Goal: Task Accomplishment & Management: Manage account settings

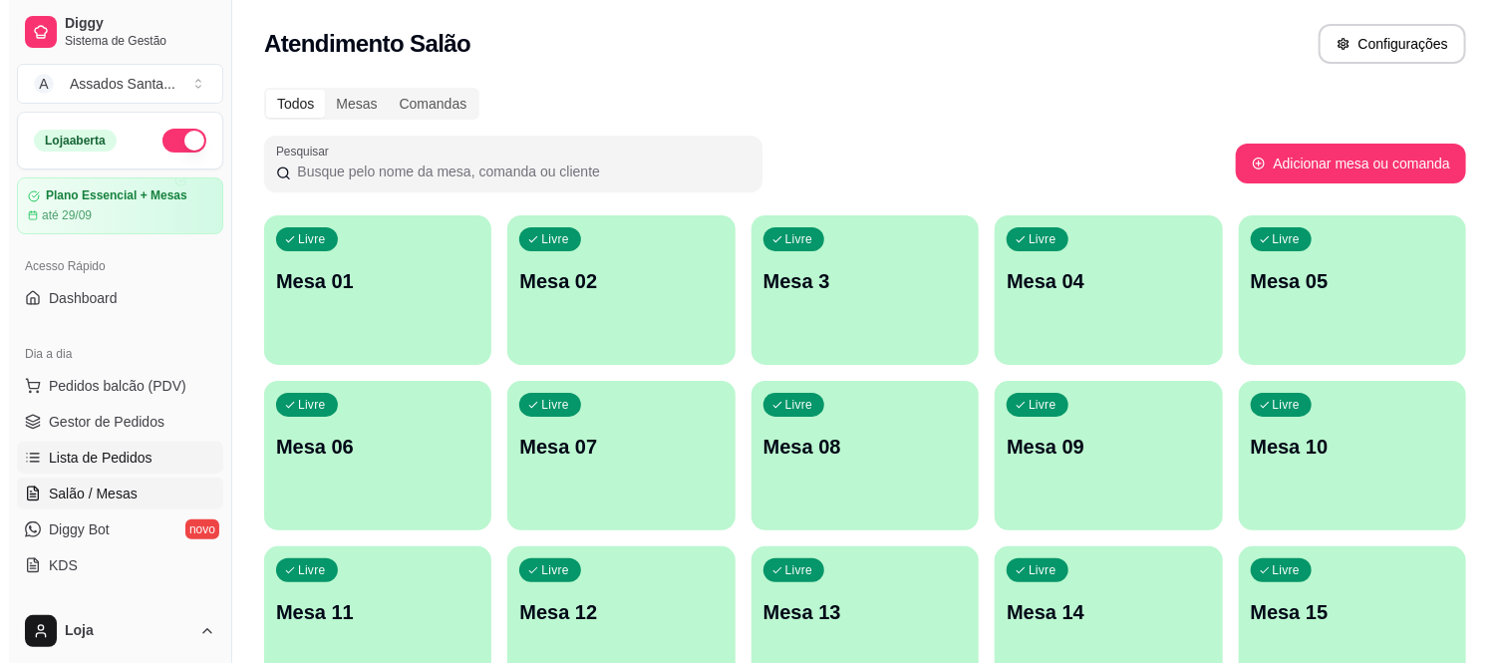
scroll to position [111, 0]
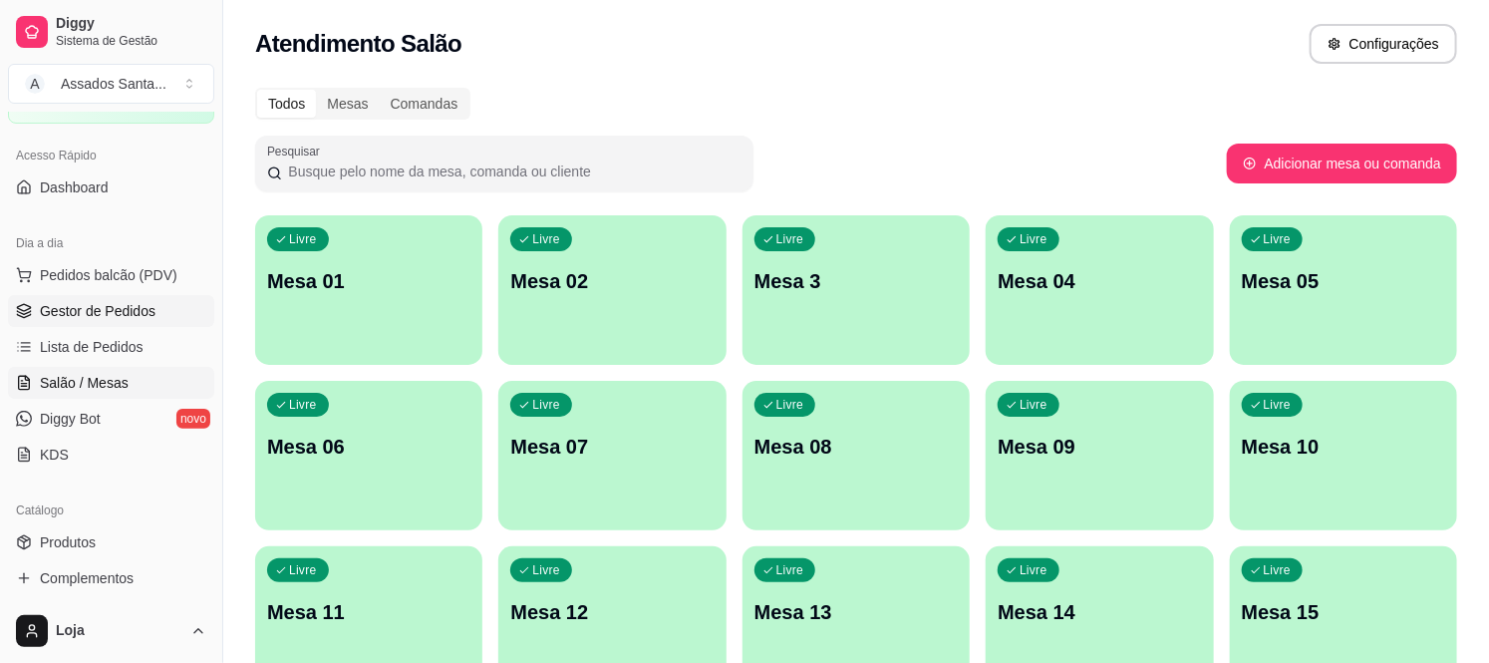
click at [132, 305] on span "Gestor de Pedidos" at bounding box center [98, 311] width 116 height 20
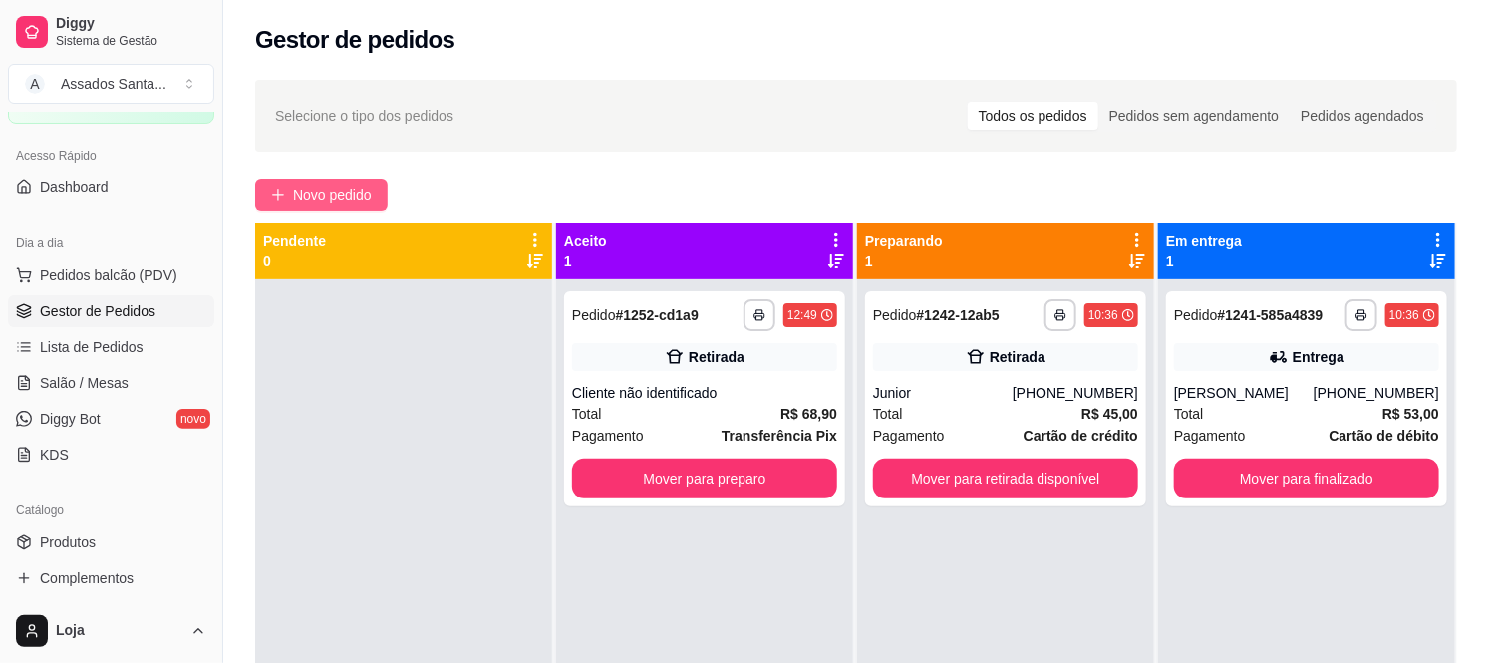
click at [363, 181] on button "Novo pedido" at bounding box center [321, 195] width 133 height 32
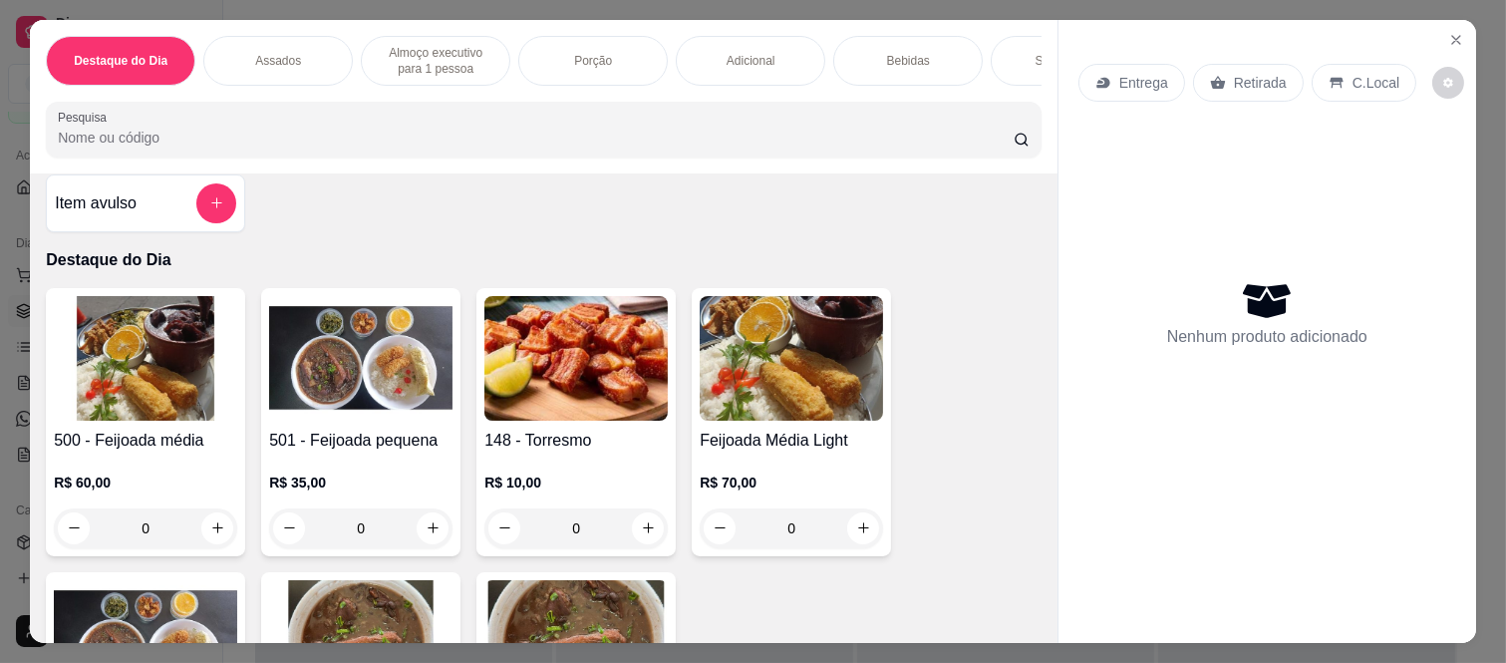
scroll to position [664, 0]
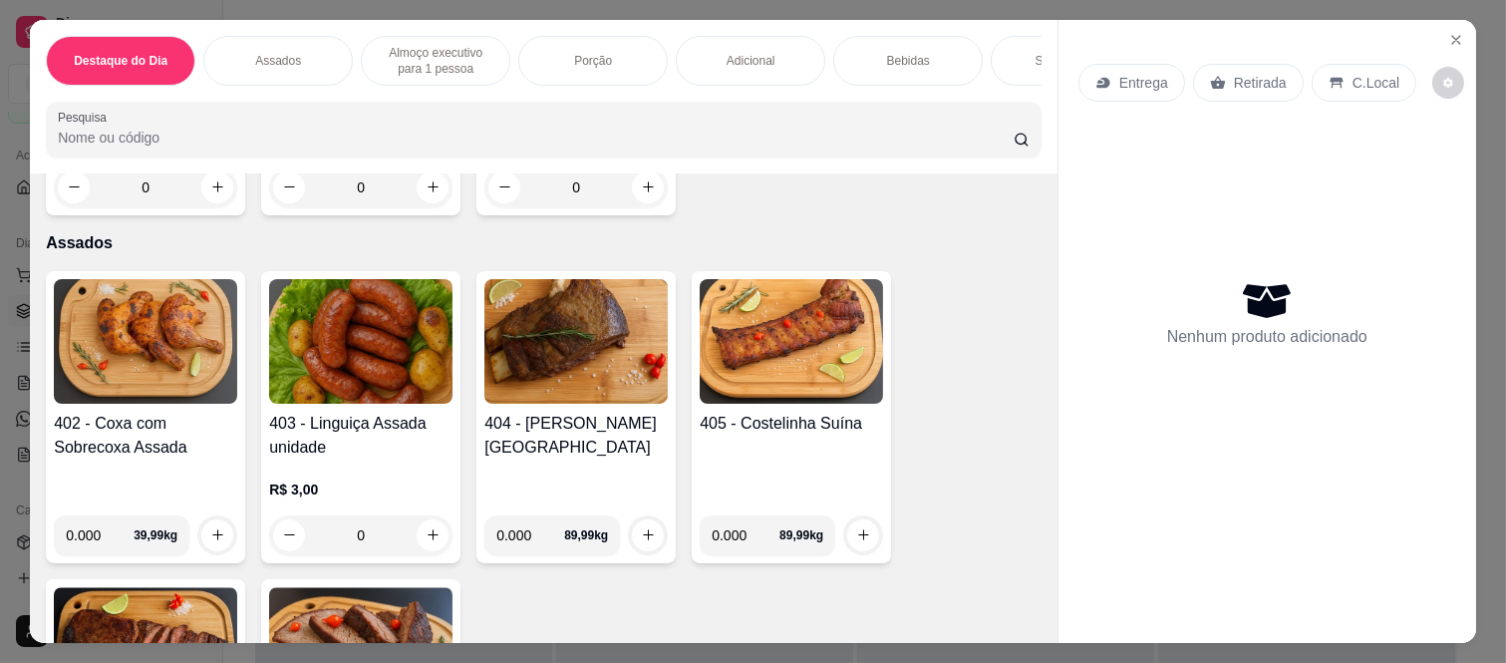
click at [101, 539] on input "0.000" at bounding box center [100, 535] width 68 height 40
type input "1.365"
click at [210, 535] on icon "increase-product-quantity" at bounding box center [217, 534] width 15 height 15
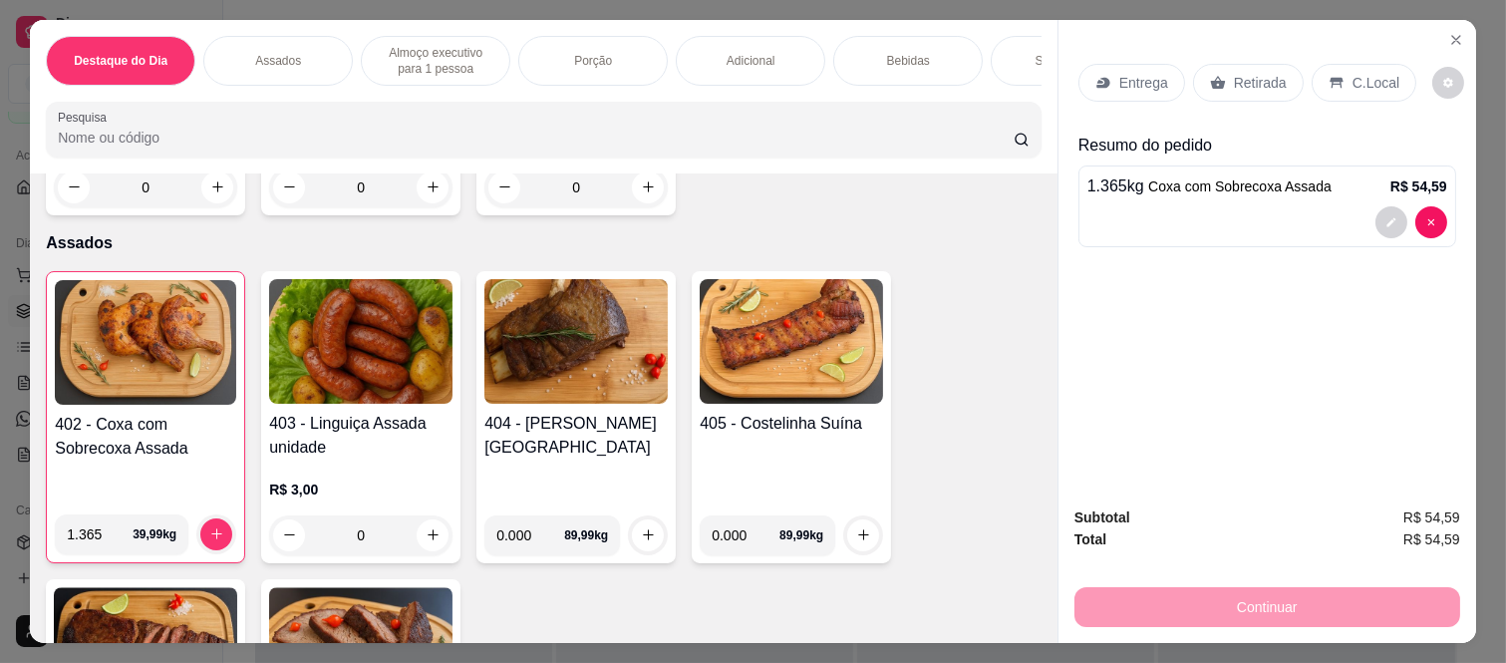
click at [759, 53] on p "Adicional" at bounding box center [751, 61] width 49 height 16
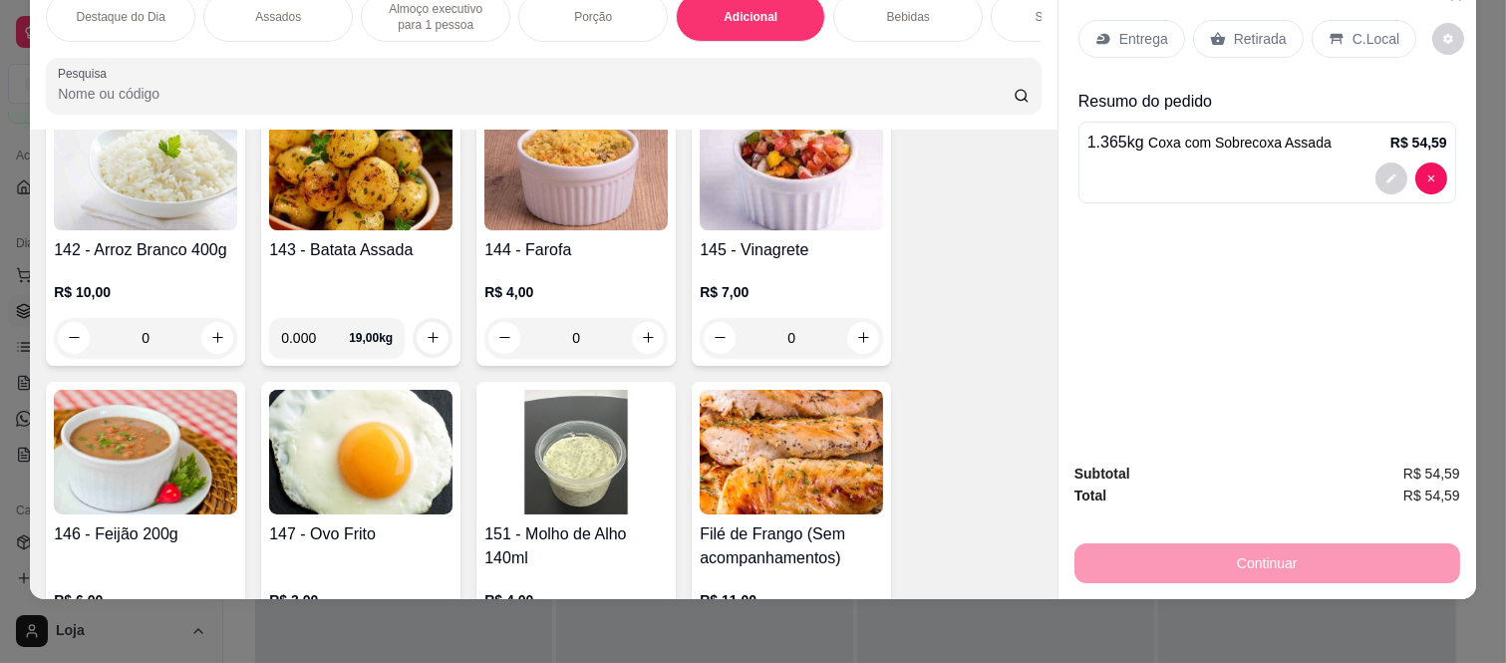
scroll to position [3043, 0]
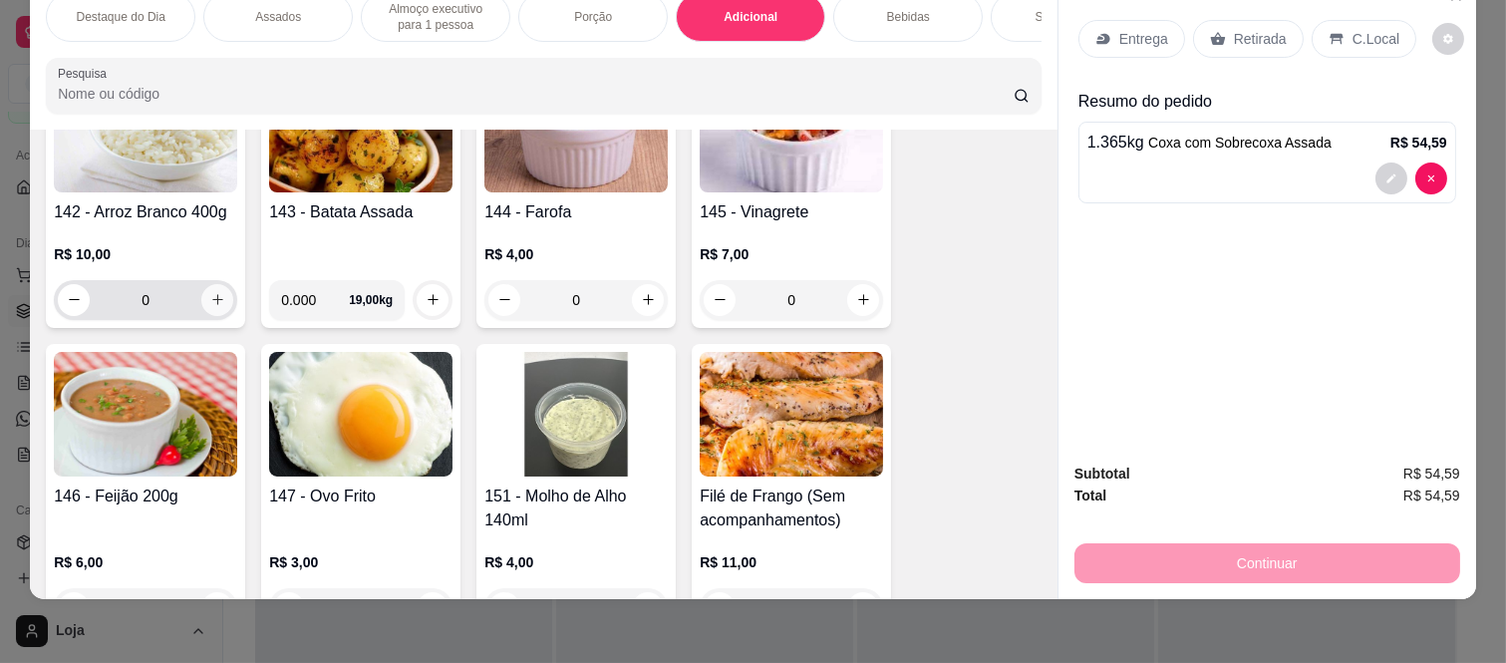
click at [210, 294] on icon "increase-product-quantity" at bounding box center [217, 299] width 15 height 15
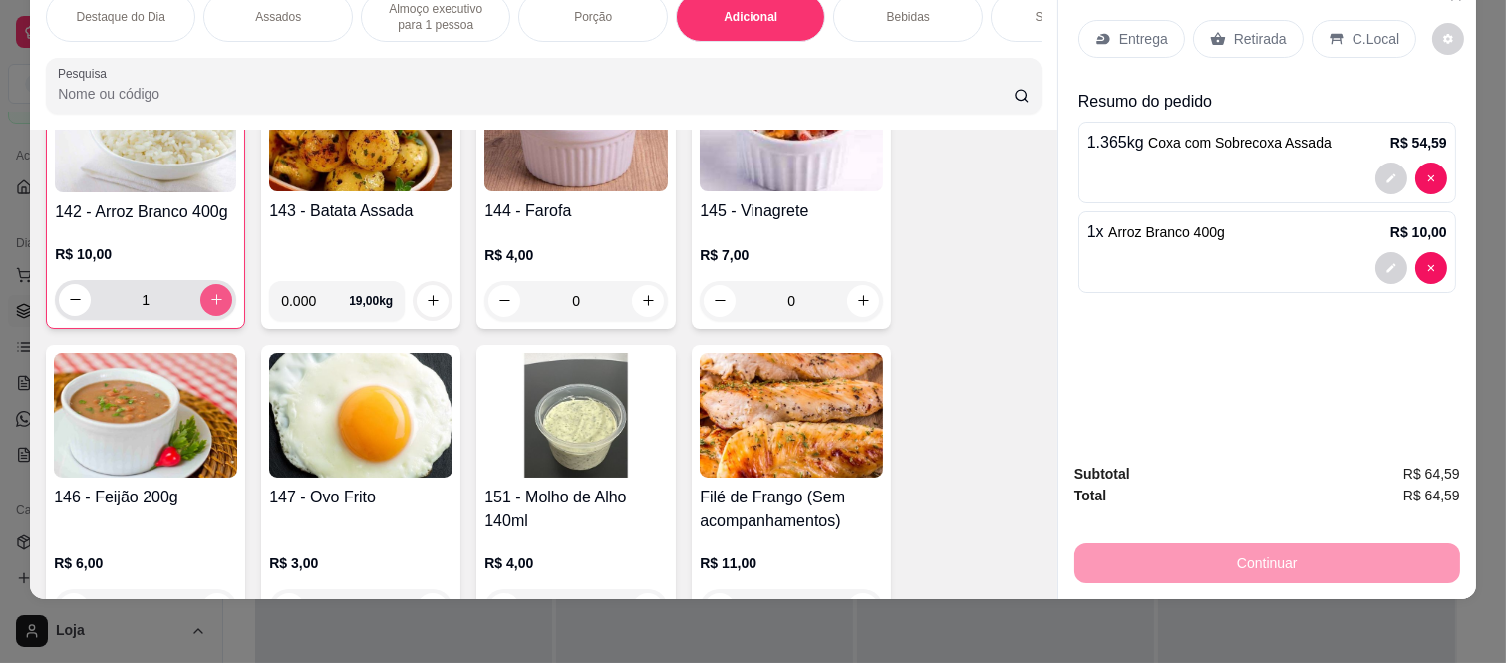
click at [209, 294] on icon "increase-product-quantity" at bounding box center [216, 299] width 15 height 15
type input "2"
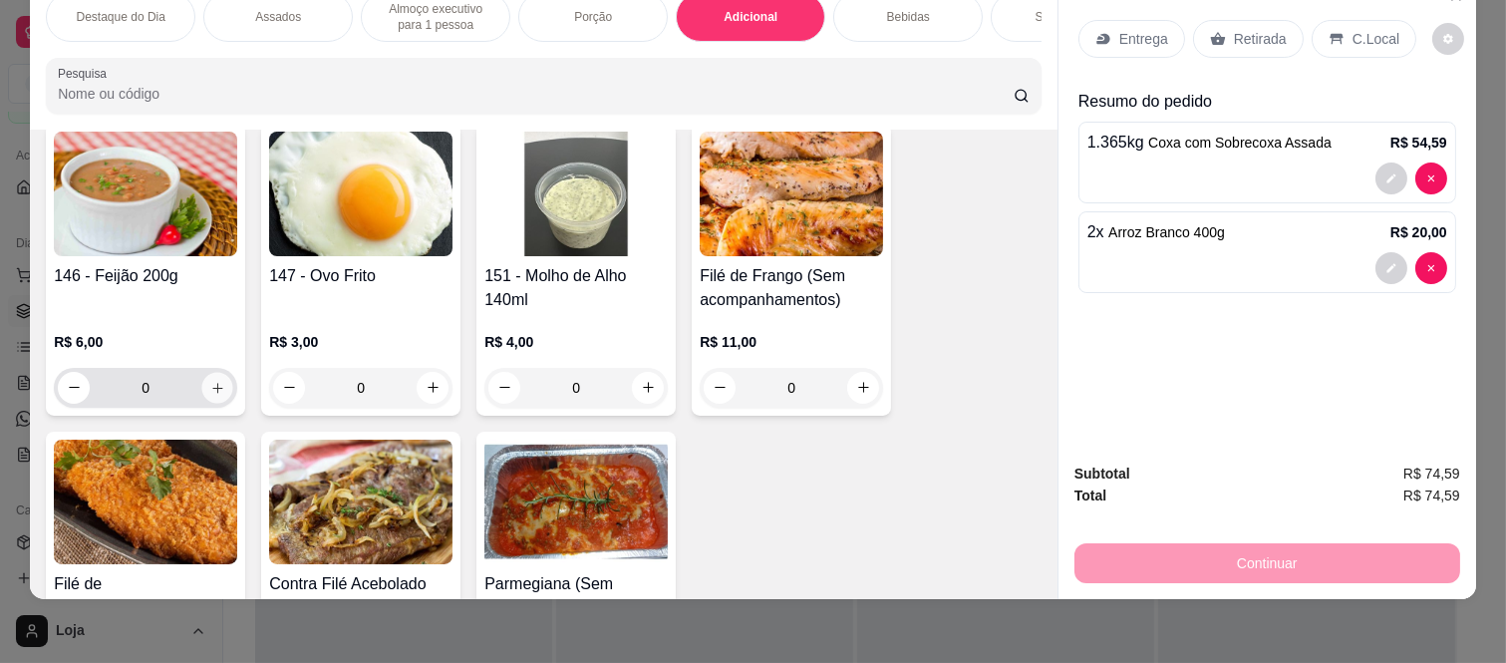
click at [209, 376] on button "increase-product-quantity" at bounding box center [217, 387] width 31 height 31
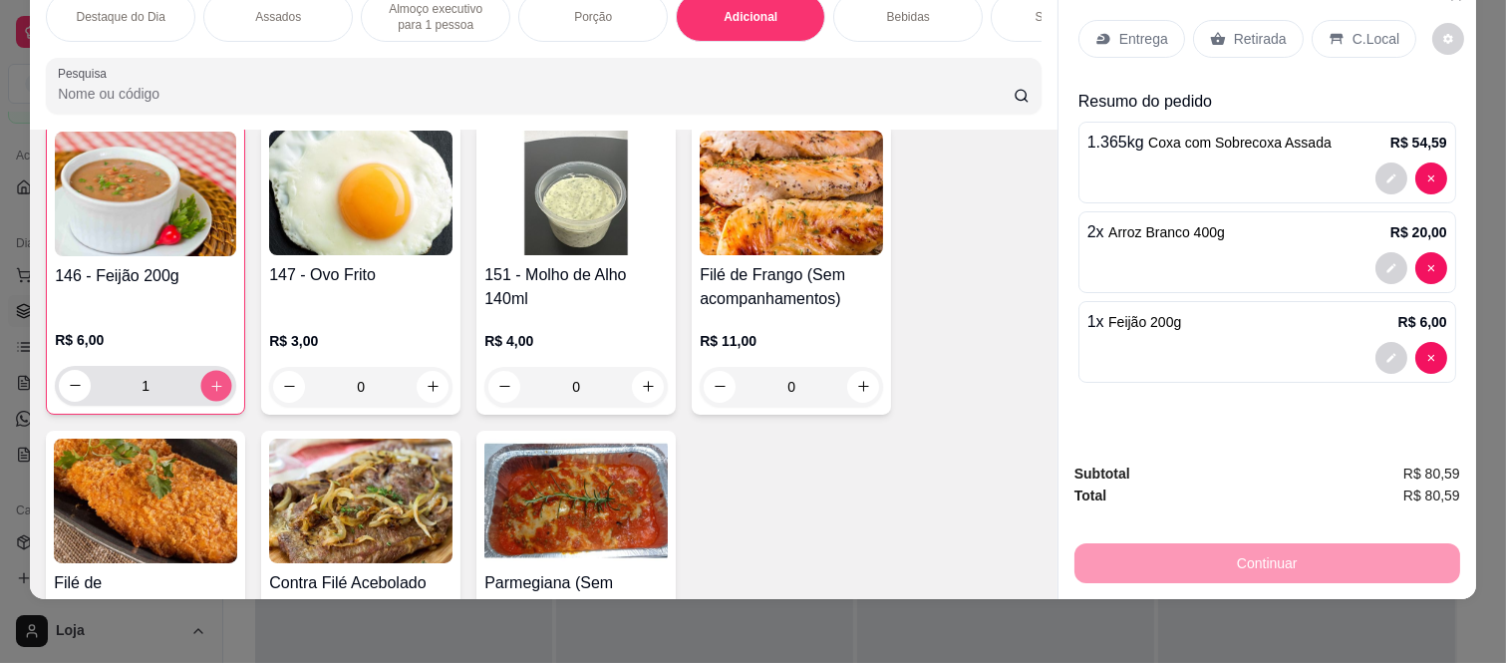
click at [209, 379] on icon "increase-product-quantity" at bounding box center [216, 386] width 15 height 15
type input "2"
click at [1234, 30] on p "Retirada" at bounding box center [1260, 39] width 53 height 20
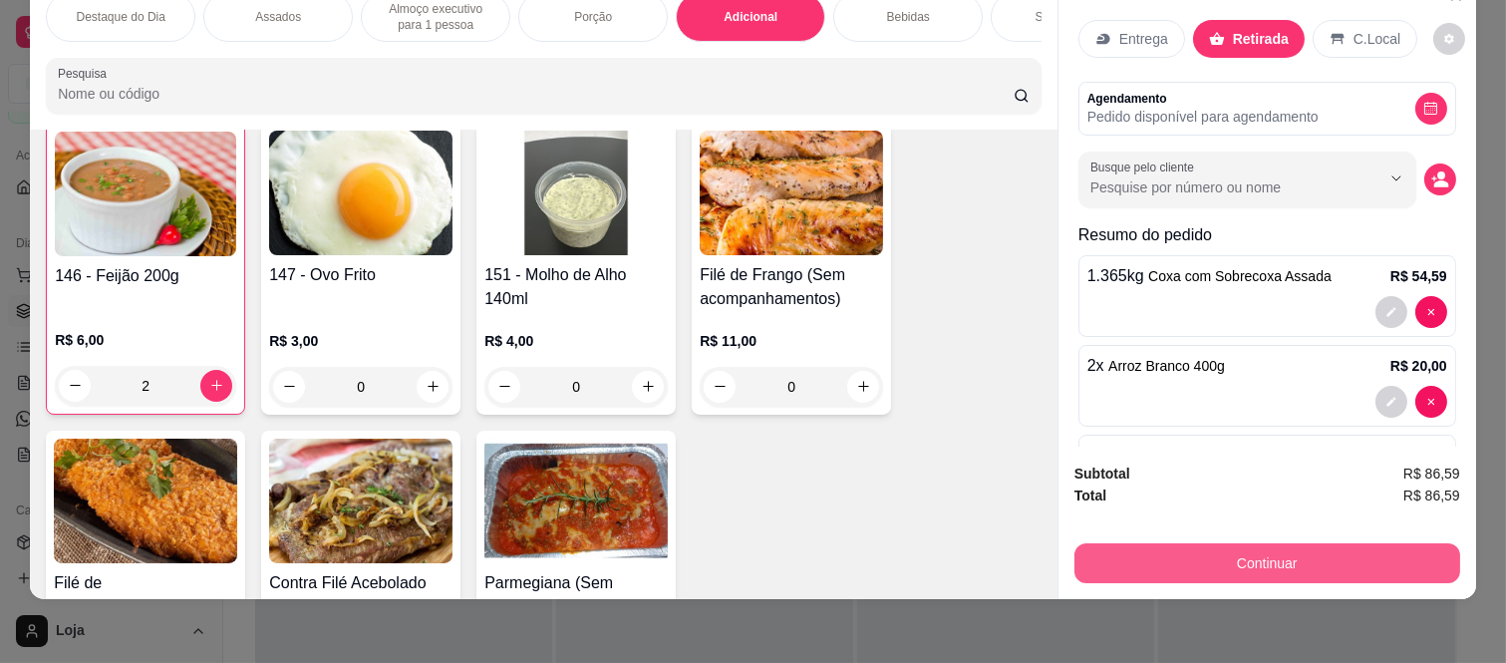
click at [1158, 543] on button "Continuar" at bounding box center [1267, 563] width 386 height 40
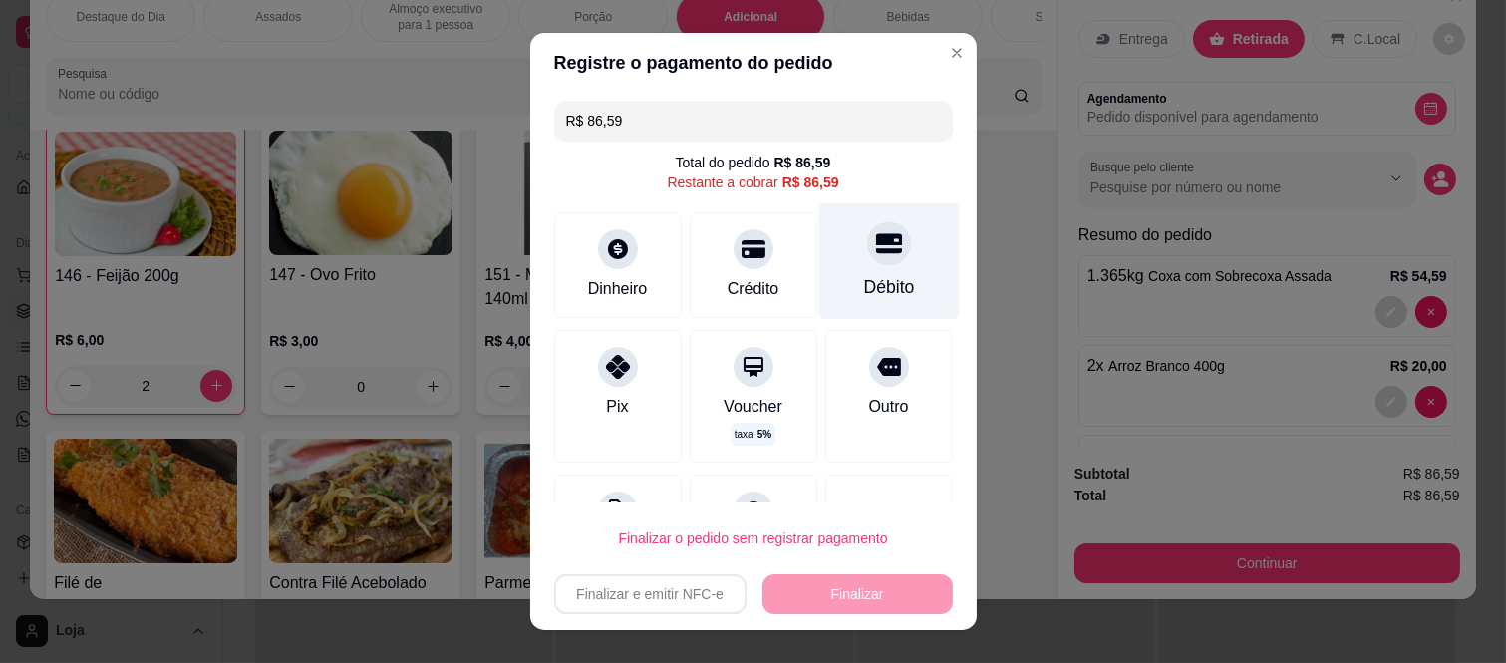
click at [875, 254] on icon at bounding box center [888, 243] width 26 height 26
type input "R$ 0,00"
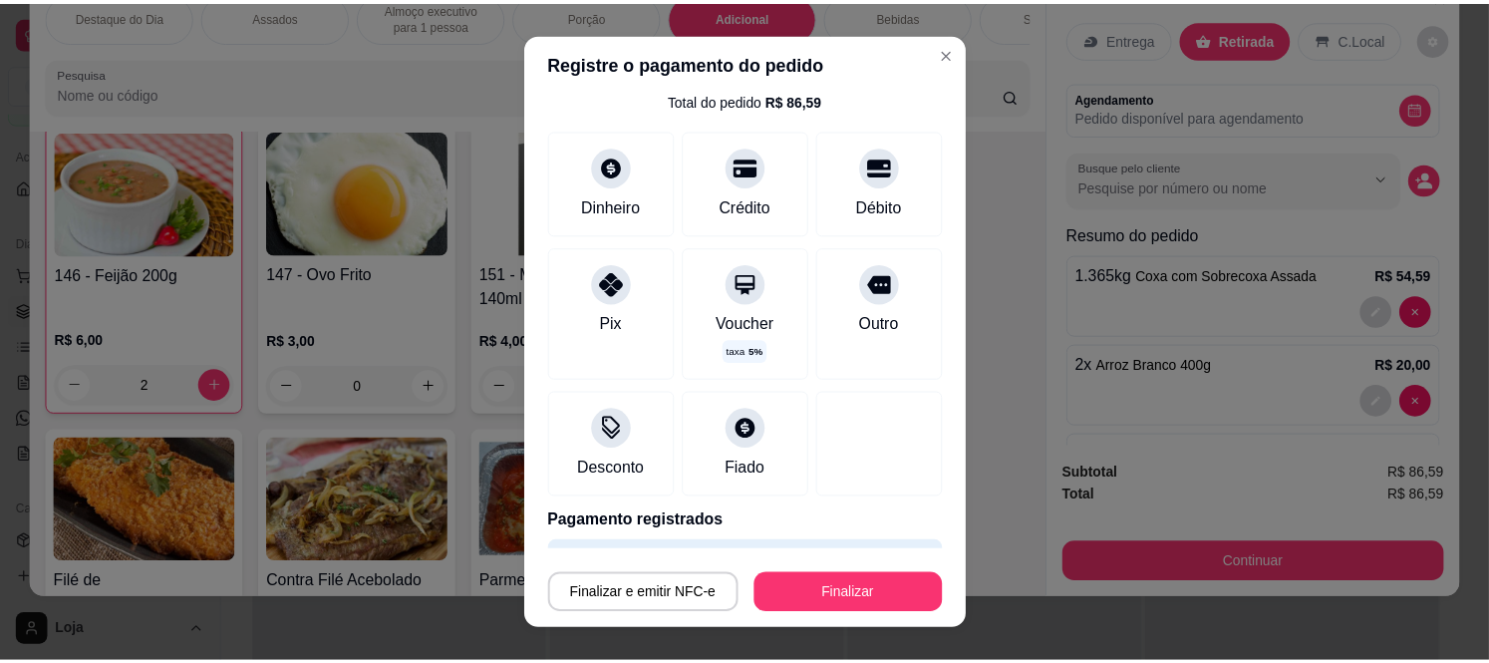
scroll to position [122, 0]
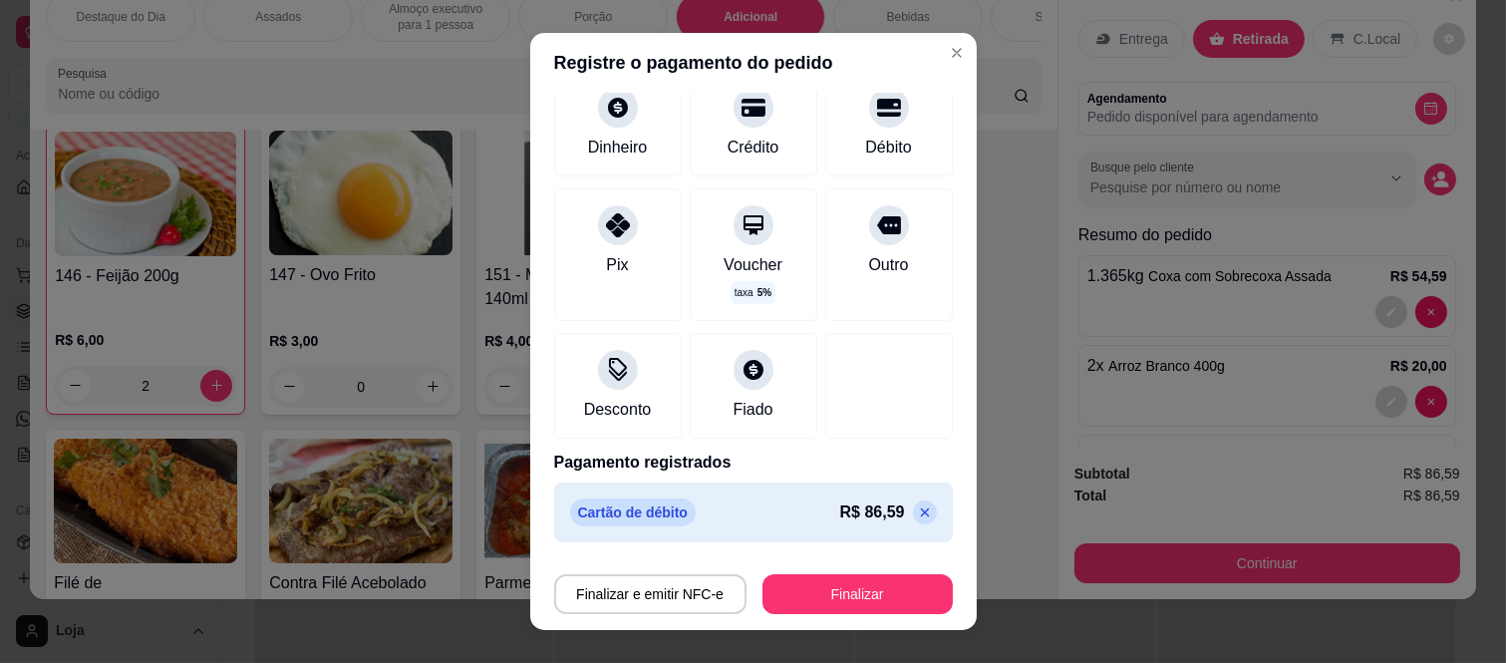
click at [792, 619] on footer "Finalizar e emitir NFC-e Finalizar" at bounding box center [753, 590] width 447 height 80
click at [794, 586] on button "Finalizar" at bounding box center [857, 594] width 190 height 40
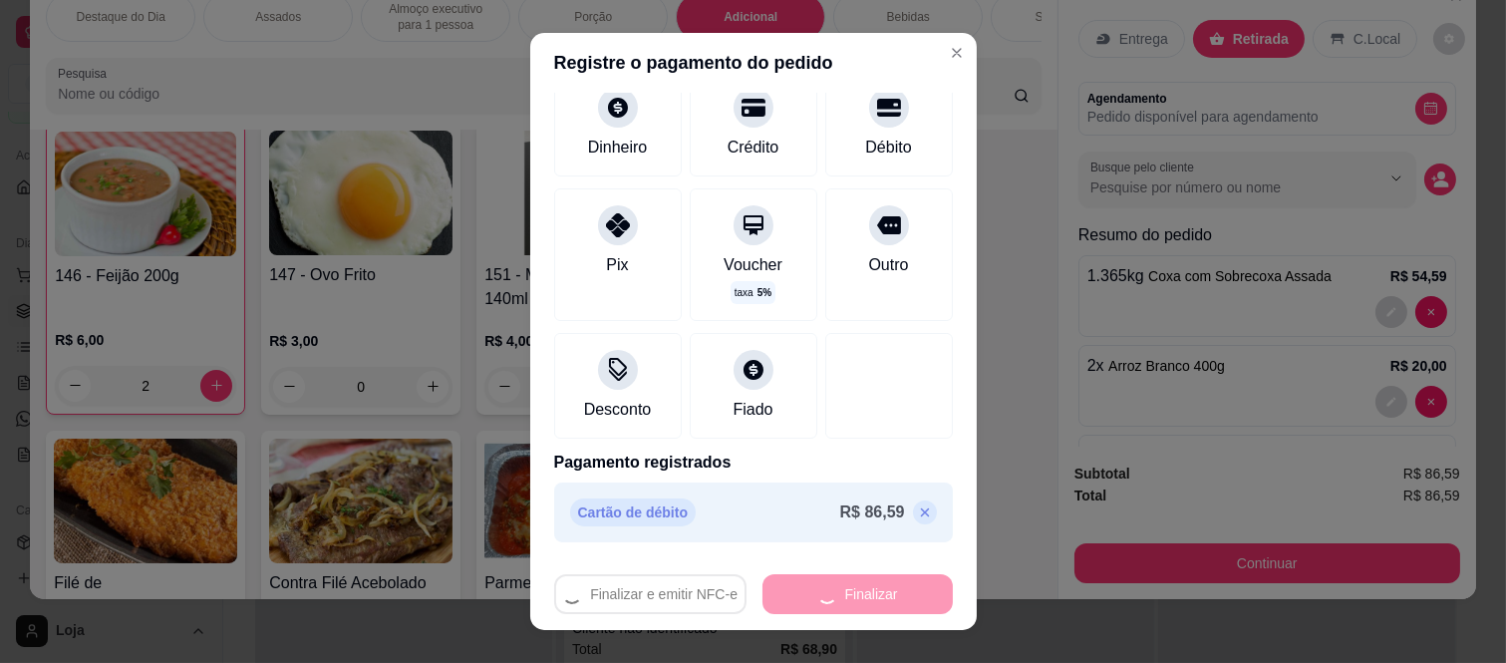
type input "0"
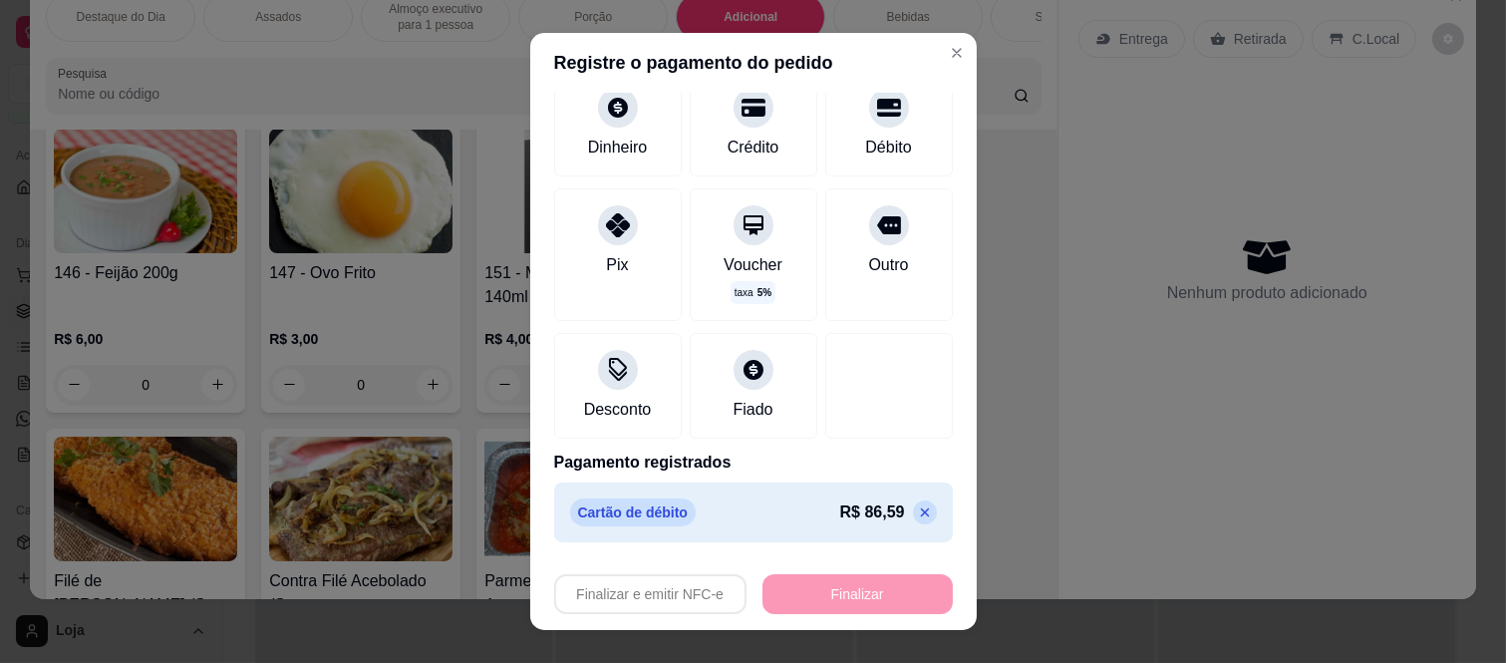
type input "-R$ 86,59"
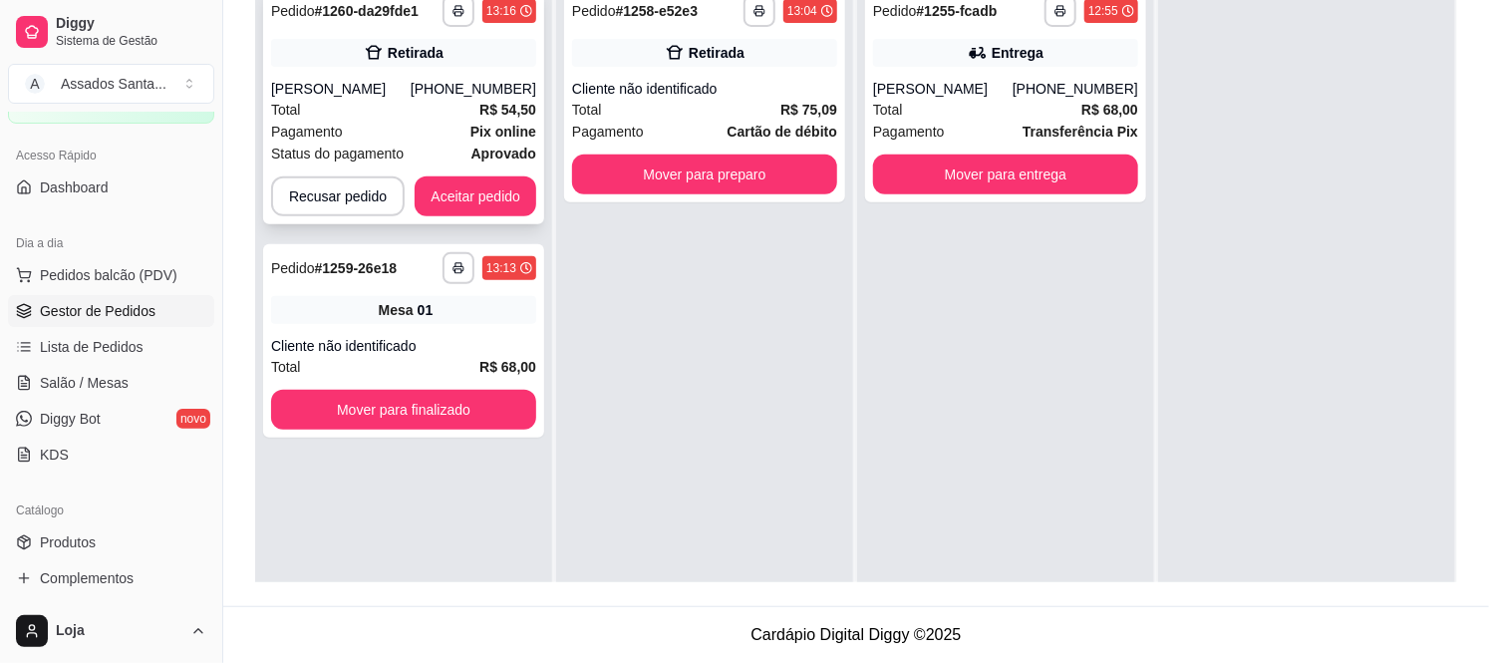
click at [426, 113] on div "Total R$ 54,50" at bounding box center [403, 110] width 265 height 22
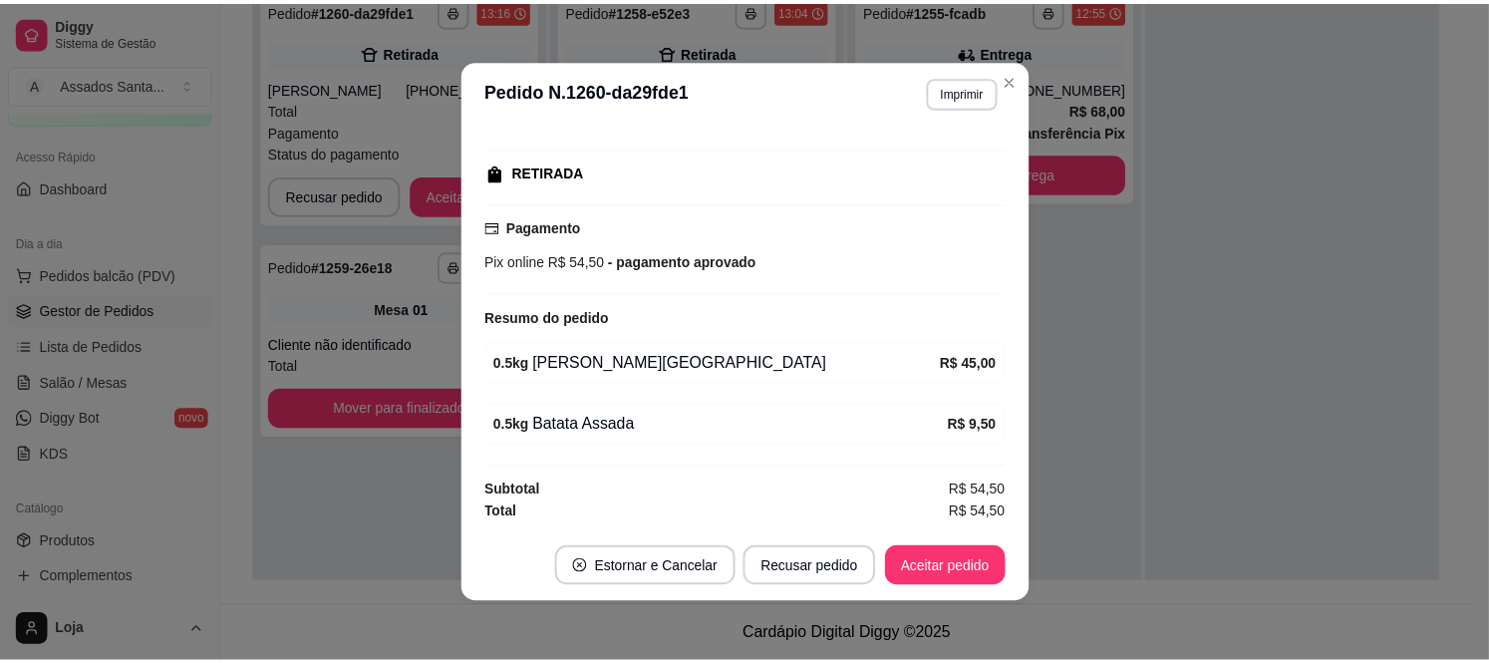
scroll to position [4, 0]
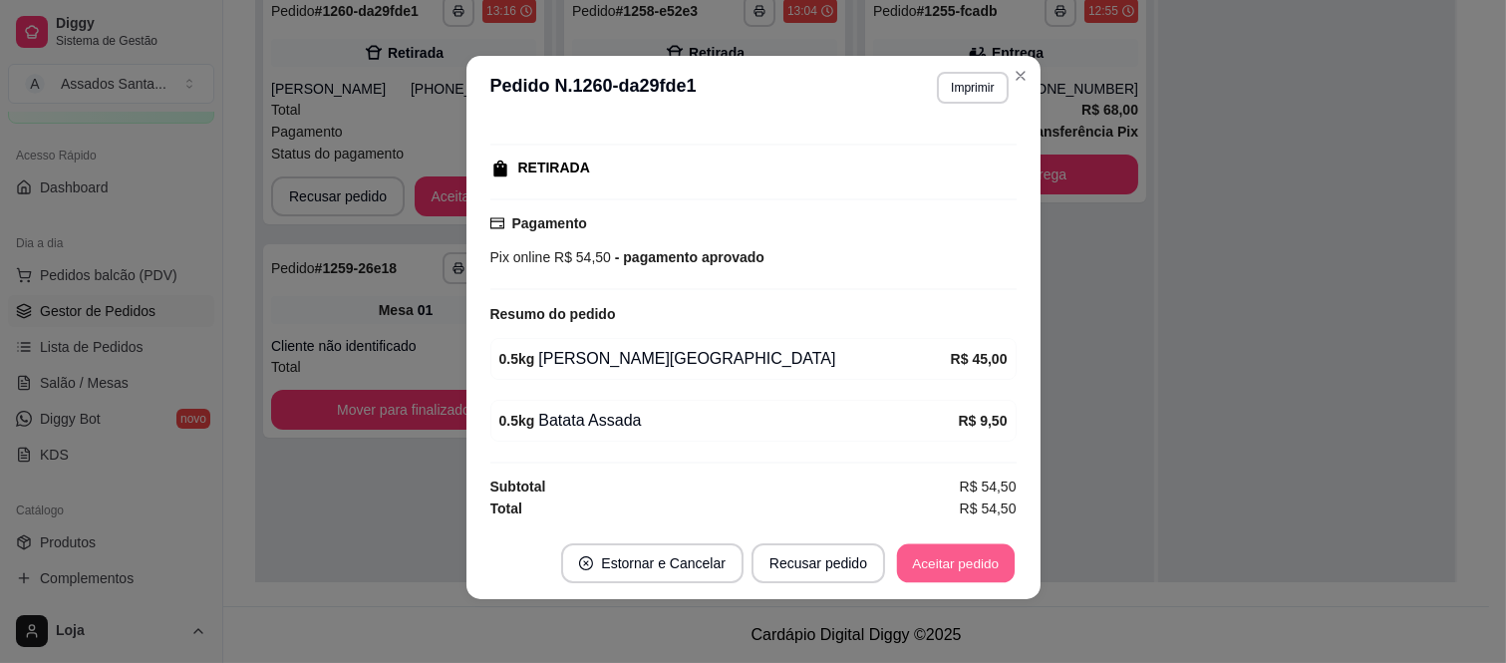
click at [941, 553] on button "Aceitar pedido" at bounding box center [956, 563] width 118 height 39
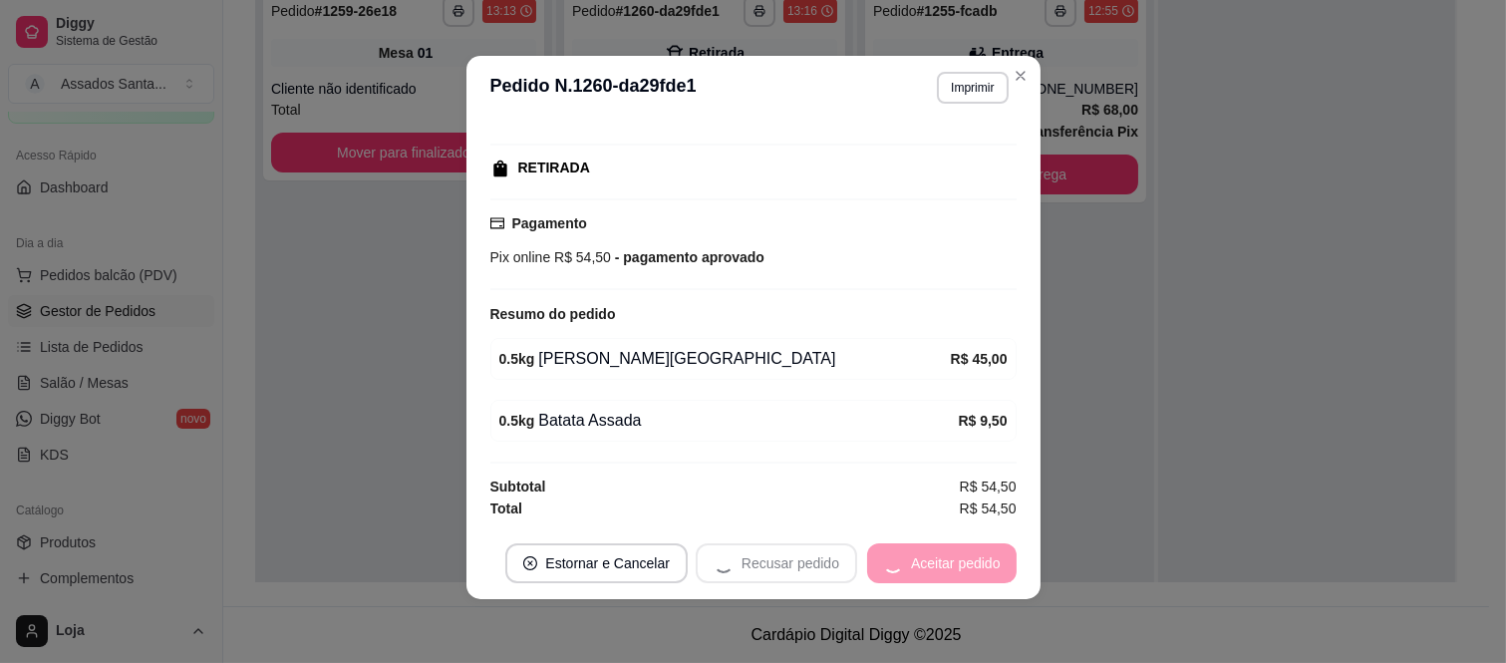
click at [959, 560] on div "Recusar pedido Aceitar pedido" at bounding box center [856, 563] width 321 height 40
click at [954, 551] on button "Mover para preparo" at bounding box center [939, 563] width 154 height 40
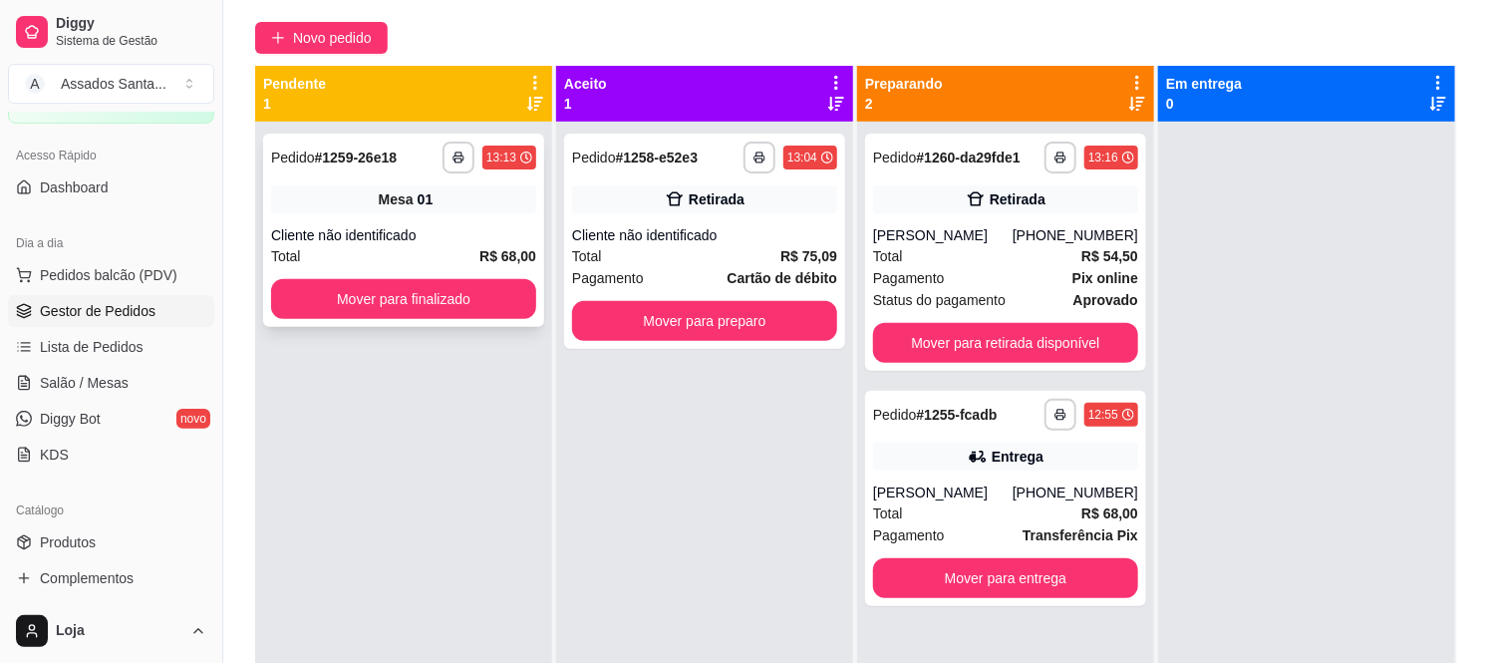
scroll to position [0, 0]
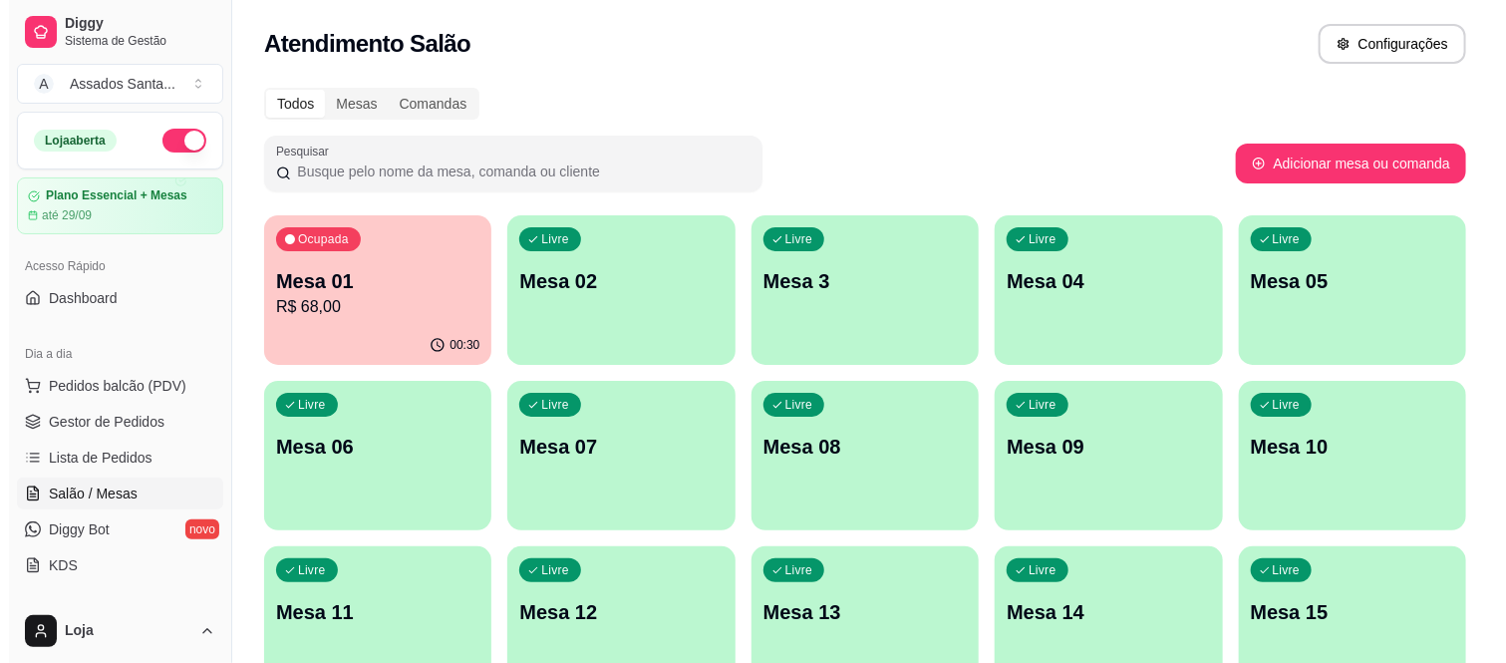
scroll to position [111, 0]
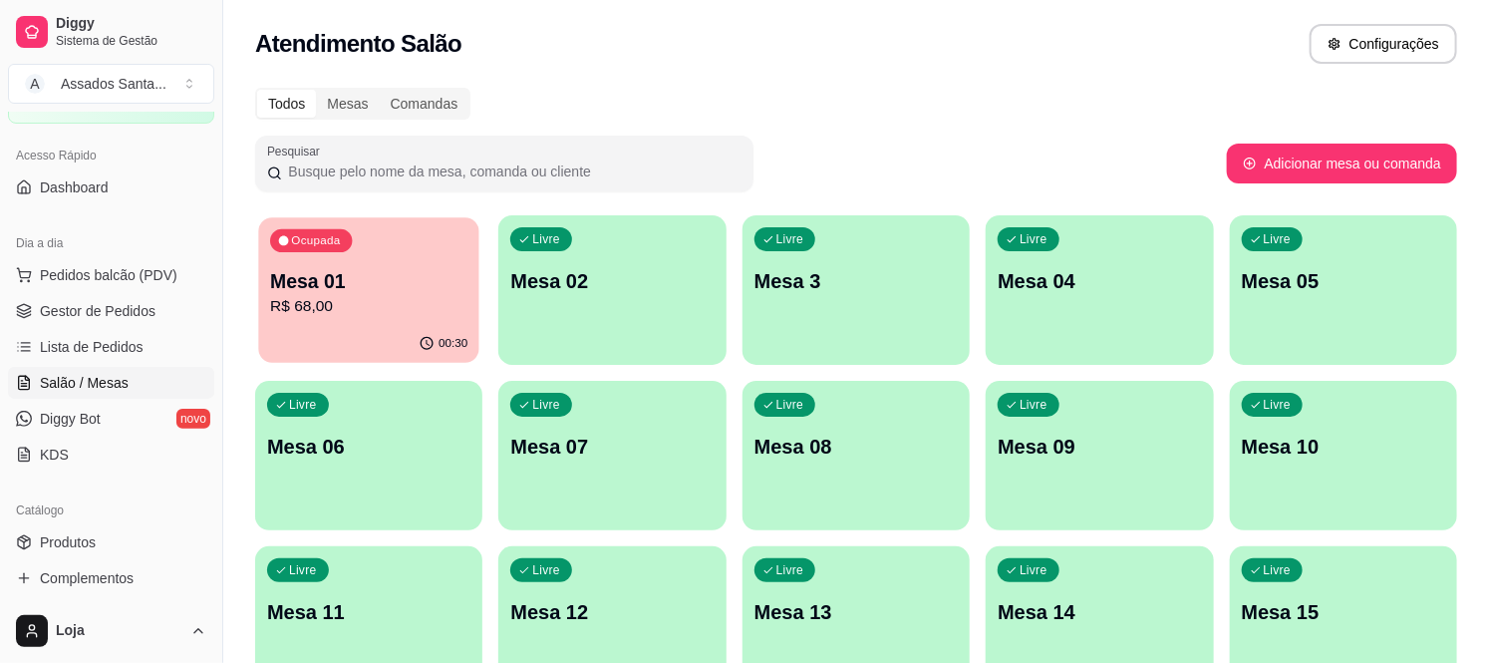
click at [414, 285] on p "Mesa 01" at bounding box center [368, 281] width 197 height 27
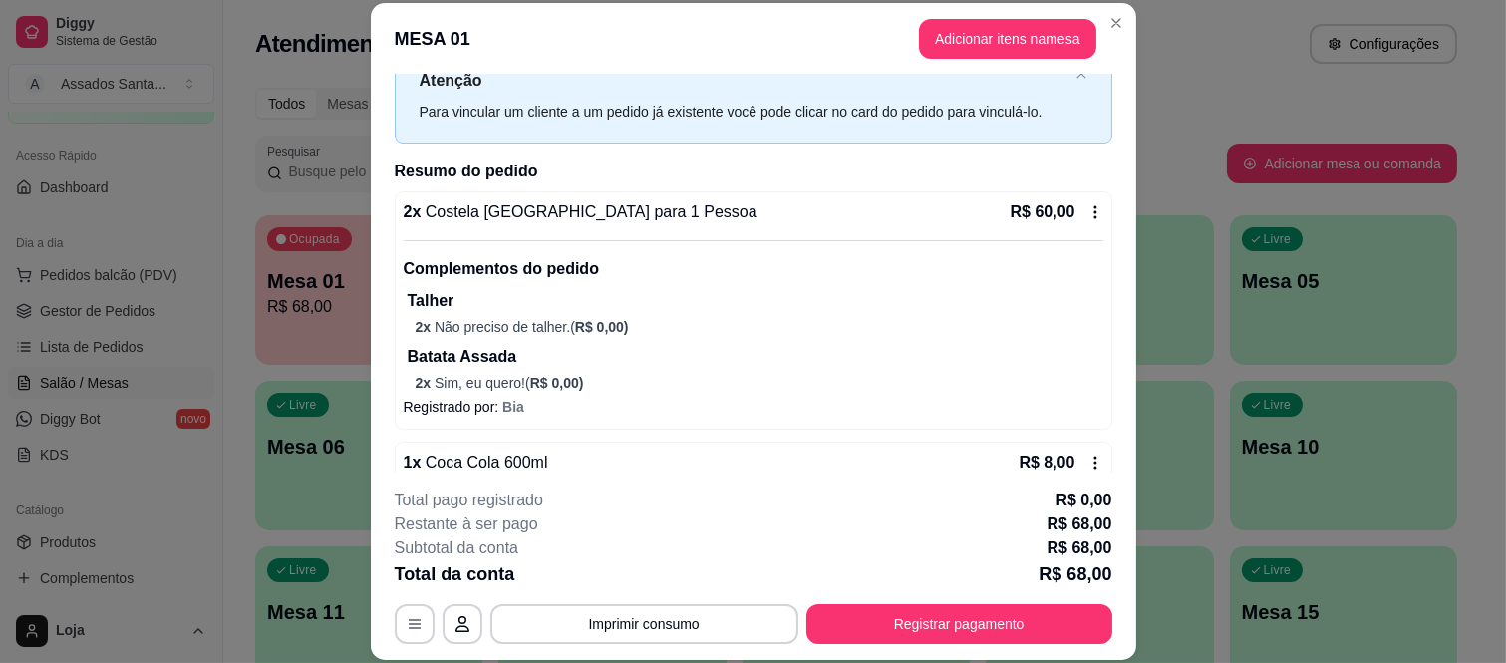
scroll to position [120, 0]
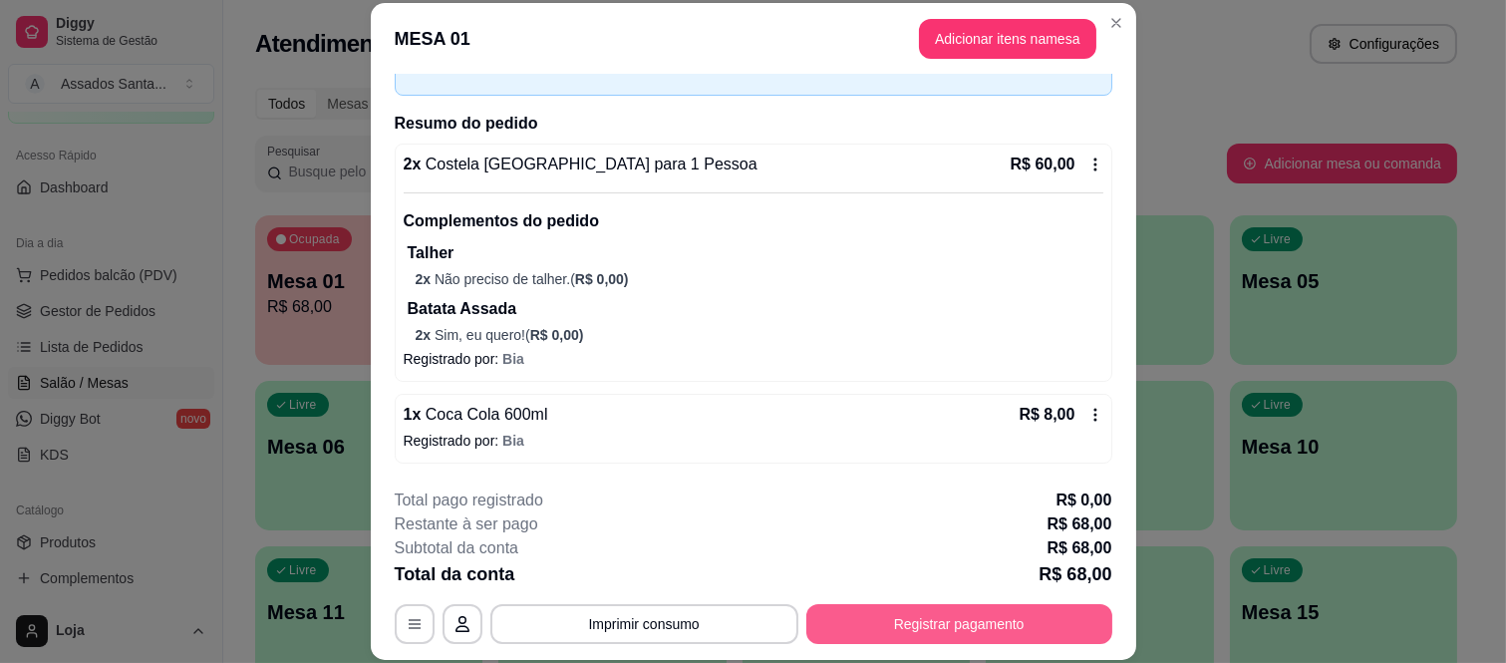
click at [879, 629] on button "Registrar pagamento" at bounding box center [959, 624] width 306 height 40
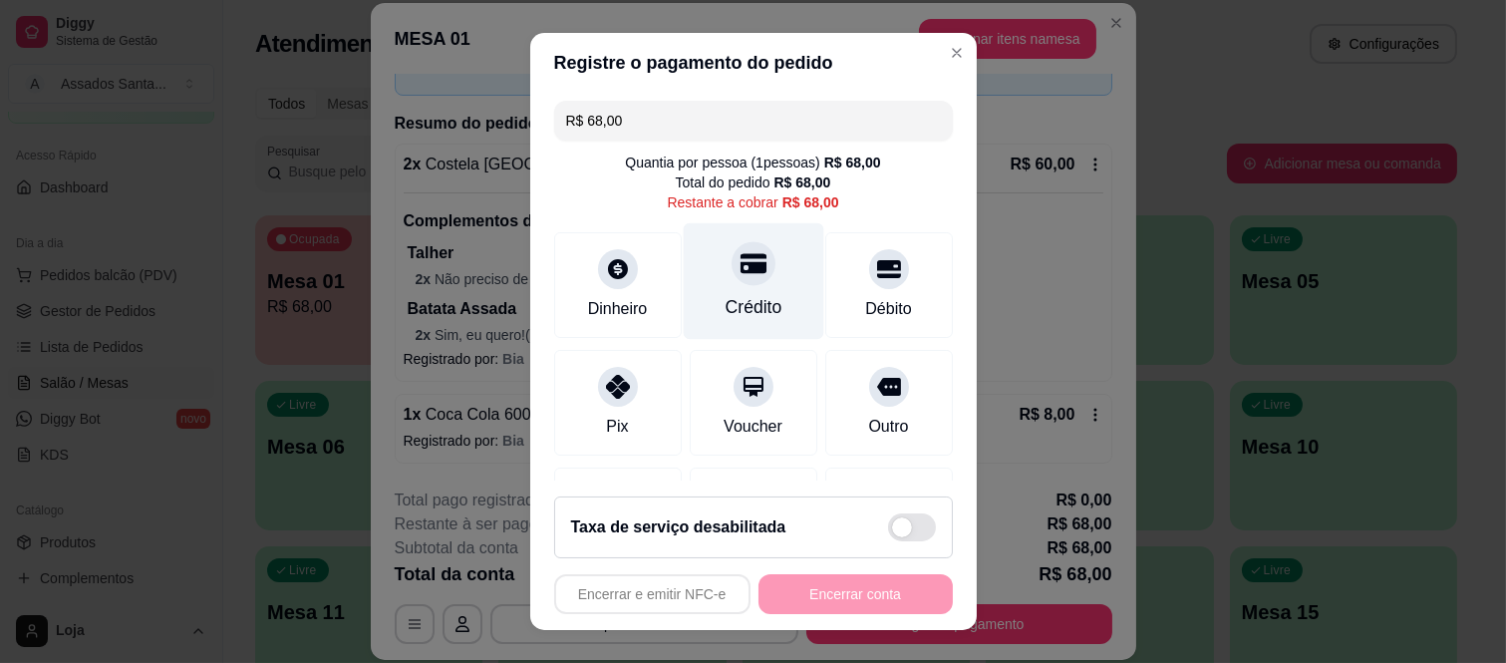
click at [732, 307] on div "Crédito" at bounding box center [753, 307] width 57 height 26
type input "R$ 0,00"
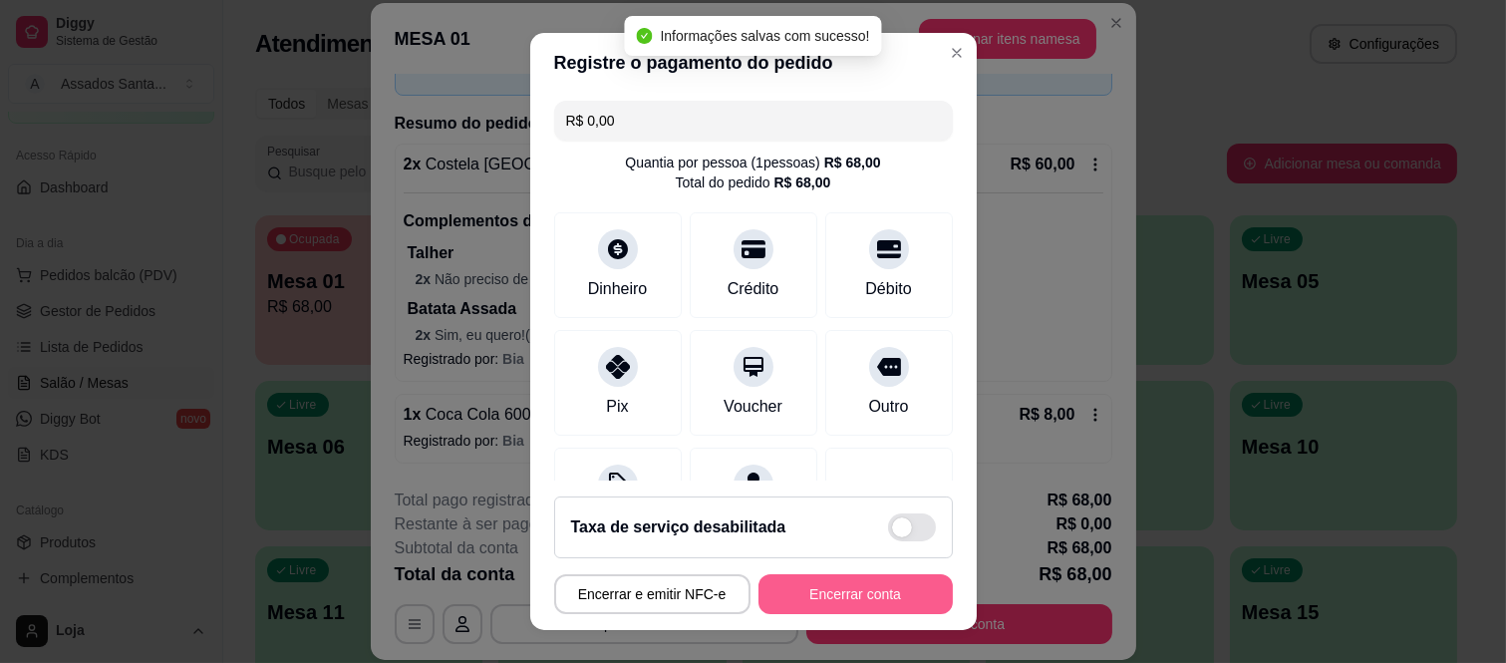
click at [803, 600] on button "Encerrar conta" at bounding box center [856, 594] width 194 height 40
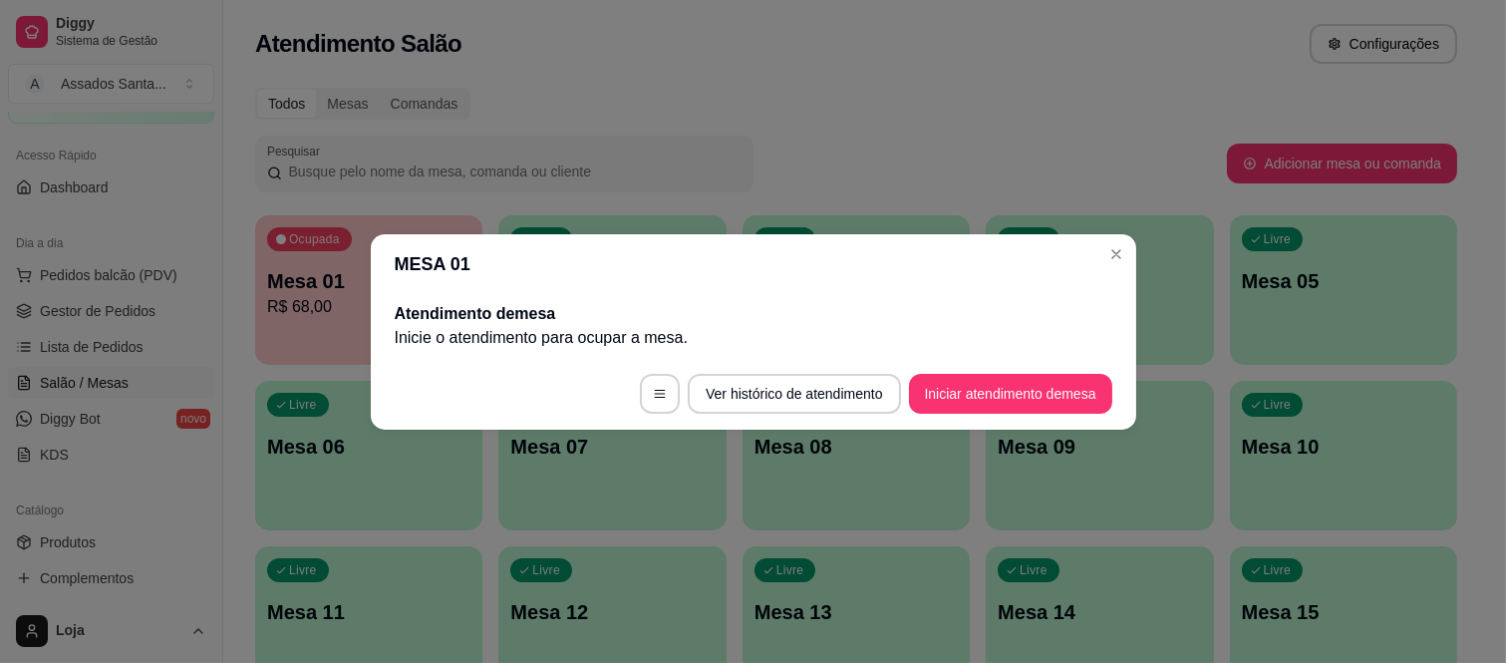
scroll to position [0, 0]
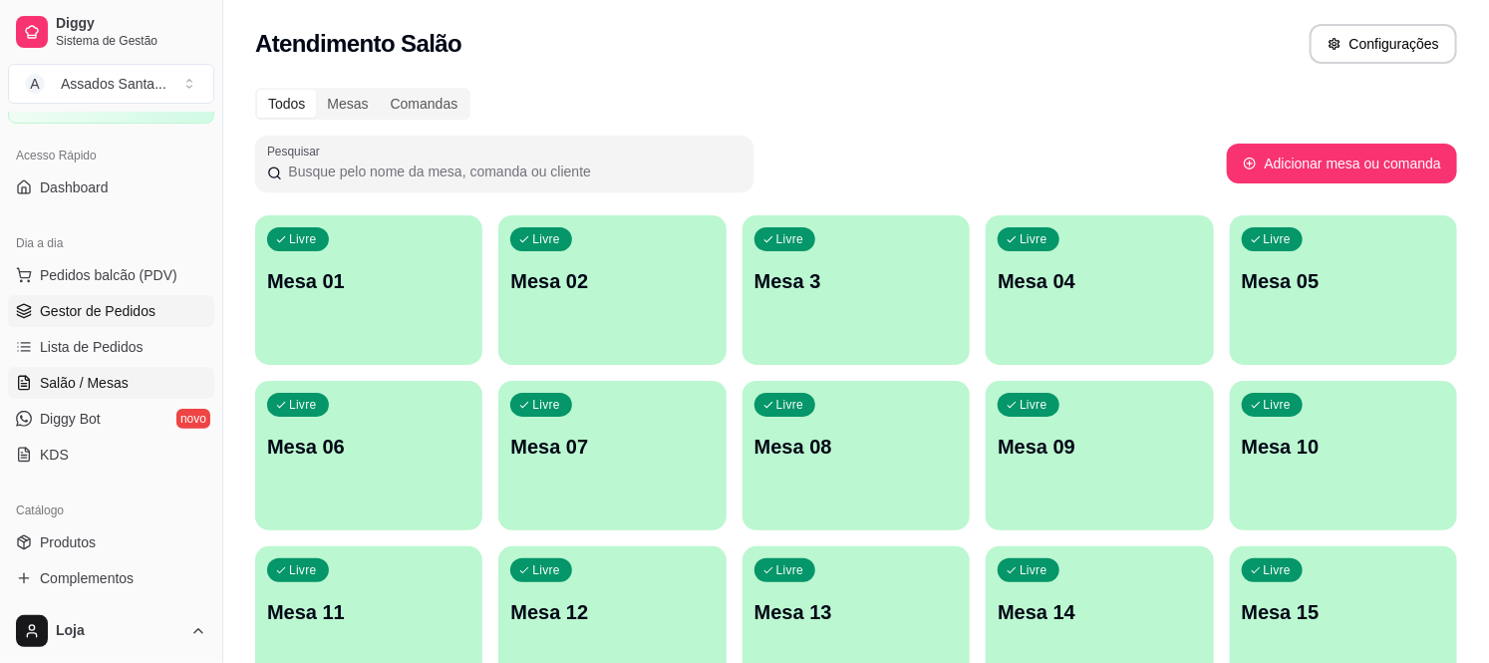
click at [83, 324] on link "Gestor de Pedidos" at bounding box center [111, 311] width 206 height 32
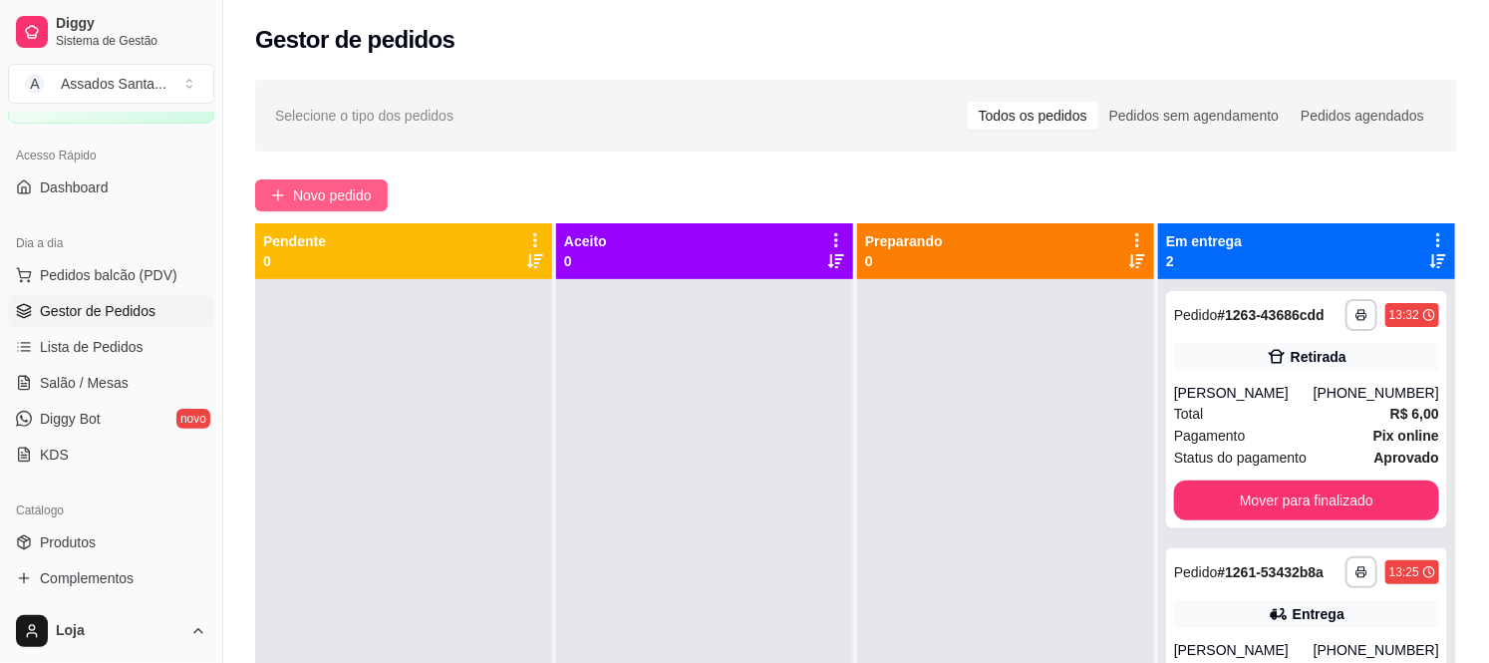
click at [335, 189] on span "Novo pedido" at bounding box center [332, 195] width 79 height 22
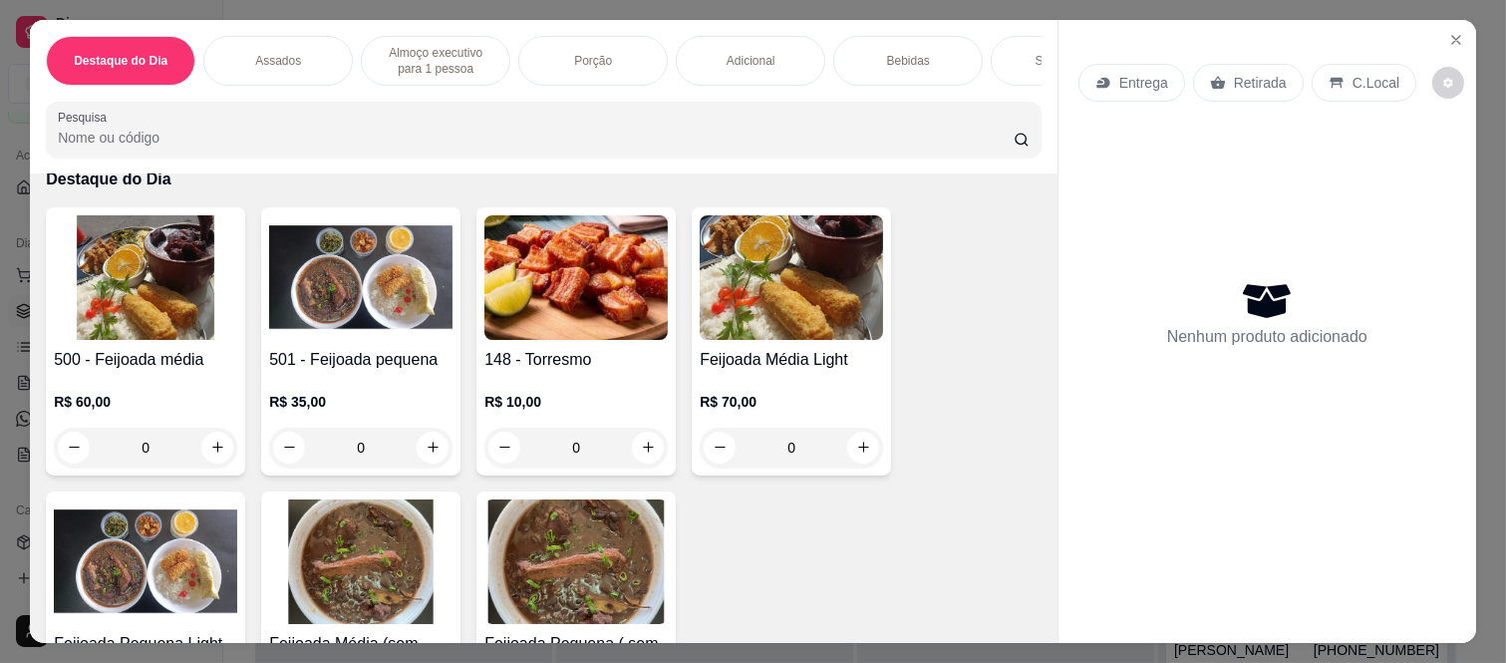
scroll to position [221, 0]
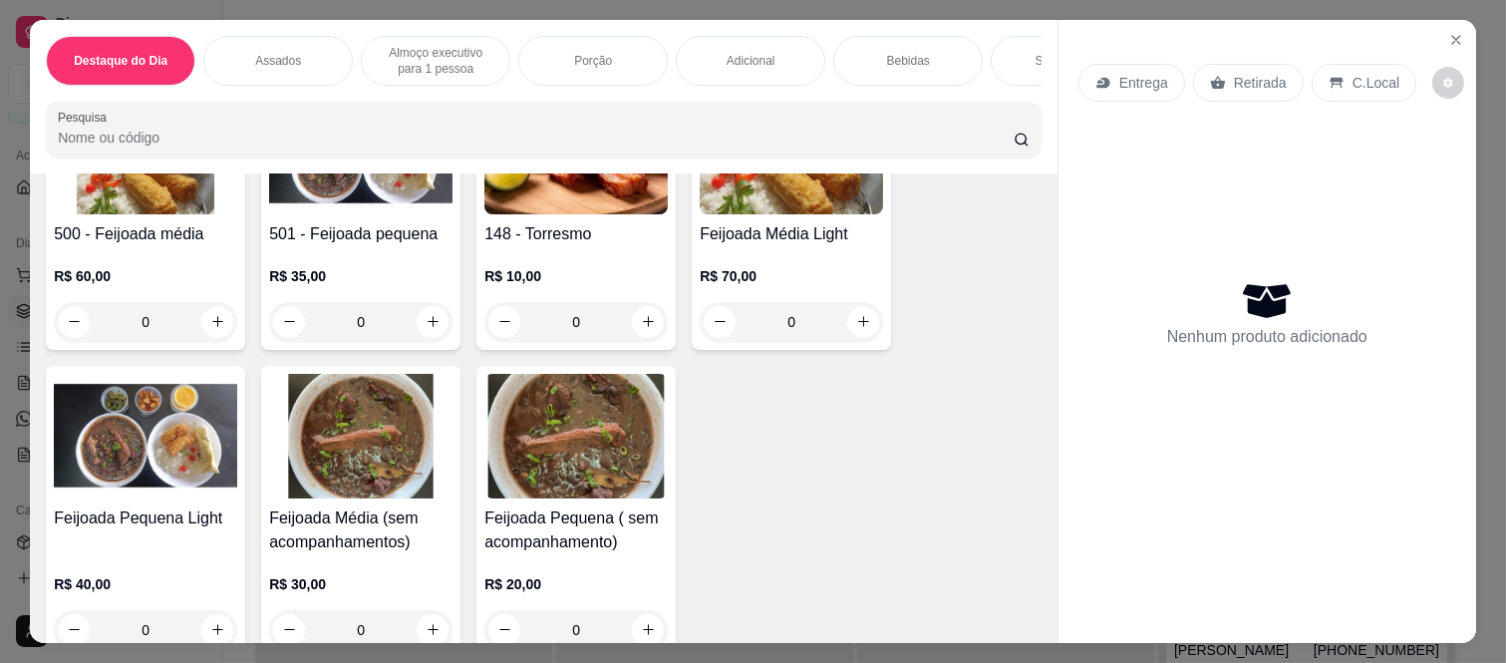
click at [220, 329] on div "0" at bounding box center [145, 322] width 183 height 40
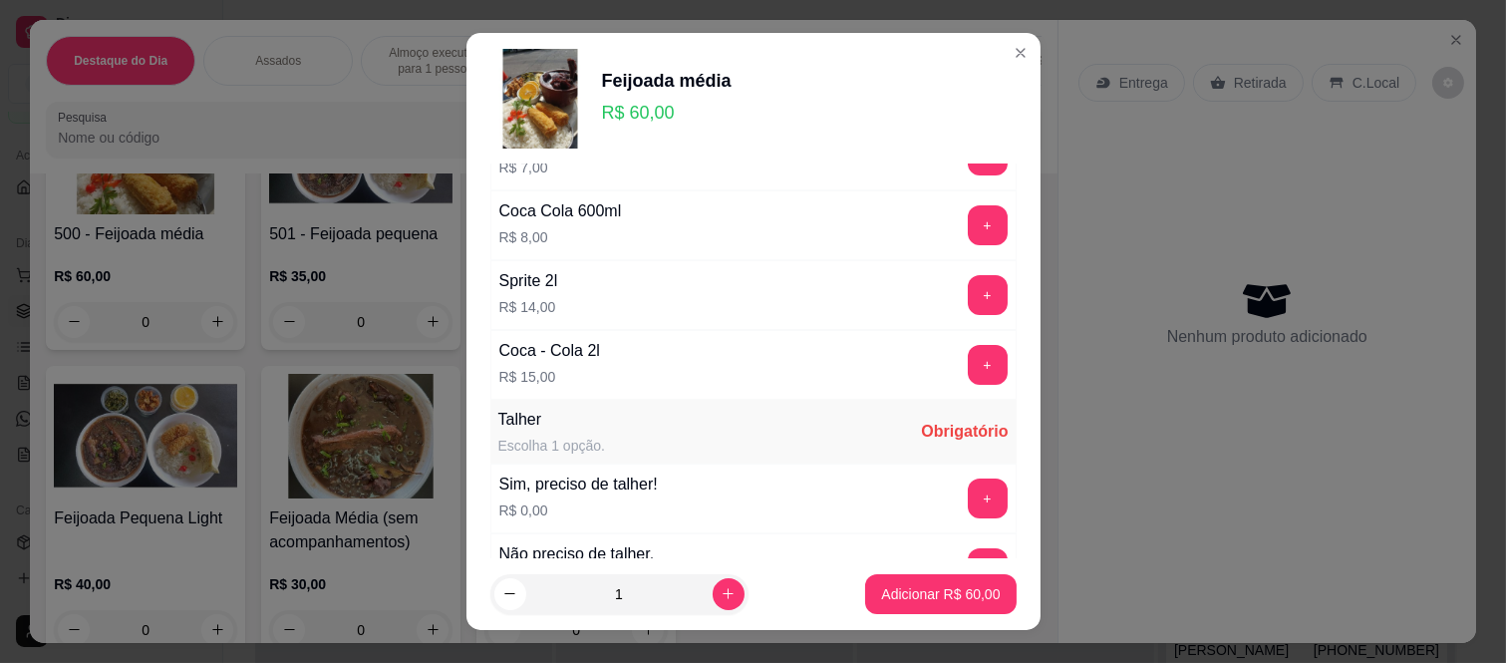
scroll to position [1081, 0]
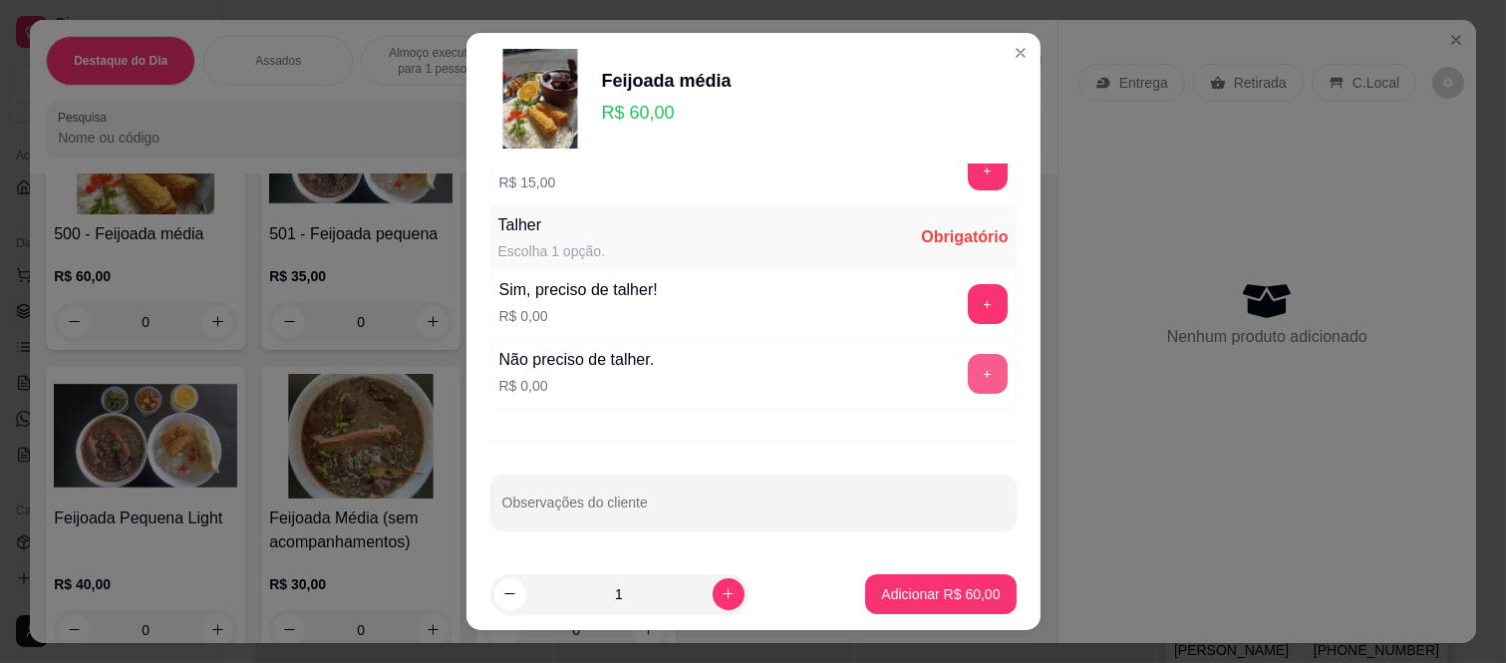
click at [968, 379] on button "+" at bounding box center [988, 374] width 40 height 40
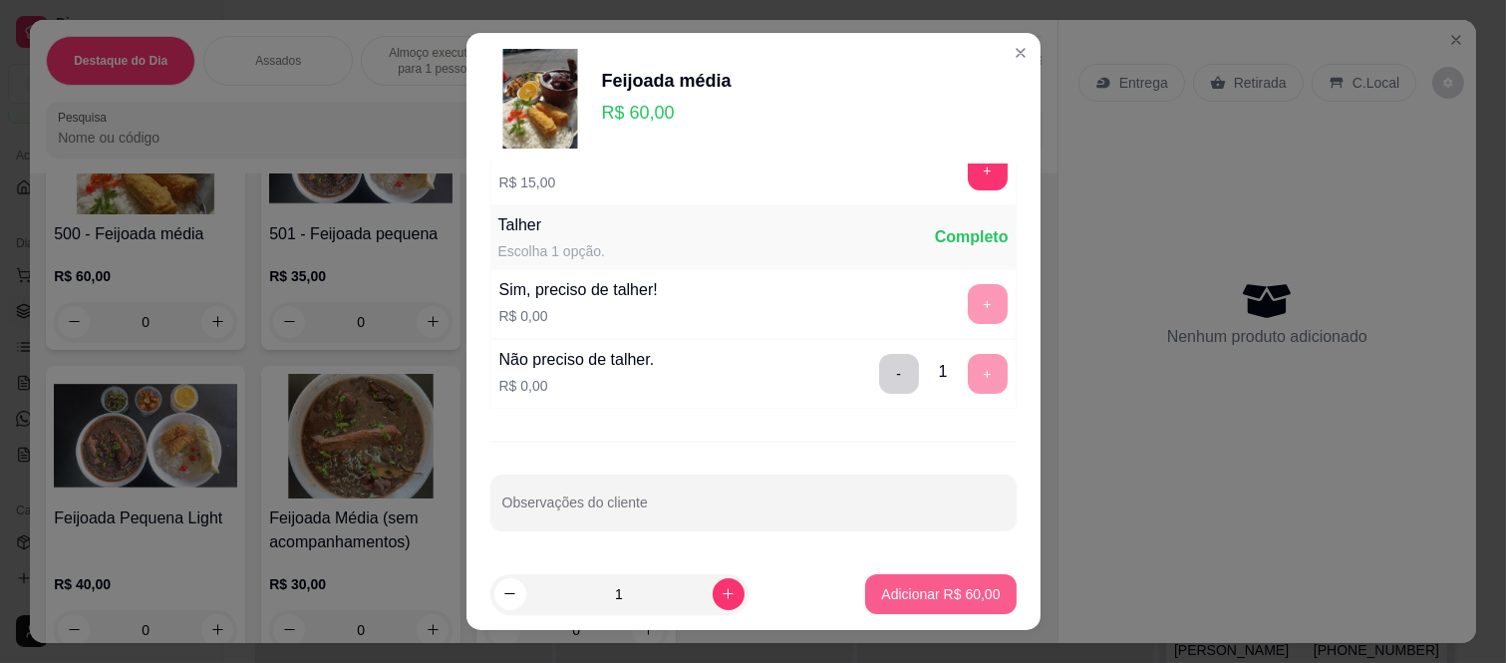
click at [899, 595] on p "Adicionar R$ 60,00" at bounding box center [940, 594] width 119 height 20
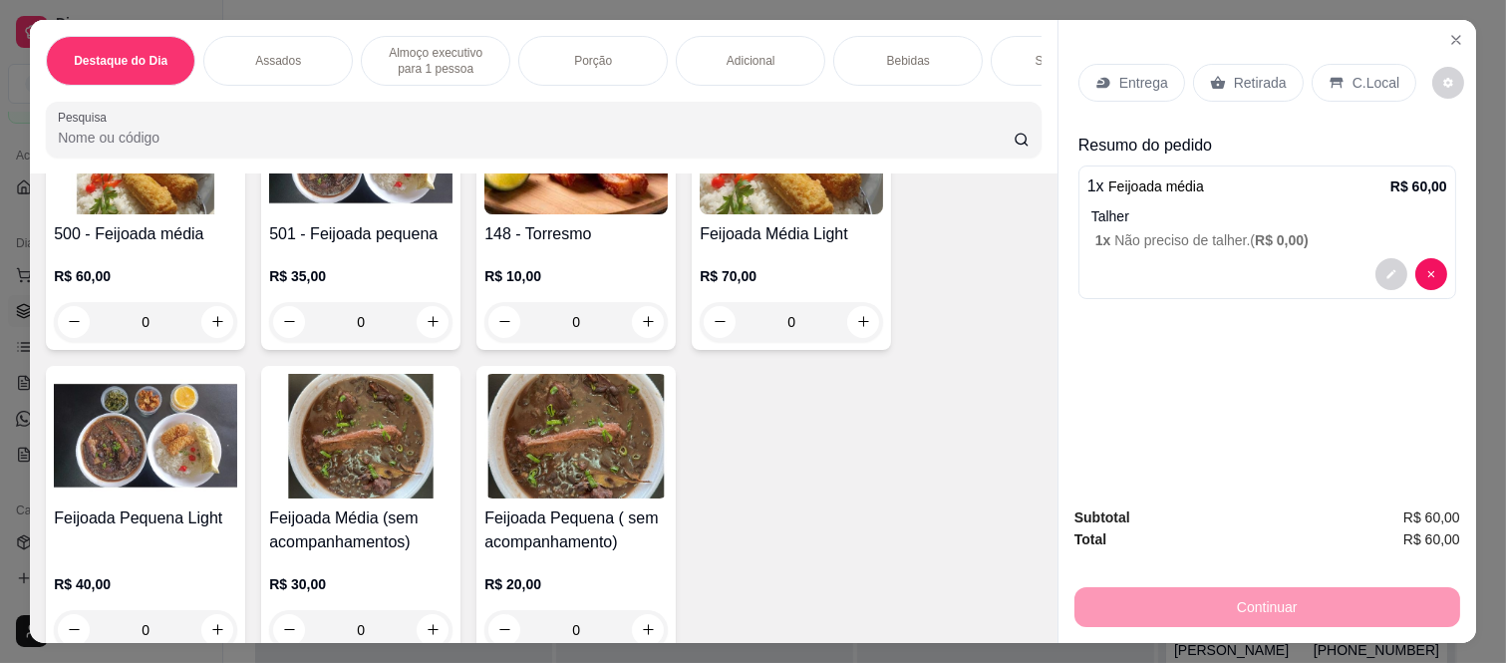
click at [1131, 76] on p "Entrega" at bounding box center [1143, 83] width 49 height 20
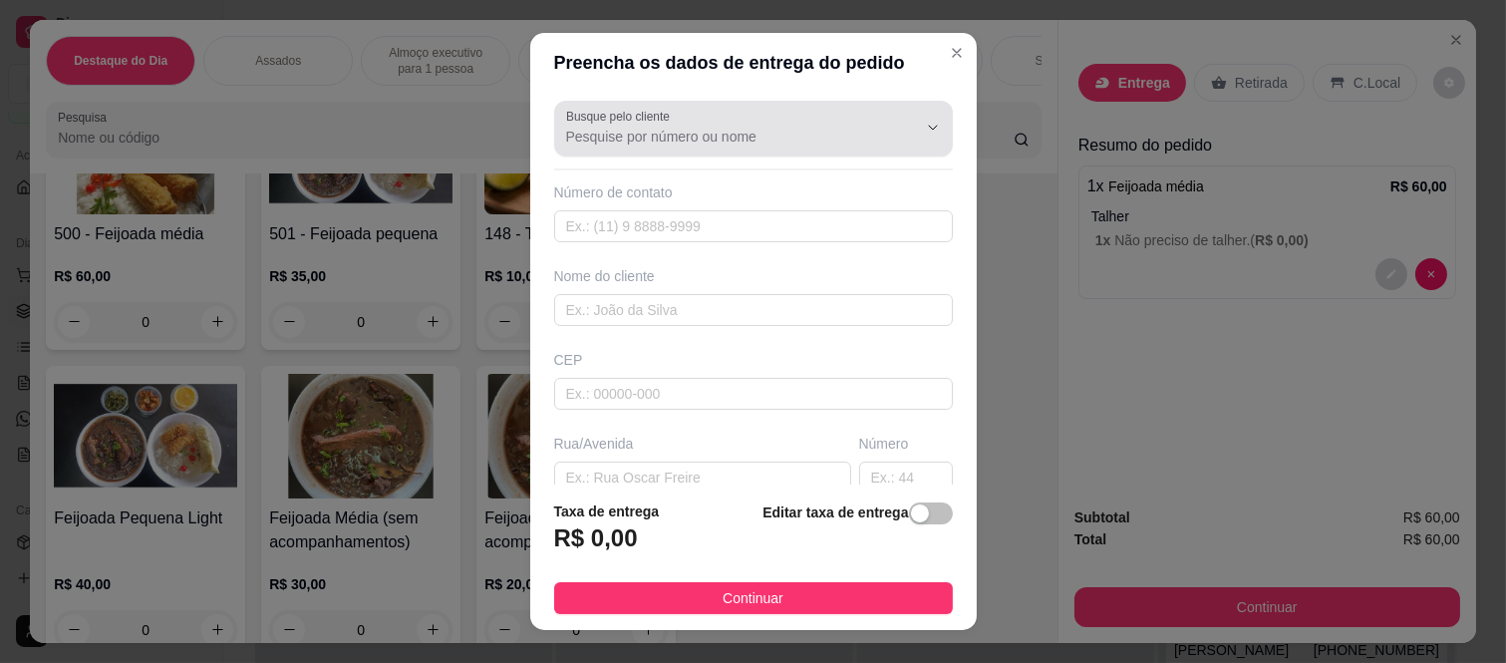
click at [840, 142] on input "Busque pelo cliente" at bounding box center [725, 137] width 319 height 20
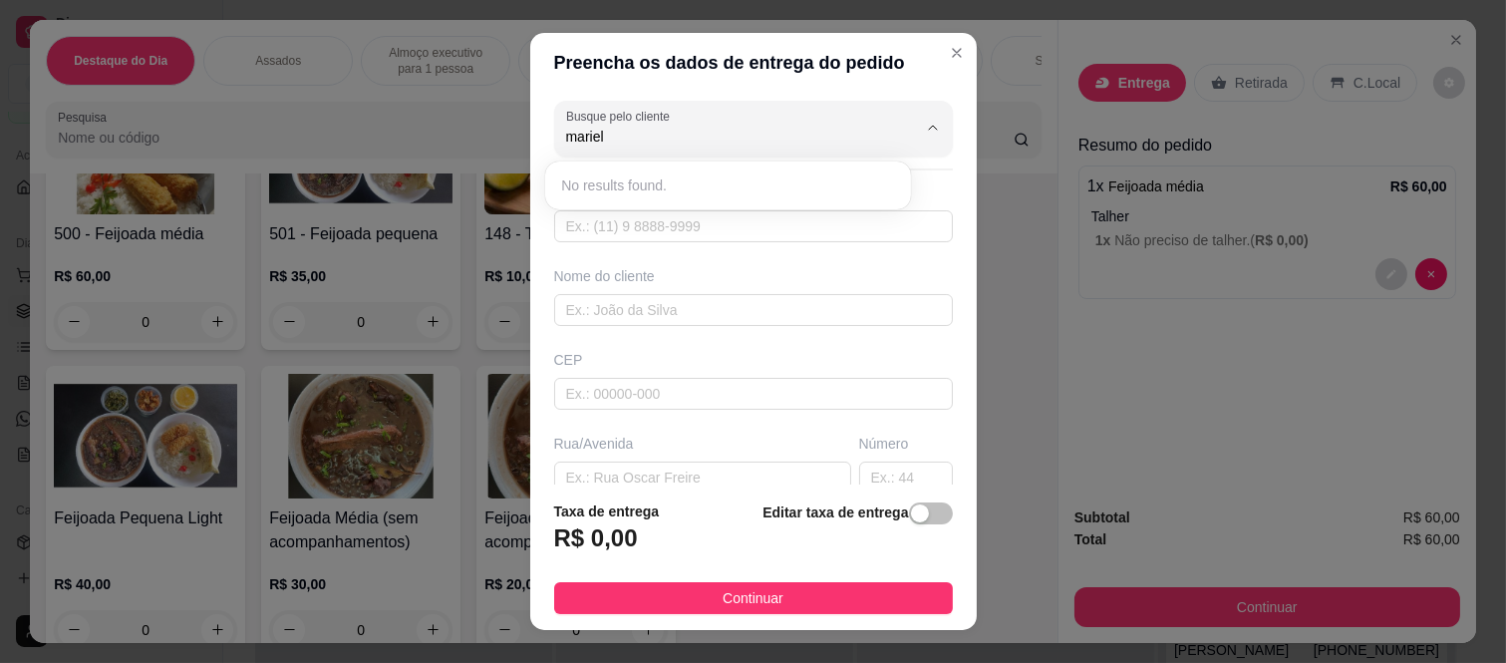
type input "mariel"
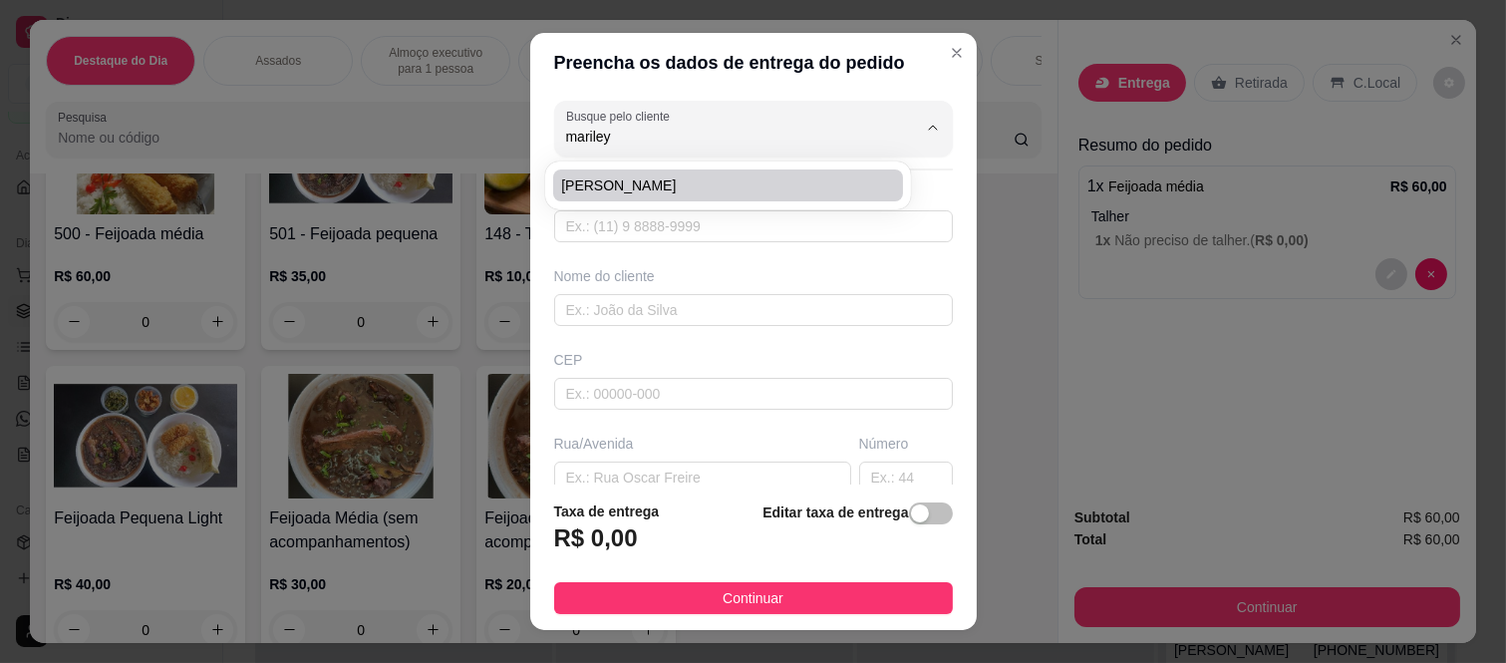
click at [624, 176] on span "[PERSON_NAME]" at bounding box center [718, 185] width 314 height 20
type input "[PERSON_NAME]"
type input "11957919021"
type input "[PERSON_NAME]"
type input "08260140"
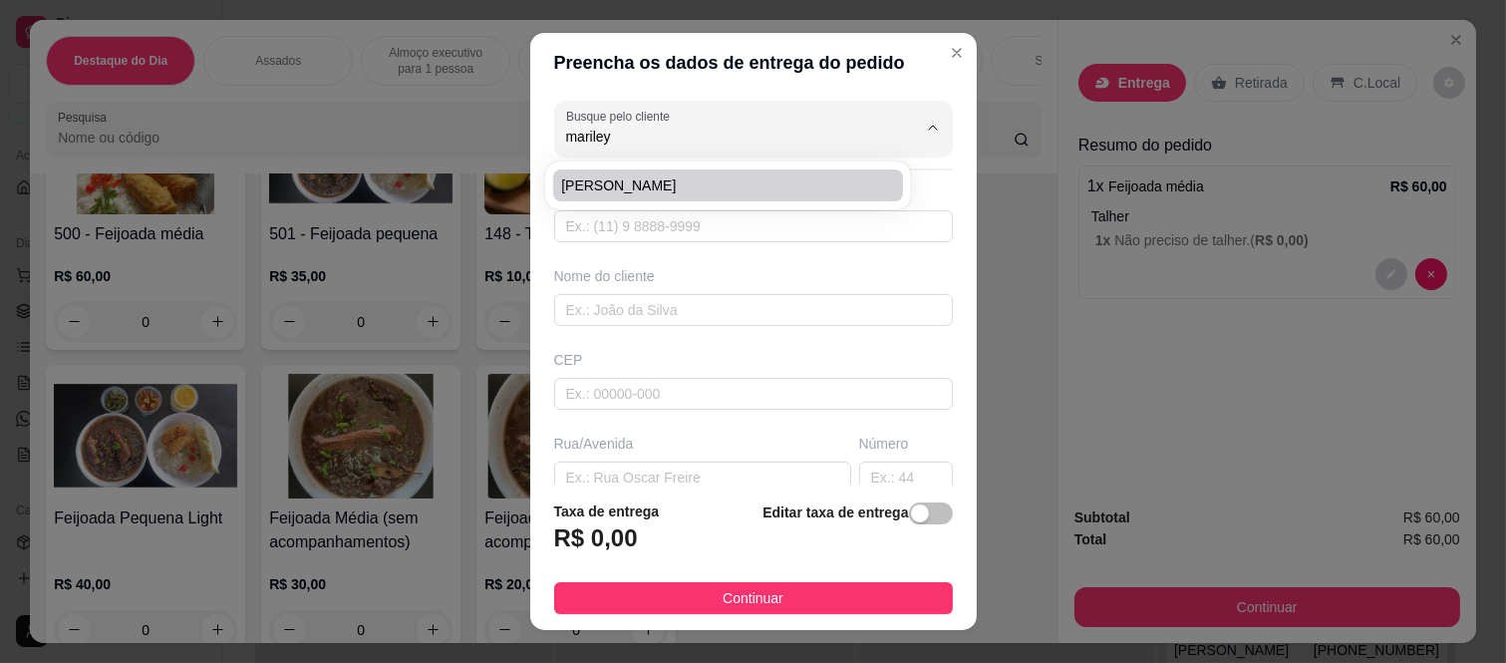
type input "Rua [PERSON_NAME]"
type input "469"
type input "[GEOGRAPHIC_DATA] ([GEOGRAPHIC_DATA])"
type input "[GEOGRAPHIC_DATA]"
type input "Casa 1"
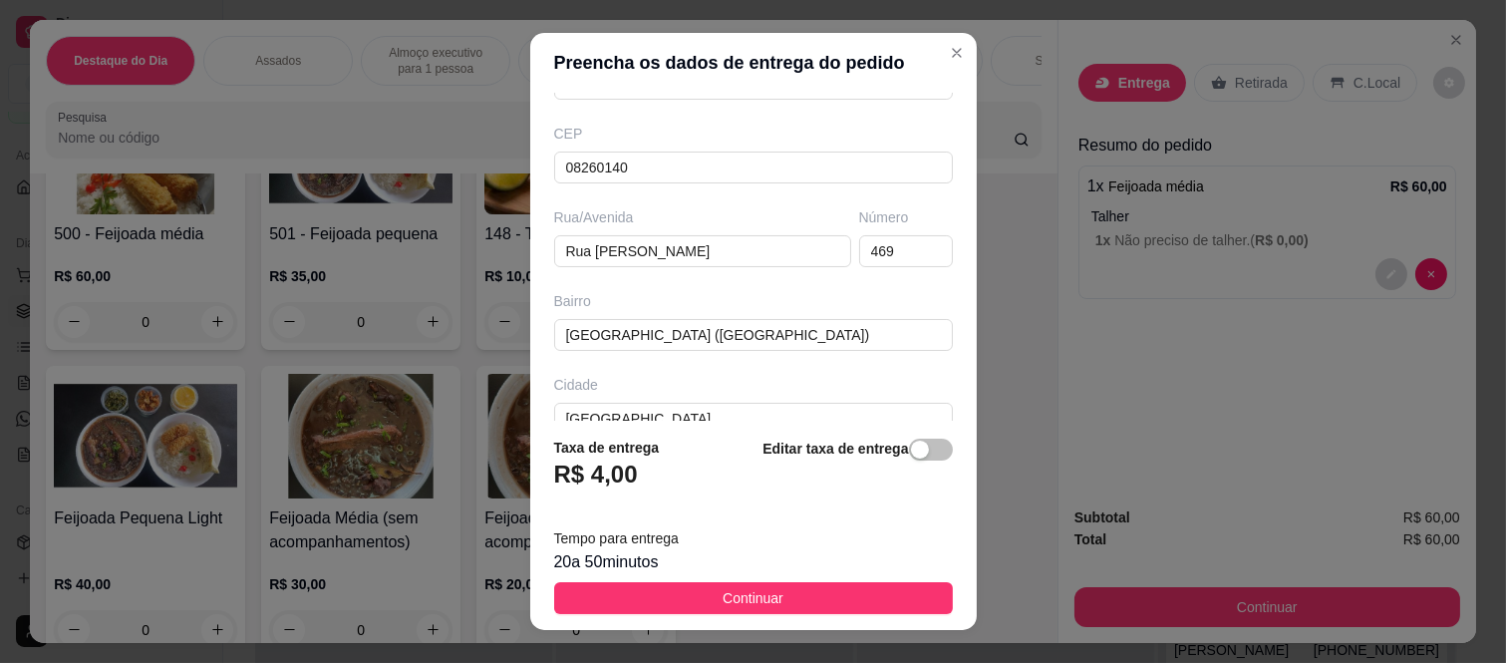
scroll to position [345, 0]
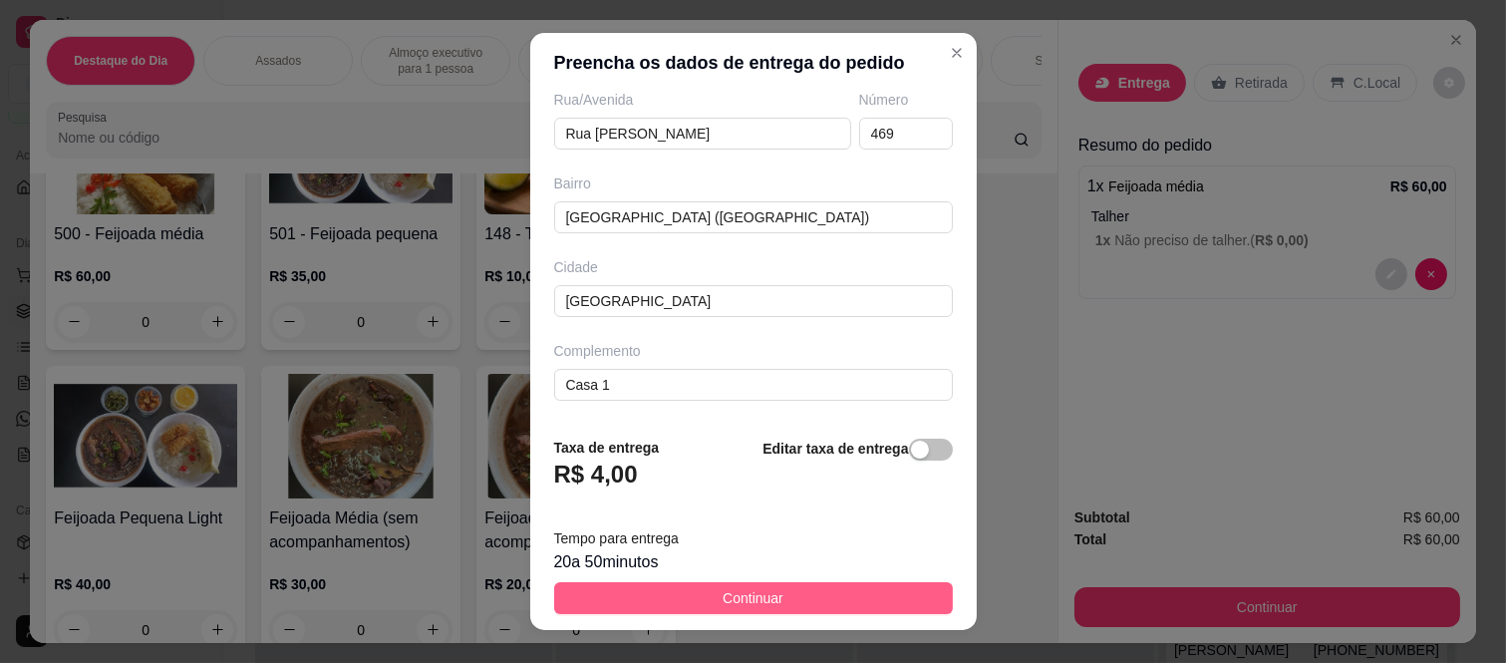
type input "[PERSON_NAME]"
click at [694, 583] on button "Continuar" at bounding box center [753, 598] width 399 height 32
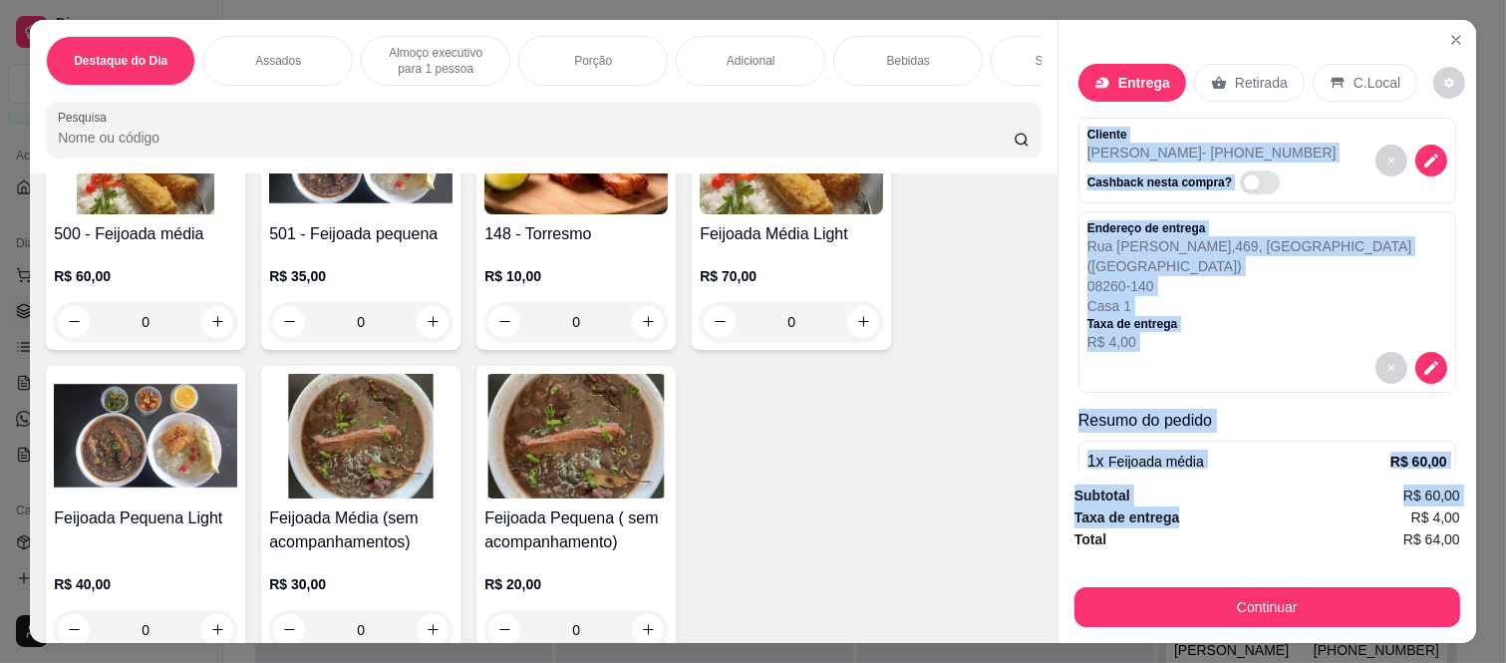
scroll to position [113, 0]
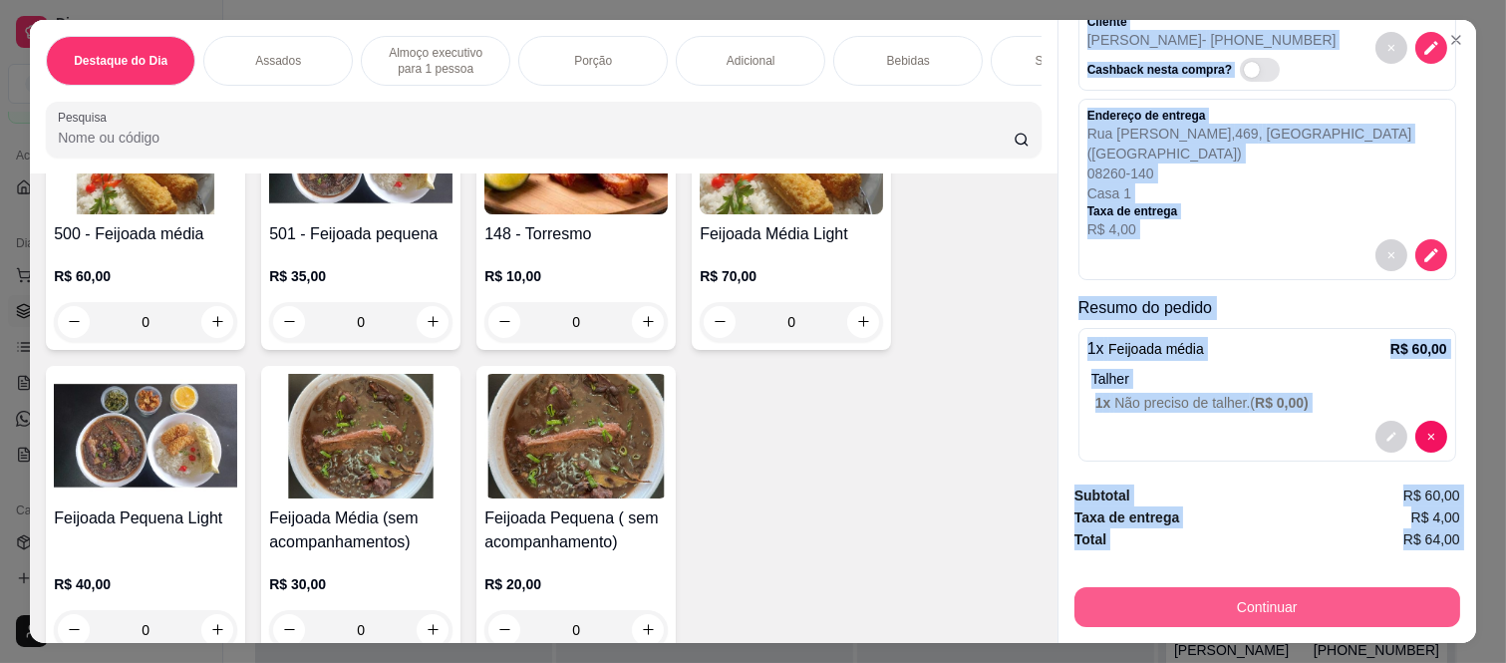
drag, startPoint x: 1071, startPoint y: 113, endPoint x: 1190, endPoint y: 599, distance: 500.7
click at [1190, 599] on div "Entrega Retirada C.Local Cliente Mariley da silva - (11) 95791-9021 Cashback ne…" at bounding box center [1267, 331] width 419 height 623
copy div "Cliente Mariley da silva - (11) 95791-9021 Cashback nesta compra? Endereço de e…"
click at [1174, 609] on button "Continuar" at bounding box center [1267, 607] width 386 height 40
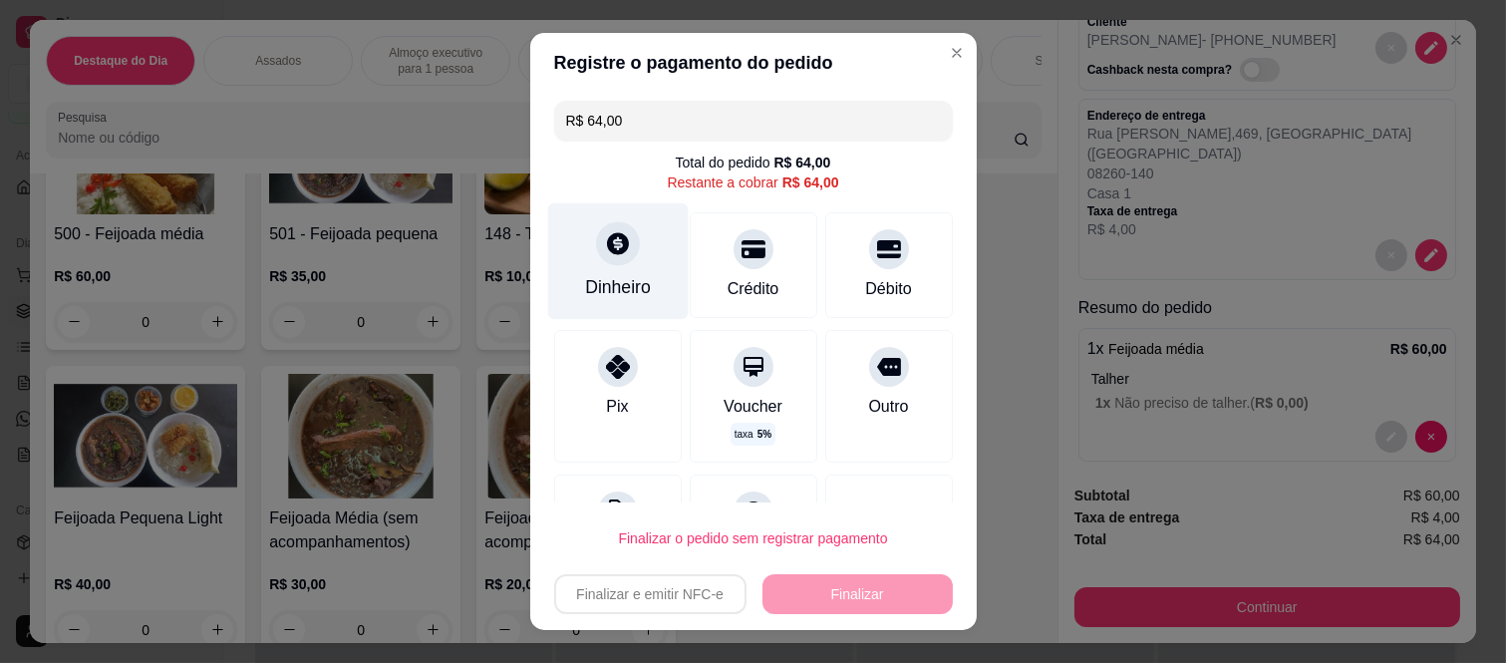
click at [604, 231] on icon at bounding box center [617, 243] width 26 height 26
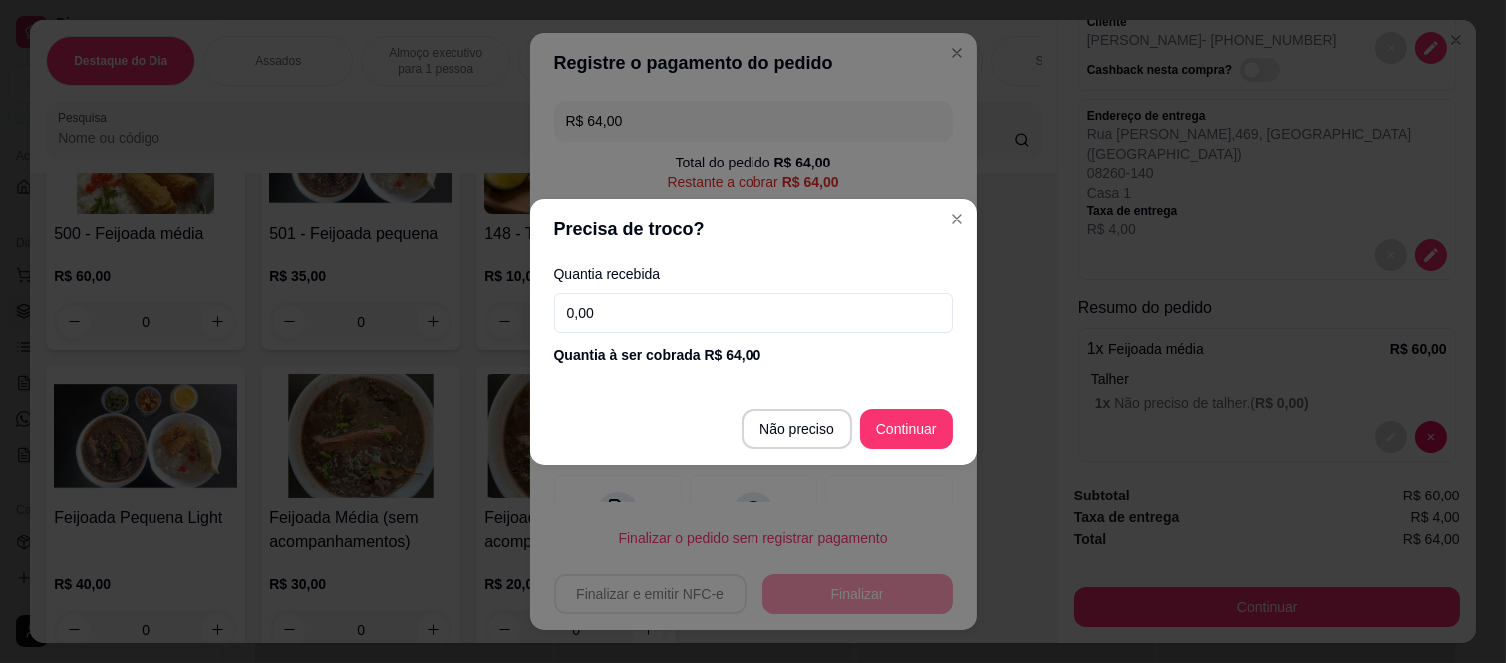
click at [689, 307] on input "0,00" at bounding box center [753, 313] width 399 height 40
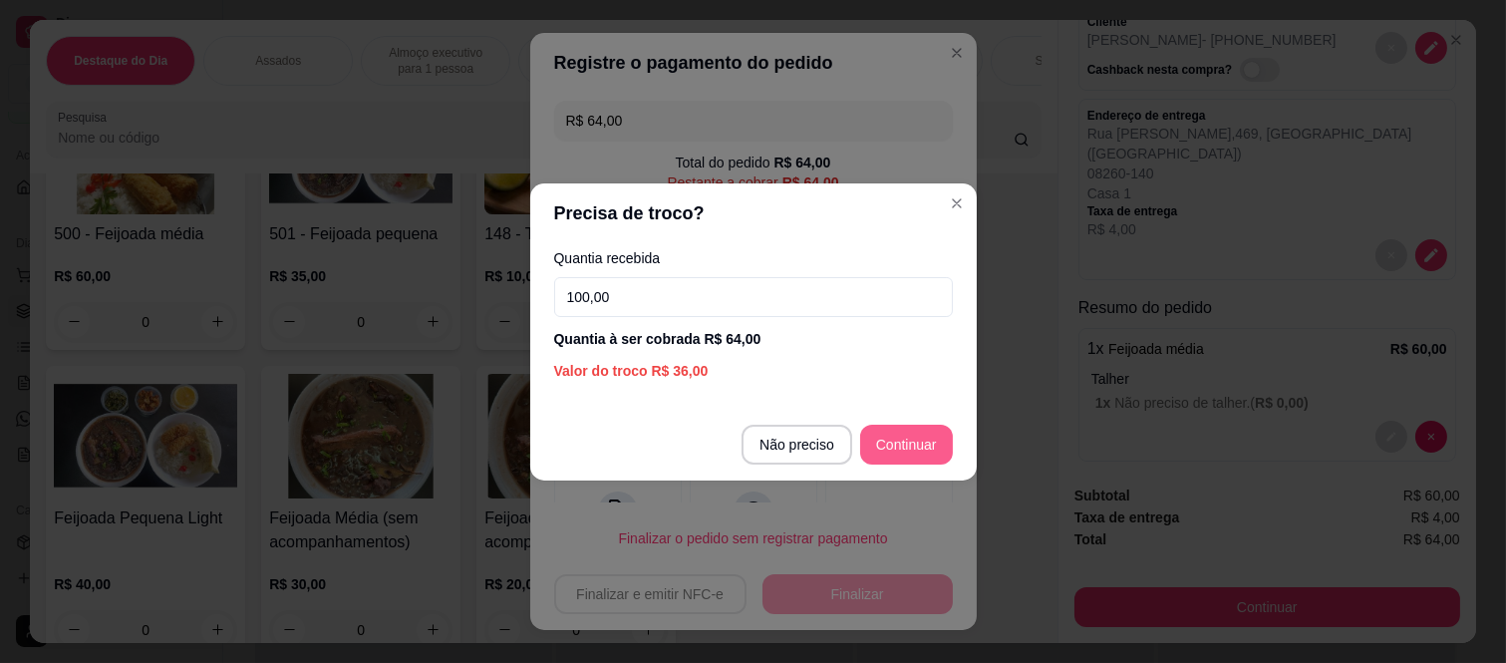
type input "100,00"
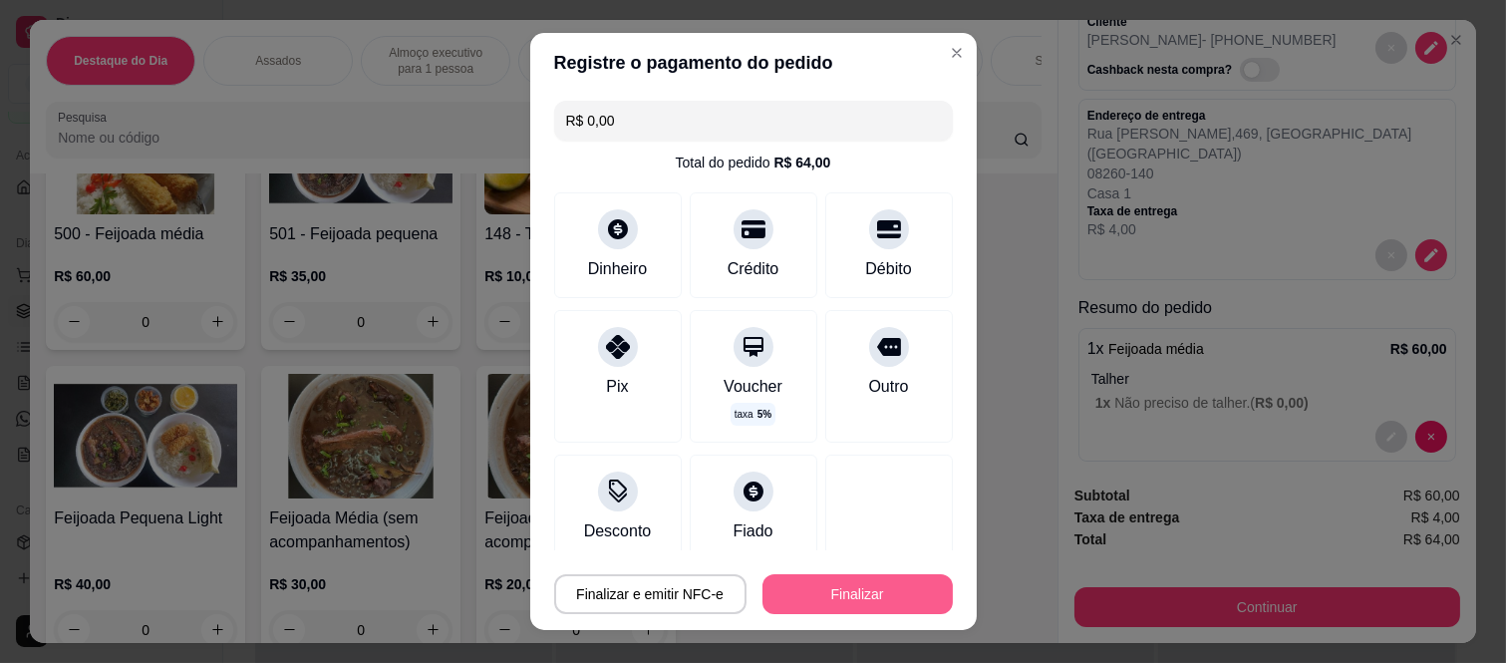
click at [842, 600] on button "Finalizar" at bounding box center [857, 594] width 190 height 40
type input "-R$ 64,00"
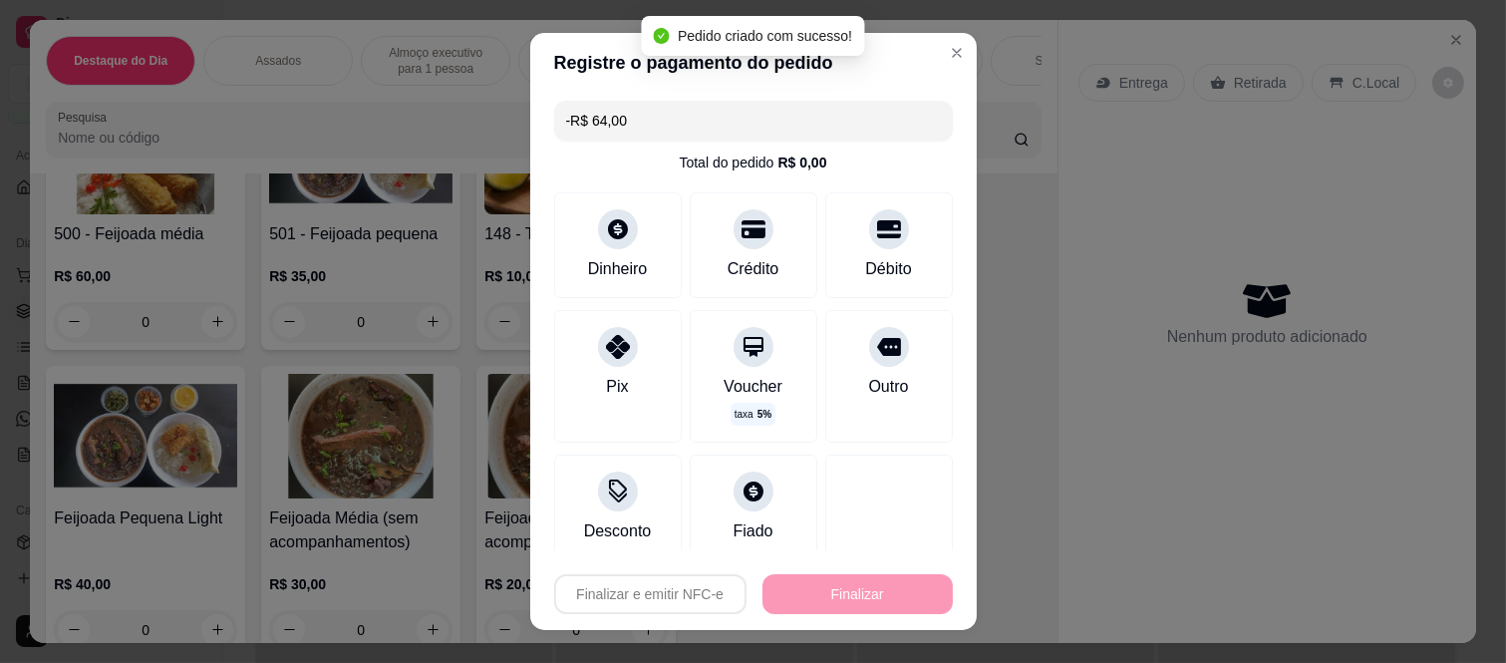
scroll to position [0, 0]
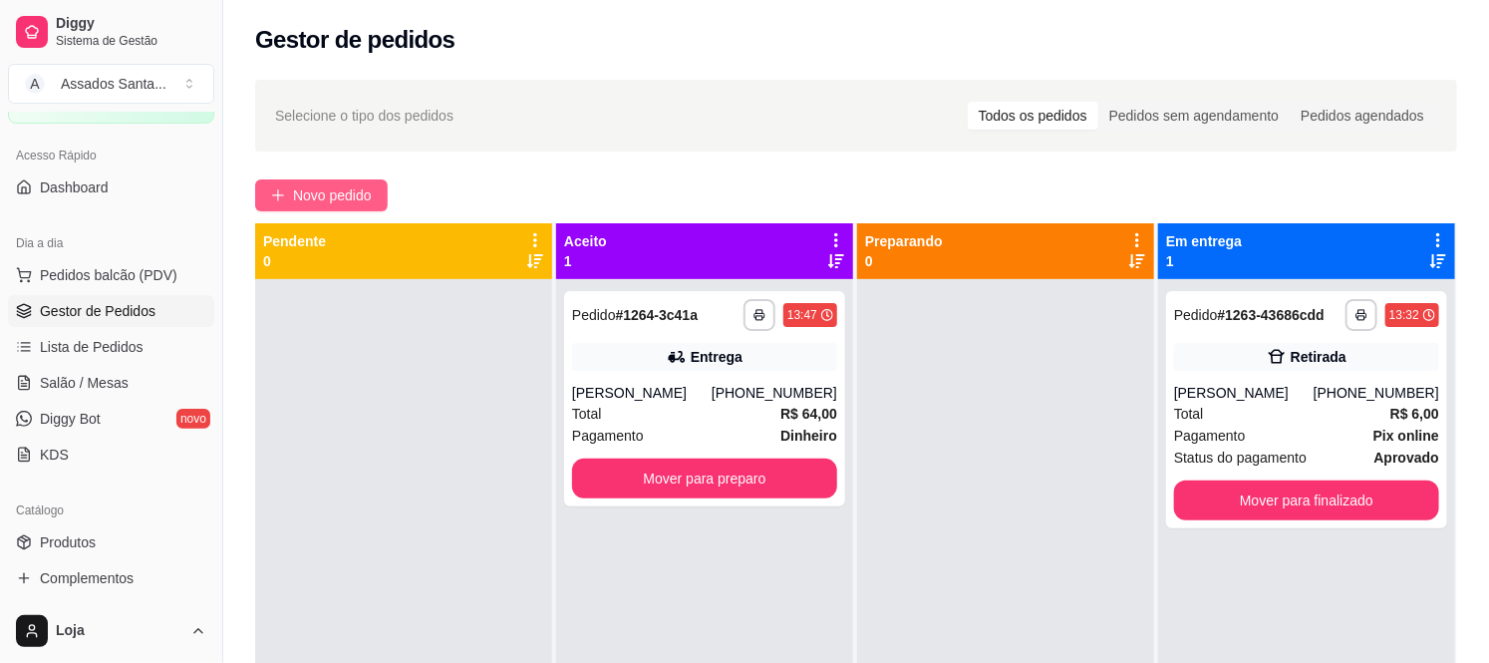
click at [309, 200] on span "Novo pedido" at bounding box center [332, 195] width 79 height 22
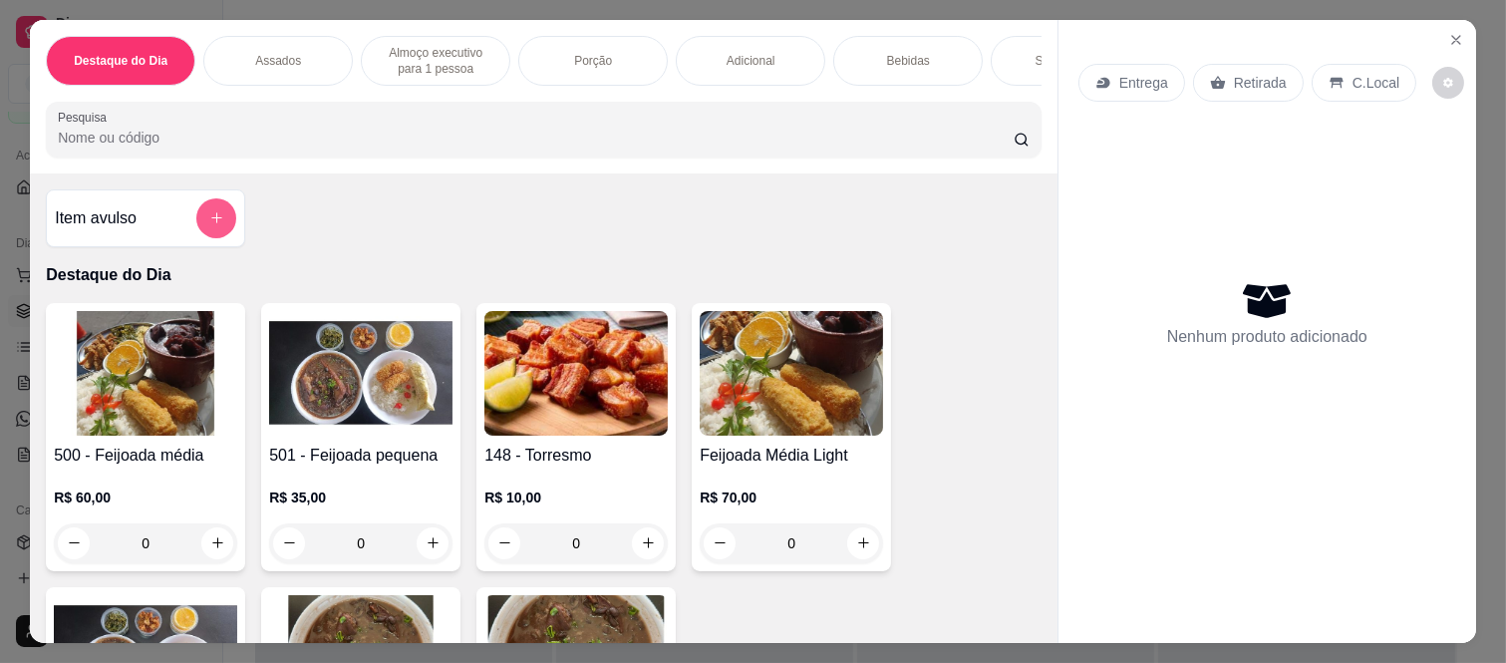
click at [211, 237] on button "add-separate-item" at bounding box center [216, 218] width 40 height 40
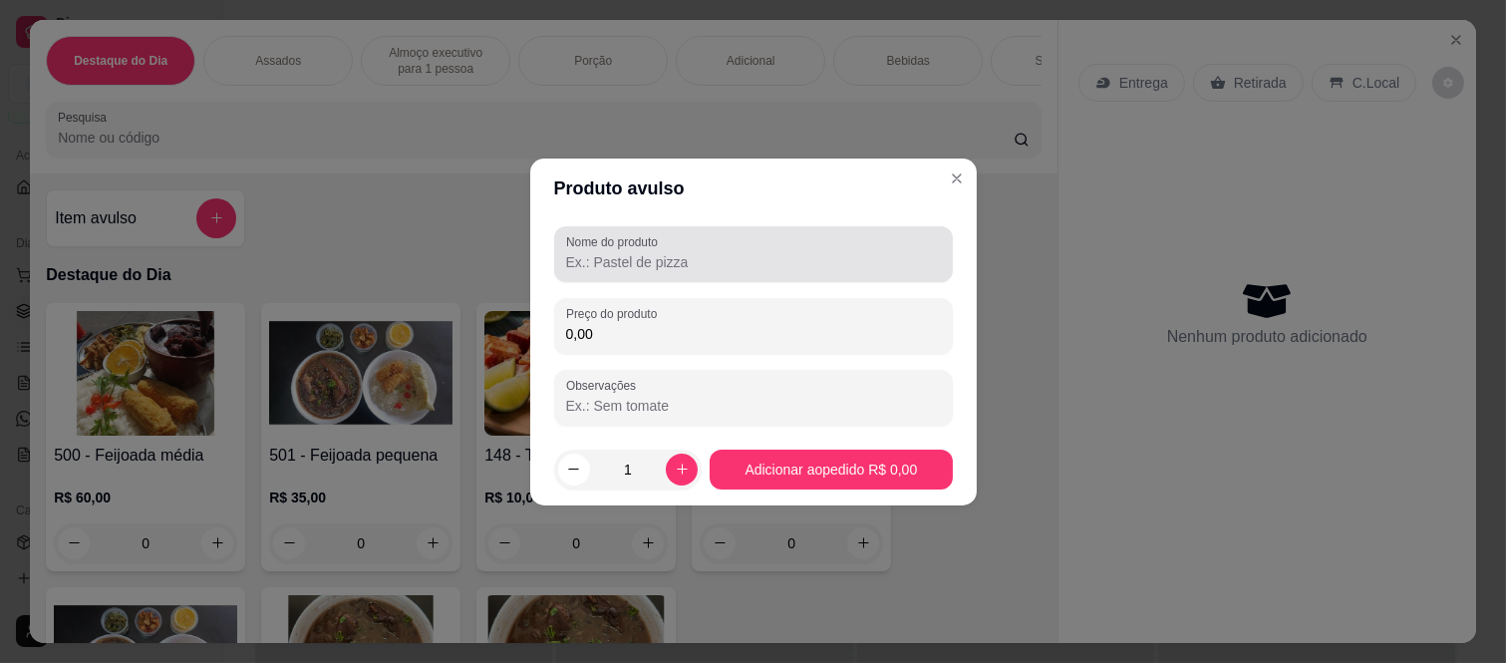
click at [693, 263] on input "Nome do produto" at bounding box center [753, 262] width 375 height 20
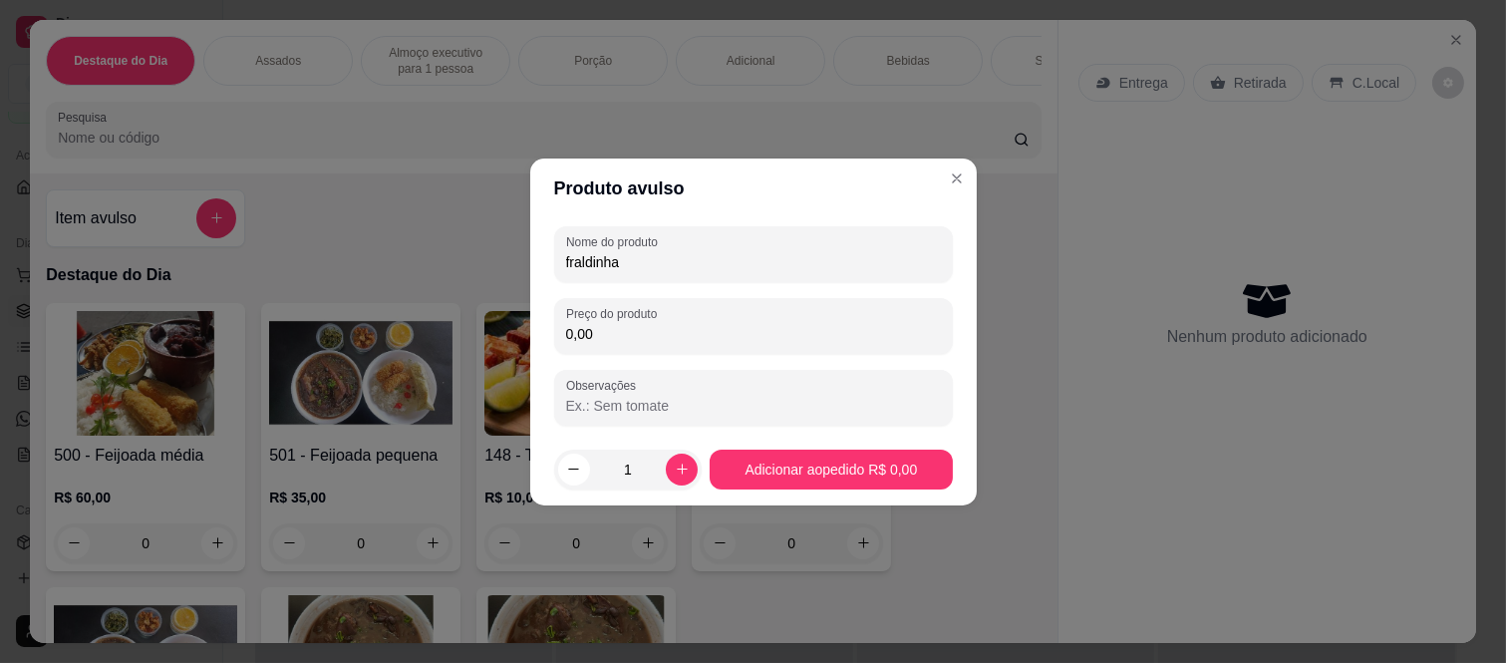
type input "fraldinha"
click at [653, 355] on div "Nome do produto fraldinha Preço do produto 0,00 Observações" at bounding box center [753, 325] width 399 height 199
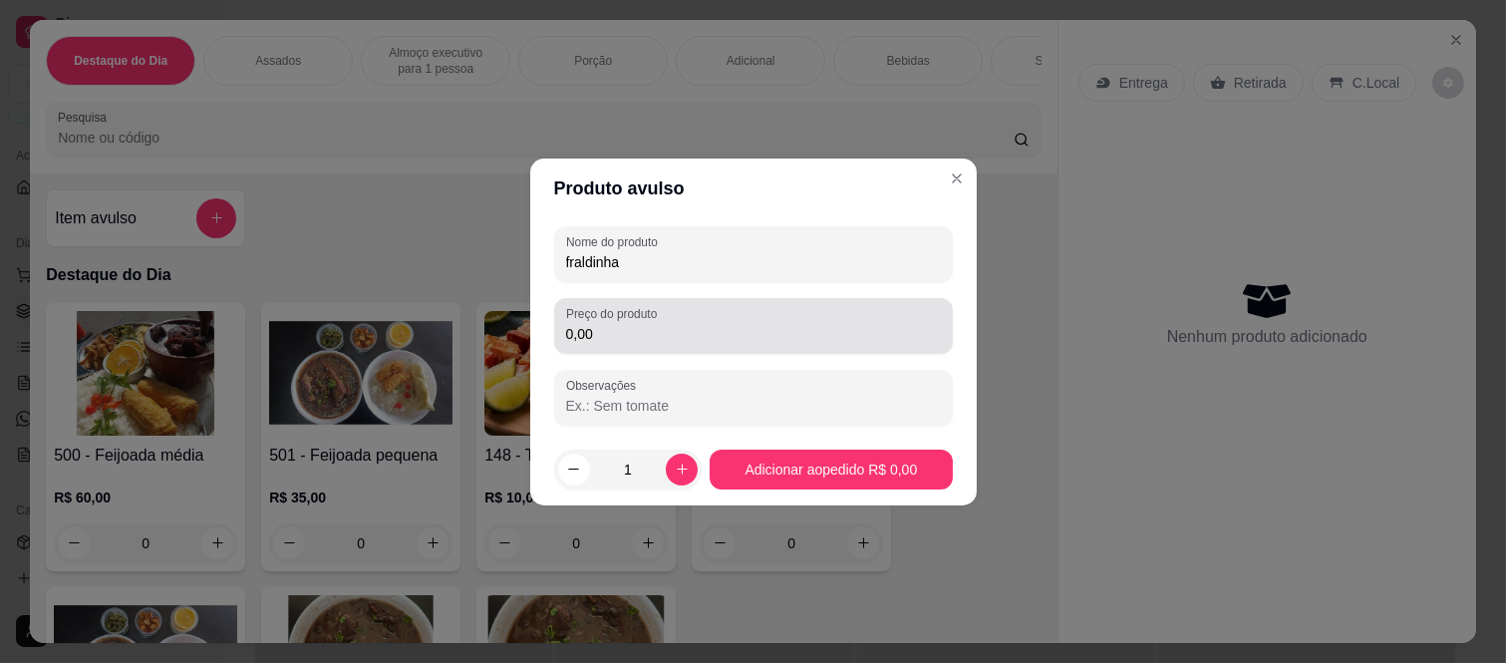
click at [654, 346] on div "Preço do produto 0,00" at bounding box center [753, 326] width 399 height 56
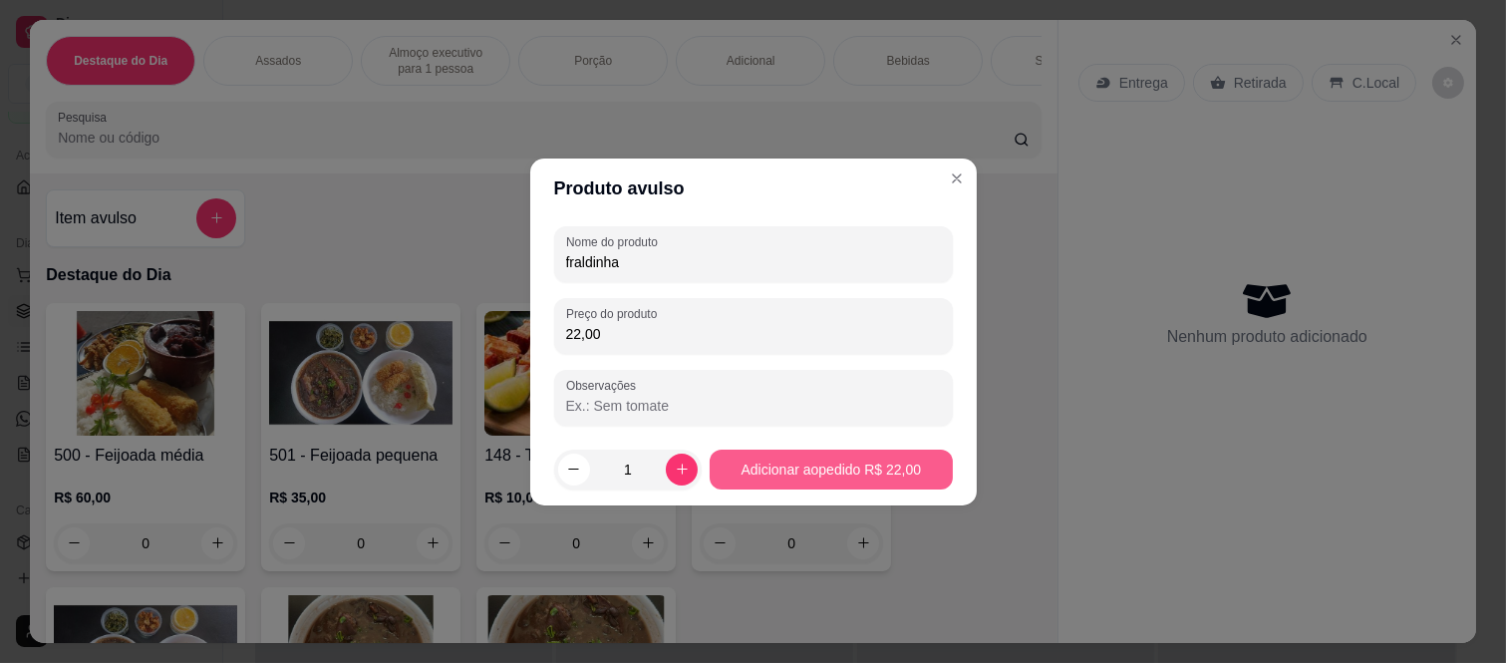
type input "22,00"
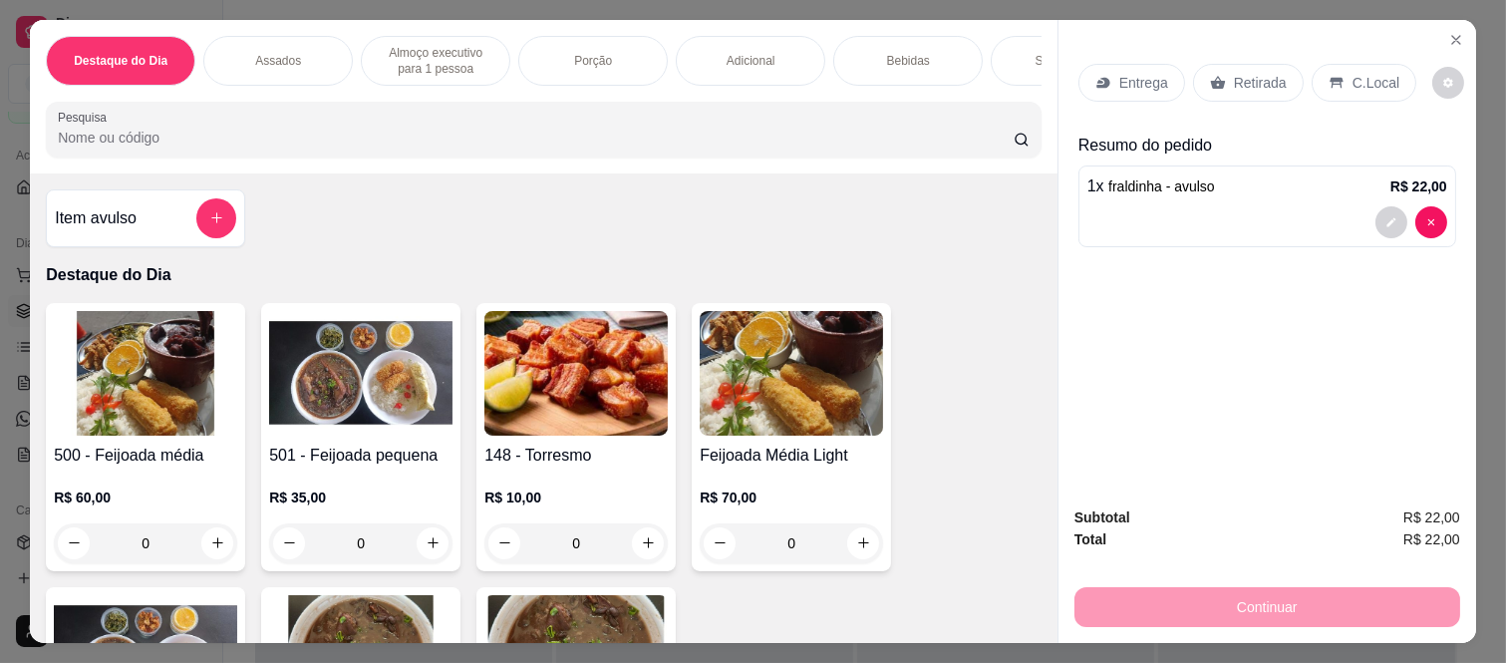
click at [1263, 85] on div "Retirada" at bounding box center [1248, 83] width 111 height 38
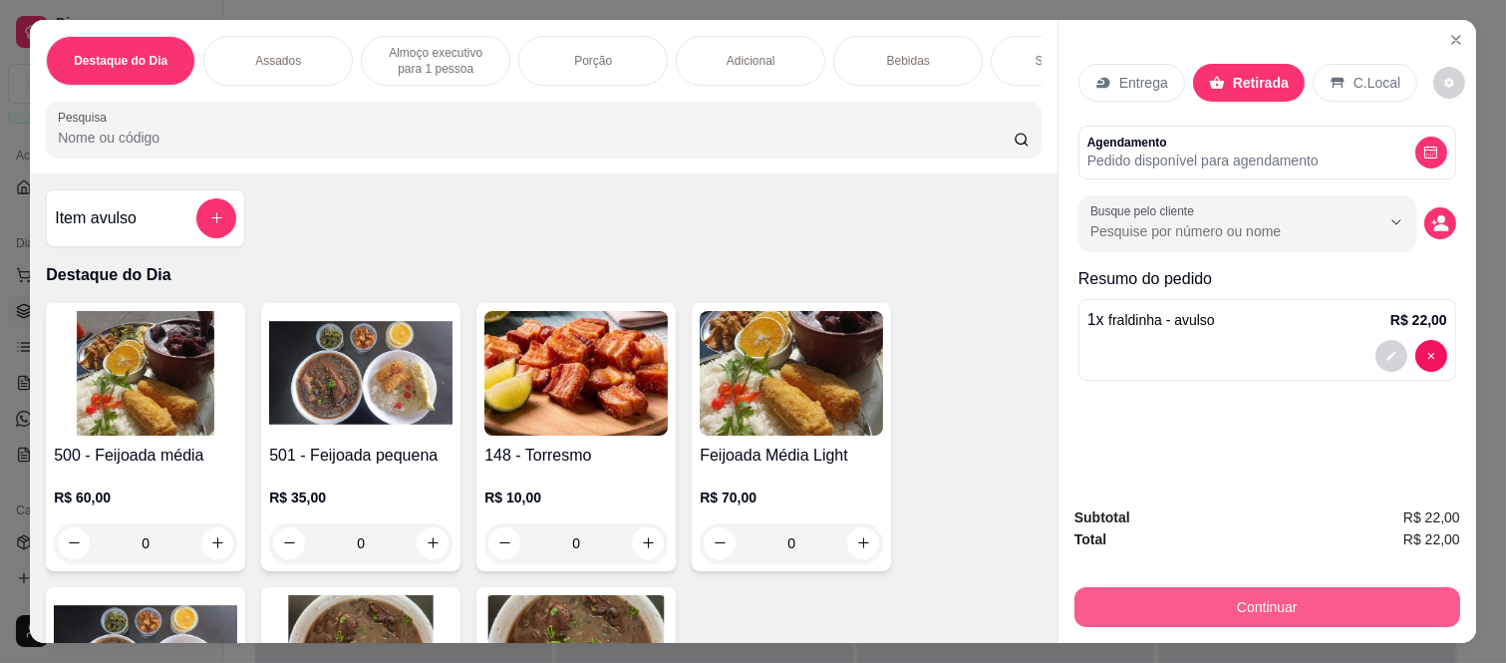
click at [1229, 616] on button "Continuar" at bounding box center [1267, 607] width 386 height 40
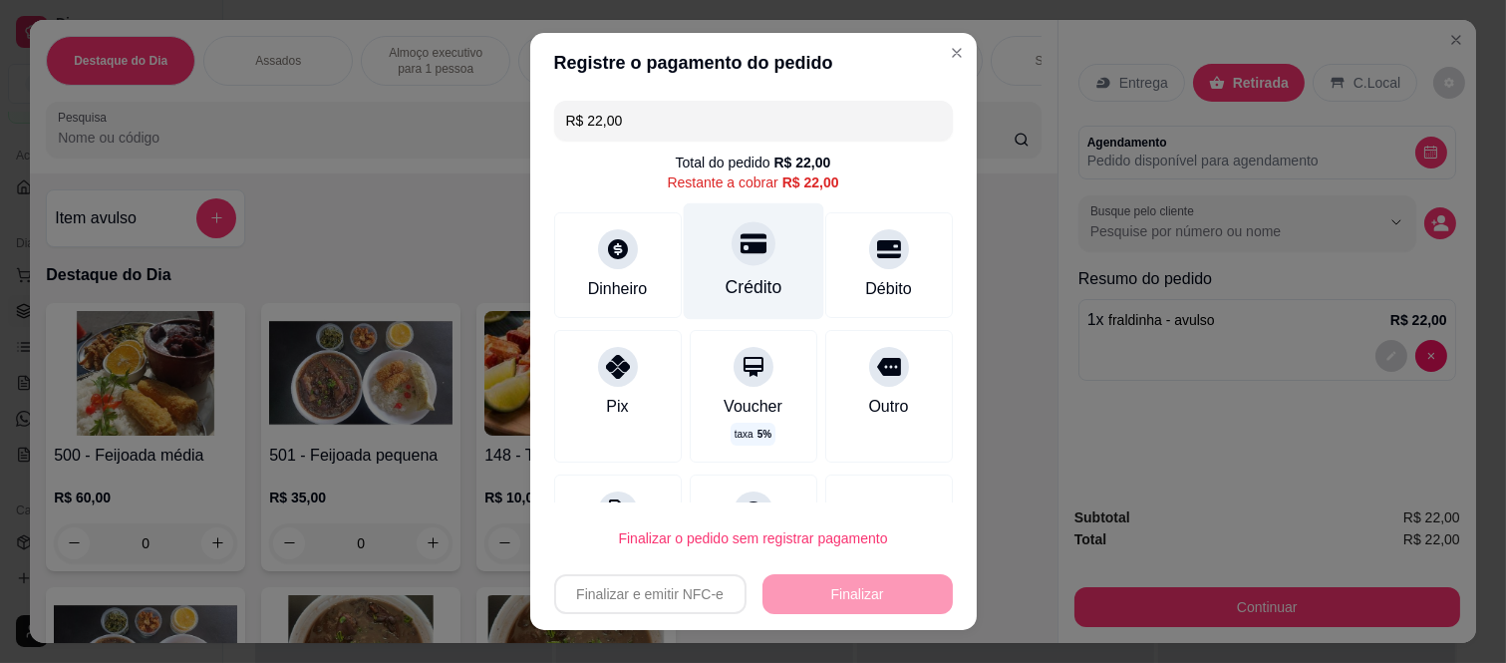
click at [725, 284] on div "Crédito" at bounding box center [753, 287] width 57 height 26
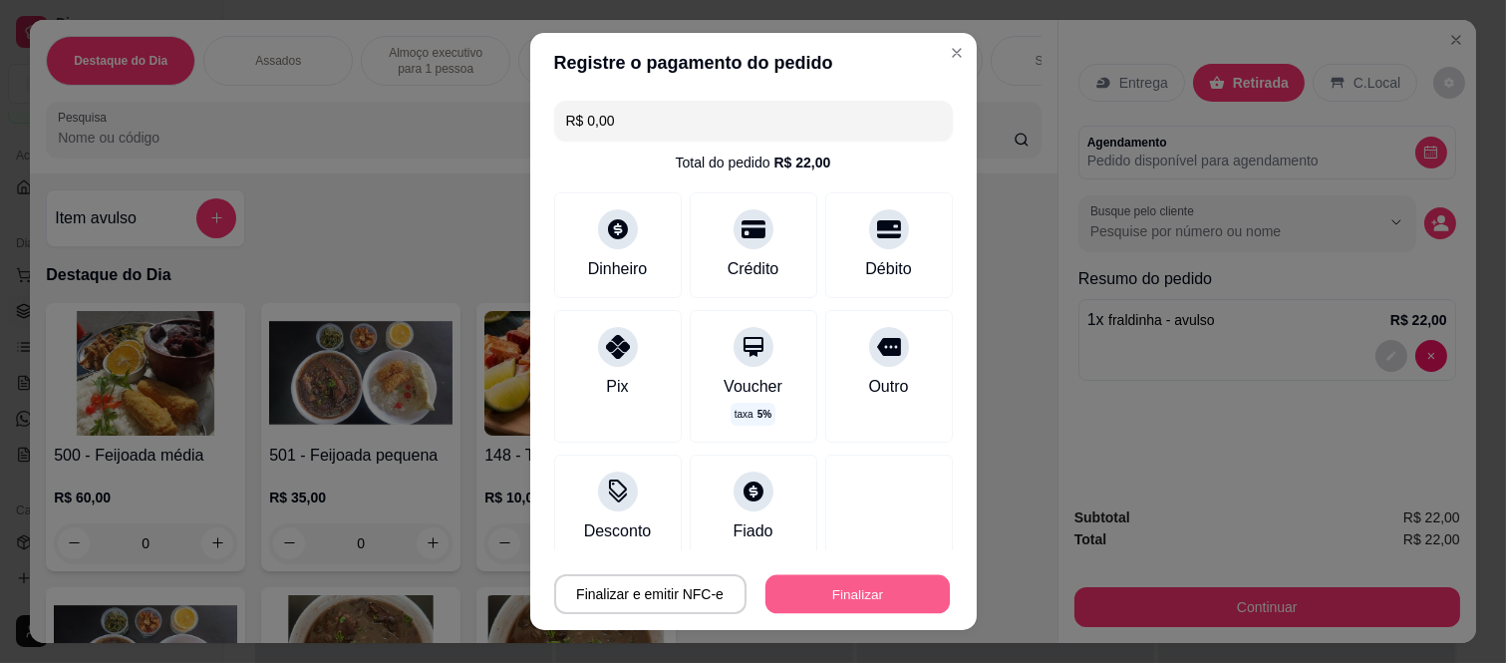
click at [783, 584] on button "Finalizar" at bounding box center [857, 593] width 184 height 39
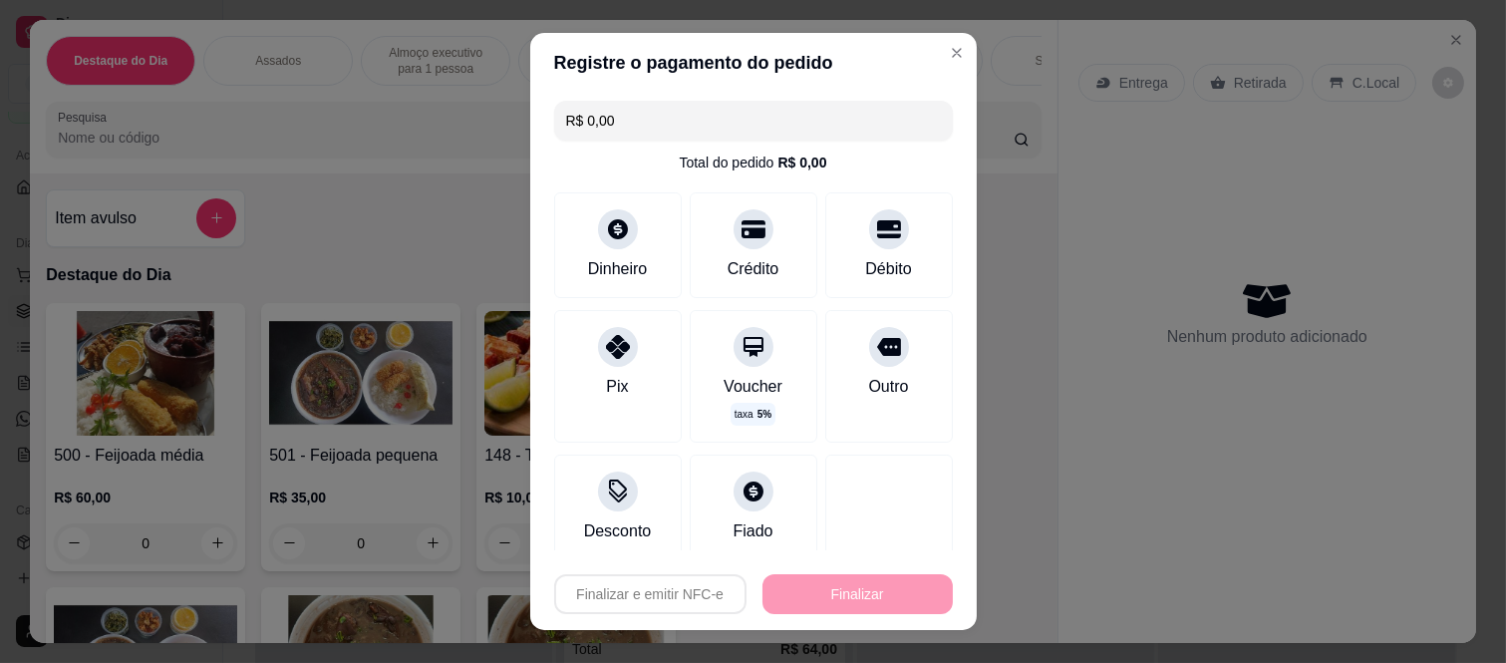
type input "-R$ 22,00"
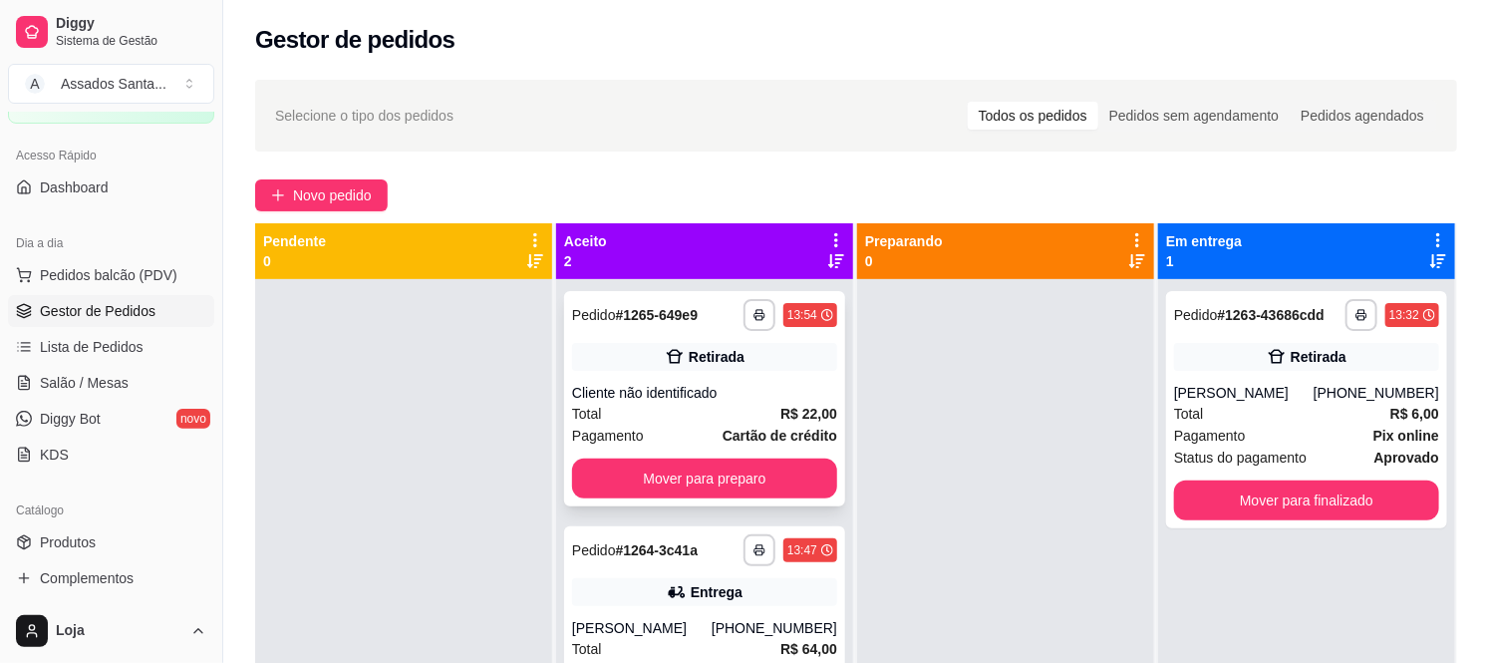
click at [692, 375] on div "**********" at bounding box center [704, 398] width 281 height 215
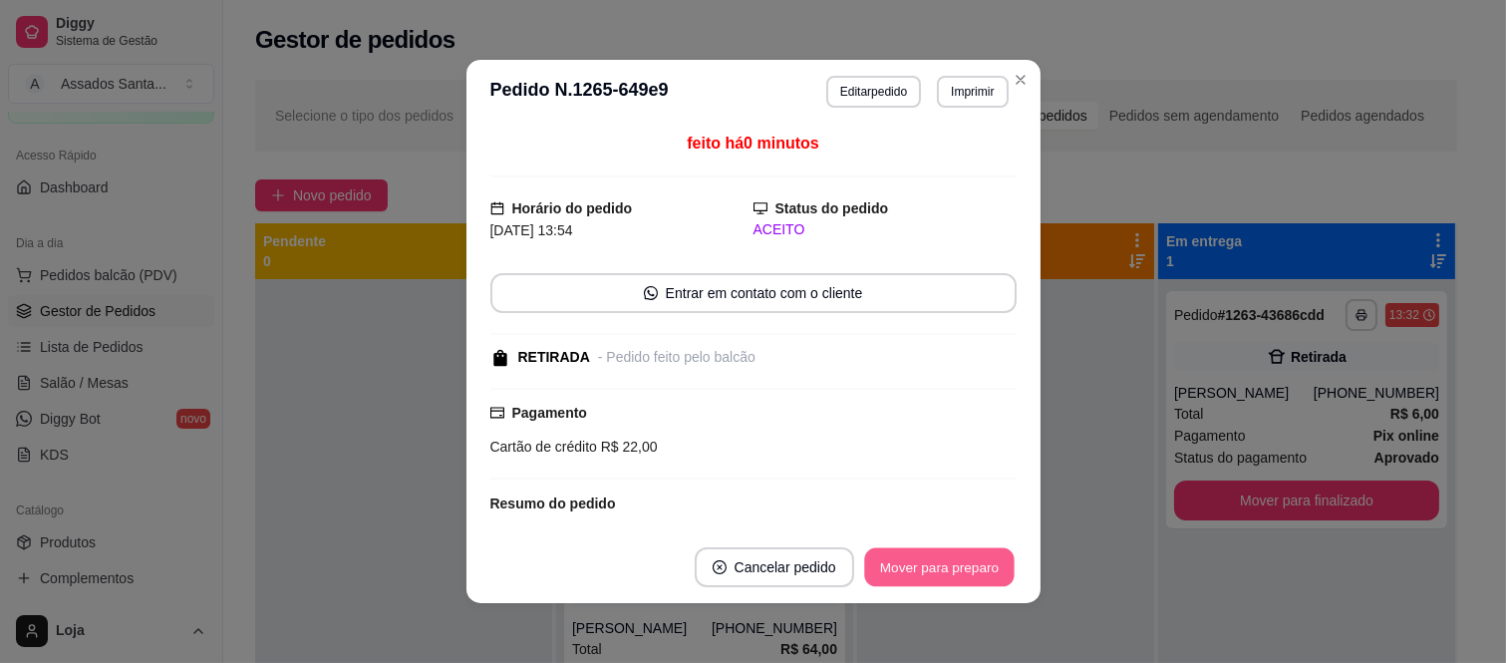
click at [895, 568] on button "Mover para preparo" at bounding box center [939, 567] width 150 height 39
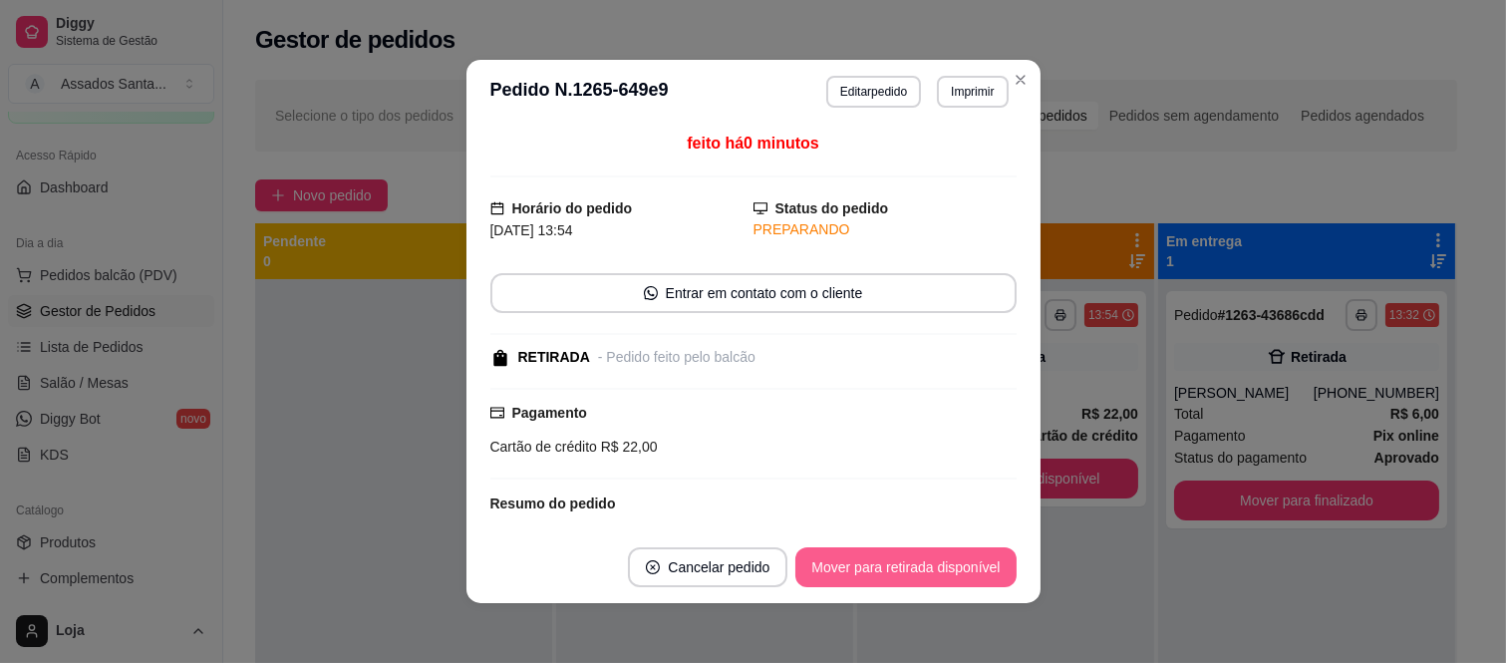
click at [895, 568] on button "Mover para retirada disponível" at bounding box center [905, 567] width 220 height 40
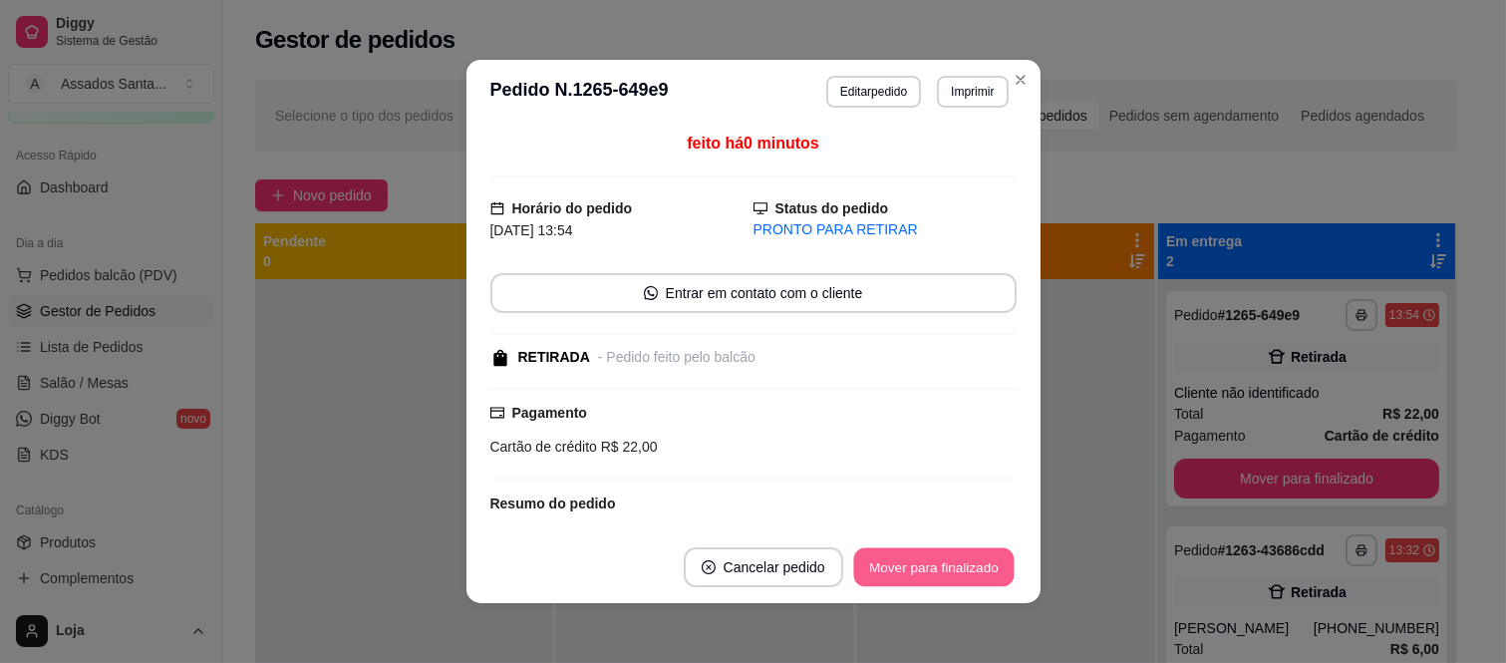
click at [895, 568] on button "Mover para finalizado" at bounding box center [933, 567] width 160 height 39
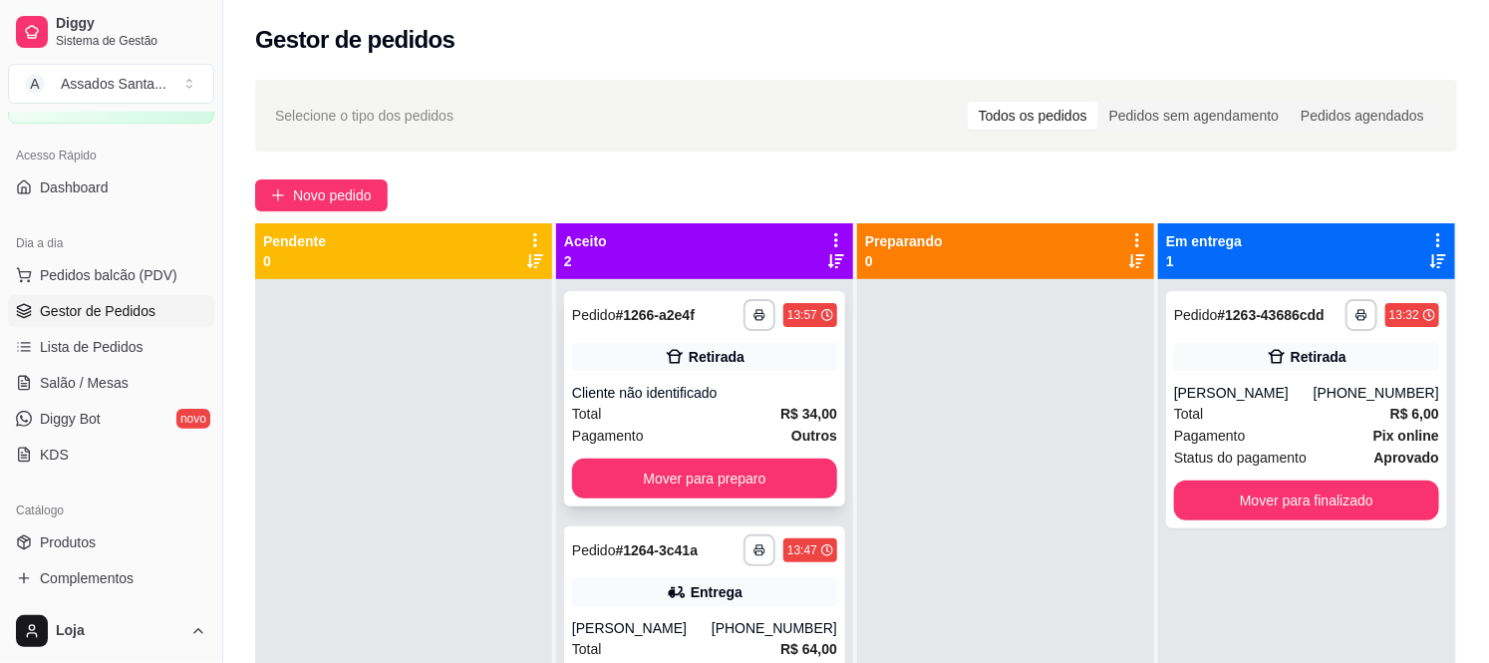
click at [598, 391] on div "Cliente não identificado" at bounding box center [704, 393] width 265 height 20
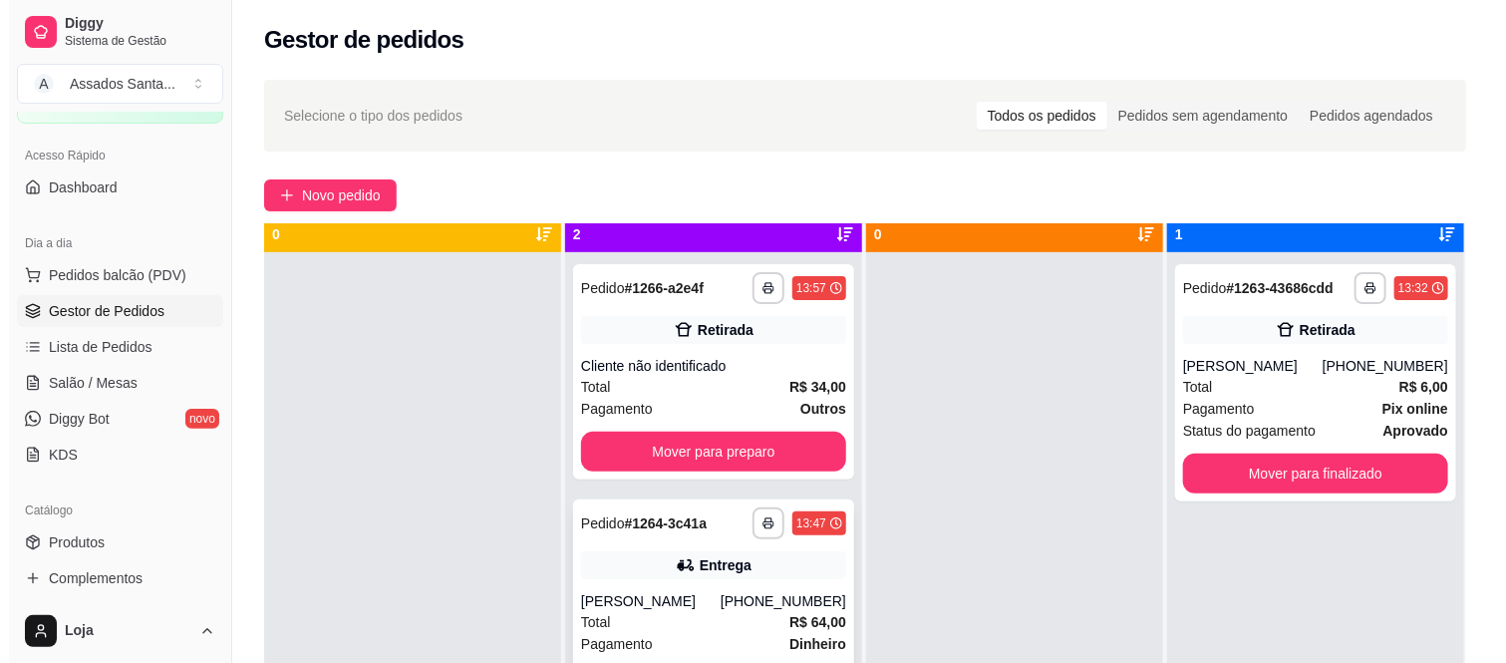
scroll to position [55, 0]
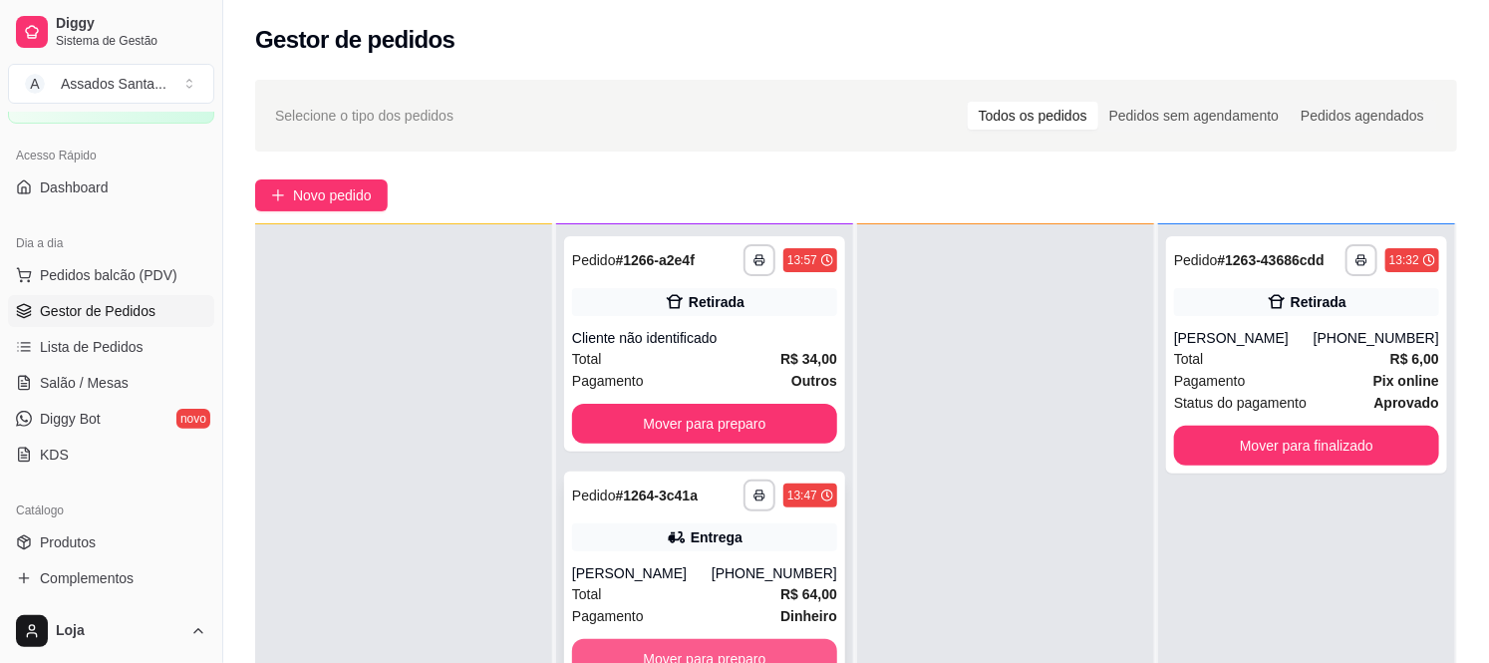
click at [612, 642] on button "Mover para preparo" at bounding box center [704, 659] width 265 height 40
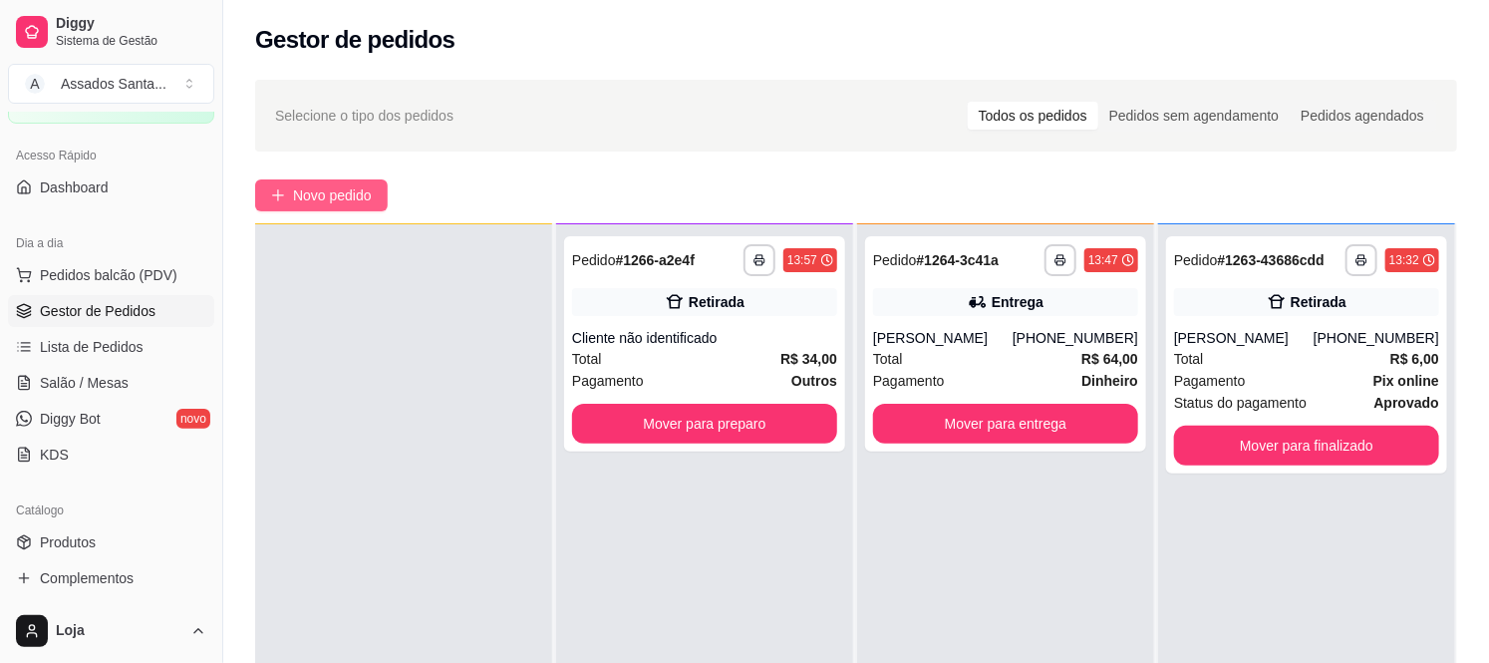
click at [342, 194] on span "Novo pedido" at bounding box center [332, 195] width 79 height 22
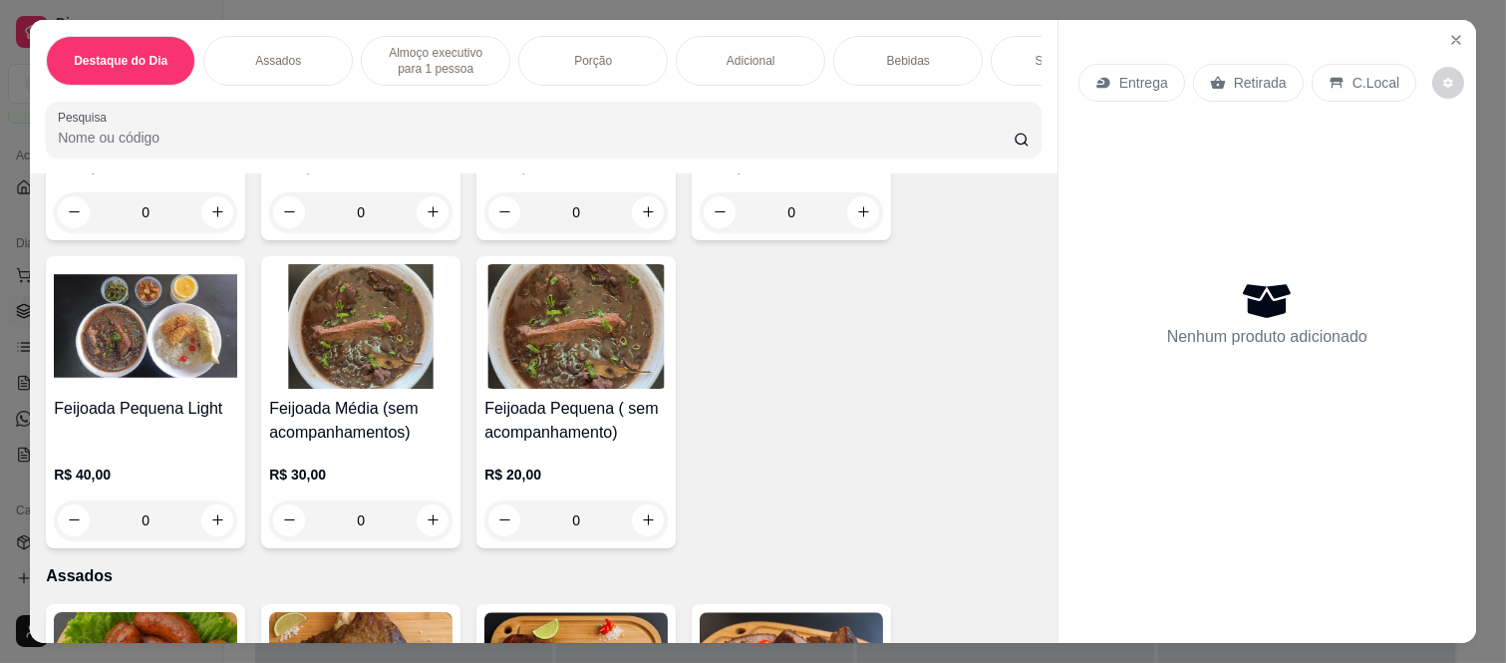
scroll to position [664, 0]
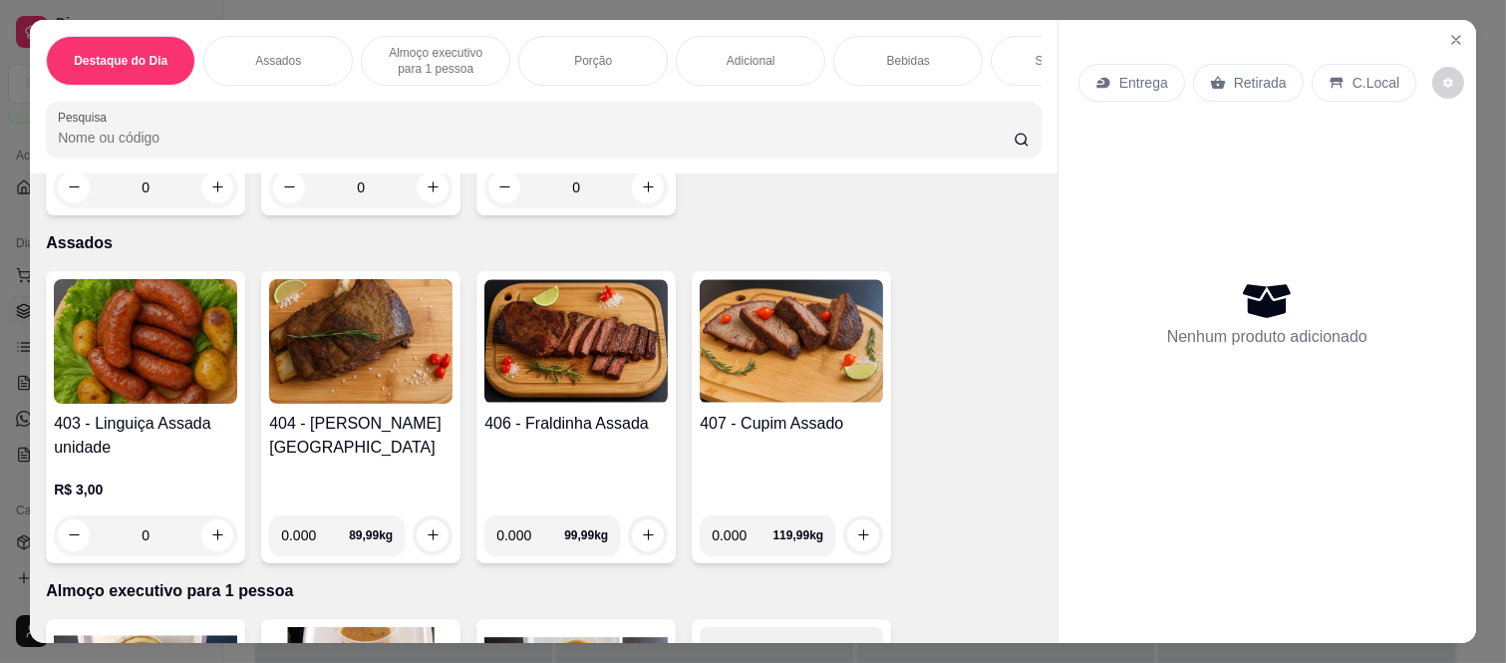
click at [439, 57] on p "Almoço executivo para 1 pessoa" at bounding box center [436, 61] width 116 height 32
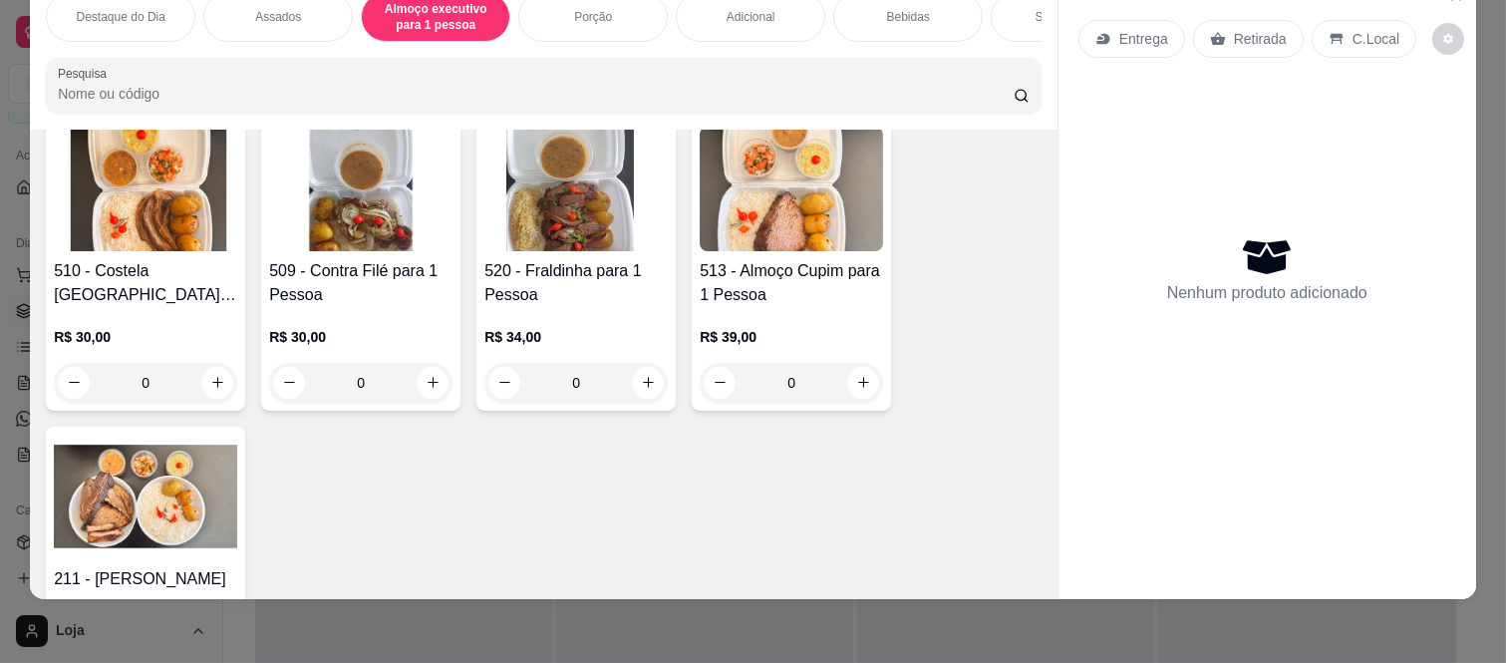
scroll to position [1734, 0]
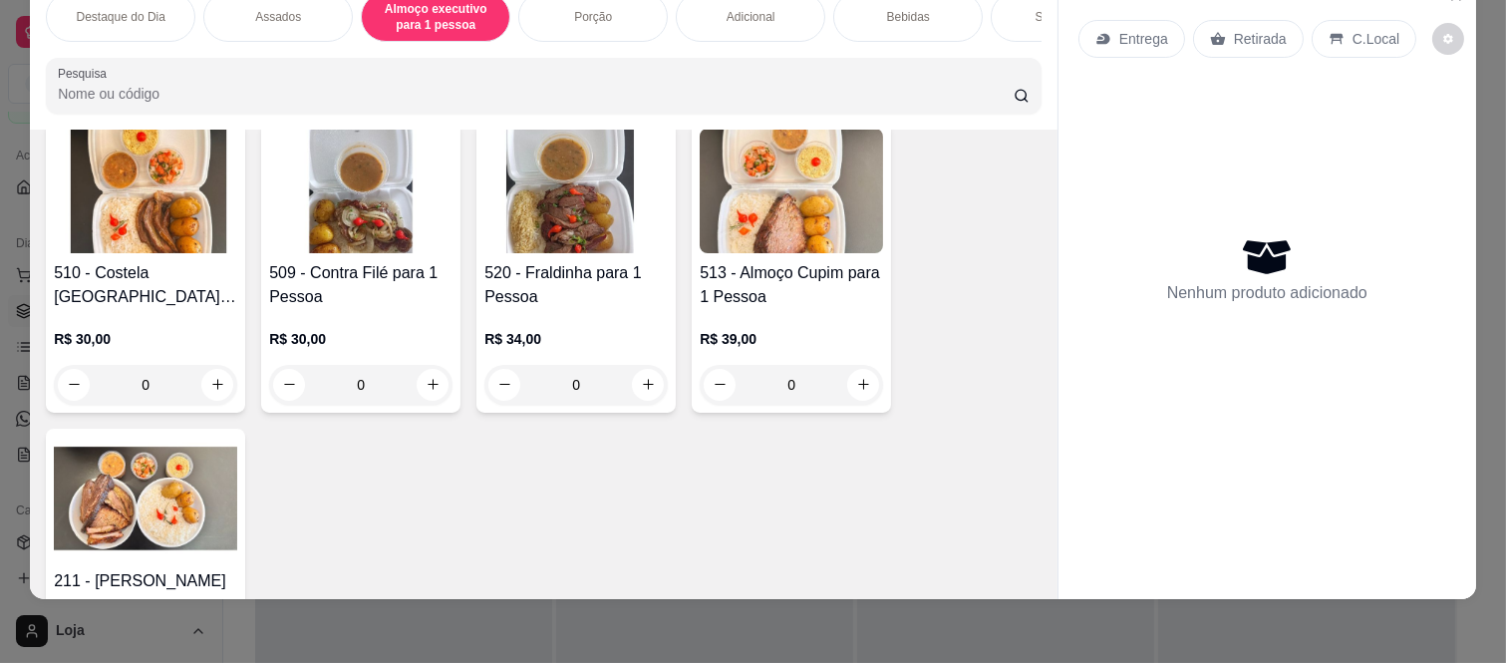
click at [847, 375] on div "0" at bounding box center [791, 385] width 183 height 40
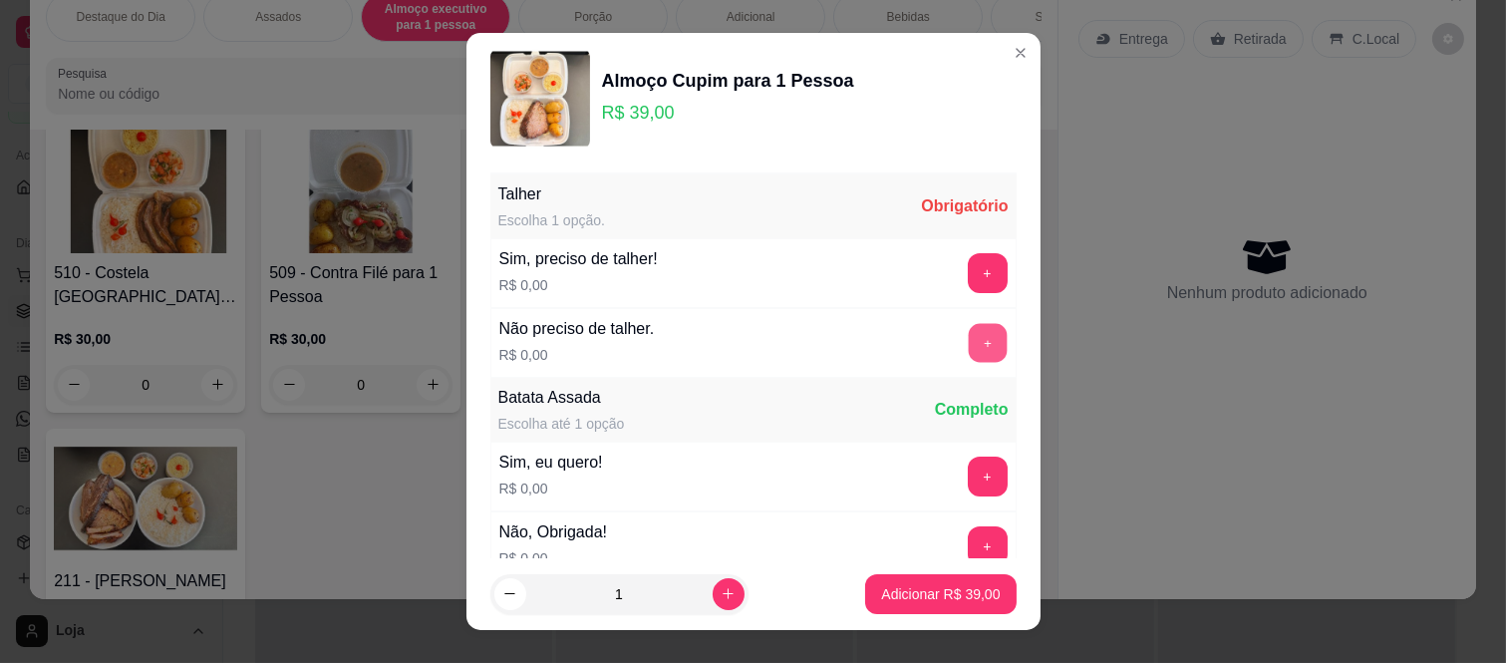
click at [968, 333] on button "+" at bounding box center [987, 343] width 39 height 39
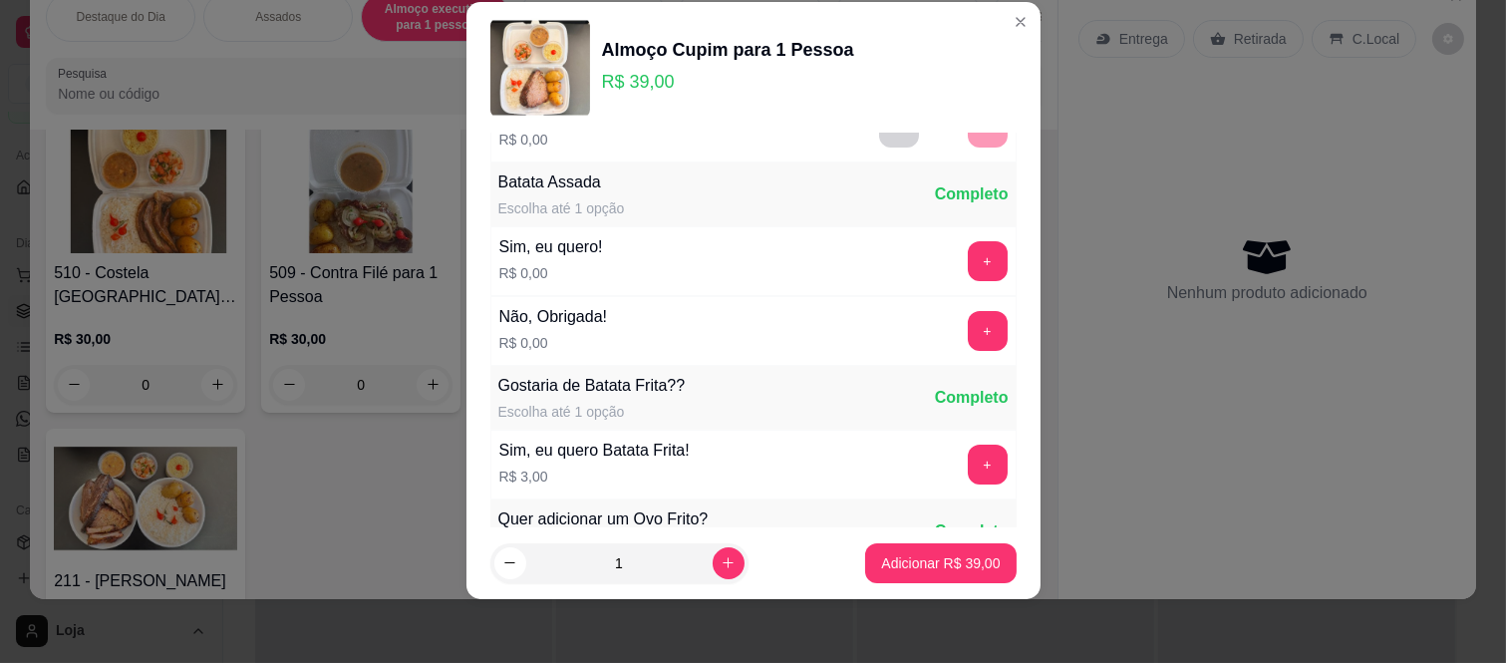
scroll to position [213, 0]
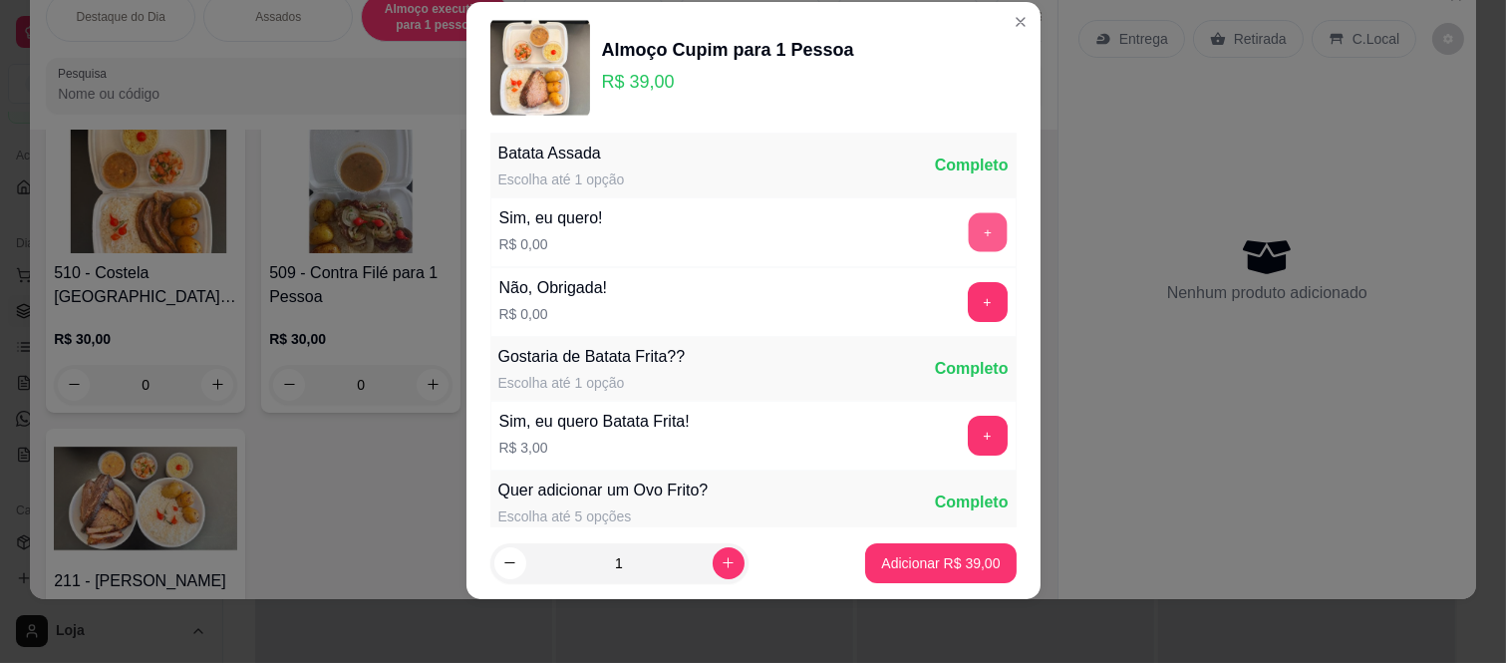
click at [968, 242] on button "+" at bounding box center [987, 232] width 39 height 39
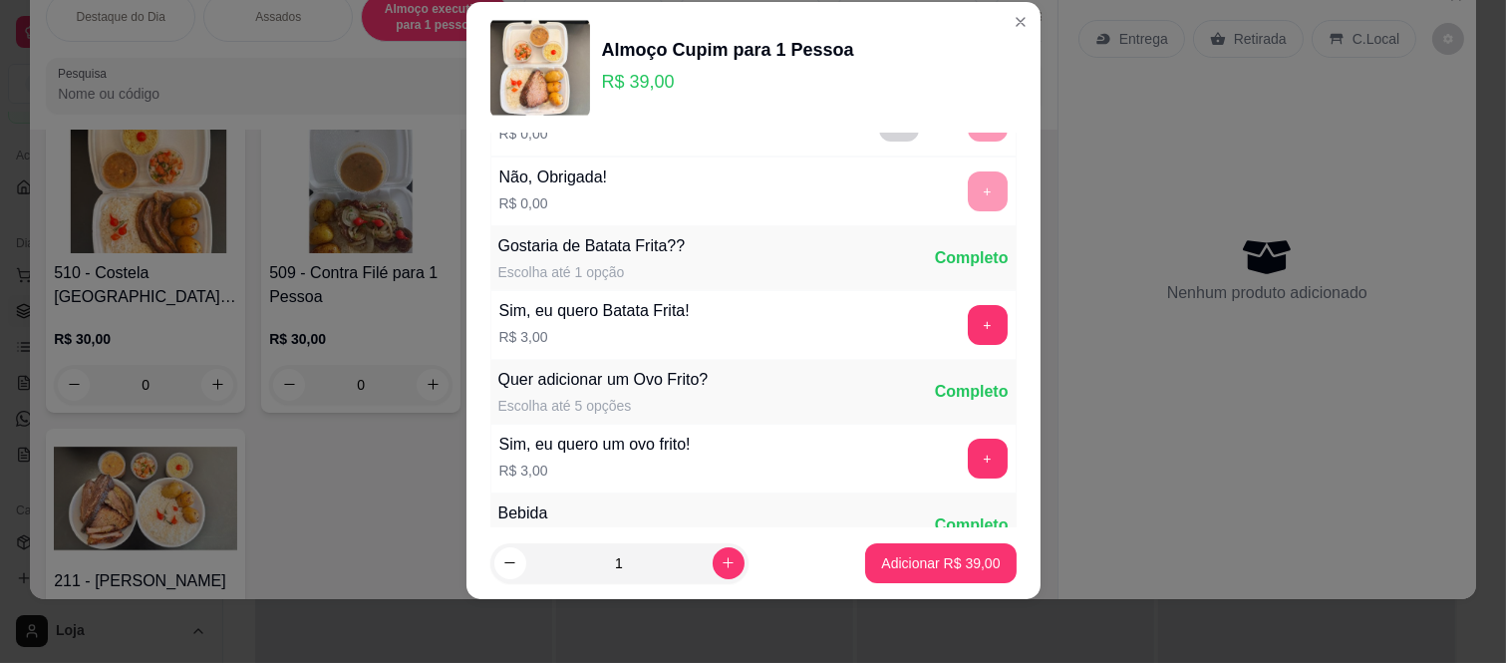
scroll to position [306, 0]
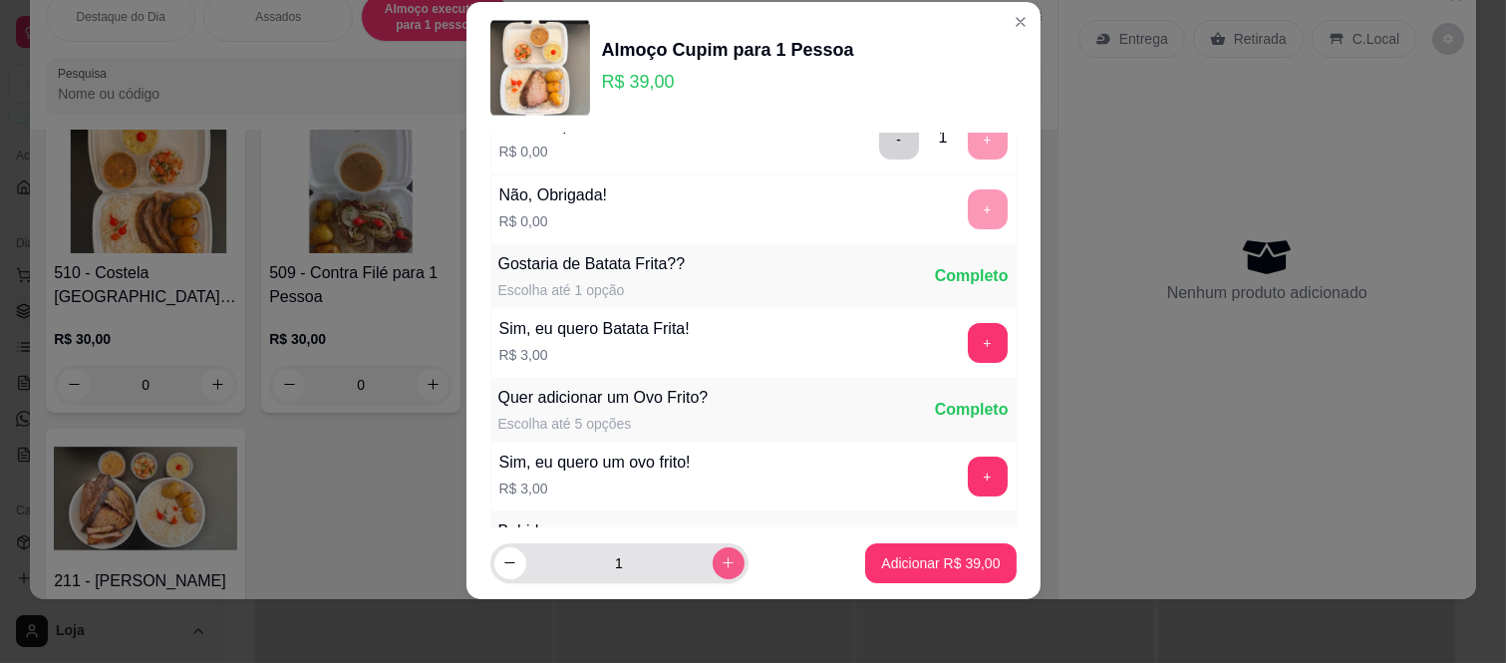
click at [721, 561] on icon "increase-product-quantity" at bounding box center [728, 562] width 15 height 15
type input "4"
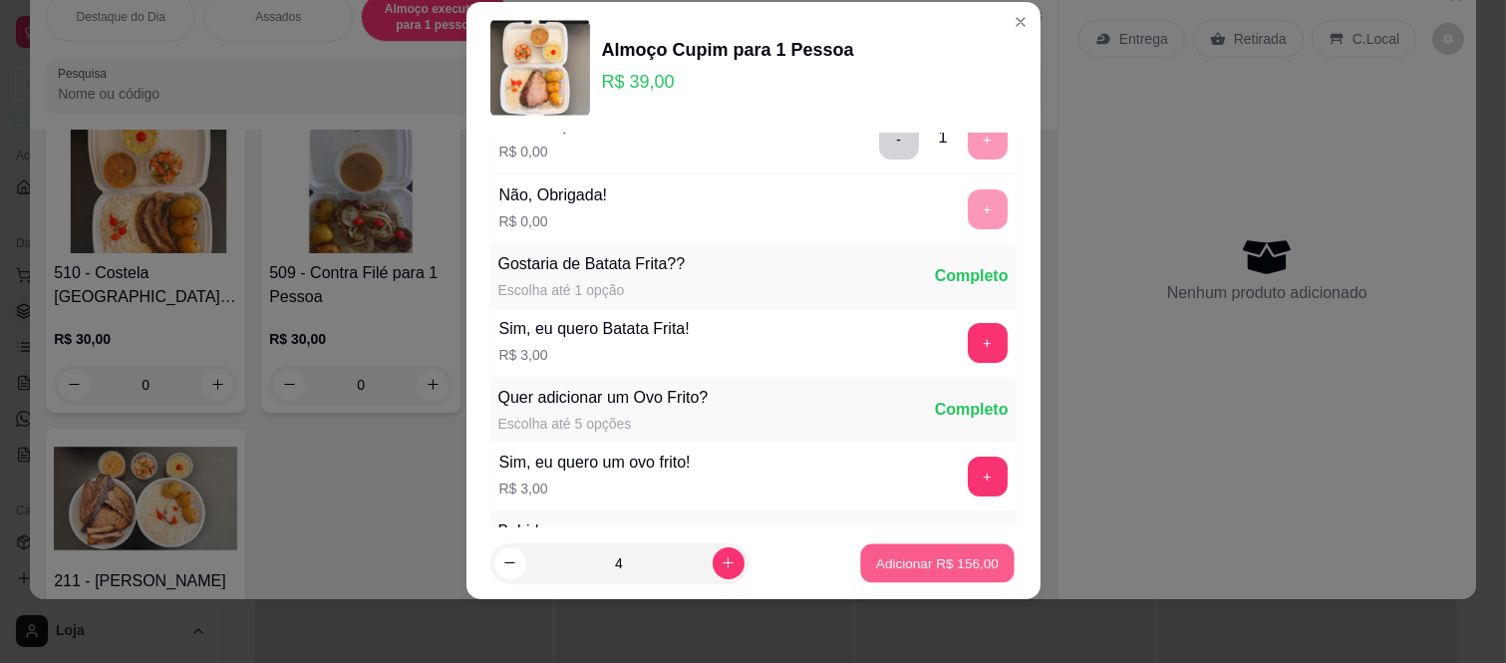
click at [885, 561] on p "Adicionar R$ 156,00" at bounding box center [937, 562] width 123 height 19
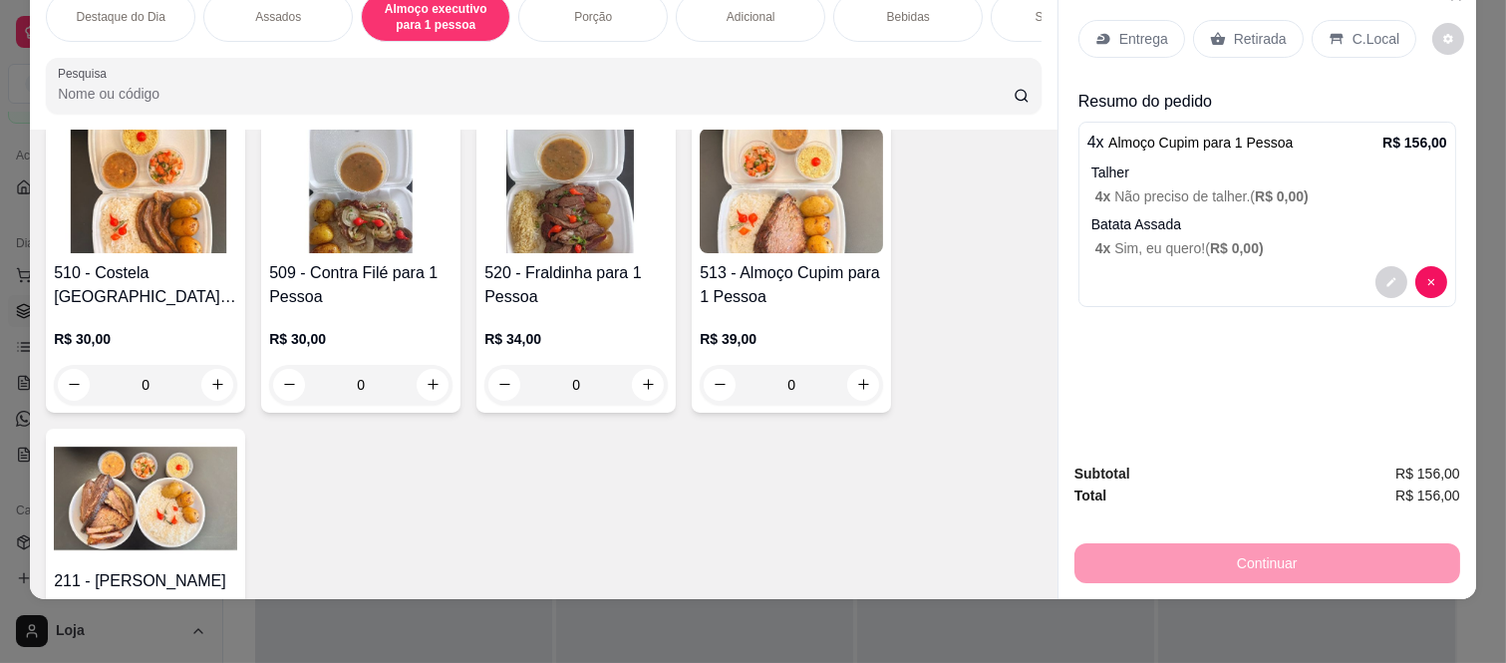
click at [1103, 20] on div "Entrega" at bounding box center [1131, 39] width 107 height 38
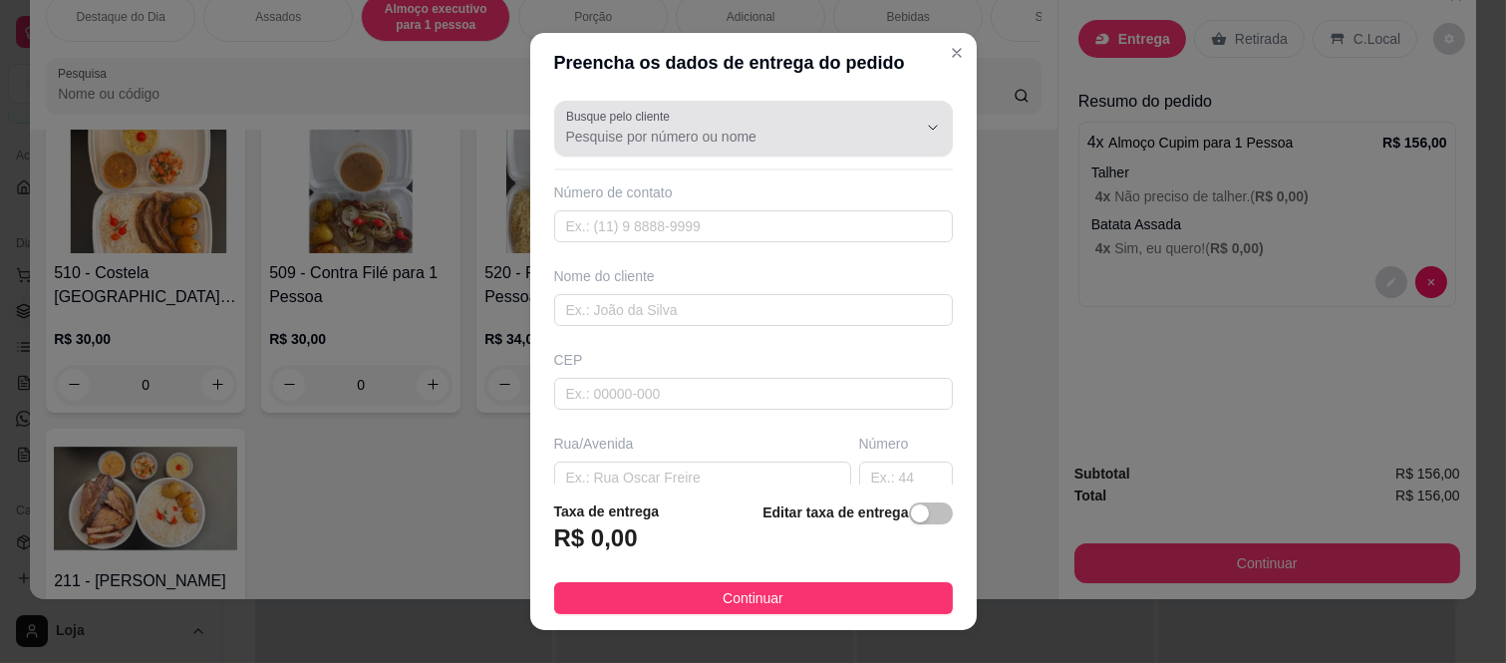
click at [812, 123] on div at bounding box center [753, 129] width 375 height 40
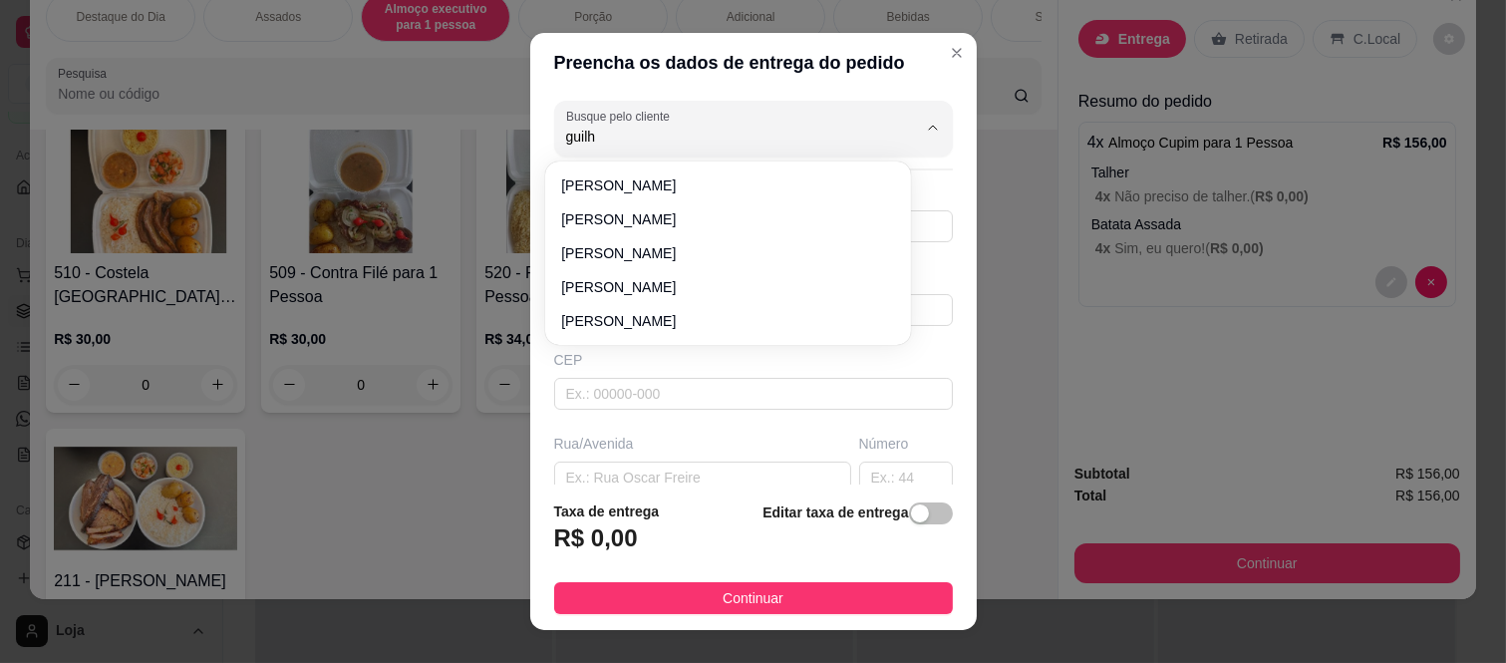
type input "guilh"
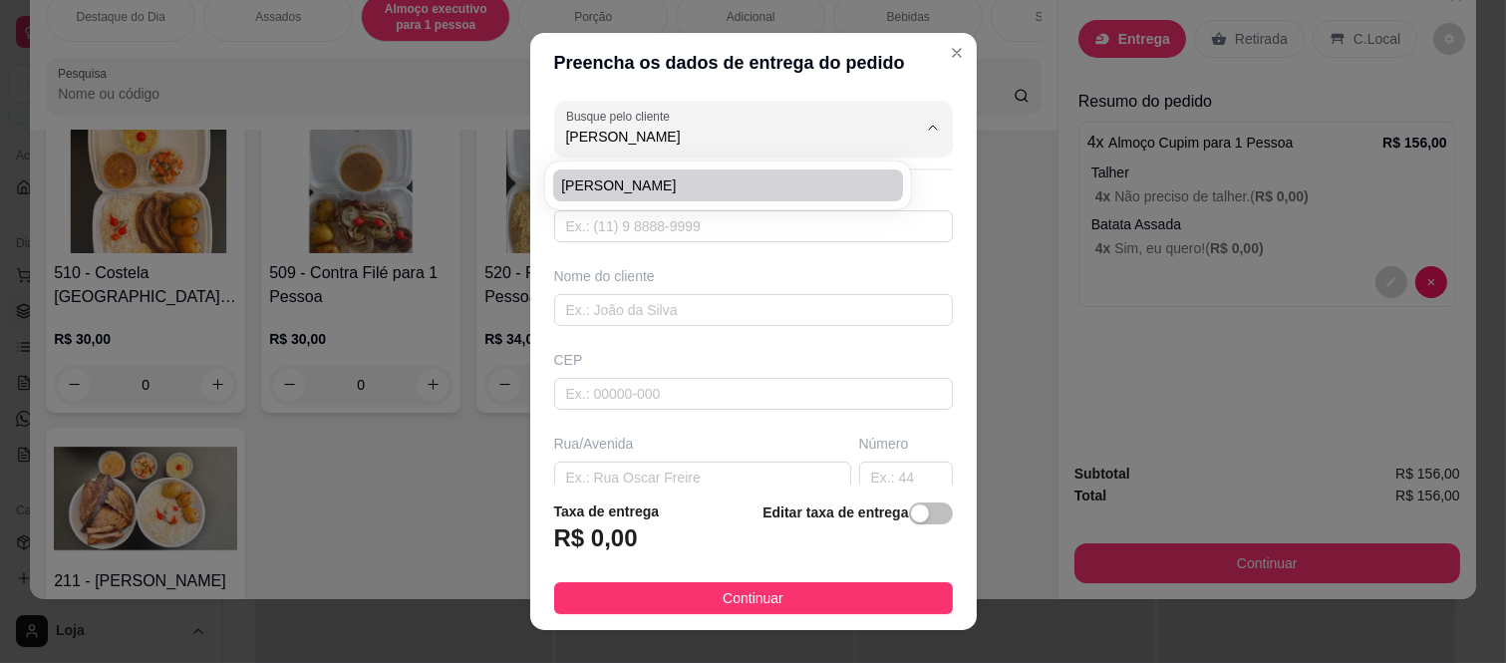
click at [740, 193] on span "[PERSON_NAME]" at bounding box center [718, 185] width 314 height 20
type input "[PERSON_NAME]"
type input "11947664383"
type input "[PERSON_NAME]"
type input "08345200"
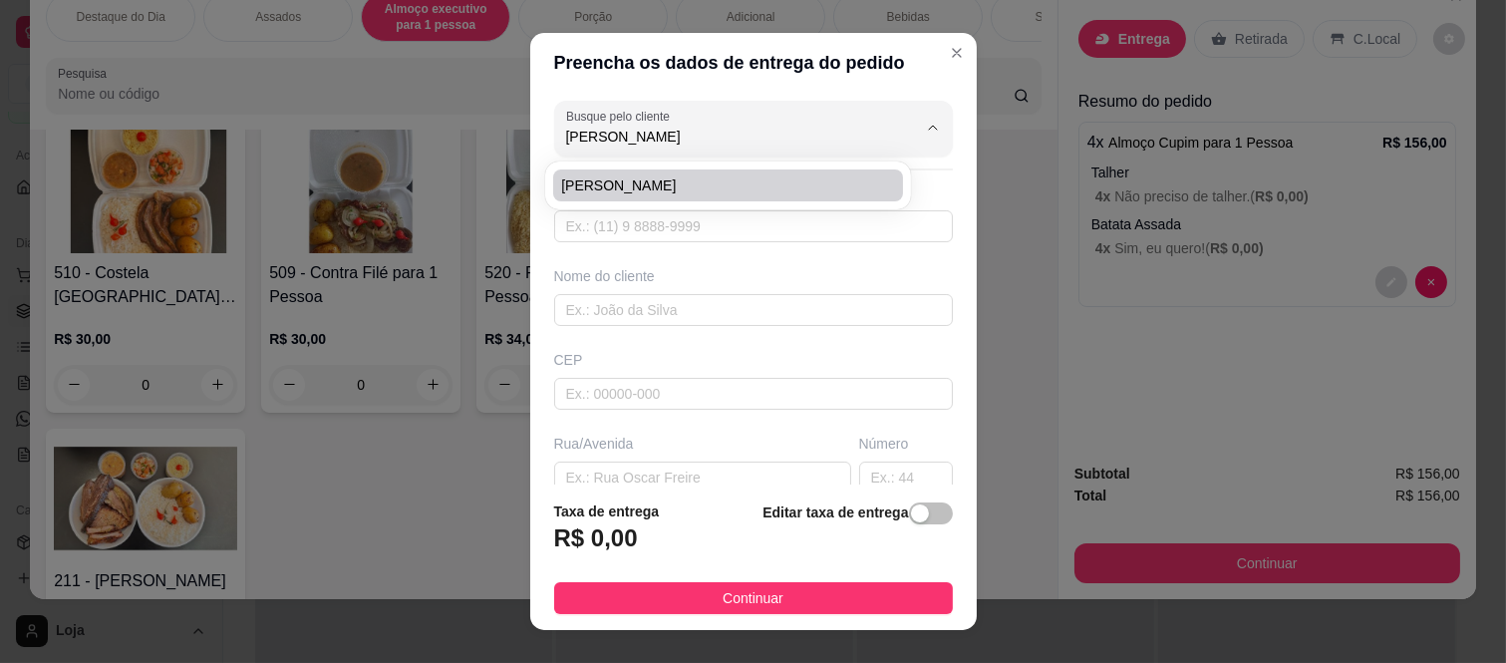
type input "Travessa Pé de [GEOGRAPHIC_DATA]"
type input "108"
type input "[GEOGRAPHIC_DATA] ([GEOGRAPHIC_DATA])"
type input "[GEOGRAPHIC_DATA]"
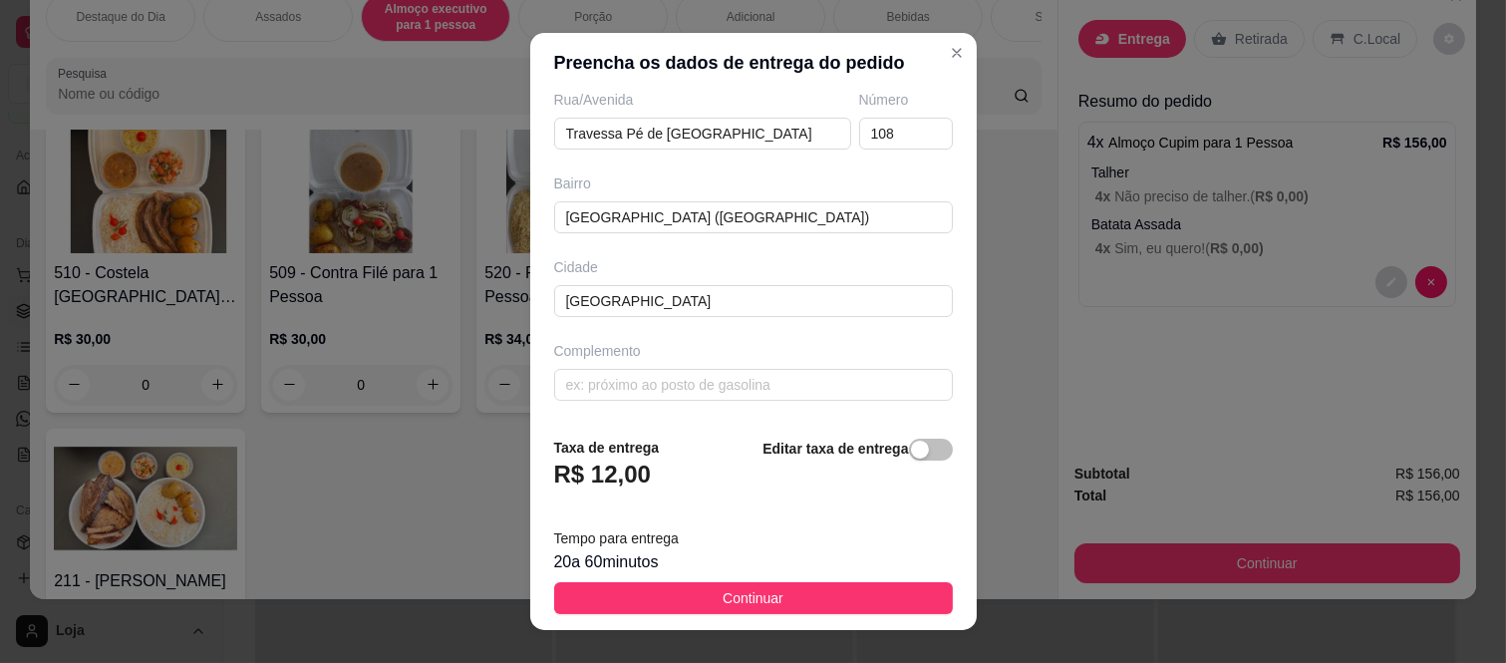
scroll to position [345, 0]
type input "[PERSON_NAME]"
click at [702, 615] on footer "Taxa de entrega R$ 12,00 Editar taxa de entrega Tempo para entrega 20 a 60 minu…" at bounding box center [753, 525] width 447 height 209
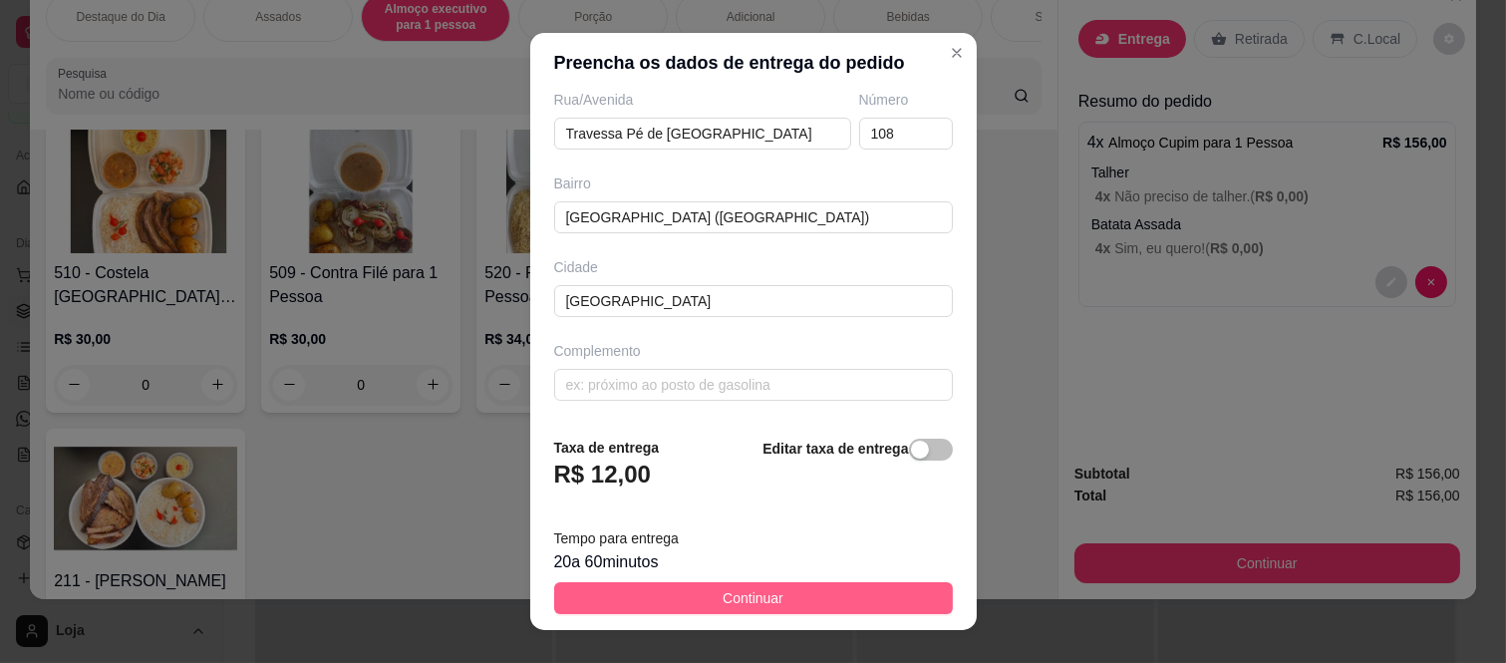
click at [723, 593] on span "Continuar" at bounding box center [753, 598] width 61 height 22
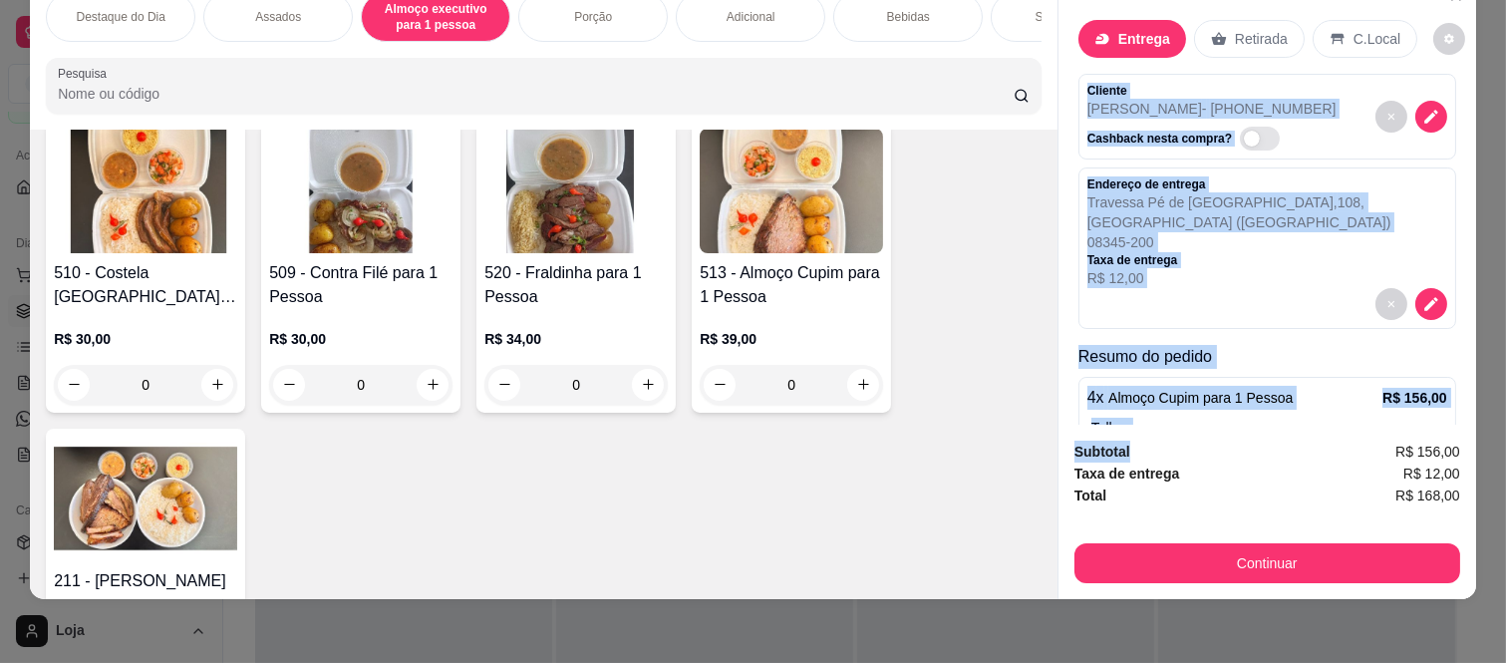
scroll to position [164, 0]
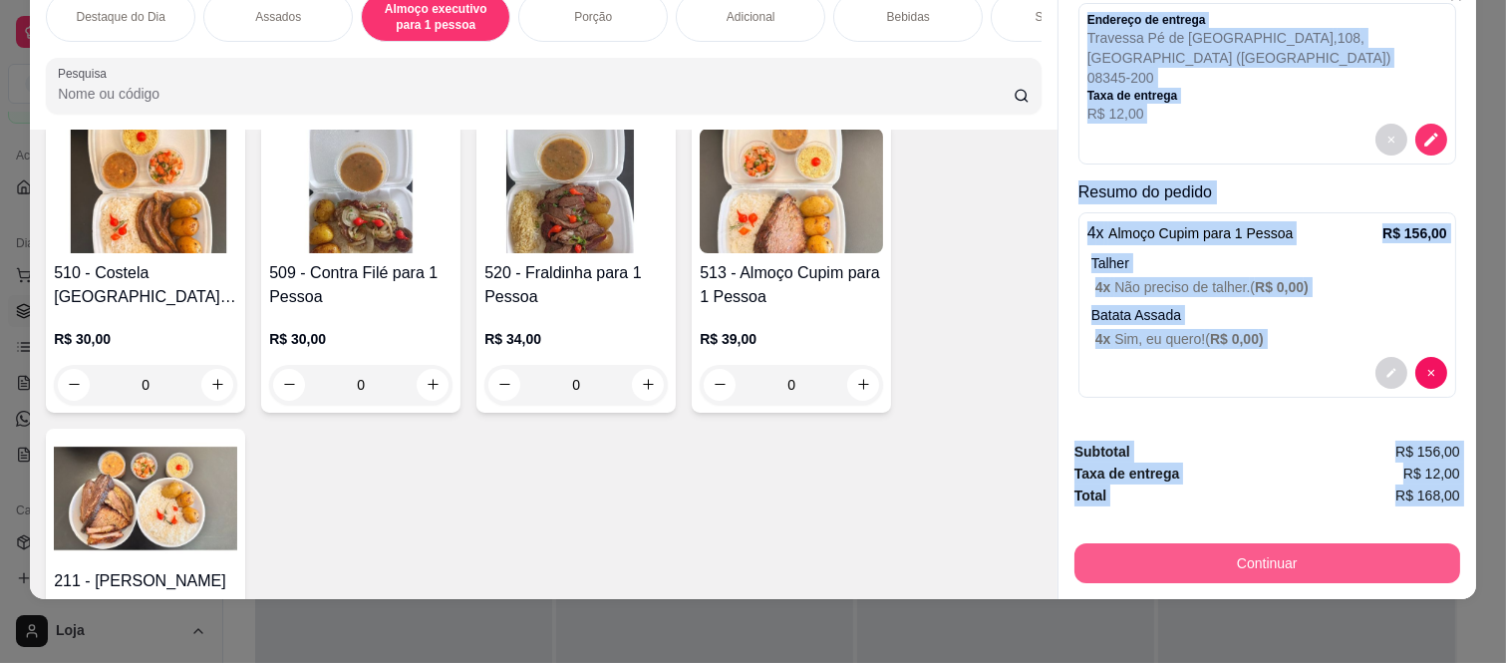
drag, startPoint x: 1068, startPoint y: 63, endPoint x: 1127, endPoint y: 548, distance: 489.0
click at [1127, 548] on div "Entrega Retirada C.Local Cliente Guilherme almeda - (11) 94766-4383 Cashback ne…" at bounding box center [1267, 287] width 419 height 623
copy div "Cliente Guilherme almeda - (11) 94766-4383 Cashback nesta compra? Endereço de e…"
click at [1126, 543] on button "Continuar" at bounding box center [1267, 563] width 386 height 40
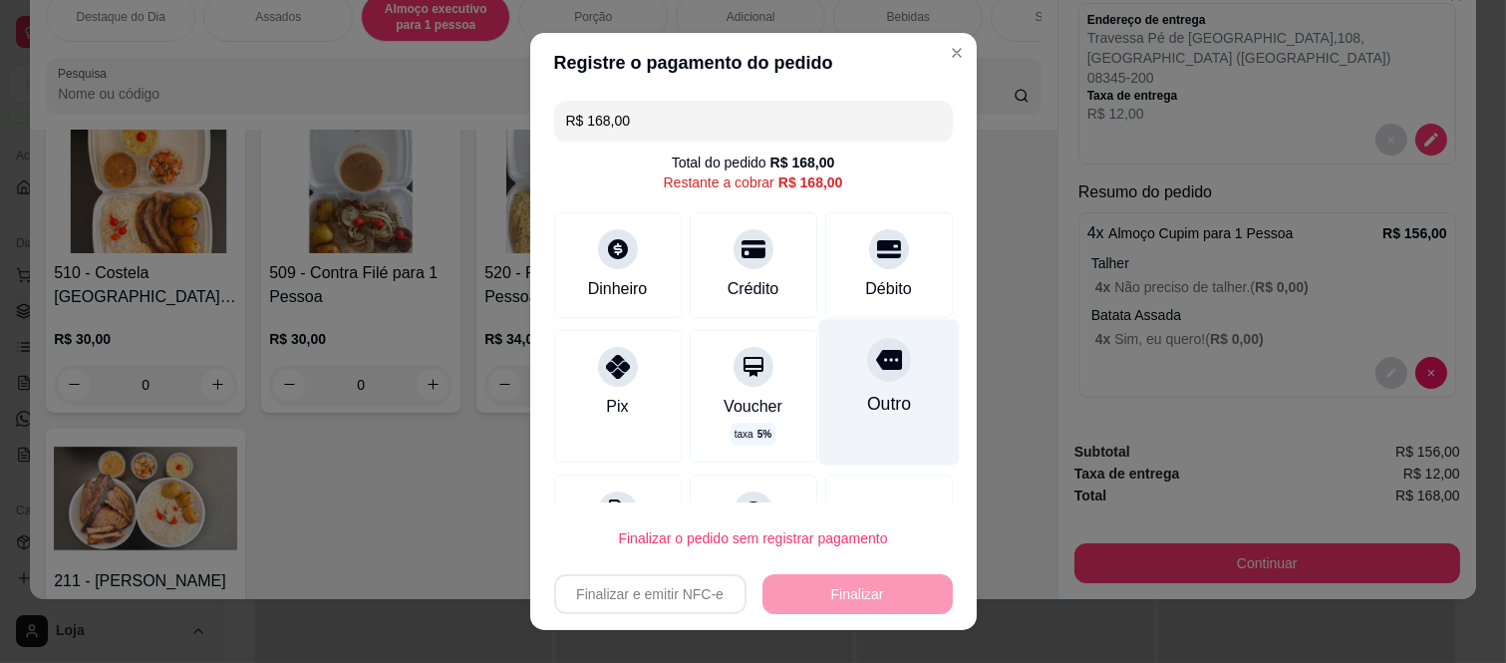
click at [841, 385] on div "Outro" at bounding box center [888, 393] width 141 height 146
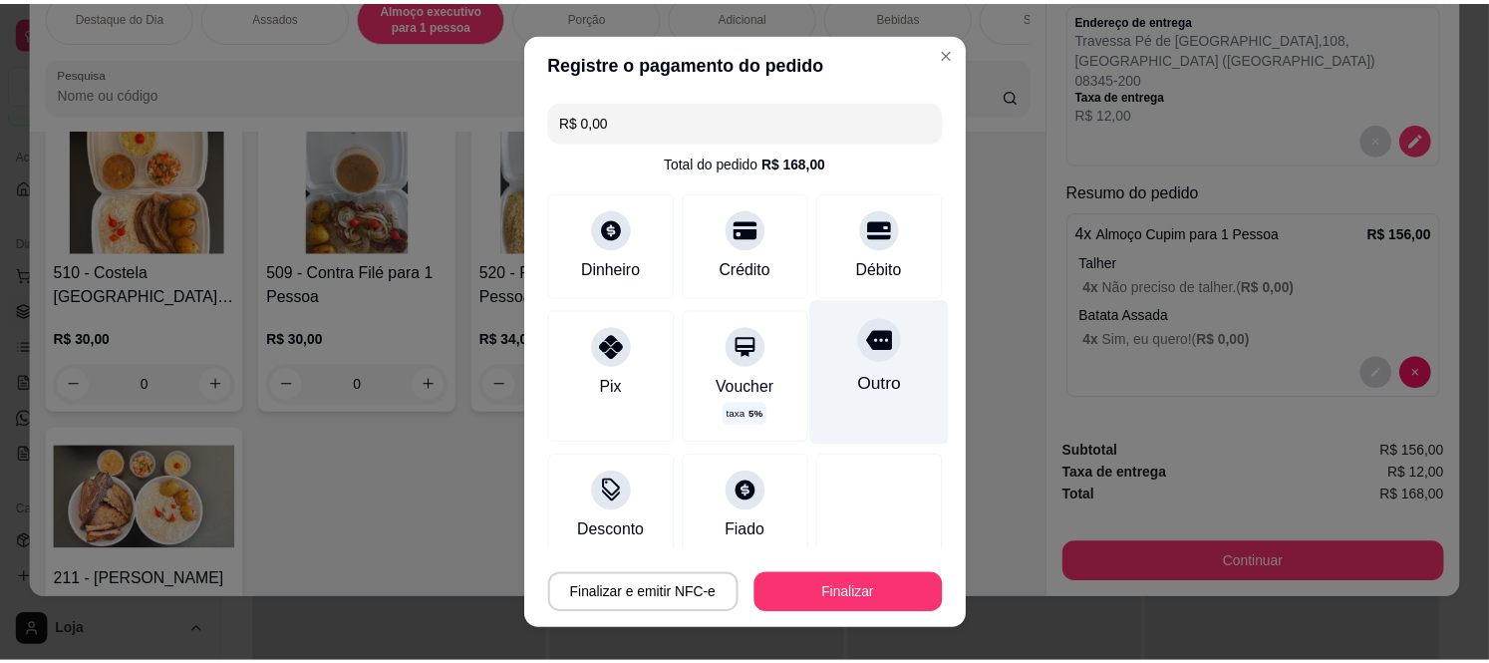
scroll to position [122, 0]
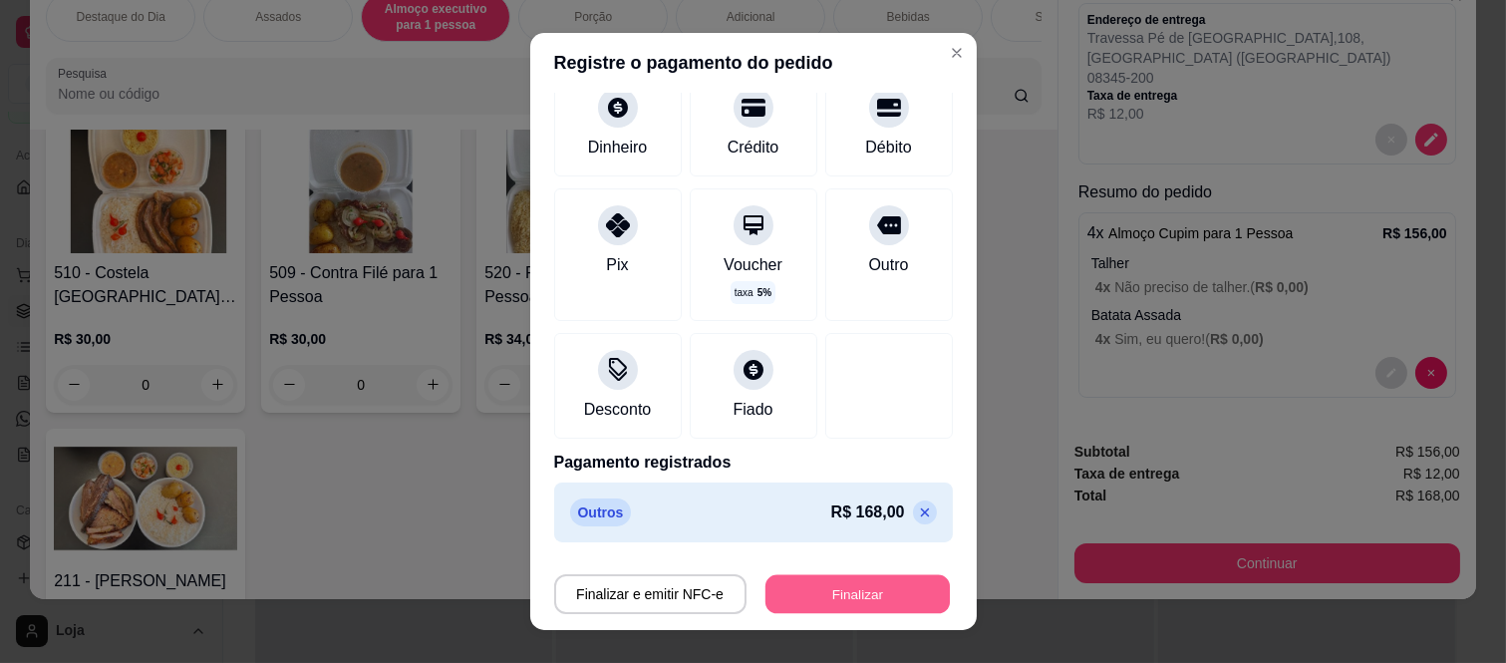
click at [858, 602] on button "Finalizar" at bounding box center [857, 593] width 184 height 39
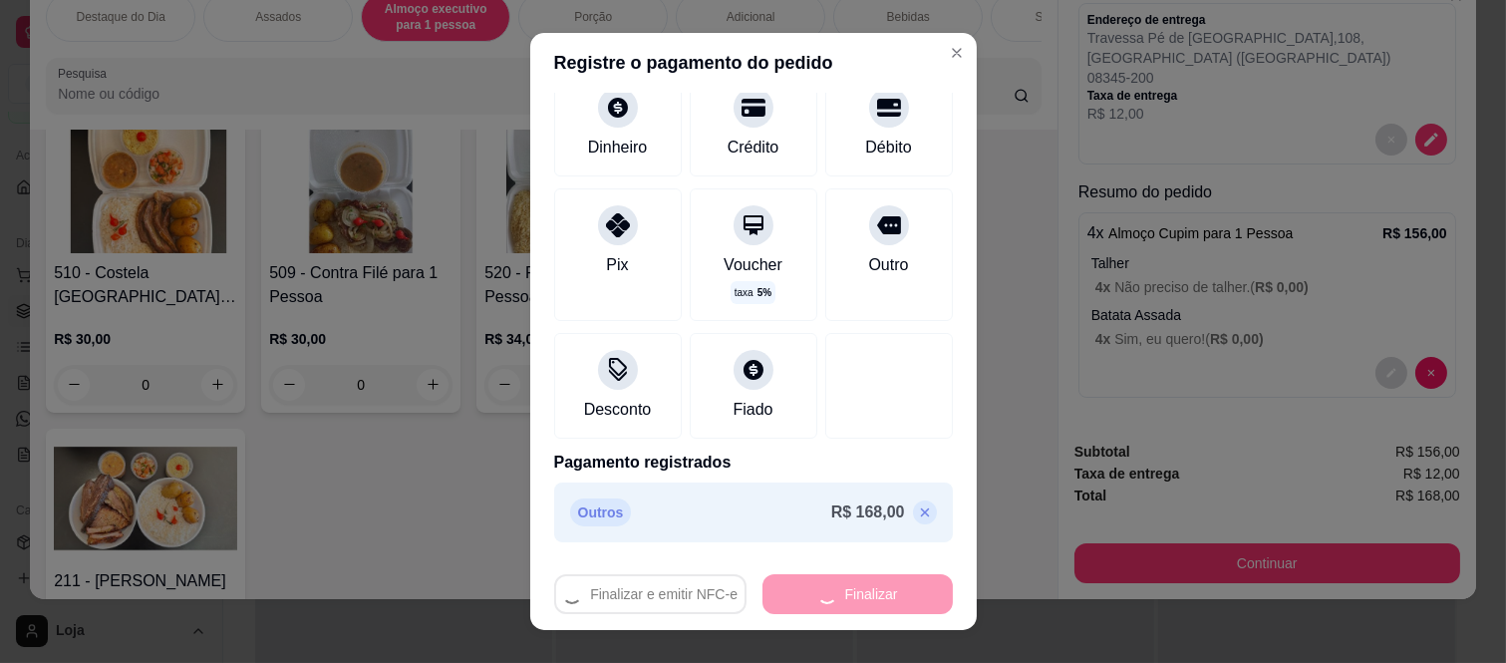
type input "-R$ 168,00"
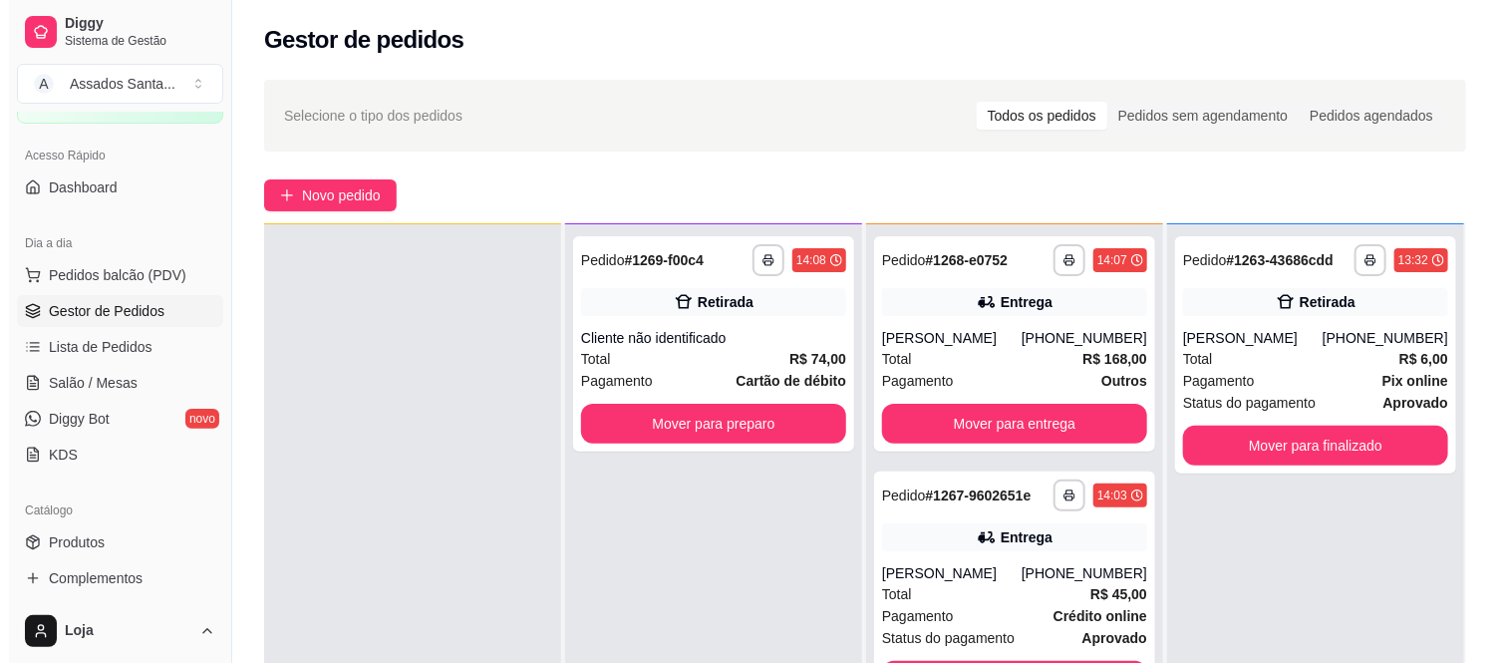
scroll to position [221, 0]
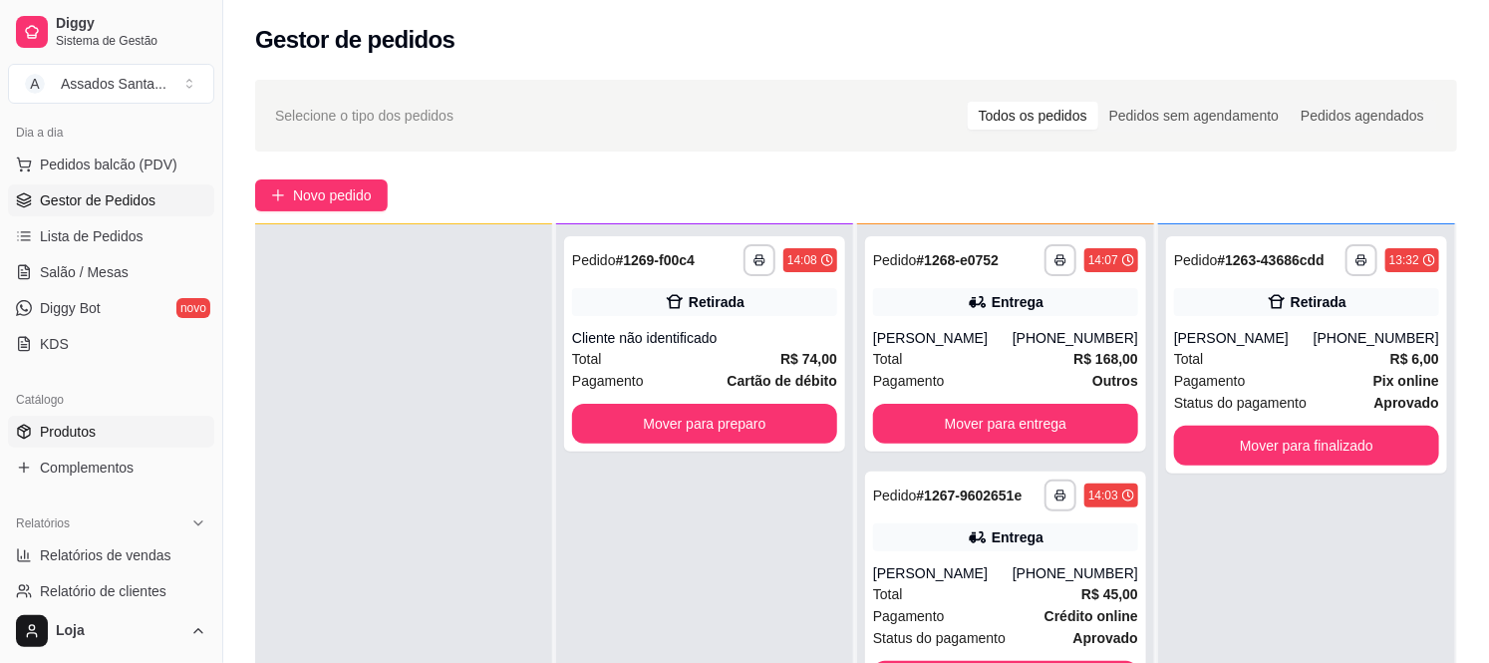
click at [111, 437] on link "Produtos" at bounding box center [111, 432] width 206 height 32
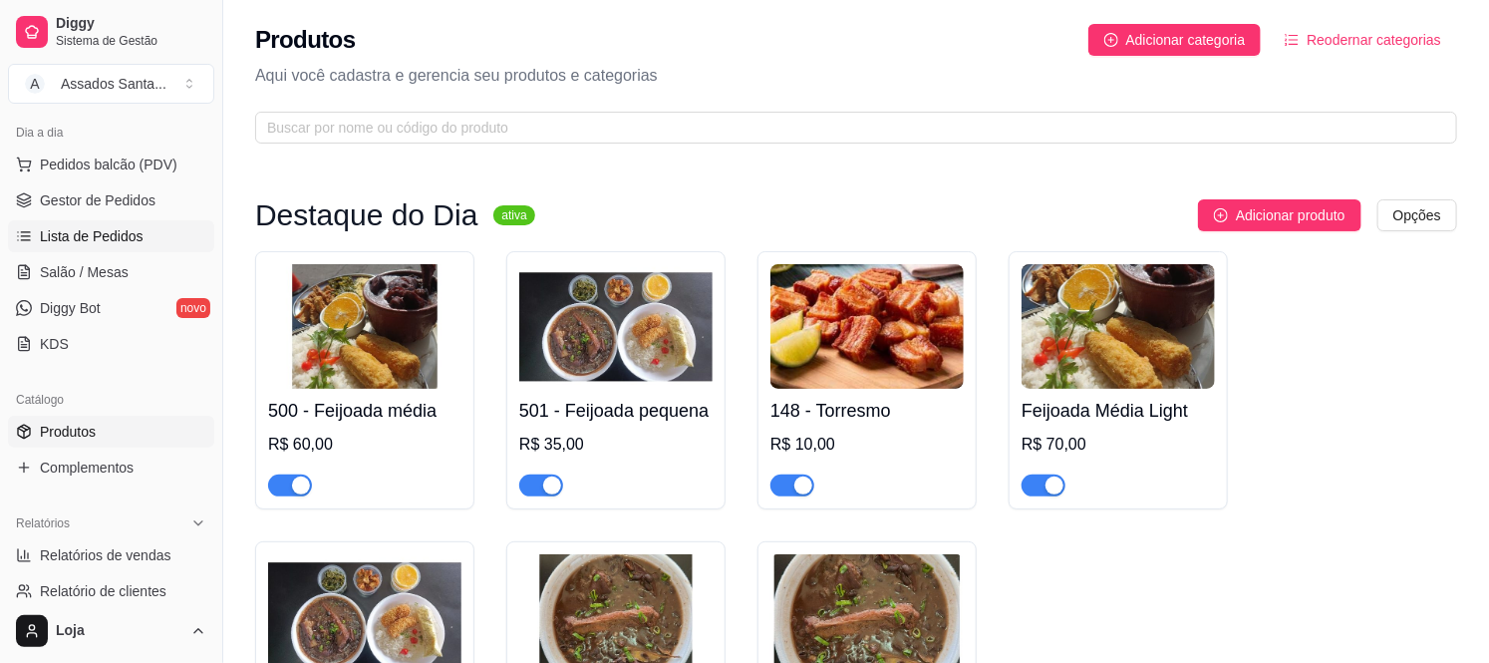
click at [137, 240] on span "Lista de Pedidos" at bounding box center [92, 236] width 104 height 20
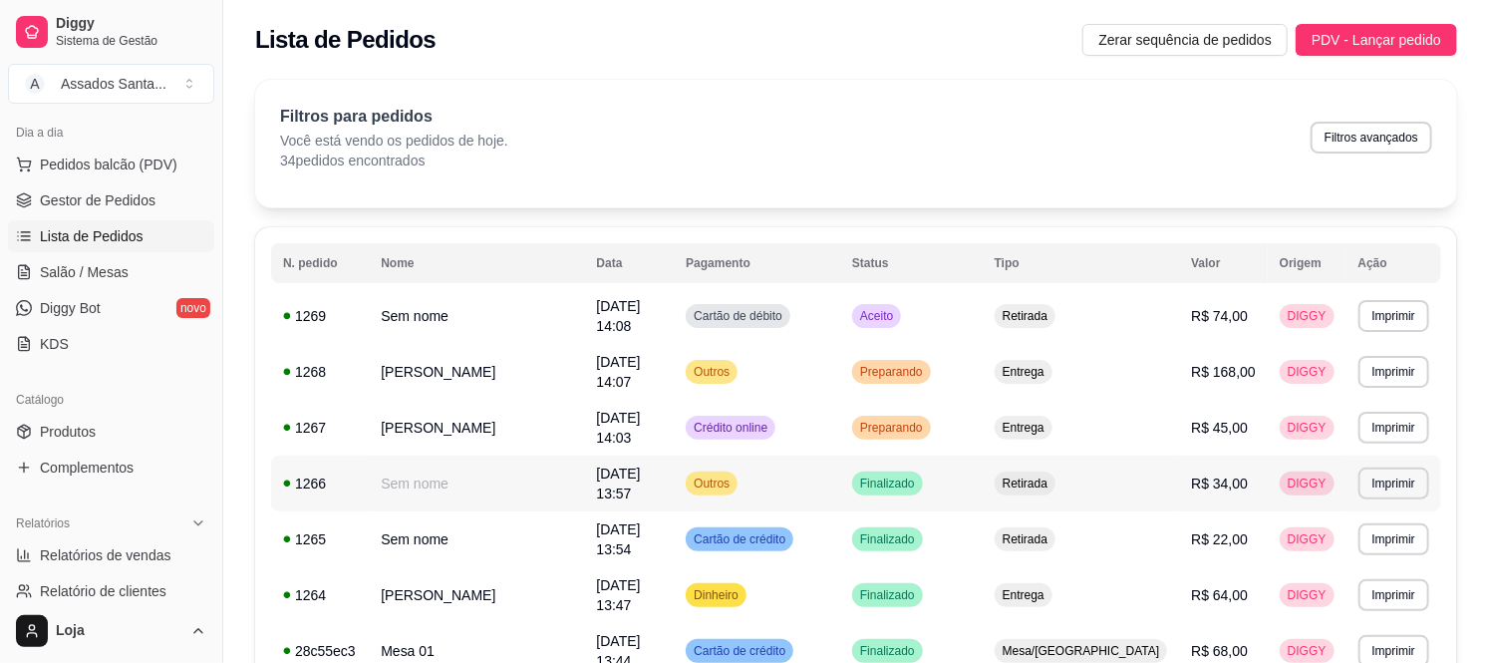
click at [1149, 458] on td "Retirada" at bounding box center [1081, 484] width 197 height 56
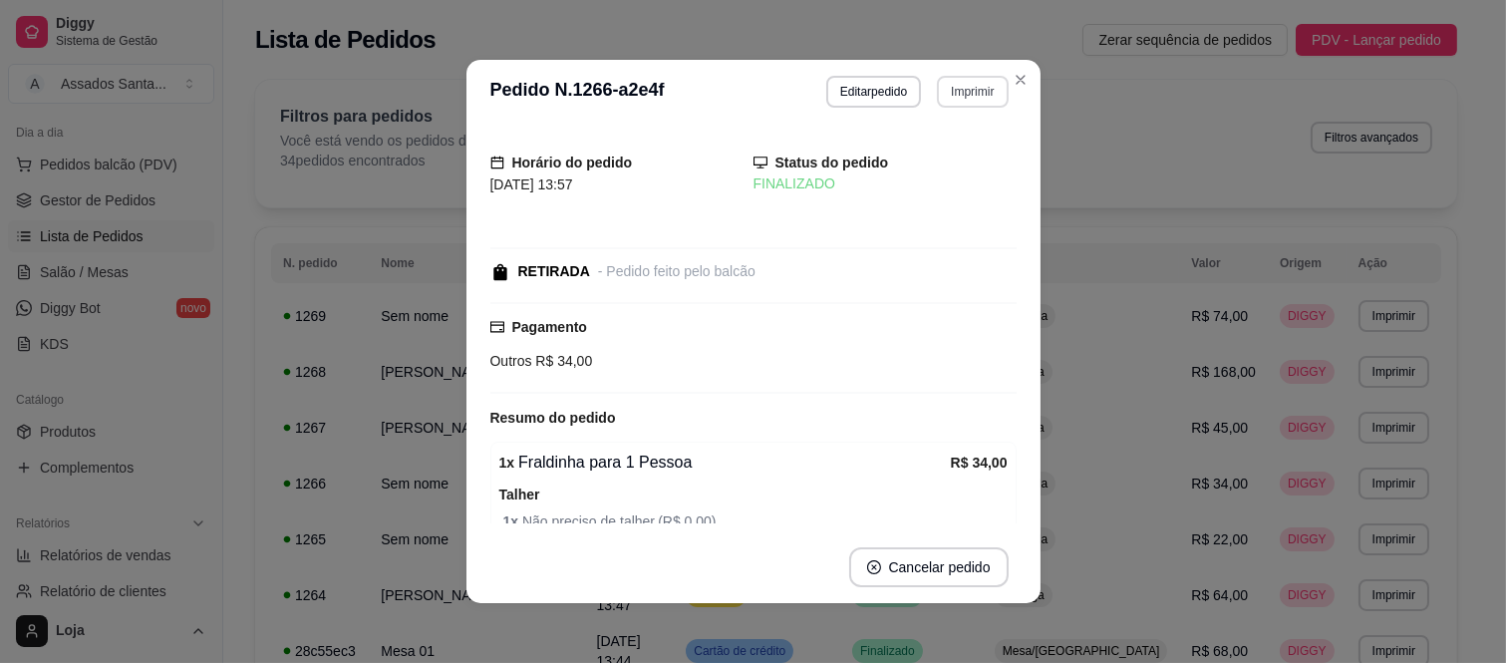
click at [949, 96] on button "Imprimir" at bounding box center [972, 92] width 71 height 32
click at [932, 164] on button "IMPRESSORA caixa" at bounding box center [929, 163] width 145 height 32
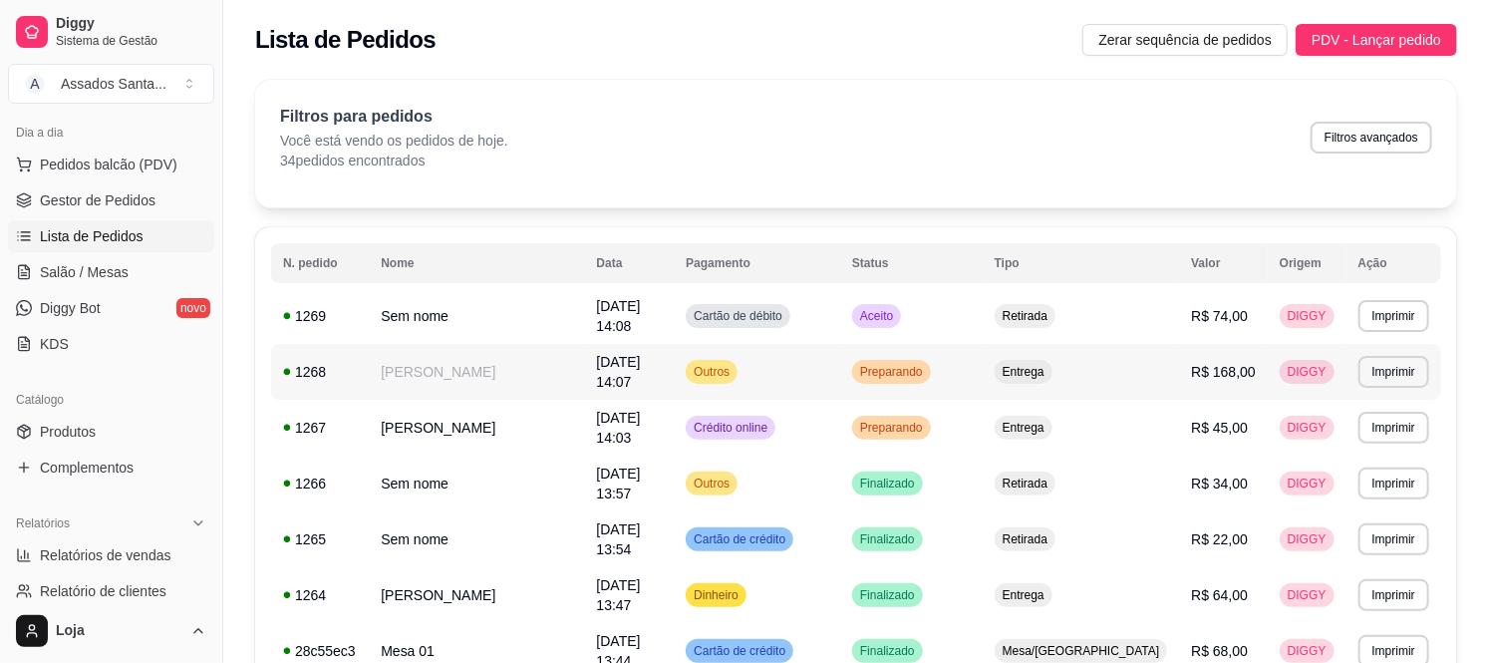
click at [641, 357] on span "13/09/25 às 14:07" at bounding box center [619, 372] width 44 height 36
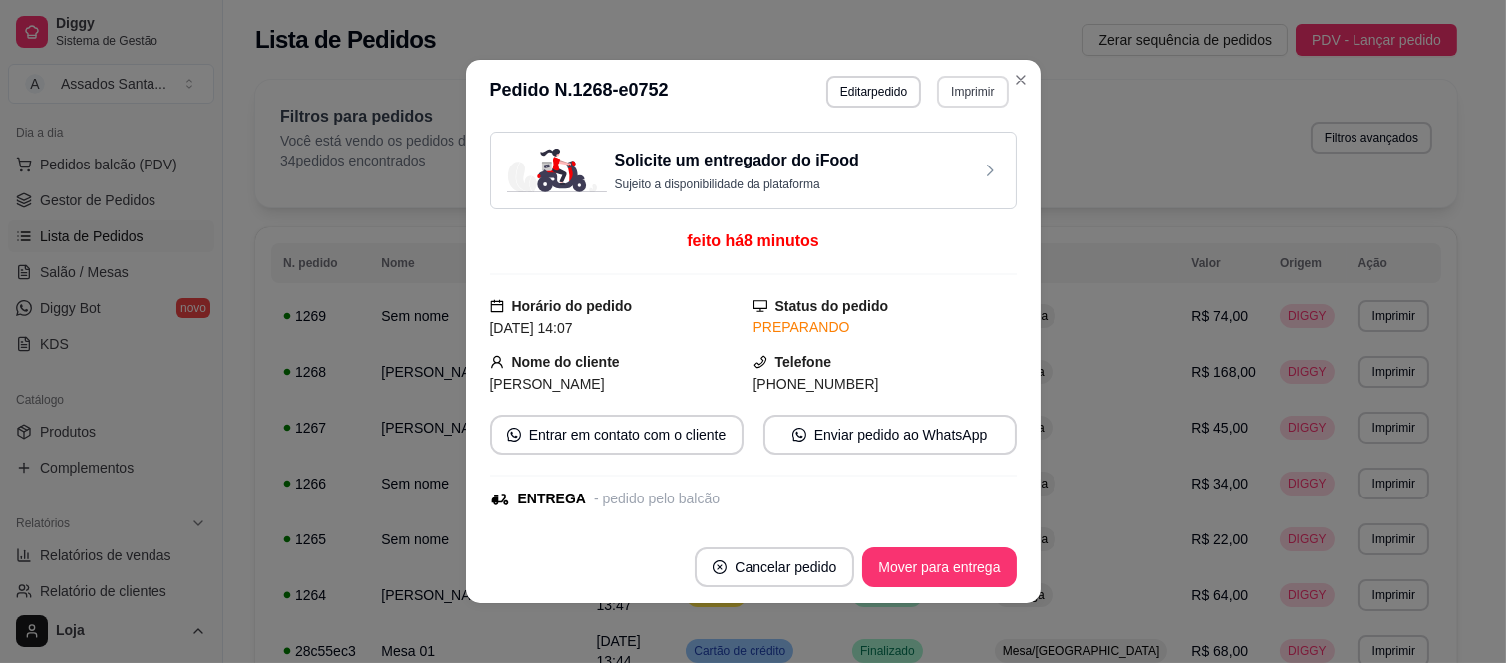
click at [959, 102] on button "Imprimir" at bounding box center [972, 92] width 71 height 32
click at [938, 153] on button "IMPRESSORA caixa" at bounding box center [930, 162] width 140 height 31
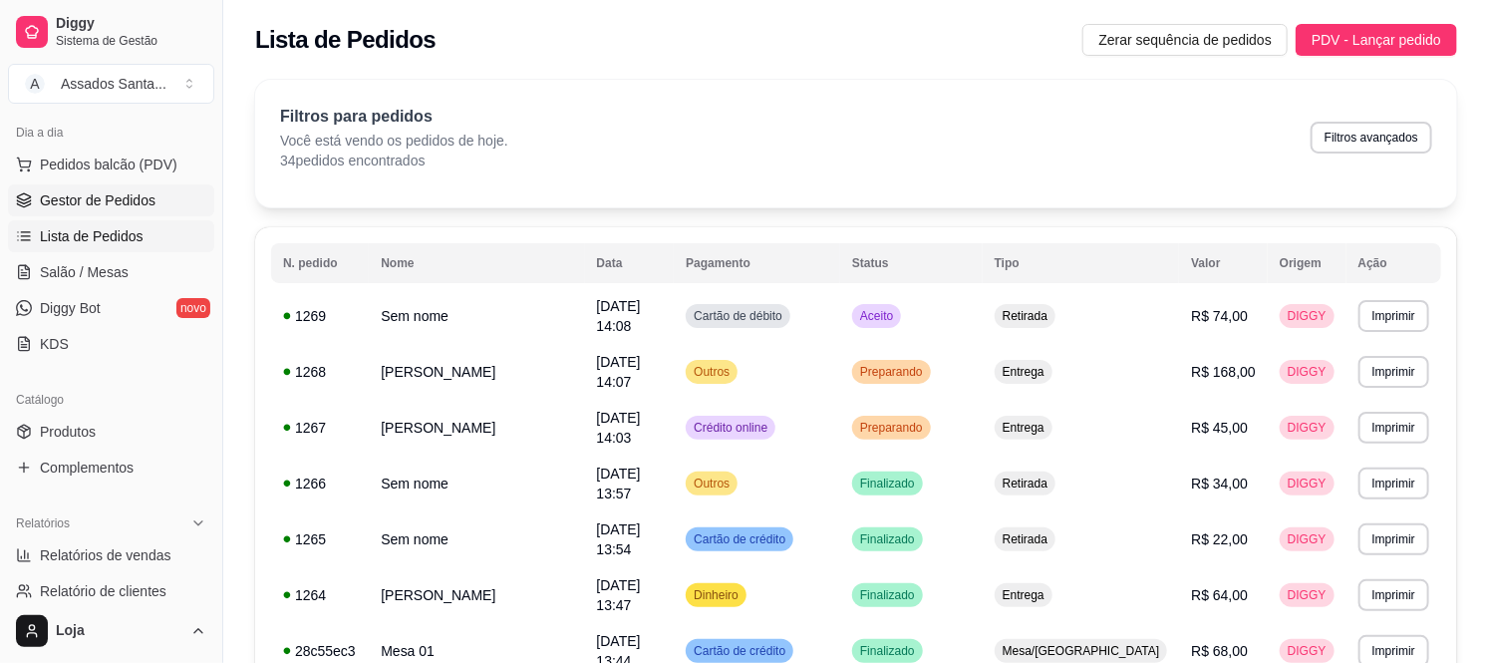
click at [136, 210] on link "Gestor de Pedidos" at bounding box center [111, 200] width 206 height 32
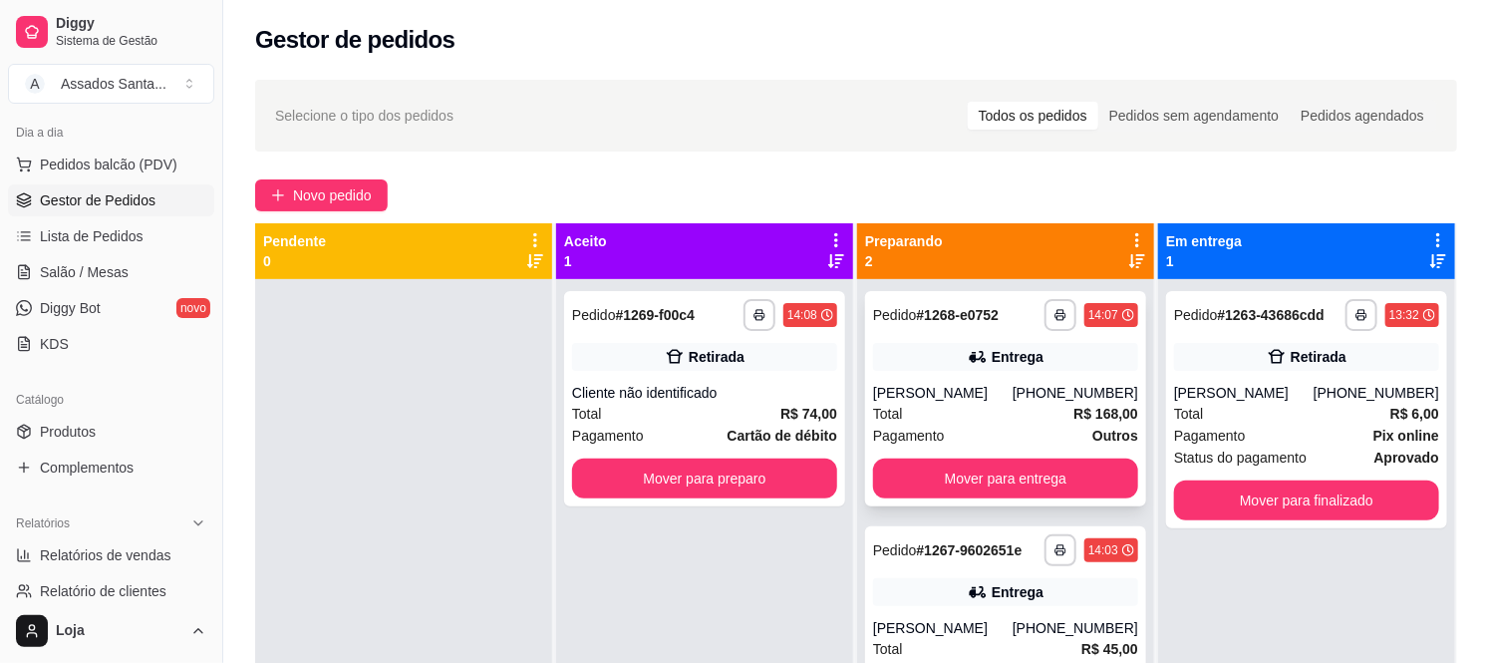
click at [878, 357] on div "Entrega" at bounding box center [1005, 357] width 265 height 28
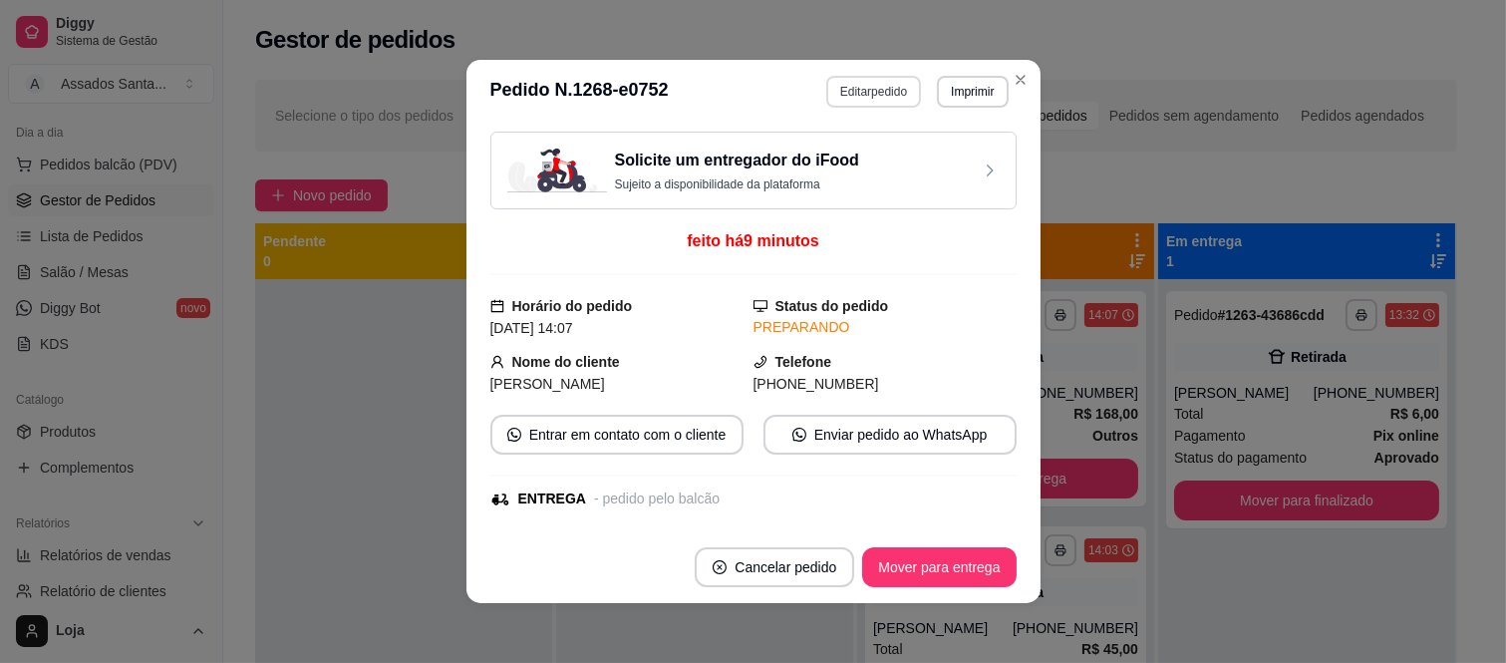
click at [884, 97] on button "Editar pedido" at bounding box center [873, 92] width 95 height 32
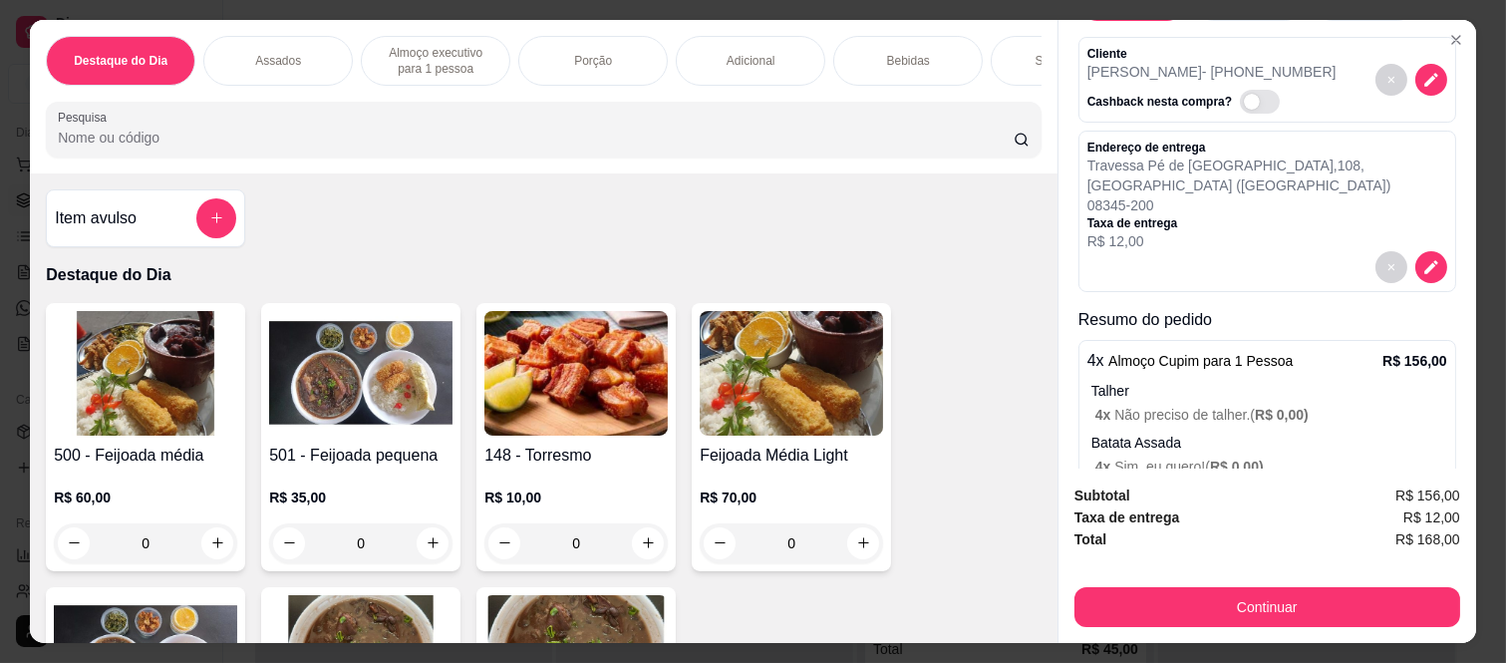
scroll to position [164, 0]
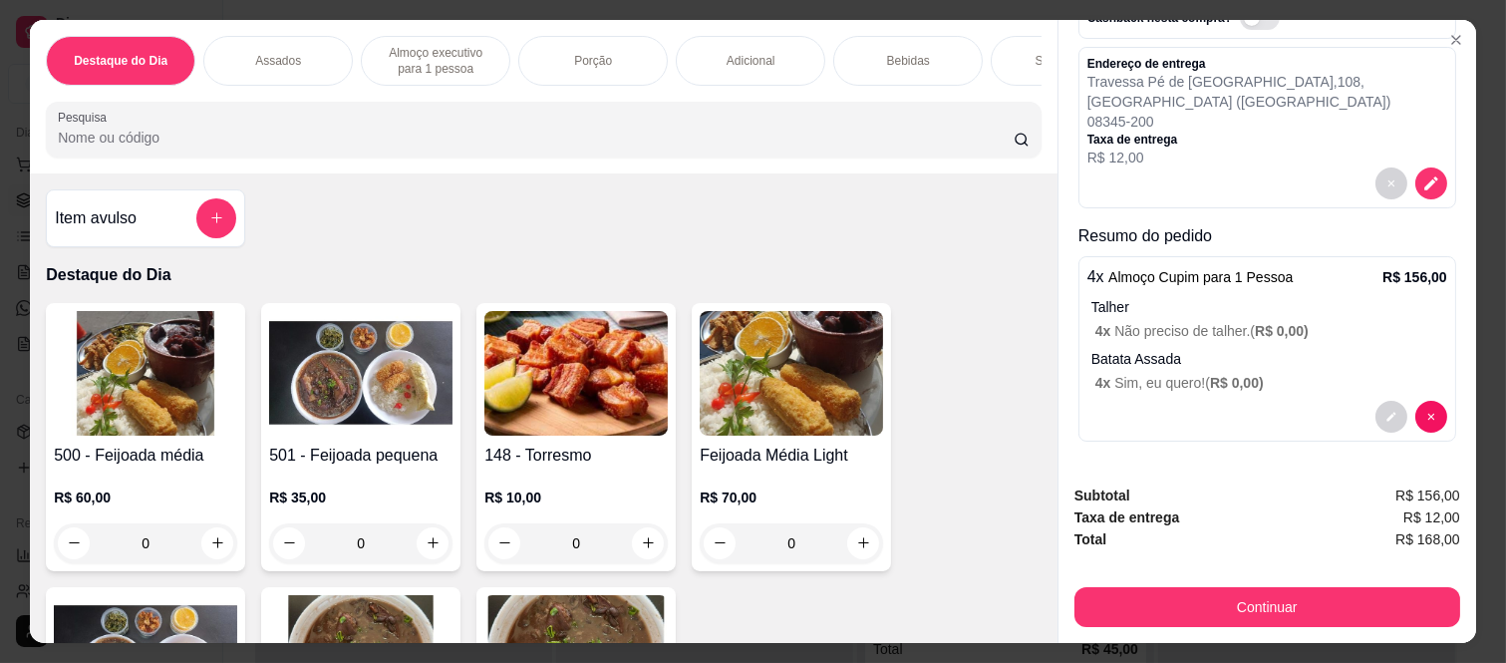
click at [1314, 306] on p "Talher" at bounding box center [1269, 307] width 356 height 20
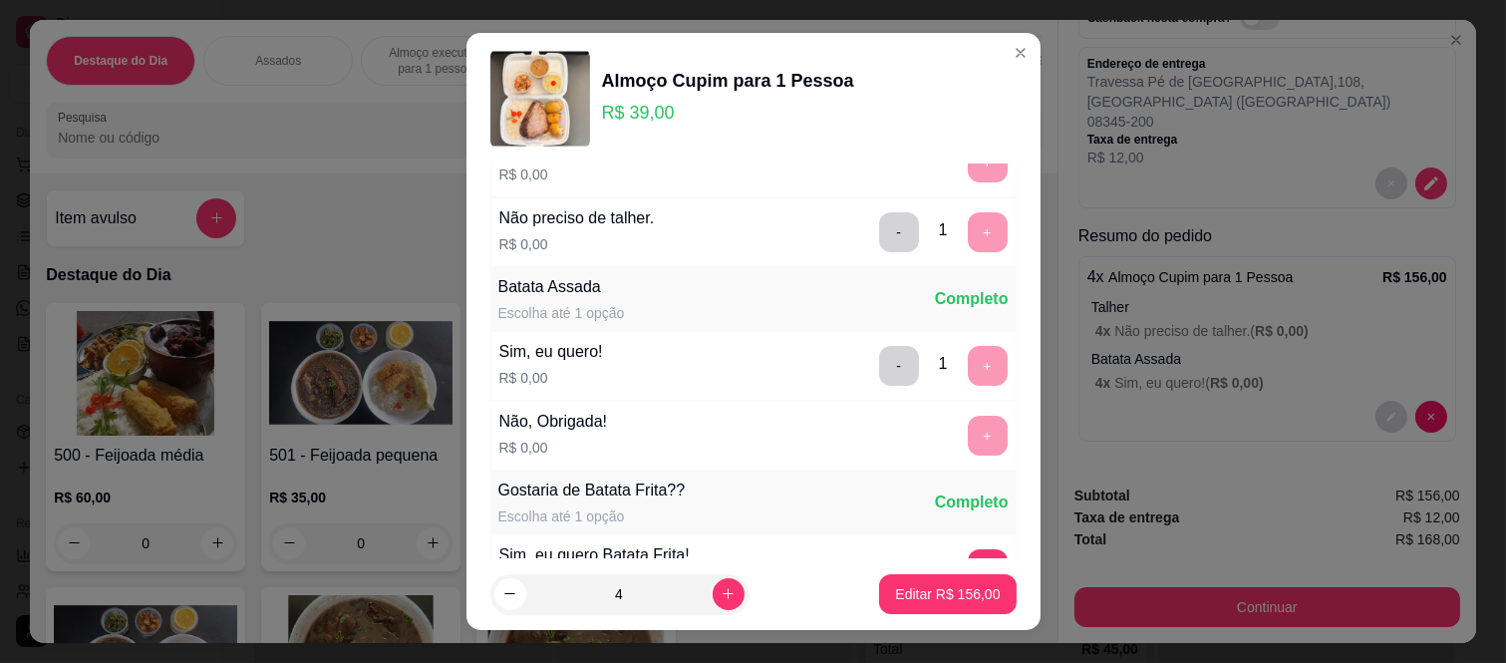
scroll to position [332, 0]
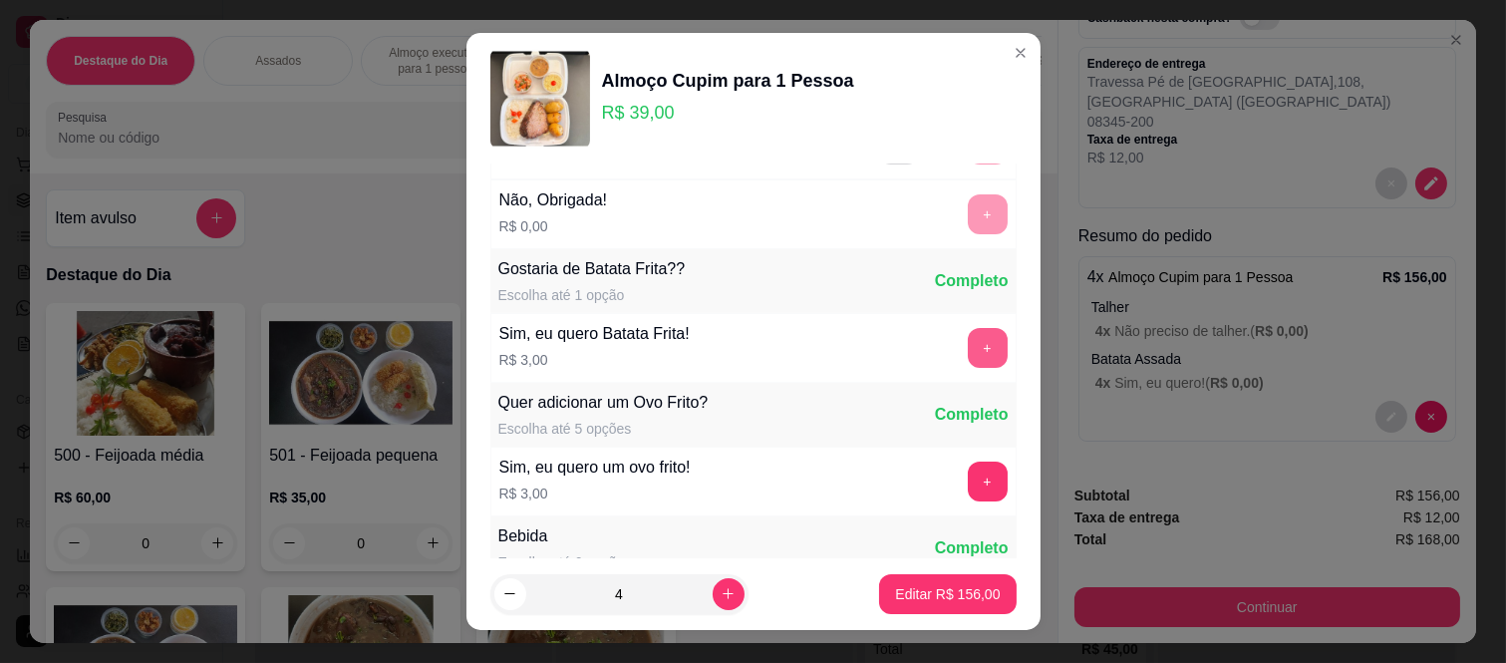
click at [968, 342] on button "+" at bounding box center [988, 348] width 40 height 40
click at [918, 594] on p "Editar R$ 168,00" at bounding box center [947, 594] width 105 height 20
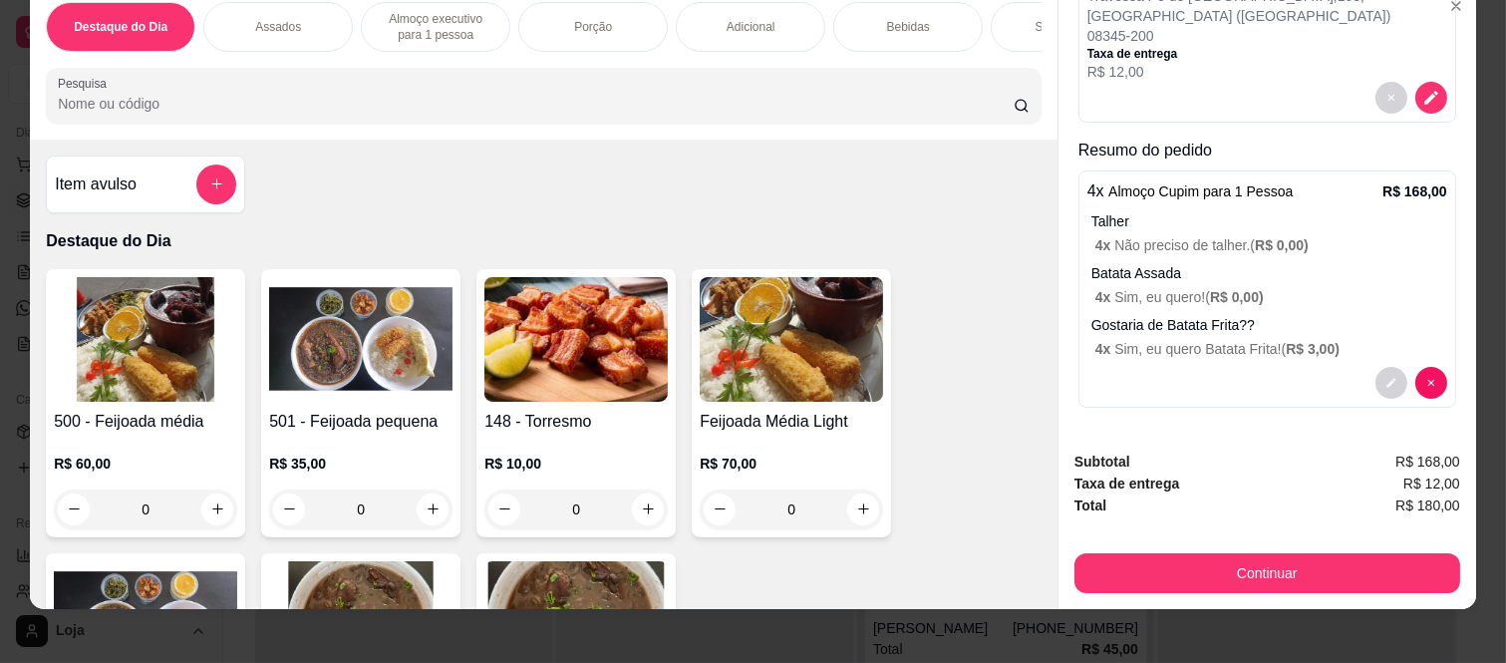
scroll to position [52, 0]
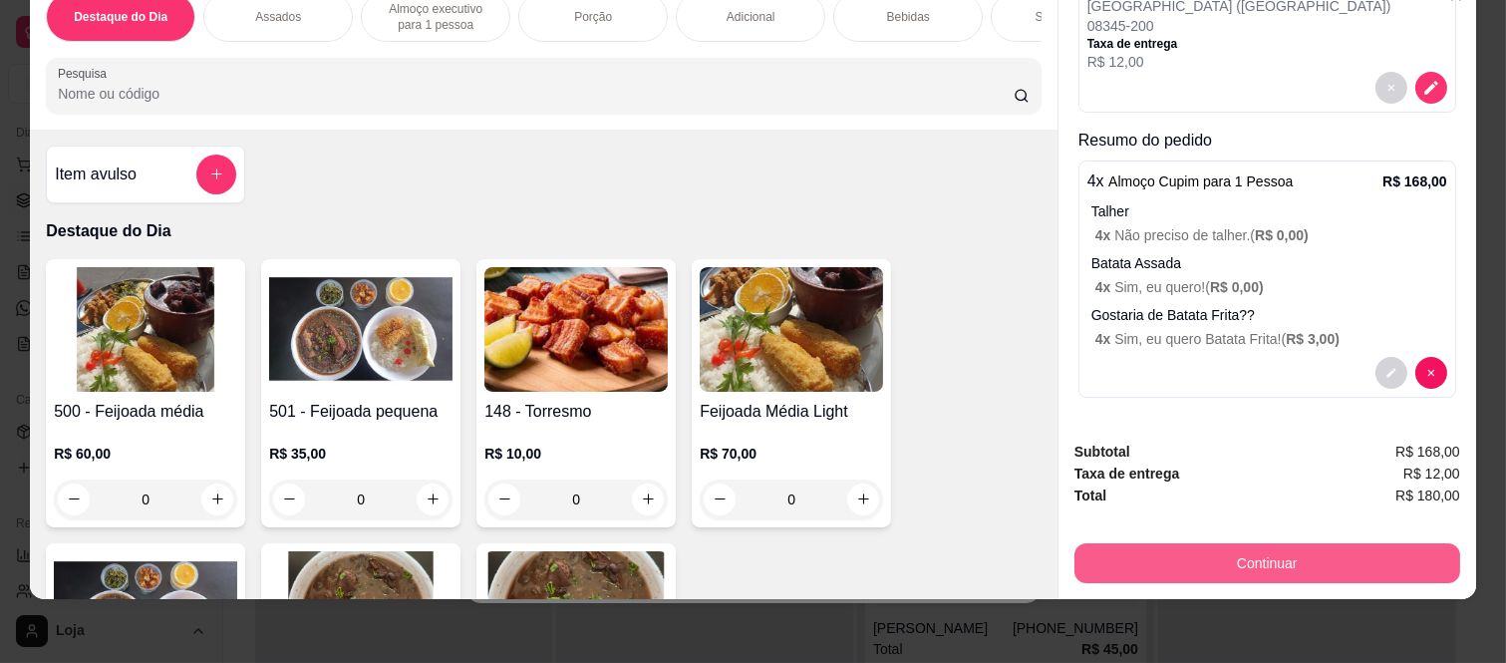
click at [1110, 543] on button "Continuar" at bounding box center [1267, 563] width 386 height 40
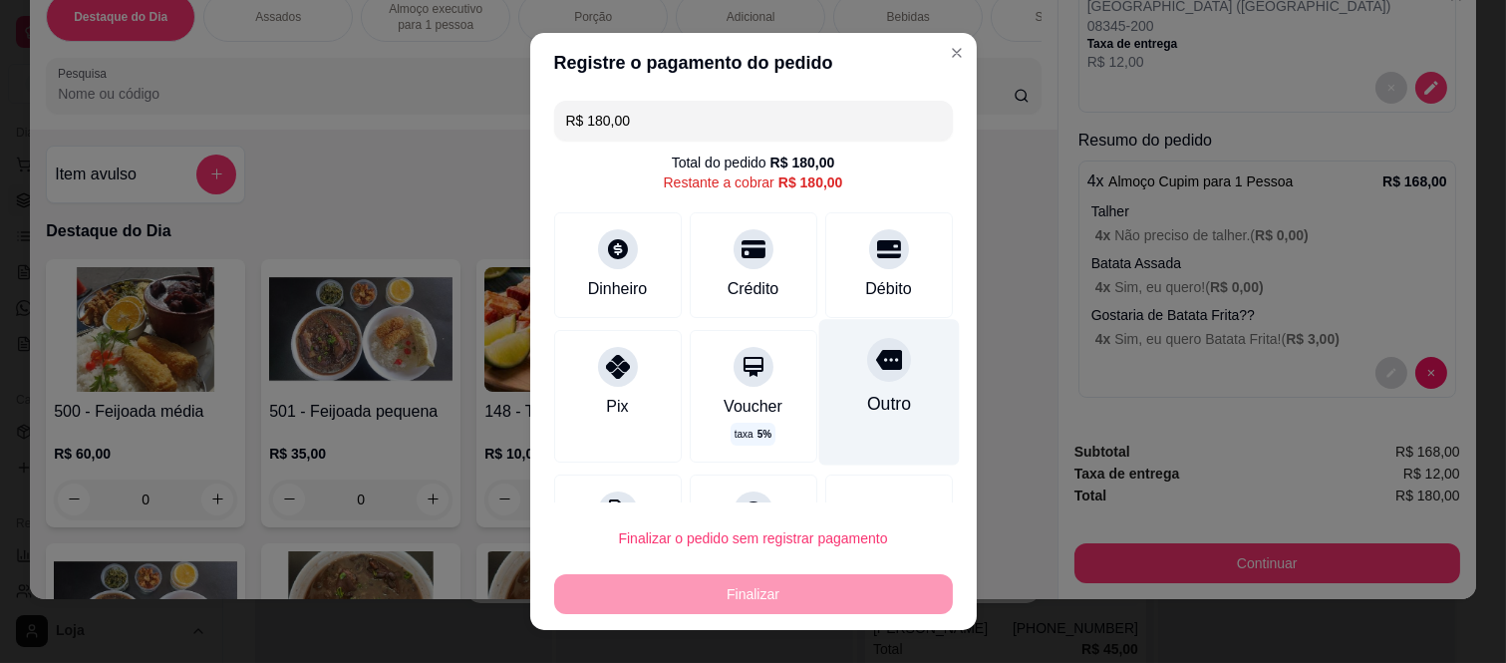
click at [871, 383] on div "Outro" at bounding box center [888, 393] width 141 height 146
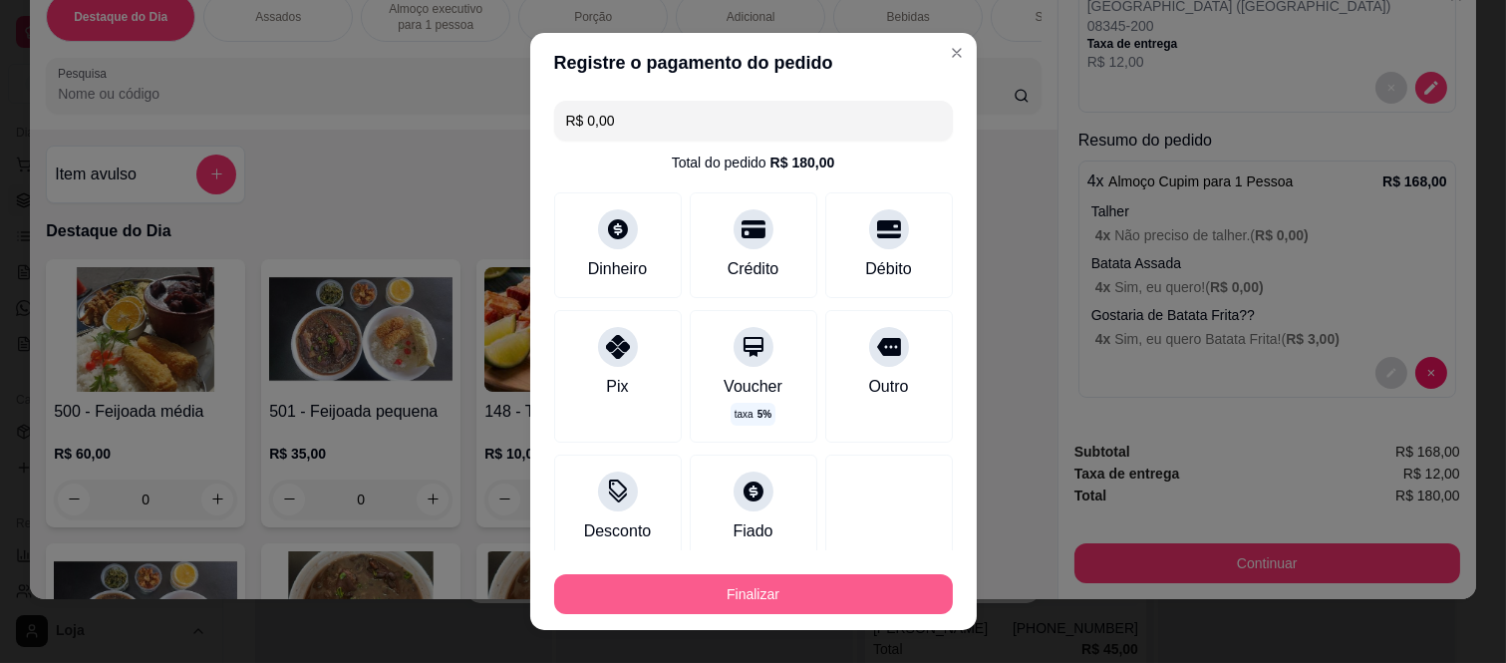
click at [822, 588] on button "Finalizar" at bounding box center [753, 594] width 399 height 40
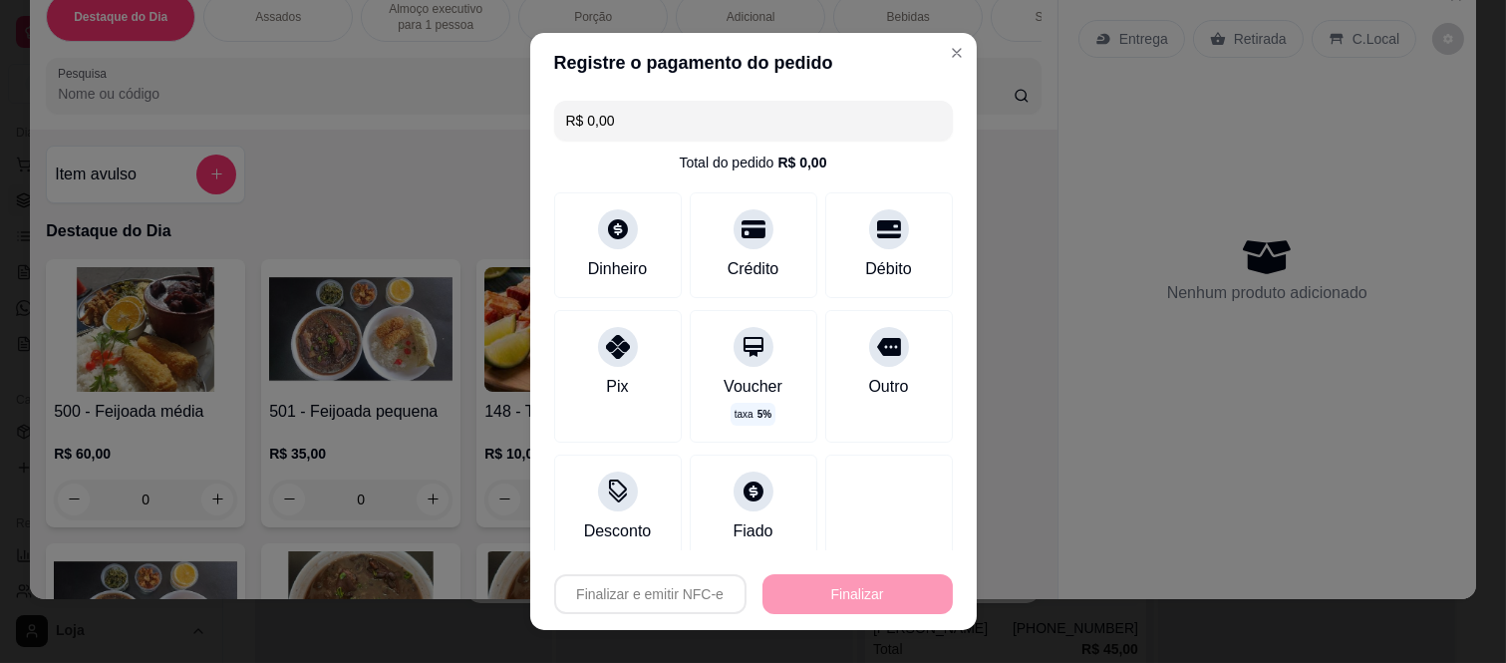
type input "-R$ 180,00"
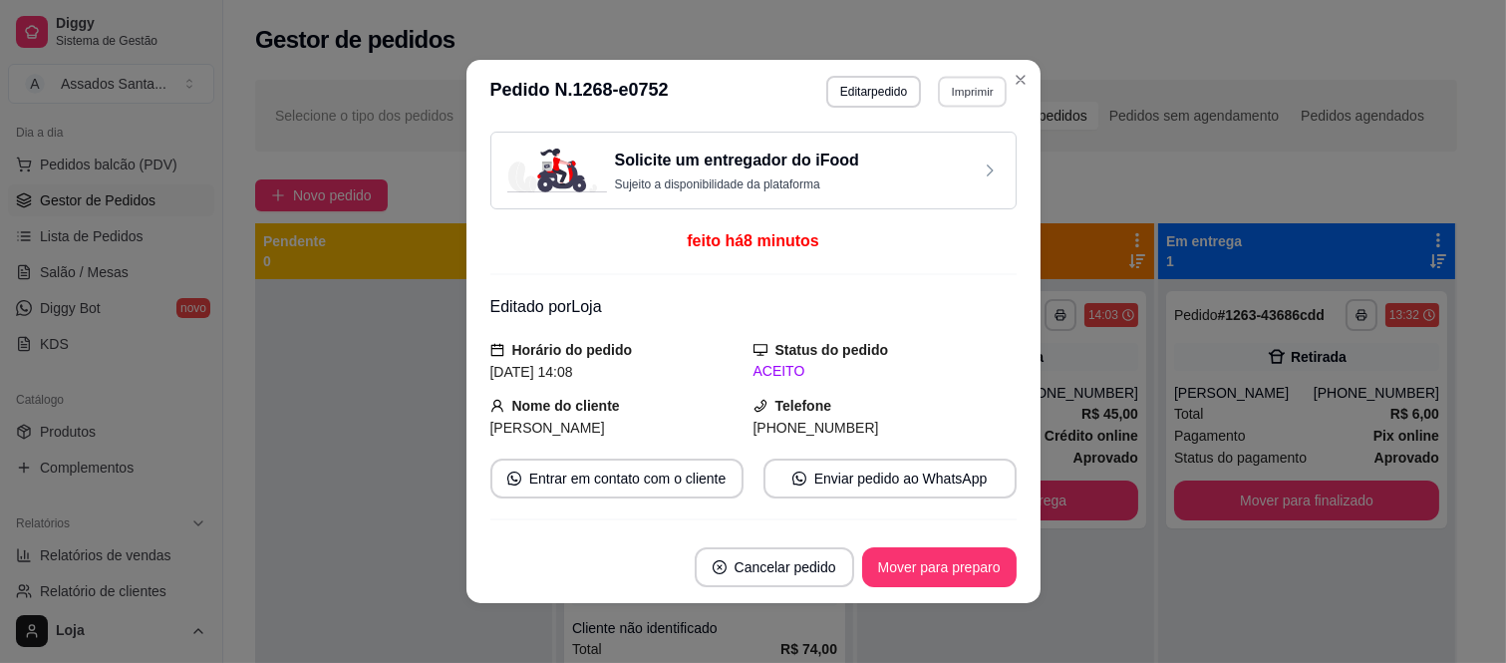
click at [950, 87] on button "Imprimir" at bounding box center [972, 91] width 69 height 31
click at [929, 159] on button "IMPRESSORA caixa" at bounding box center [929, 163] width 145 height 32
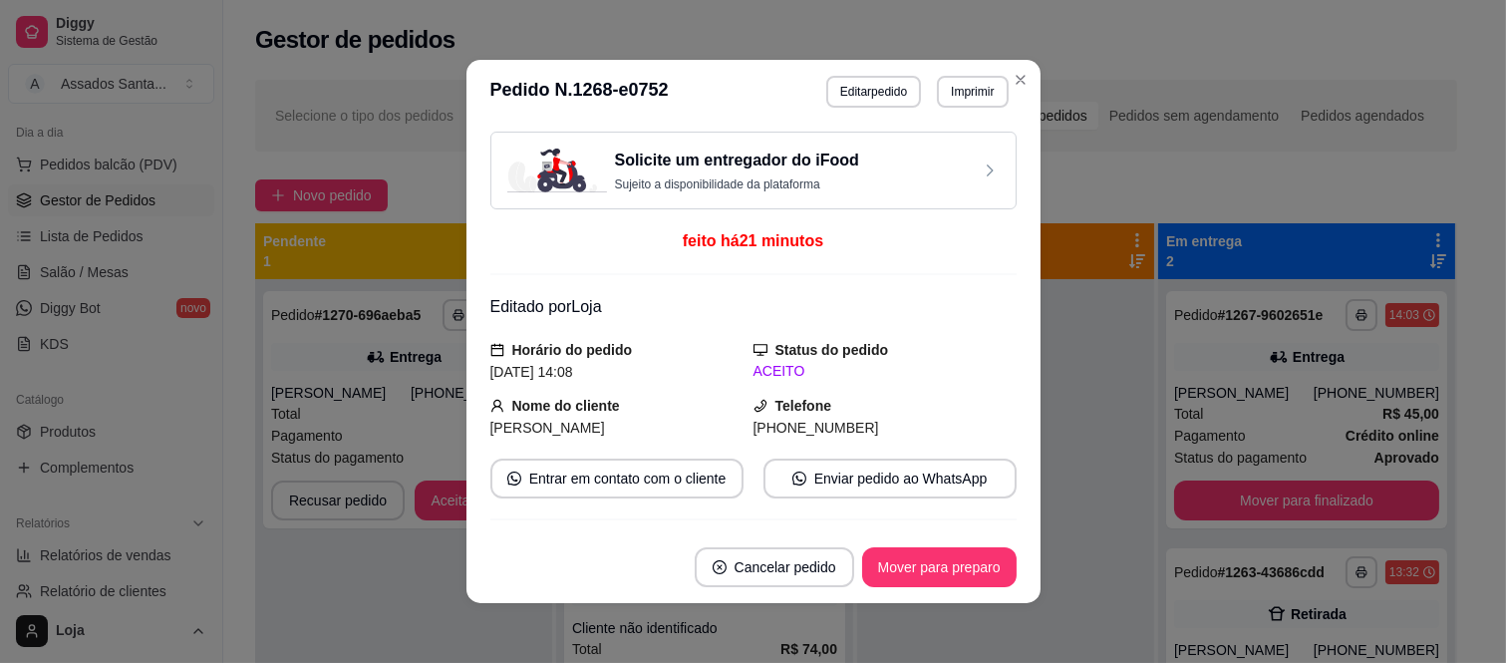
click at [920, 156] on div "Solicite um entregador do iFood Sujeito a disponibilidade da plataforma" at bounding box center [753, 171] width 492 height 44
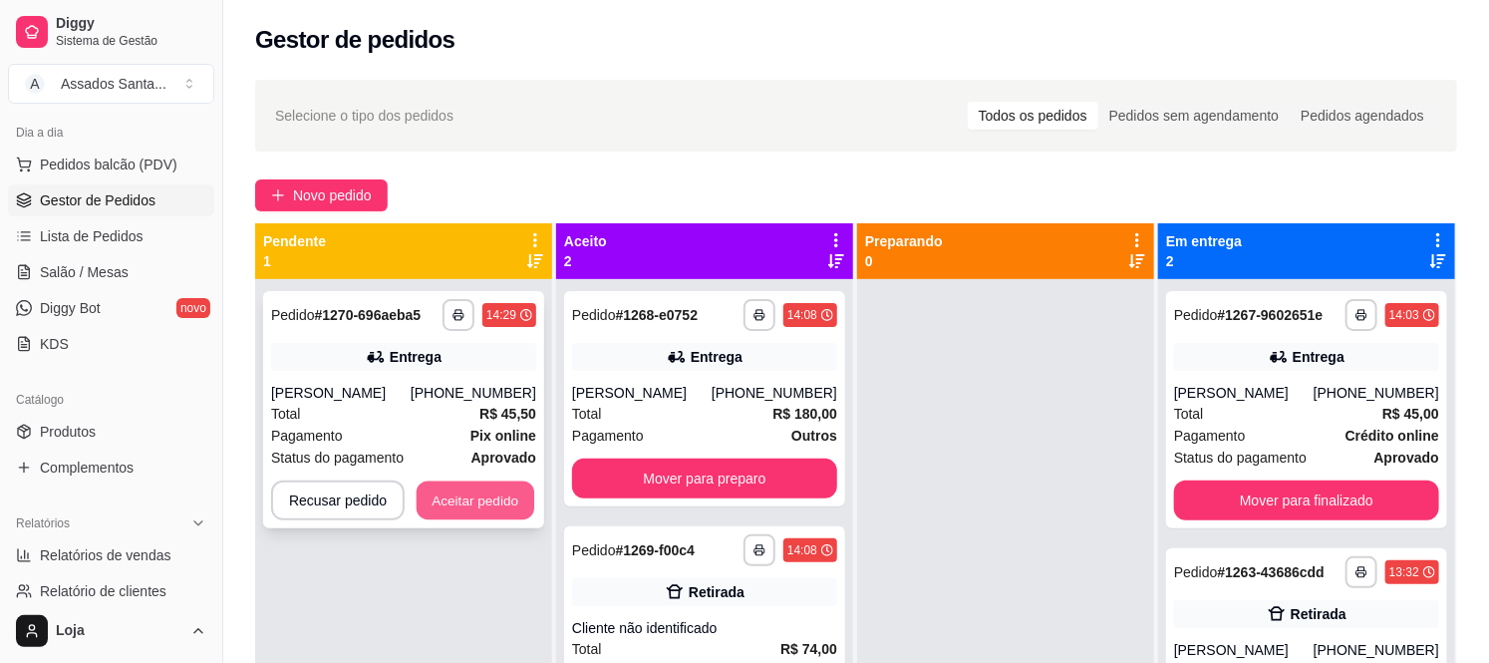
click at [471, 502] on button "Aceitar pedido" at bounding box center [476, 500] width 118 height 39
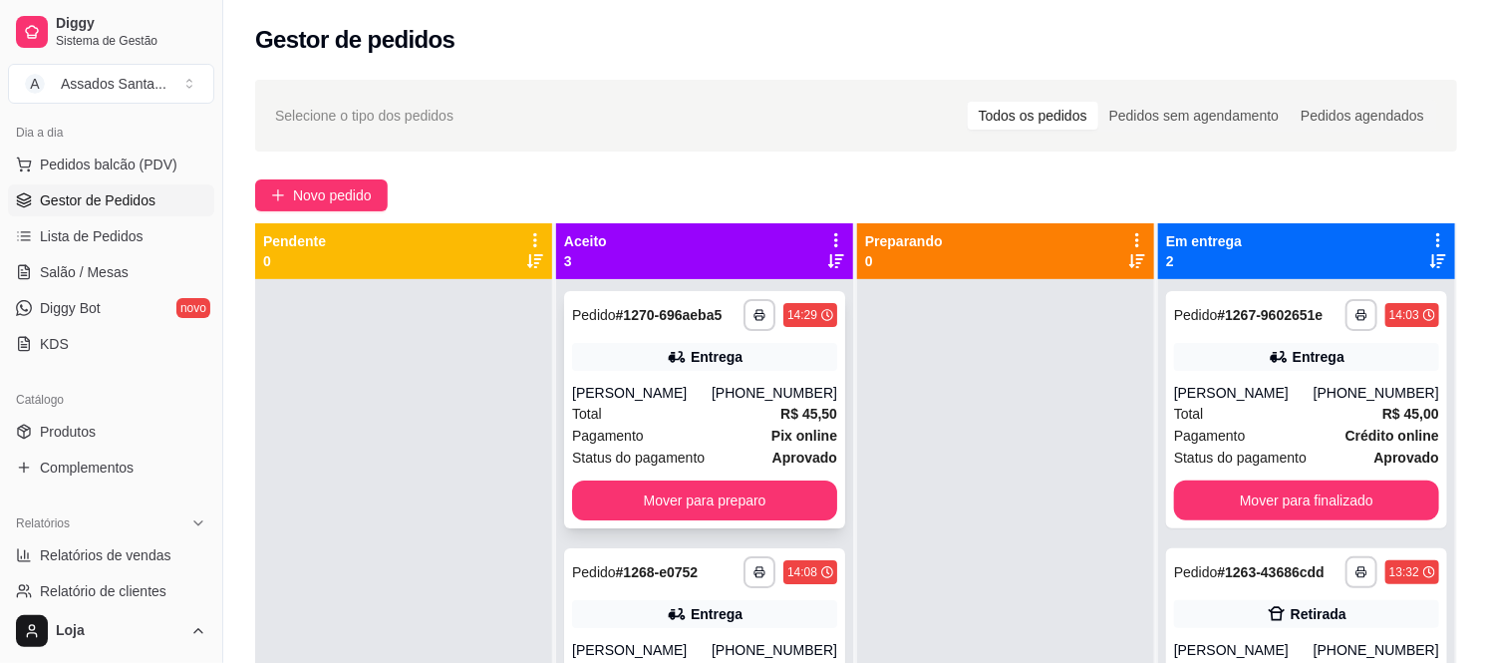
click at [602, 520] on div "**********" at bounding box center [704, 409] width 281 height 237
click at [595, 484] on button "Mover para preparo" at bounding box center [704, 500] width 265 height 40
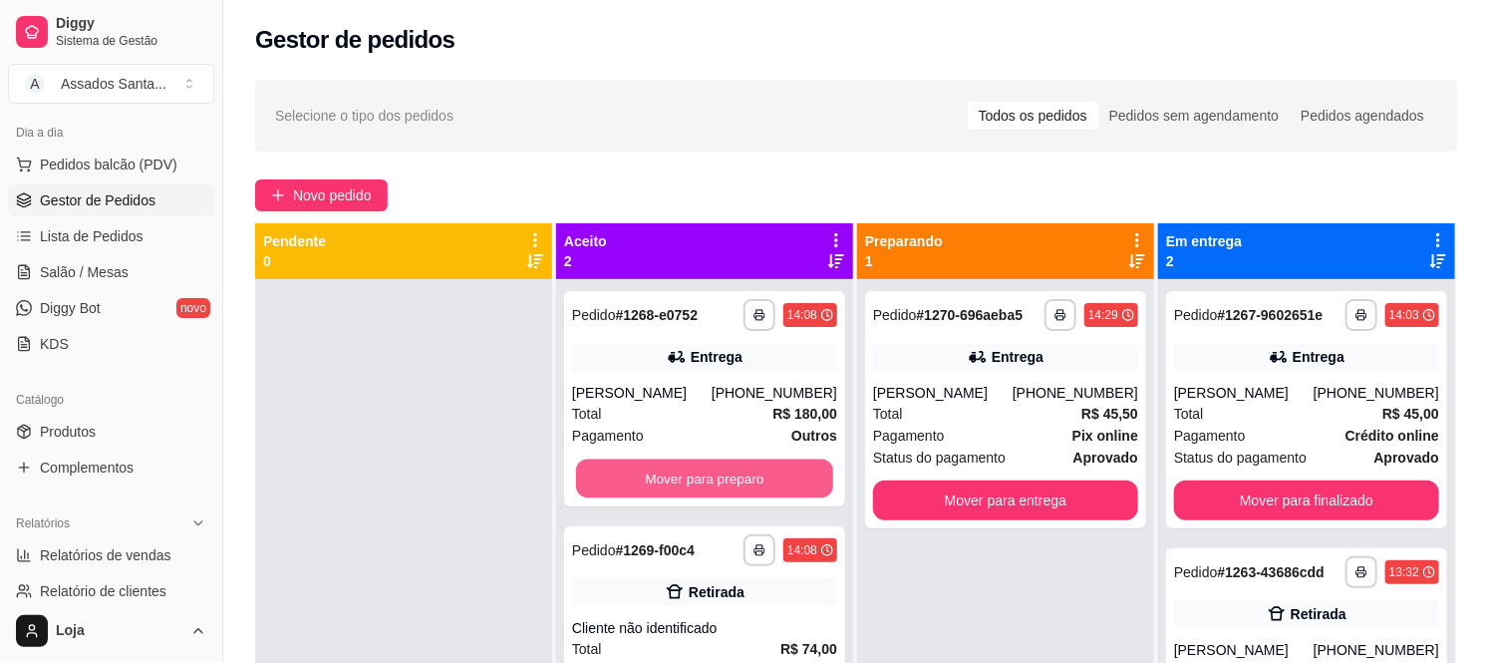
click at [595, 484] on button "Mover para preparo" at bounding box center [704, 478] width 257 height 39
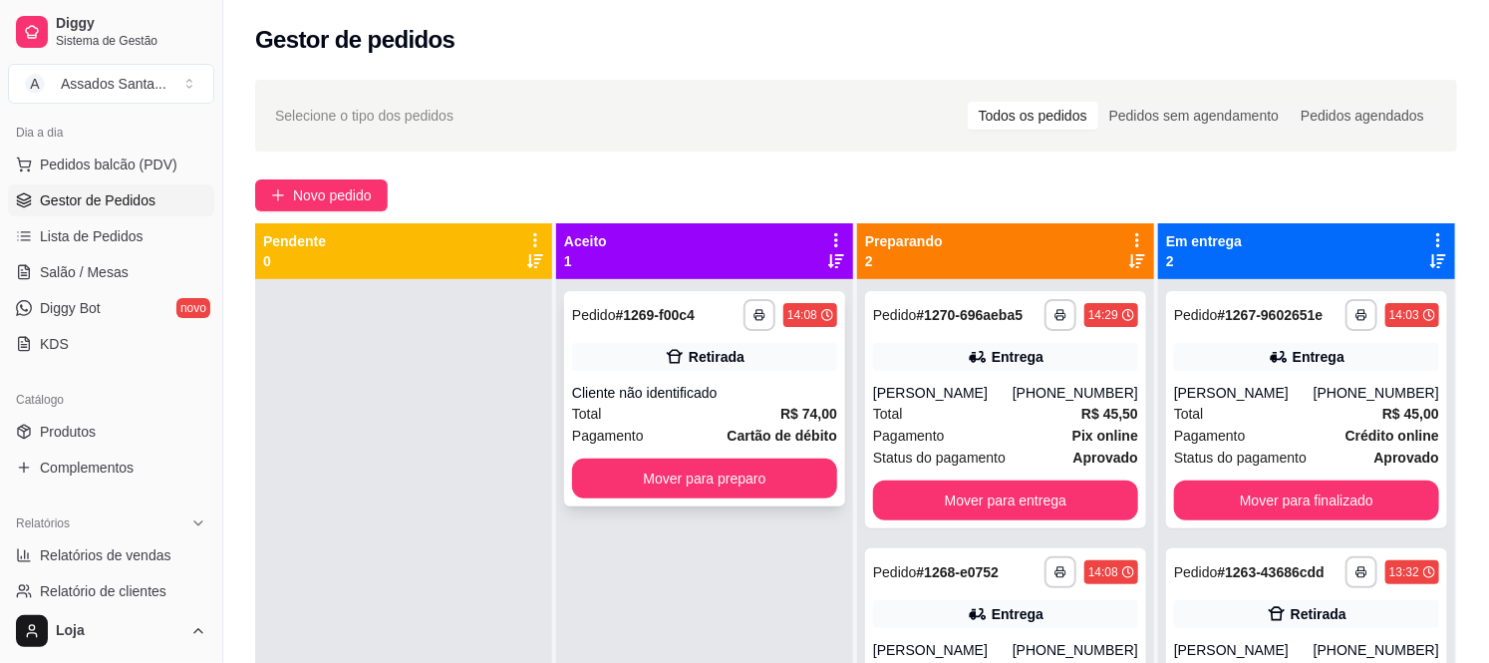
click at [588, 381] on div "**********" at bounding box center [704, 398] width 281 height 215
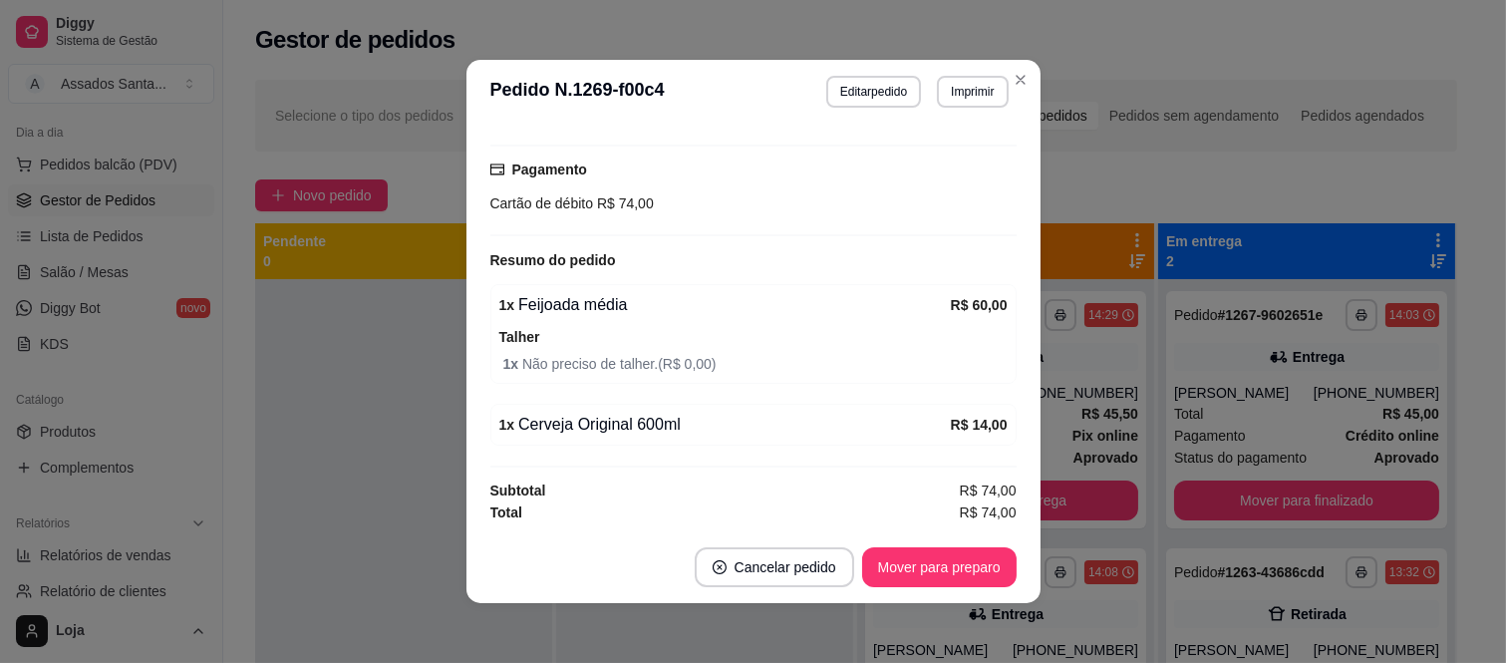
scroll to position [245, 0]
click at [925, 565] on button "Mover para preparo" at bounding box center [939, 567] width 150 height 39
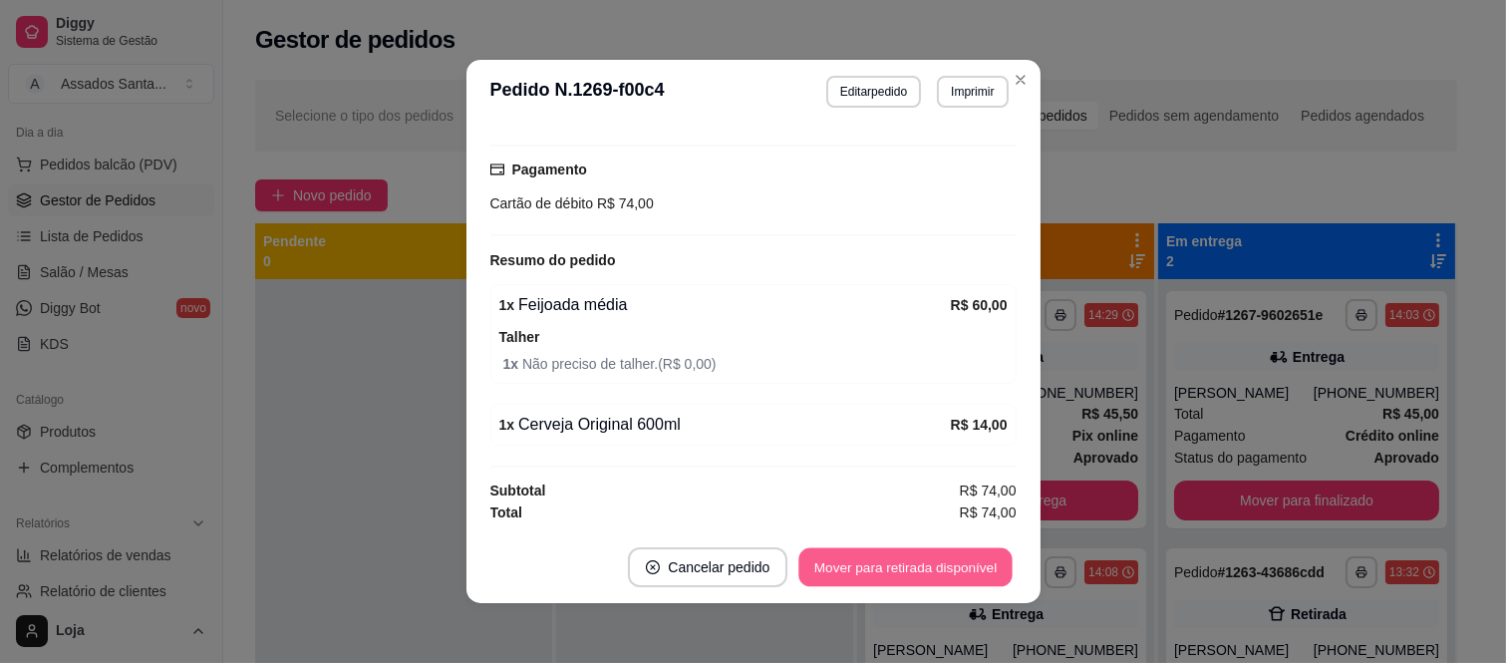
click at [925, 565] on button "Mover para retirada disponível" at bounding box center [905, 567] width 213 height 39
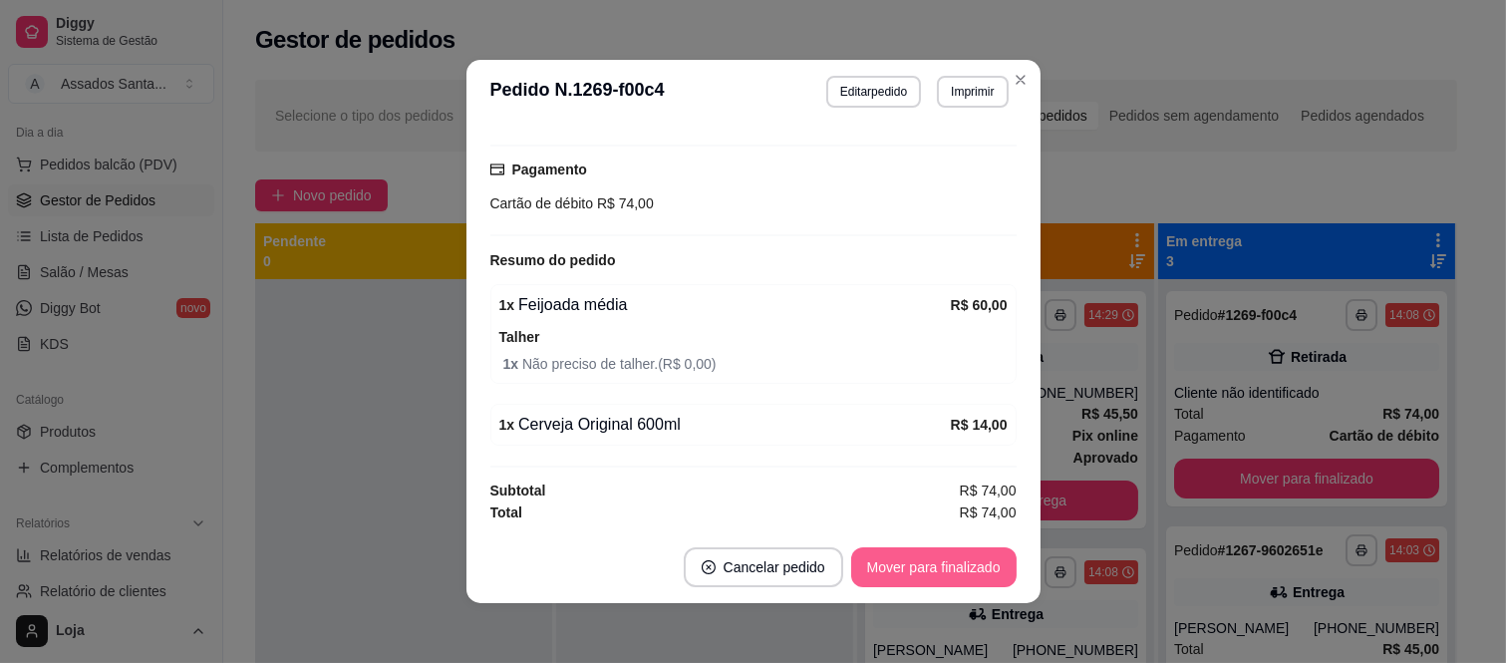
click at [925, 565] on button "Mover para finalizado" at bounding box center [933, 567] width 165 height 40
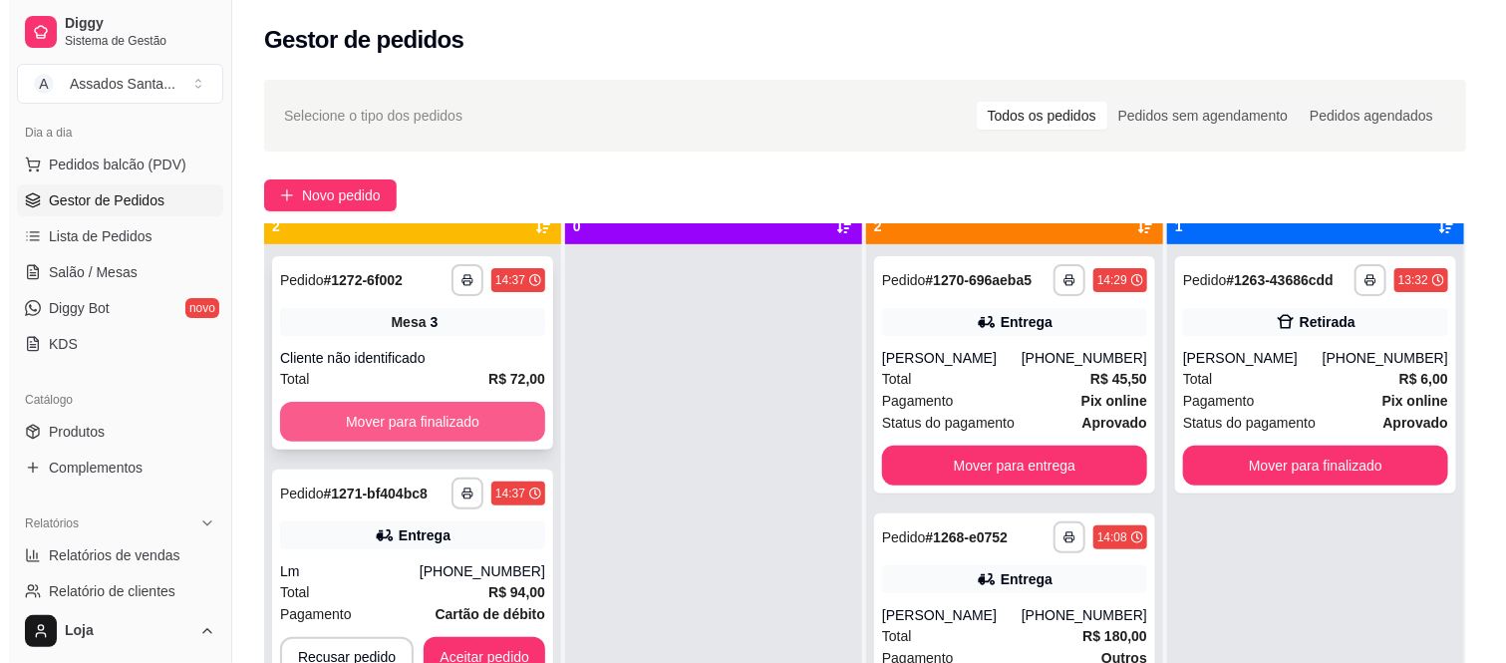
scroll to position [55, 0]
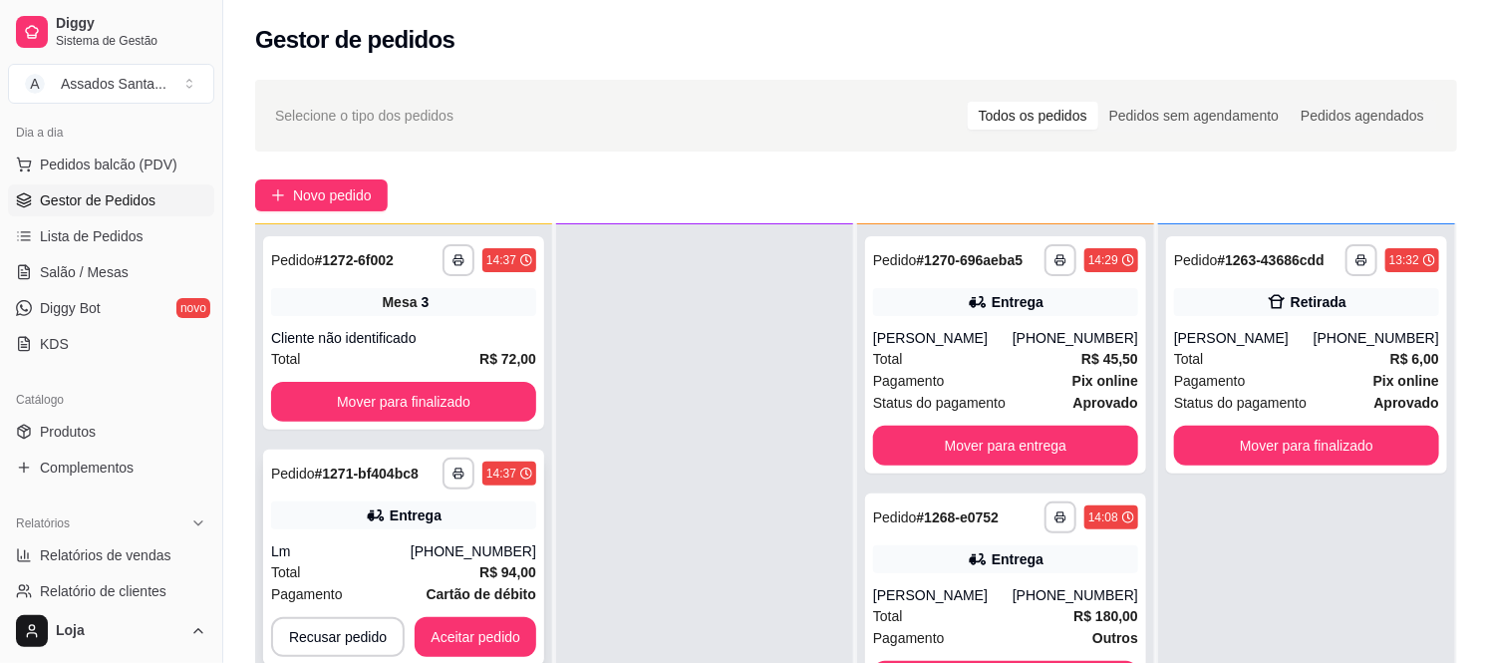
click at [380, 492] on div "**********" at bounding box center [403, 557] width 281 height 215
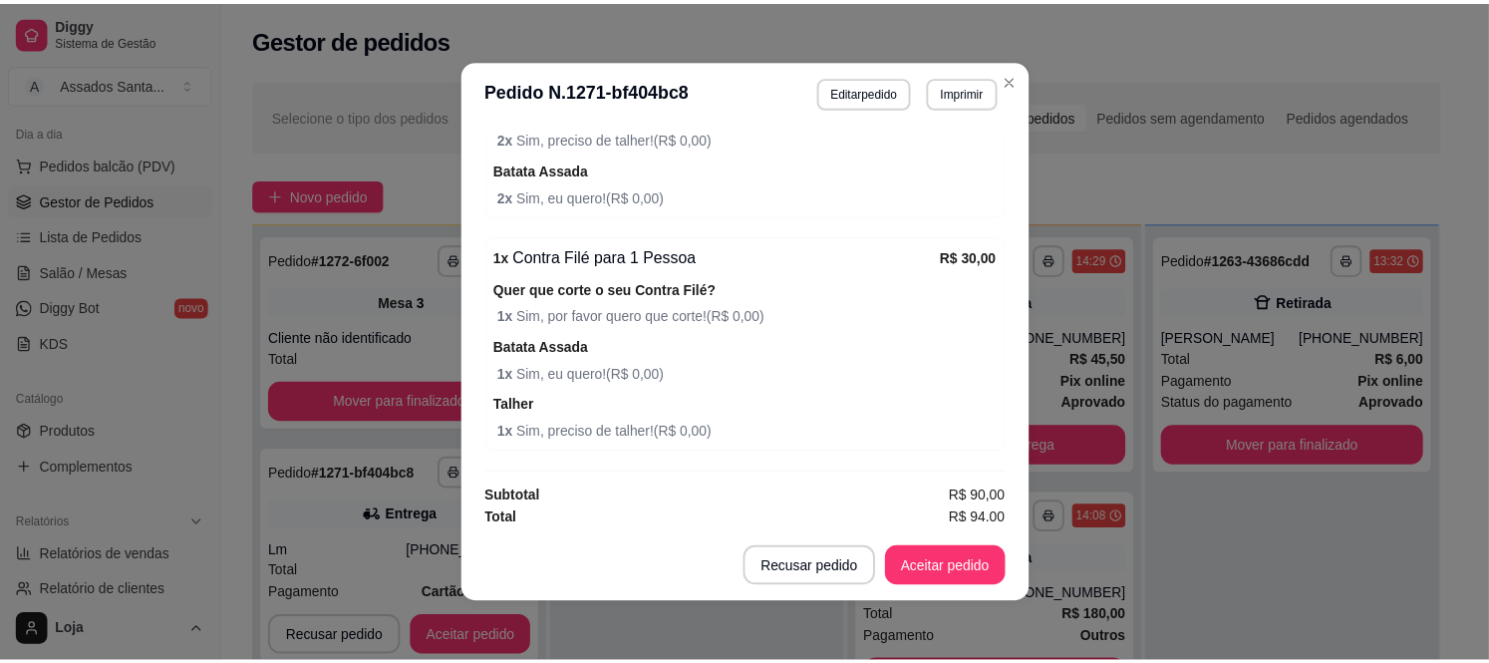
scroll to position [833, 0]
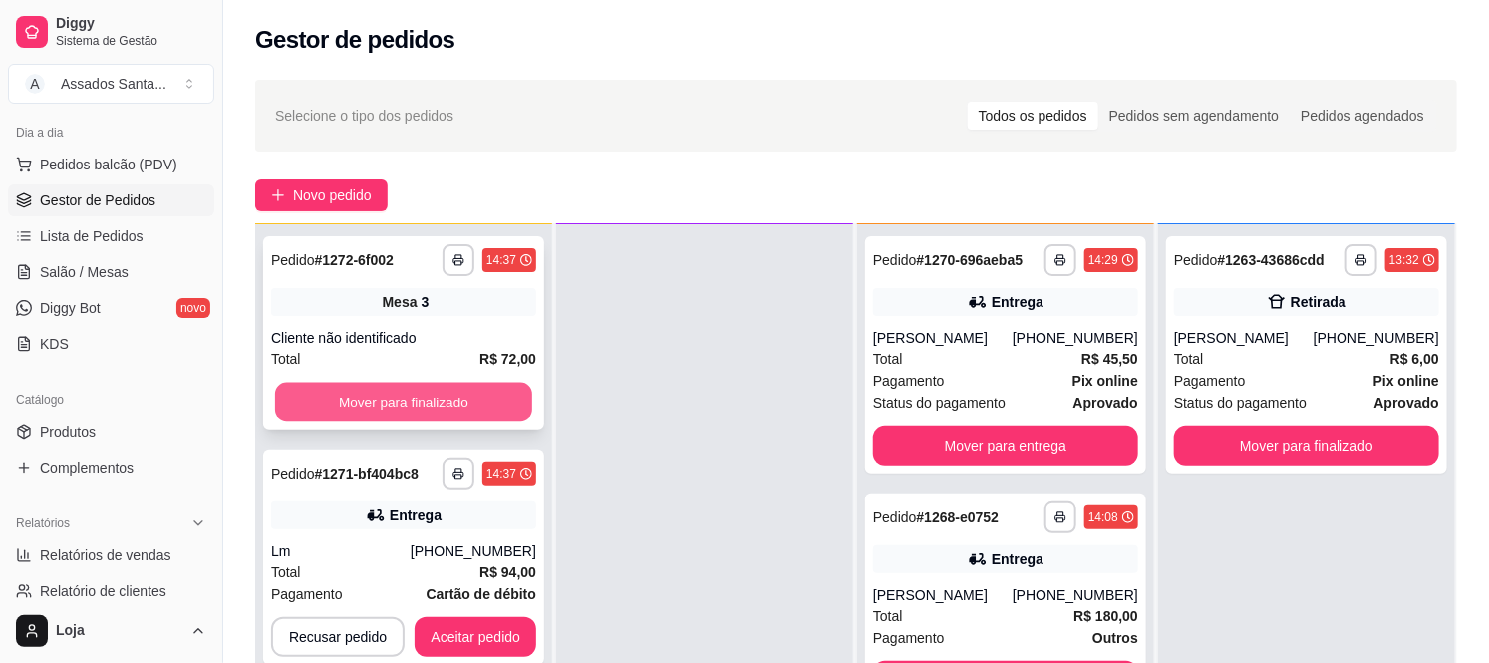
click at [426, 391] on button "Mover para finalizado" at bounding box center [403, 402] width 257 height 39
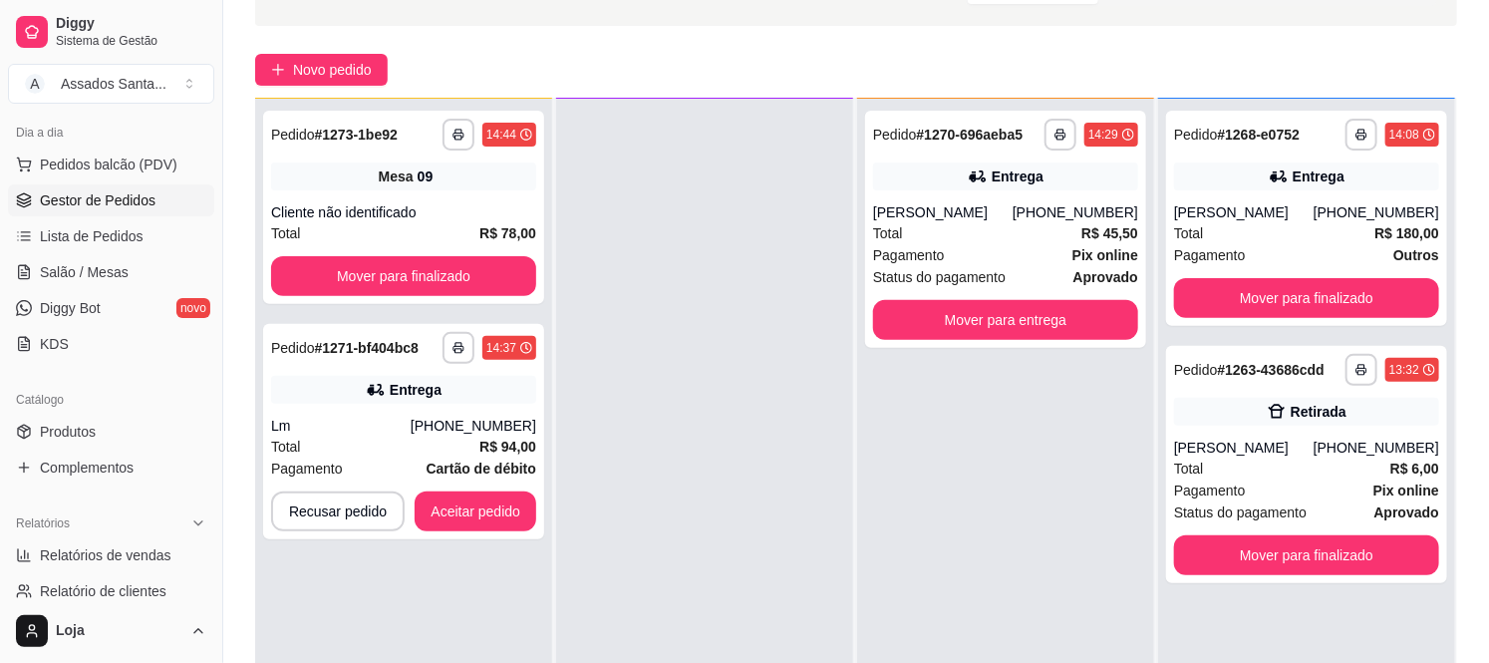
scroll to position [304, 0]
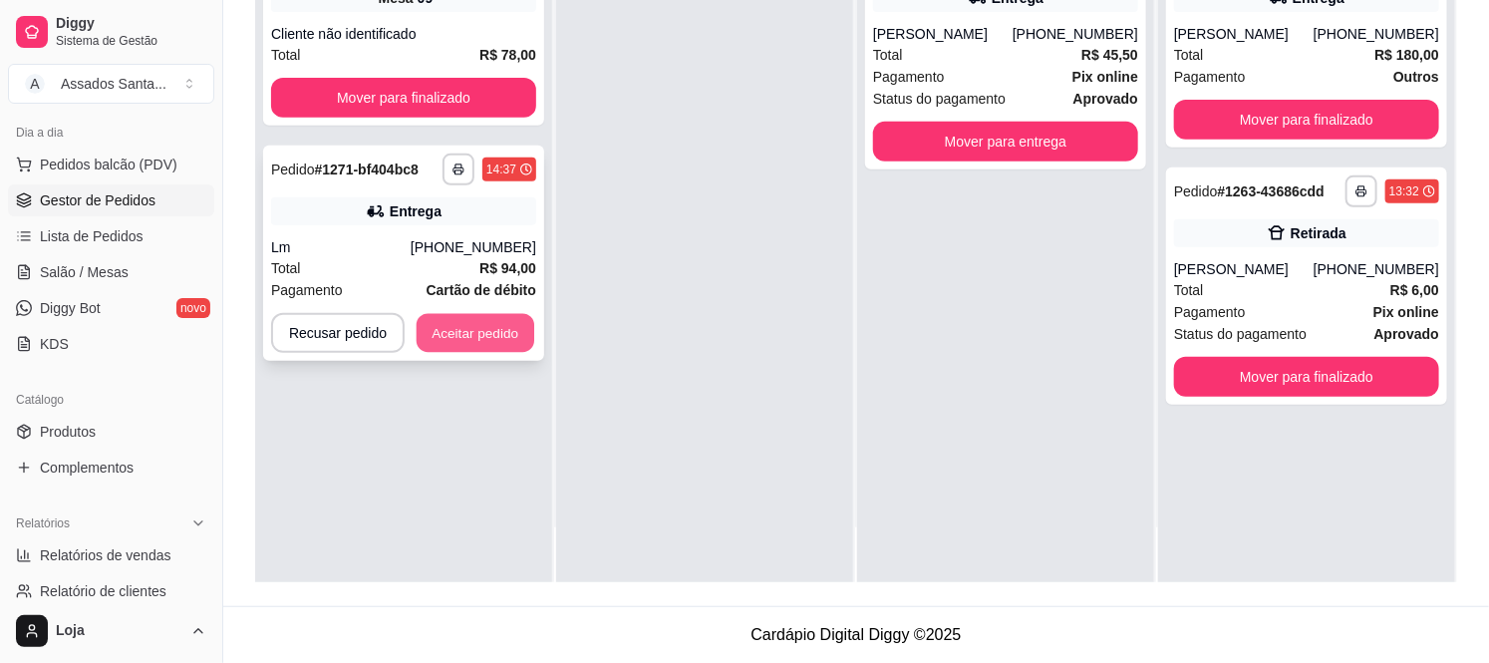
click at [459, 330] on button "Aceitar pedido" at bounding box center [476, 333] width 118 height 39
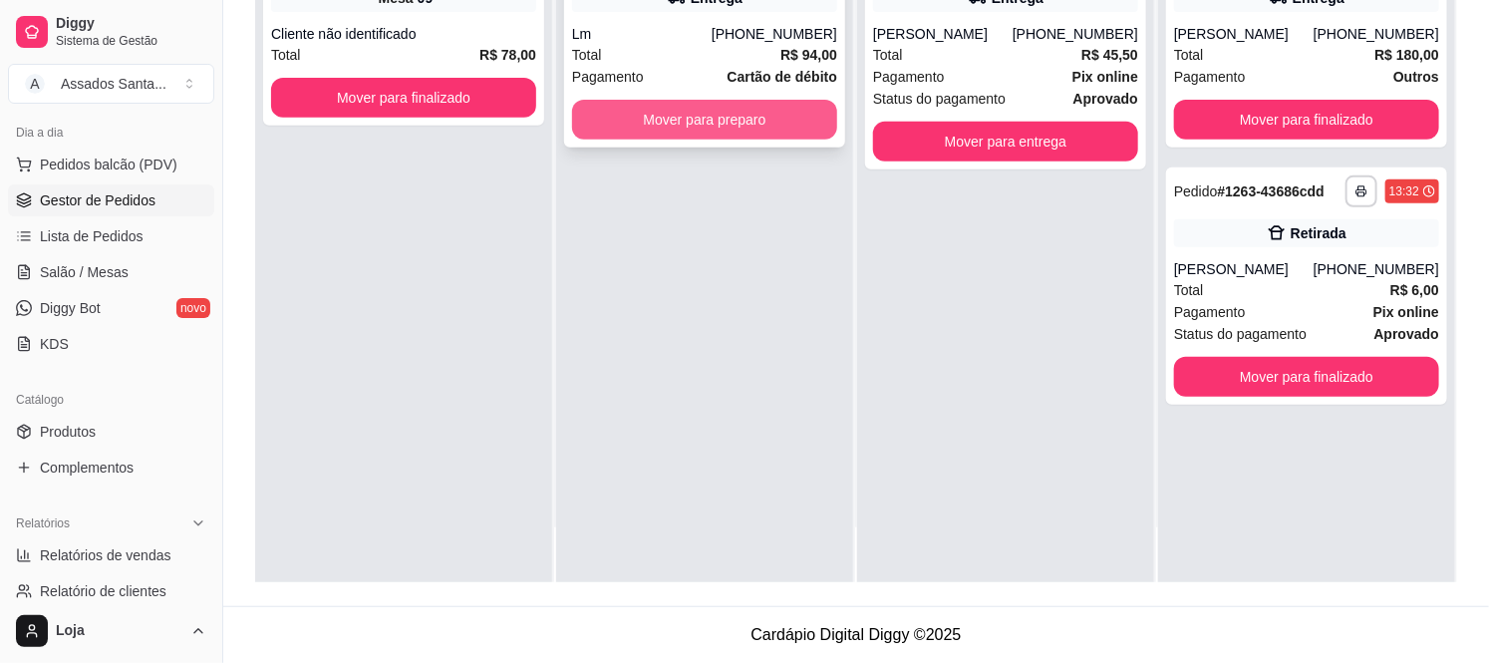
click at [718, 126] on button "Mover para preparo" at bounding box center [704, 120] width 265 height 40
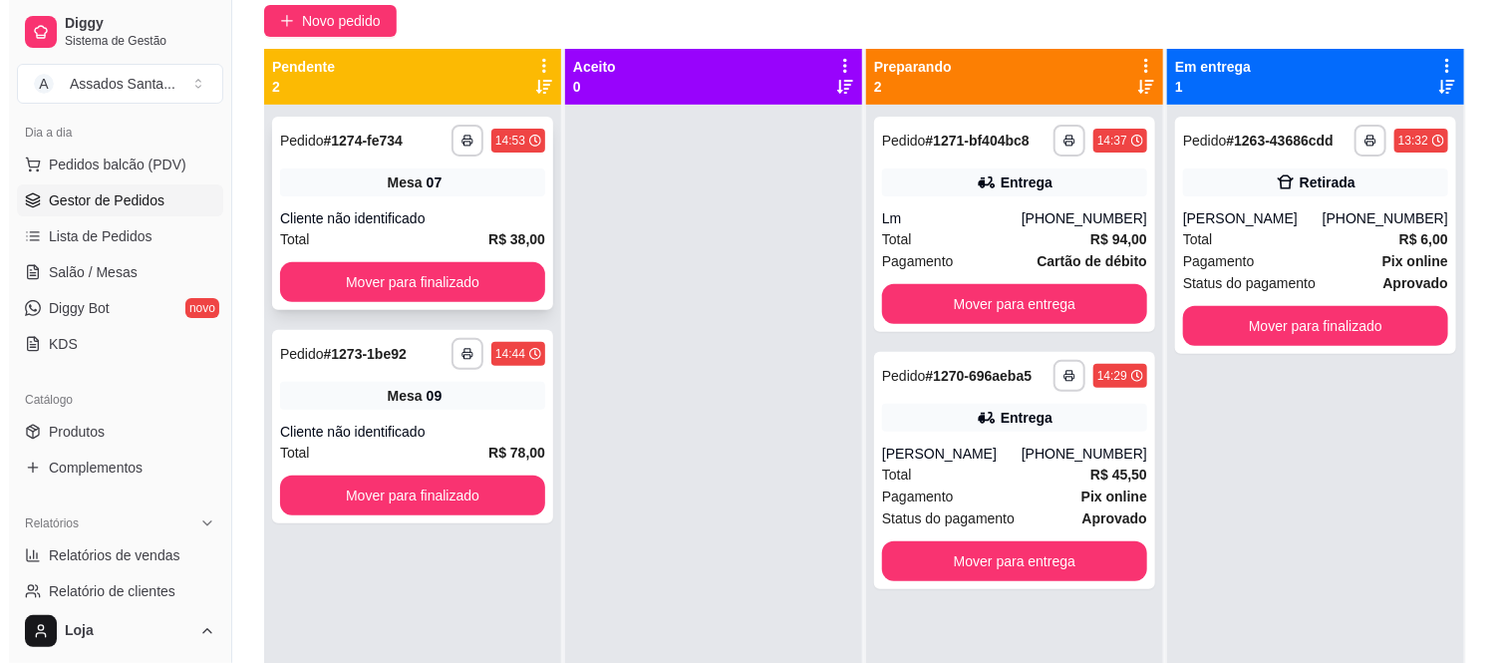
scroll to position [0, 0]
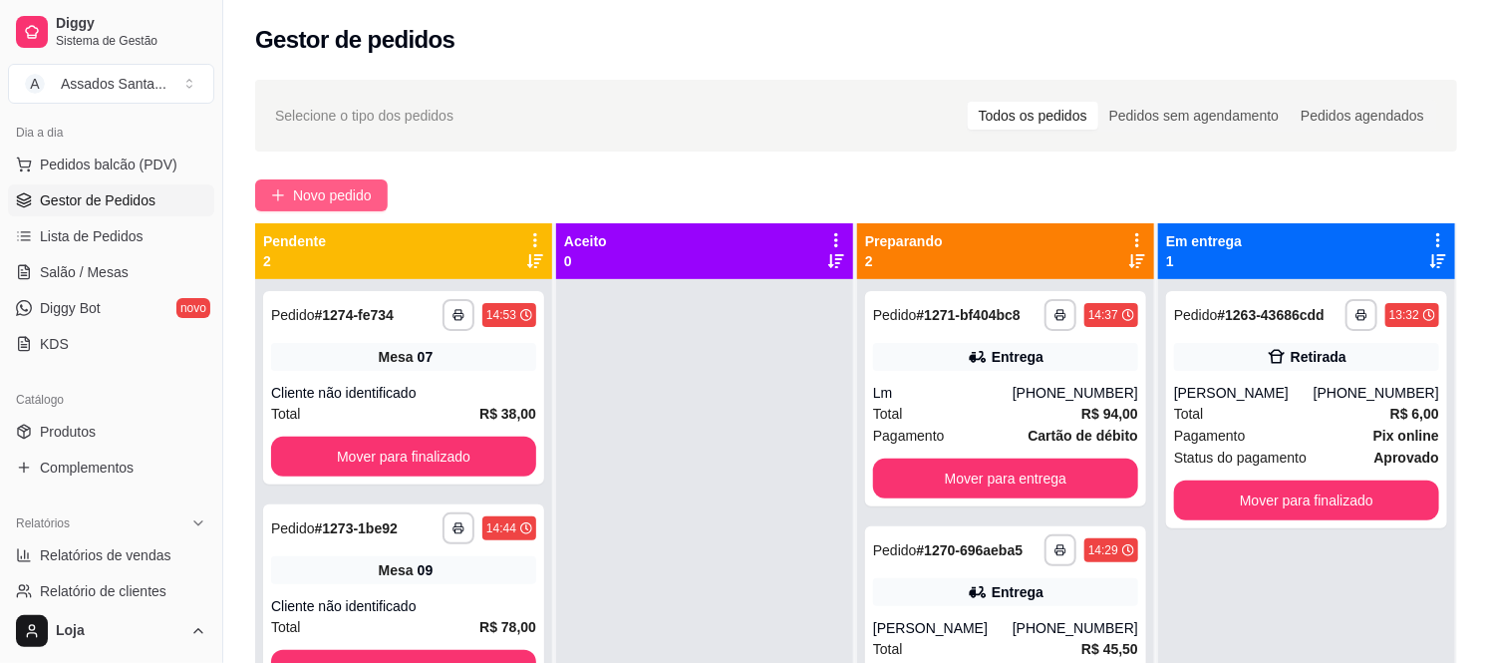
click at [360, 199] on span "Novo pedido" at bounding box center [332, 195] width 79 height 22
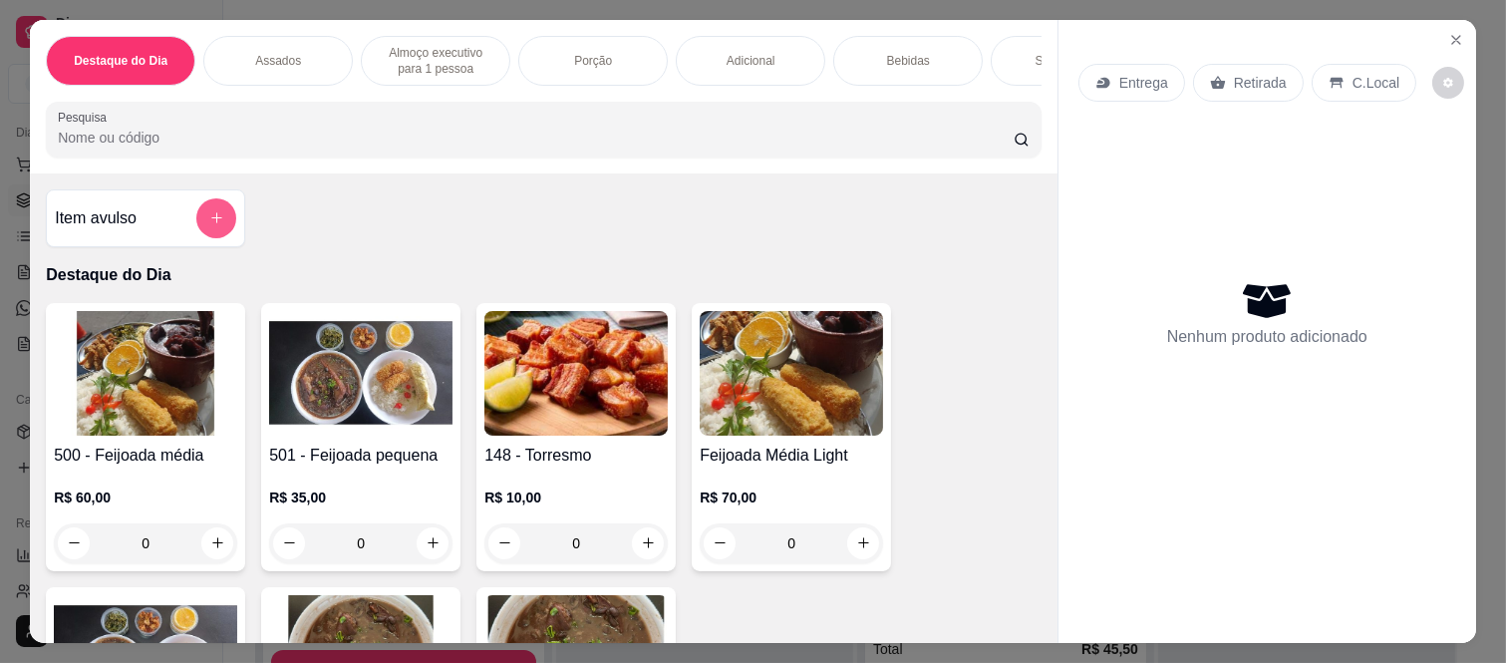
click at [215, 234] on button "add-separate-item" at bounding box center [216, 218] width 40 height 40
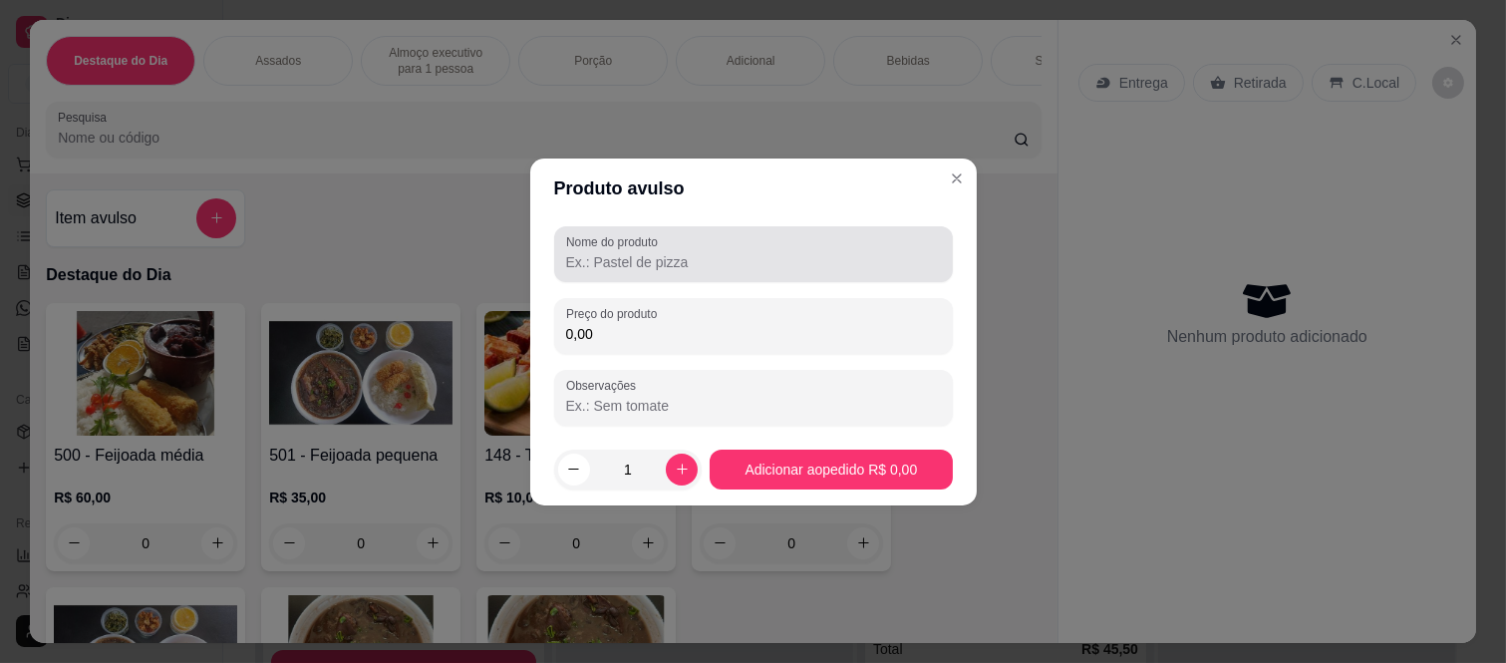
click at [649, 266] on input "Nome do produto" at bounding box center [753, 262] width 375 height 20
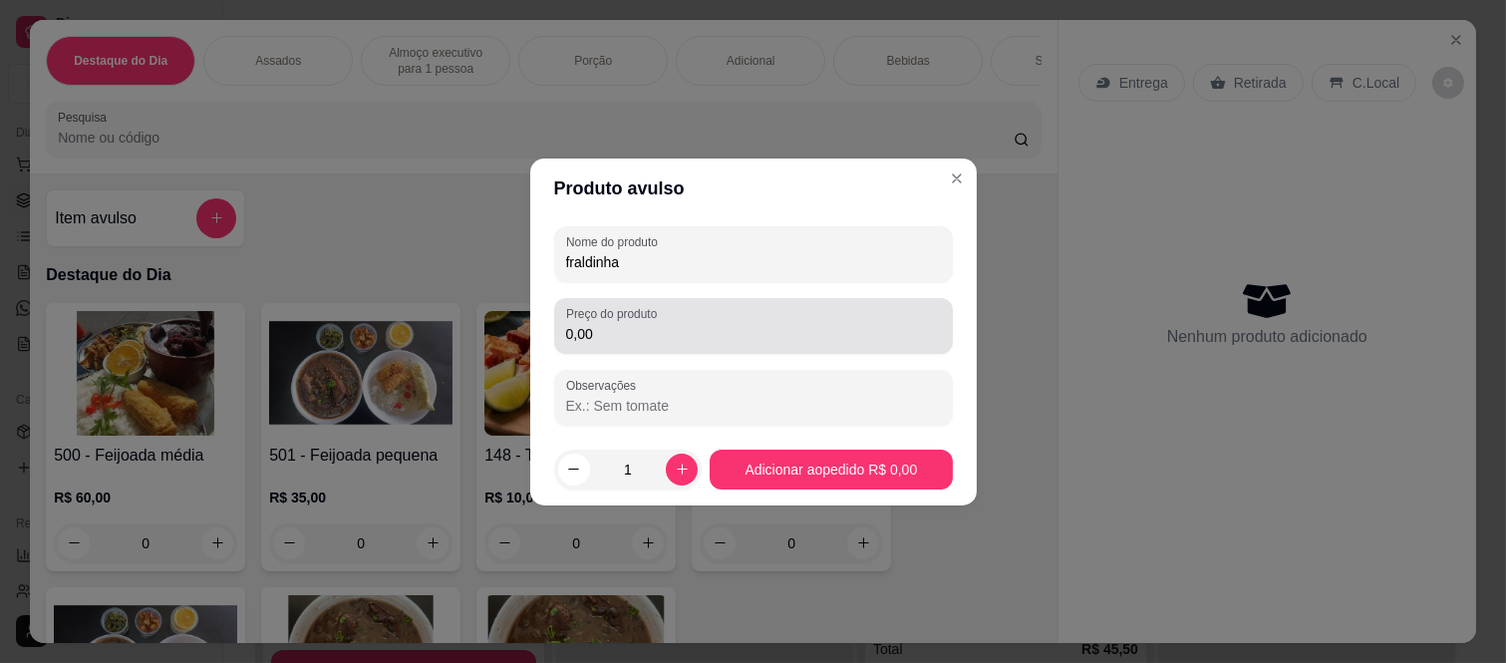
type input "fraldinha"
click at [591, 321] on label "Preço do produto" at bounding box center [615, 313] width 98 height 17
click at [591, 324] on input "0,00" at bounding box center [753, 334] width 375 height 20
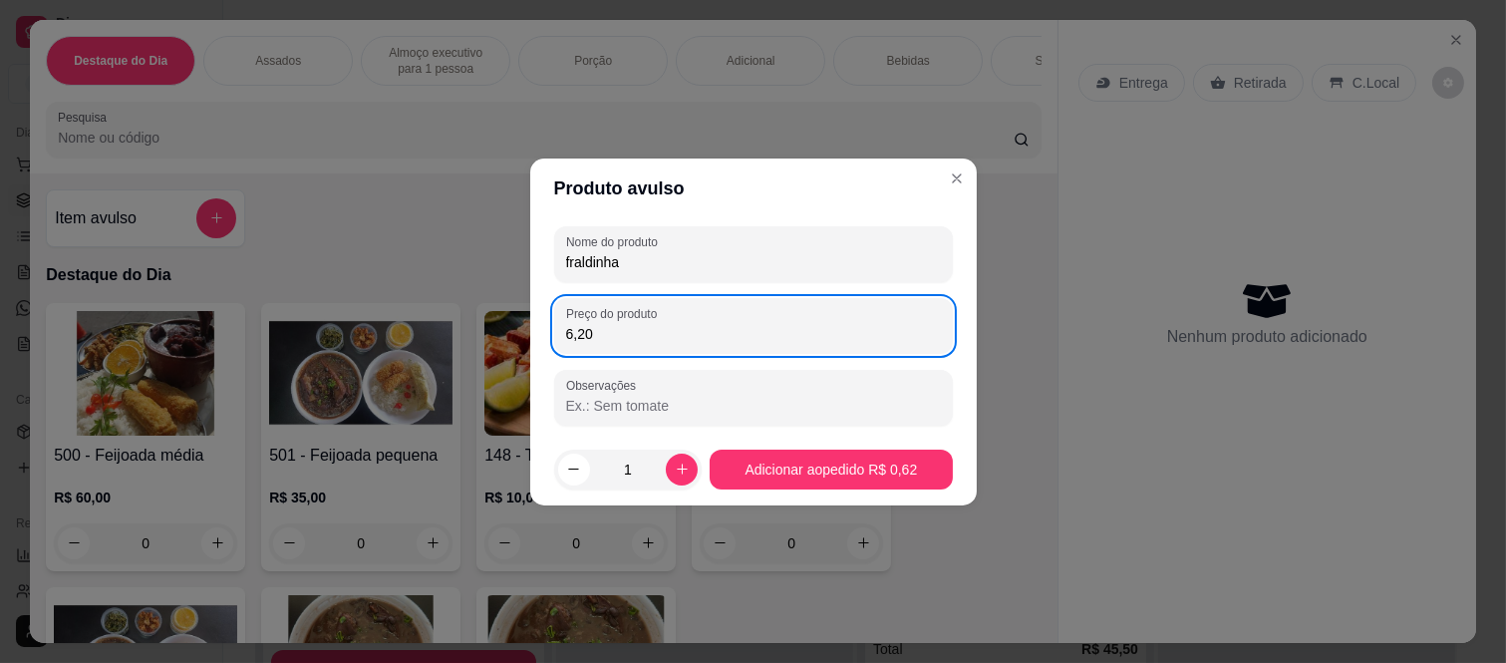
type input "62,00"
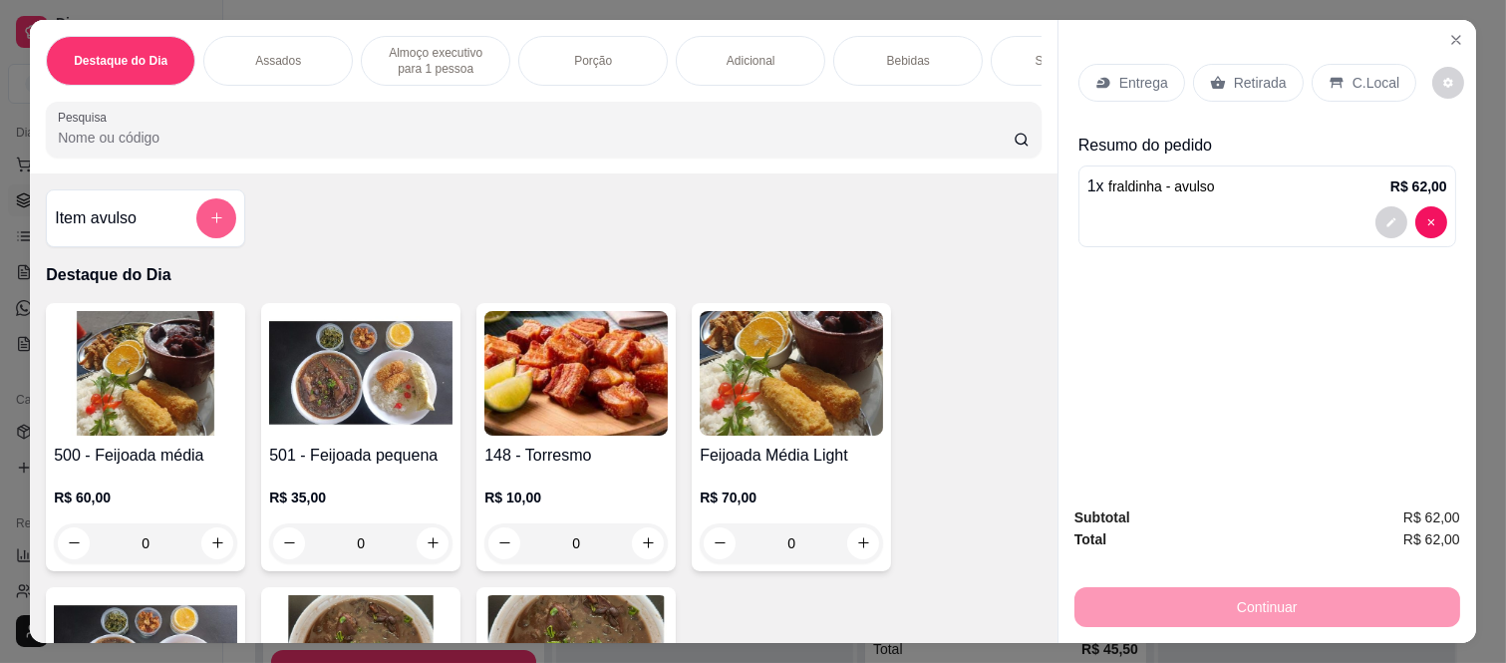
click at [221, 226] on button "add-separate-item" at bounding box center [216, 218] width 40 height 40
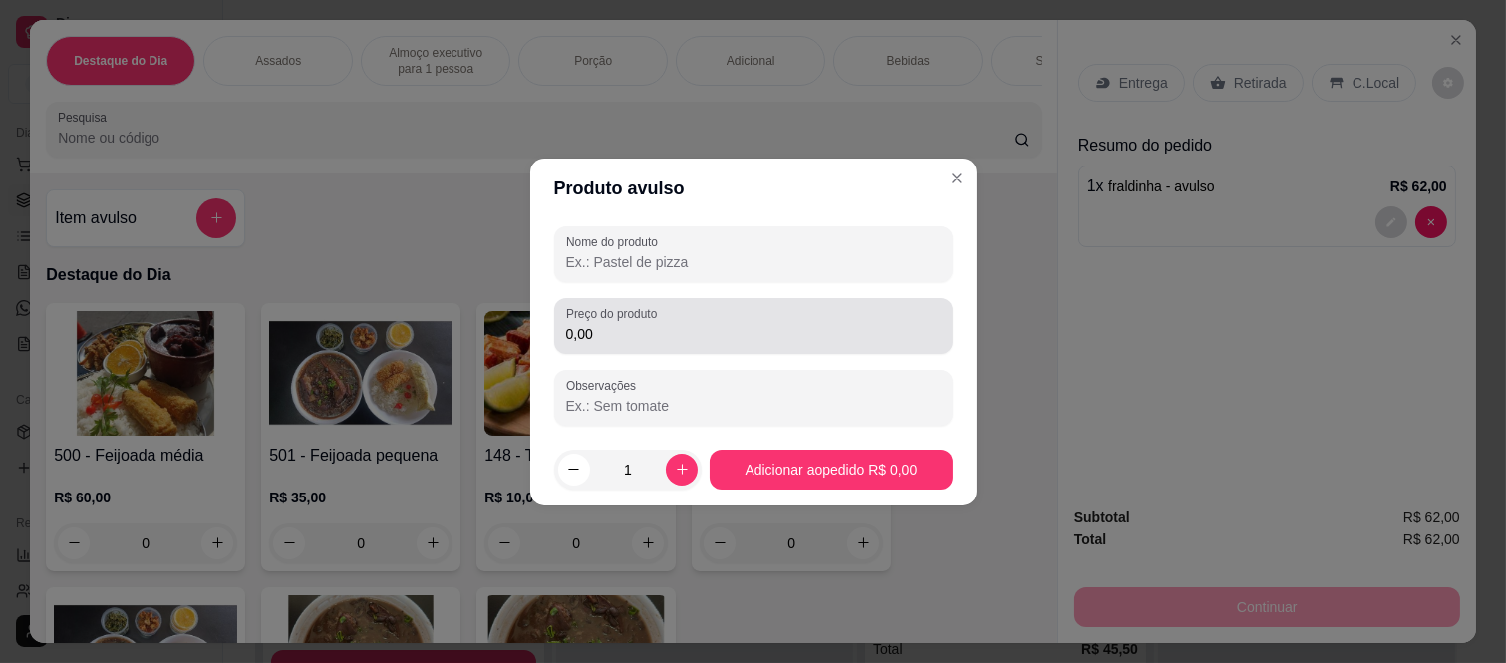
click at [654, 332] on input "0,00" at bounding box center [753, 334] width 375 height 20
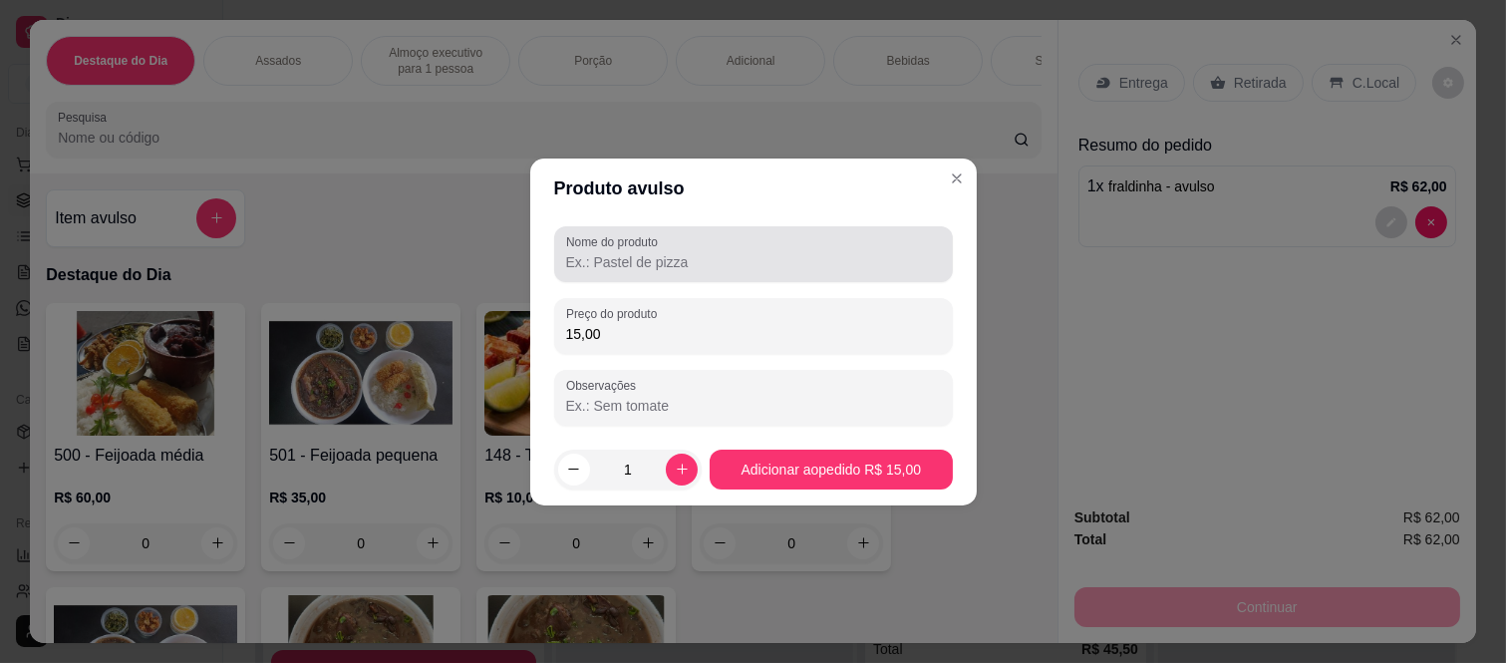
type input "15,00"
click at [708, 242] on div at bounding box center [753, 254] width 375 height 40
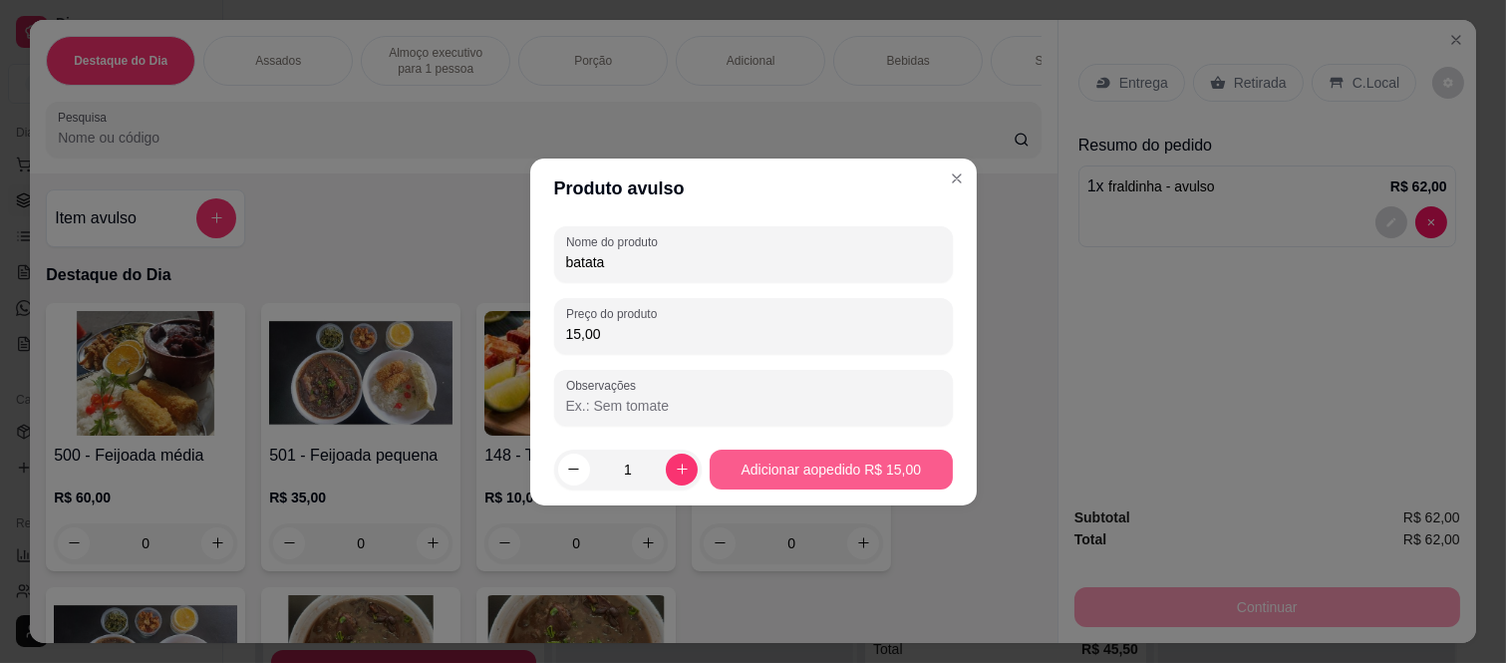
type input "batata"
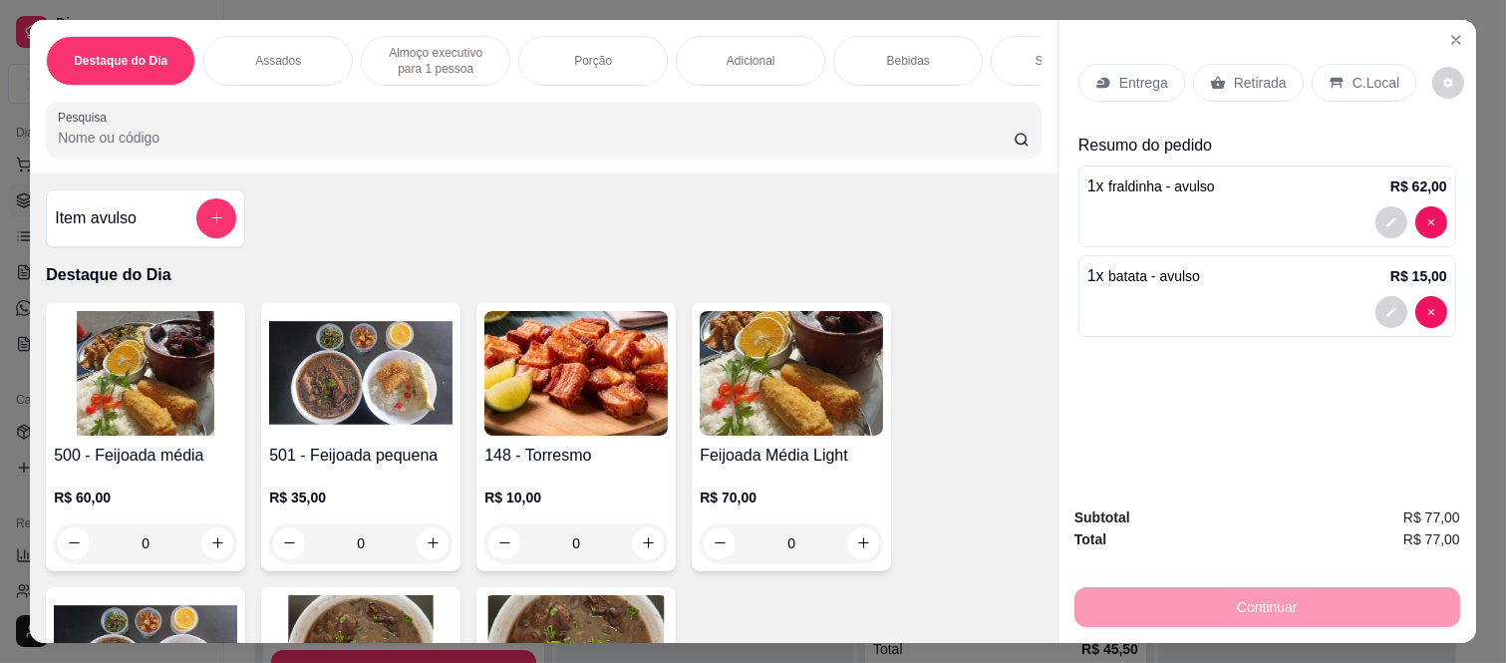
click at [893, 68] on div "Bebidas" at bounding box center [908, 61] width 150 height 50
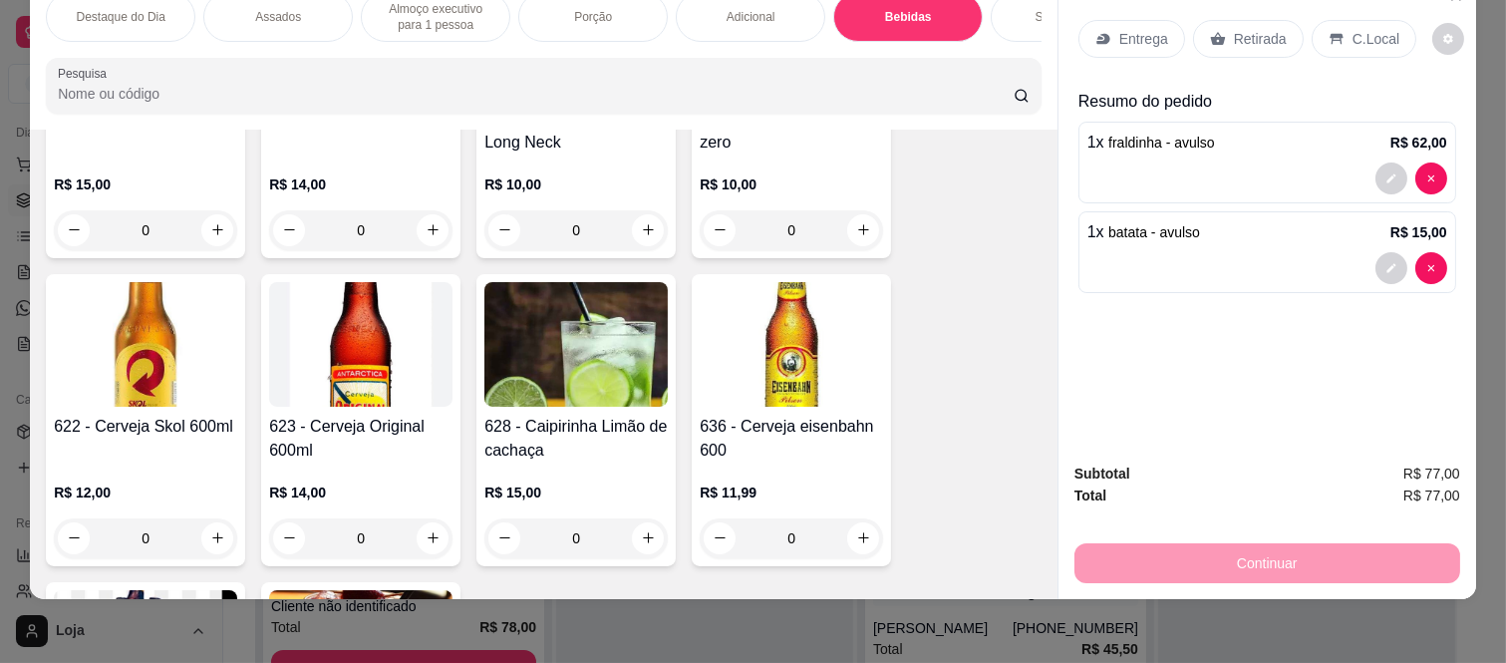
scroll to position [5044, 0]
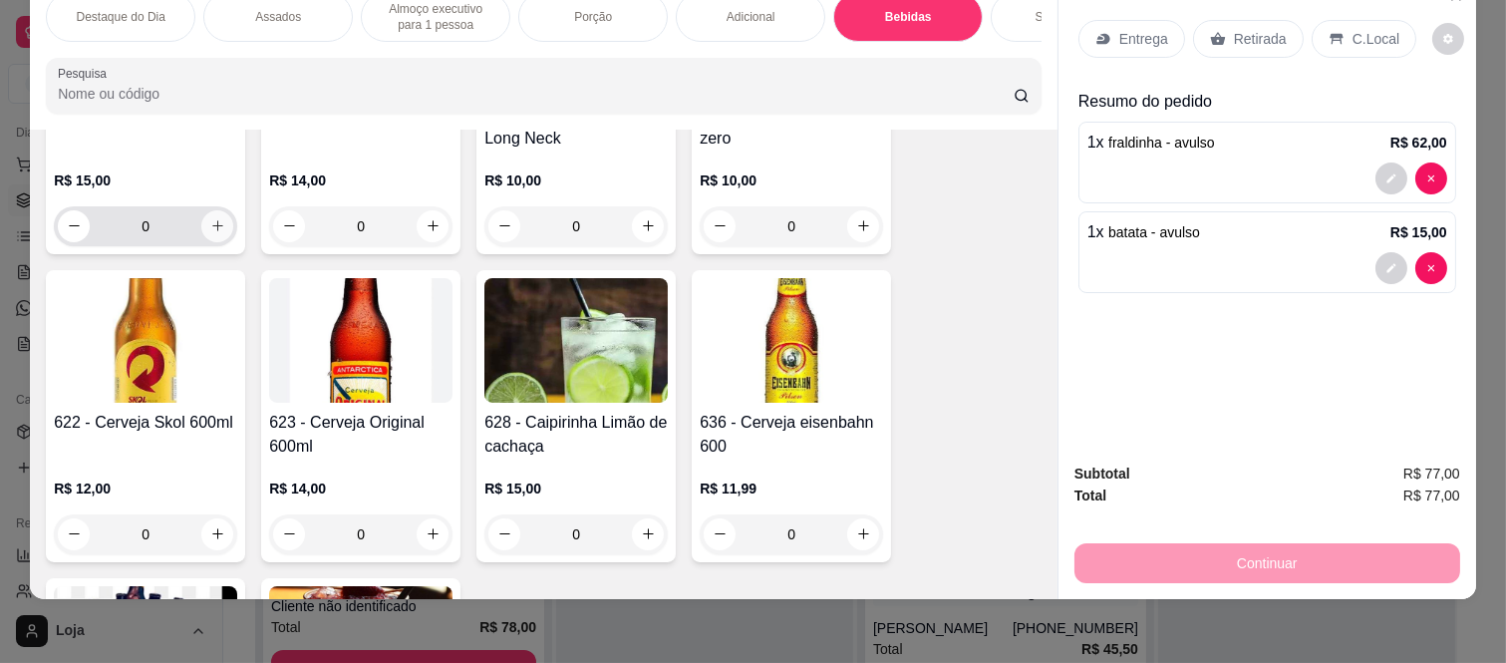
click at [205, 216] on button "increase-product-quantity" at bounding box center [217, 226] width 32 height 32
type input "1"
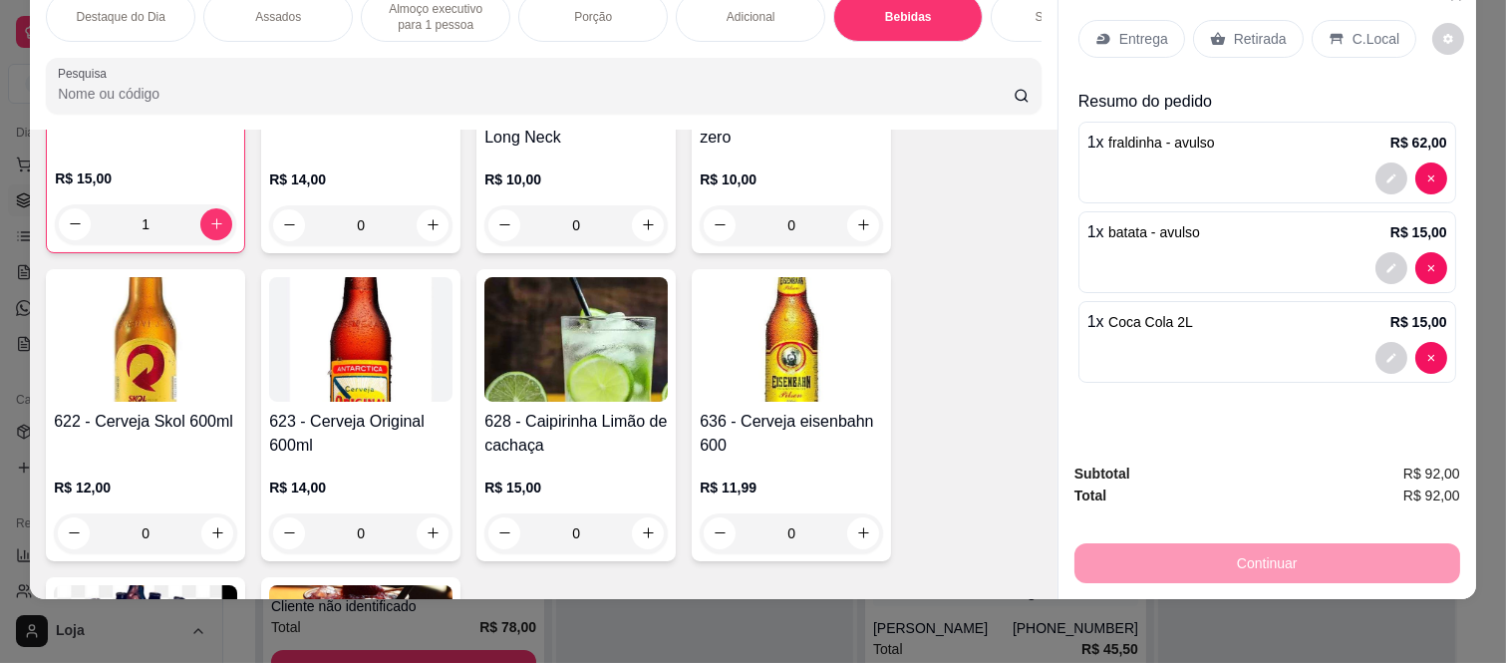
click at [1214, 32] on icon at bounding box center [1217, 38] width 15 height 13
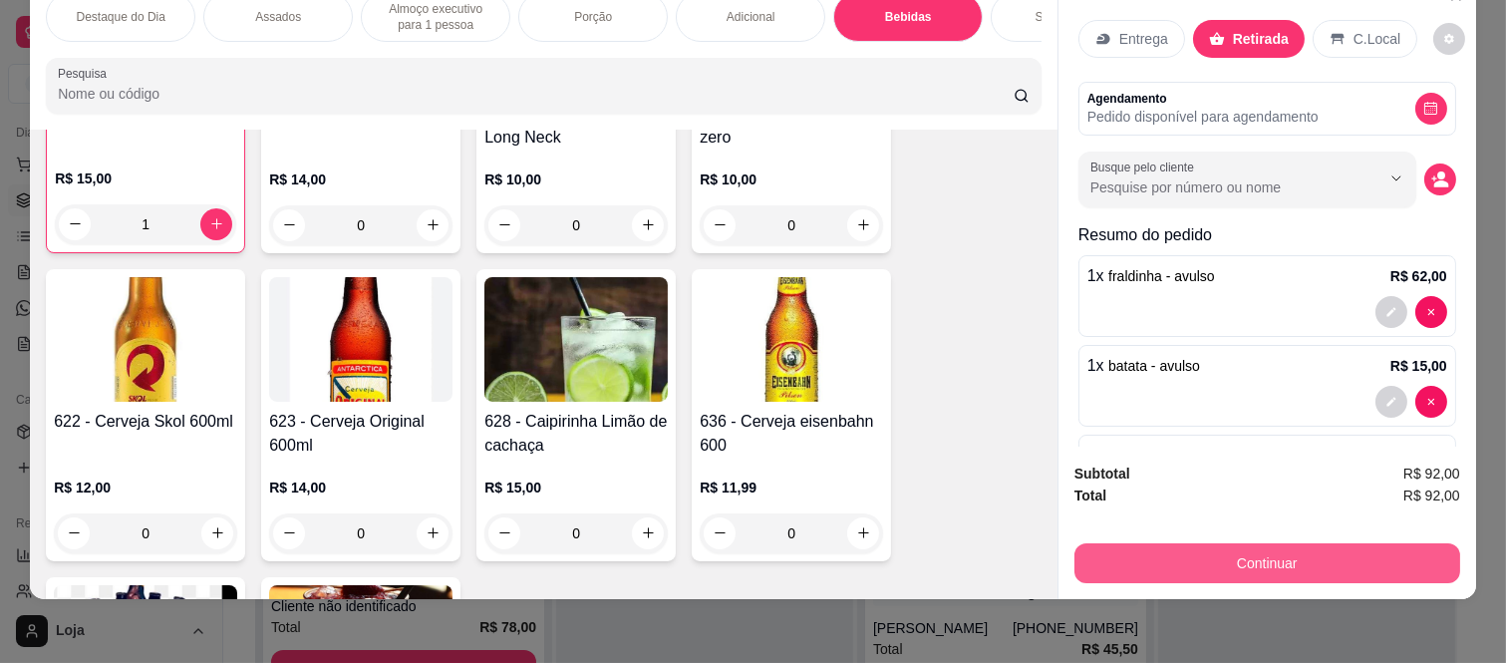
click at [1198, 556] on button "Continuar" at bounding box center [1267, 563] width 386 height 40
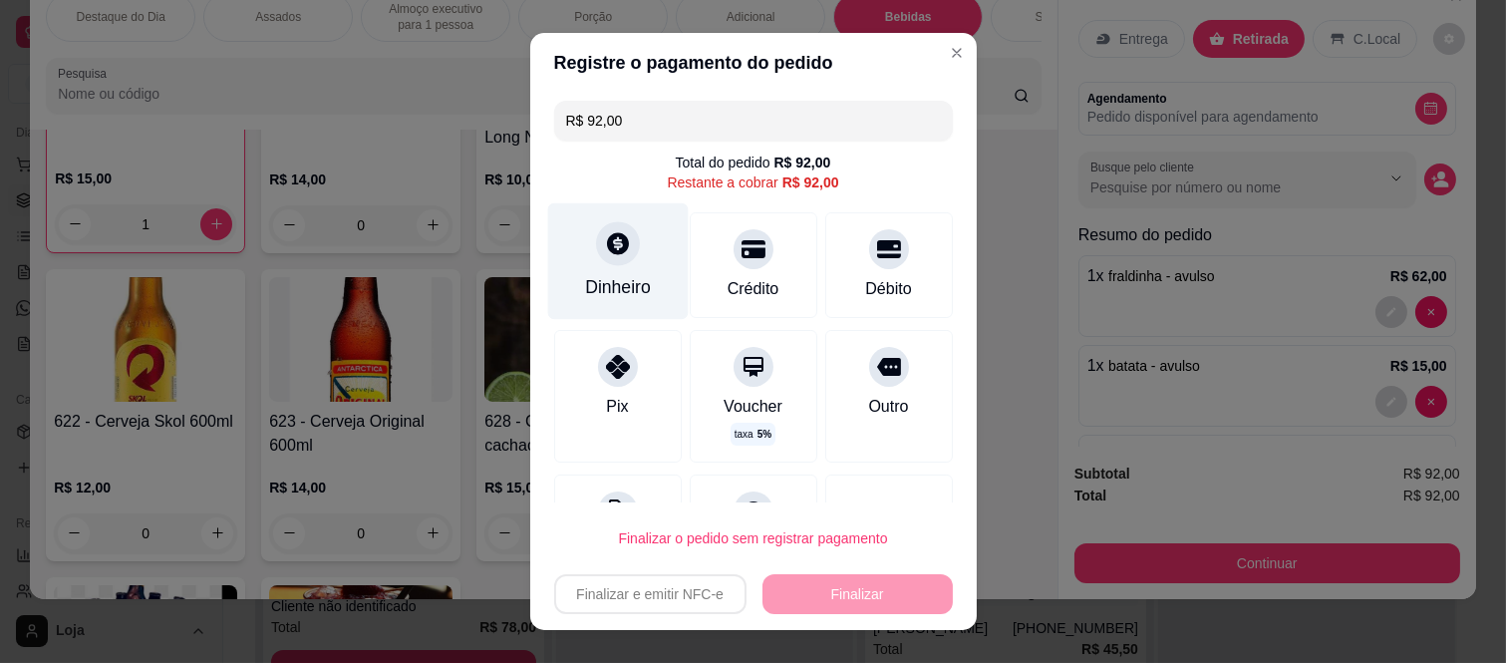
click at [626, 285] on div "Dinheiro" at bounding box center [618, 287] width 66 height 26
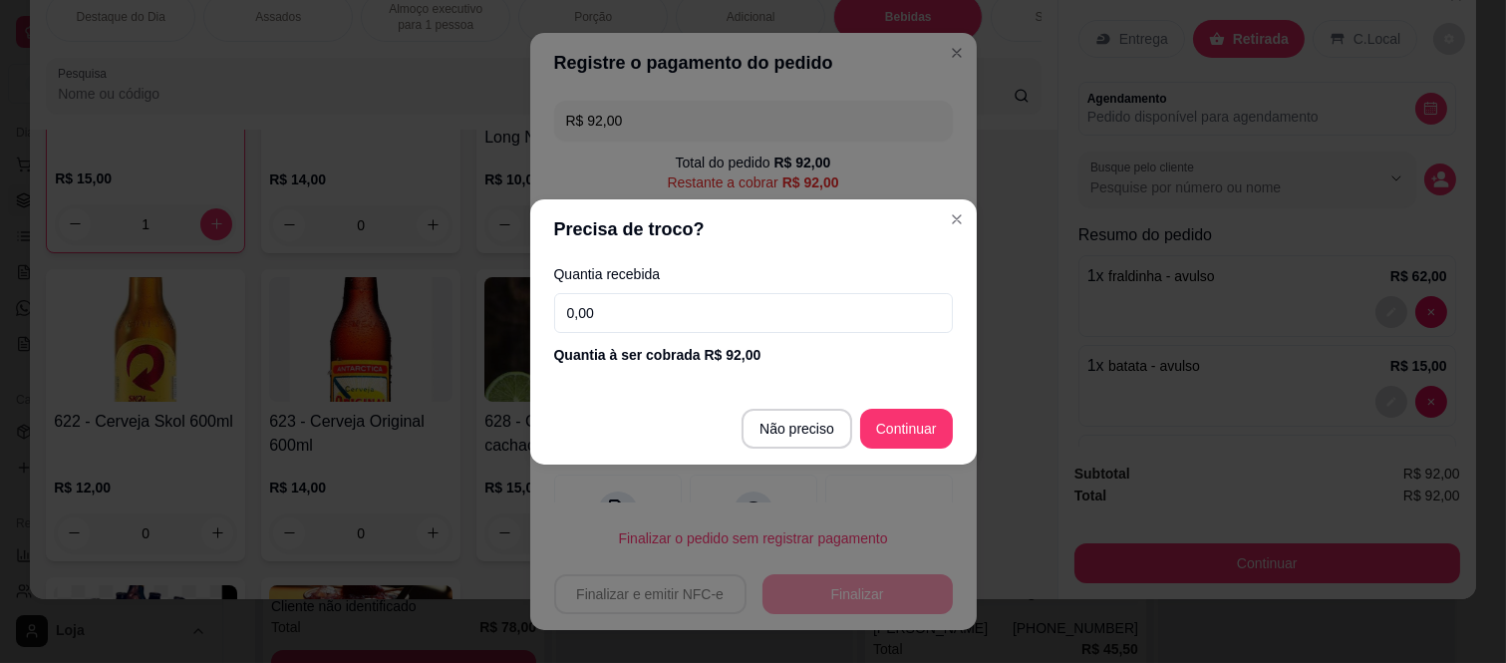
click at [720, 336] on div "Quantia recebida 0,00 Quantia à ser cobrada R$ 92,00" at bounding box center [753, 316] width 447 height 114
click at [714, 305] on input "0,00" at bounding box center [753, 313] width 399 height 40
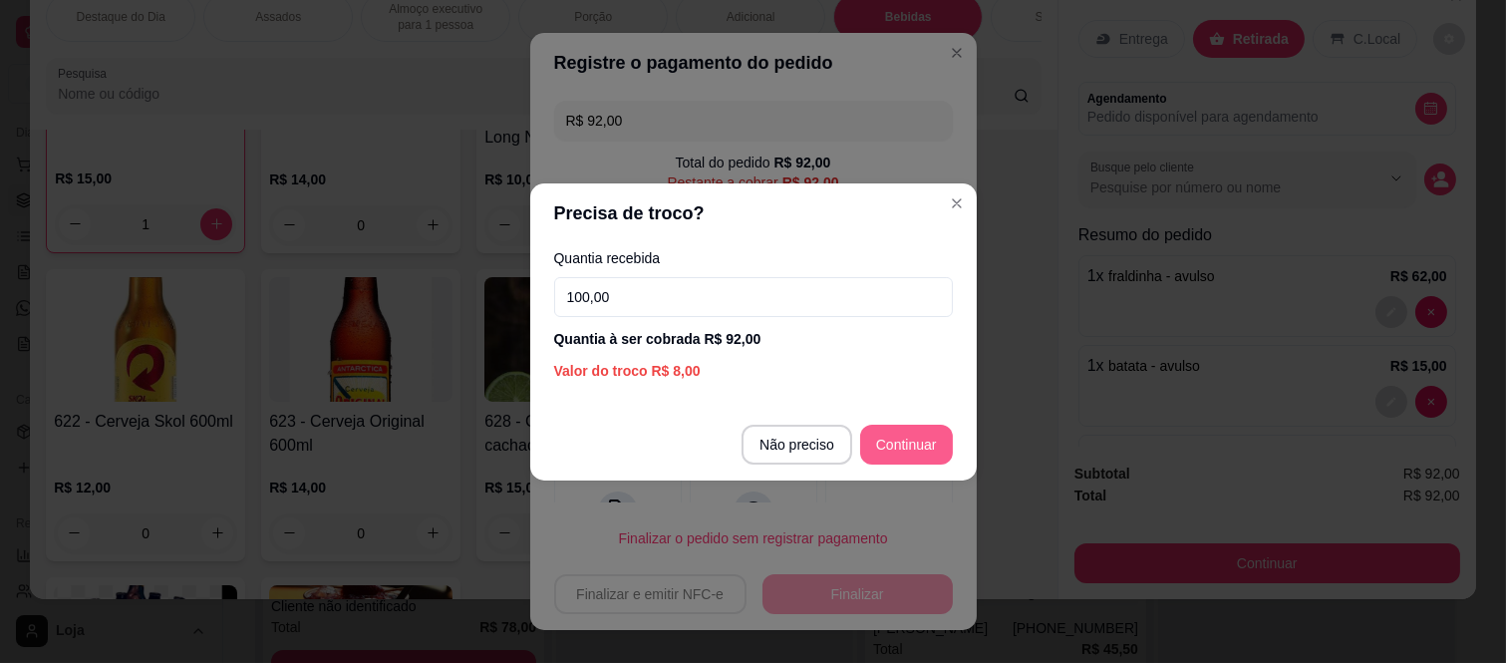
type input "100,00"
type input "R$ 0,00"
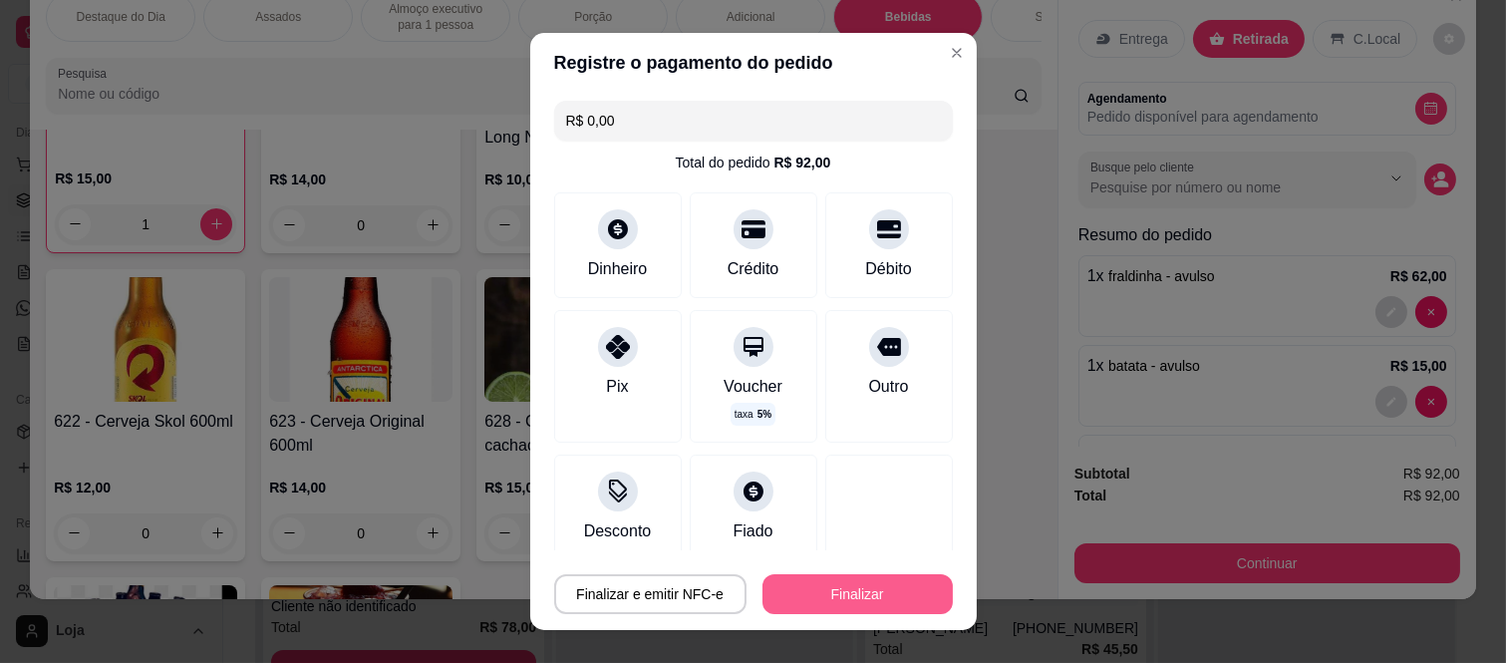
click at [868, 598] on button "Finalizar" at bounding box center [857, 594] width 190 height 40
type input "0"
type input "-R$ 92,00"
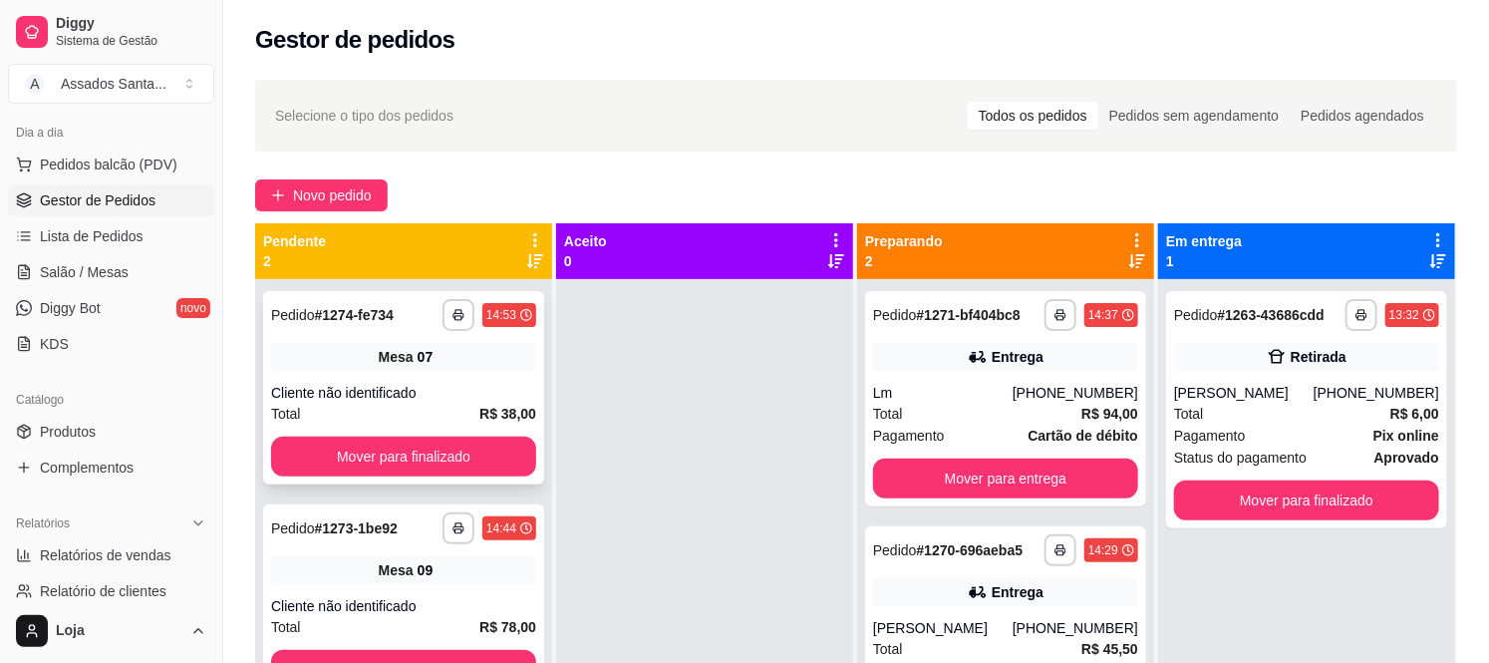
click at [409, 385] on div "Cliente não identificado" at bounding box center [403, 393] width 265 height 20
click at [399, 452] on button "Mover para finalizado" at bounding box center [403, 457] width 257 height 39
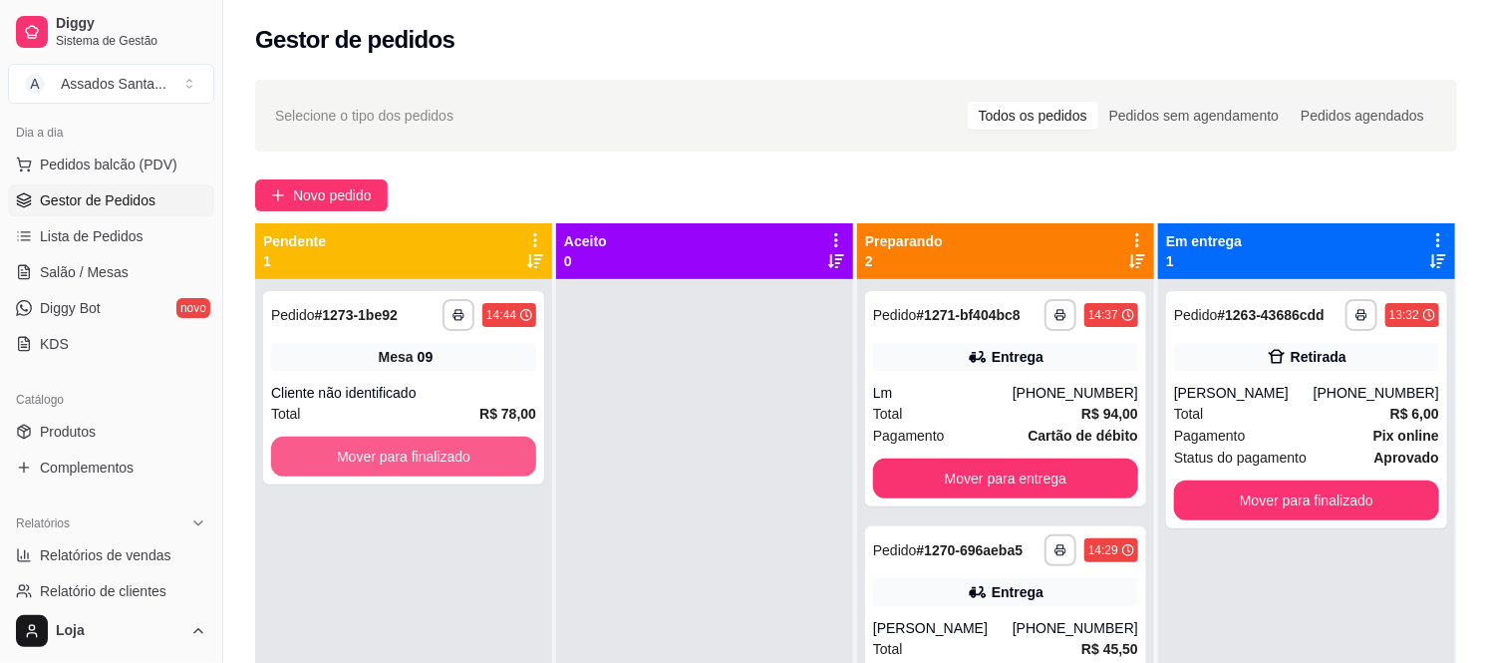
click at [399, 452] on button "Mover para finalizado" at bounding box center [403, 457] width 265 height 40
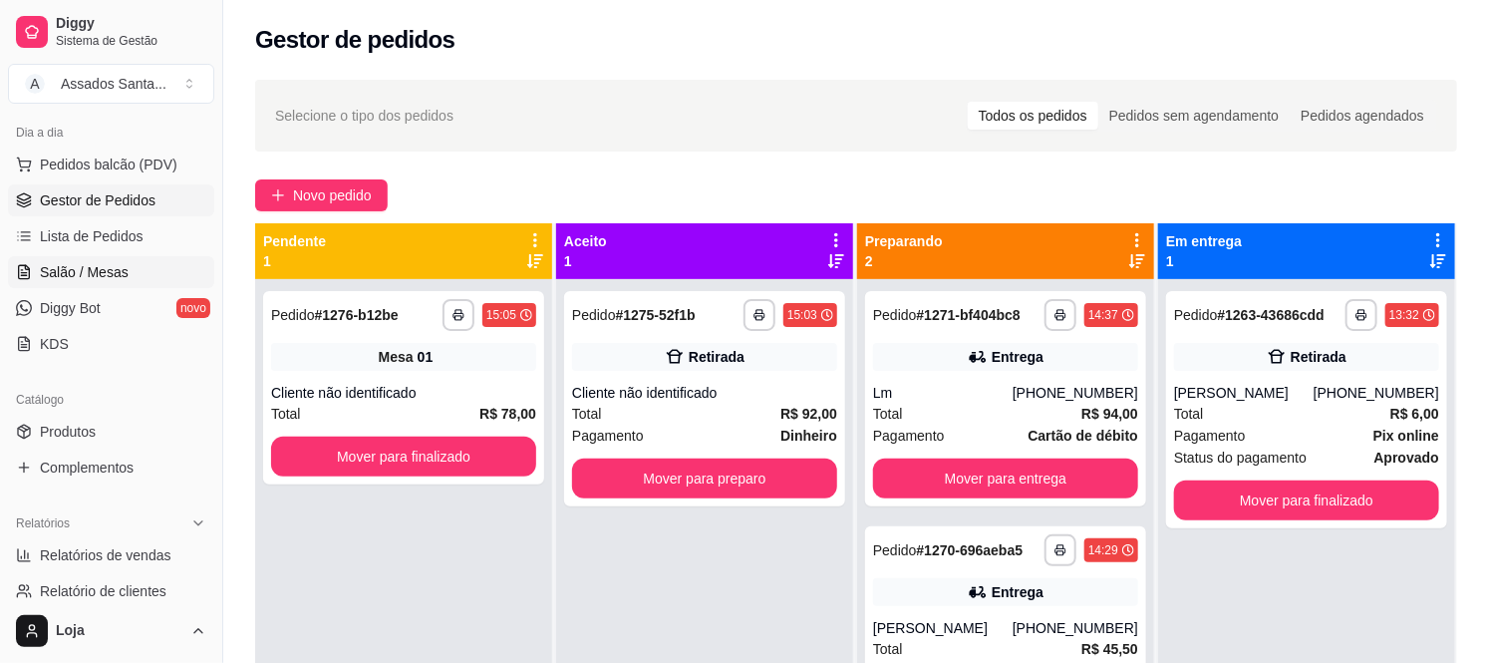
click at [105, 256] on link "Salão / Mesas" at bounding box center [111, 272] width 206 height 32
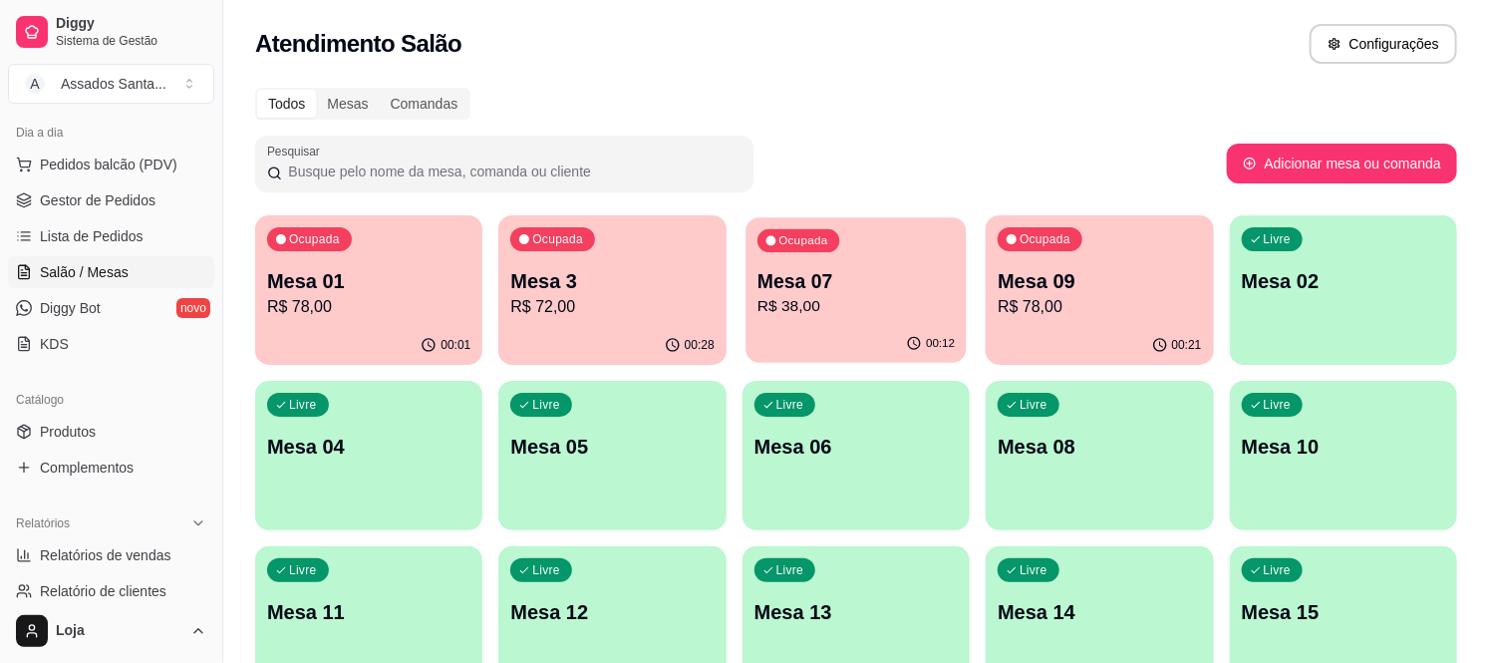
click at [842, 320] on div "Ocupada Mesa 07 R$ 38,00" at bounding box center [856, 271] width 221 height 108
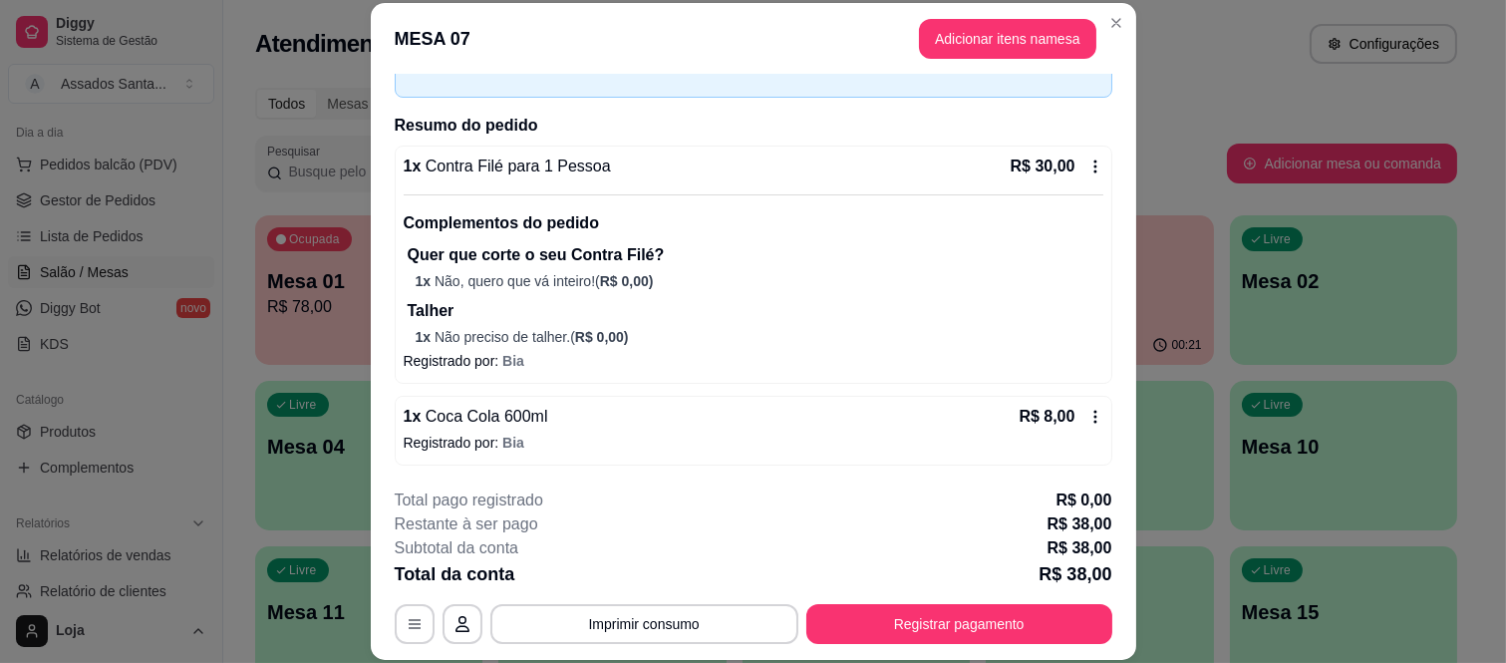
scroll to position [120, 0]
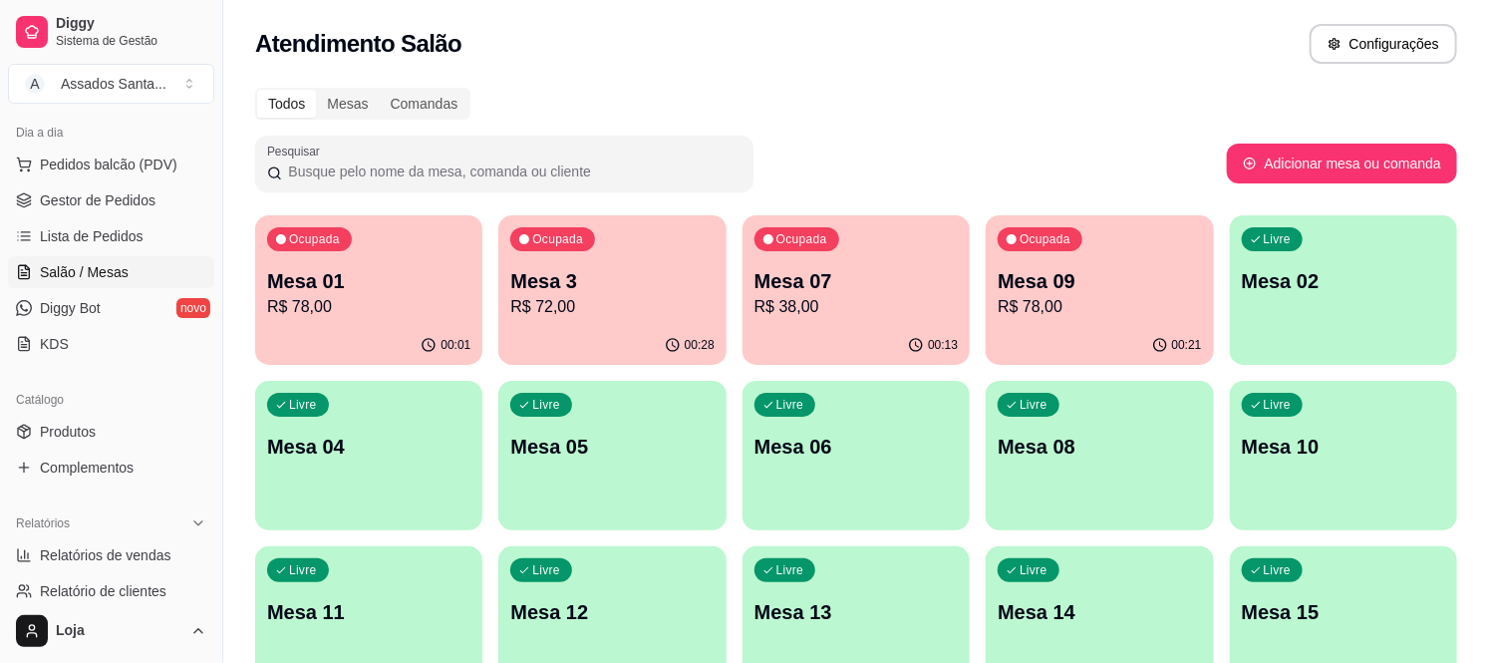
click at [1033, 290] on p "Mesa 09" at bounding box center [1099, 281] width 203 height 28
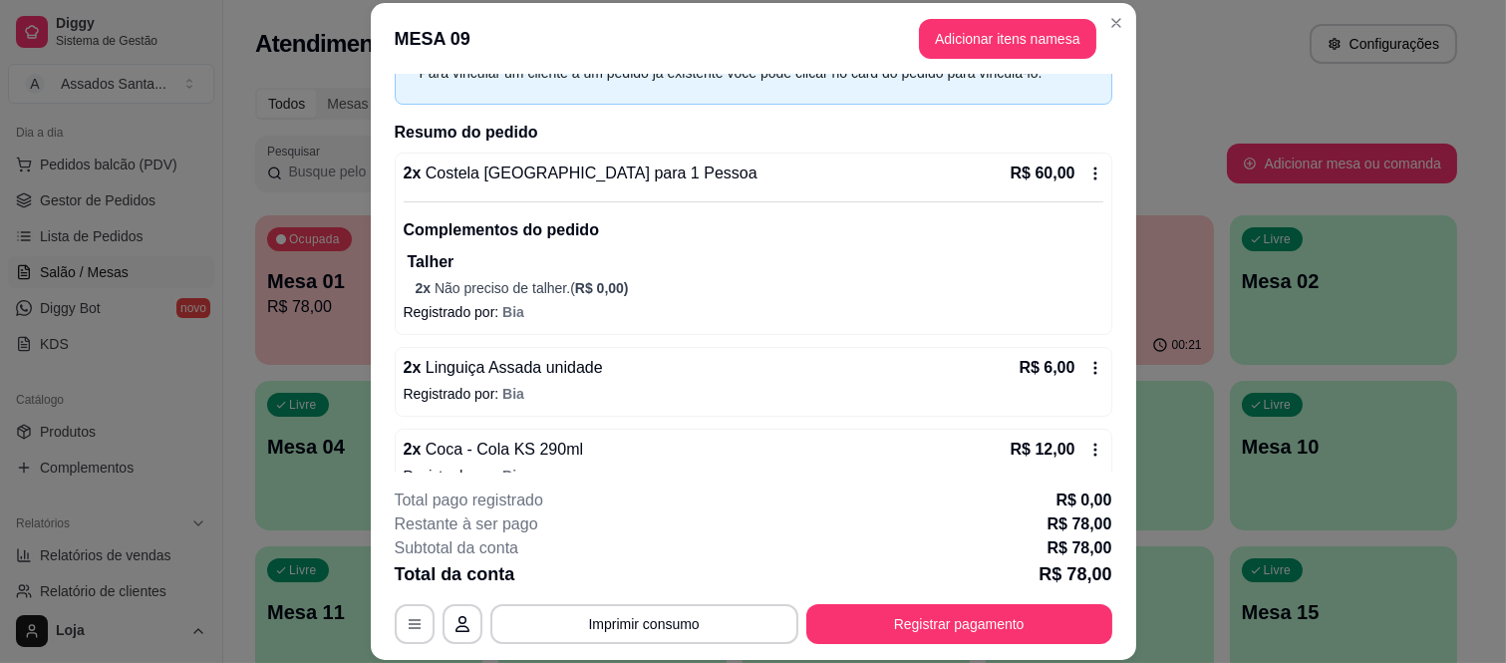
scroll to position [145, 0]
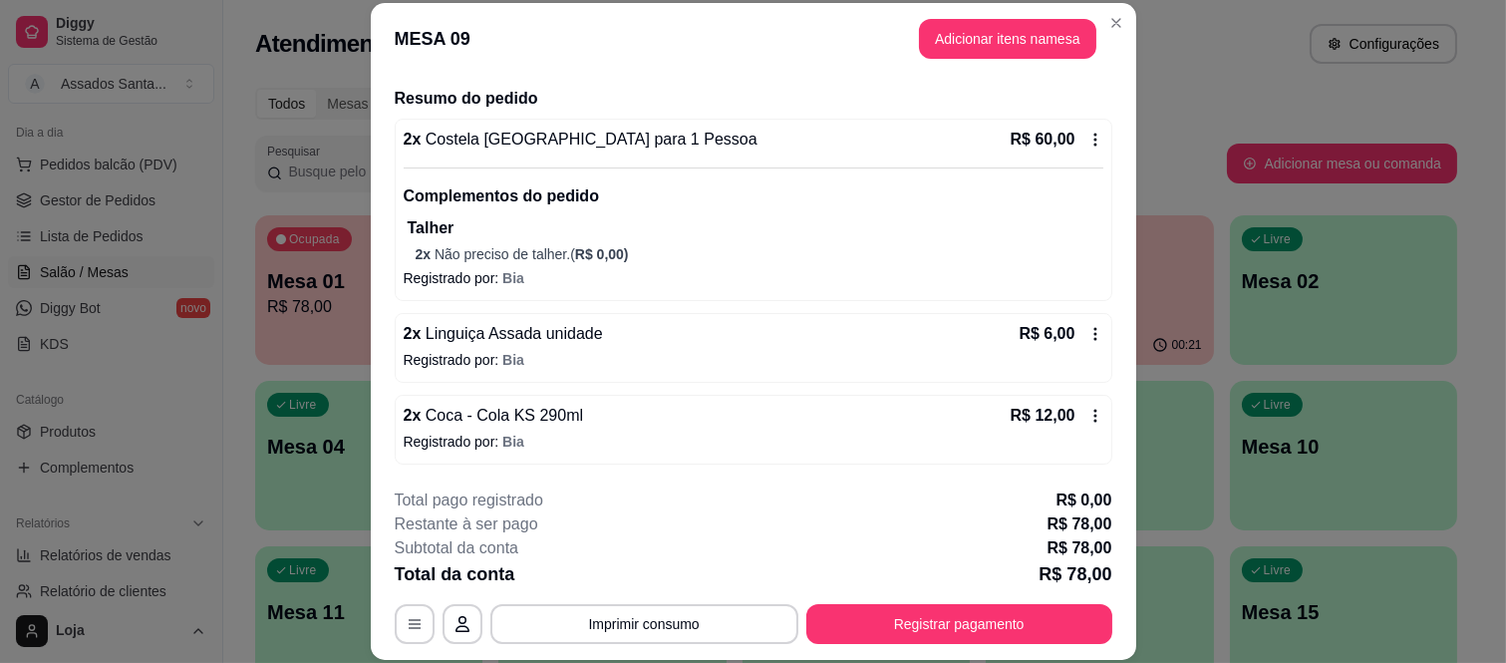
click at [560, 407] on span "Coca - Cola KS 290ml" at bounding box center [502, 415] width 162 height 17
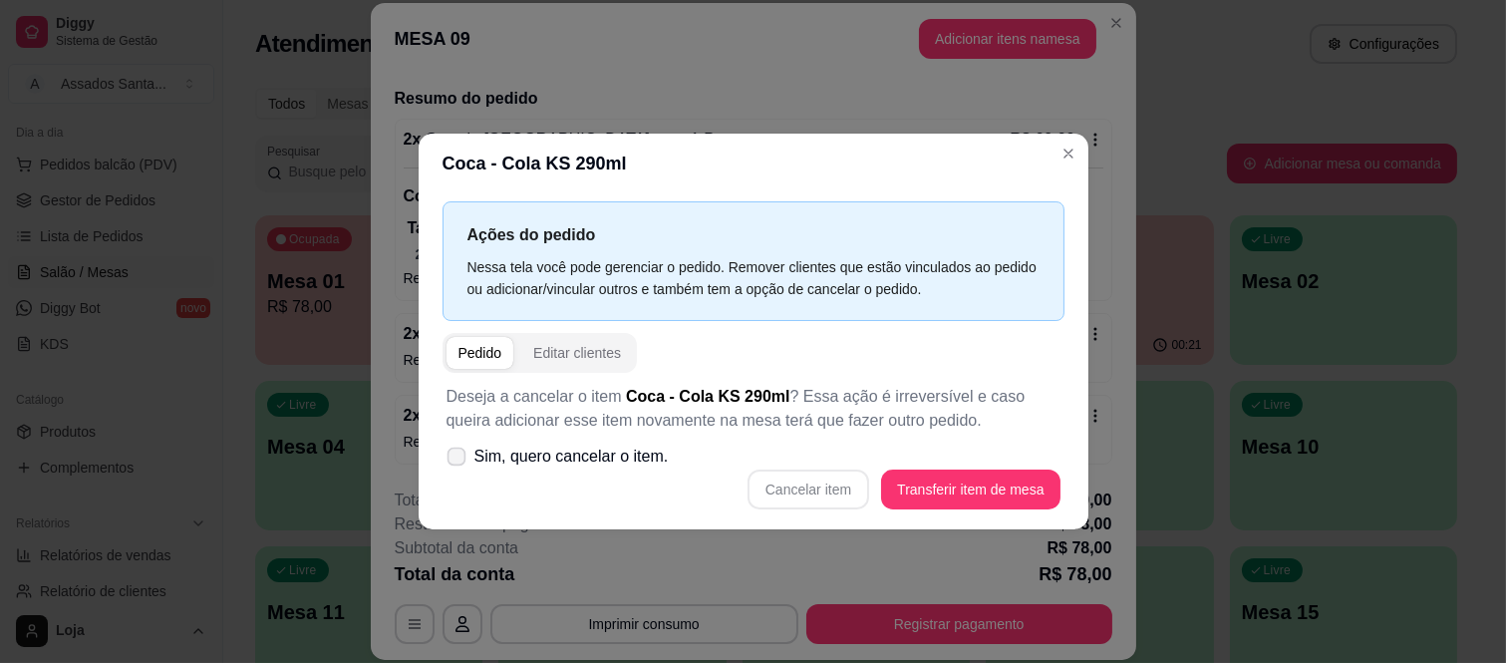
click at [449, 460] on icon at bounding box center [456, 456] width 15 height 11
click at [447, 460] on input "Sim, quero cancelar o item." at bounding box center [452, 465] width 13 height 13
checkbox input "true"
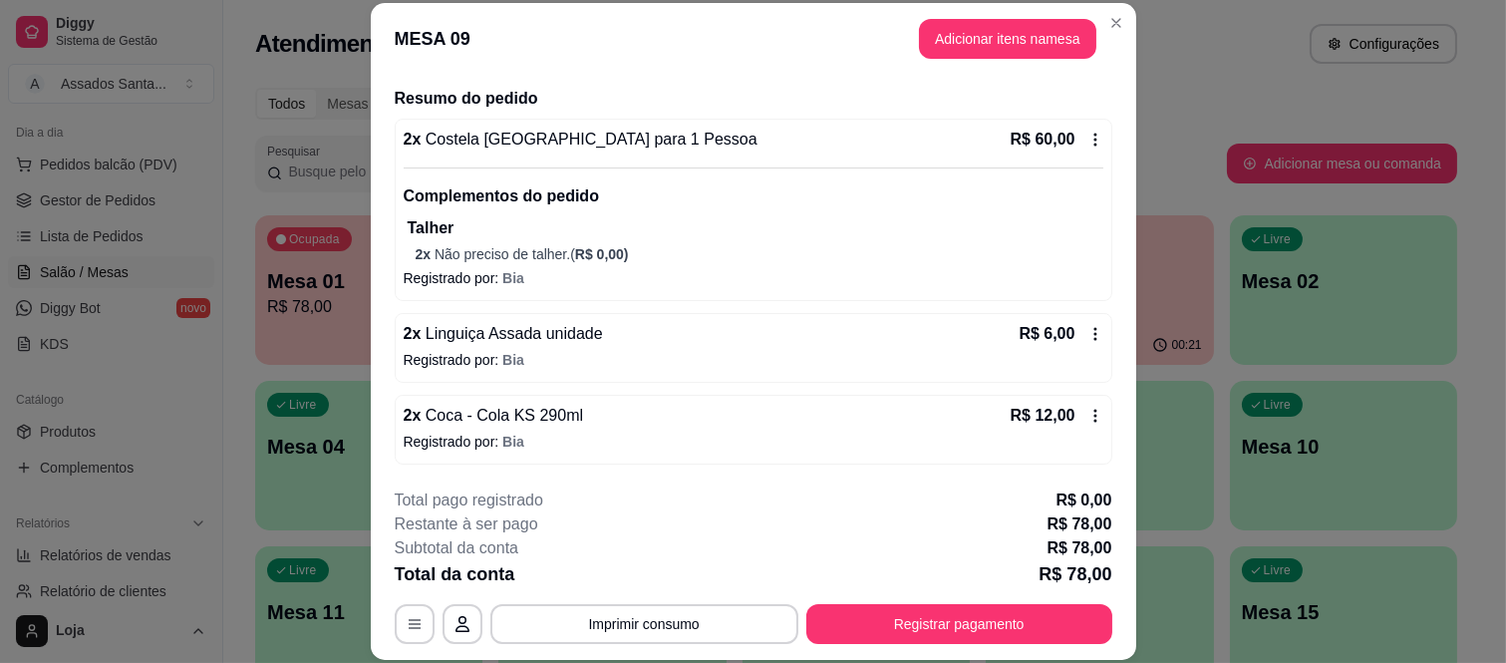
click at [762, 427] on div "2 x Coca - Cola KS 290ml R$ 12,00" at bounding box center [754, 416] width 700 height 24
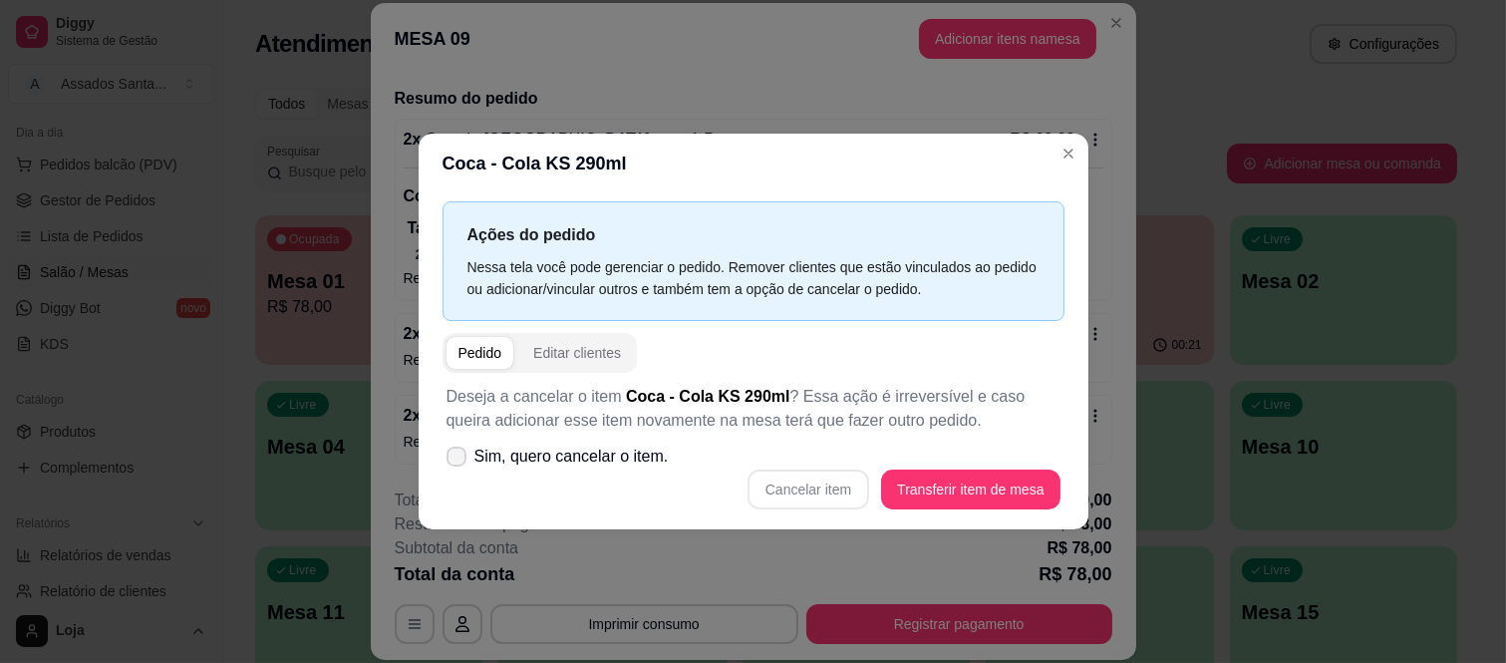
click at [456, 454] on icon at bounding box center [457, 457] width 16 height 12
click at [456, 459] on input "Sim, quero cancelar o item." at bounding box center [452, 465] width 13 height 13
checkbox input "true"
click at [808, 498] on button "Cancelar item" at bounding box center [809, 489] width 122 height 40
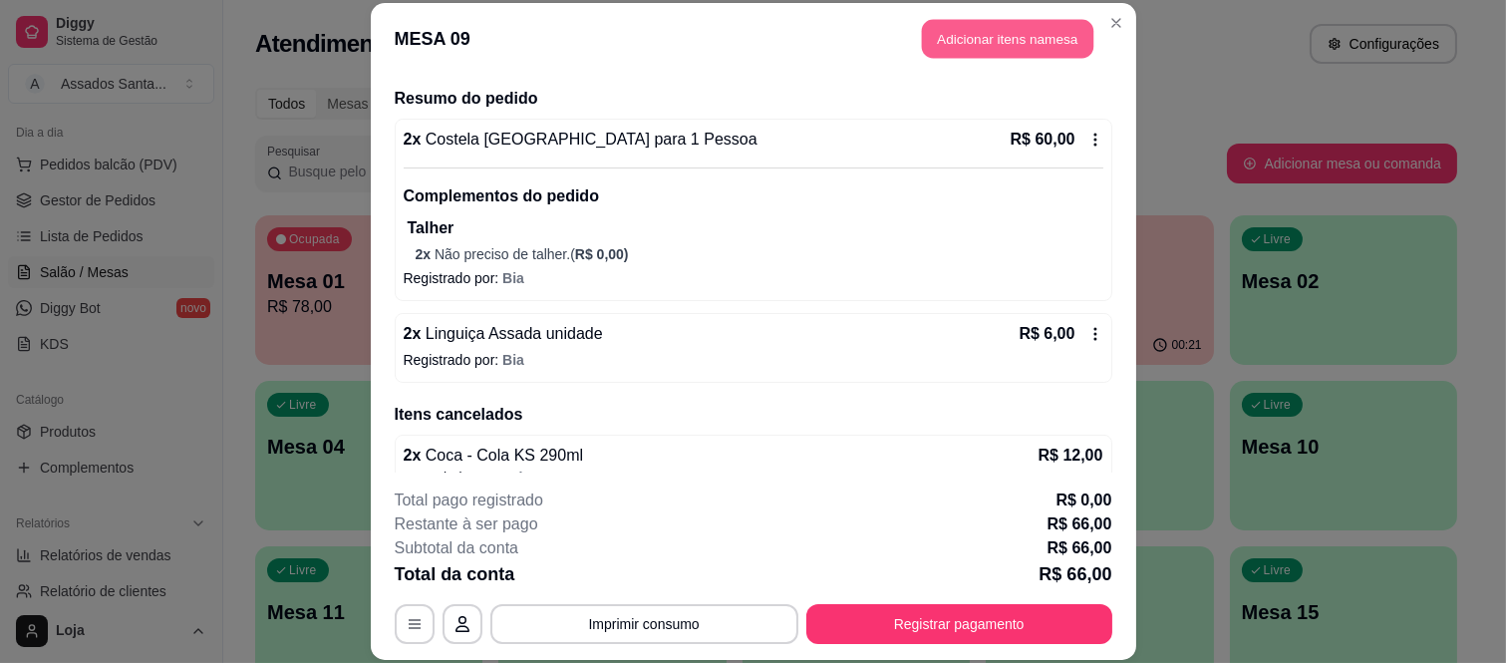
click at [983, 35] on button "Adicionar itens na mesa" at bounding box center [1007, 39] width 171 height 39
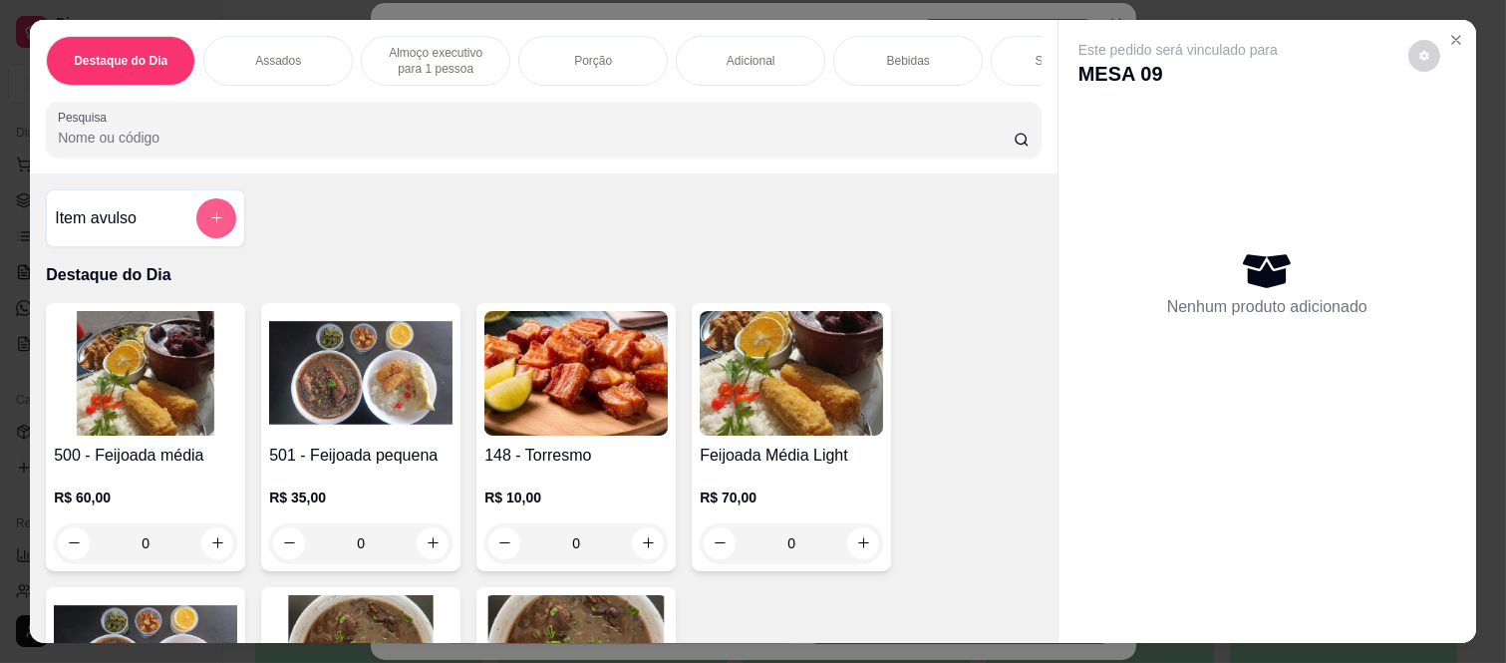
click at [209, 225] on icon "add-separate-item" at bounding box center [216, 217] width 15 height 15
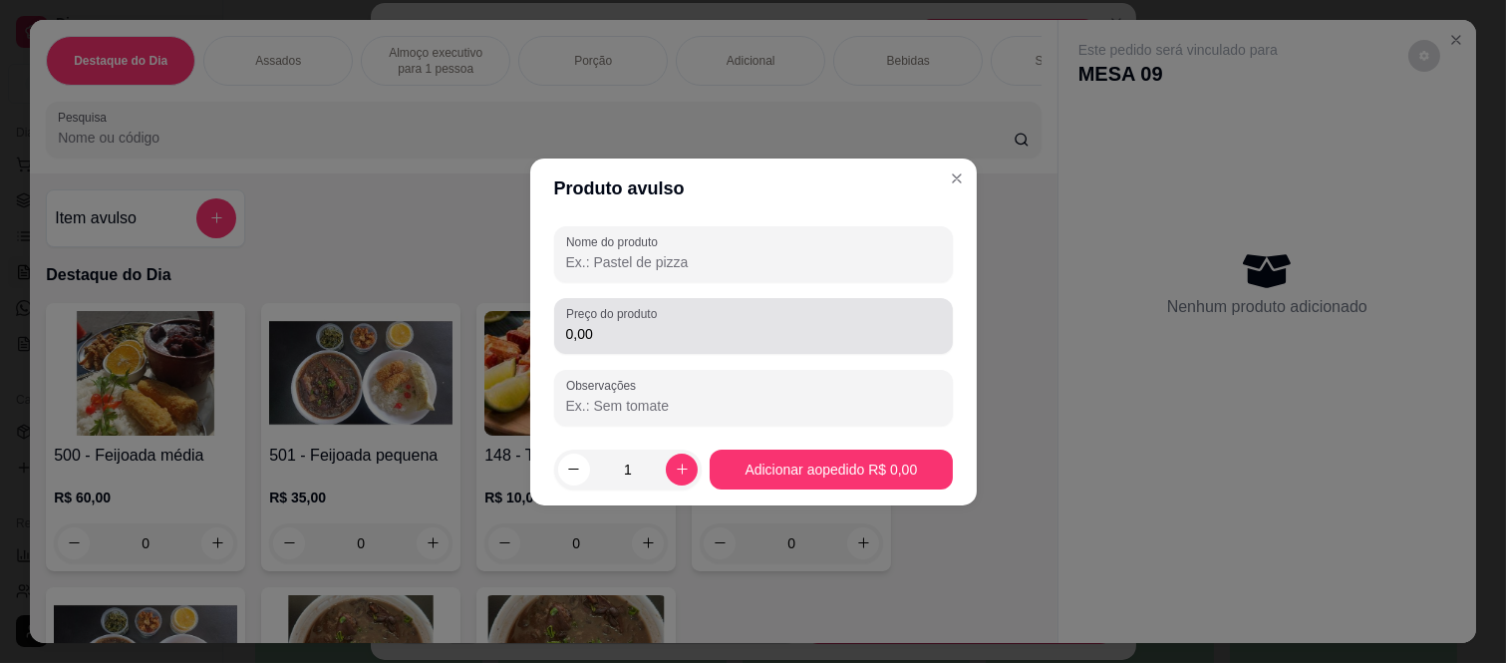
click at [671, 333] on input "0,00" at bounding box center [753, 334] width 375 height 20
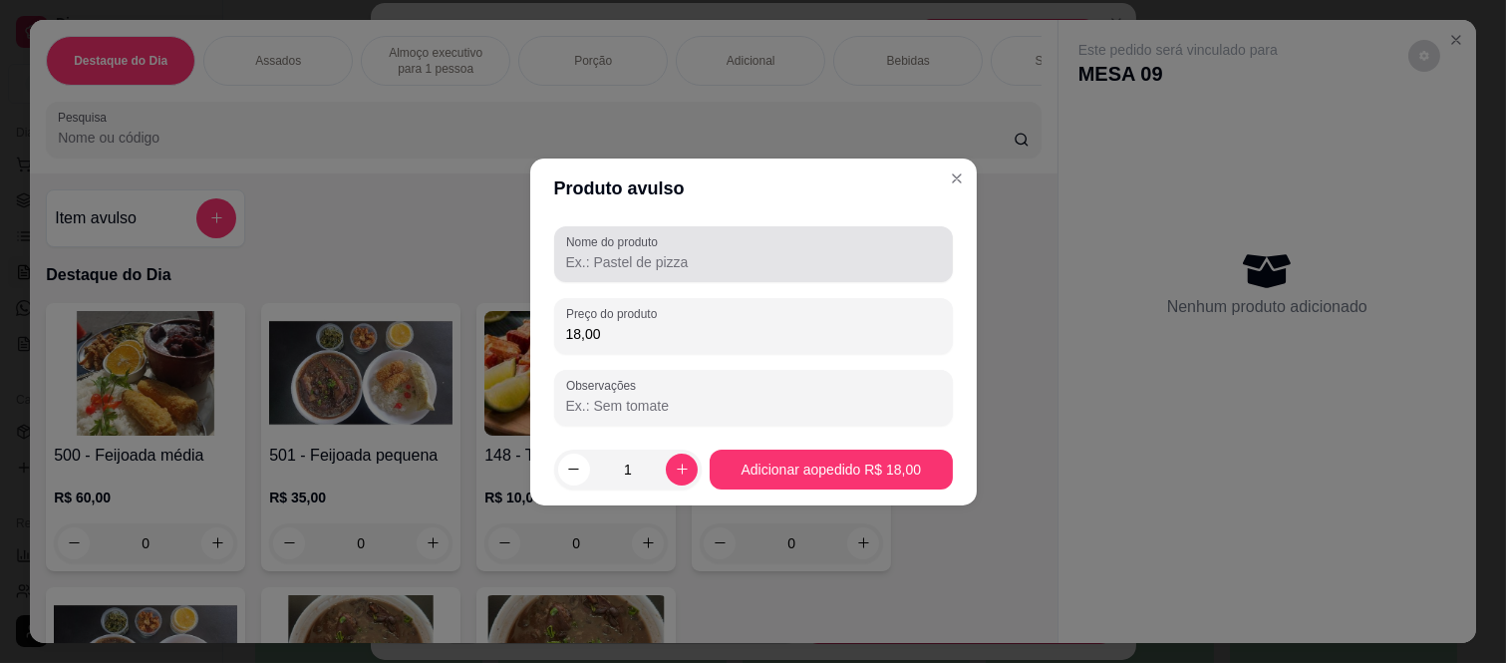
type input "18,00"
click at [662, 259] on input "Nome do produto" at bounding box center [753, 262] width 375 height 20
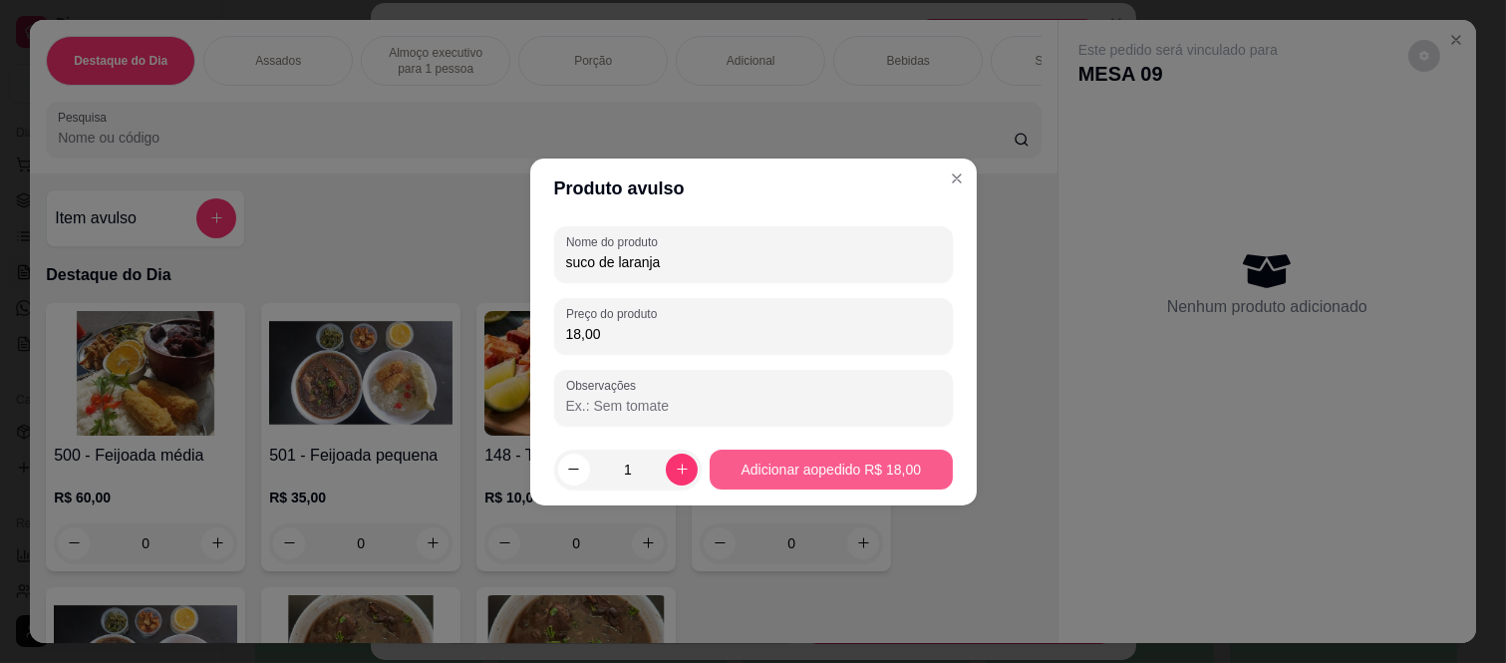
type input "suco de laranja"
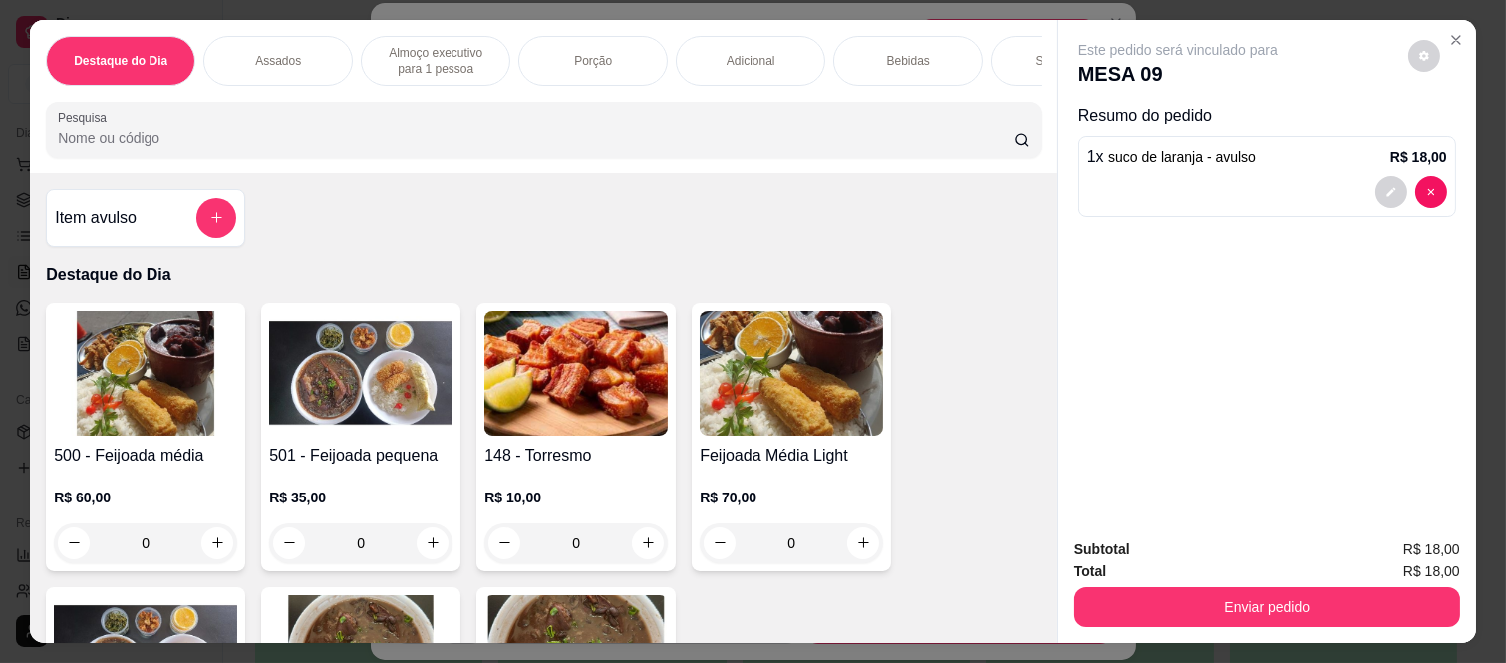
click at [859, 43] on div "Bebidas" at bounding box center [908, 61] width 150 height 50
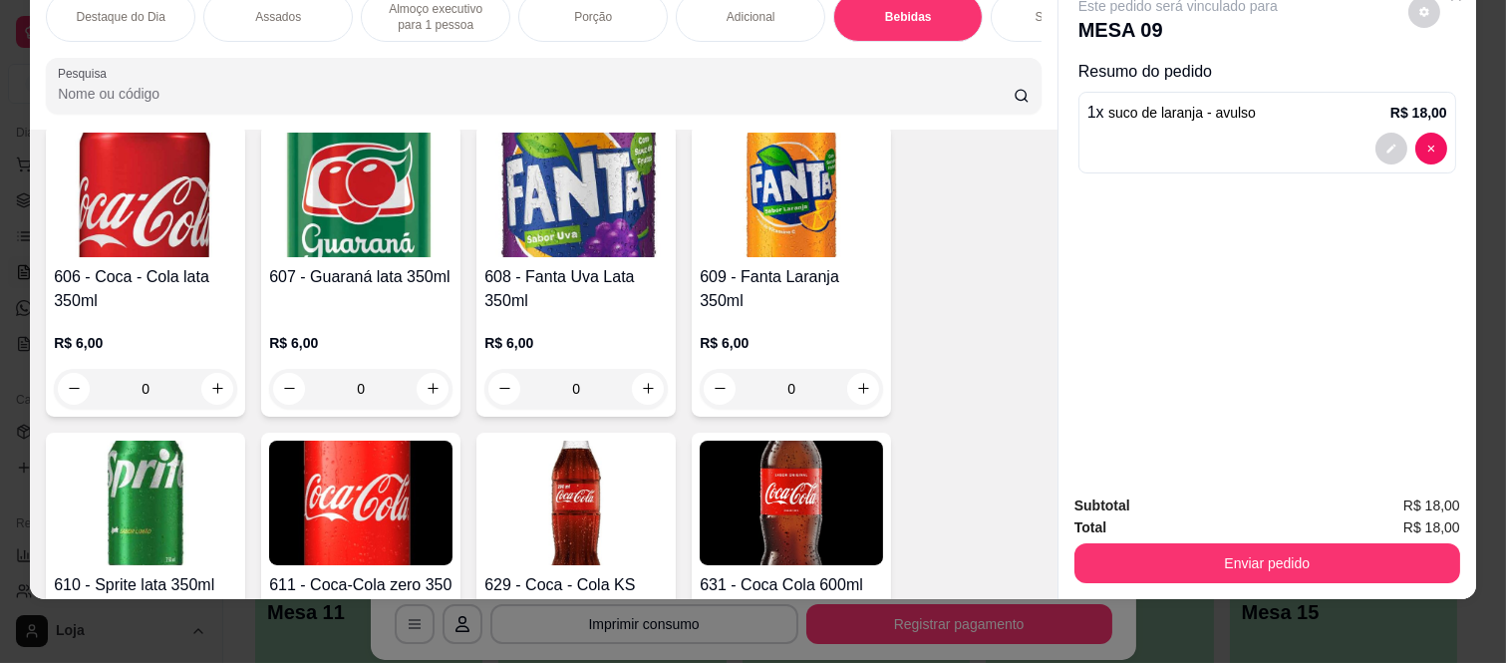
scroll to position [4269, 0]
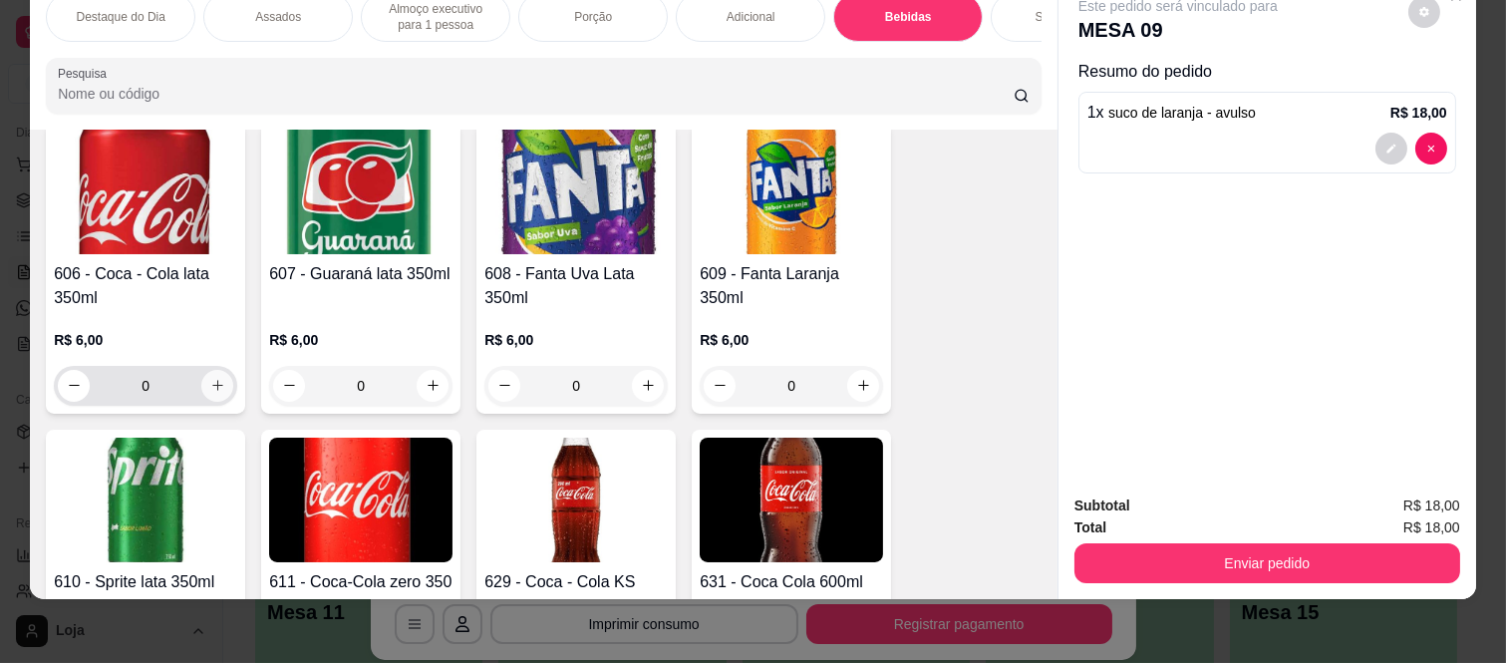
click at [212, 387] on icon "increase-product-quantity" at bounding box center [217, 386] width 11 height 11
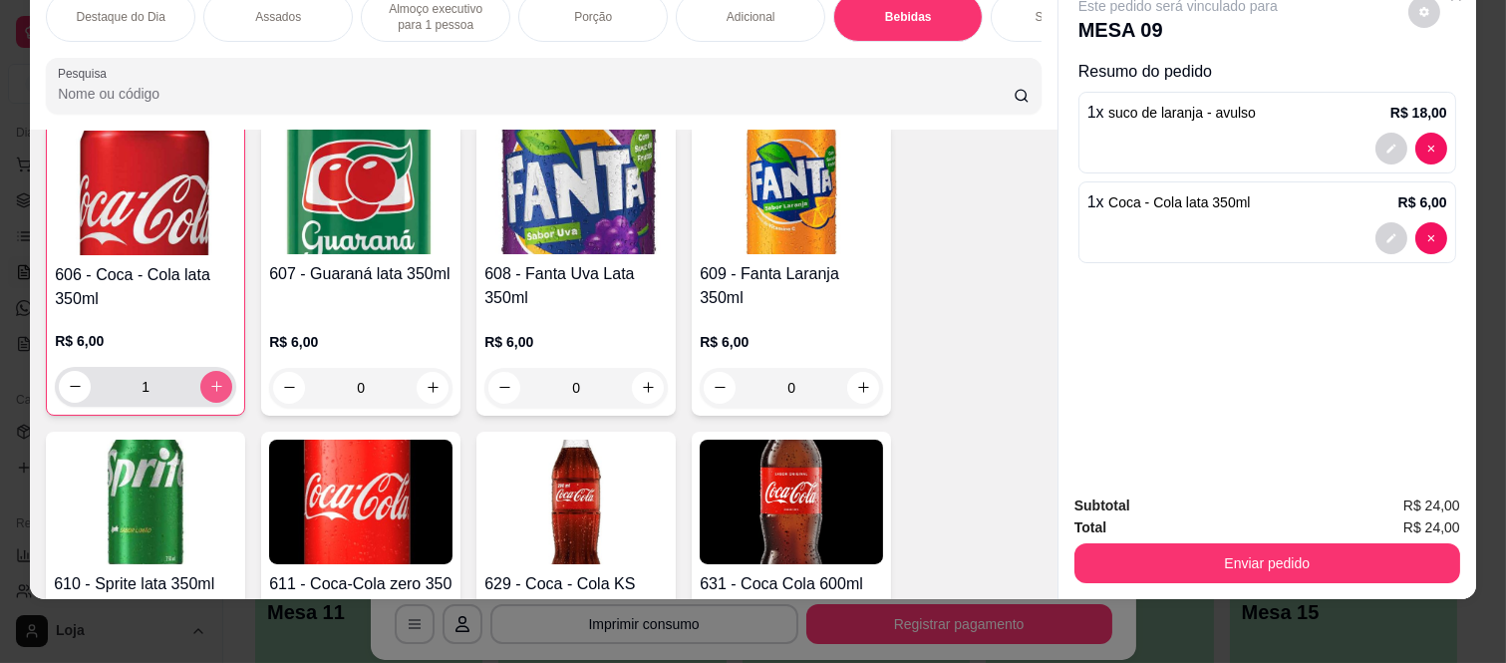
type input "1"
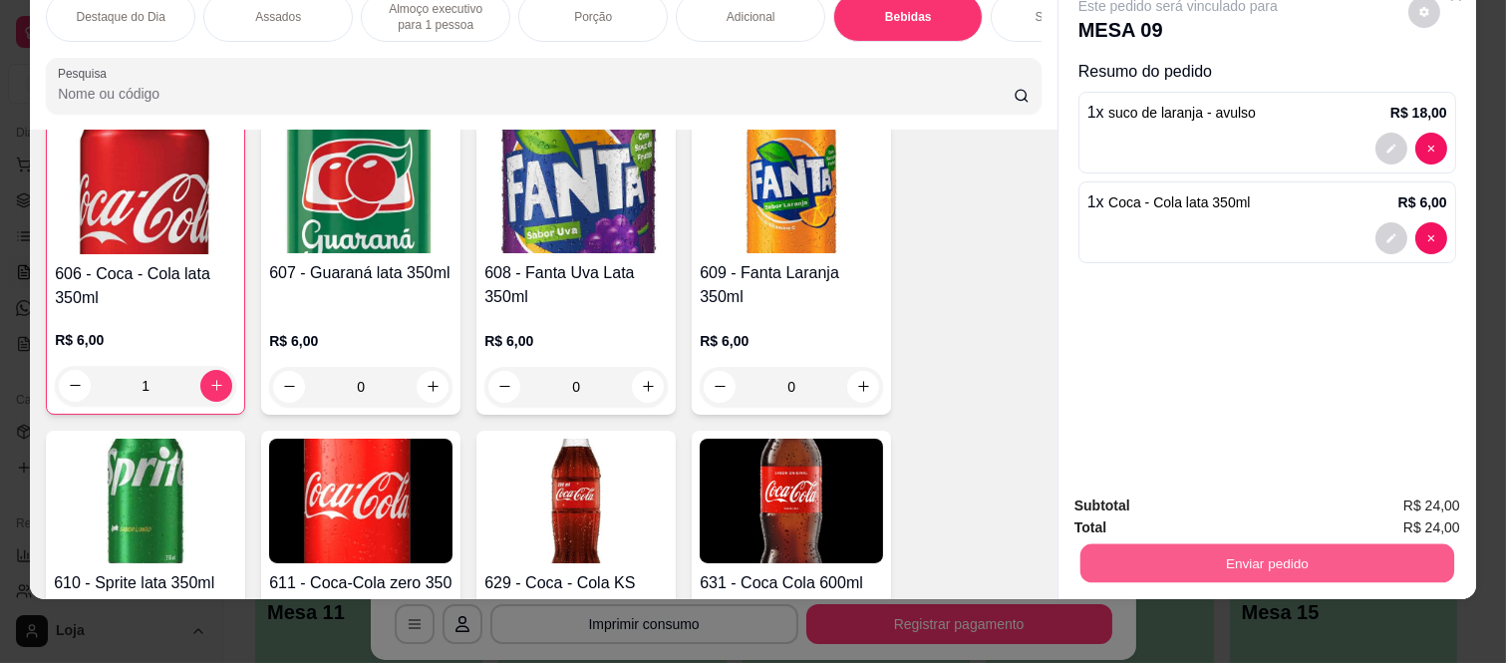
click at [1143, 549] on button "Enviar pedido" at bounding box center [1267, 563] width 374 height 39
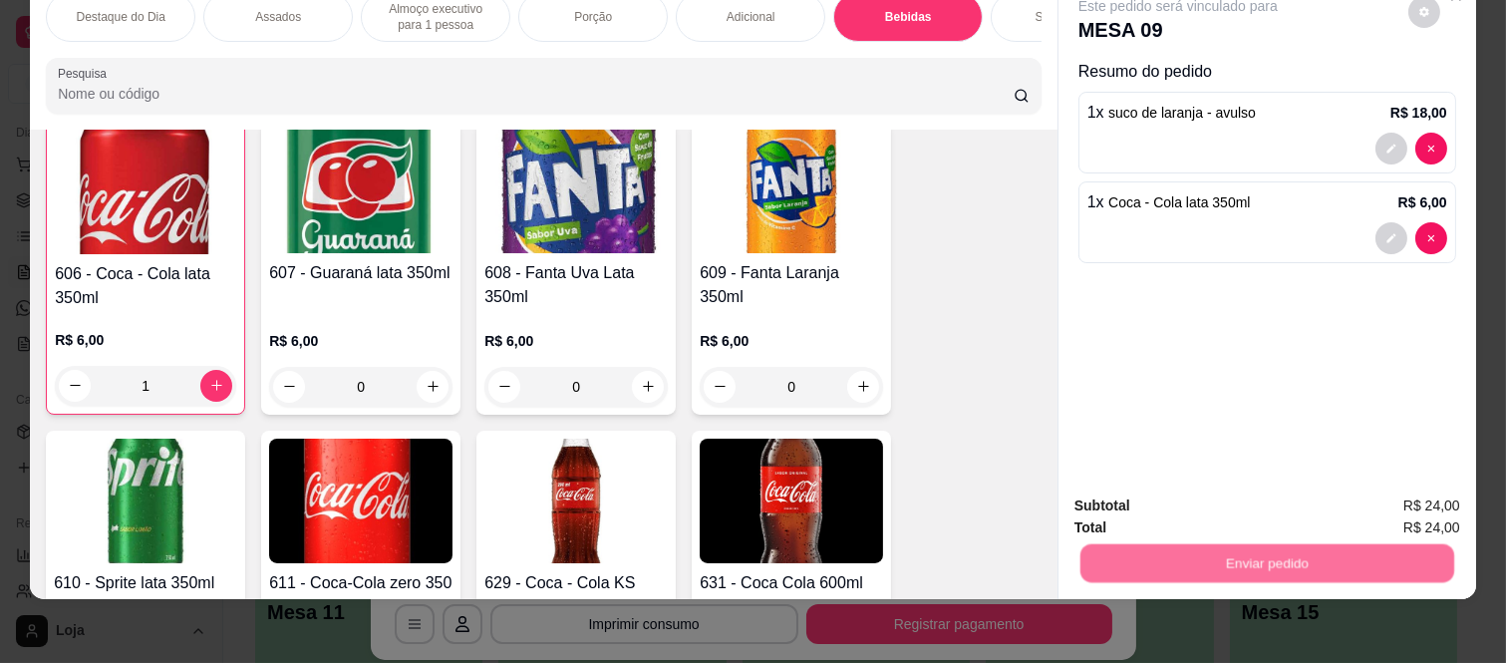
click at [1130, 500] on button "Não registrar e enviar pedido" at bounding box center [1199, 498] width 207 height 38
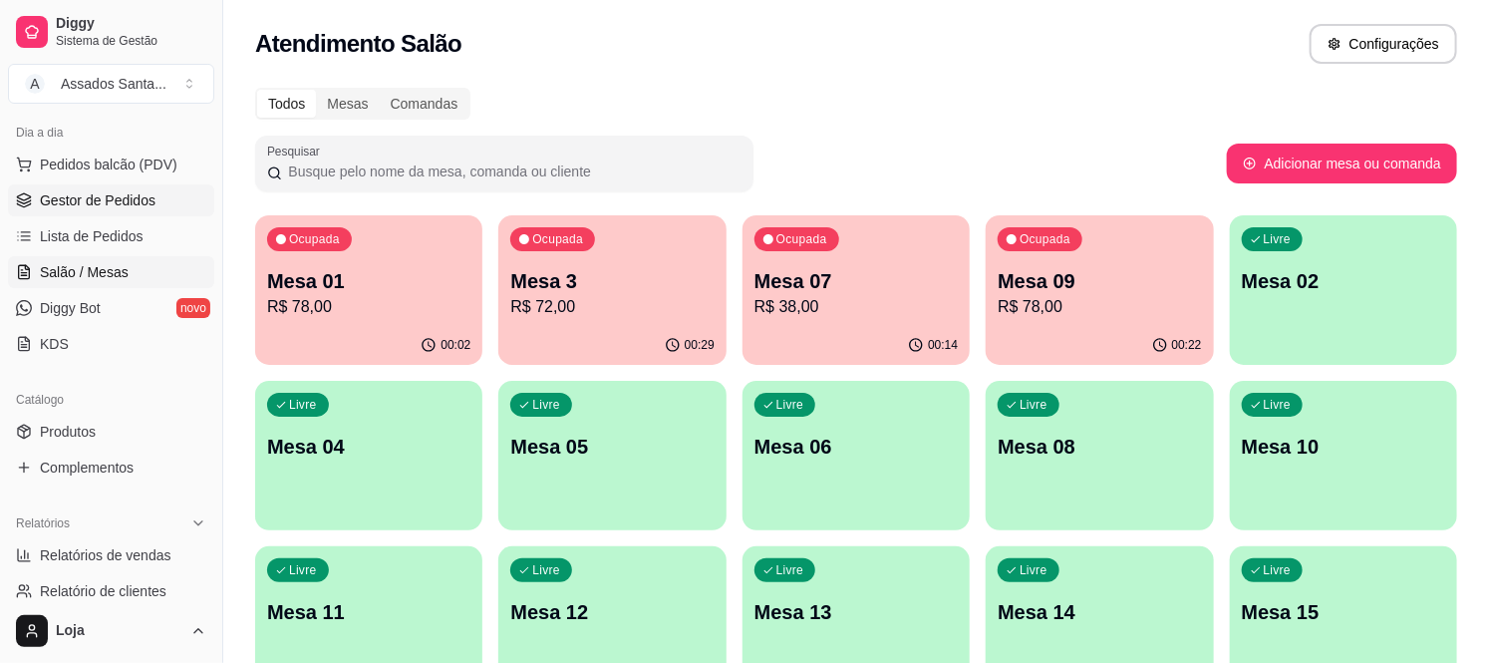
click at [114, 201] on span "Gestor de Pedidos" at bounding box center [98, 200] width 116 height 20
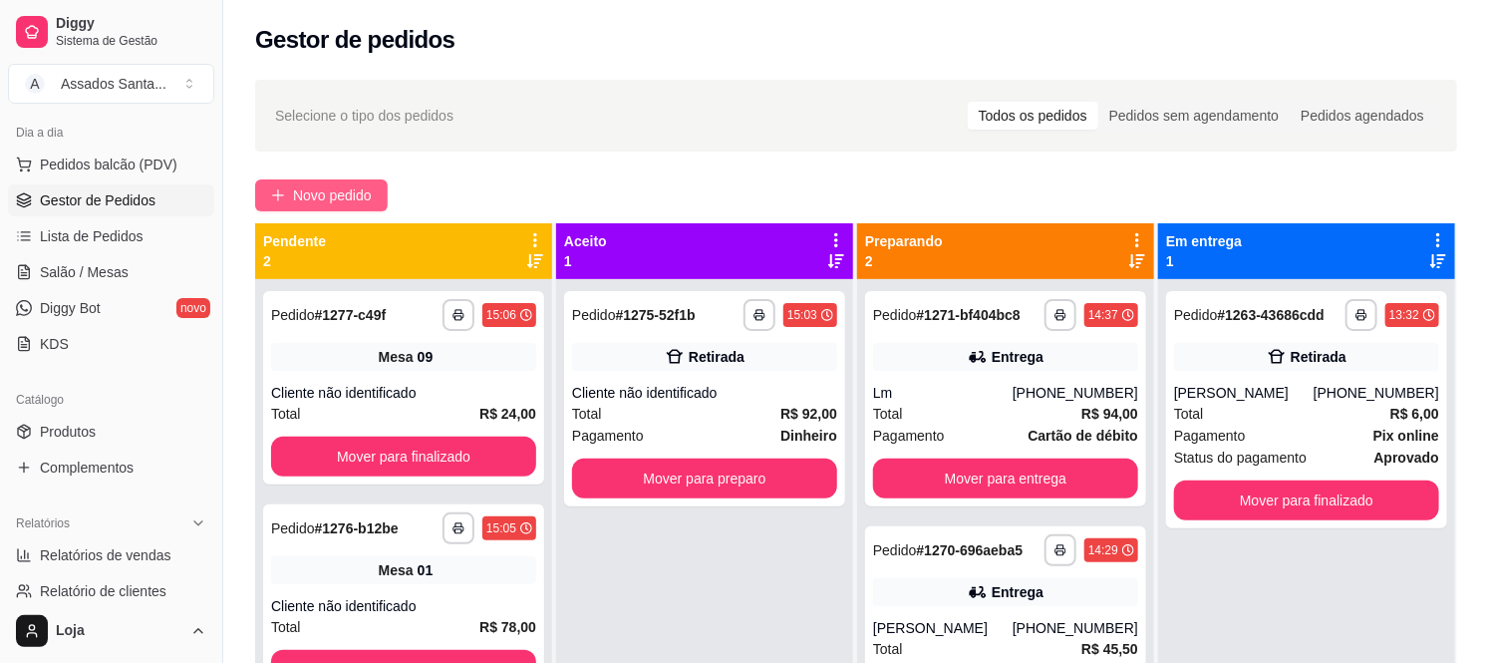
click at [285, 191] on button "Novo pedido" at bounding box center [321, 195] width 133 height 32
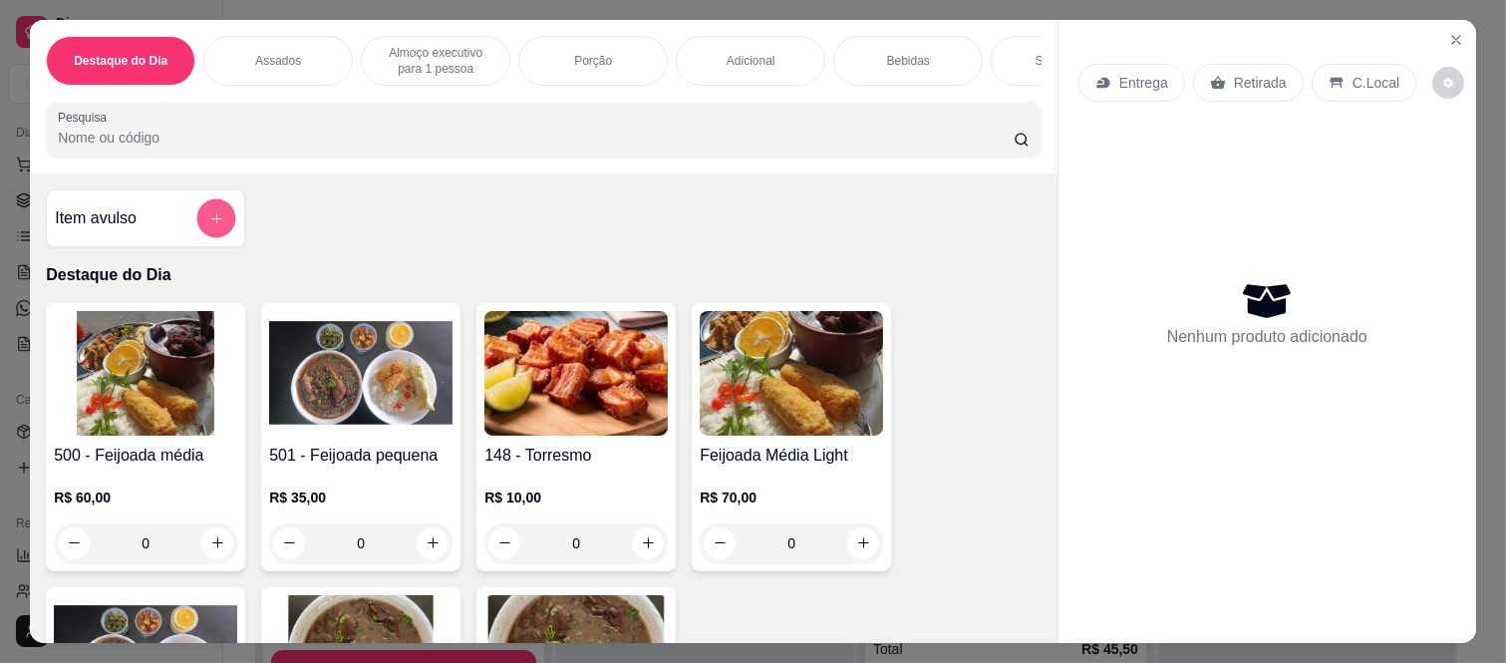
click at [215, 217] on button "add-separate-item" at bounding box center [216, 218] width 39 height 39
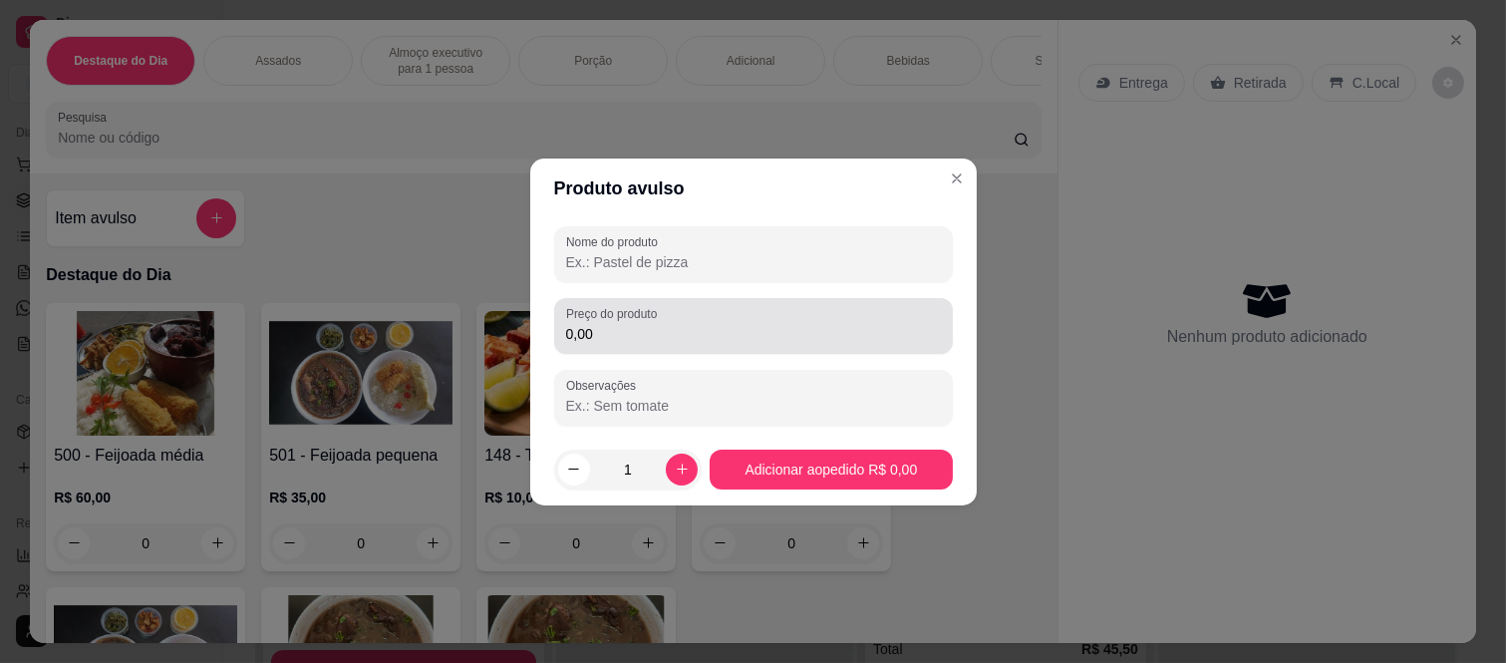
click at [724, 329] on input "0,00" at bounding box center [753, 334] width 375 height 20
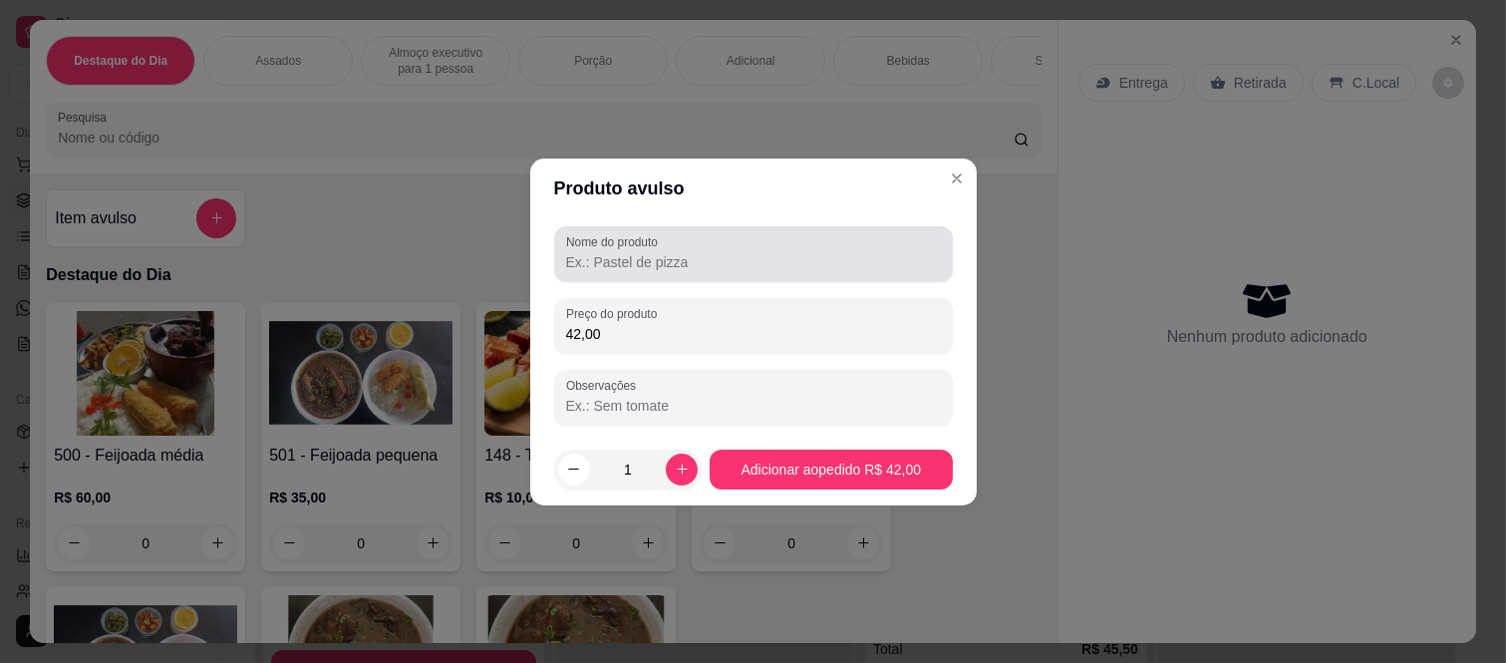
type input "42,00"
click at [733, 254] on input "Nome do produto" at bounding box center [753, 262] width 375 height 20
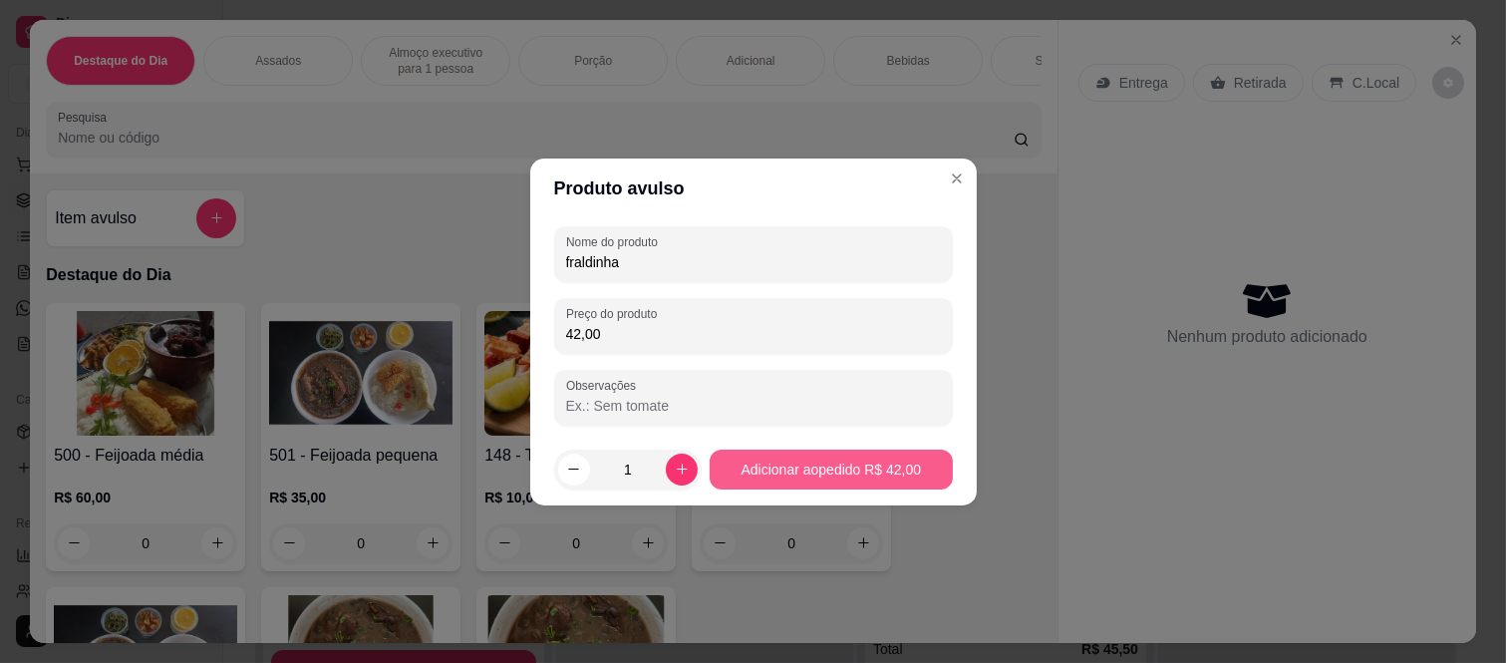
type input "fraldinha"
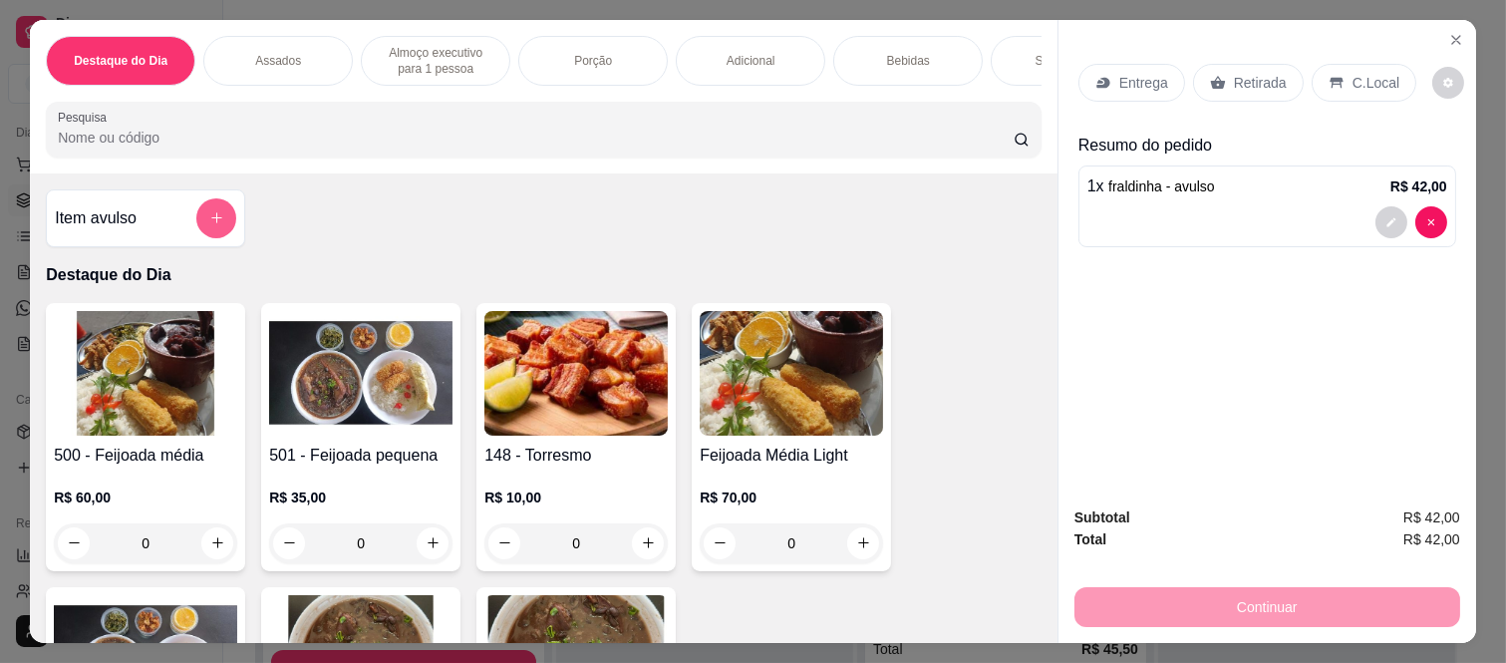
click at [196, 215] on button "add-separate-item" at bounding box center [216, 218] width 40 height 40
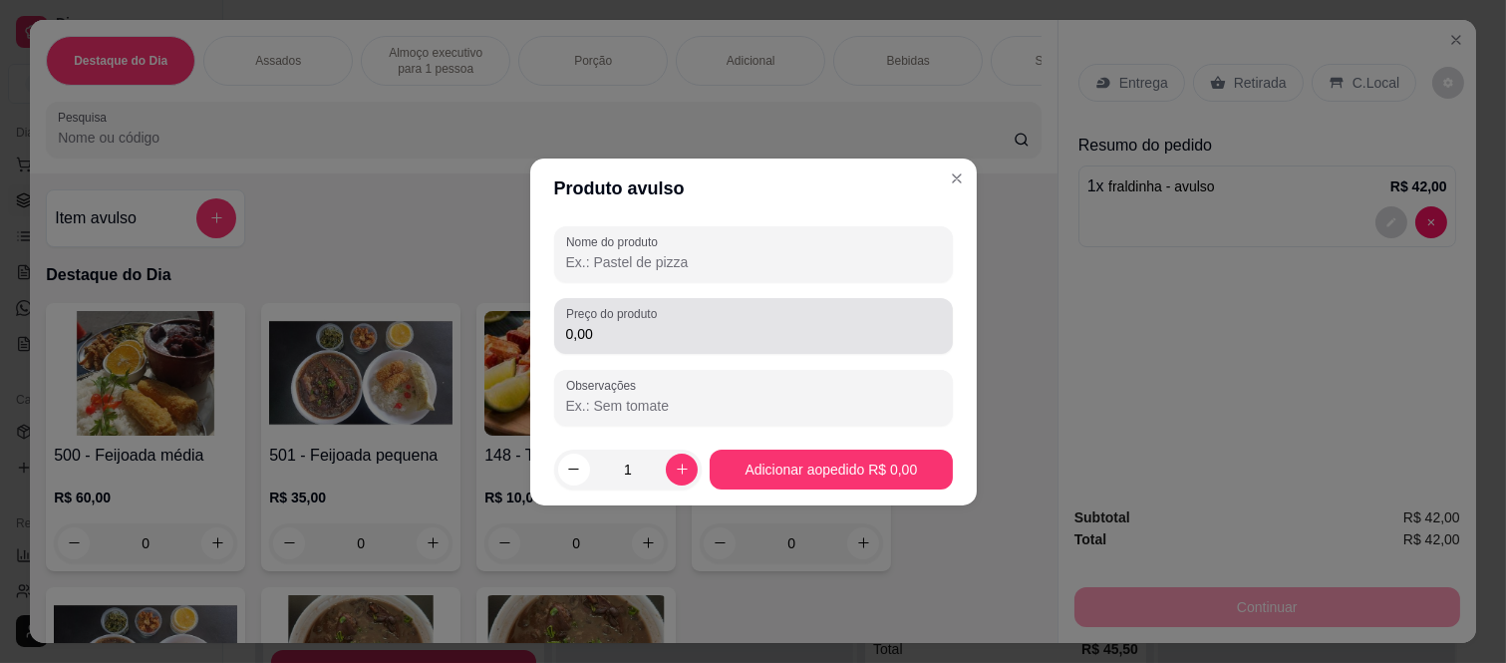
click at [656, 344] on div "0,00" at bounding box center [753, 326] width 375 height 40
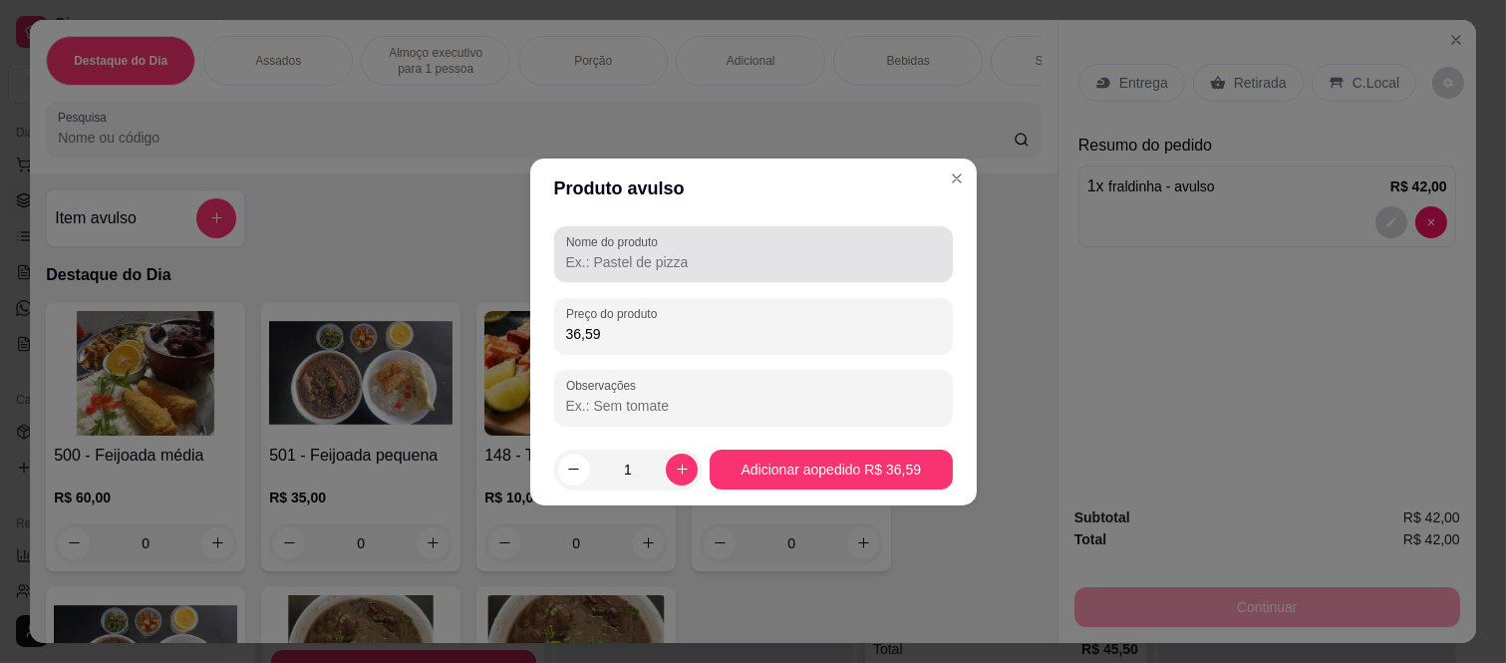
type input "36,59"
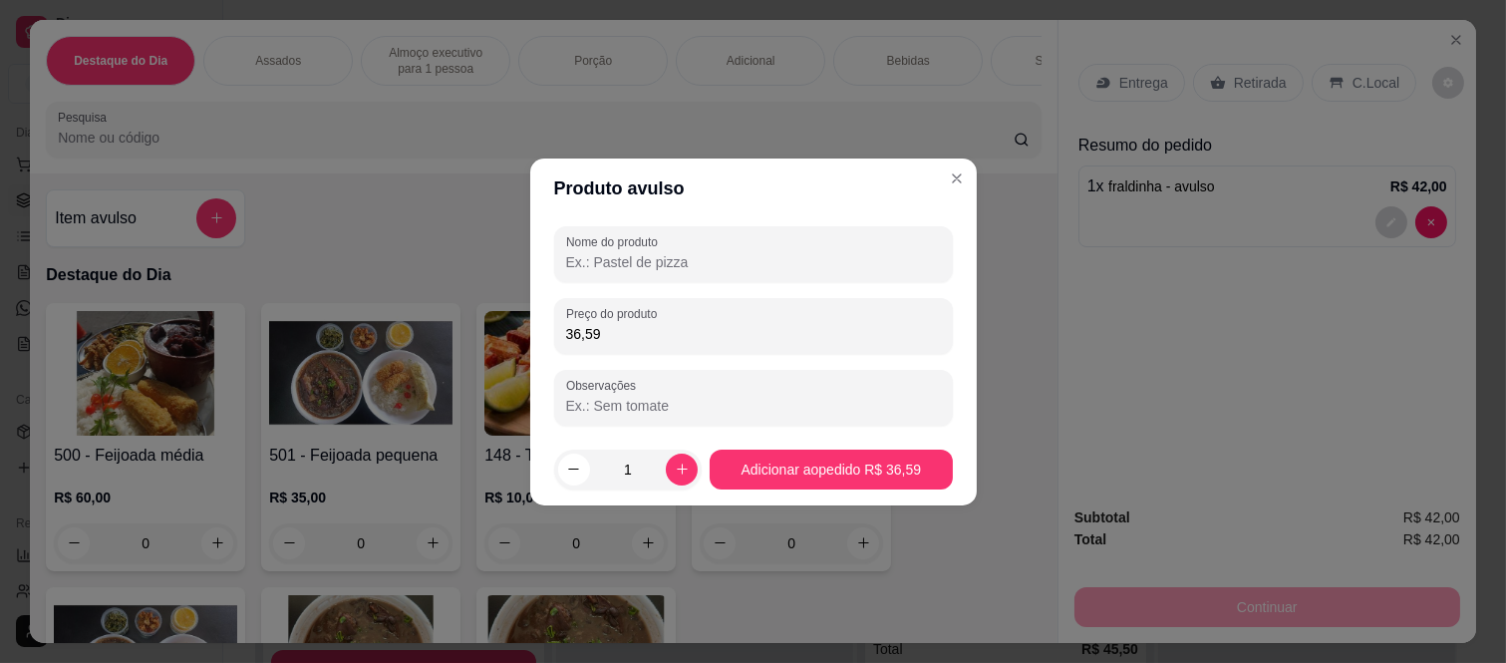
click at [638, 255] on input "Nome do produto" at bounding box center [753, 262] width 375 height 20
type input "coxa"
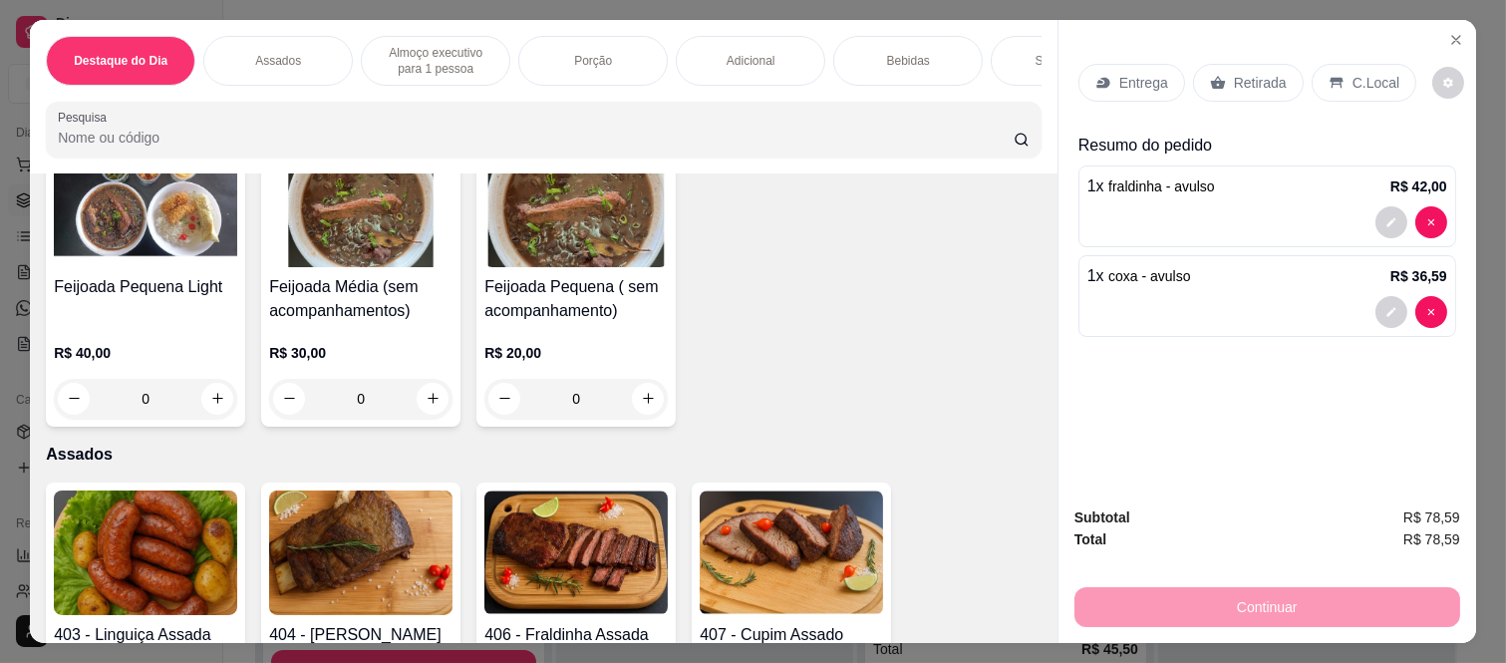
scroll to position [664, 0]
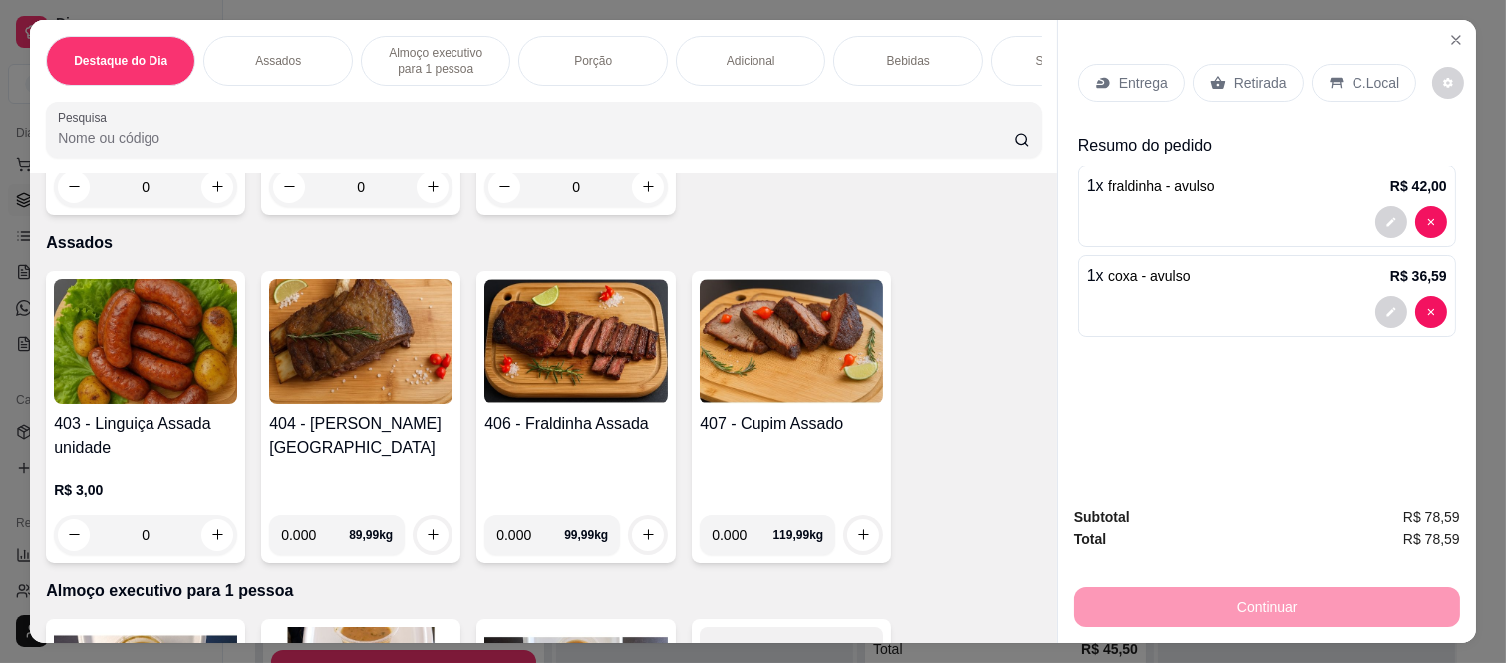
click at [217, 543] on div "0" at bounding box center [145, 535] width 183 height 40
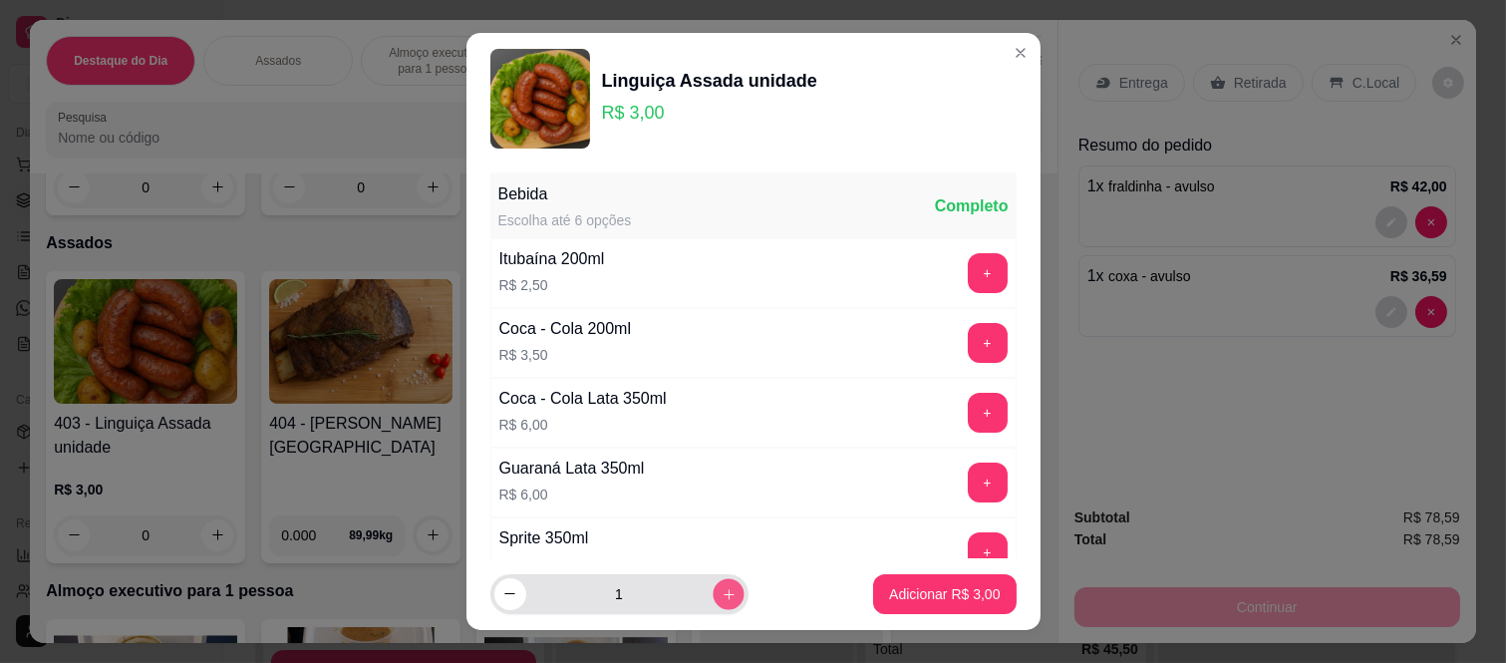
click at [713, 605] on button "increase-product-quantity" at bounding box center [728, 593] width 31 height 31
type input "2"
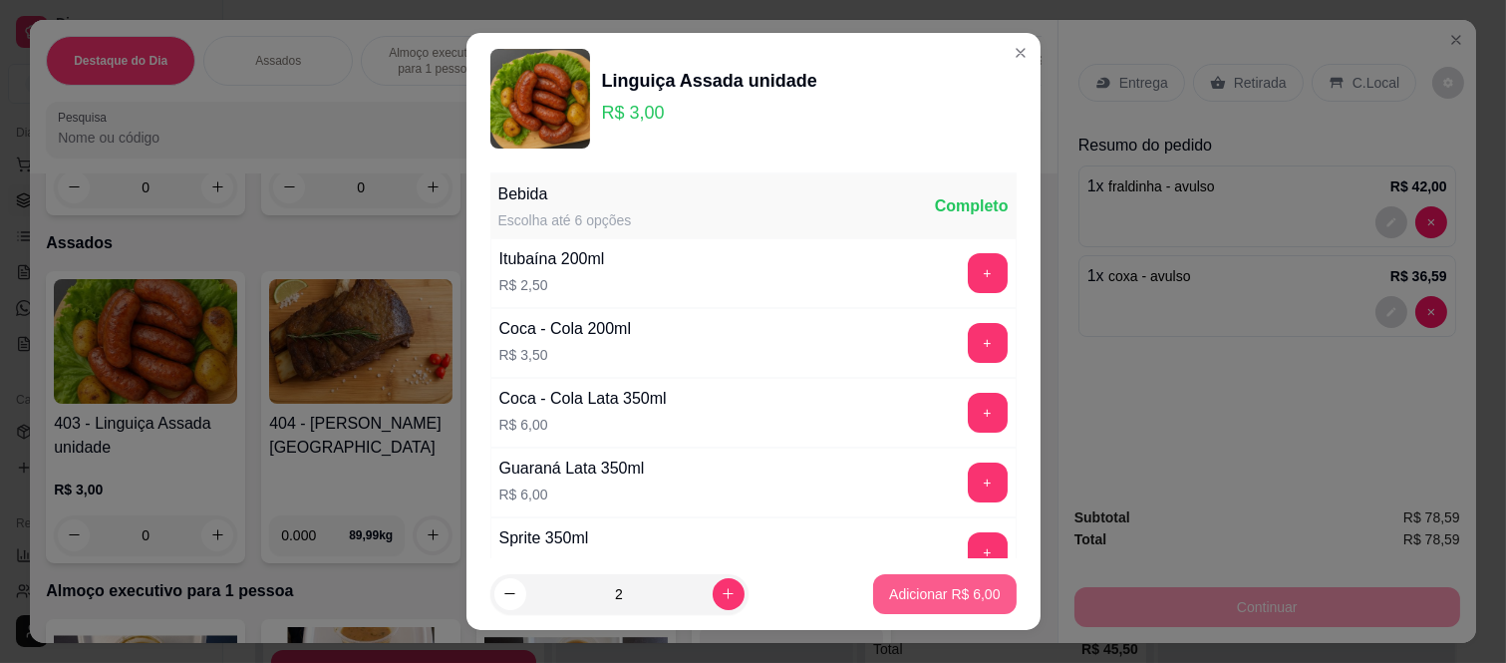
click at [920, 601] on p "Adicionar R$ 6,00" at bounding box center [944, 594] width 111 height 20
type input "2"
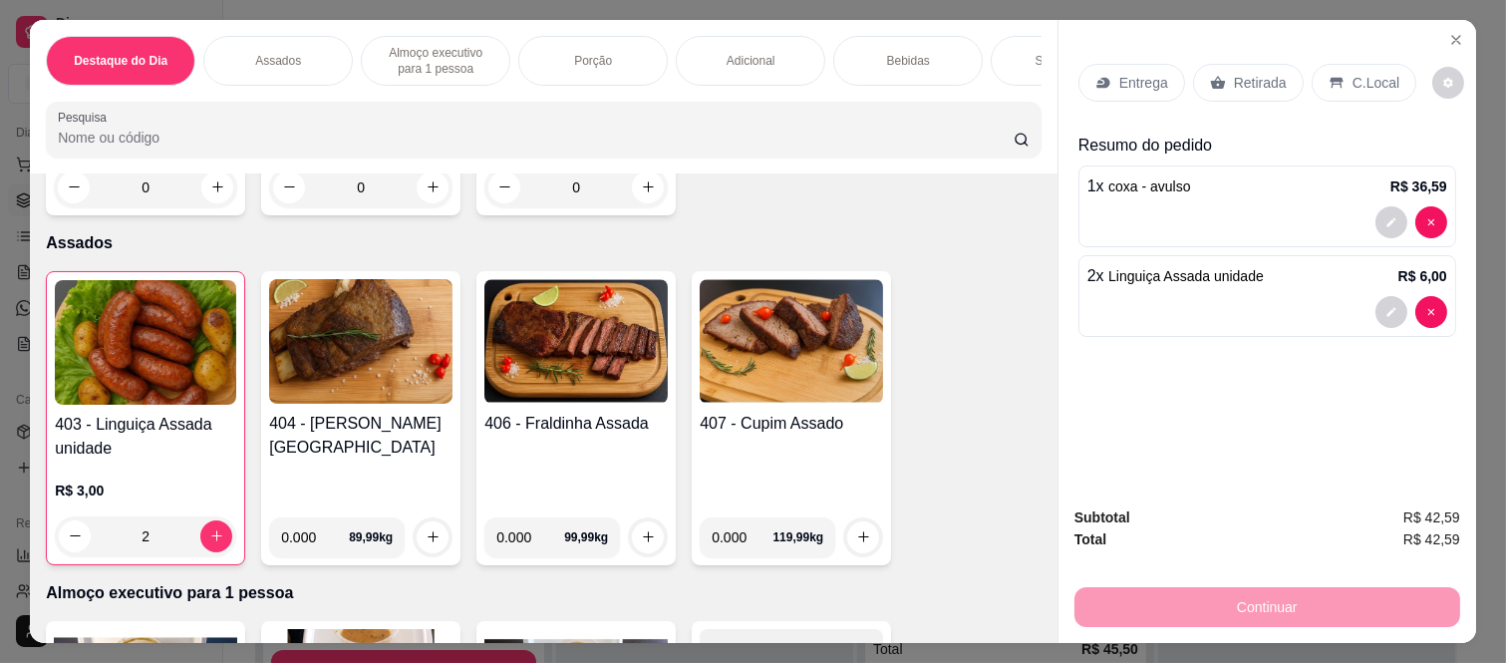
click at [1259, 83] on p "Retirada" at bounding box center [1260, 83] width 53 height 20
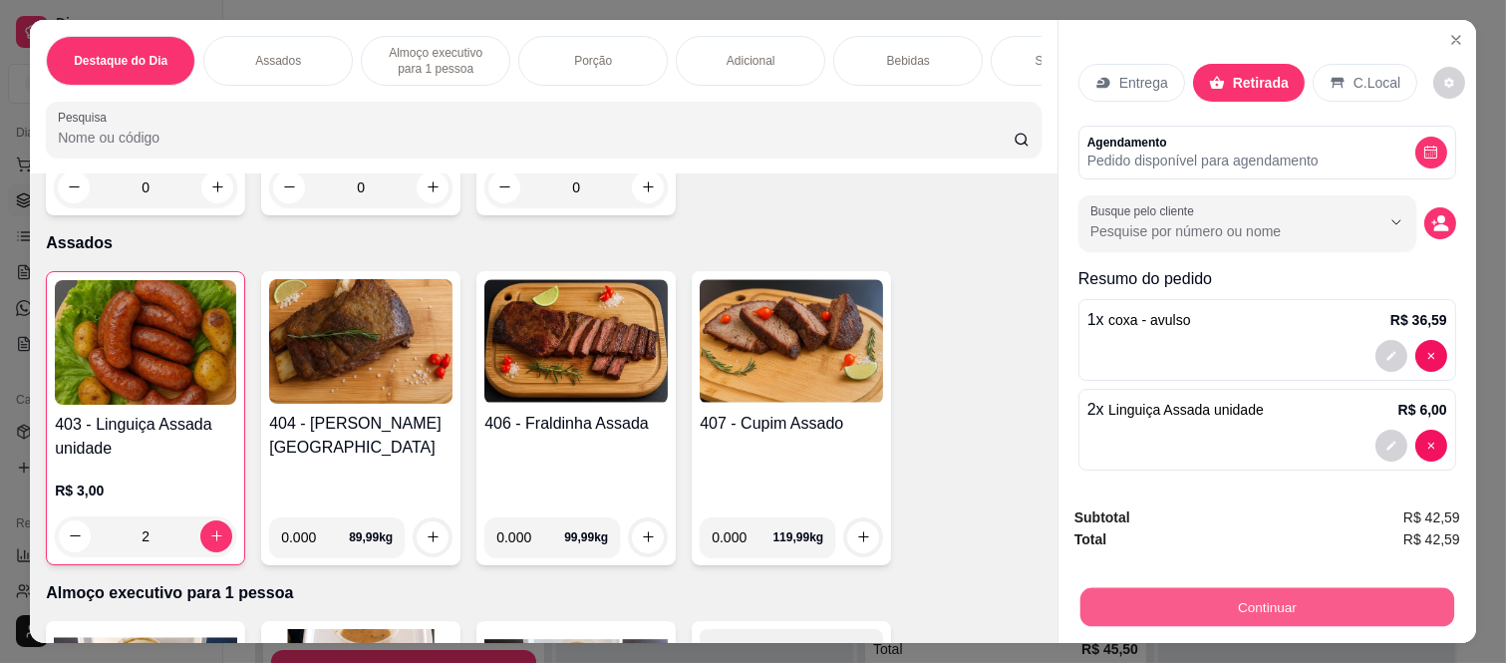
click at [1130, 590] on button "Continuar" at bounding box center [1267, 607] width 374 height 39
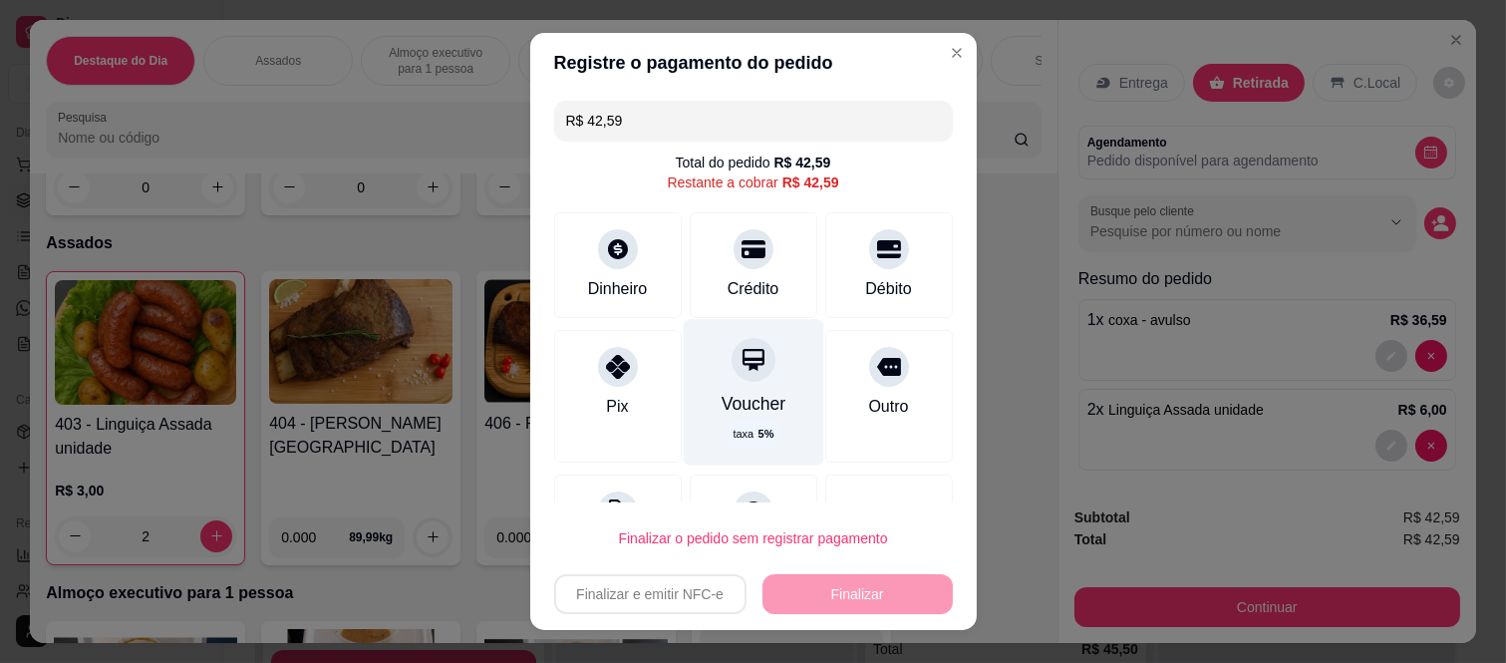
click at [735, 396] on div "Voucher" at bounding box center [753, 404] width 65 height 26
type input "R$ 0,00"
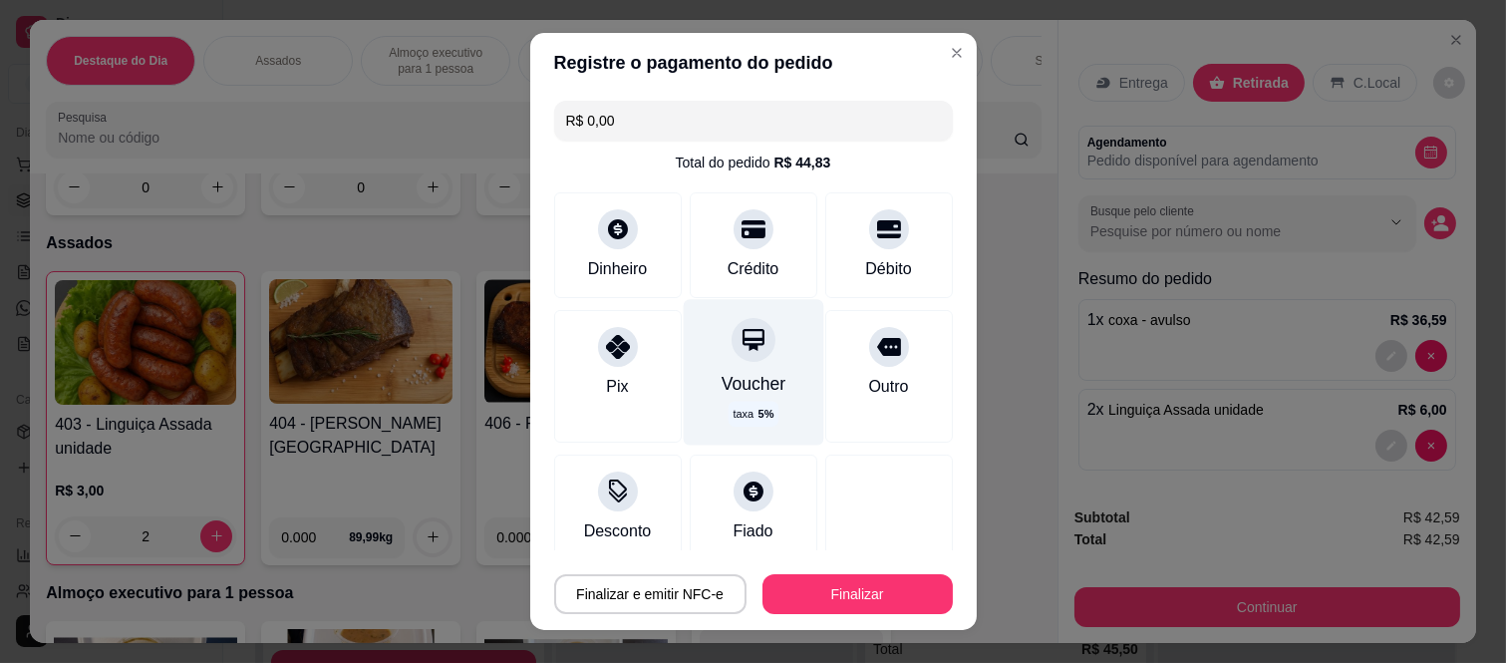
scroll to position [142, 0]
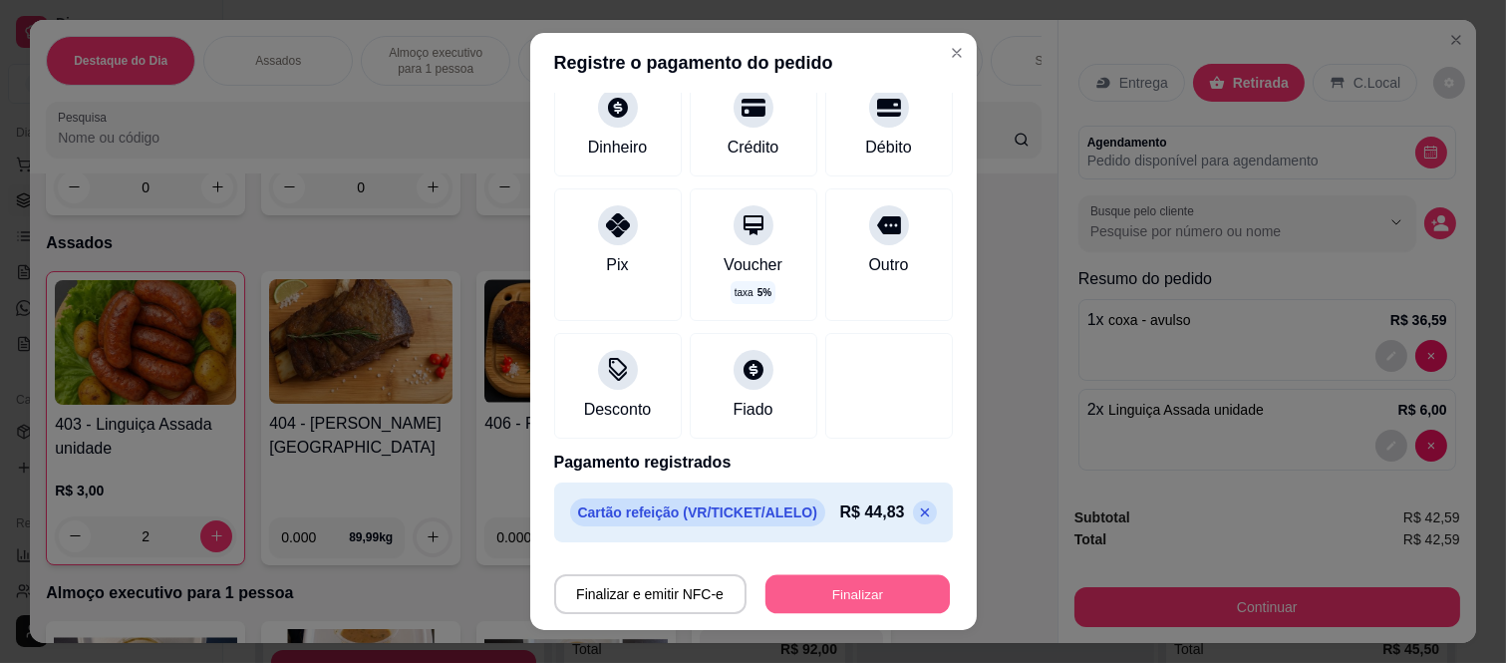
click at [808, 604] on button "Finalizar" at bounding box center [857, 593] width 184 height 39
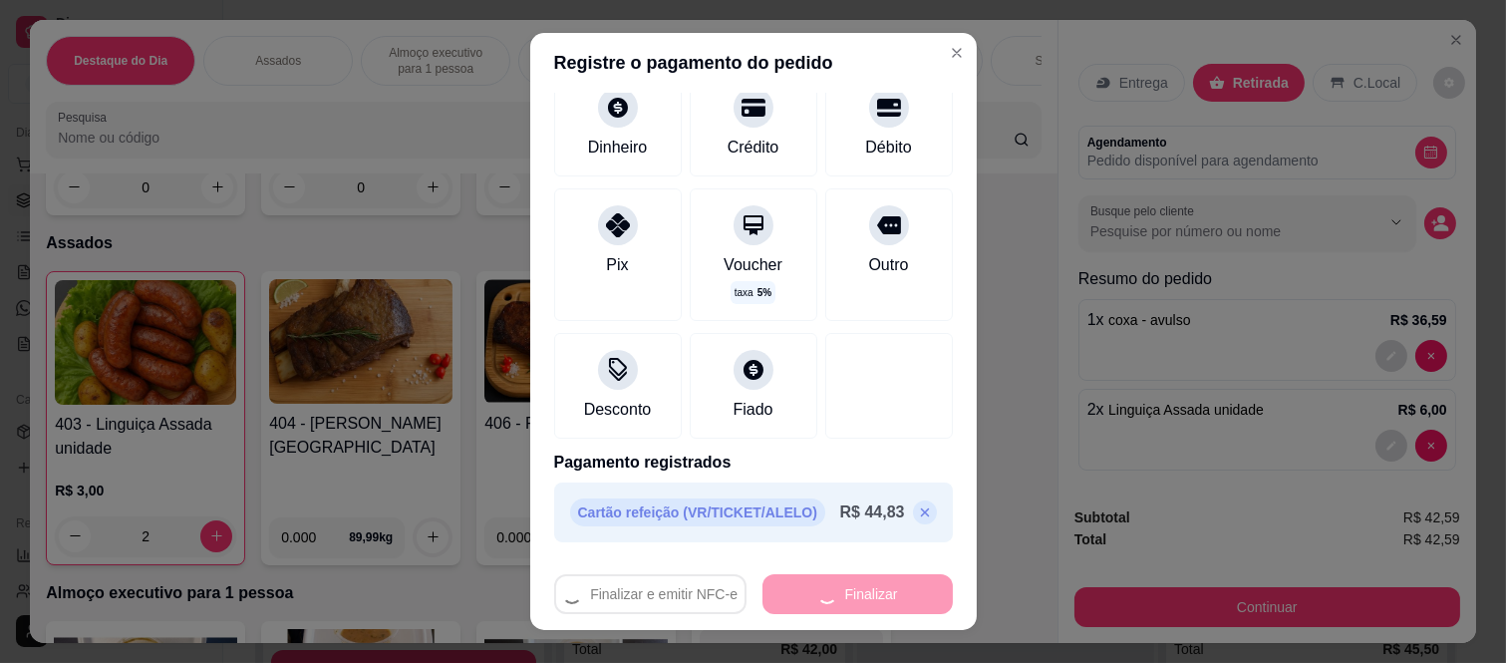
type input "0"
type input "-R$ 42,59"
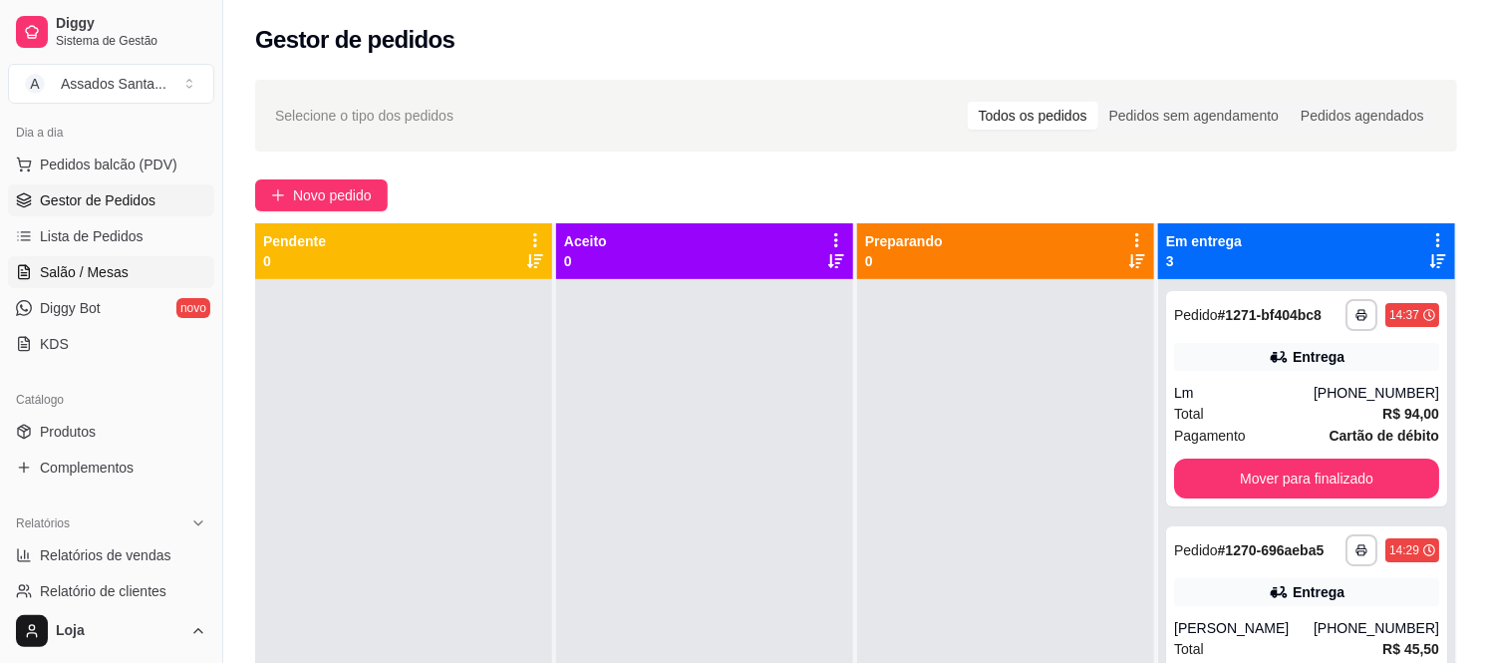
click at [104, 263] on span "Salão / Mesas" at bounding box center [84, 272] width 89 height 20
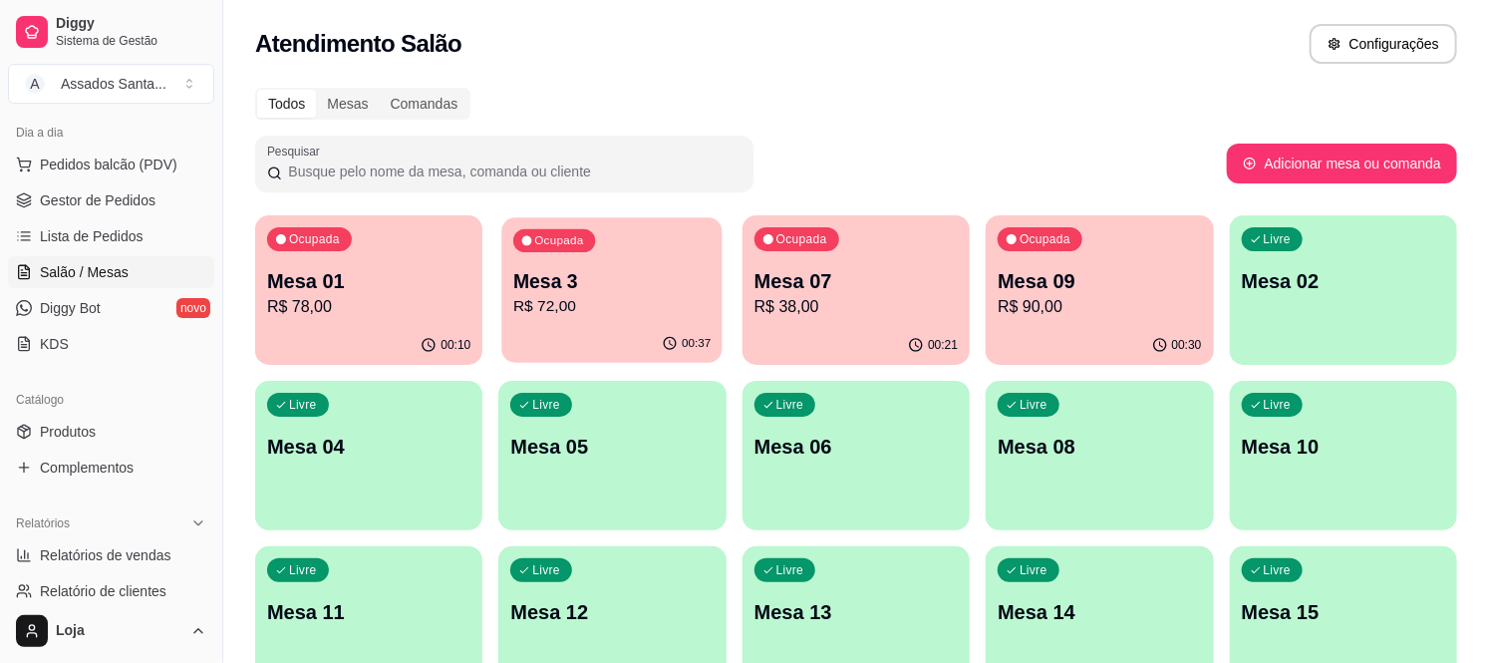
click at [655, 254] on div "Ocupada Mesa 3 R$ 72,00" at bounding box center [612, 271] width 221 height 108
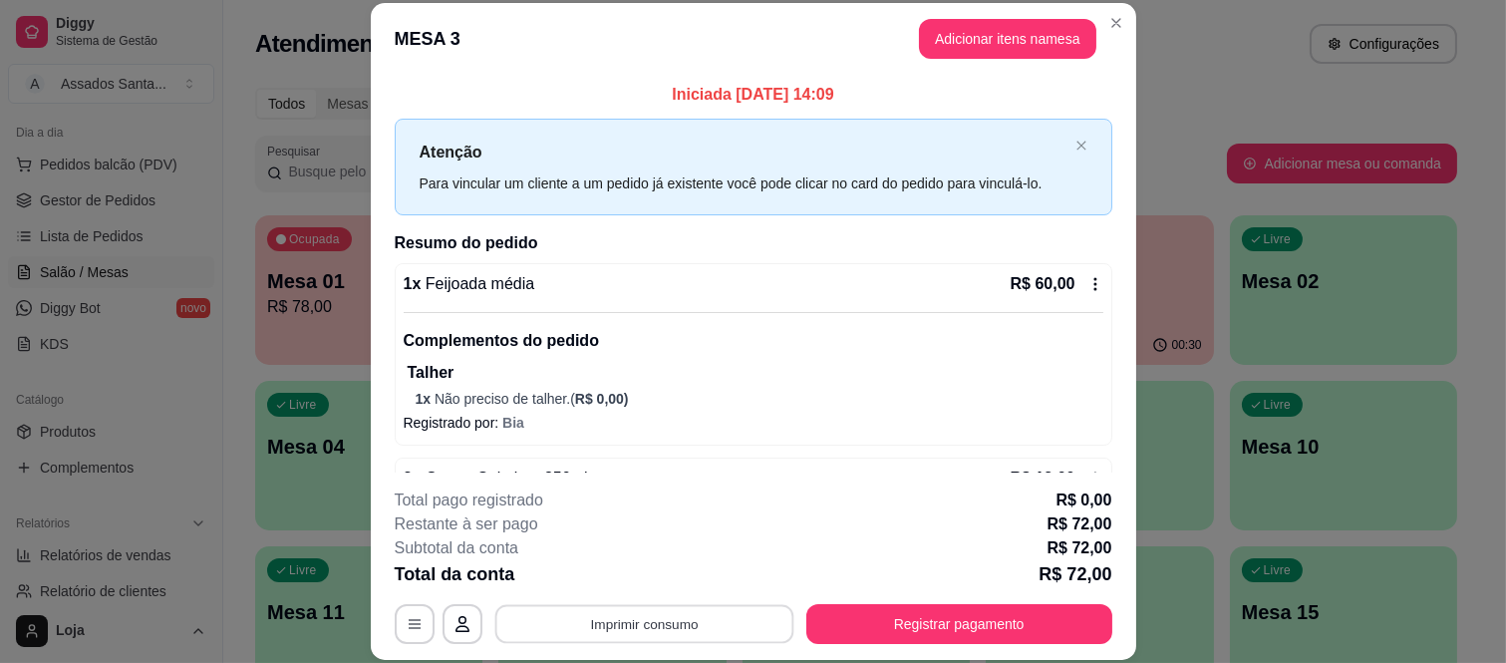
click at [671, 628] on button "Imprimir consumo" at bounding box center [643, 623] width 299 height 39
click at [691, 573] on button "IMPRESSORA caixa" at bounding box center [641, 578] width 145 height 32
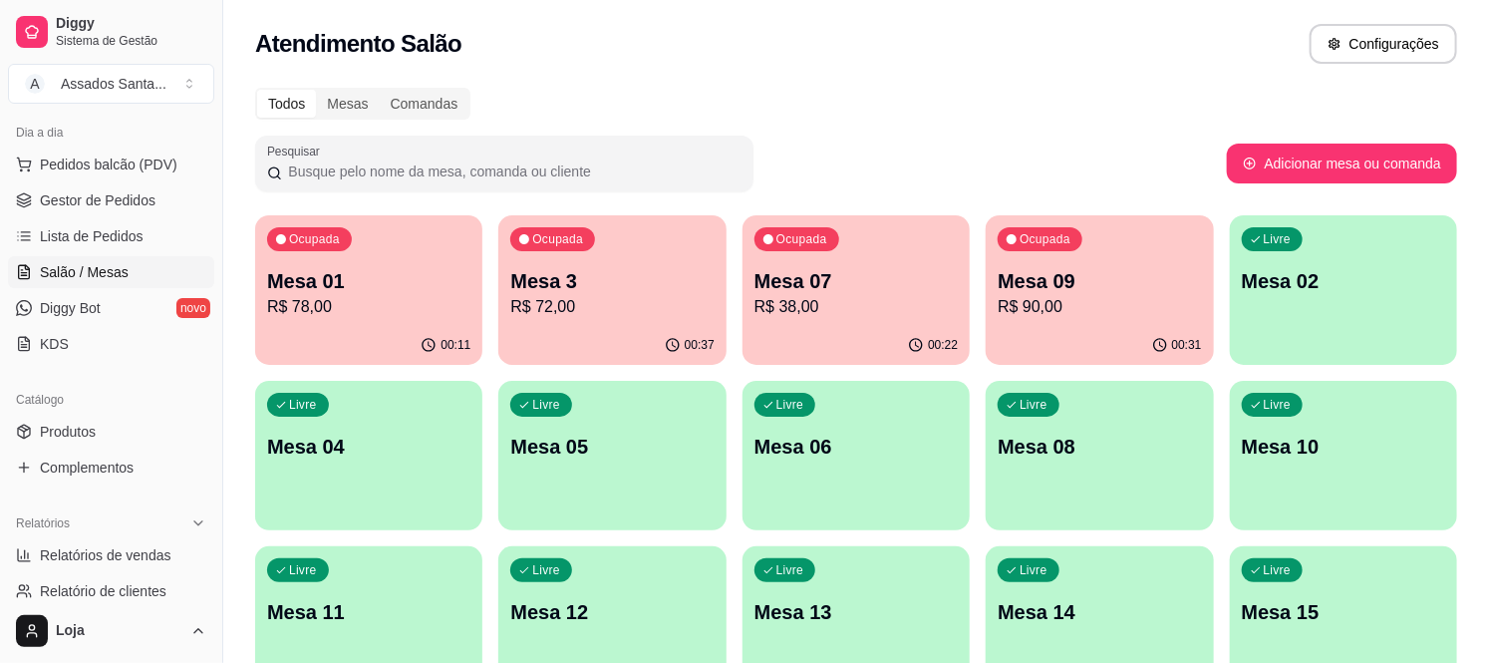
click at [1063, 280] on p "Mesa 09" at bounding box center [1099, 281] width 203 height 28
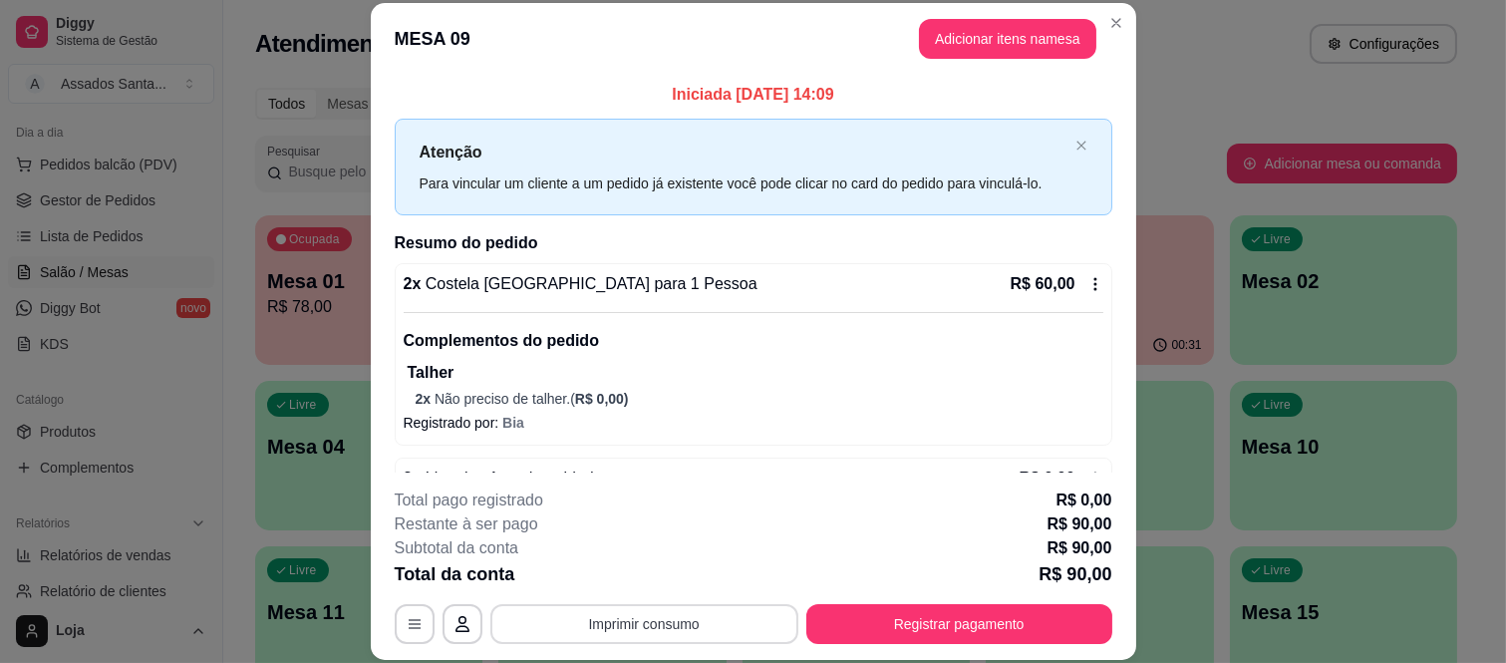
click at [681, 622] on button "Imprimir consumo" at bounding box center [644, 624] width 308 height 40
click at [658, 575] on button "IMPRESSORA caixa" at bounding box center [642, 577] width 140 height 31
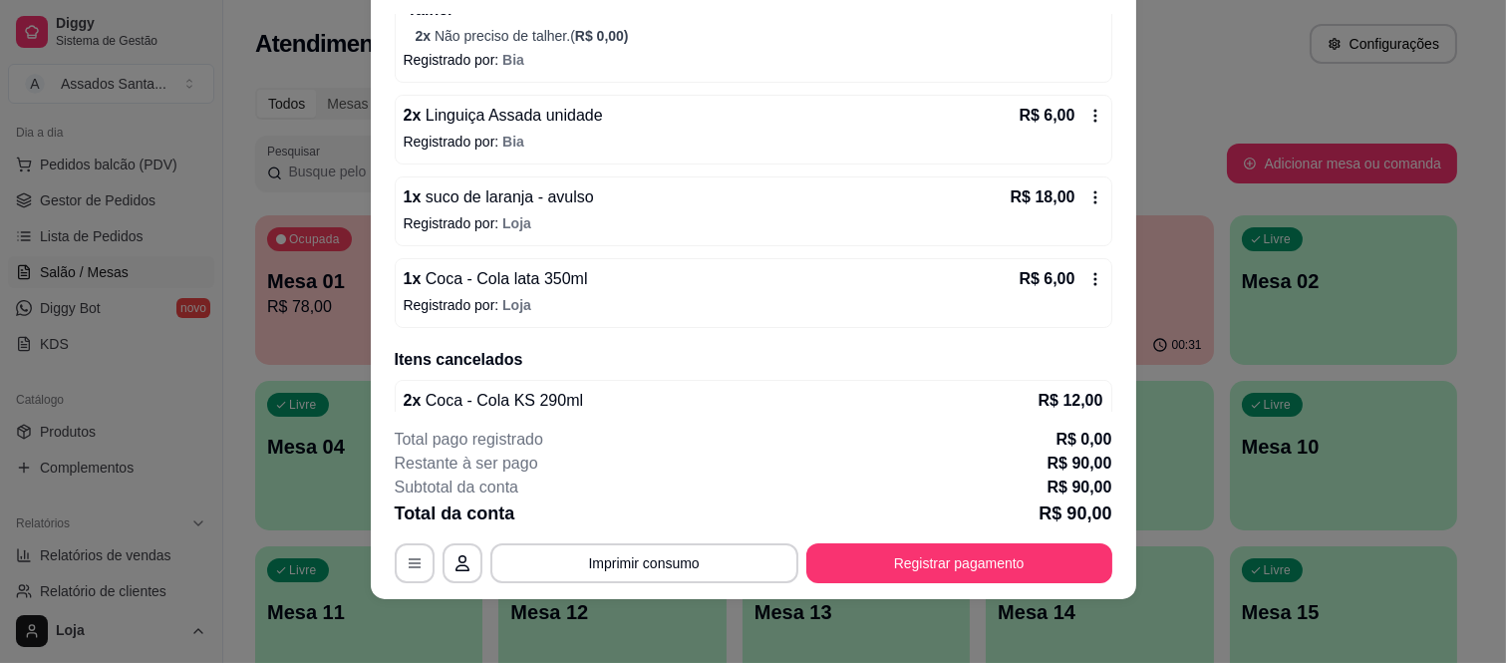
scroll to position [341, 0]
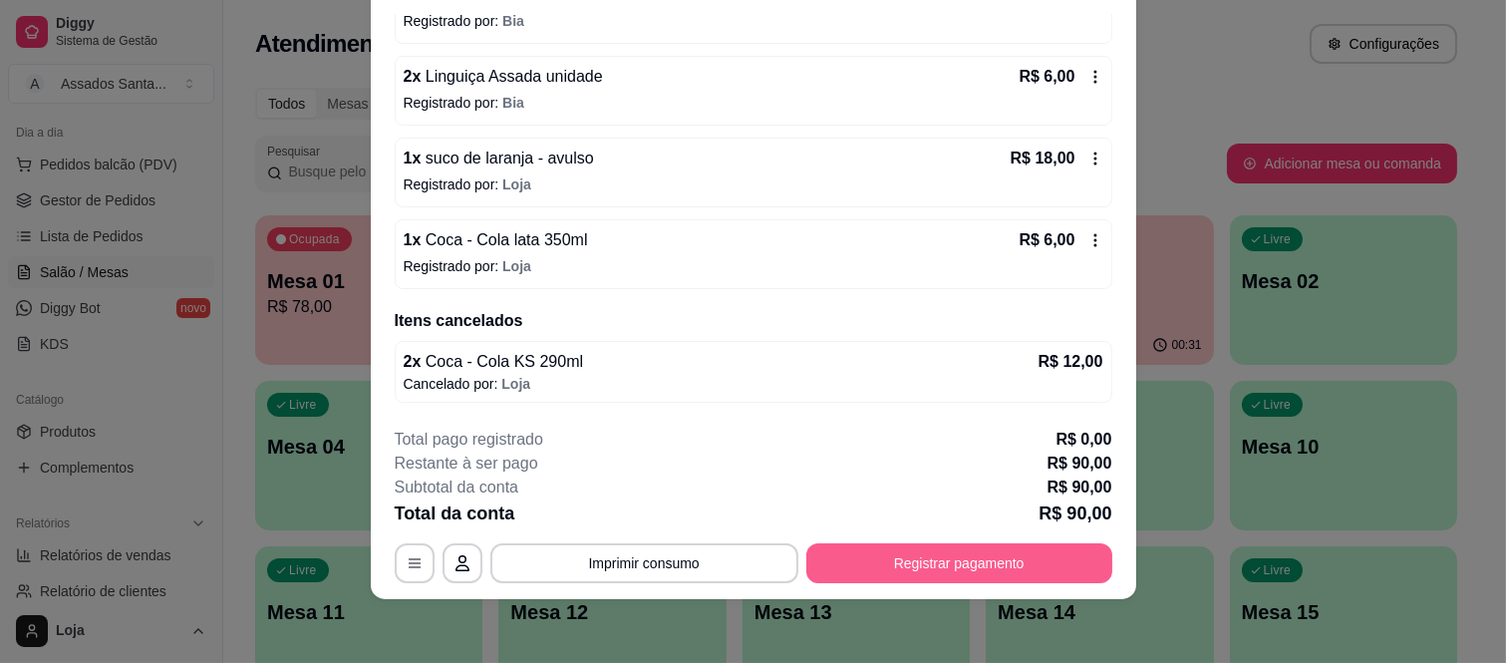
click at [961, 560] on button "Registrar pagamento" at bounding box center [959, 563] width 306 height 40
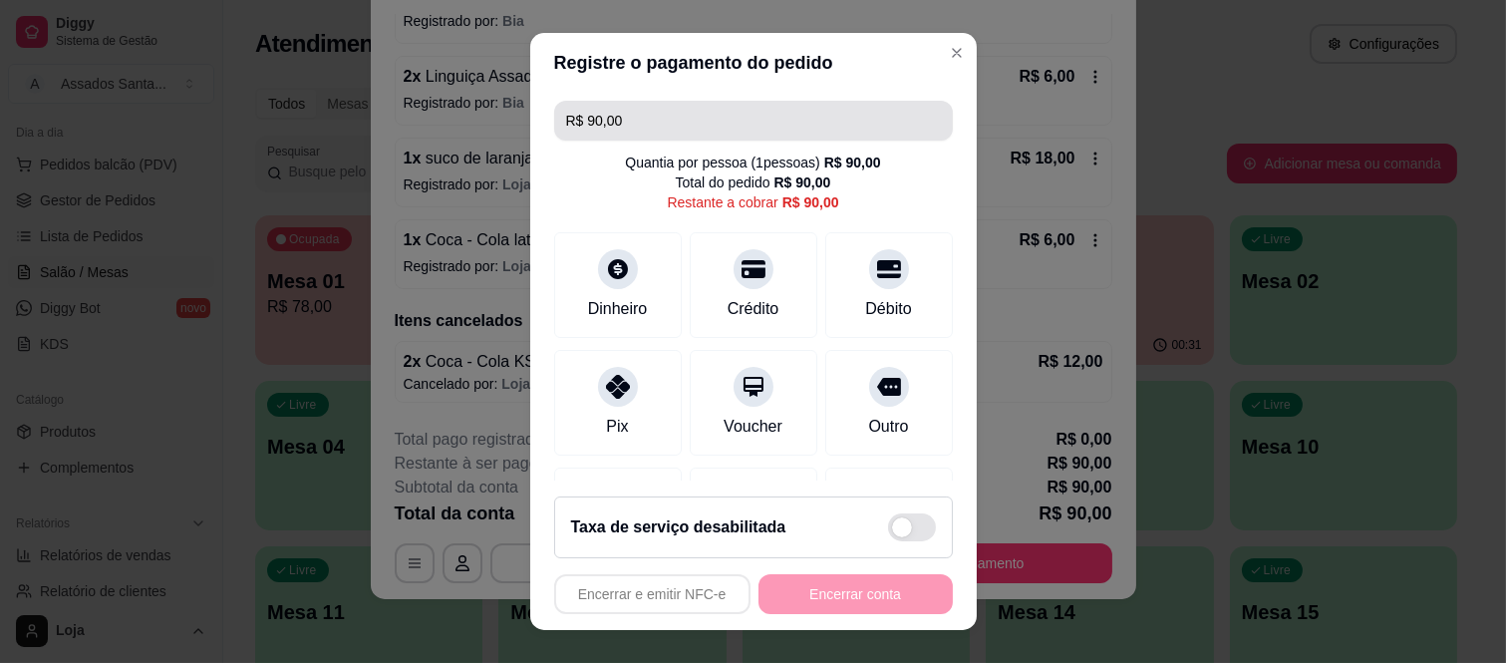
click at [663, 123] on input "R$ 90,00" at bounding box center [753, 121] width 375 height 40
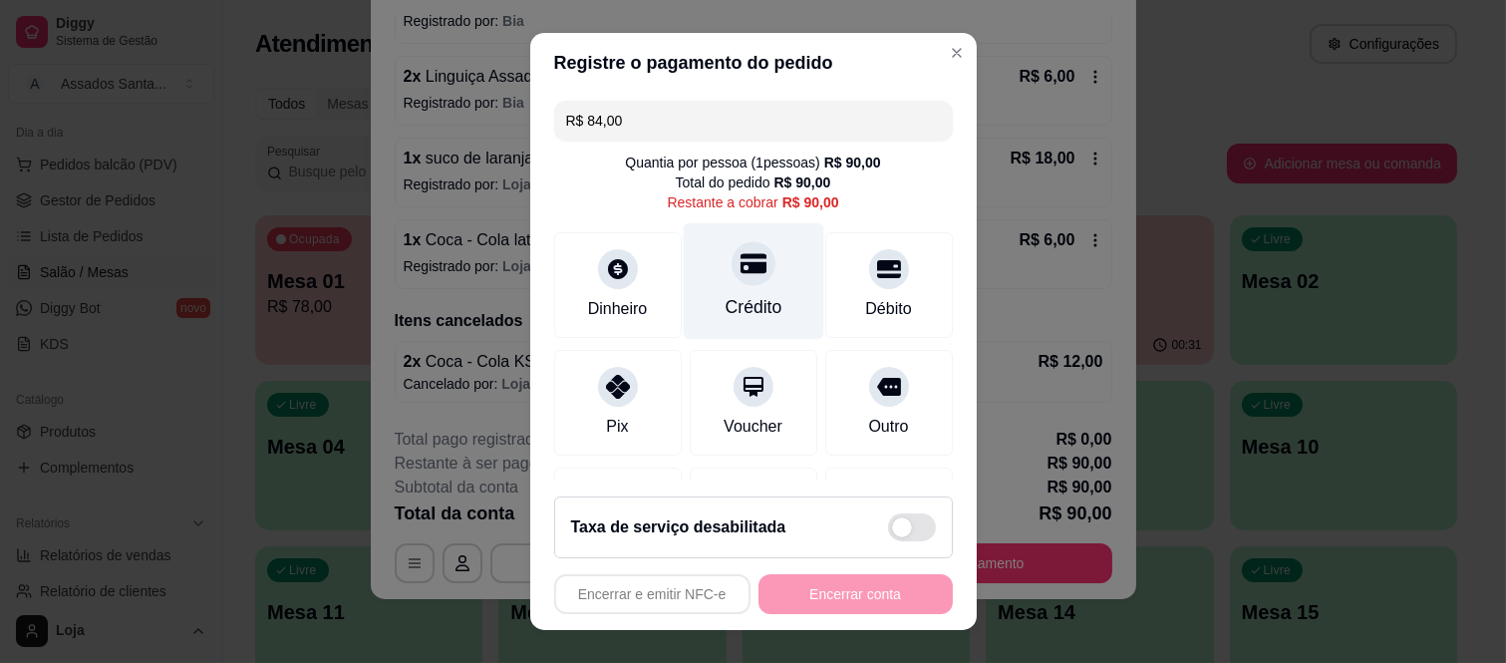
click at [740, 271] on icon at bounding box center [753, 264] width 26 height 20
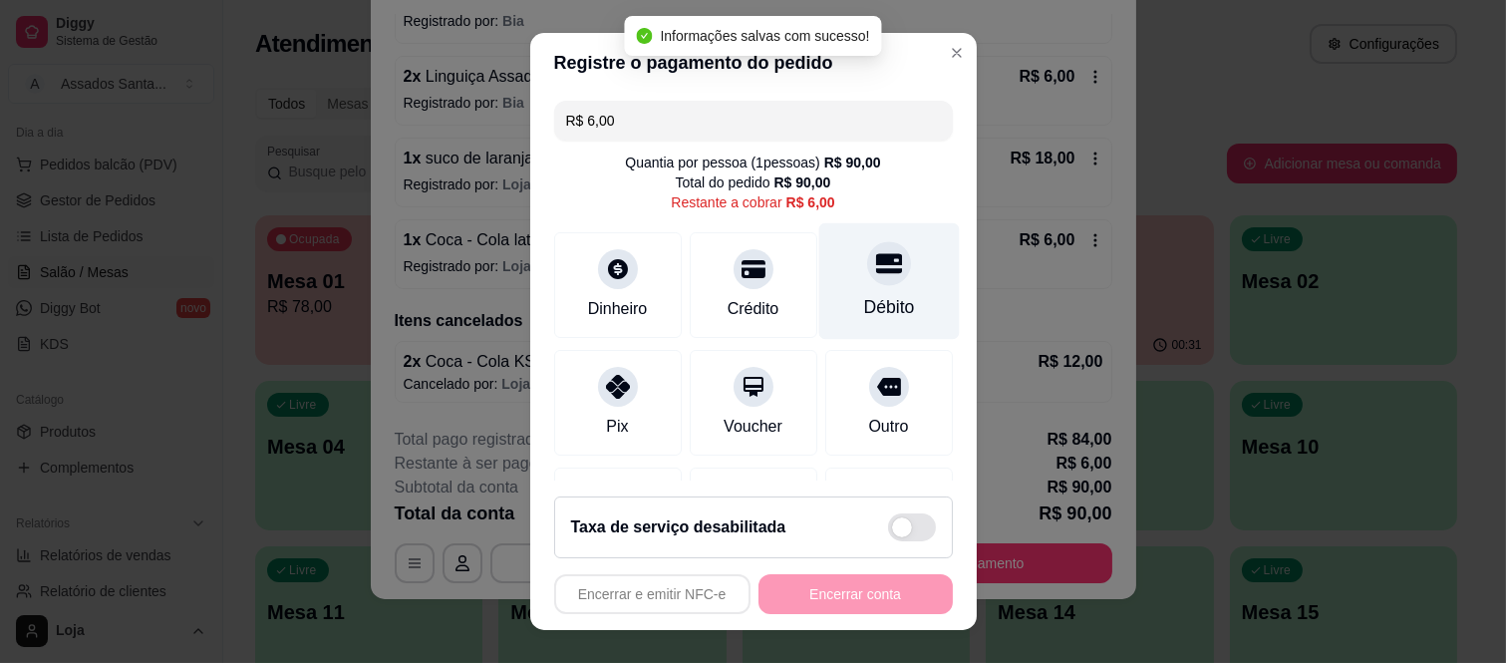
click at [825, 283] on div "Débito" at bounding box center [888, 281] width 141 height 117
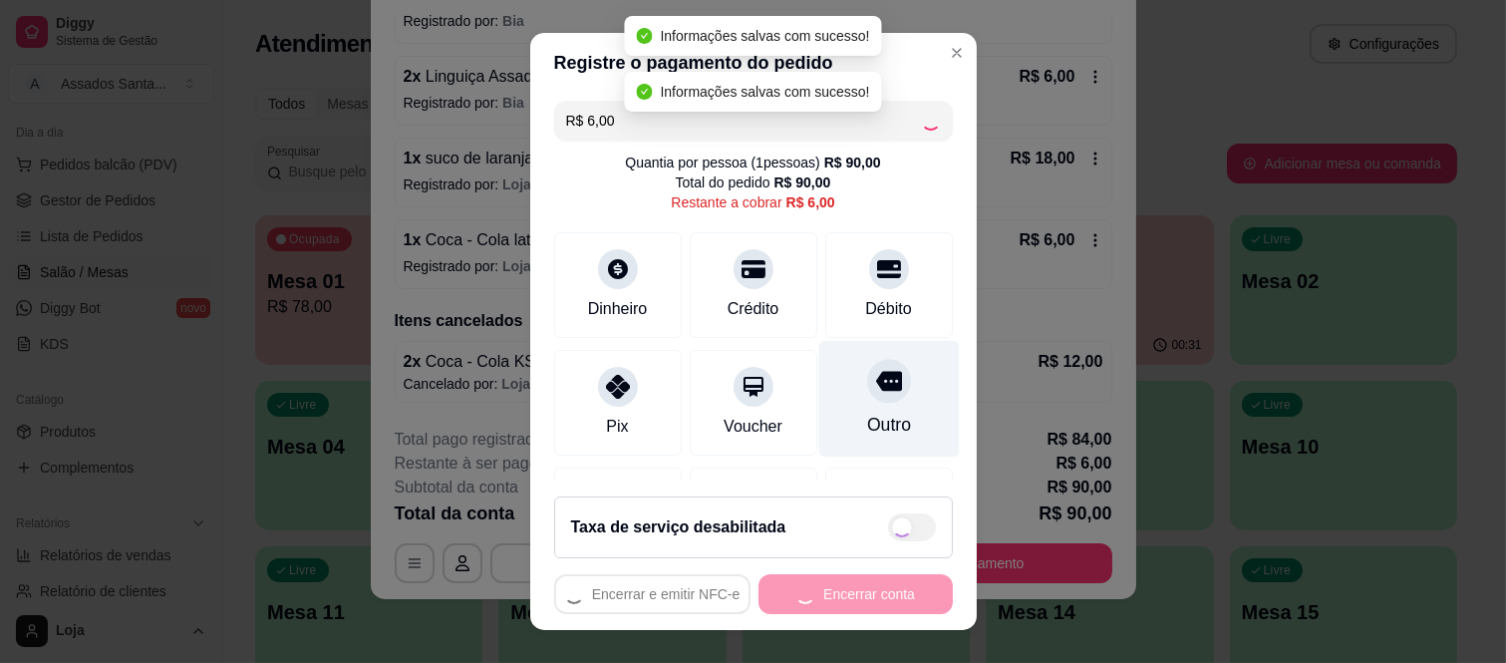
type input "R$ 0,00"
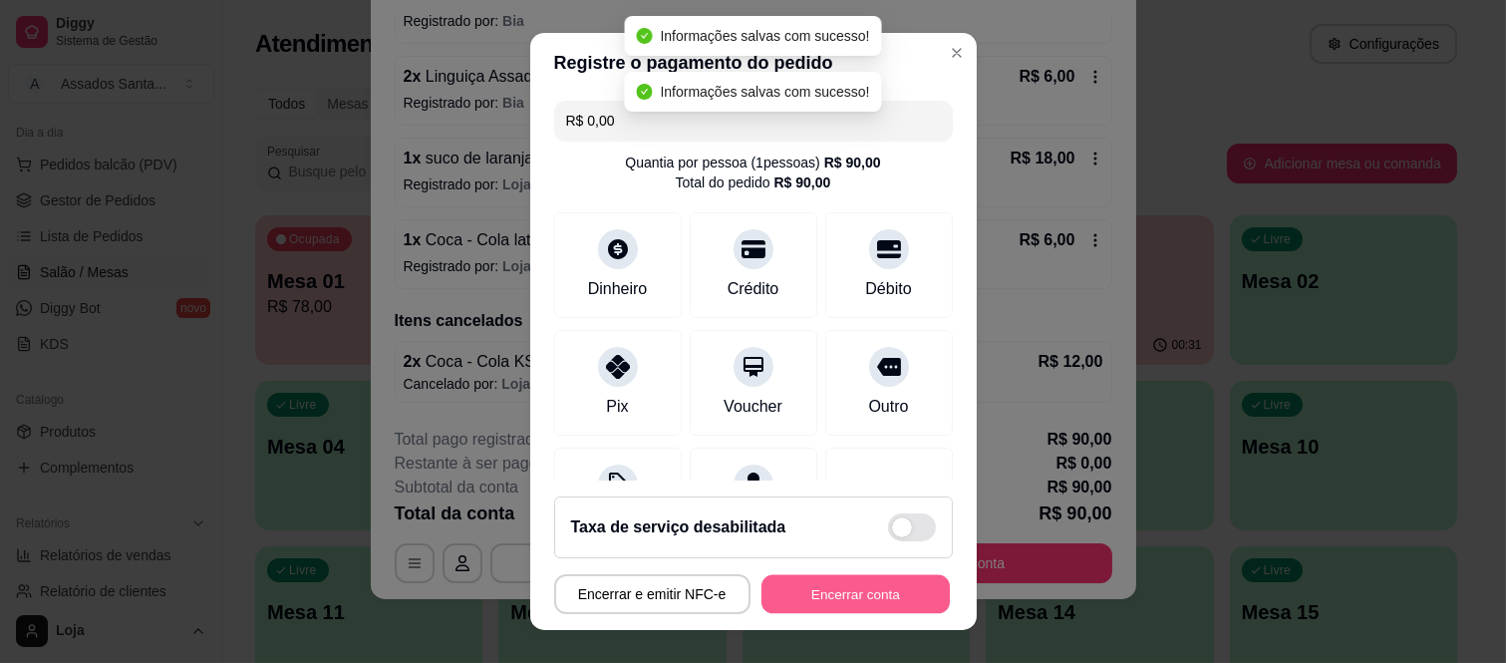
click at [841, 583] on button "Encerrar conta" at bounding box center [856, 593] width 188 height 39
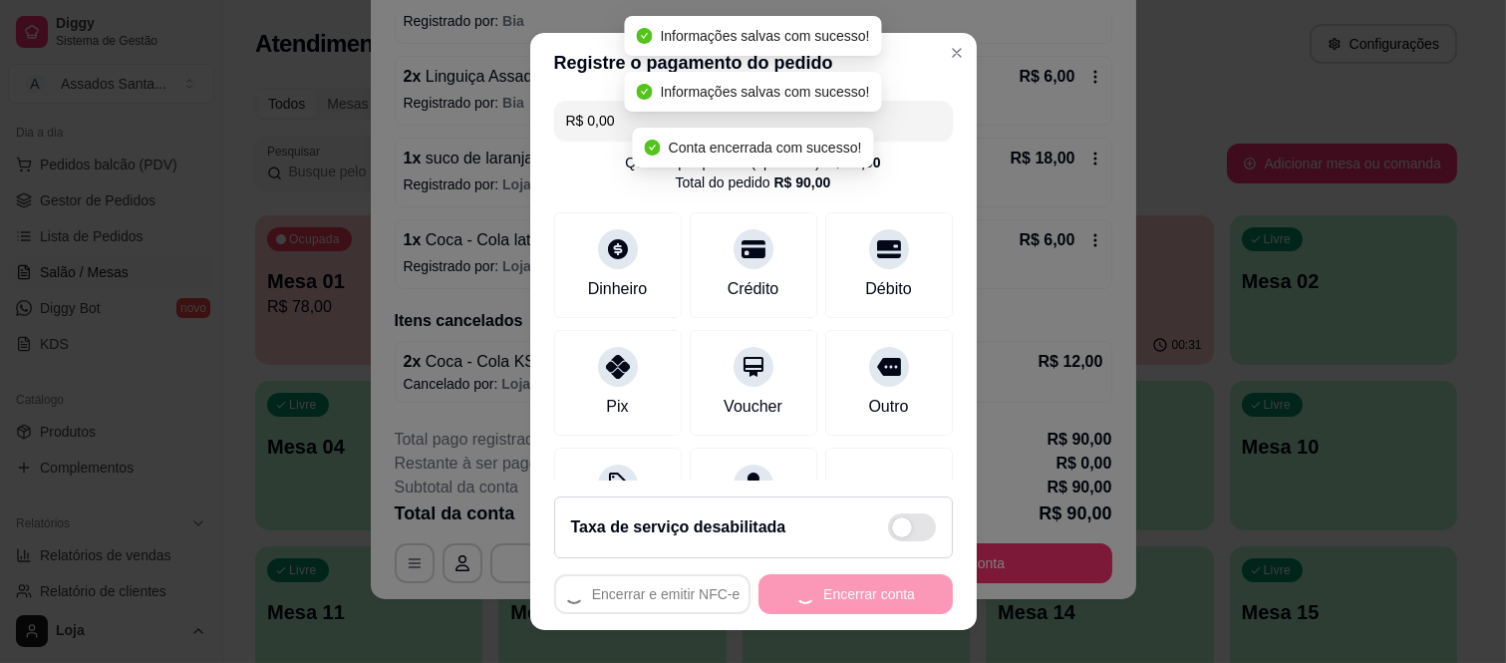
scroll to position [0, 0]
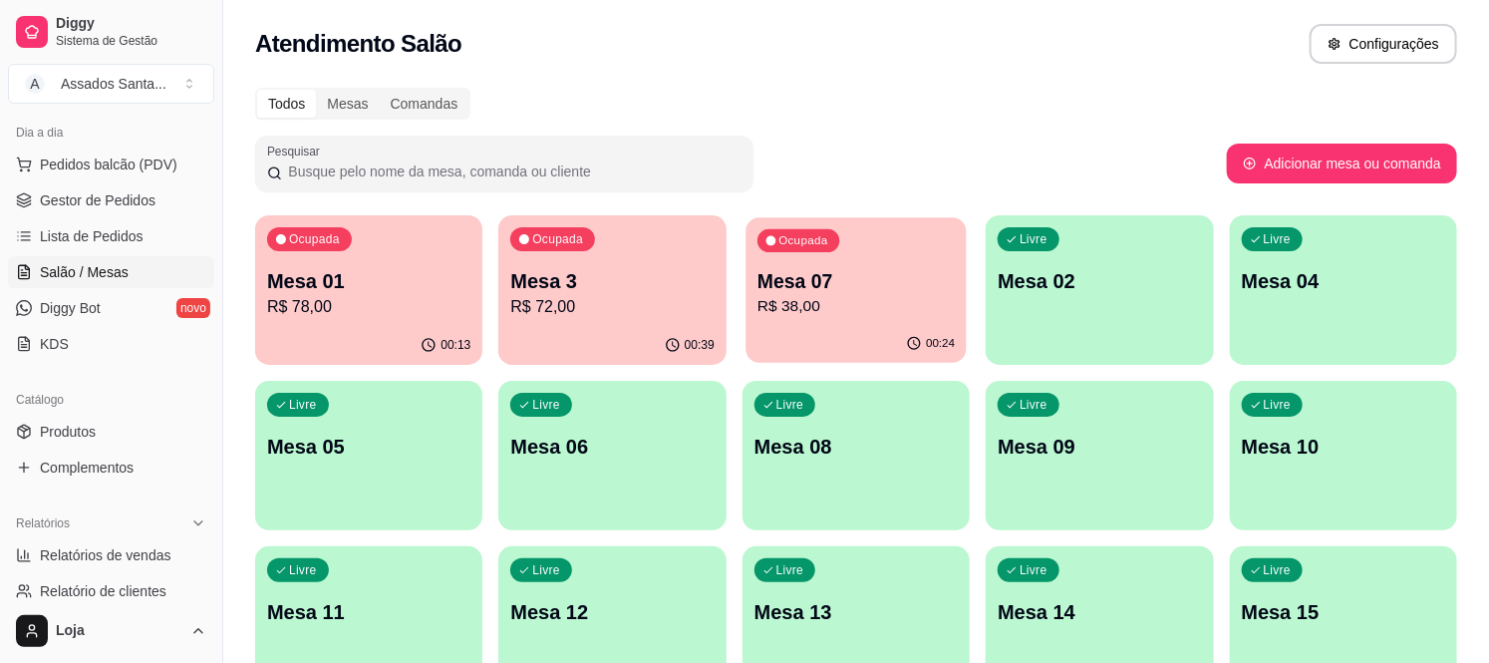
click at [817, 317] on p "R$ 38,00" at bounding box center [856, 306] width 197 height 23
click at [573, 284] on p "Mesa 3" at bounding box center [611, 281] width 197 height 27
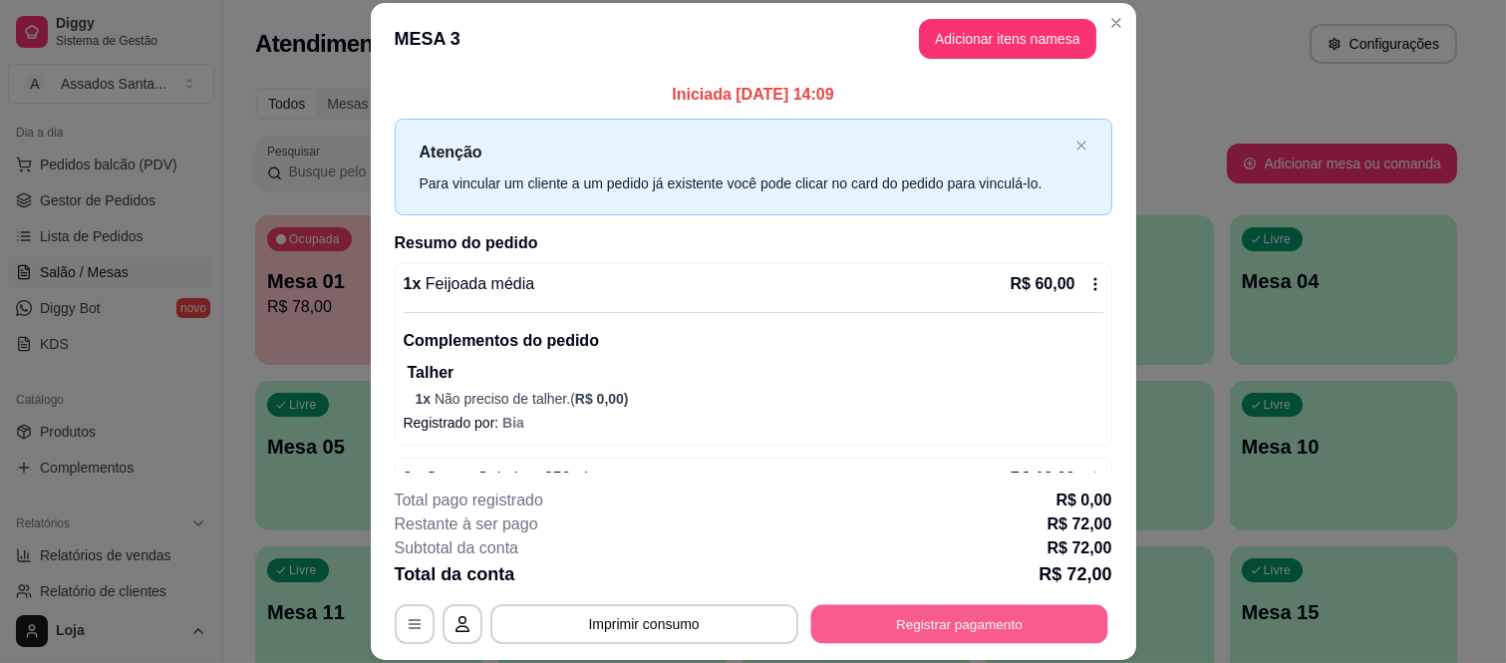
click at [855, 611] on button "Registrar pagamento" at bounding box center [958, 623] width 297 height 39
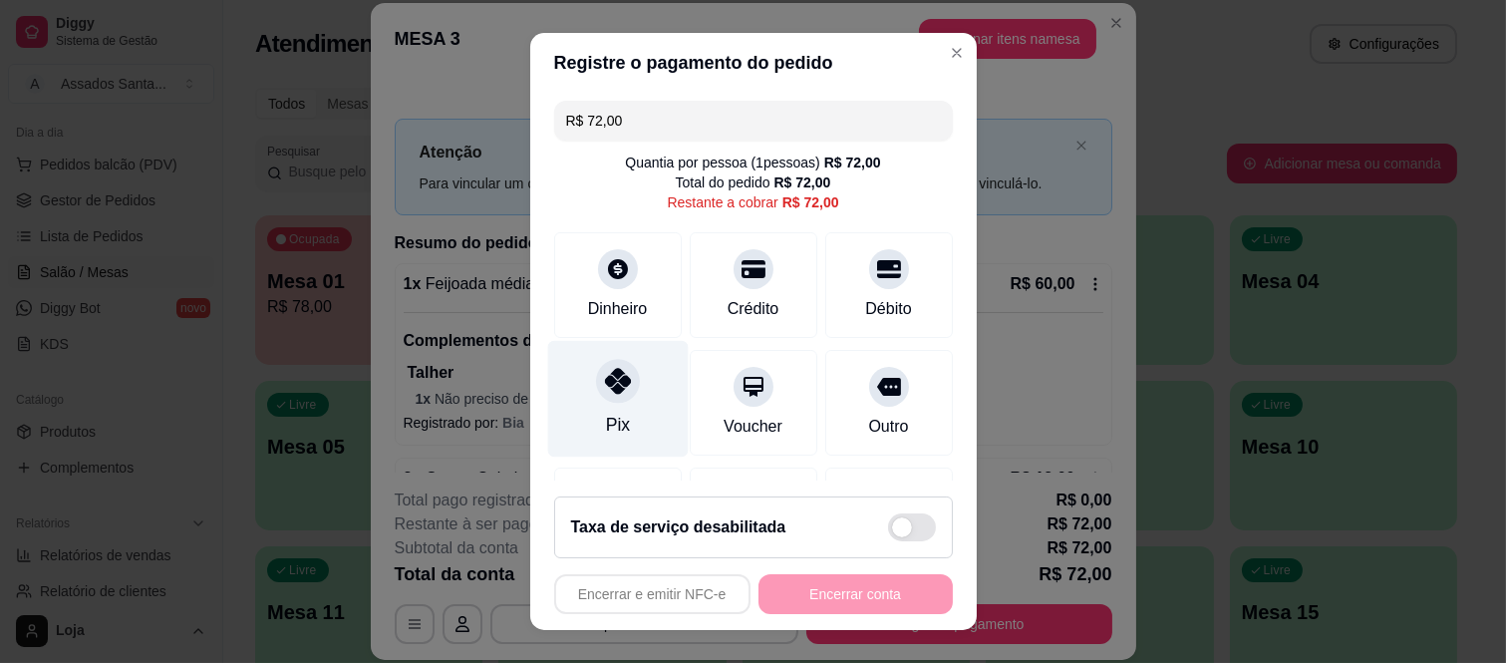
click at [604, 391] on icon at bounding box center [617, 381] width 26 height 26
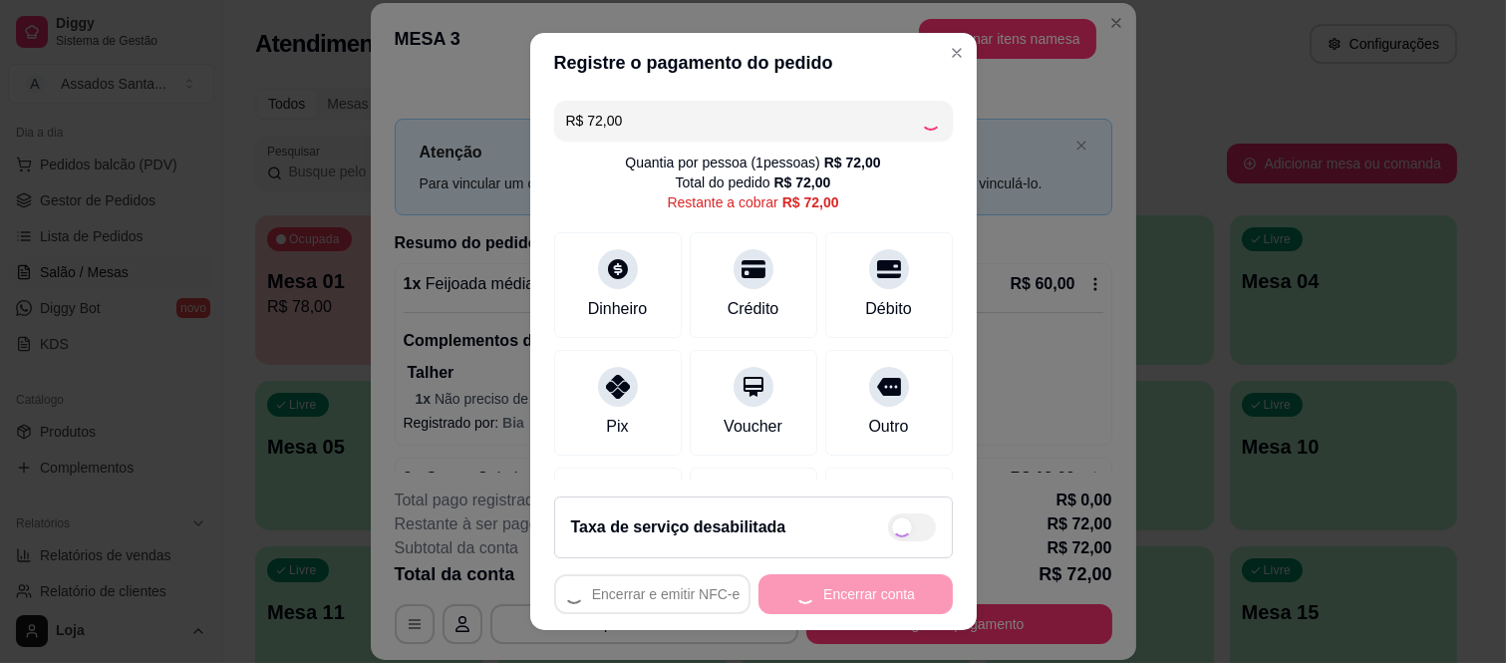
type input "R$ 0,00"
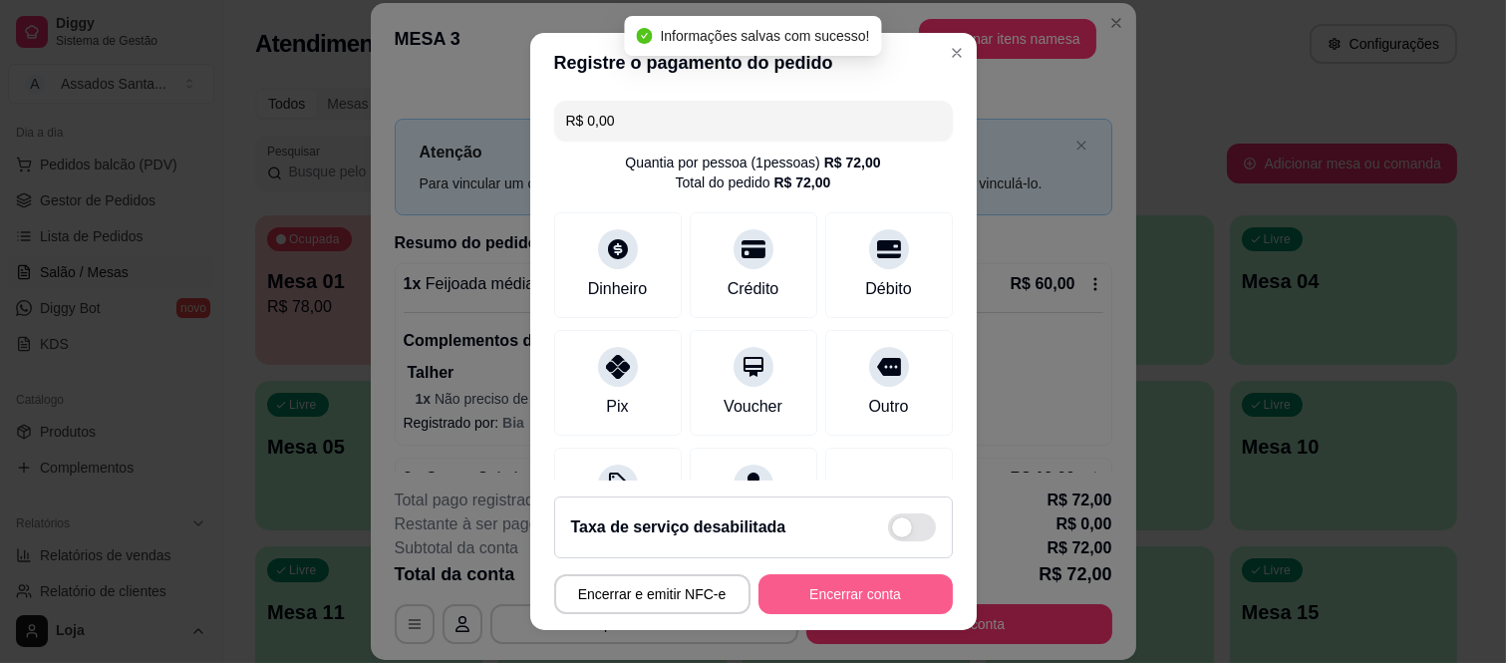
click at [813, 592] on button "Encerrar conta" at bounding box center [856, 594] width 194 height 40
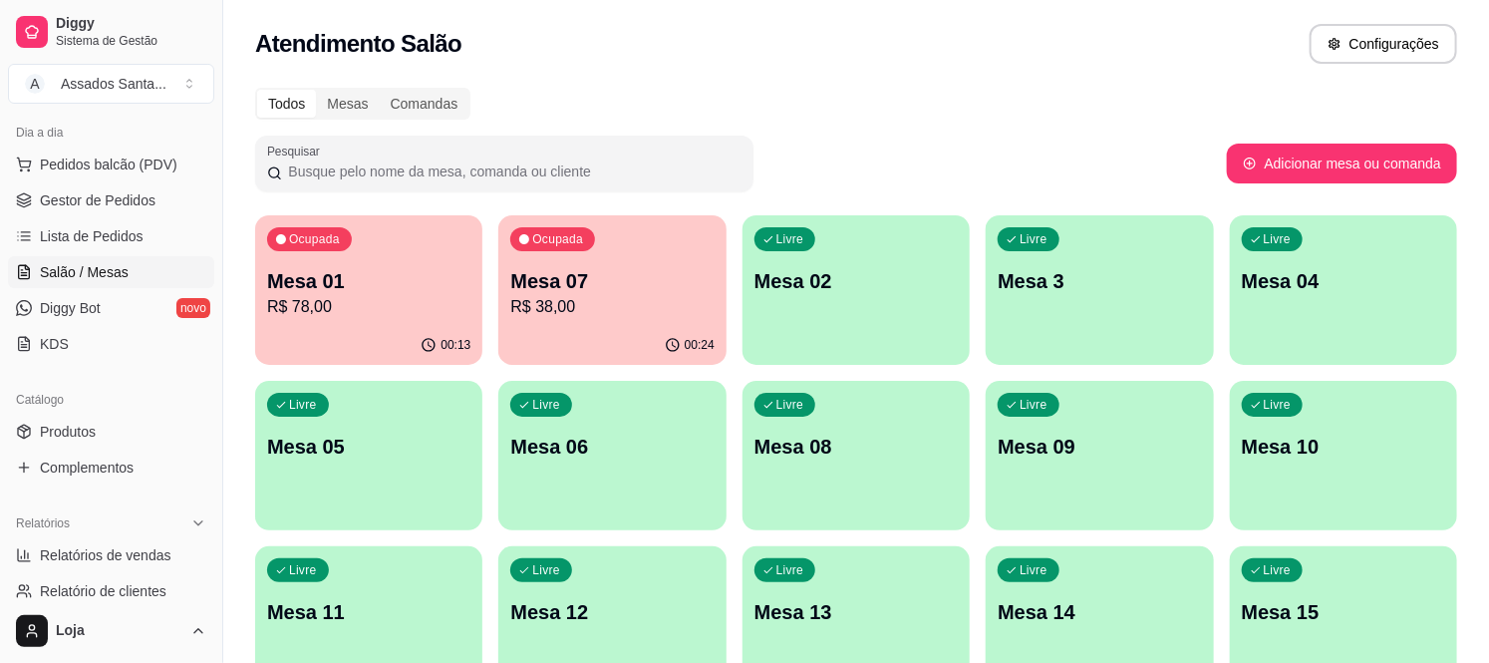
click at [595, 315] on p "R$ 38,00" at bounding box center [611, 307] width 203 height 24
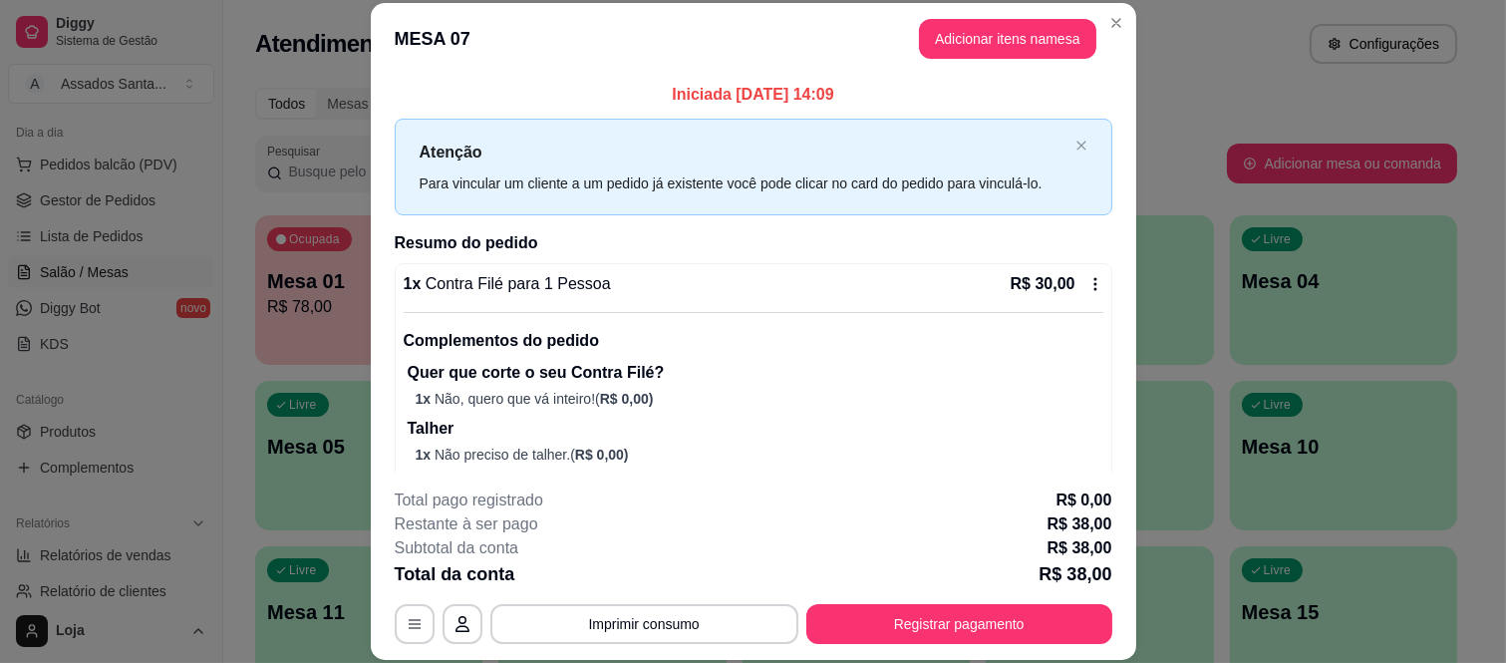
scroll to position [120, 0]
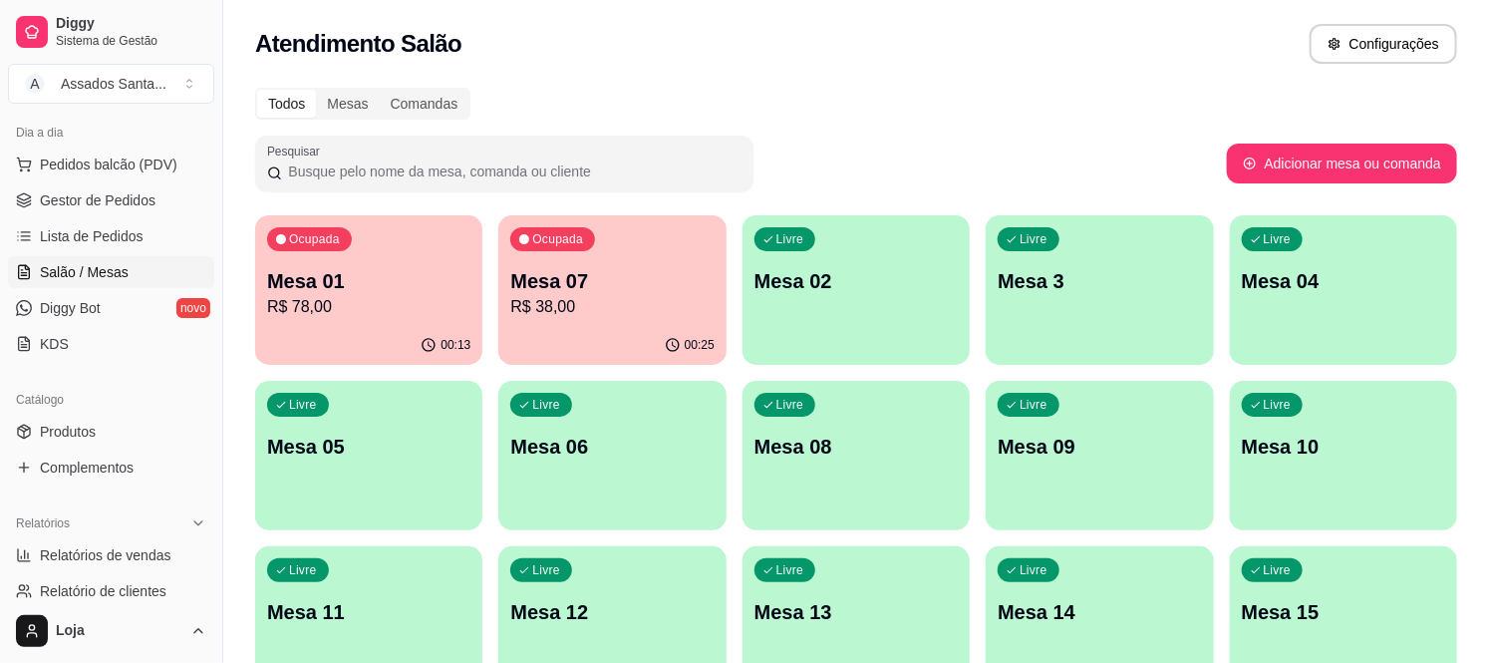
click at [581, 371] on div "Ocupada Mesa 01 R$ 78,00 00:13 Ocupada Mesa 07 R$ 38,00 00:25 Livre Mesa 02 Liv…" at bounding box center [856, 538] width 1202 height 646
click at [594, 312] on p "R$ 38,00" at bounding box center [611, 307] width 203 height 24
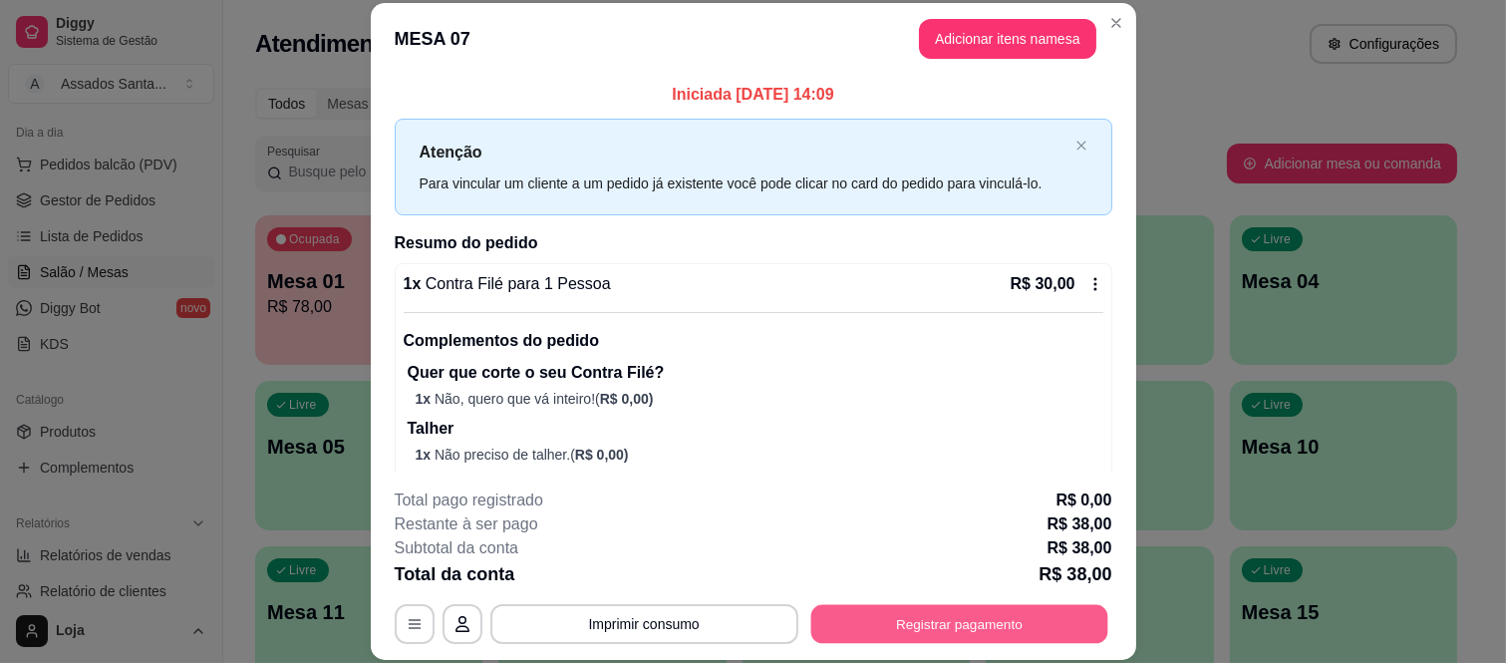
click at [842, 624] on button "Registrar pagamento" at bounding box center [958, 623] width 297 height 39
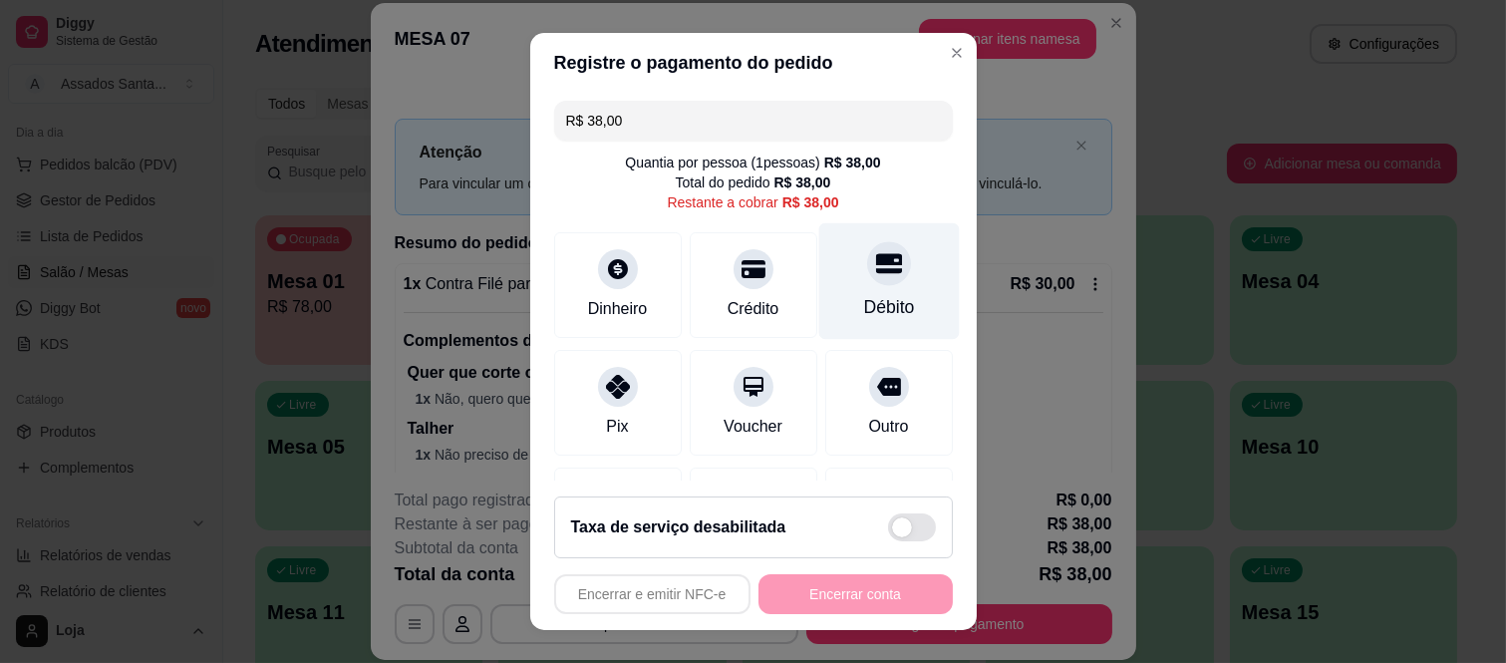
click at [875, 270] on icon at bounding box center [888, 264] width 26 height 20
type input "R$ 0,00"
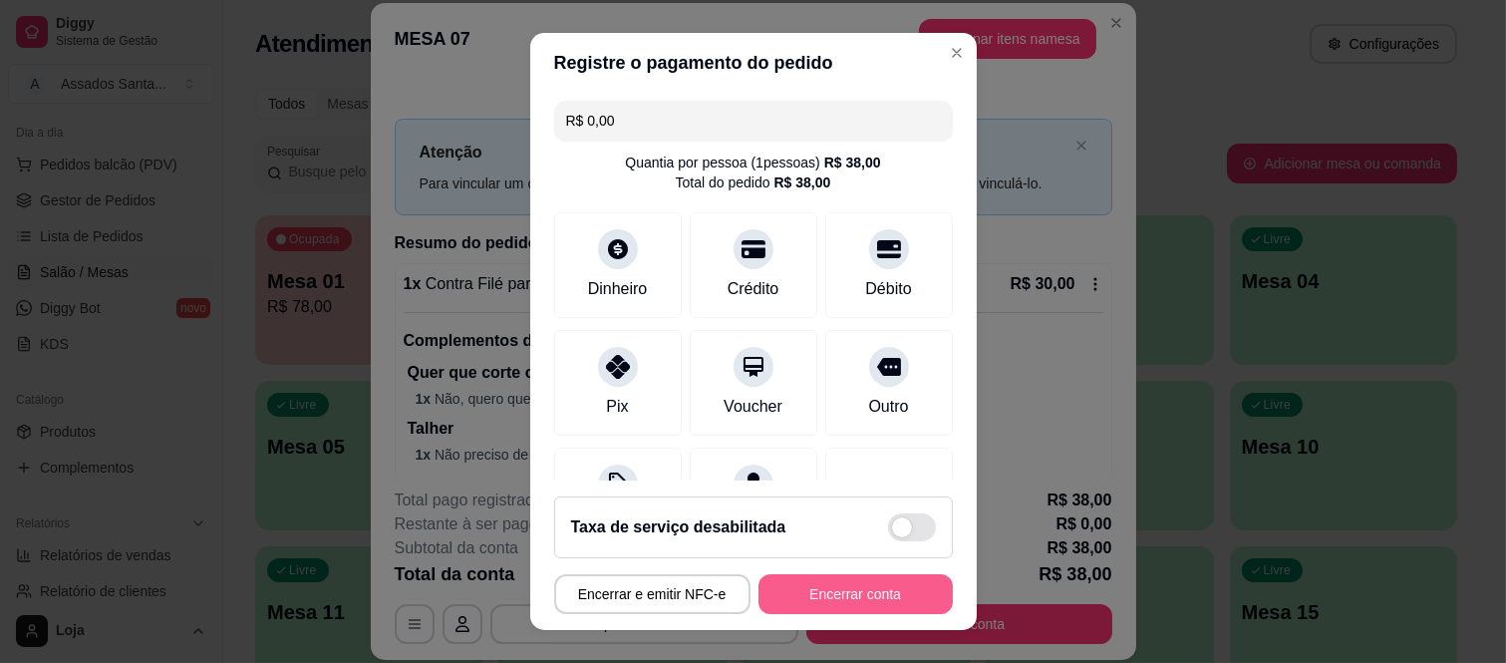
click at [873, 590] on button "Encerrar conta" at bounding box center [856, 594] width 194 height 40
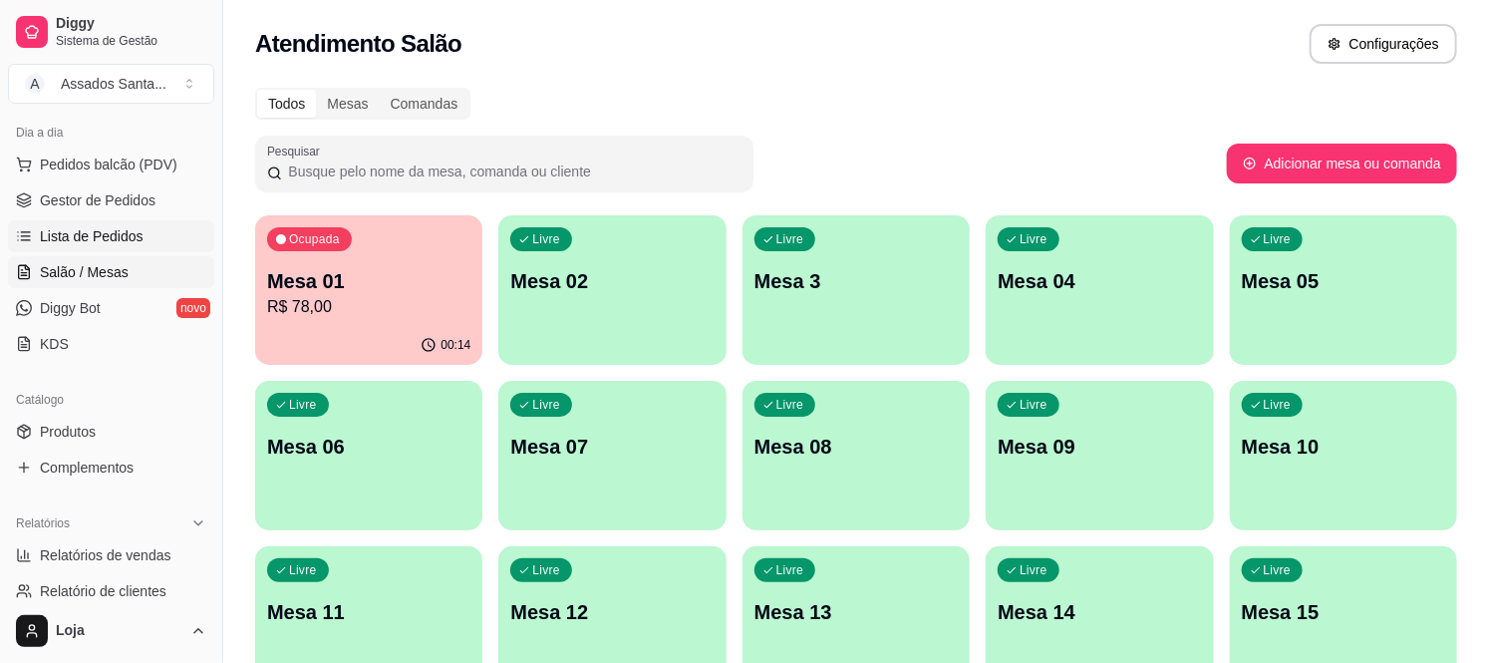
click at [130, 220] on link "Lista de Pedidos" at bounding box center [111, 236] width 206 height 32
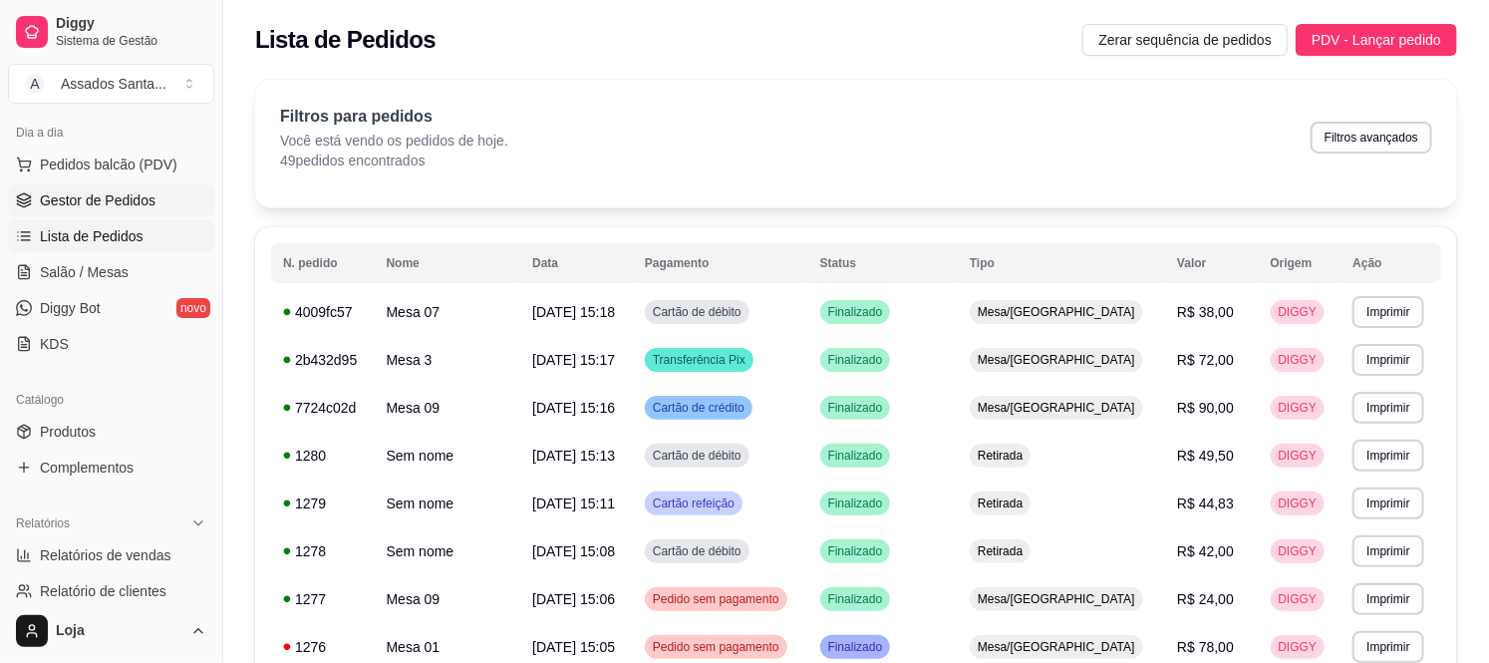
click at [81, 187] on link "Gestor de Pedidos" at bounding box center [111, 200] width 206 height 32
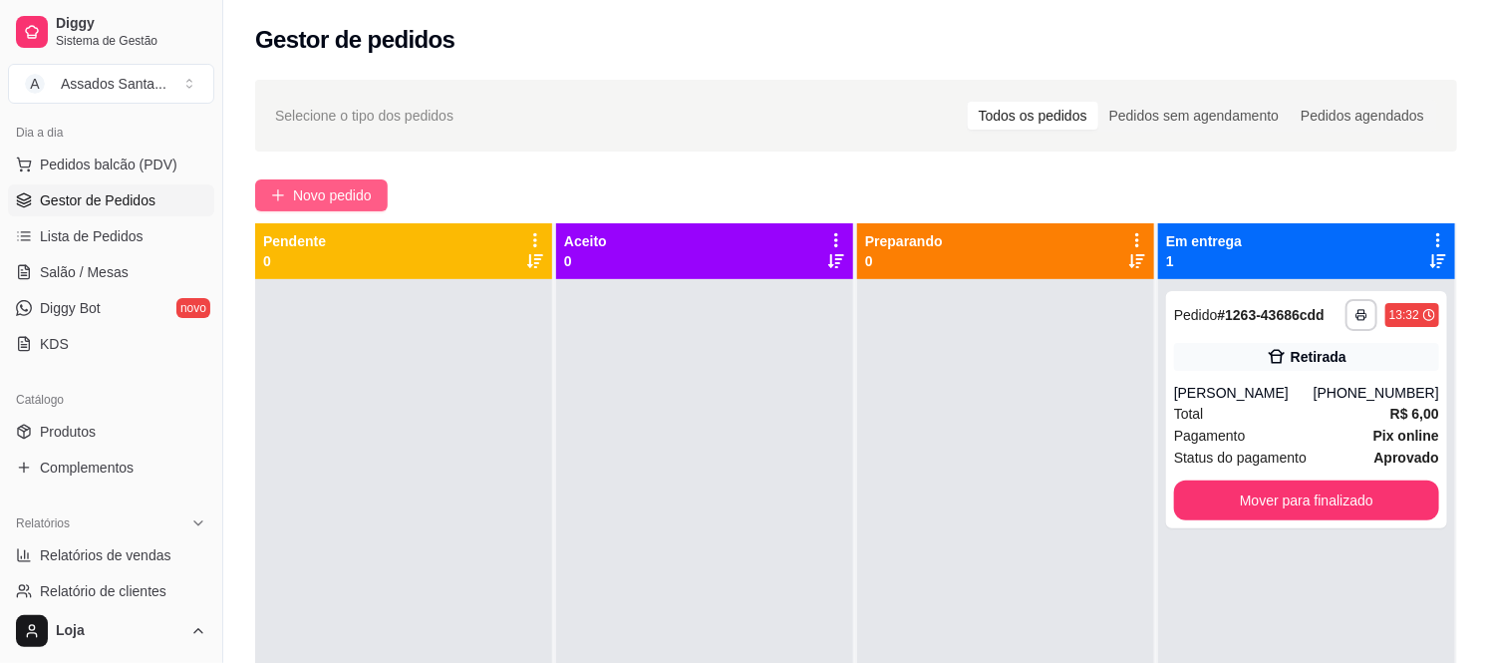
click at [280, 195] on icon "plus" at bounding box center [277, 194] width 11 height 1
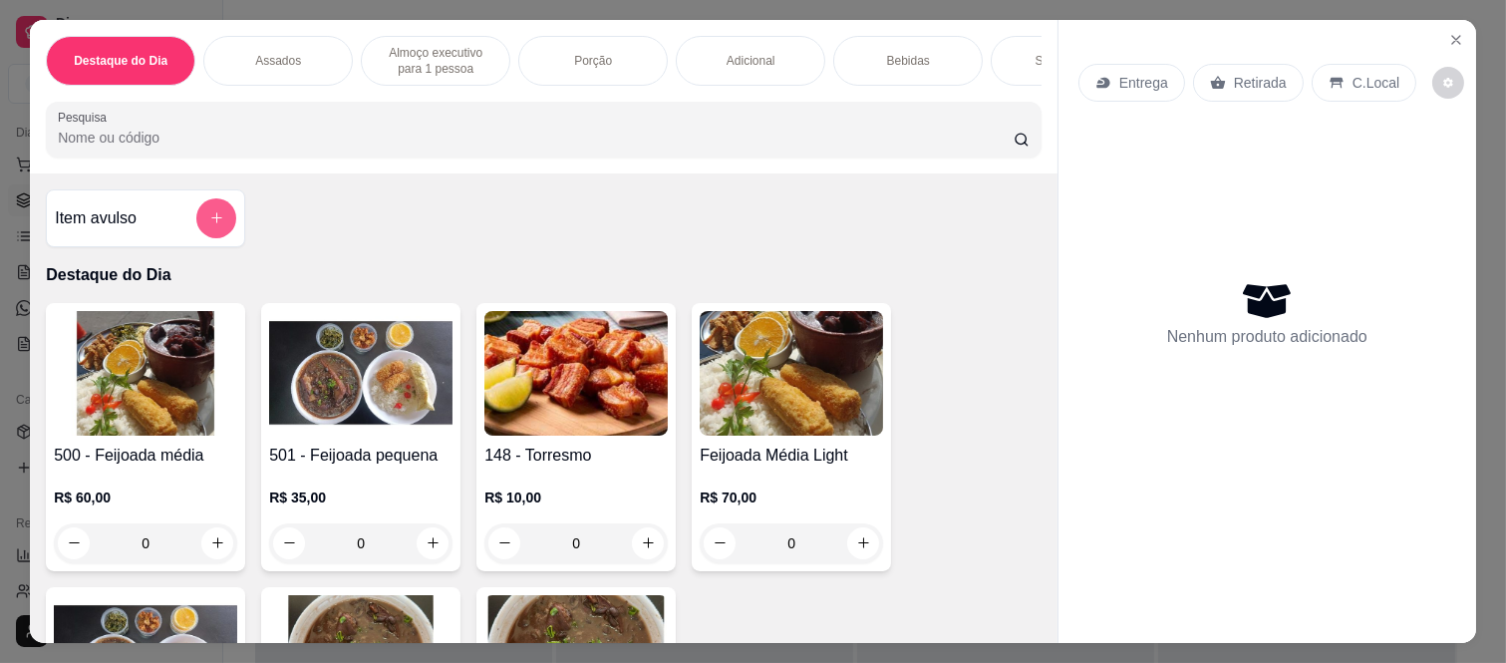
click at [202, 234] on button "add-separate-item" at bounding box center [216, 218] width 40 height 40
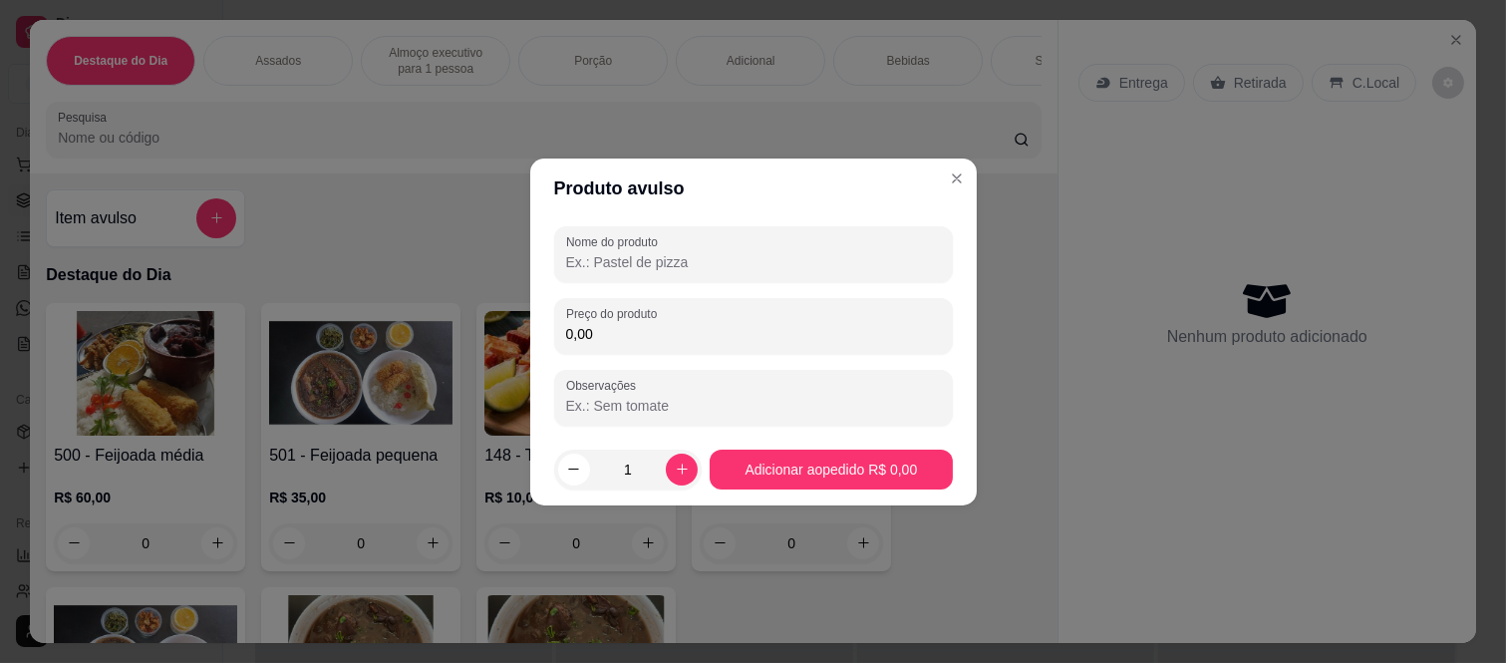
click at [610, 266] on input "Nome do produto" at bounding box center [753, 262] width 375 height 20
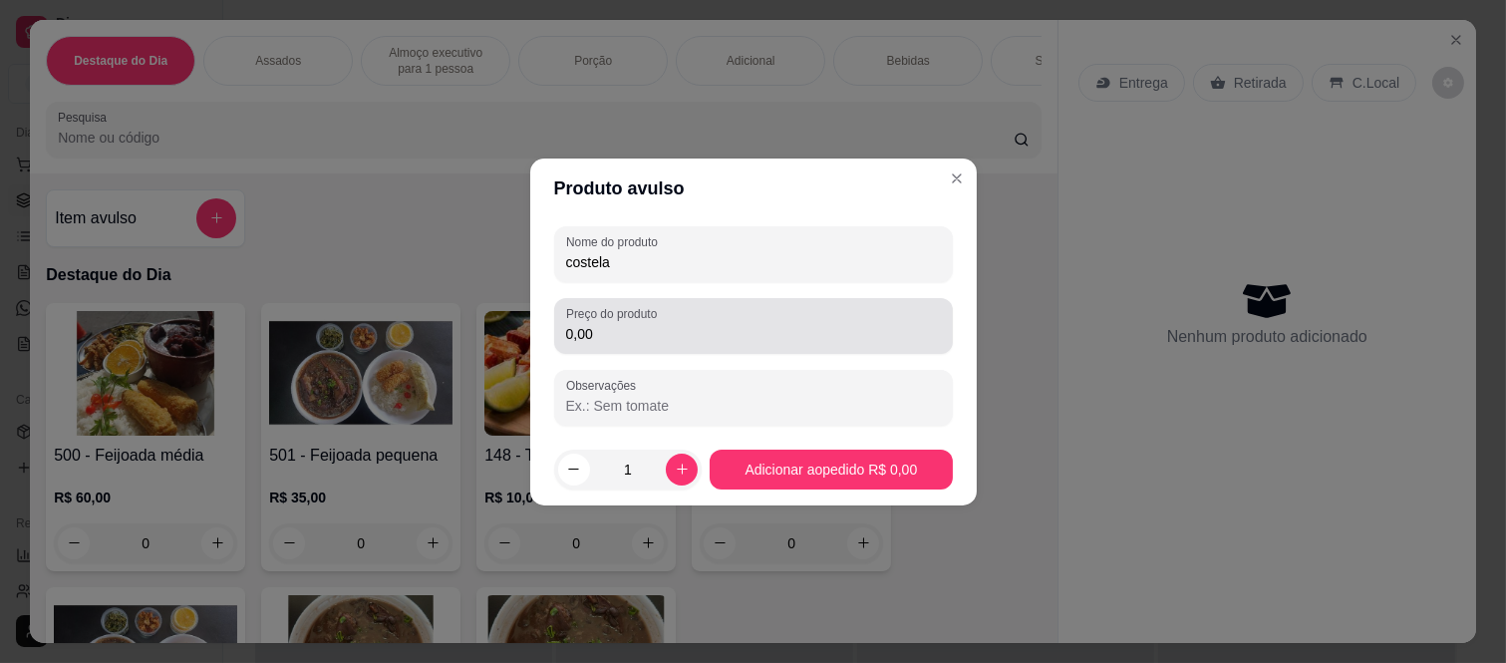
type input "costela"
click at [639, 351] on div "Preço do produto 0,00" at bounding box center [753, 326] width 399 height 56
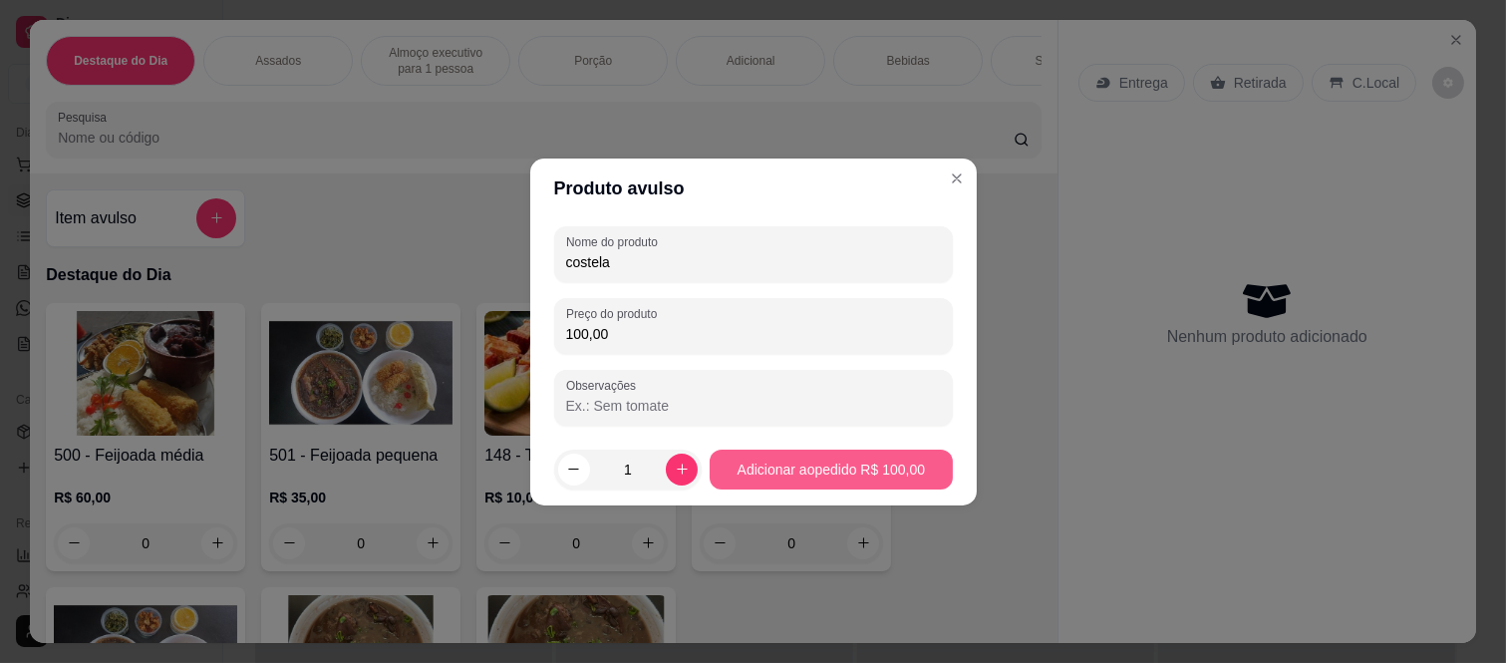
type input "100,00"
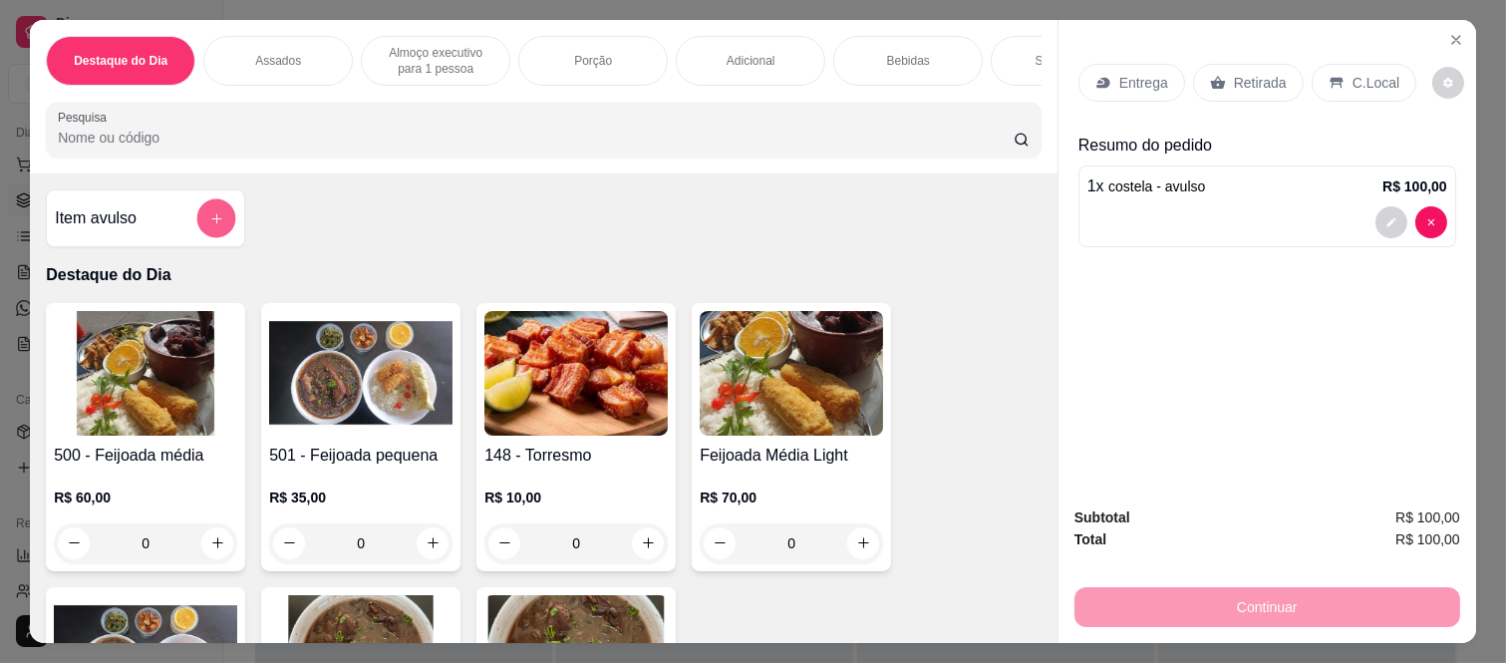
click at [225, 221] on button "add-separate-item" at bounding box center [216, 218] width 39 height 39
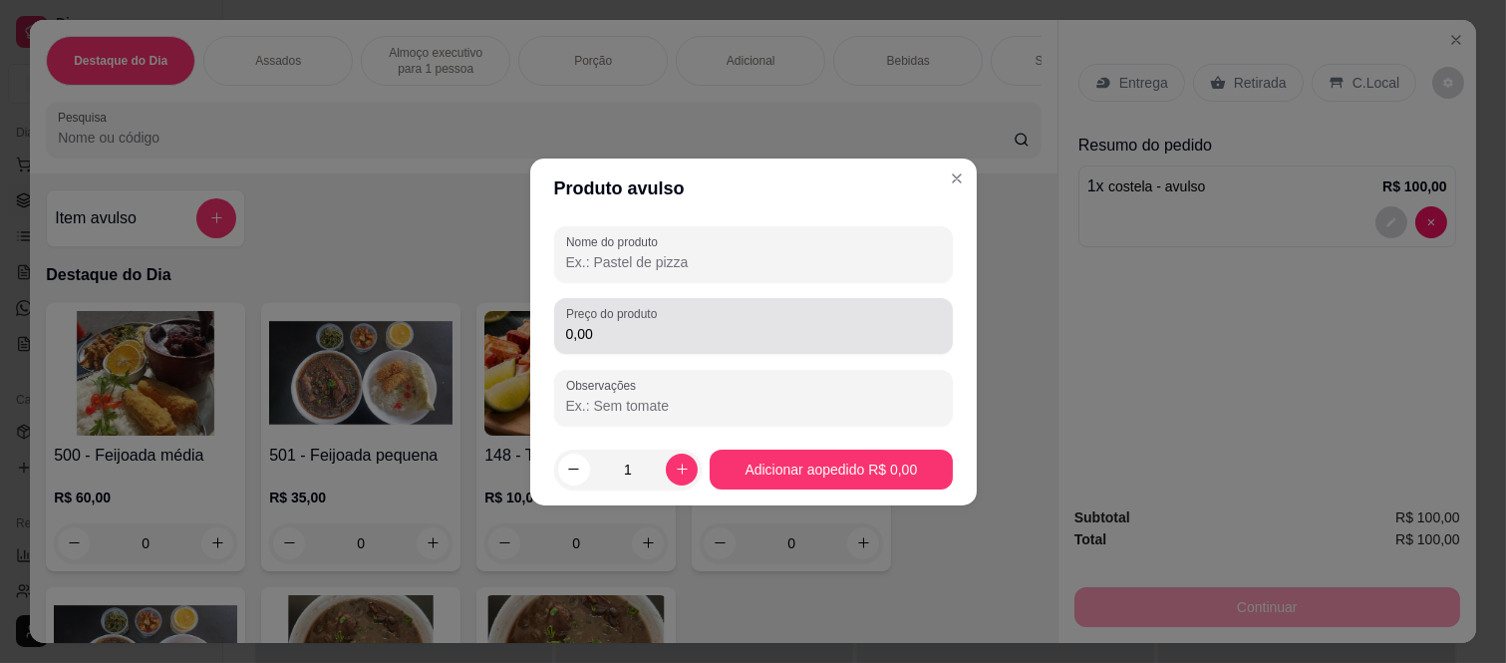
click at [635, 336] on input "0,00" at bounding box center [753, 334] width 375 height 20
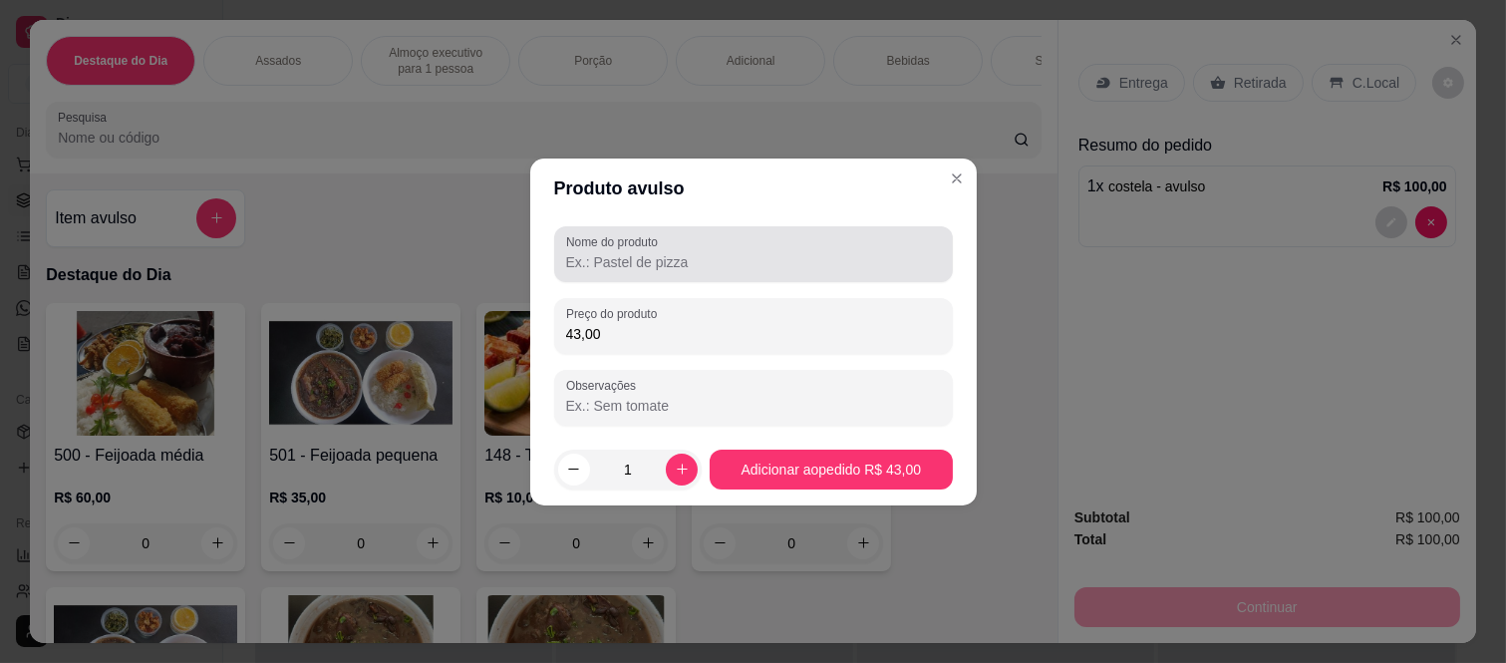
type input "43,00"
click at [639, 246] on label "Nome do produto" at bounding box center [615, 241] width 99 height 17
click at [639, 252] on input "Nome do produto" at bounding box center [753, 262] width 375 height 20
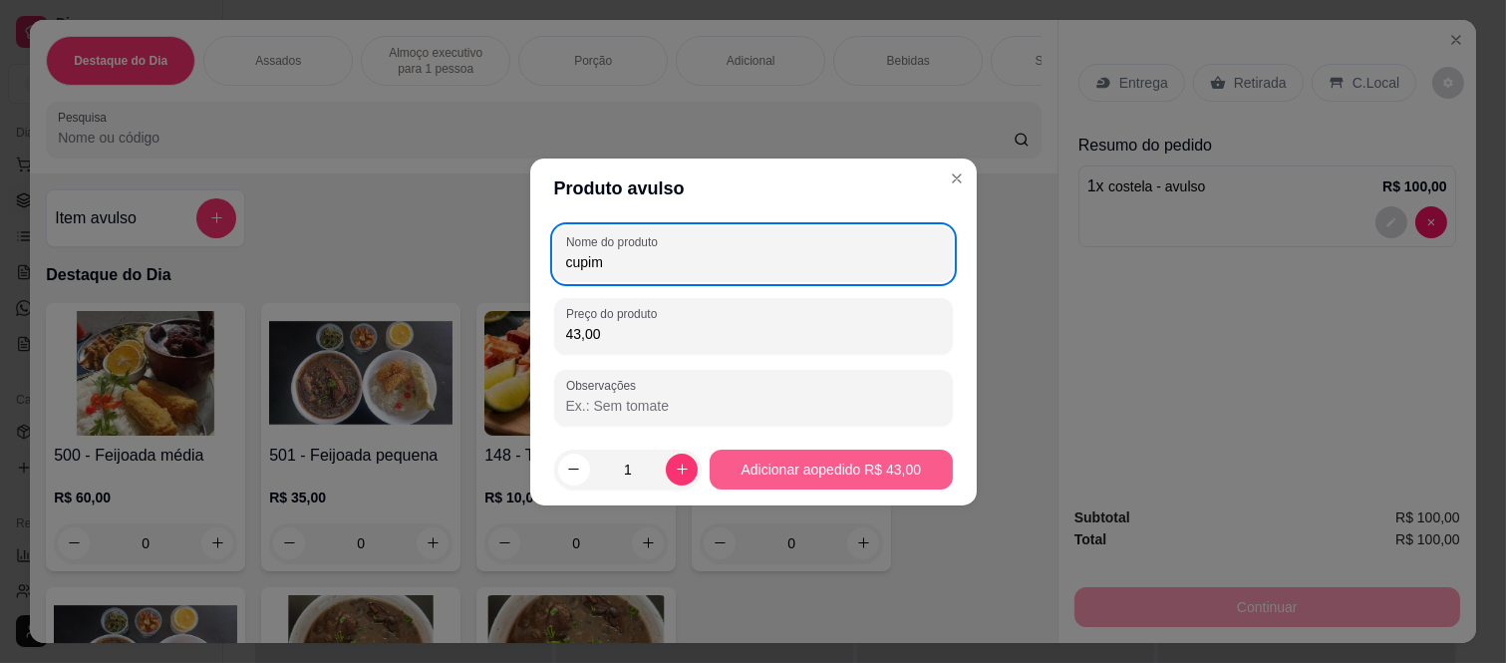
type input "cupim"
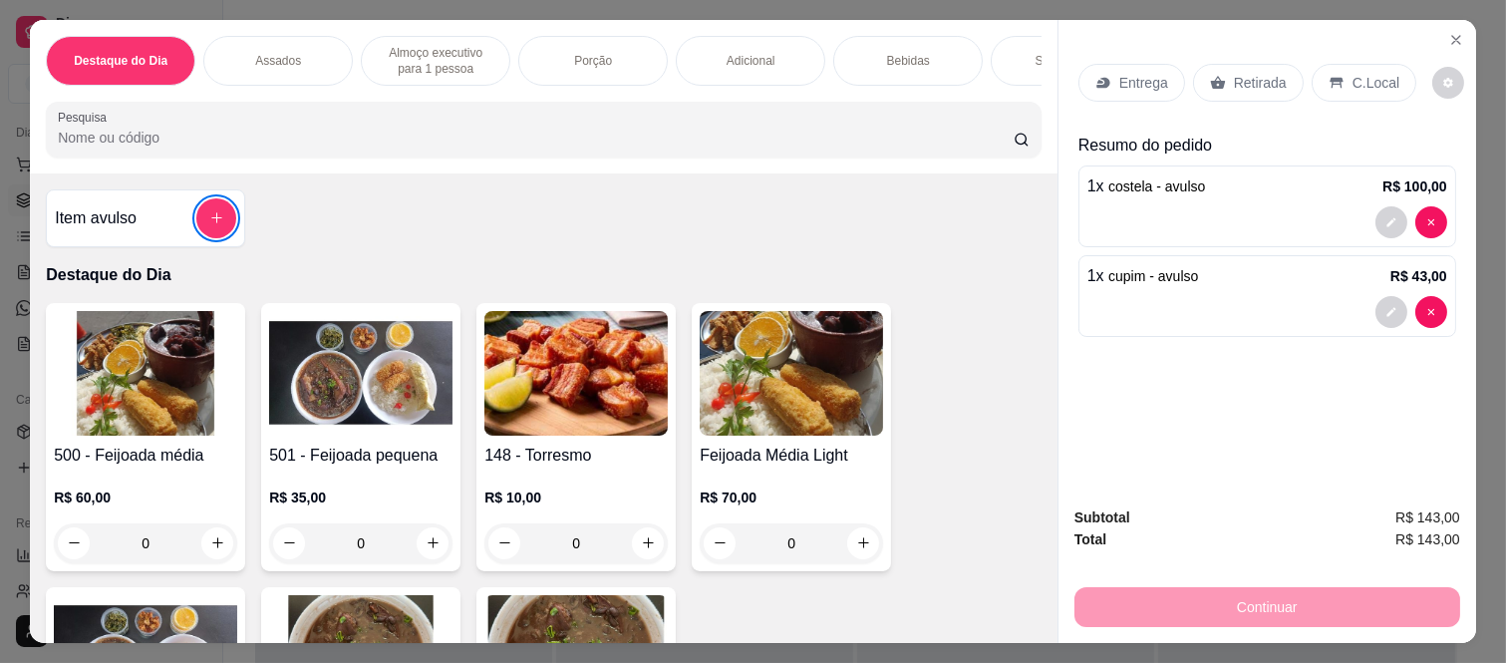
click at [743, 479] on div "R$ 70,00 0" at bounding box center [791, 515] width 183 height 96
click at [213, 550] on div "0" at bounding box center [145, 543] width 183 height 40
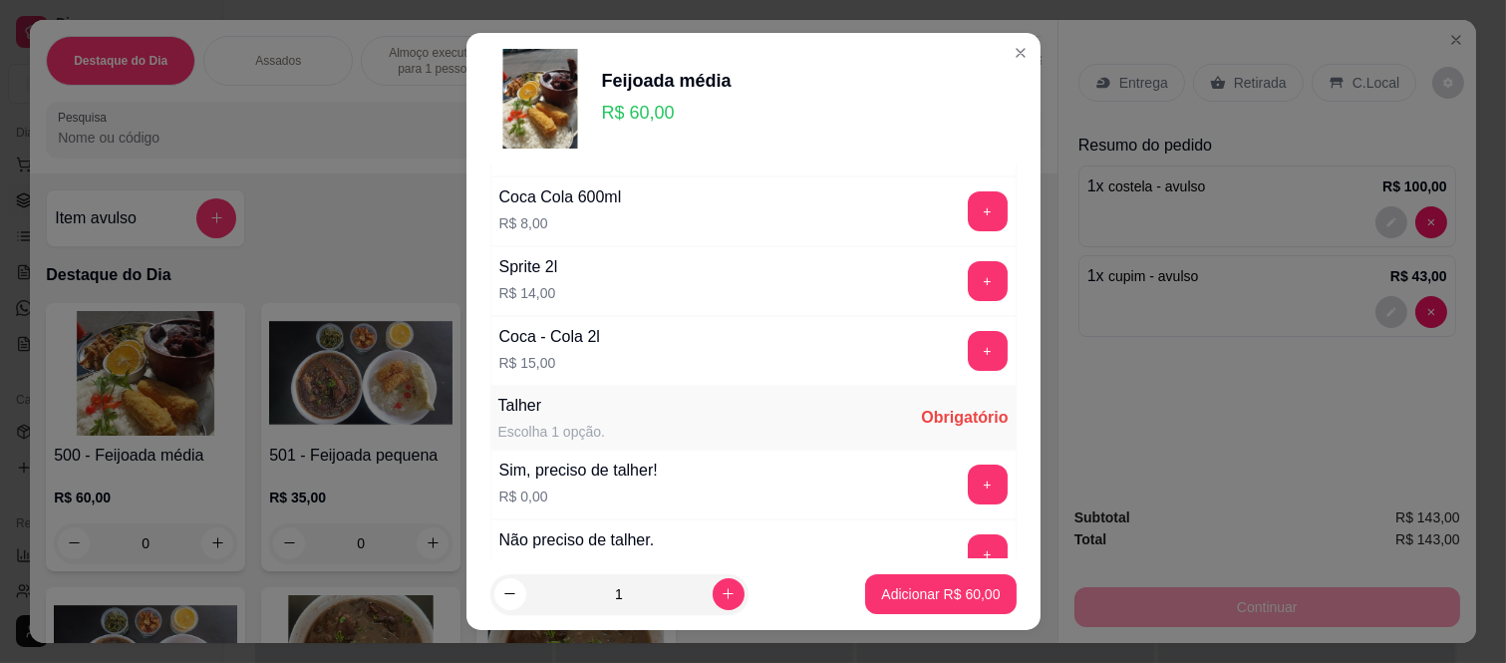
scroll to position [1081, 0]
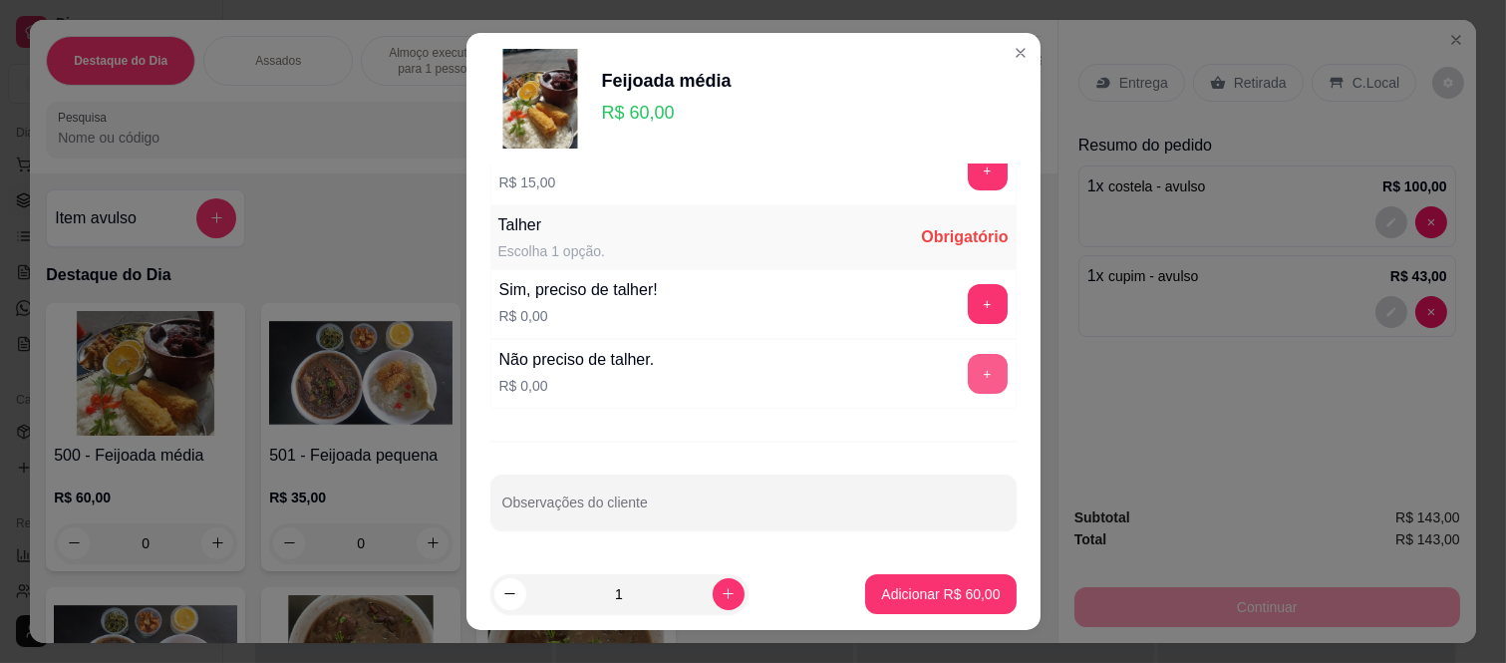
click at [968, 365] on button "+" at bounding box center [988, 374] width 40 height 40
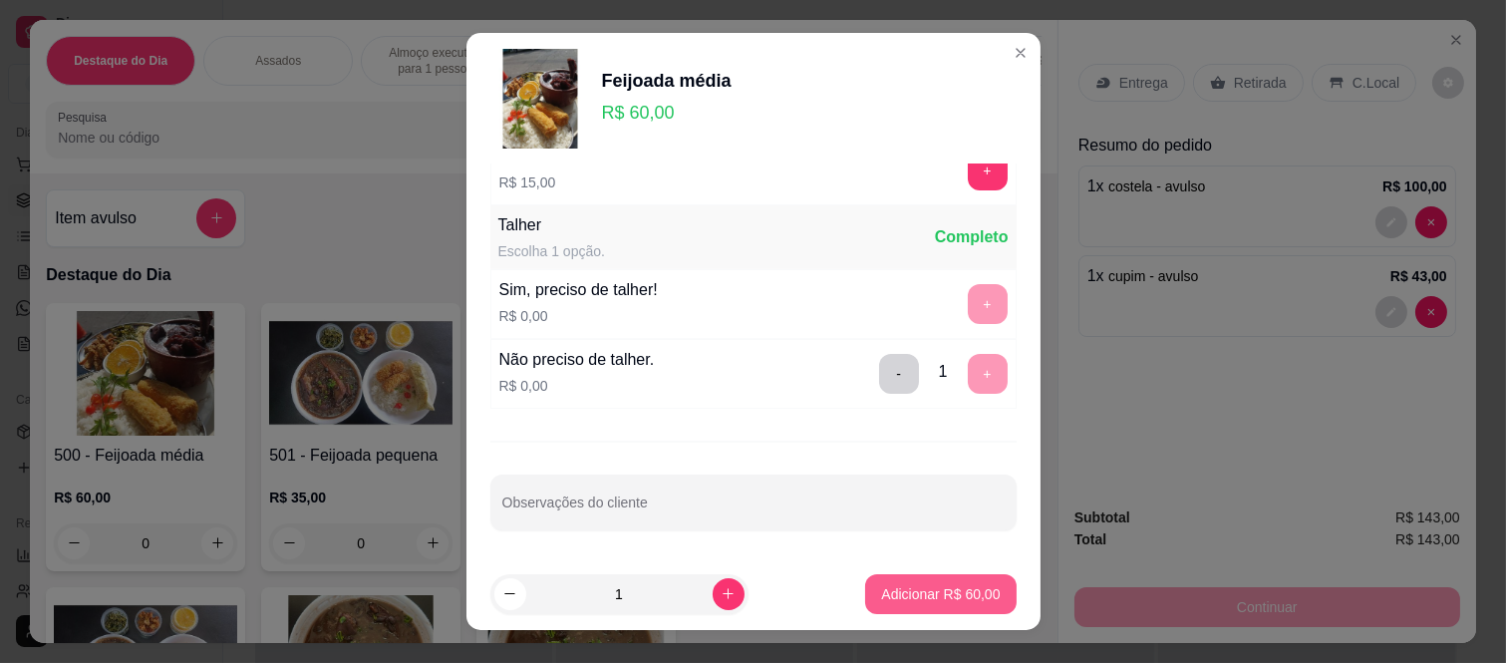
click at [898, 585] on p "Adicionar R$ 60,00" at bounding box center [940, 594] width 119 height 20
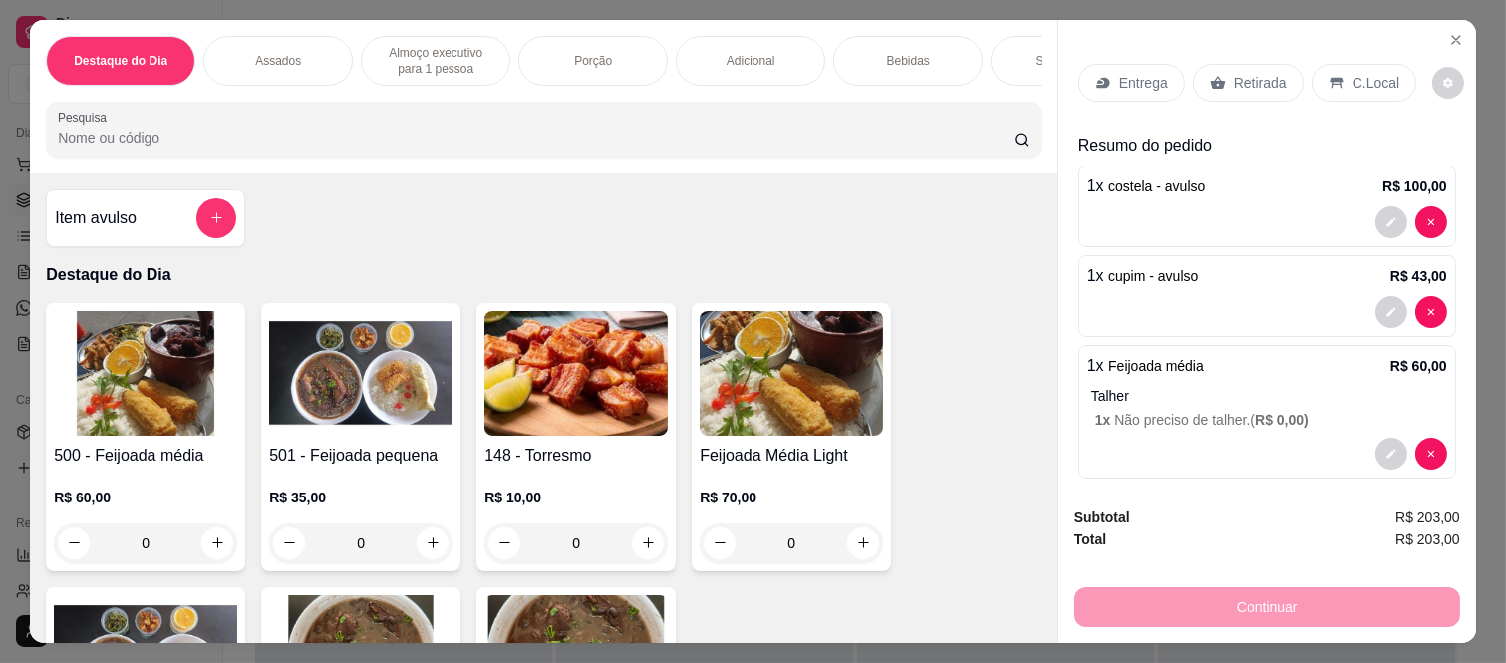
scroll to position [15, 0]
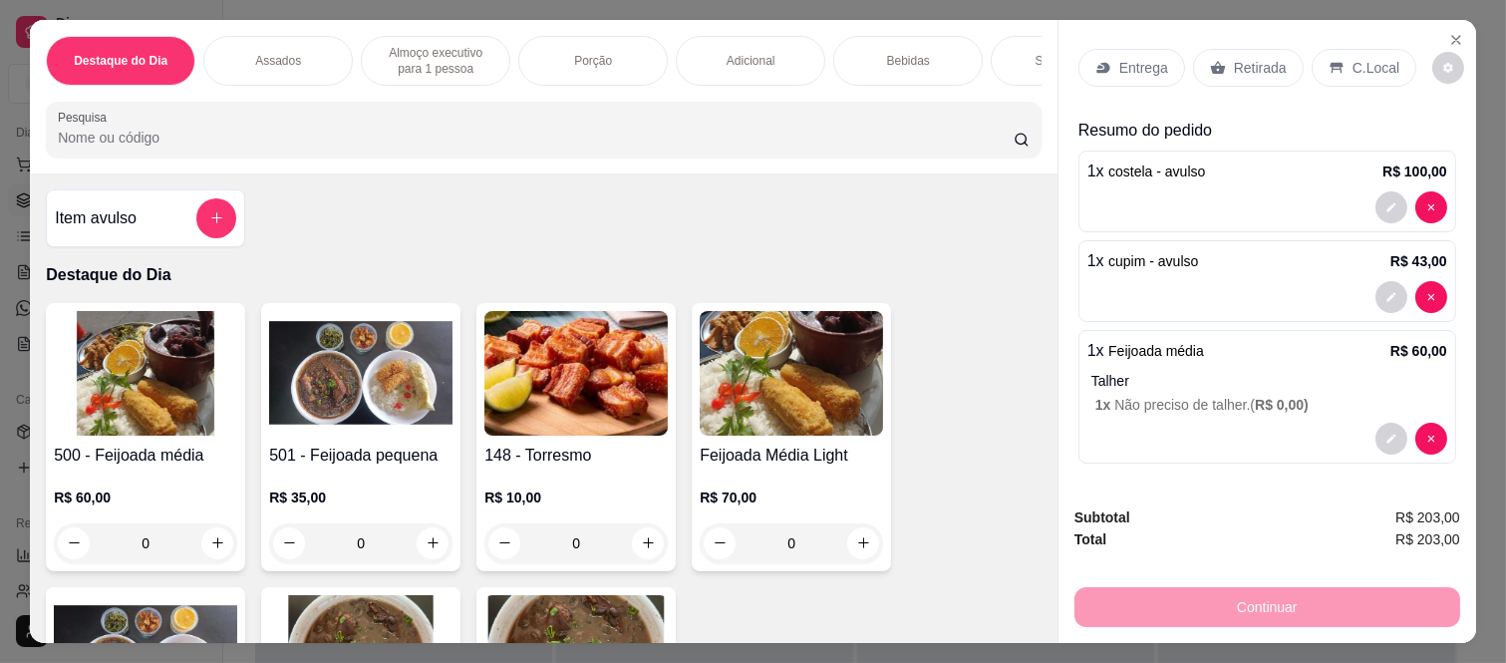
click at [1234, 61] on p "Retirada" at bounding box center [1260, 68] width 53 height 20
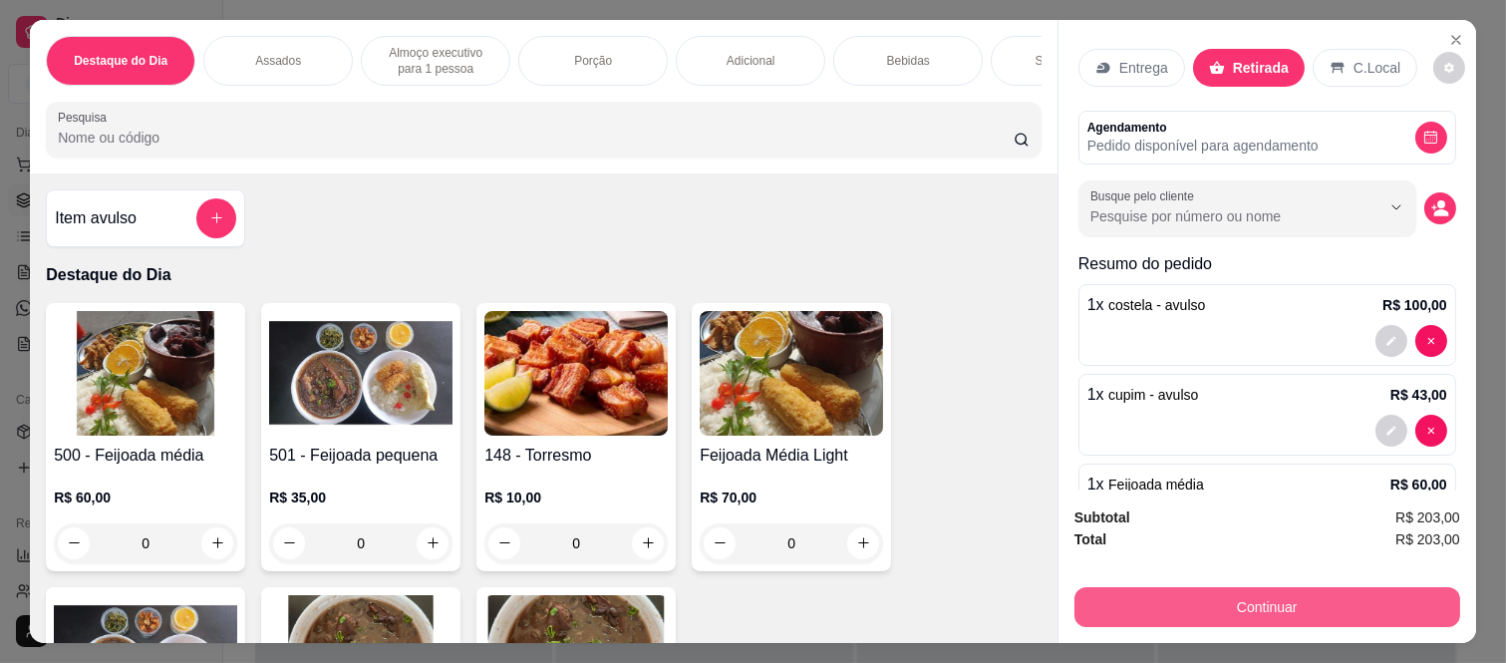
click at [1158, 596] on button "Continuar" at bounding box center [1267, 607] width 386 height 40
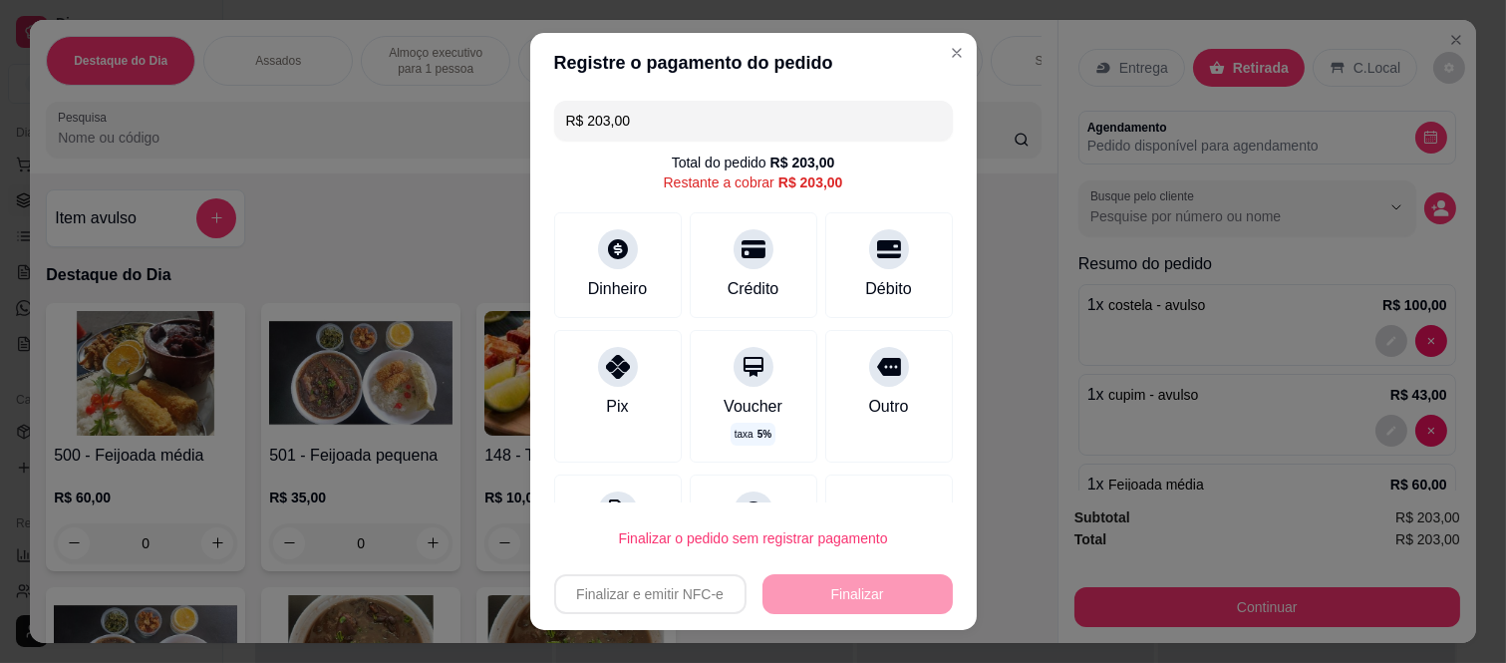
click at [651, 127] on input "R$ 203,00" at bounding box center [753, 121] width 375 height 40
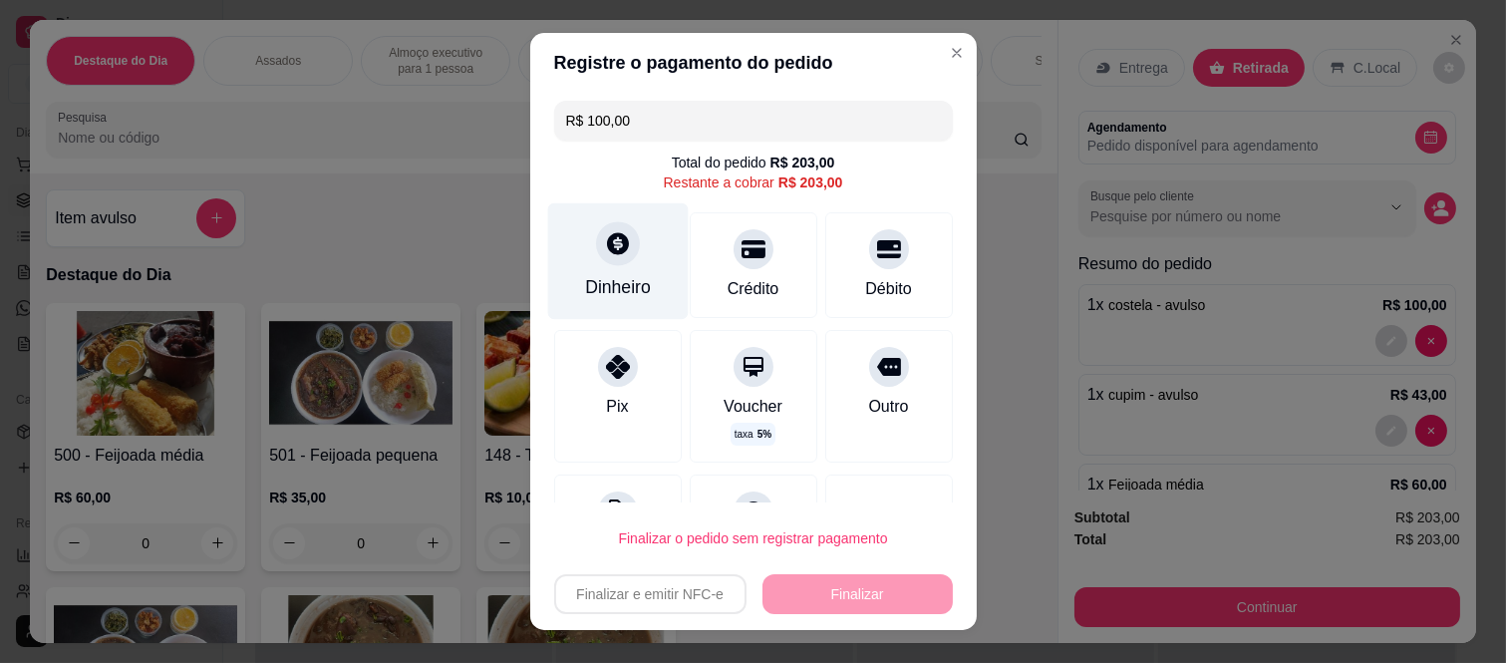
click at [585, 257] on div "Dinheiro" at bounding box center [617, 261] width 141 height 117
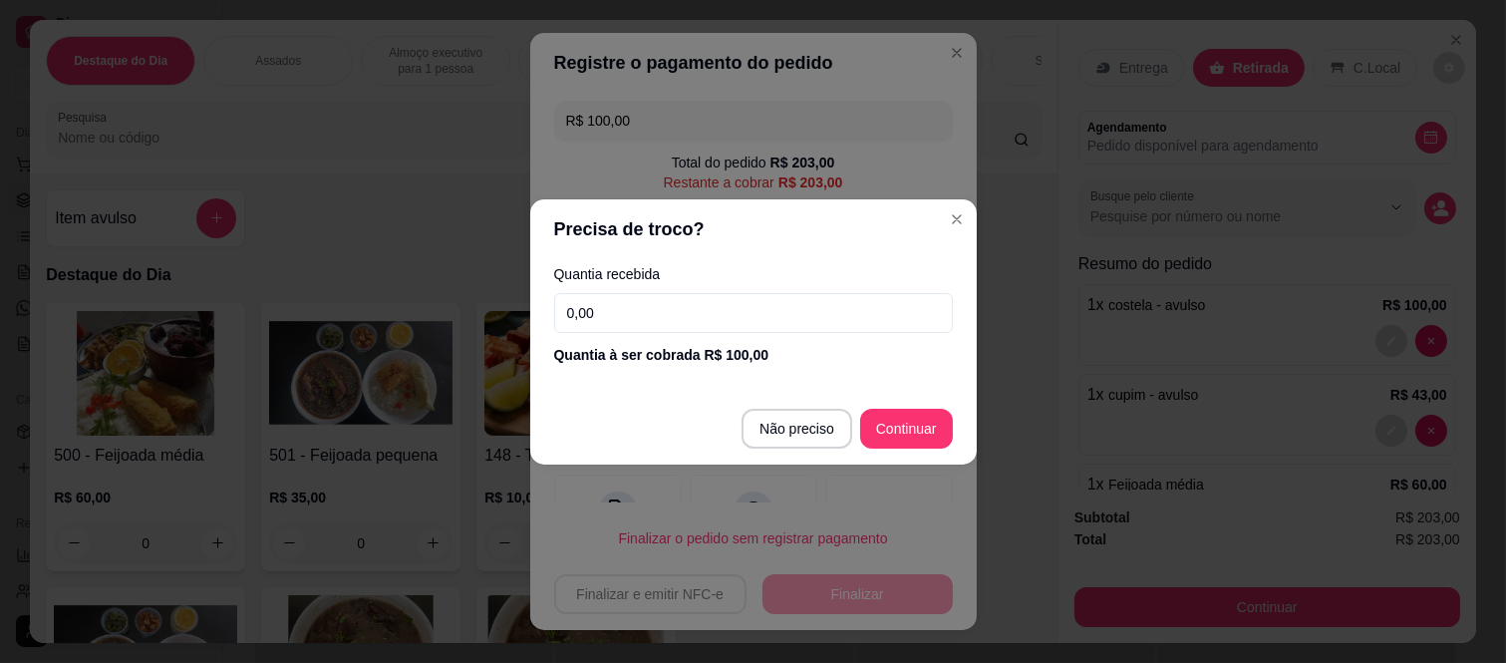
click at [663, 312] on input "0,00" at bounding box center [753, 313] width 399 height 40
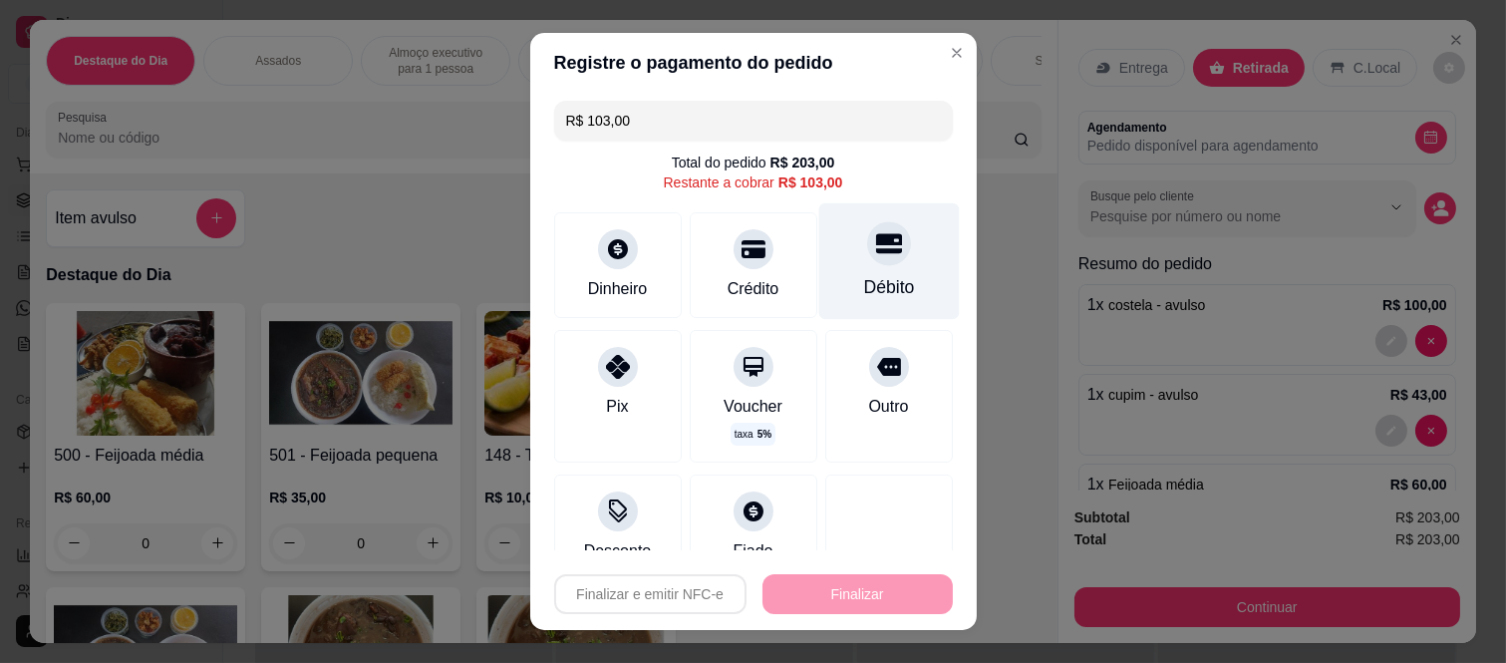
click at [849, 266] on div "Débito" at bounding box center [888, 261] width 141 height 117
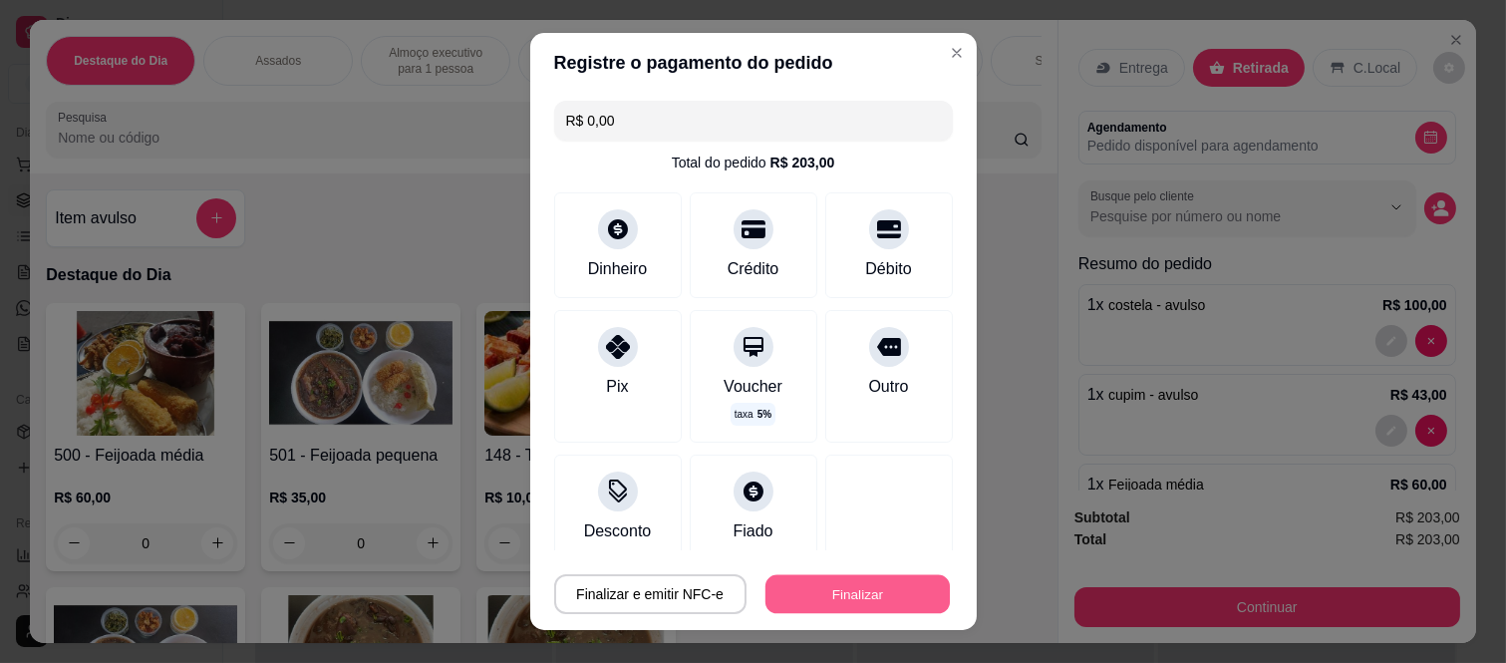
click at [852, 589] on button "Finalizar" at bounding box center [857, 593] width 184 height 39
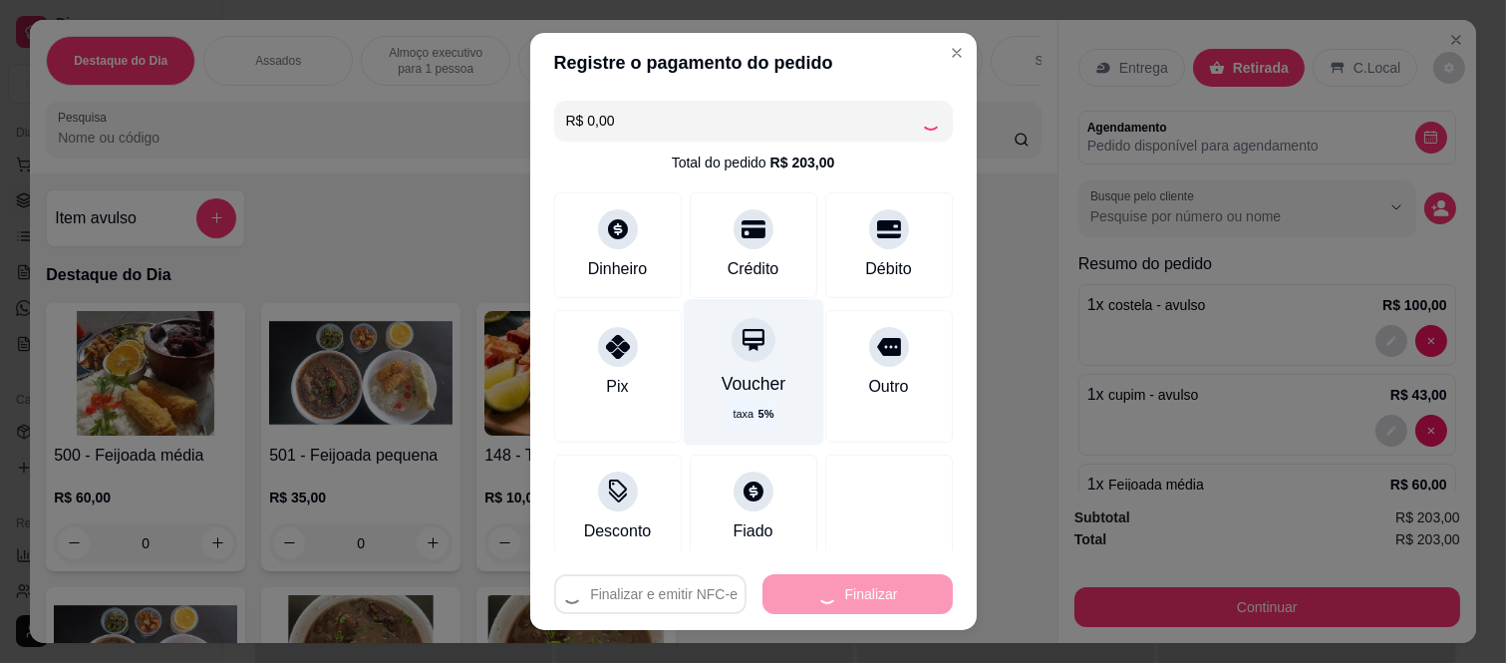
type input "-R$ 203,00"
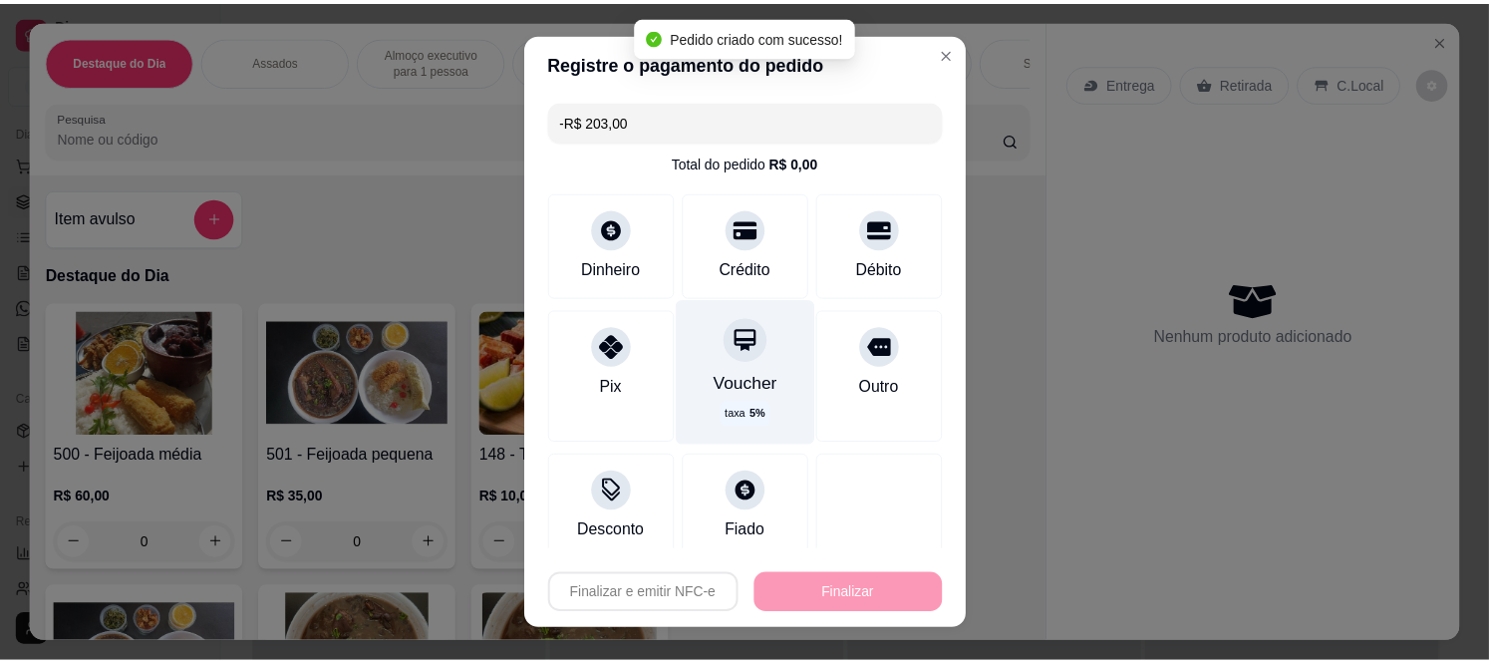
scroll to position [0, 0]
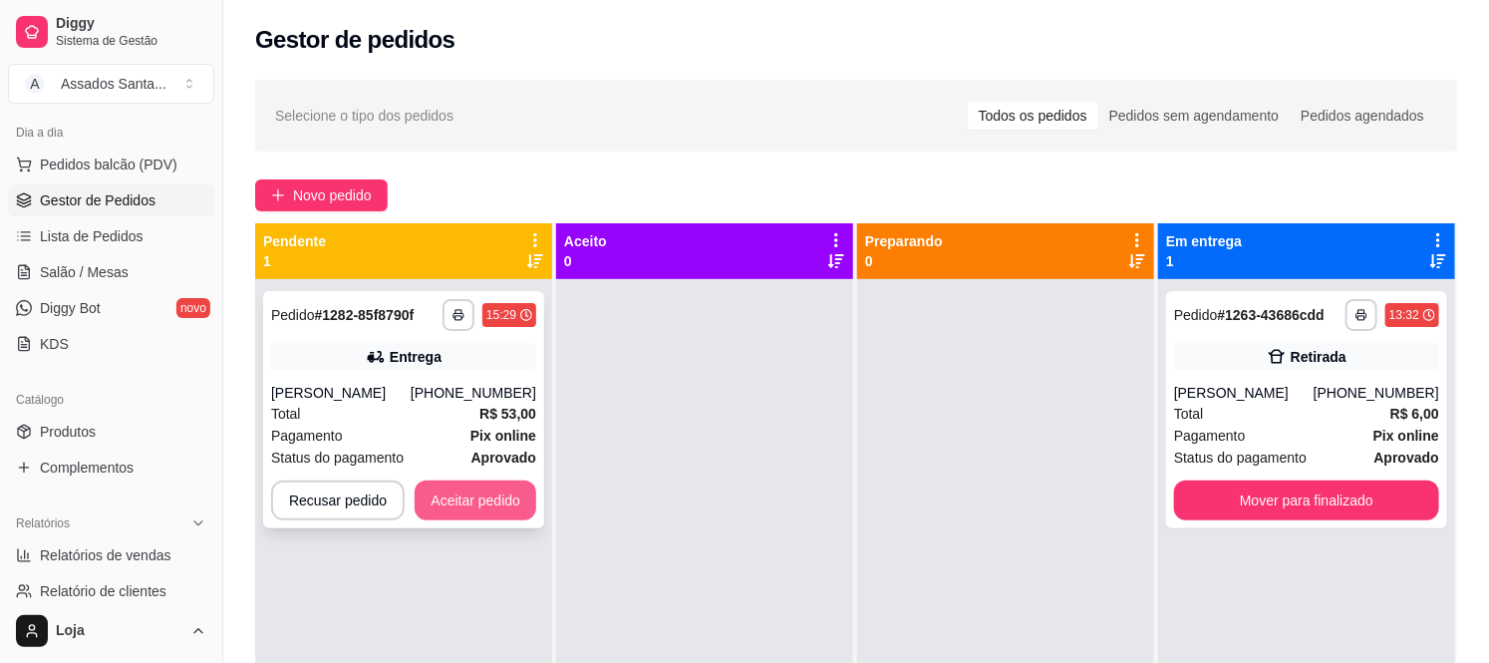
click at [436, 506] on button "Aceitar pedido" at bounding box center [476, 500] width 122 height 40
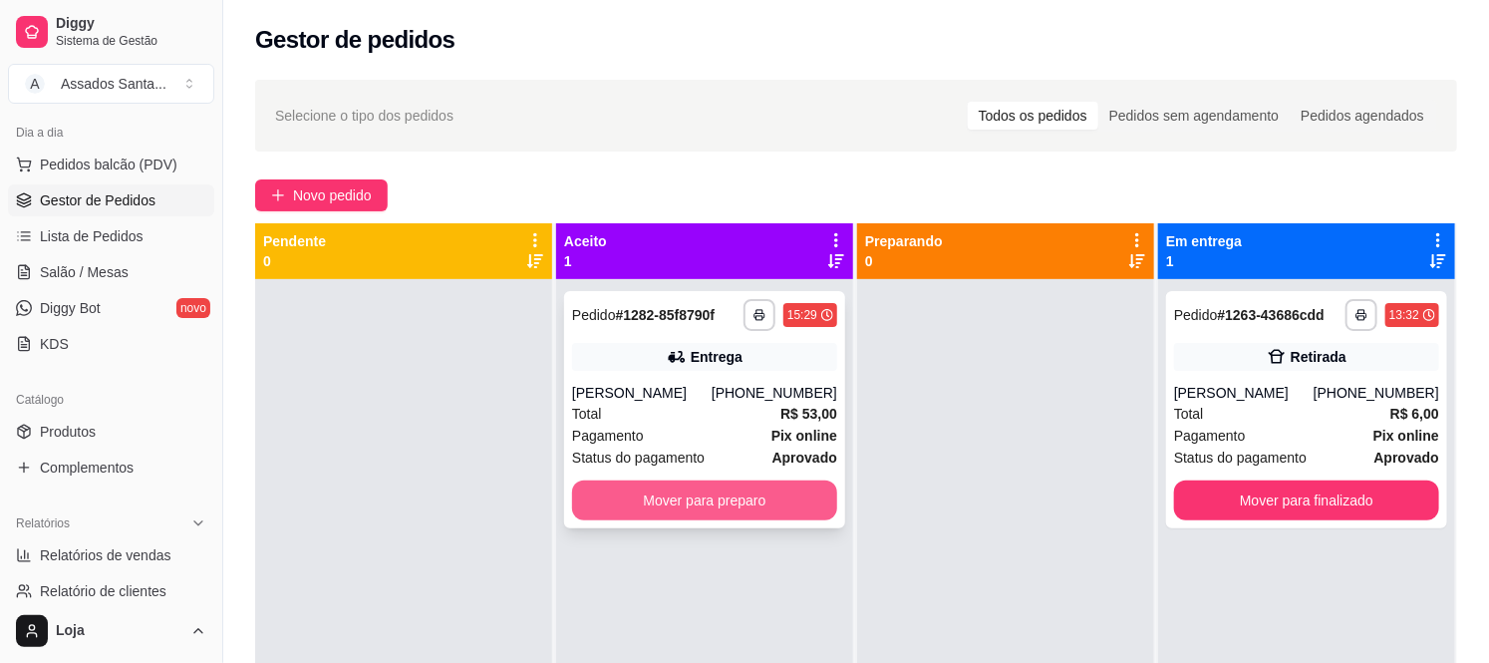
click at [689, 500] on button "Mover para preparo" at bounding box center [704, 500] width 265 height 40
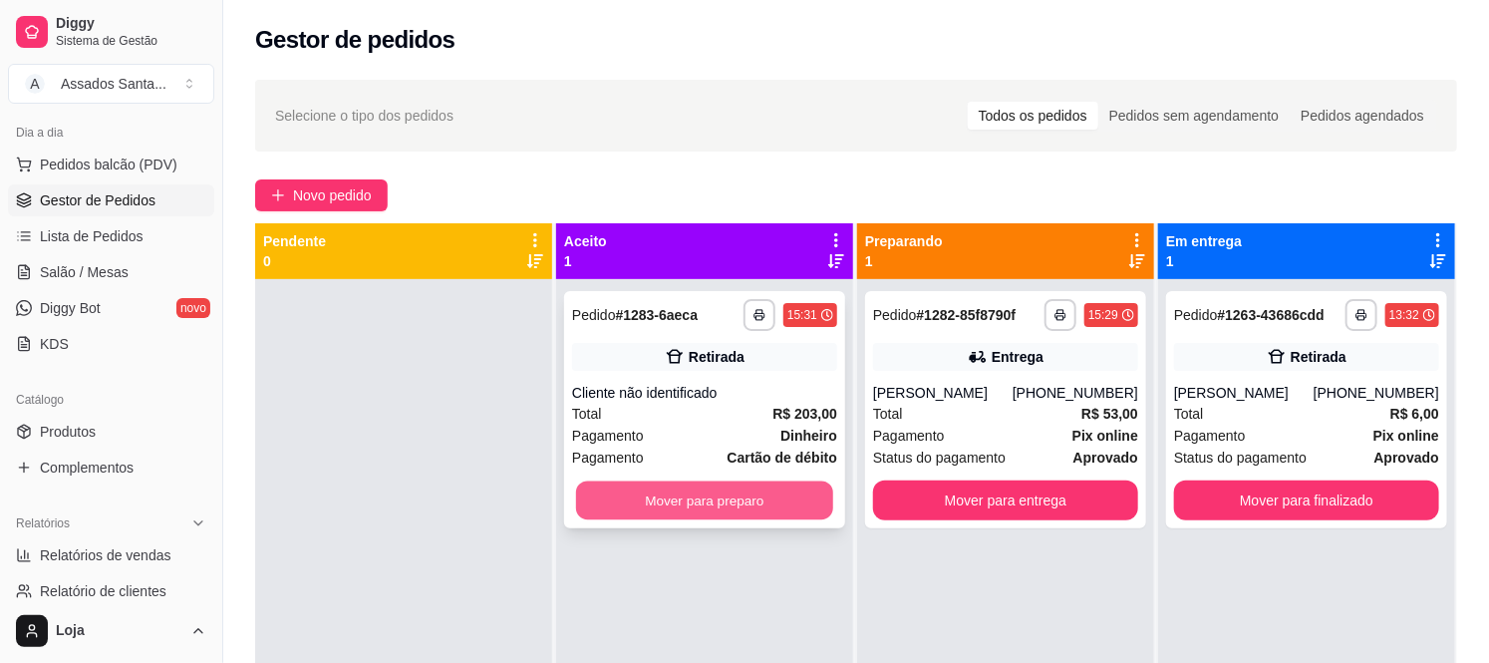
click at [679, 504] on button "Mover para preparo" at bounding box center [704, 500] width 257 height 39
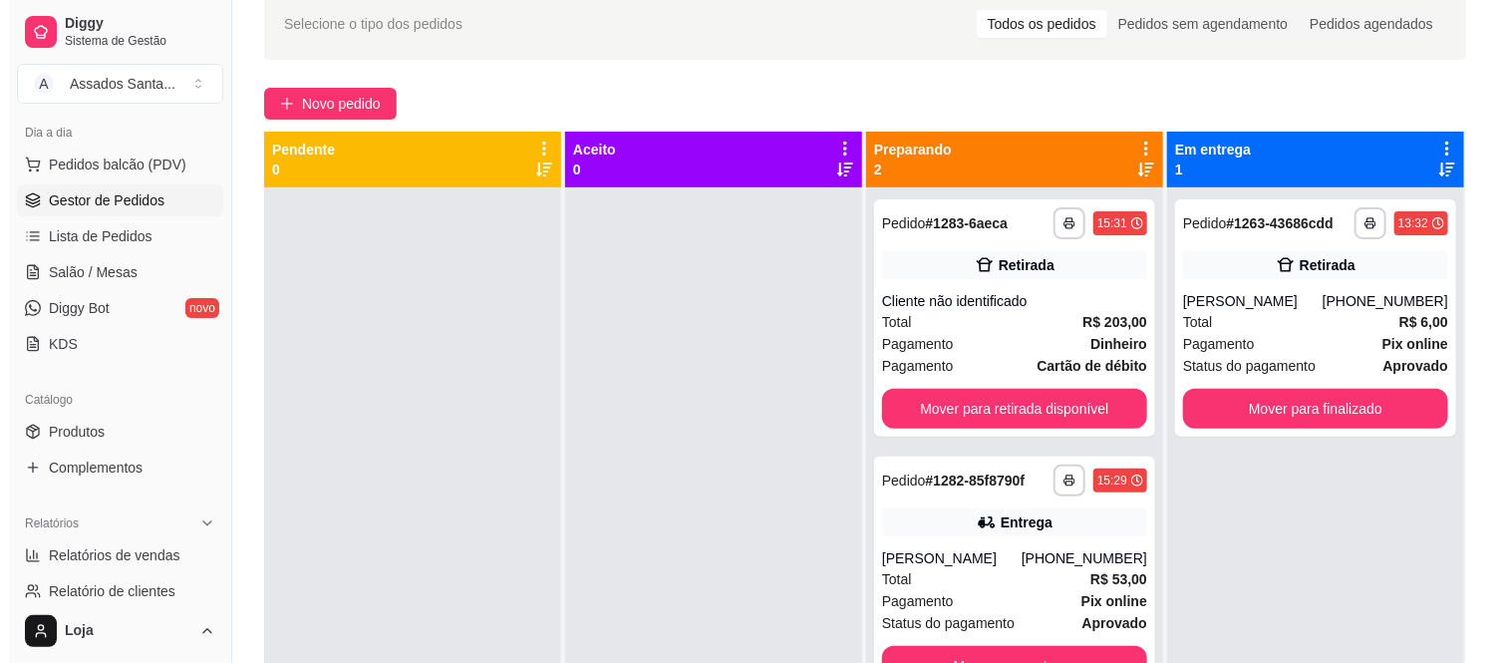
scroll to position [83, 0]
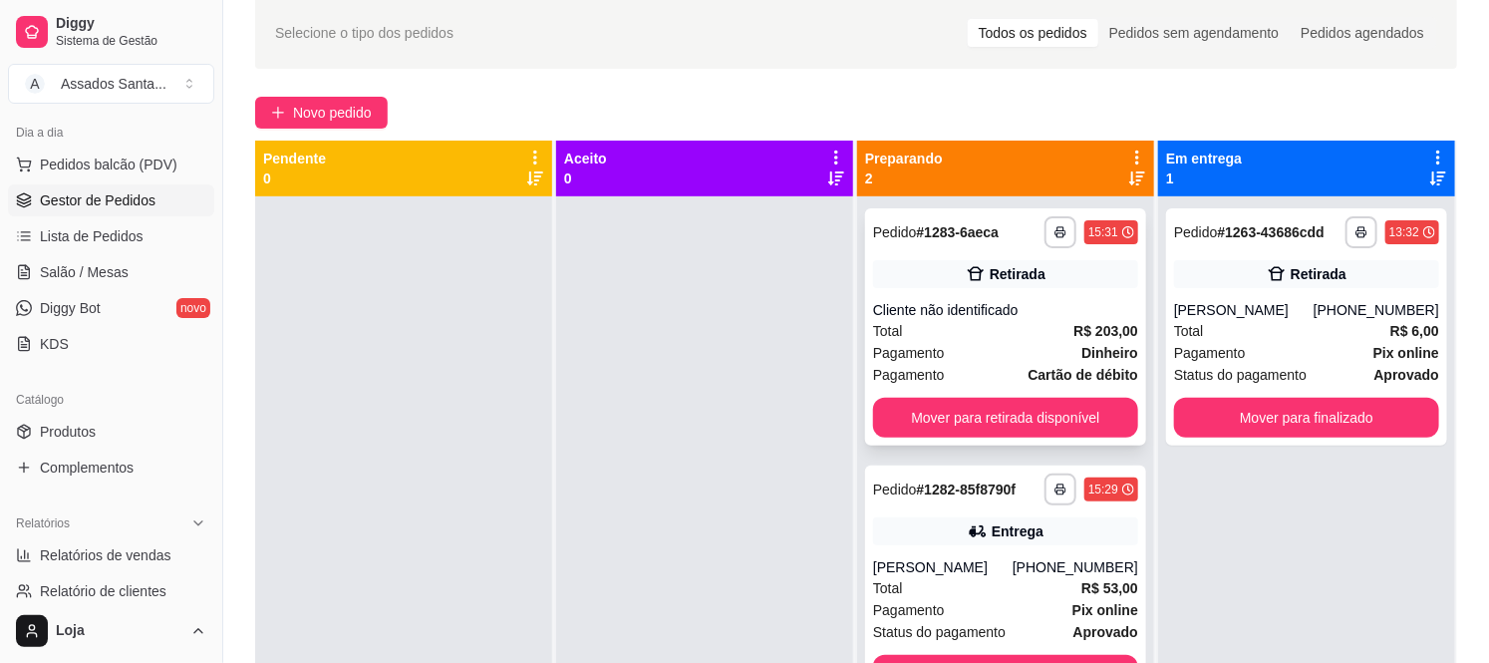
click at [950, 337] on div "Total R$ 203,00" at bounding box center [1005, 331] width 265 height 22
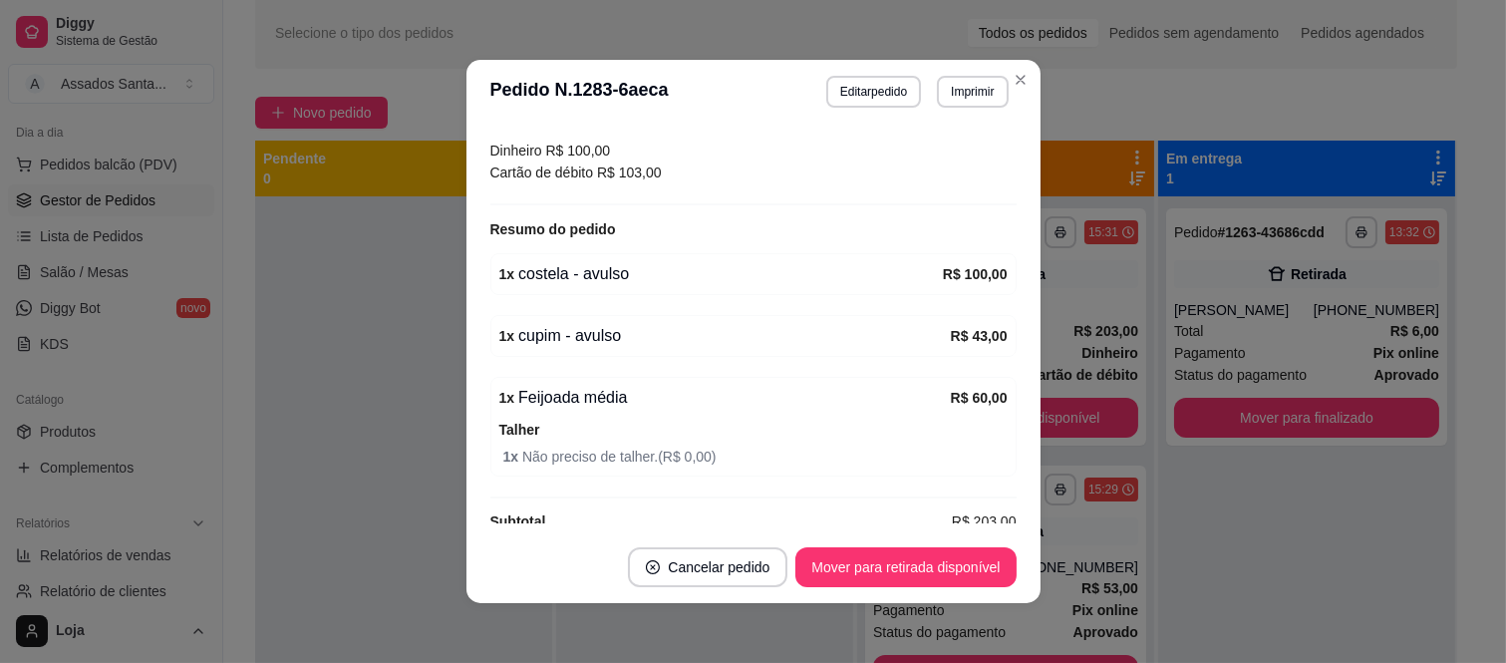
scroll to position [329, 0]
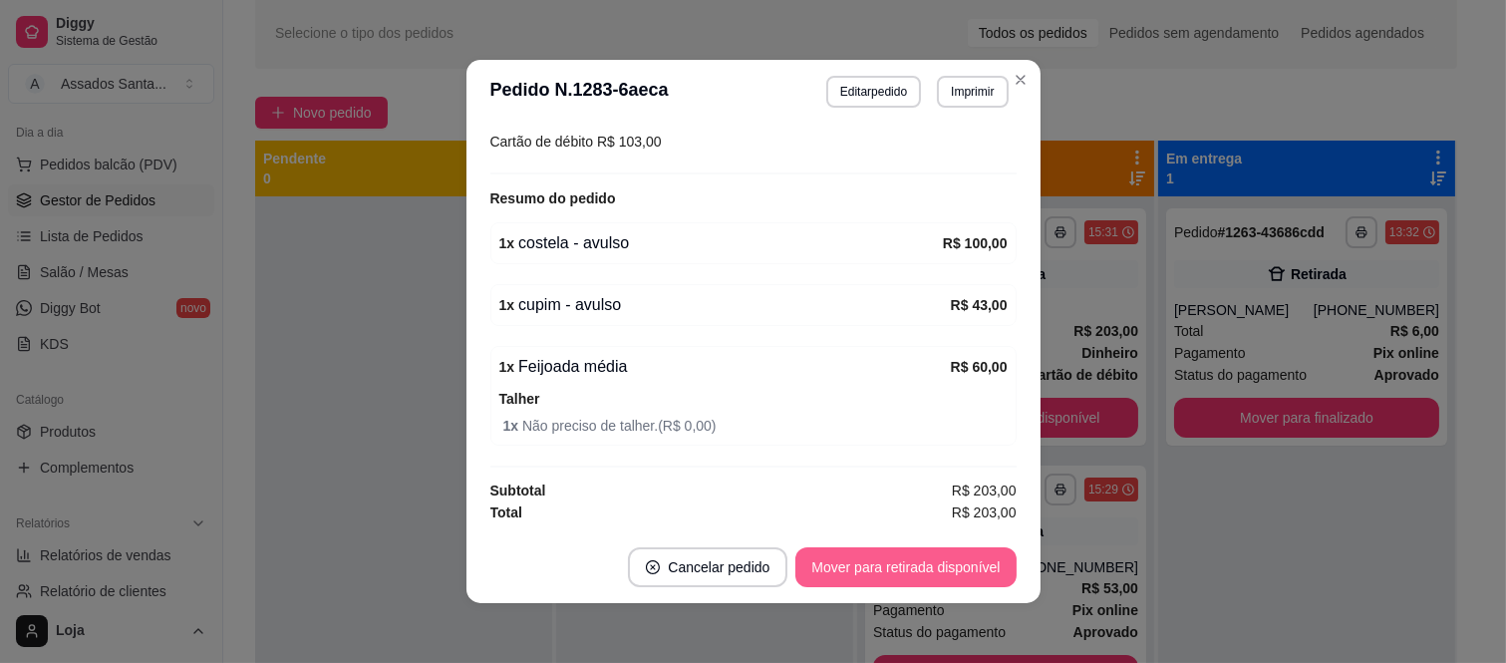
click at [871, 563] on button "Mover para retirada disponível" at bounding box center [905, 567] width 220 height 40
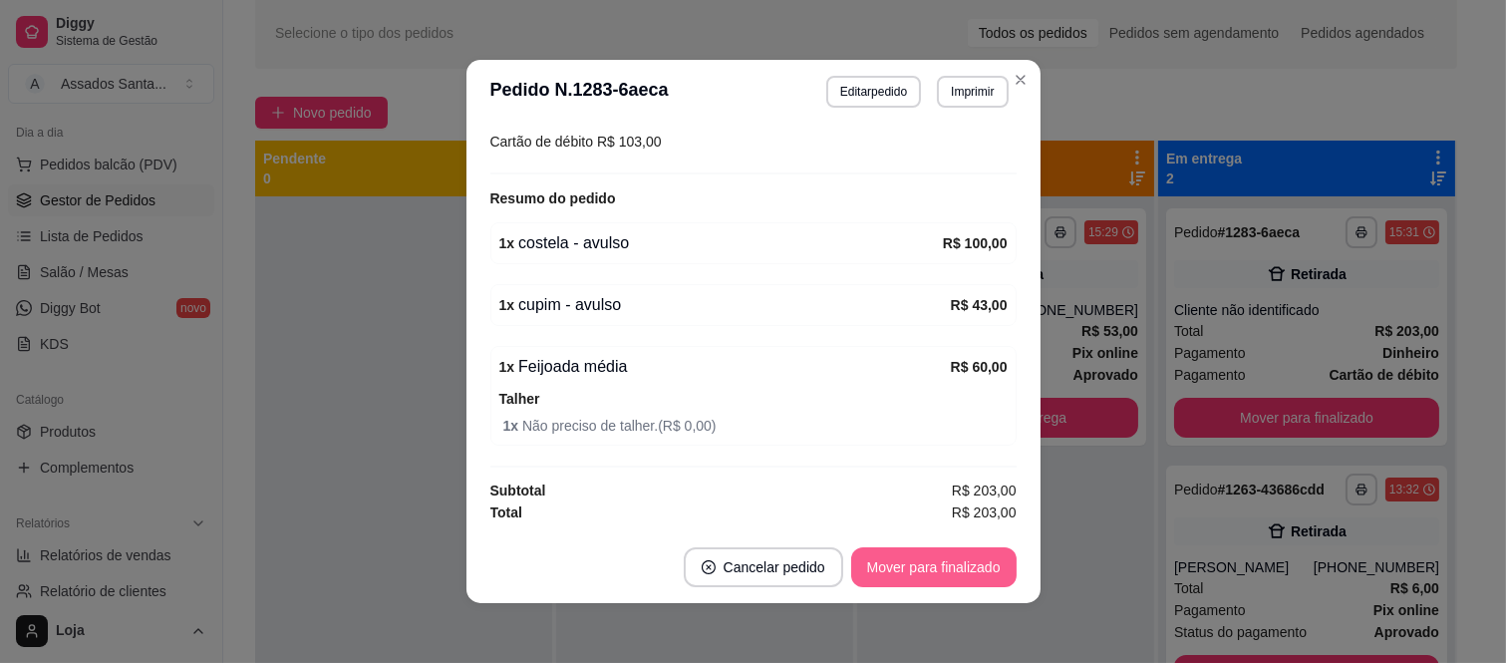
click at [871, 563] on button "Mover para finalizado" at bounding box center [933, 567] width 165 height 40
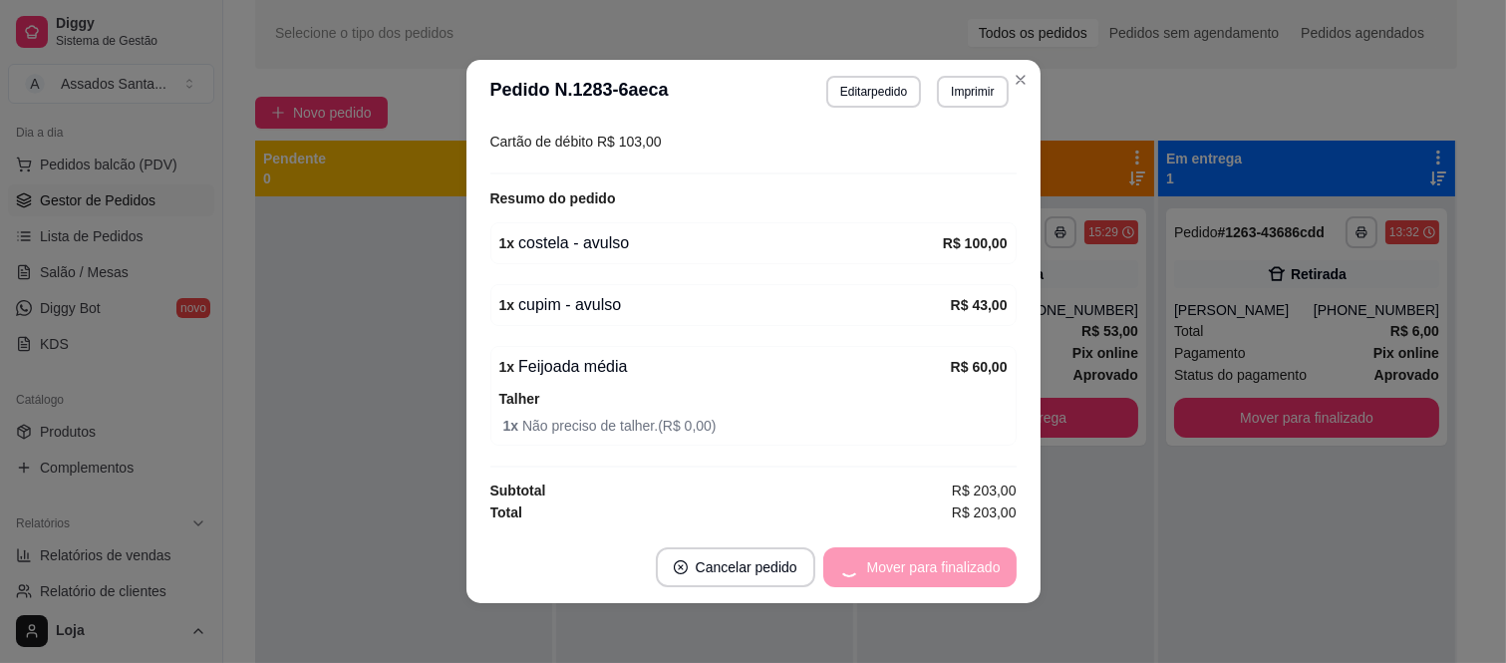
scroll to position [243, 0]
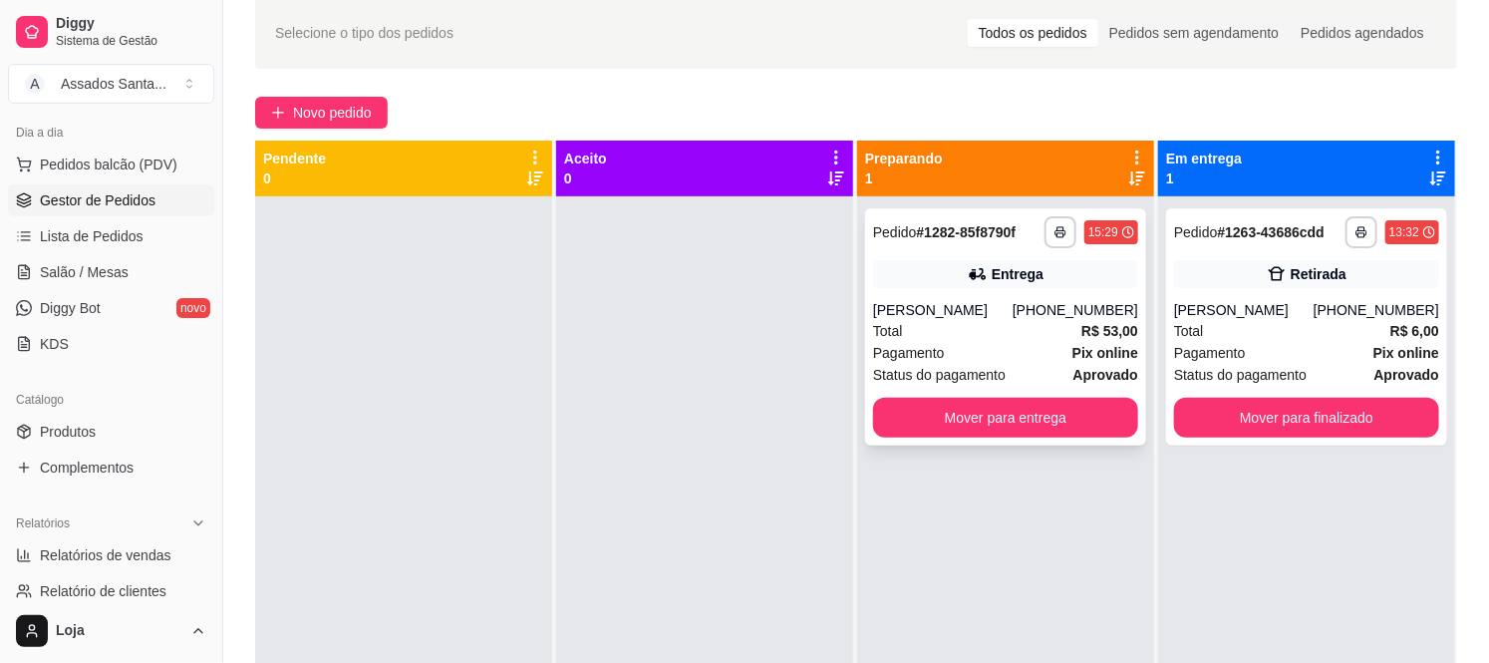
click at [993, 319] on div "Fernanda" at bounding box center [943, 310] width 140 height 20
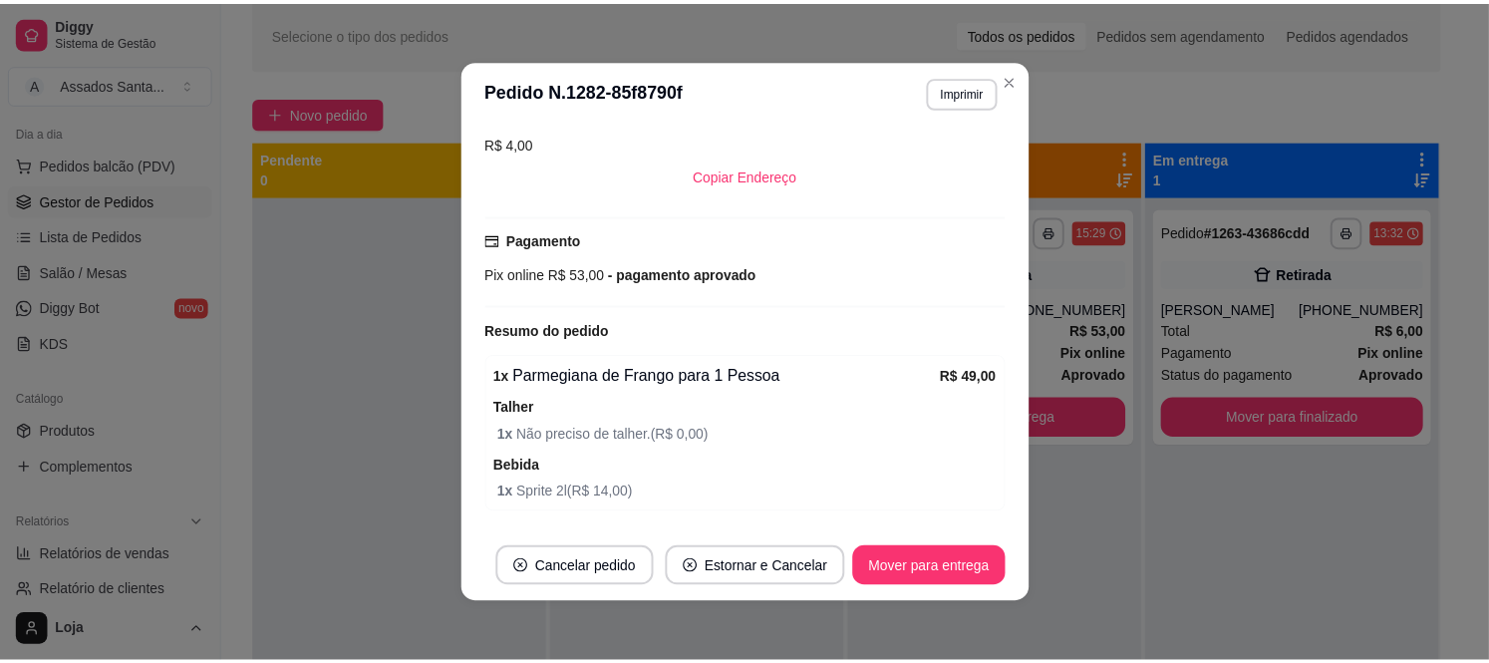
scroll to position [598, 0]
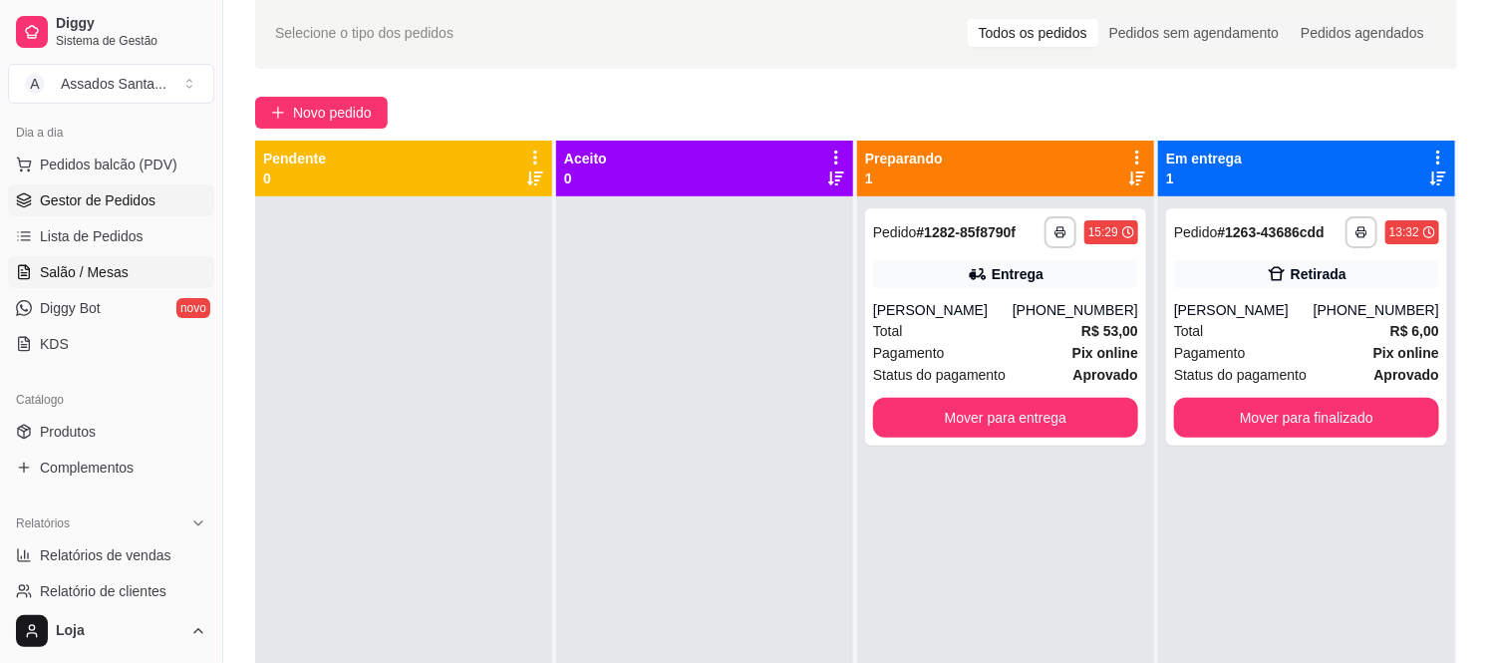
click at [110, 262] on span "Salão / Mesas" at bounding box center [84, 272] width 89 height 20
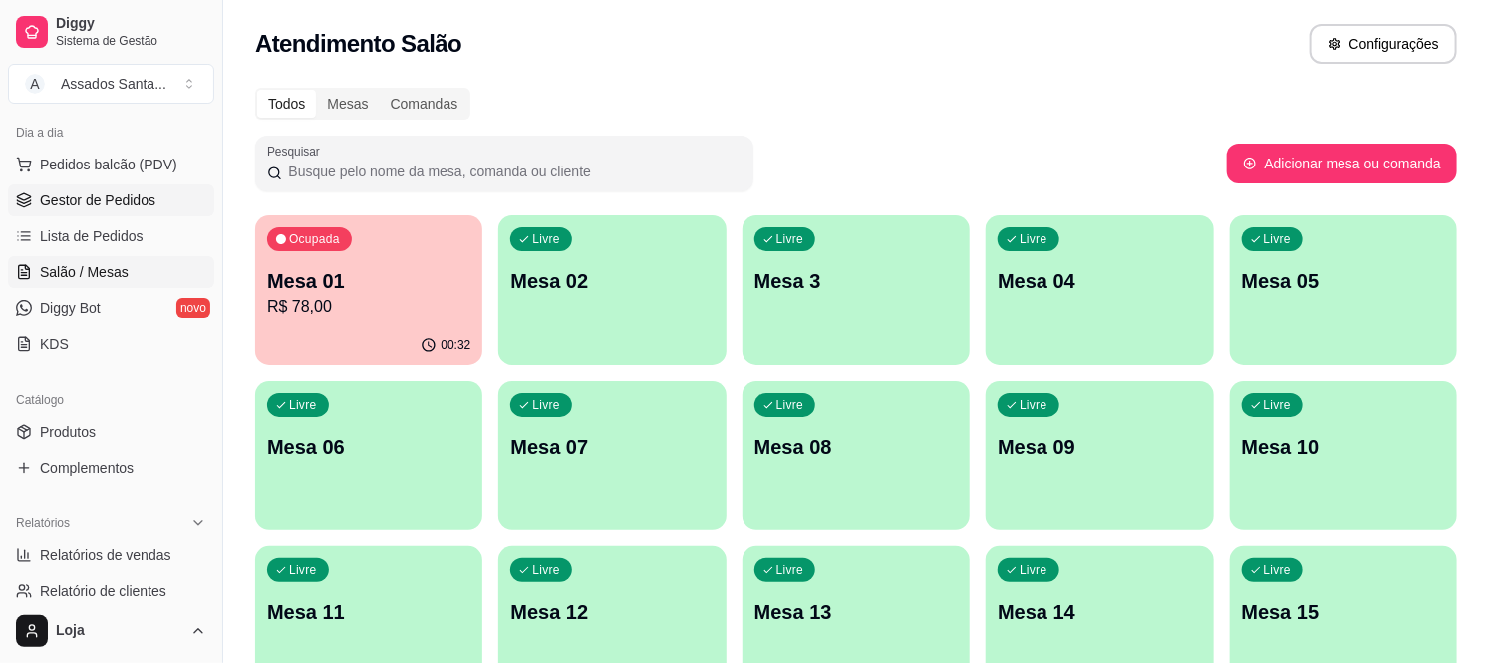
click at [130, 190] on span "Gestor de Pedidos" at bounding box center [98, 200] width 116 height 20
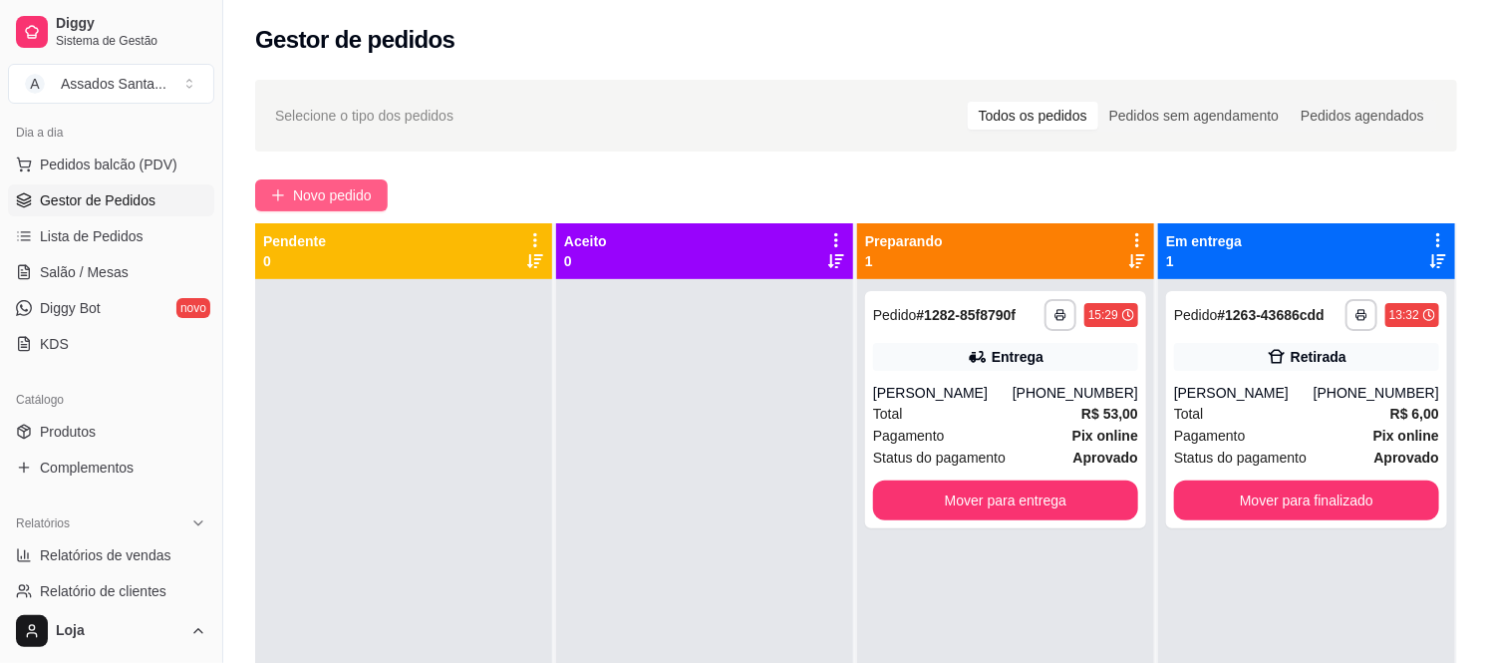
click at [331, 186] on span "Novo pedido" at bounding box center [332, 195] width 79 height 22
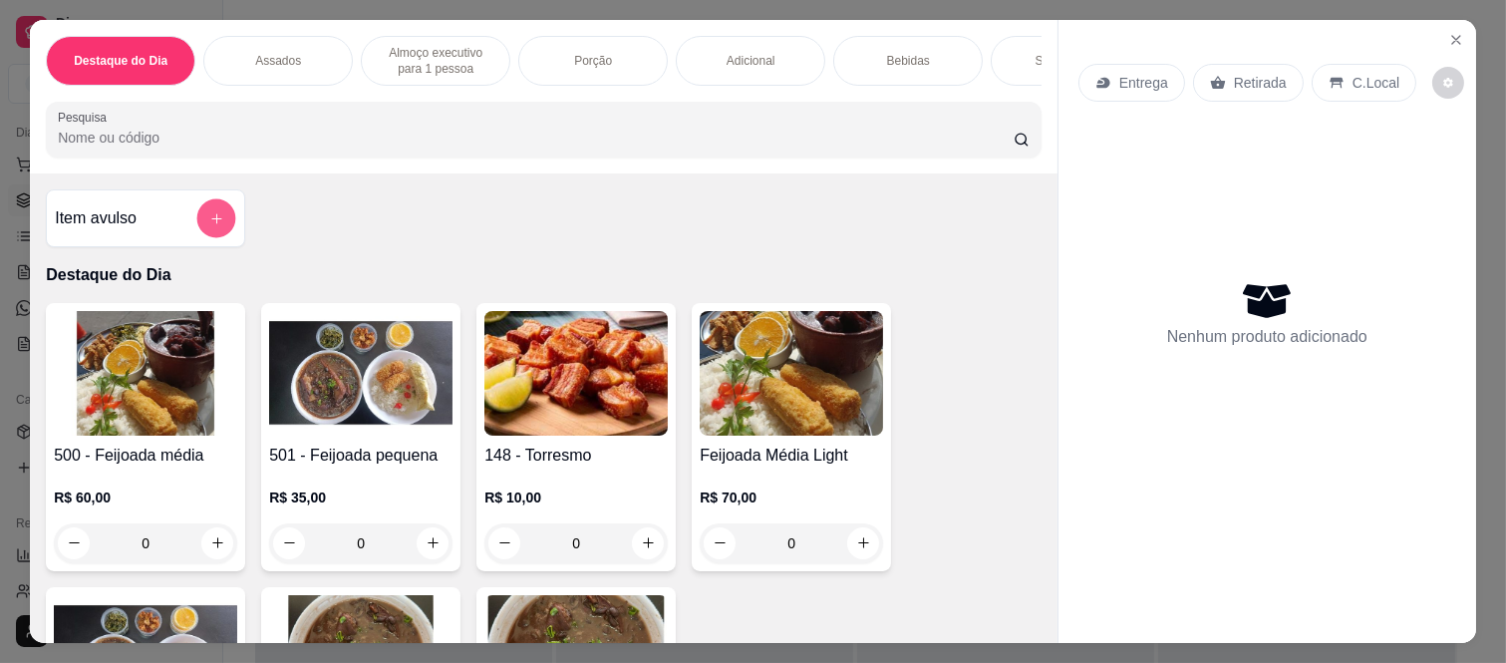
click at [215, 231] on button "add-separate-item" at bounding box center [216, 218] width 39 height 39
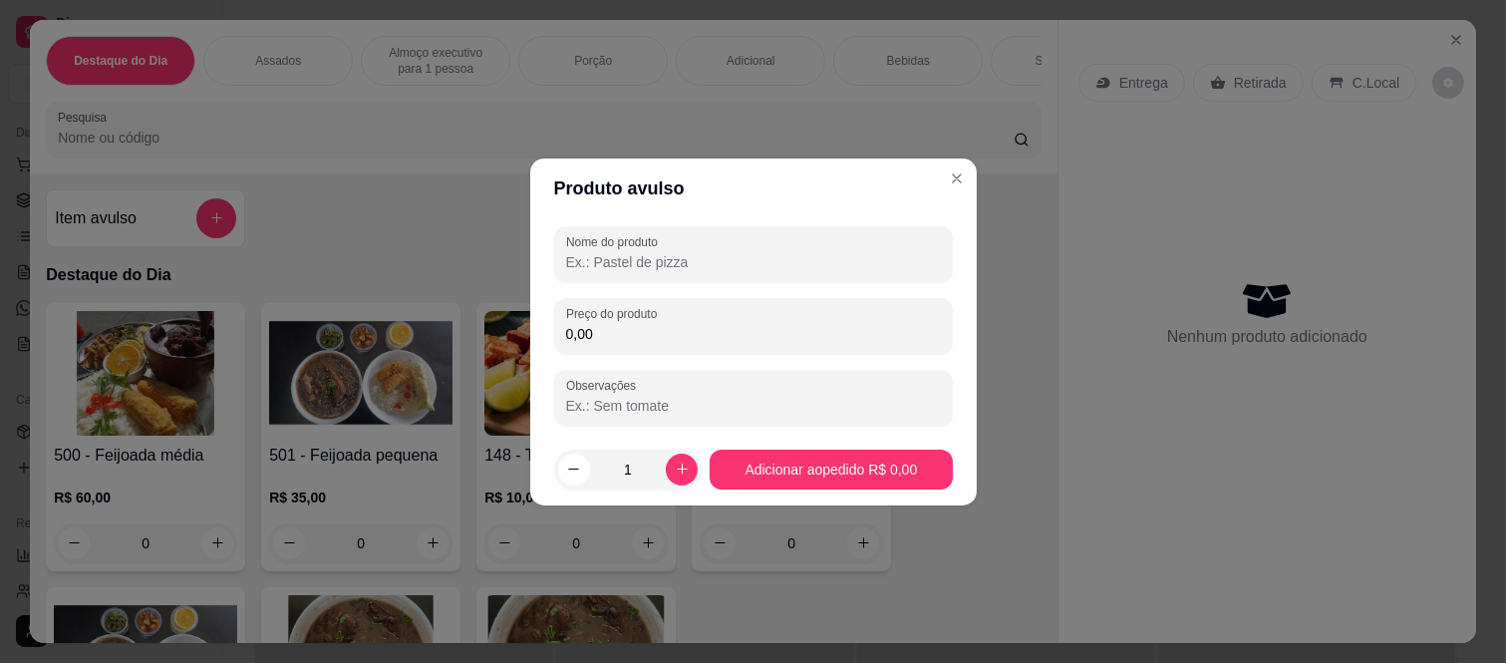
click at [781, 341] on input "0,00" at bounding box center [753, 334] width 375 height 20
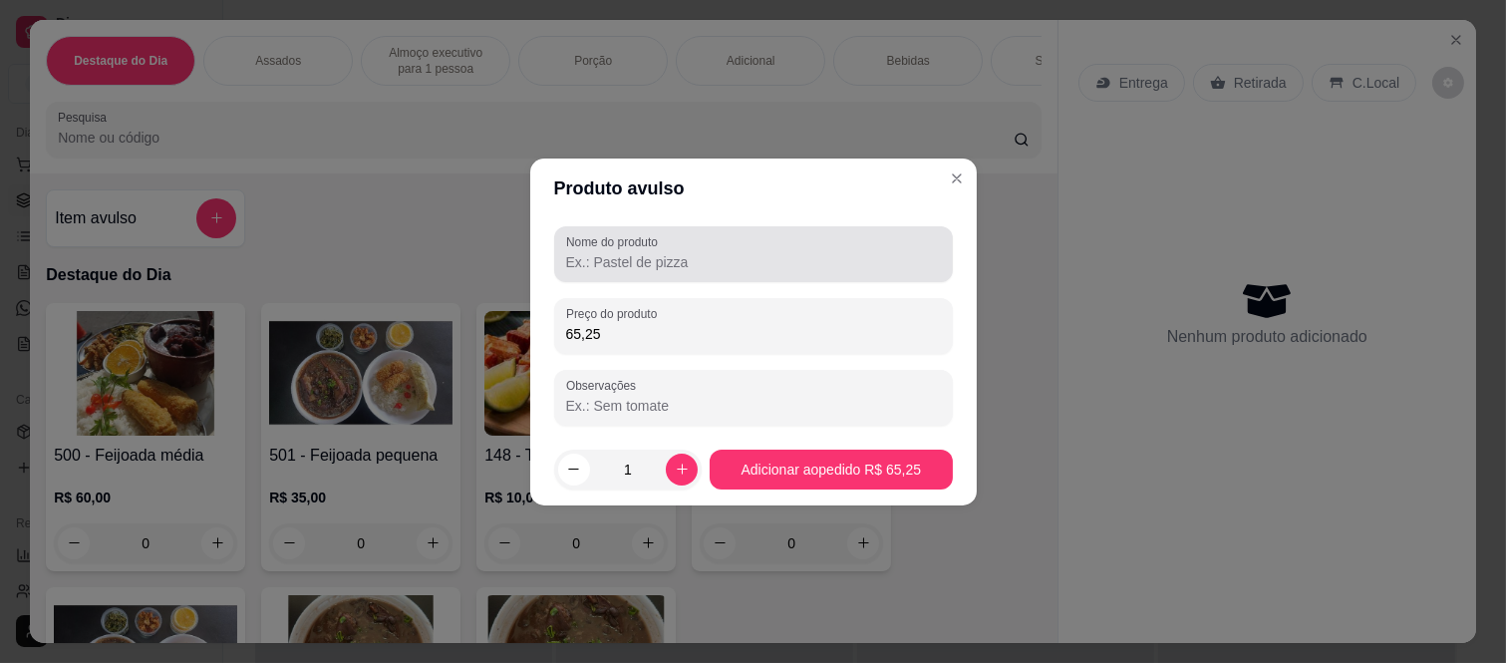
type input "65,25"
click at [771, 264] on input "Nome do produto" at bounding box center [753, 262] width 375 height 20
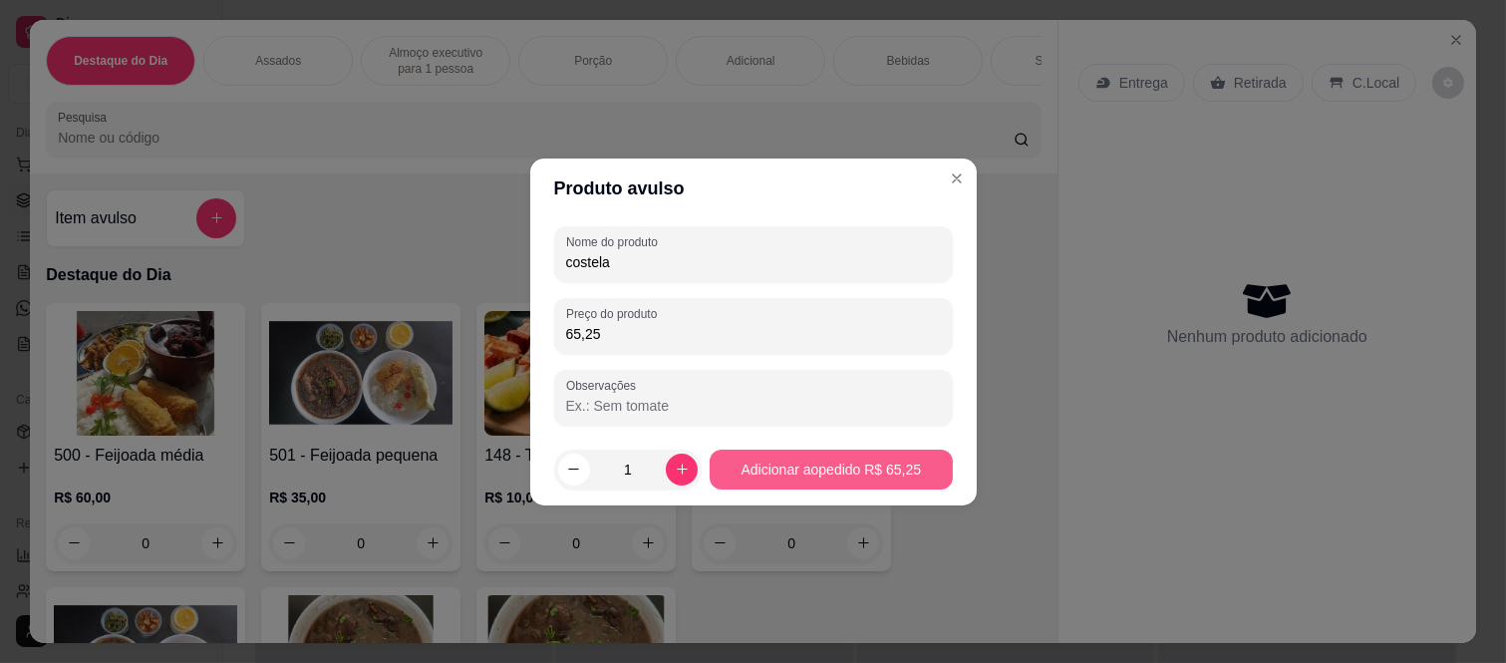
type input "costela"
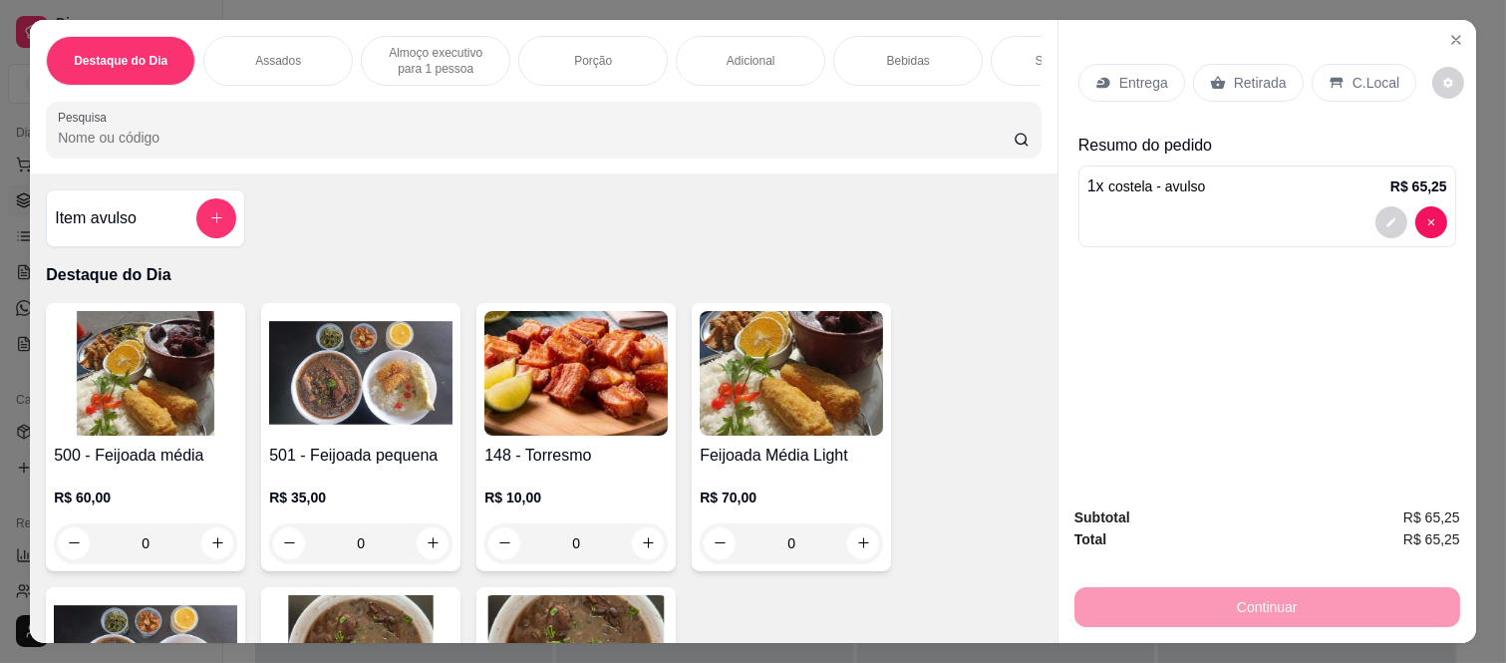
click at [864, 55] on div "Bebidas" at bounding box center [908, 61] width 150 height 50
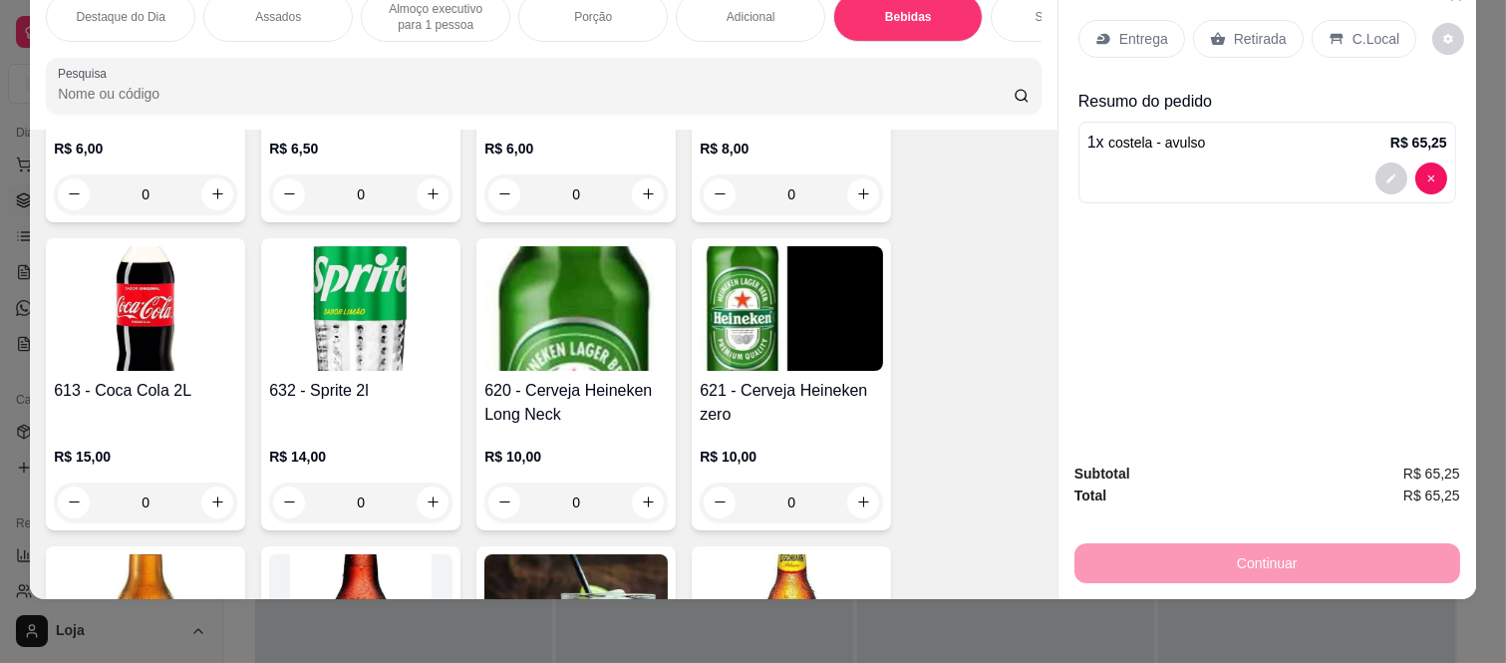
scroll to position [4822, 0]
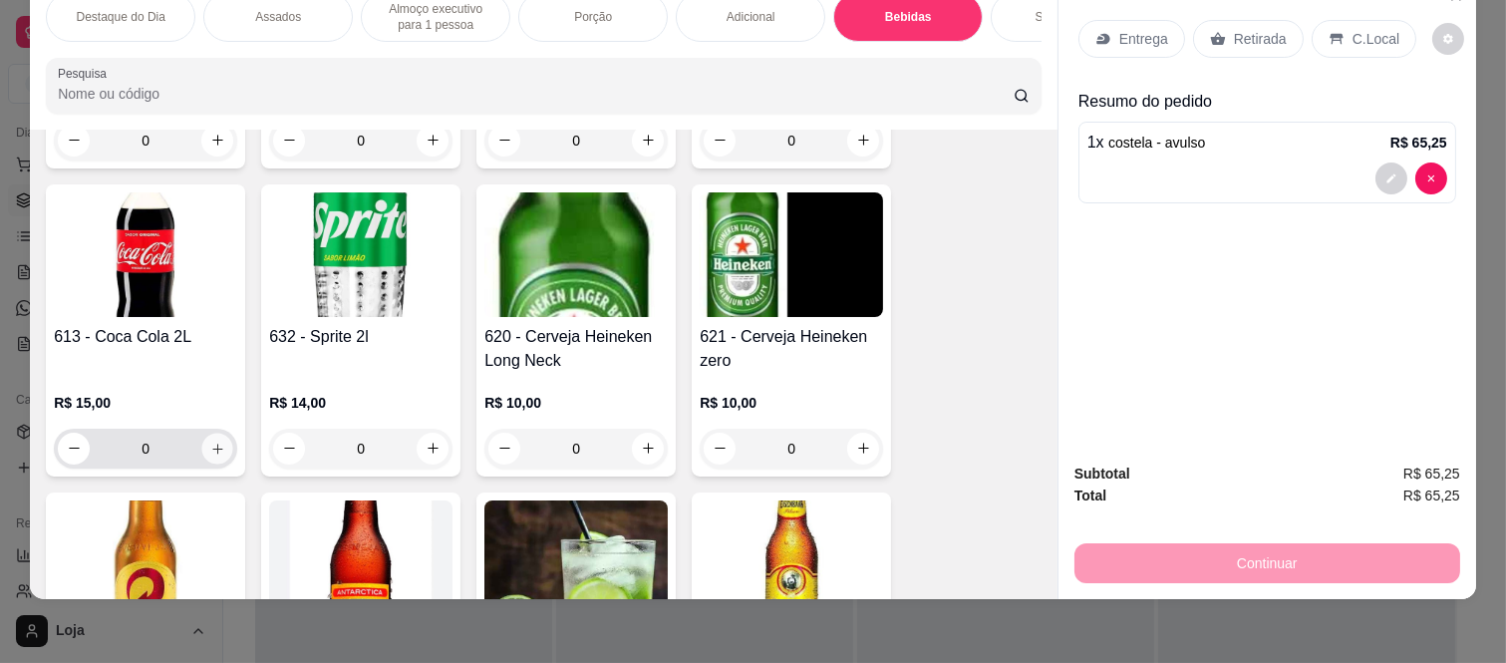
click at [212, 447] on icon "increase-product-quantity" at bounding box center [217, 449] width 10 height 10
type input "1"
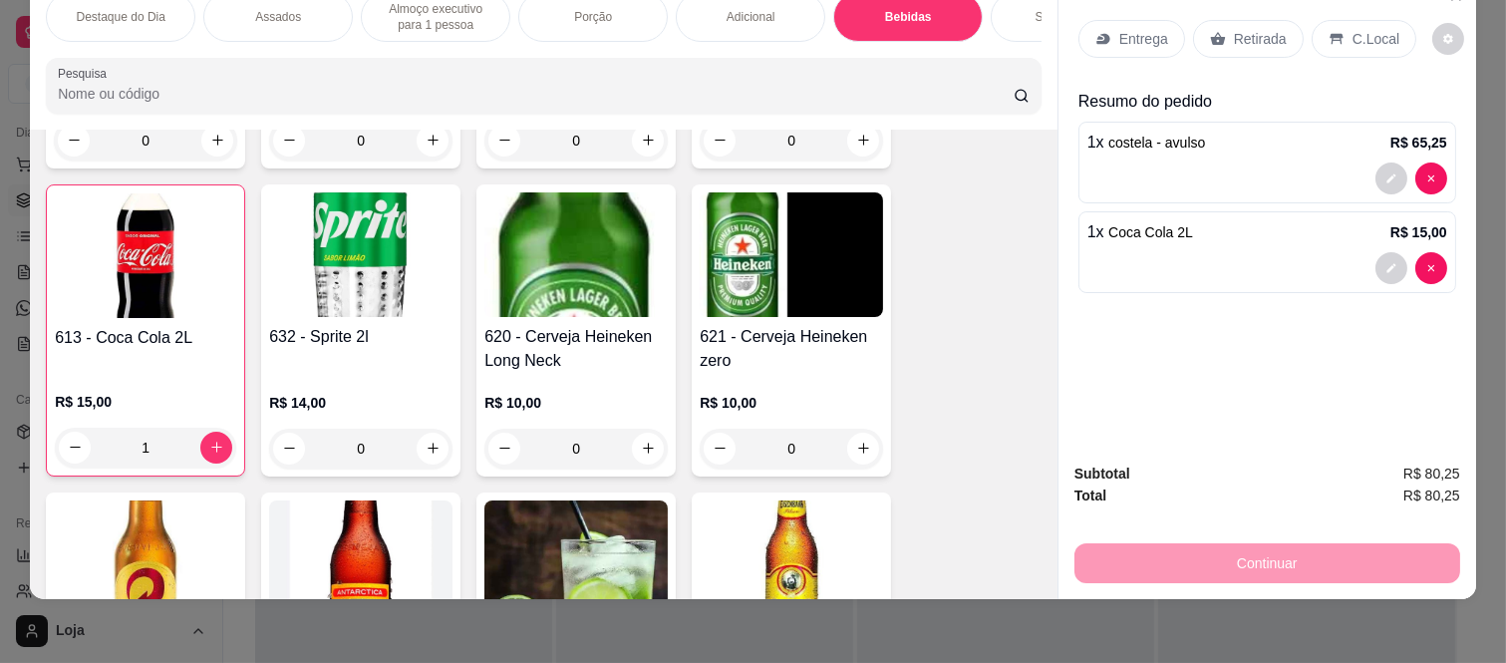
click at [1209, 31] on div "Retirada" at bounding box center [1248, 39] width 111 height 38
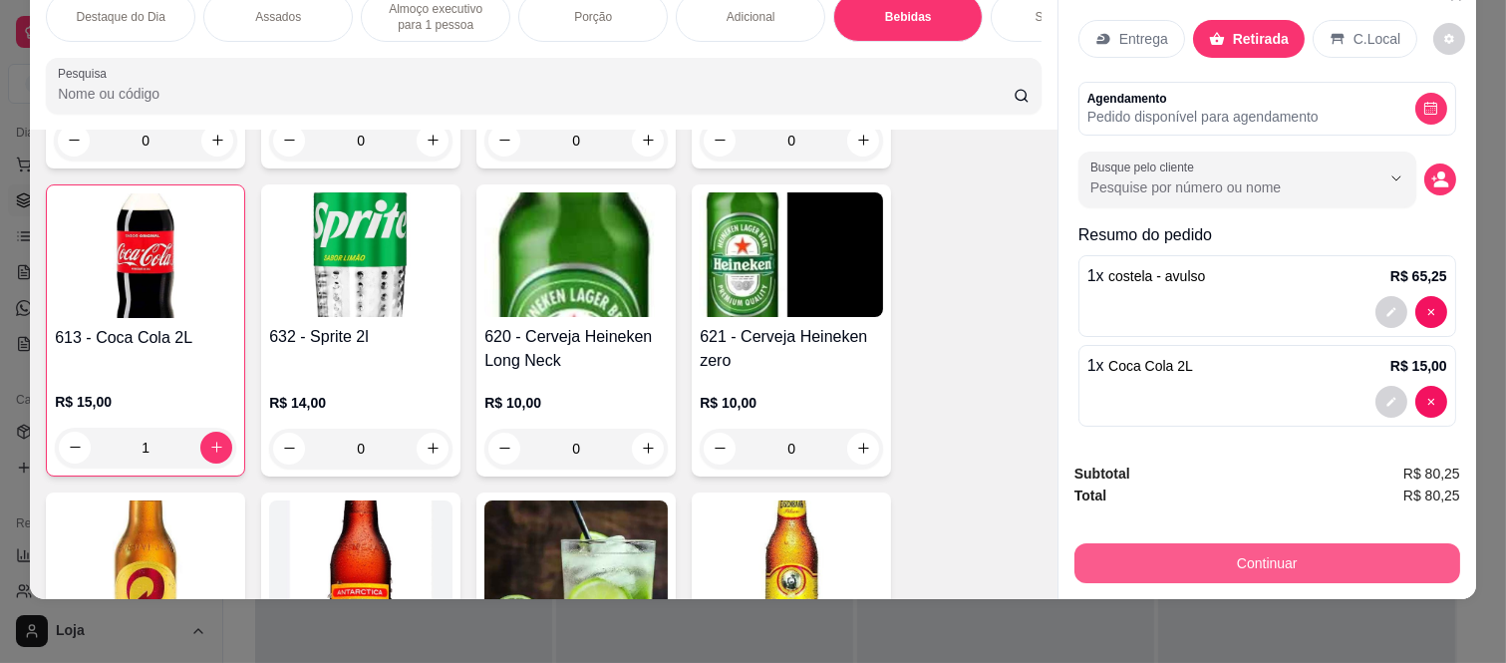
click at [1120, 543] on button "Continuar" at bounding box center [1267, 563] width 386 height 40
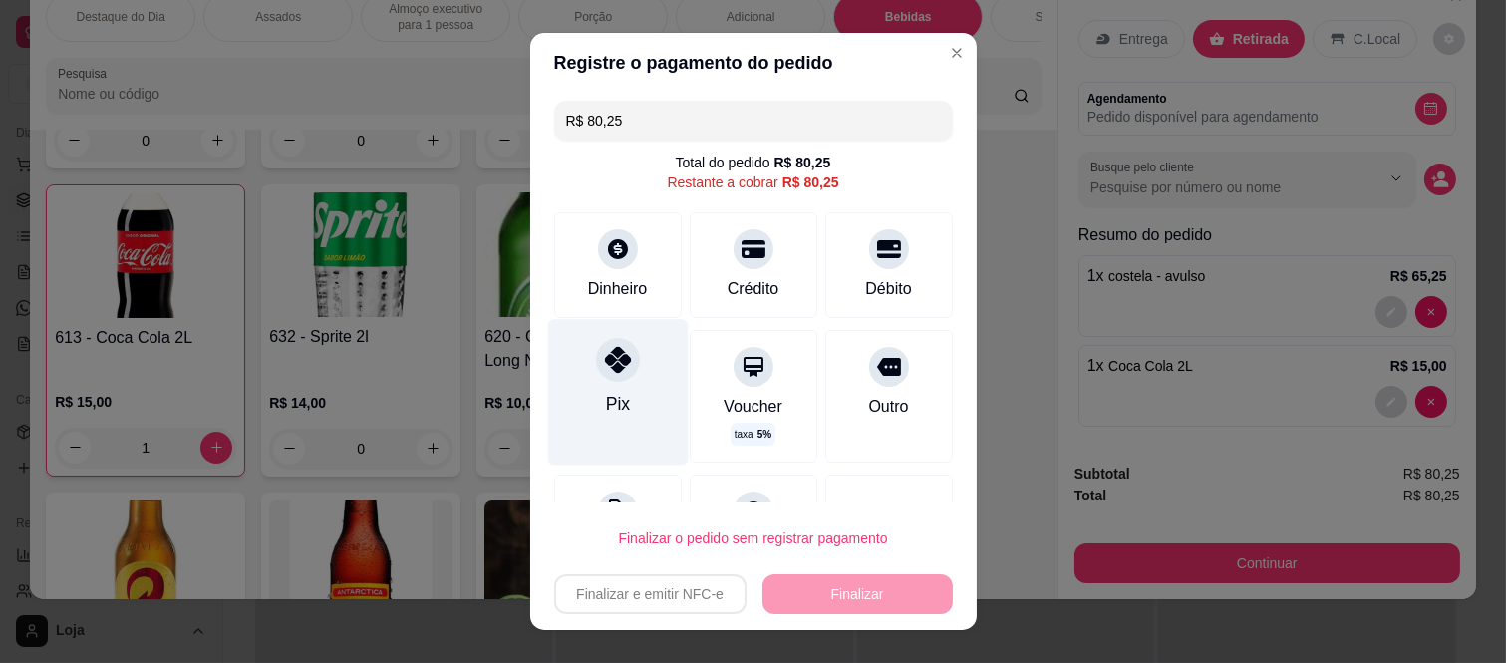
click at [616, 379] on div "Pix" at bounding box center [617, 393] width 141 height 146
type input "R$ 0,00"
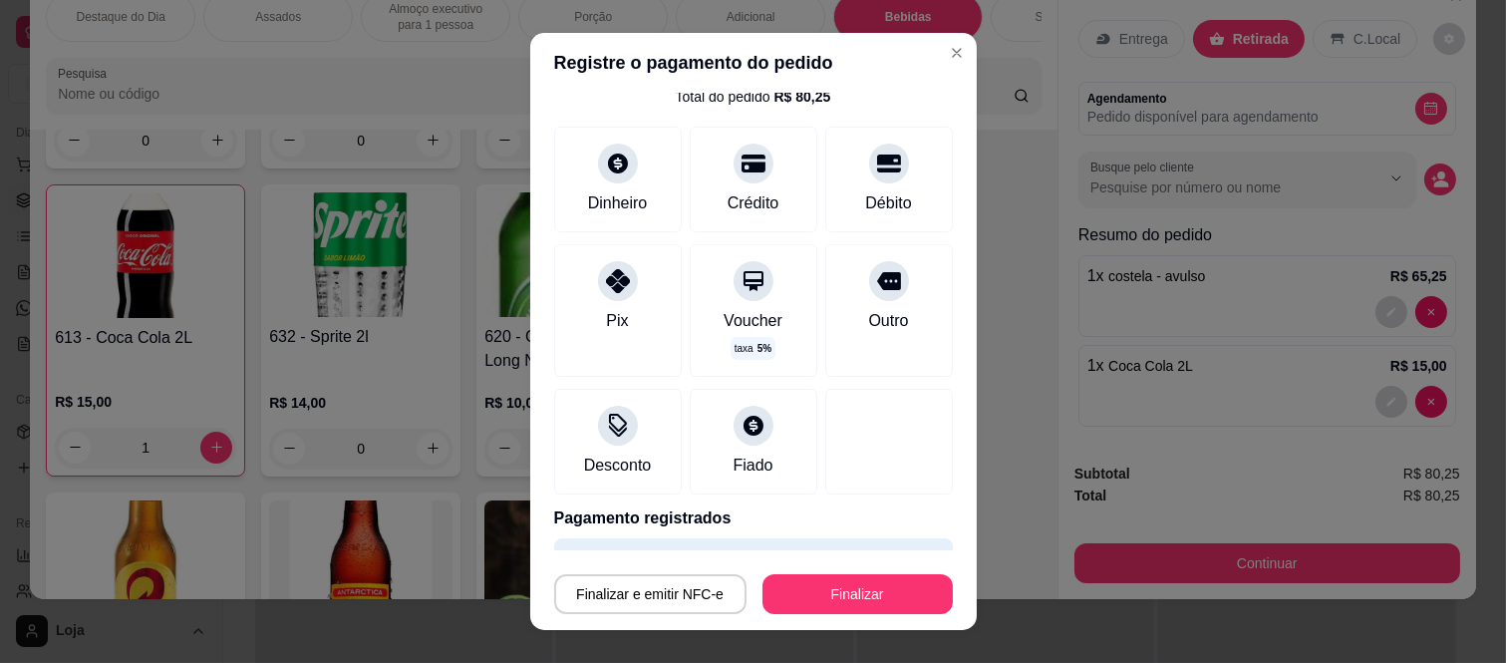
scroll to position [122, 0]
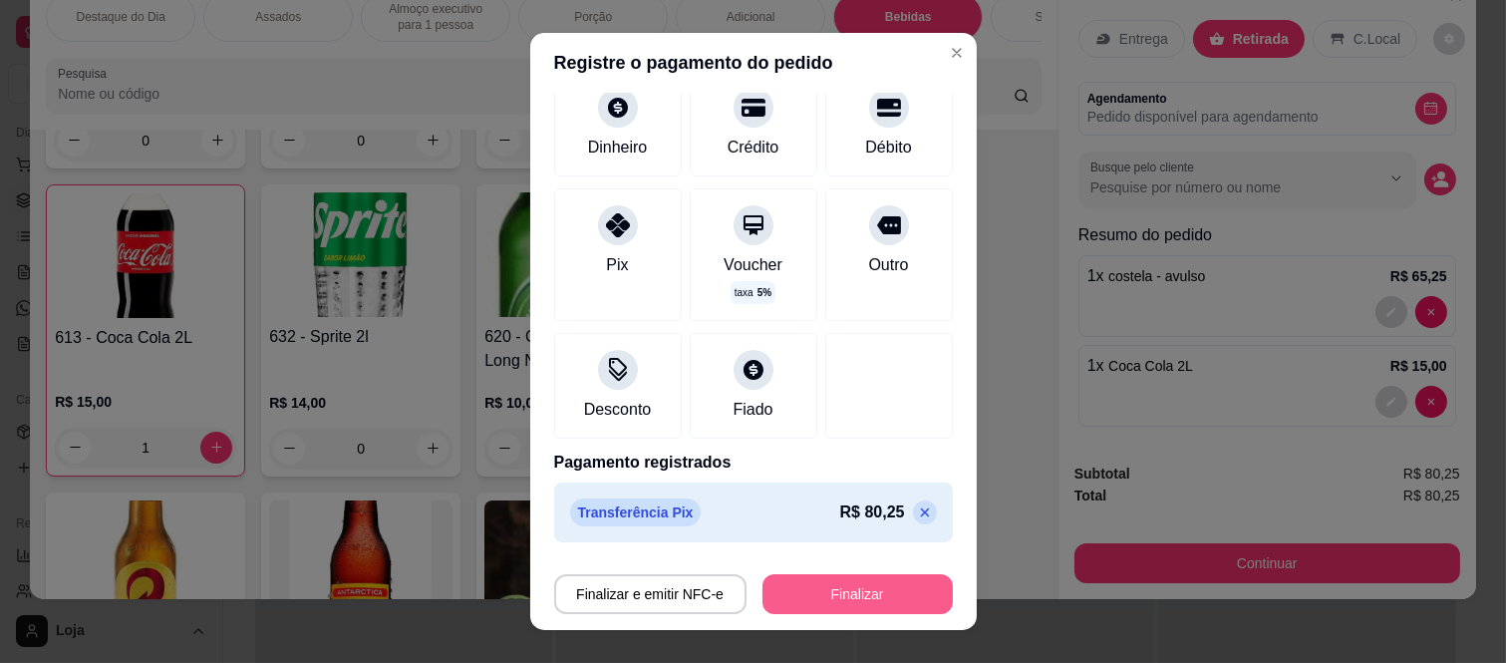
click at [831, 606] on button "Finalizar" at bounding box center [857, 594] width 190 height 40
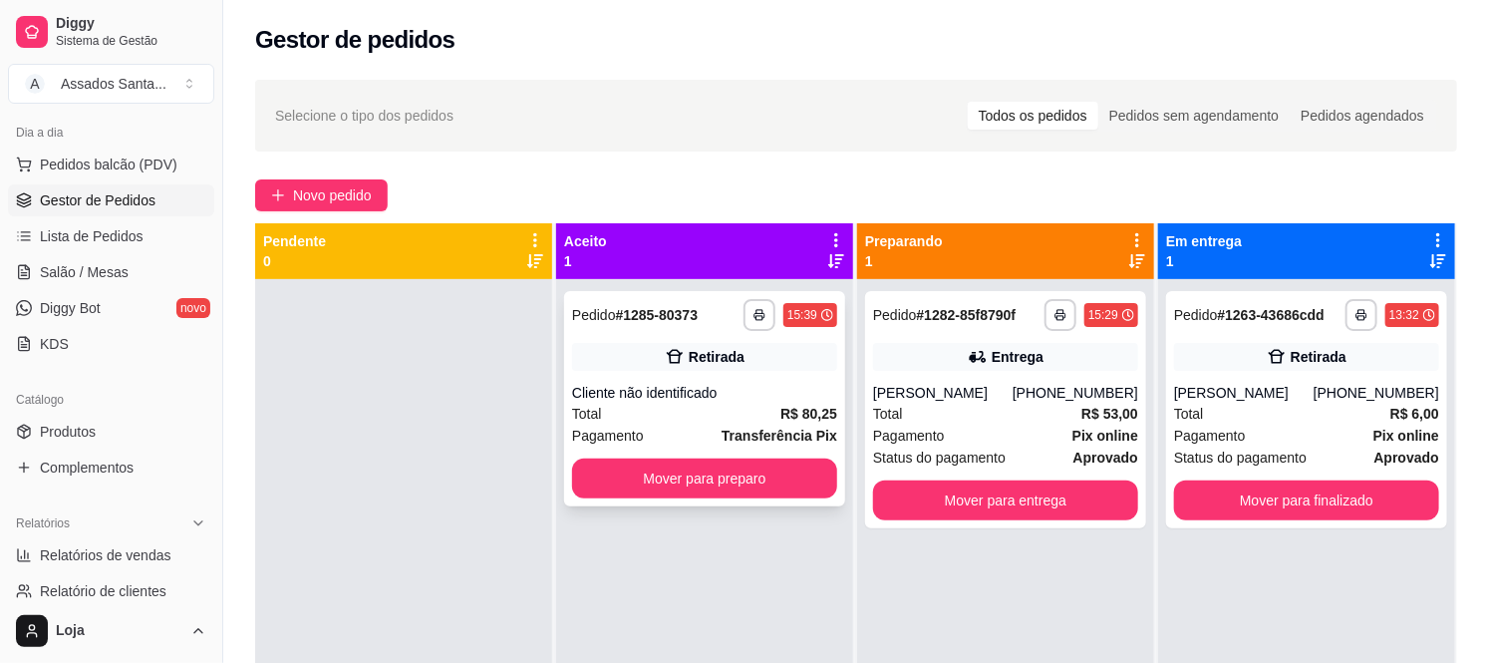
click at [726, 410] on div "Total R$ 80,25" at bounding box center [704, 414] width 265 height 22
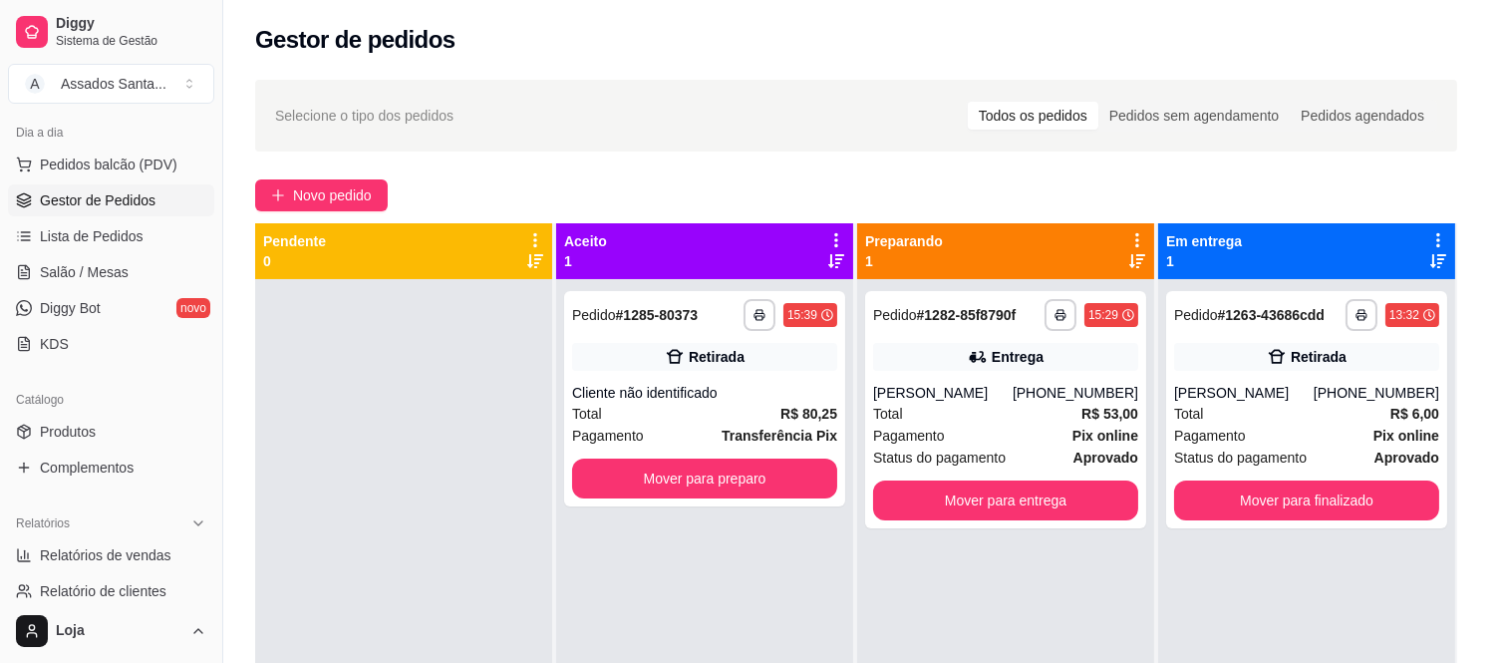
scroll to position [186, 0]
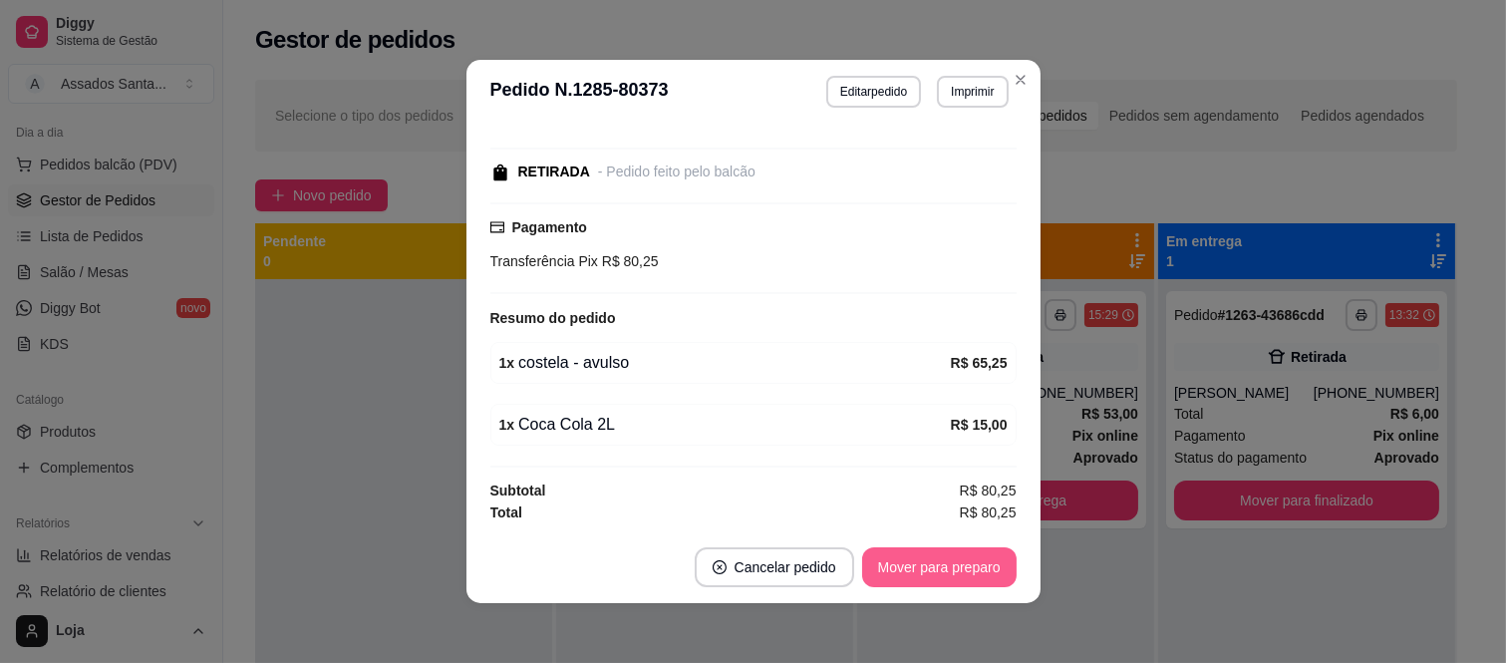
click at [862, 551] on button "Mover para preparo" at bounding box center [939, 567] width 154 height 40
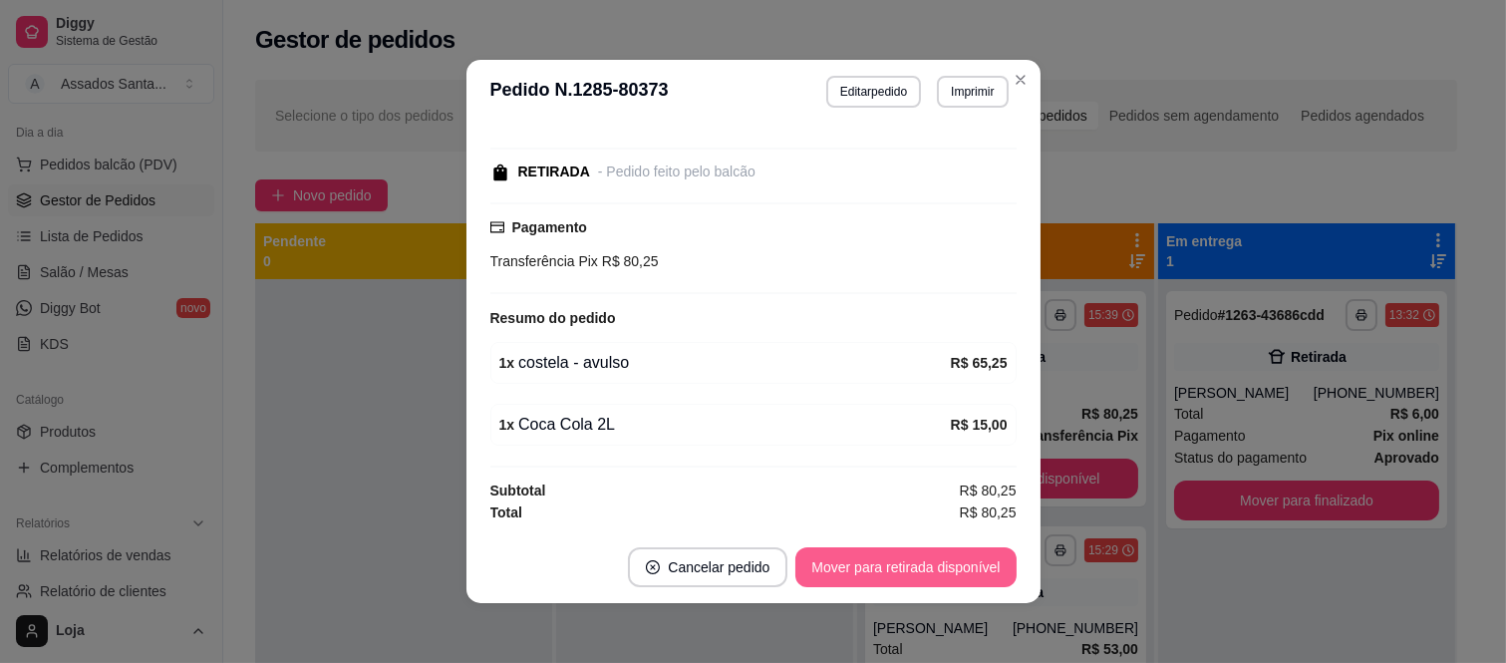
click at [861, 560] on button "Mover para retirada disponível" at bounding box center [905, 567] width 220 height 40
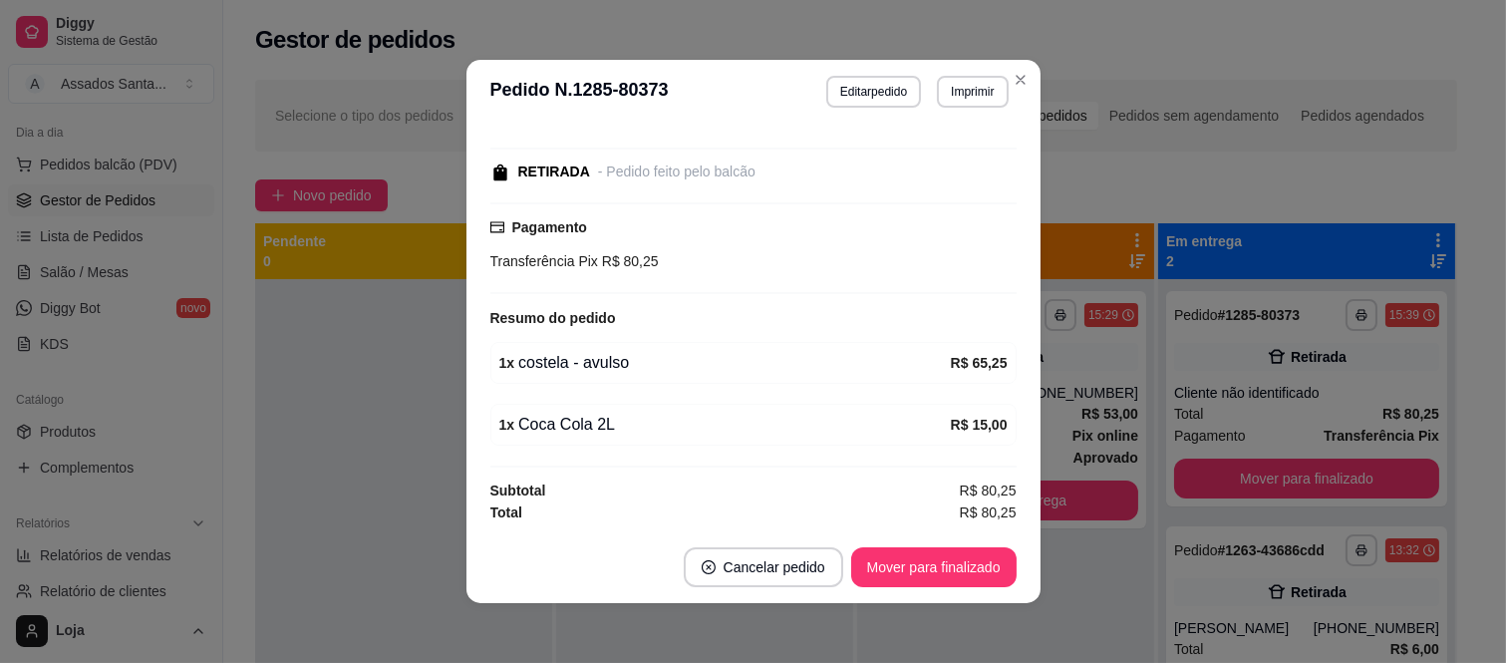
click at [861, 560] on button "Mover para finalizado" at bounding box center [933, 567] width 165 height 40
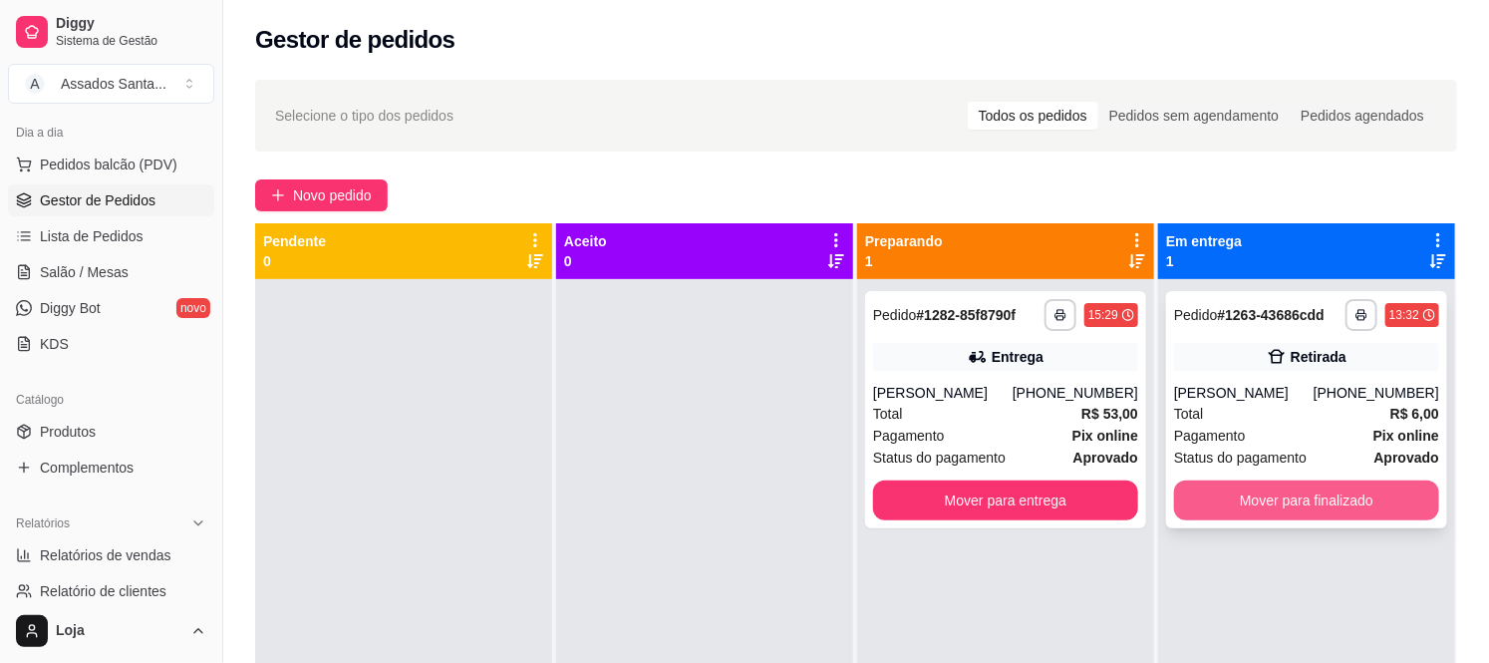
click at [1199, 492] on button "Mover para finalizado" at bounding box center [1306, 500] width 265 height 40
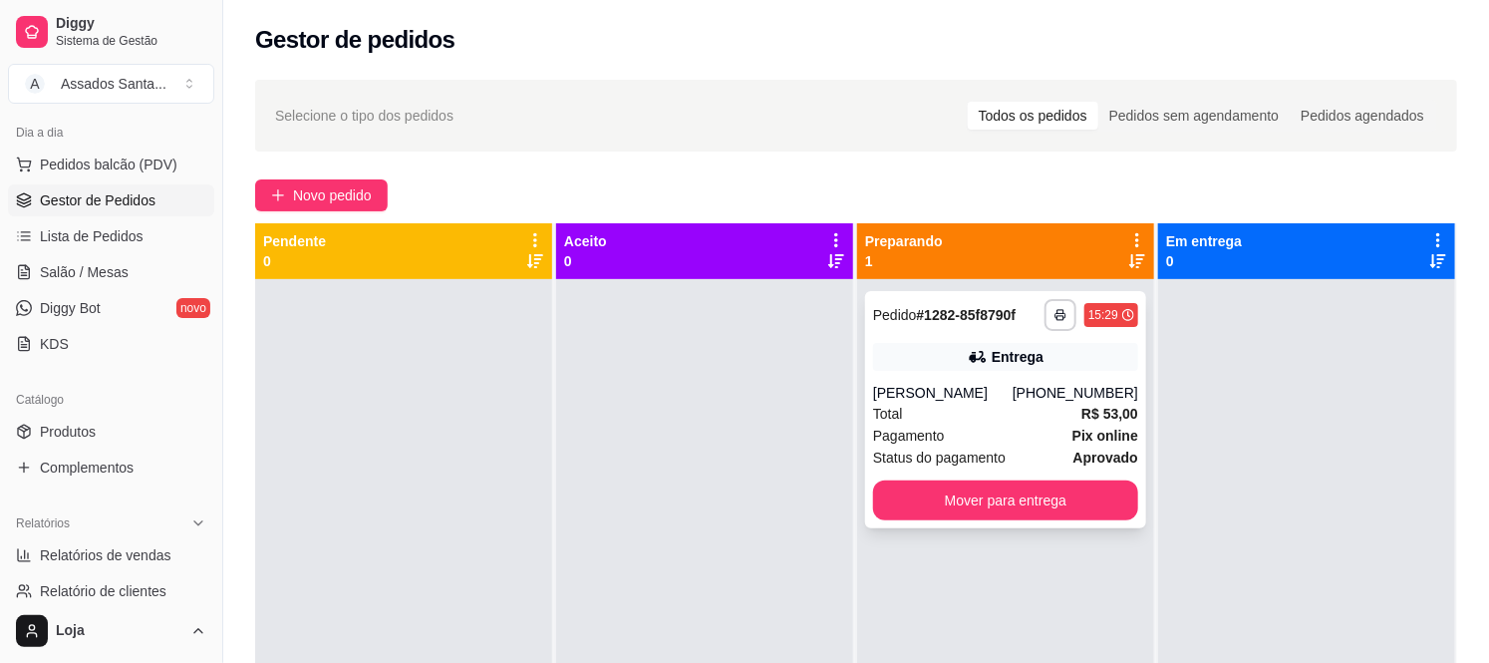
click at [1013, 391] on div "Fernanda" at bounding box center [943, 393] width 140 height 20
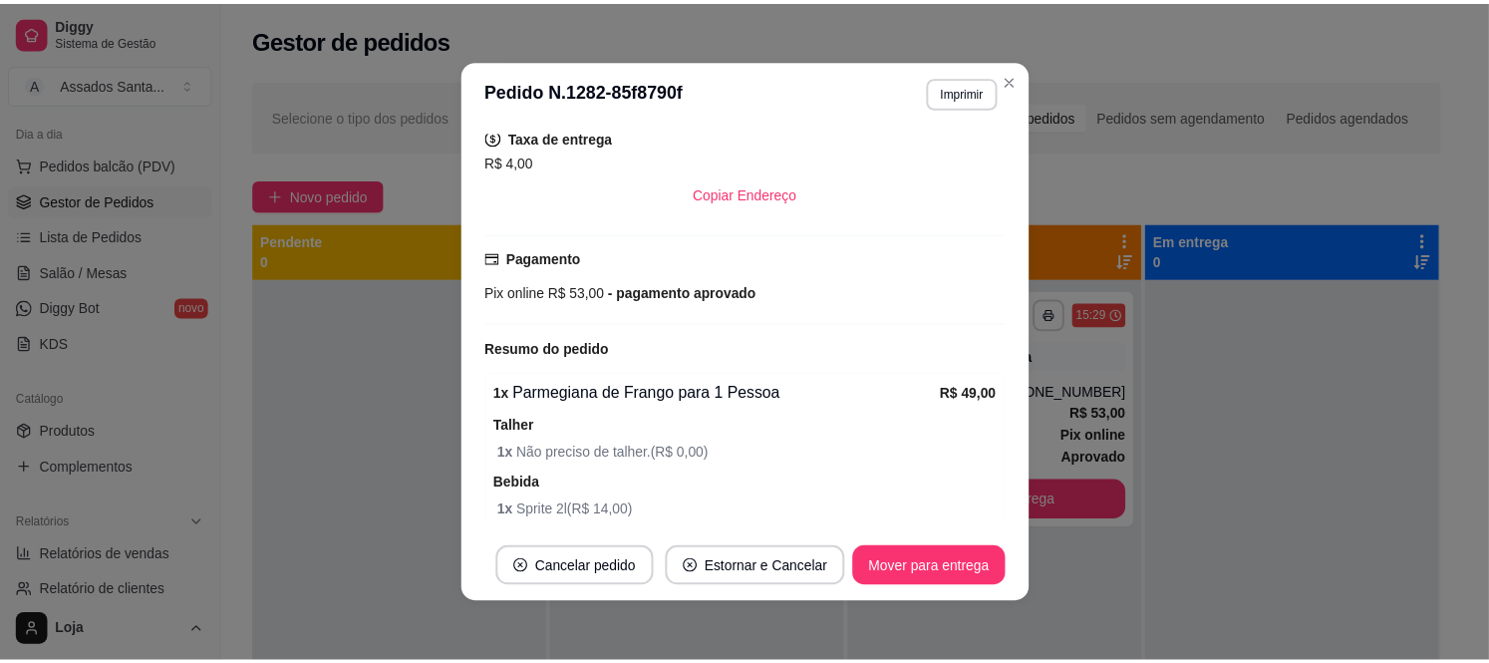
scroll to position [540, 0]
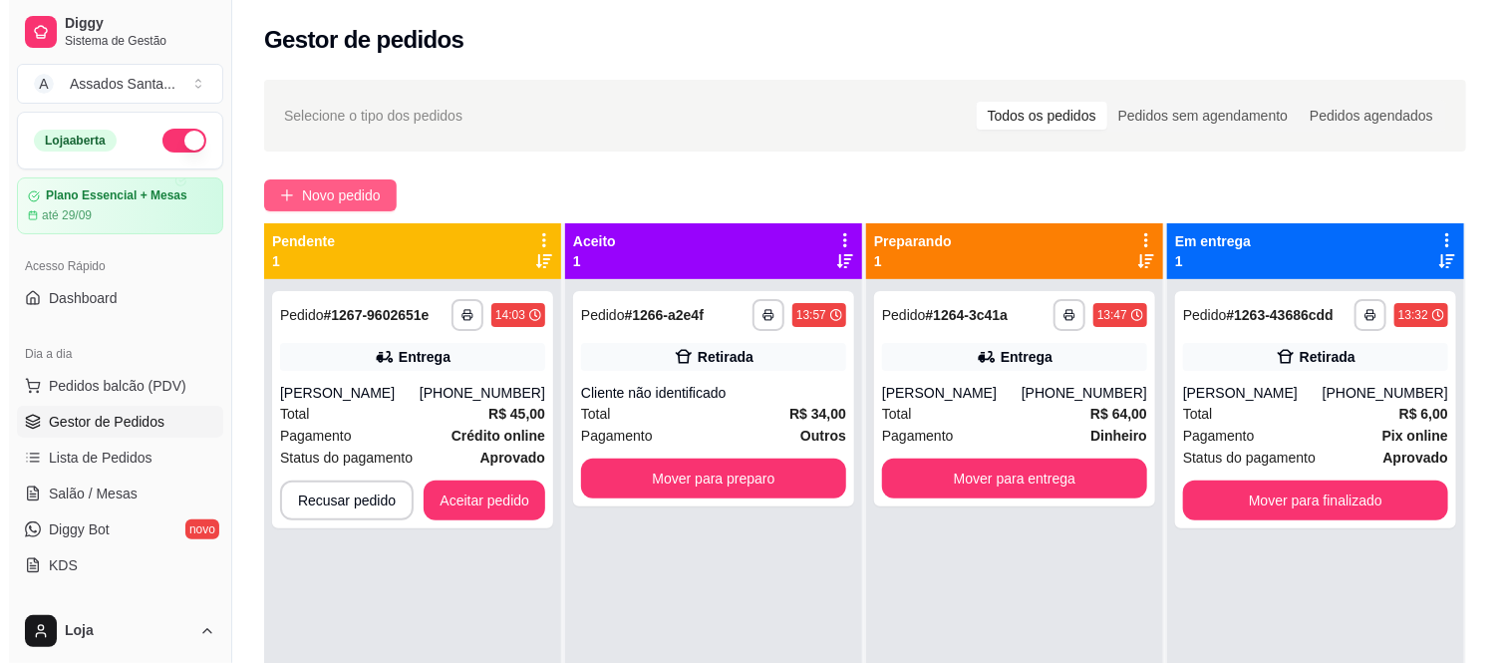
scroll to position [111, 0]
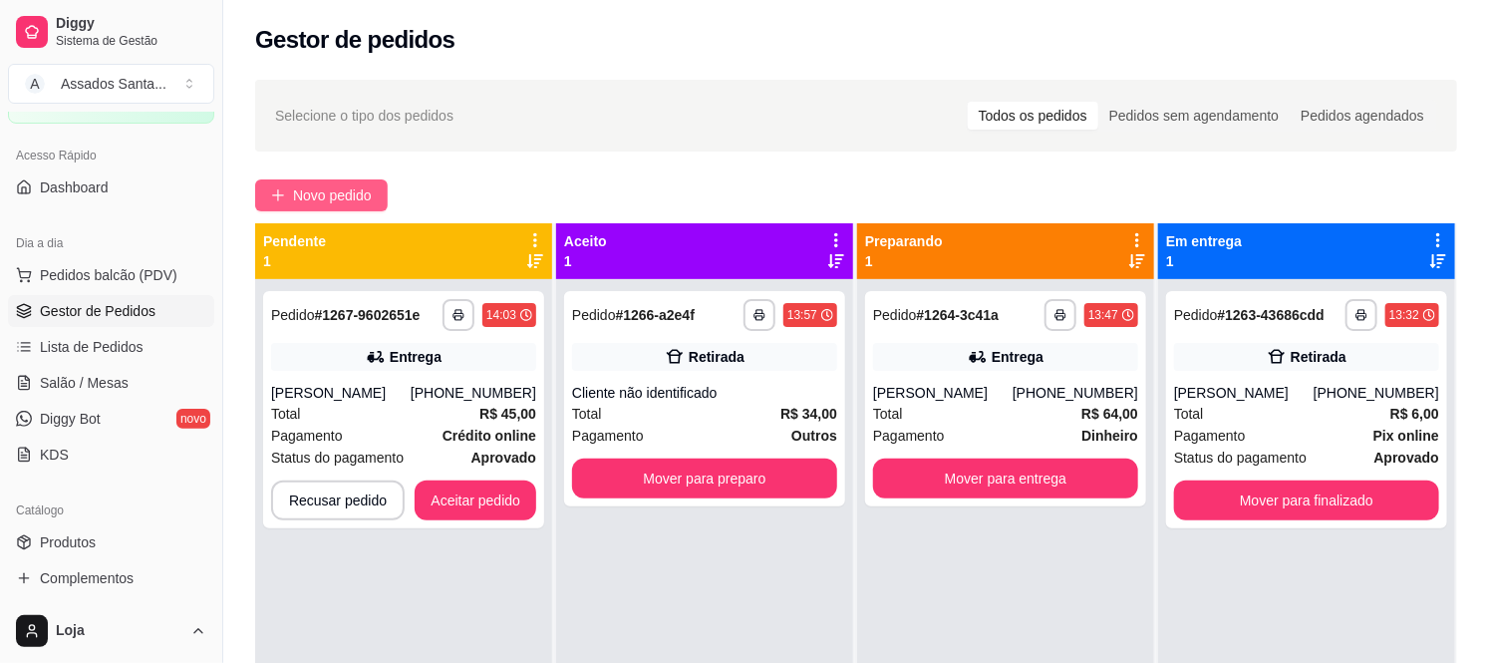
click at [323, 195] on span "Novo pedido" at bounding box center [332, 195] width 79 height 22
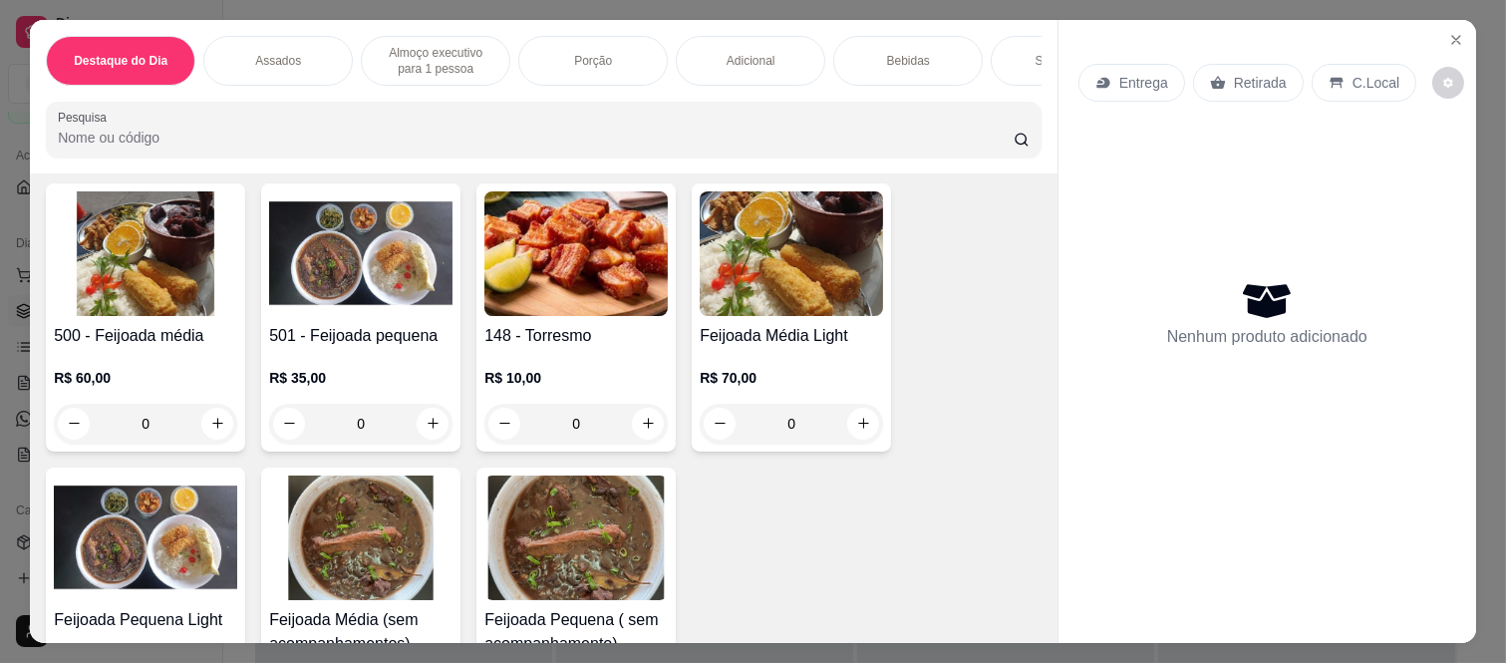
scroll to position [111, 0]
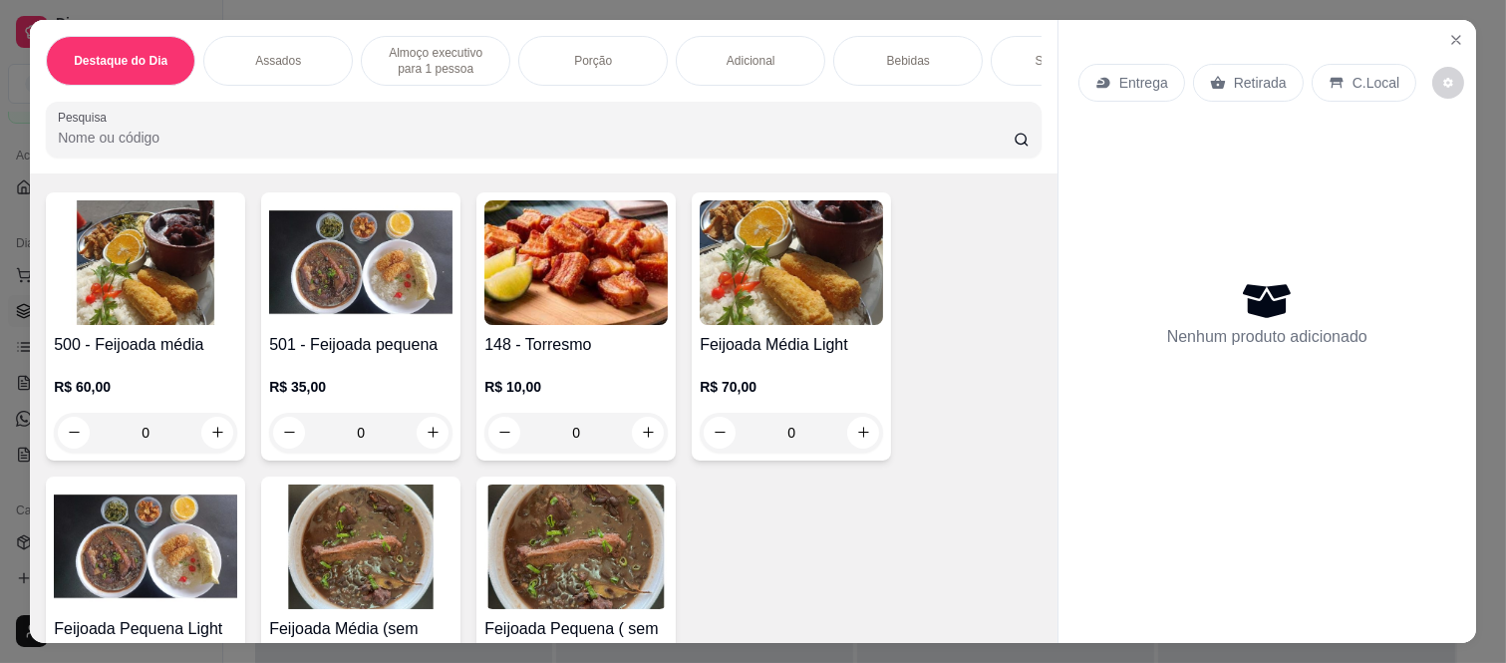
click at [215, 437] on div "0" at bounding box center [145, 433] width 183 height 40
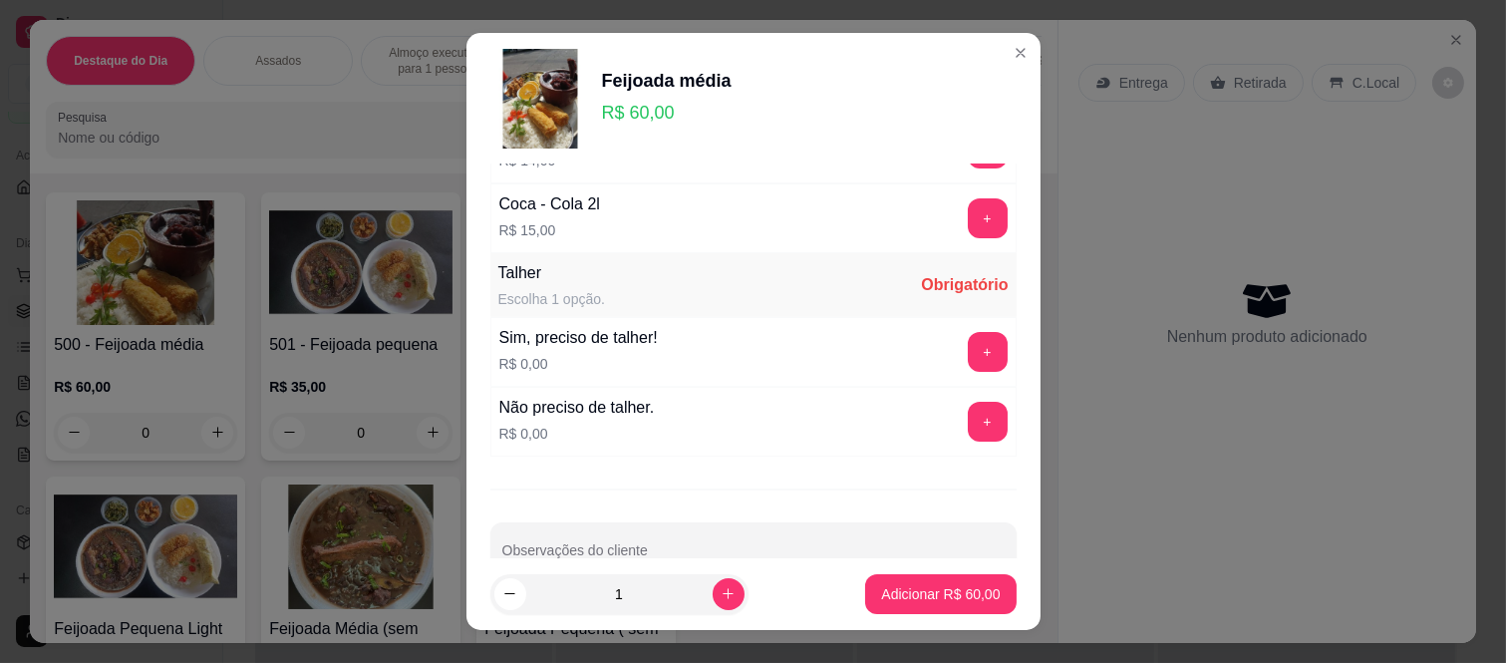
scroll to position [1081, 0]
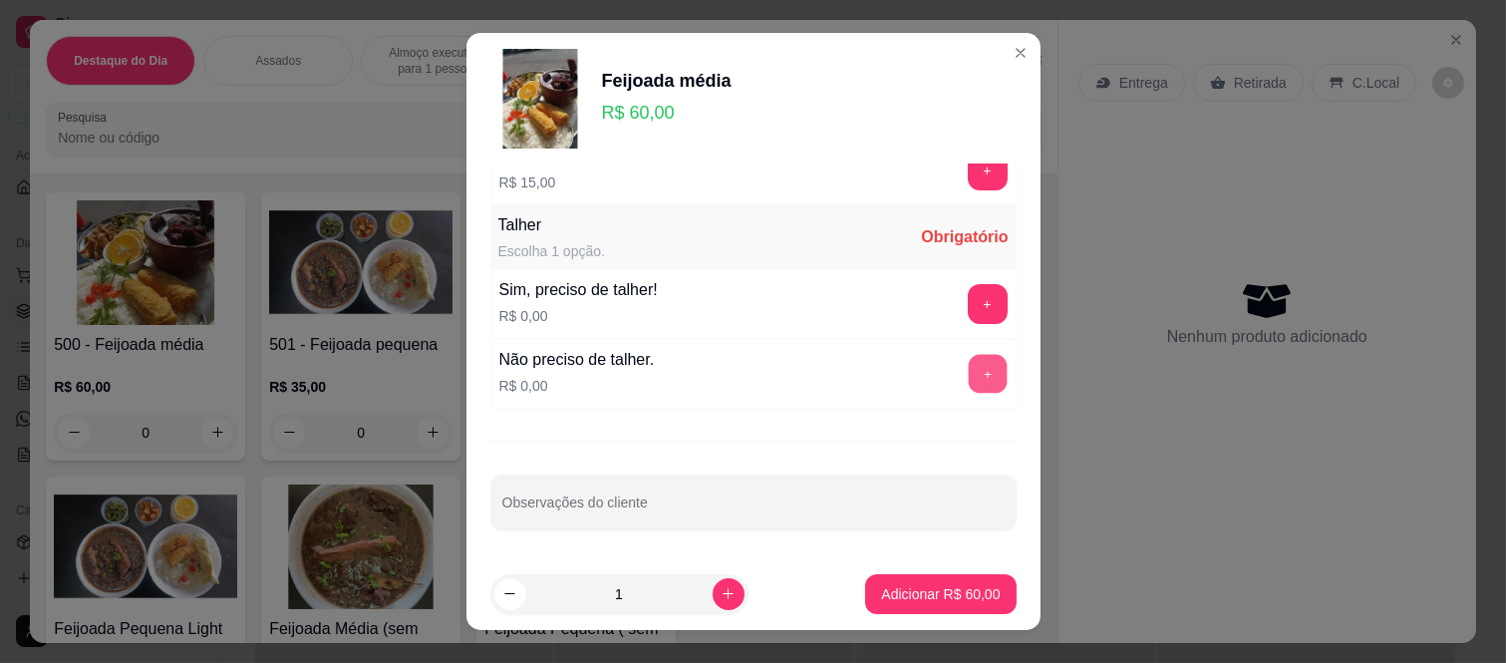
click at [968, 366] on button "+" at bounding box center [987, 374] width 39 height 39
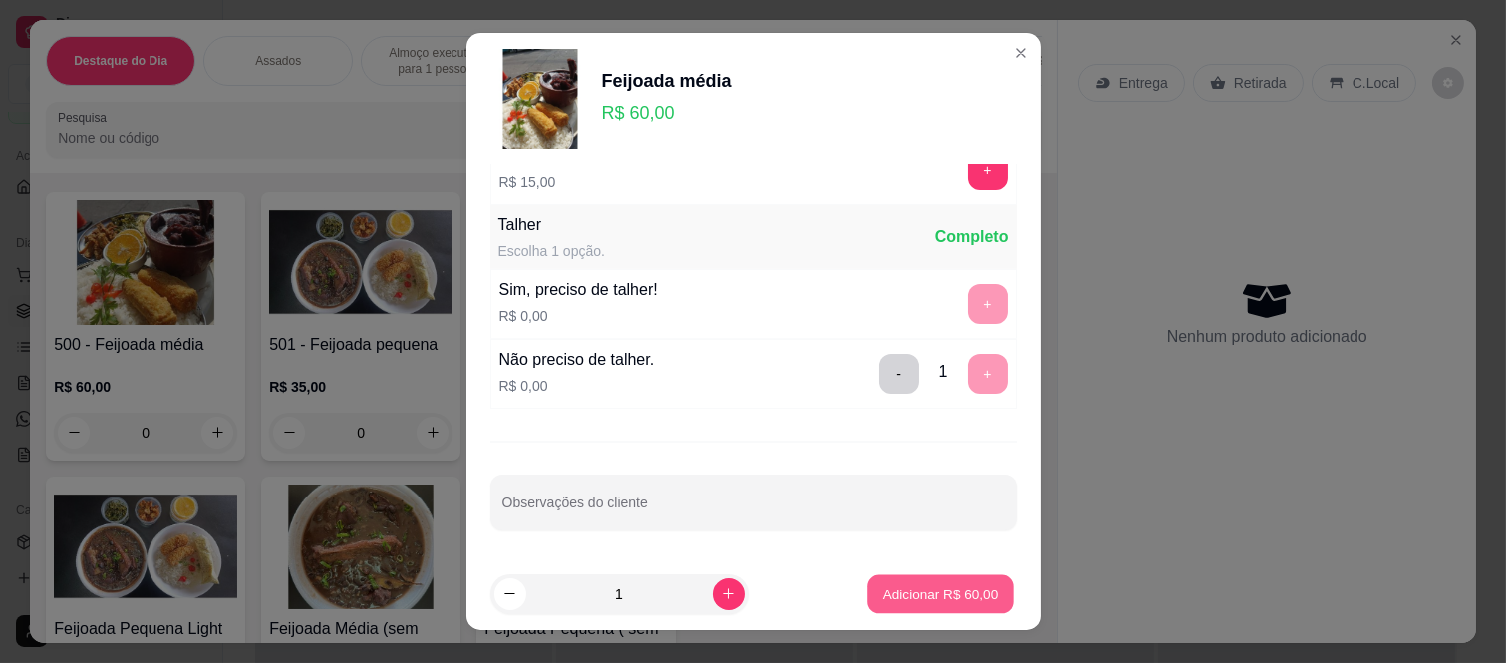
click at [917, 586] on p "Adicionar R$ 60,00" at bounding box center [941, 593] width 116 height 19
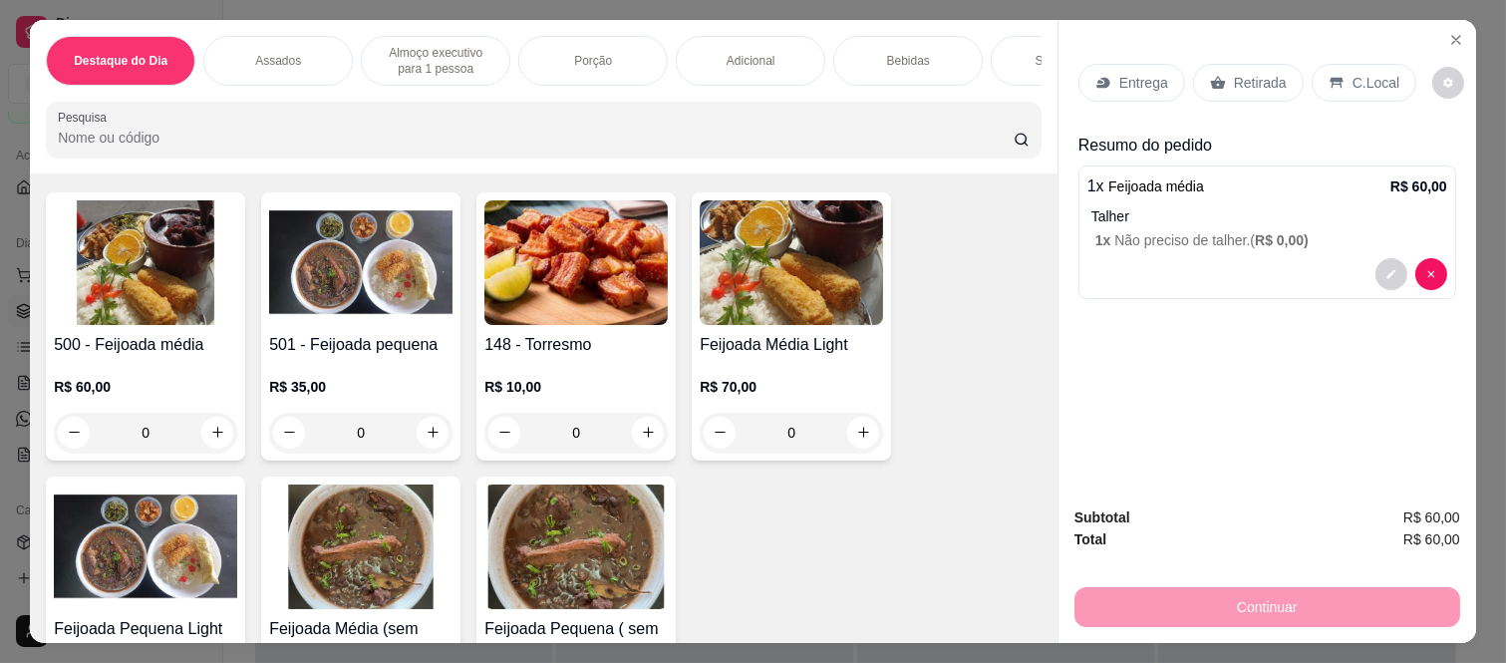
click at [1234, 73] on p "Retirada" at bounding box center [1260, 83] width 53 height 20
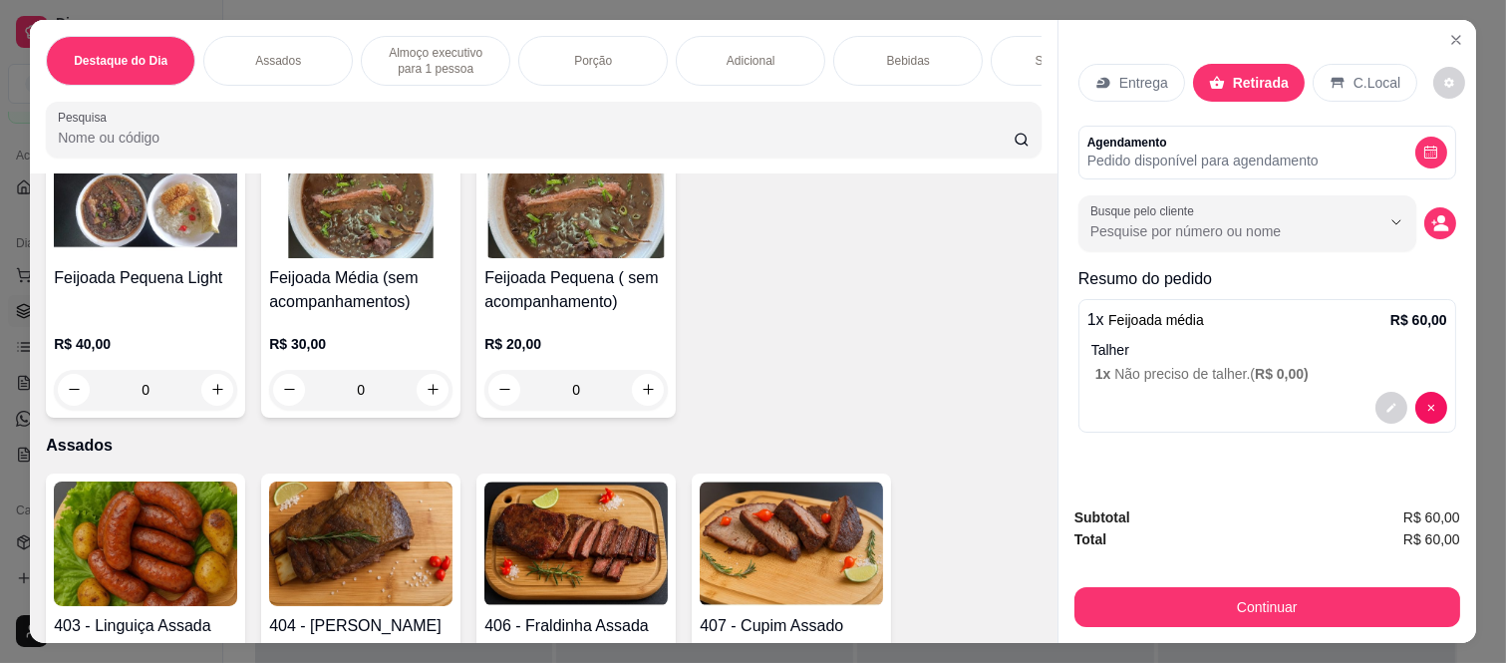
scroll to position [664, 0]
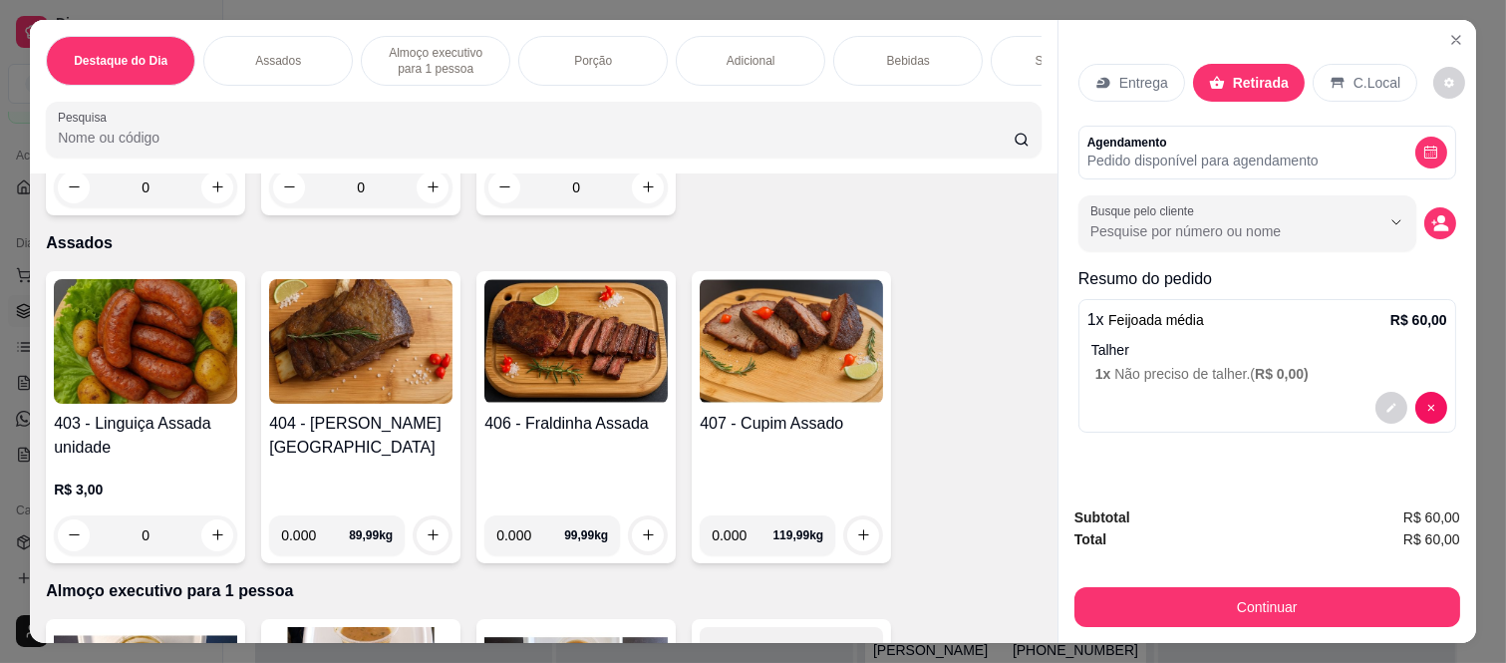
click at [905, 53] on p "Bebidas" at bounding box center [908, 61] width 43 height 16
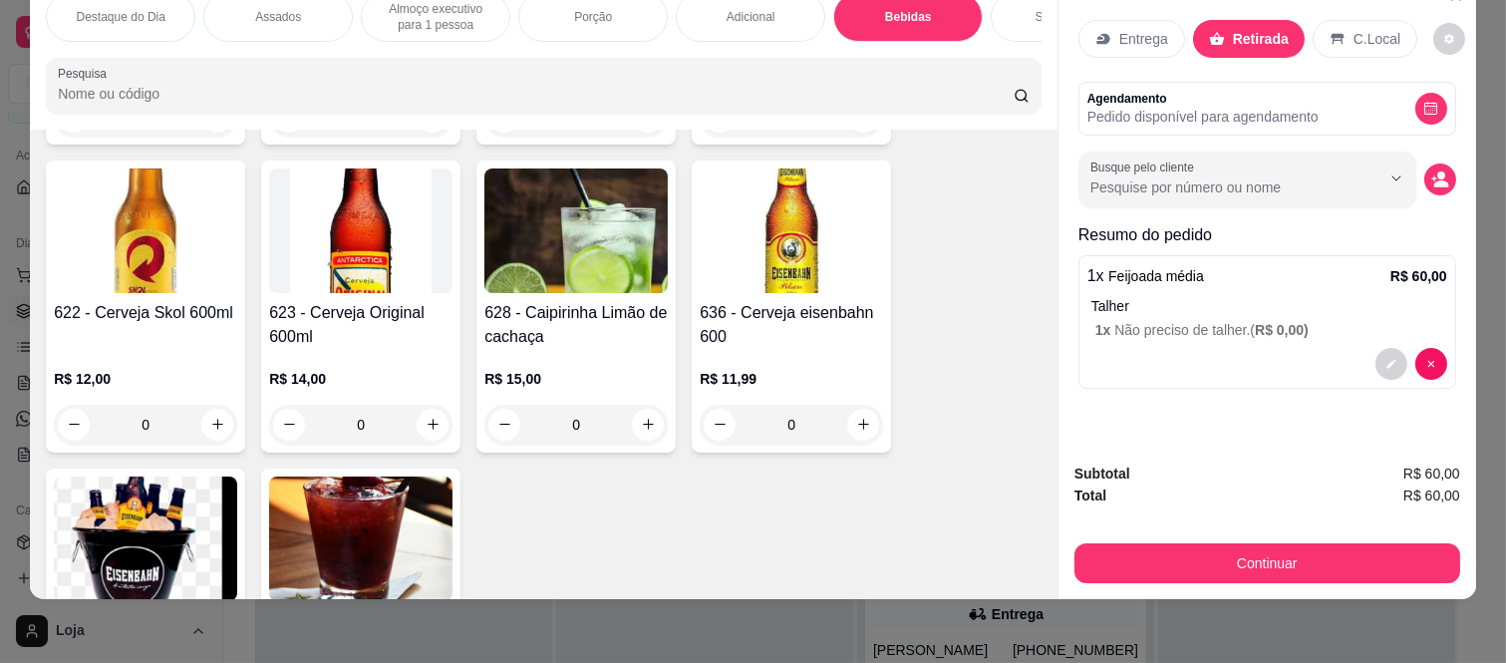
scroll to position [5155, 0]
click at [426, 409] on button "increase-product-quantity" at bounding box center [433, 424] width 32 height 32
type input "1"
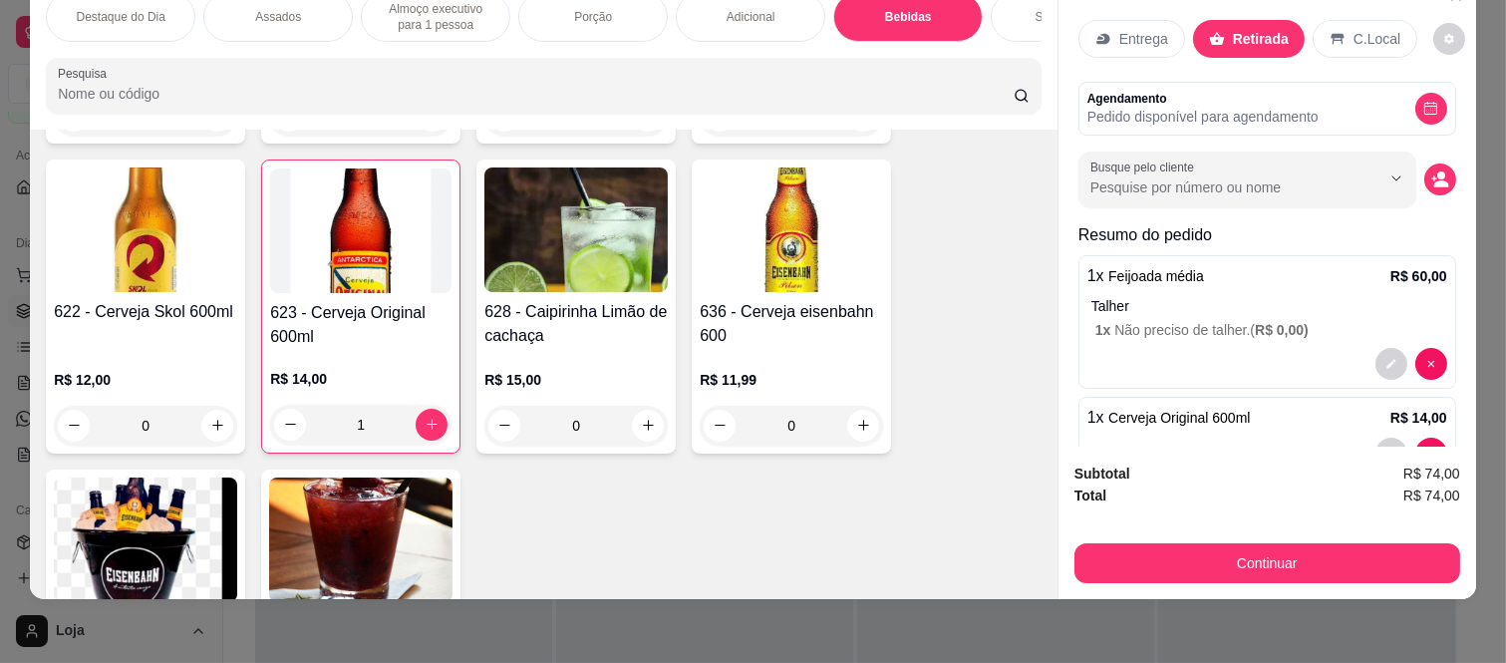
click at [1120, 543] on button "Continuar" at bounding box center [1267, 563] width 386 height 40
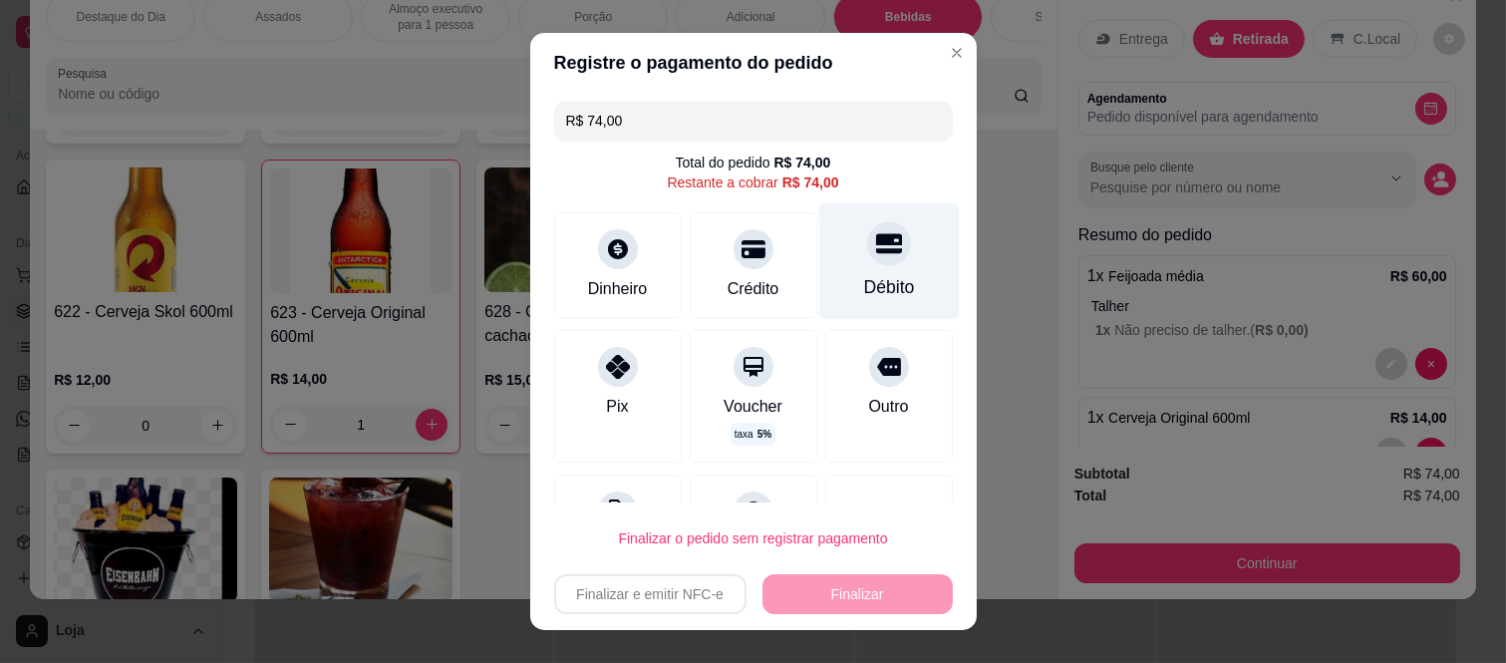
click at [864, 279] on div "Débito" at bounding box center [888, 287] width 51 height 26
type input "R$ 0,00"
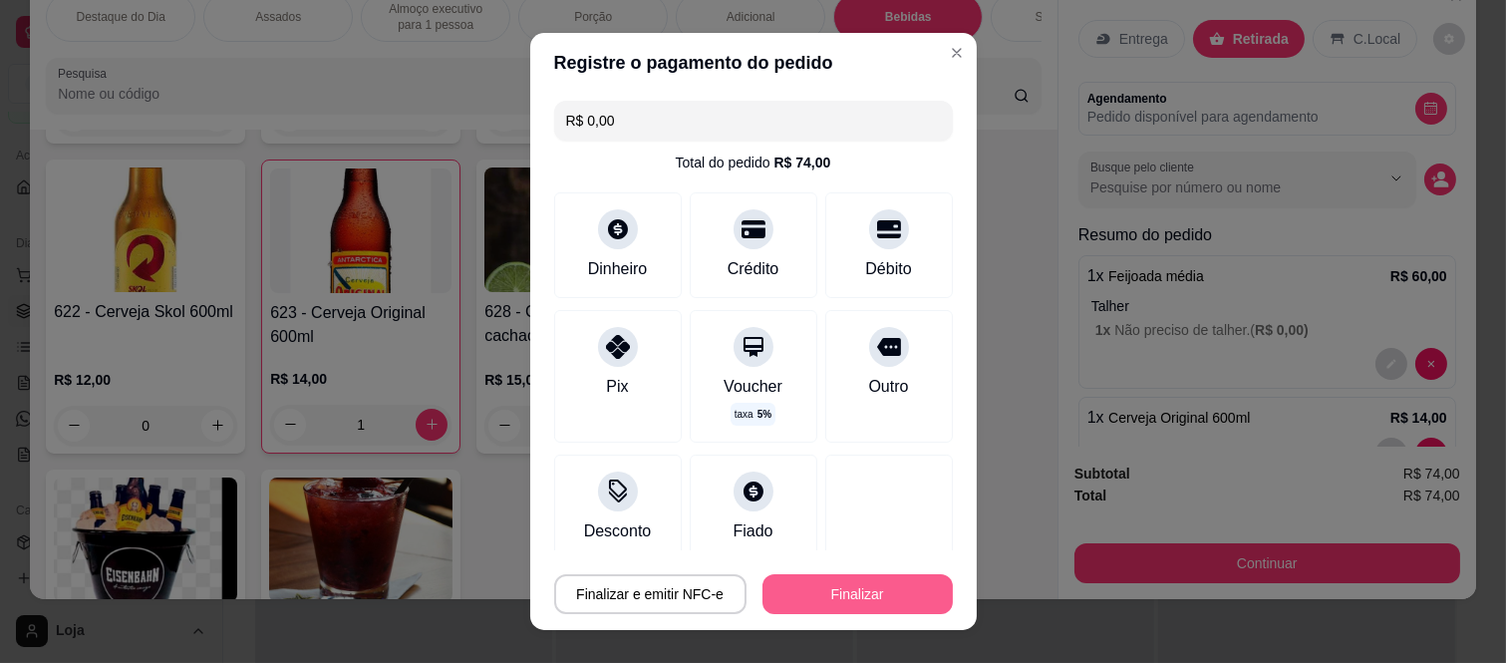
click at [821, 579] on button "Finalizar" at bounding box center [857, 594] width 190 height 40
type input "0"
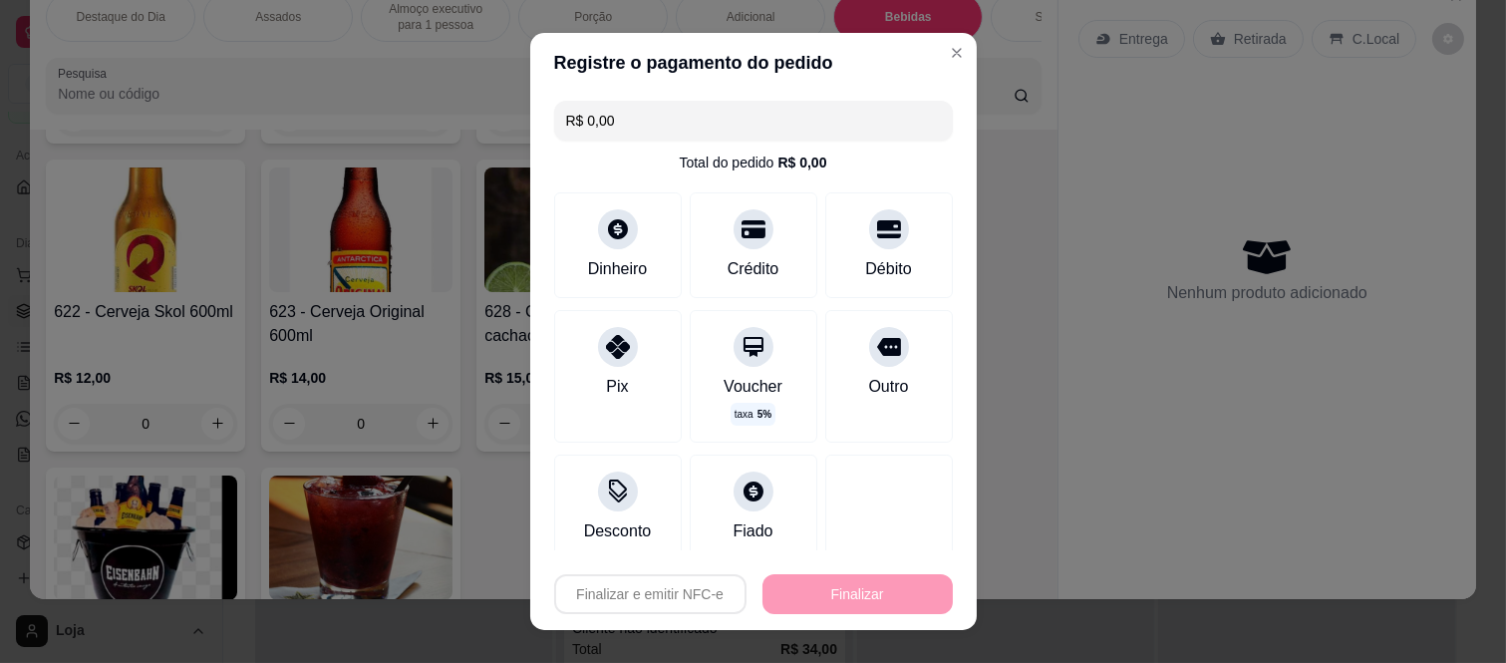
type input "-R$ 74,00"
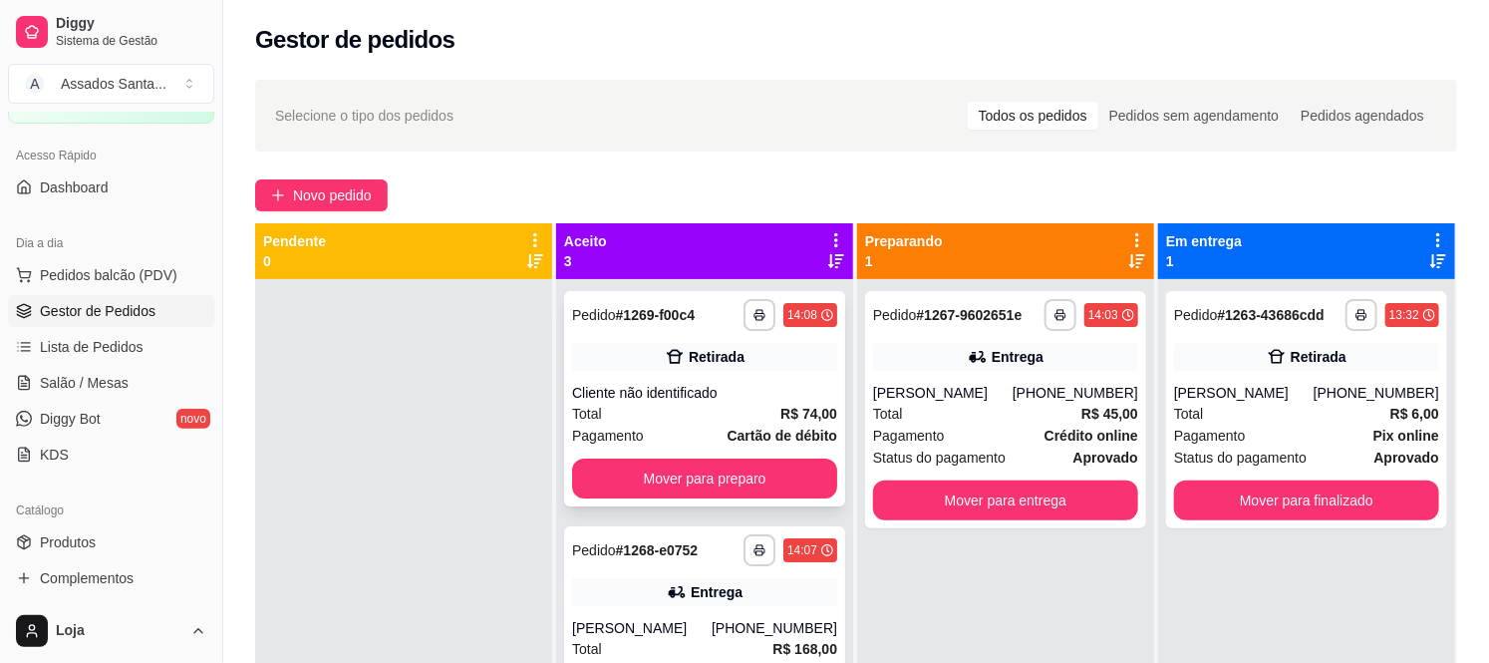
click at [615, 373] on div "**********" at bounding box center [704, 398] width 281 height 215
click at [1025, 411] on div "Total R$ 45,00" at bounding box center [1005, 414] width 265 height 22
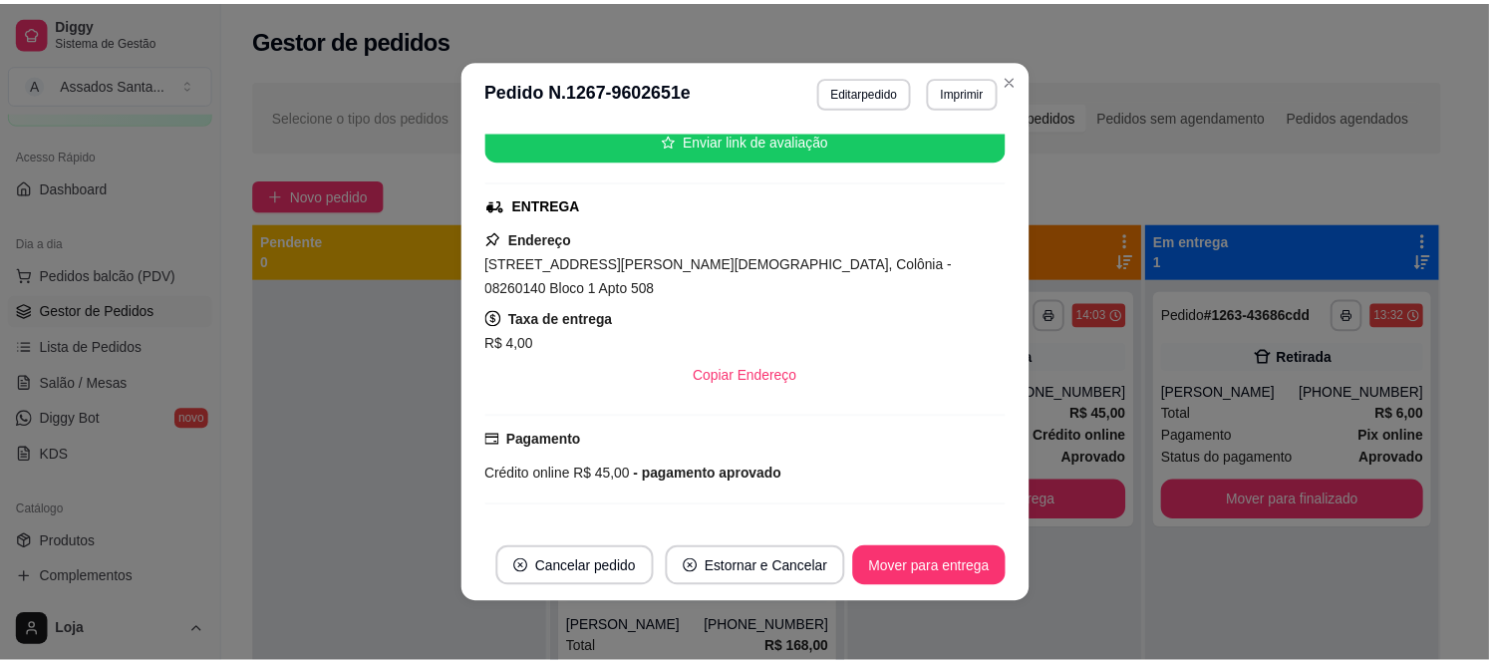
scroll to position [544, 0]
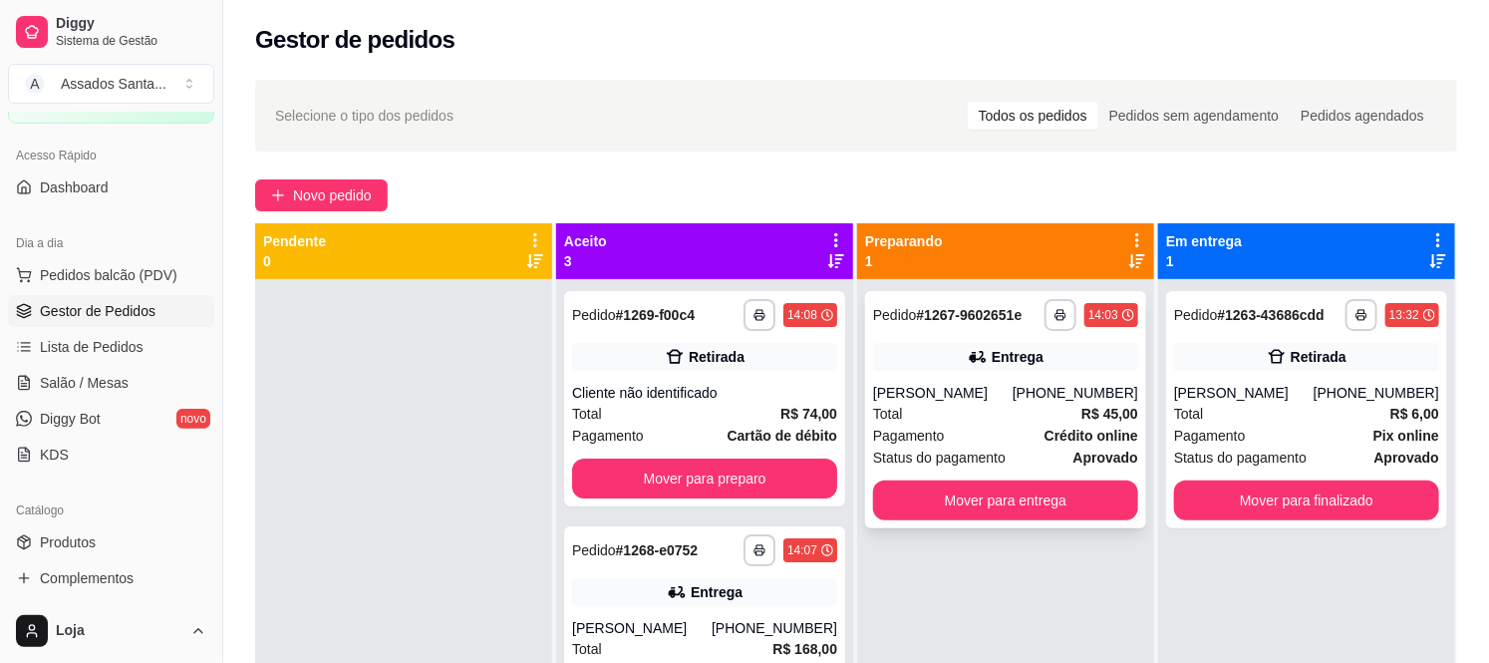
click at [938, 397] on div "[PERSON_NAME]" at bounding box center [943, 393] width 140 height 20
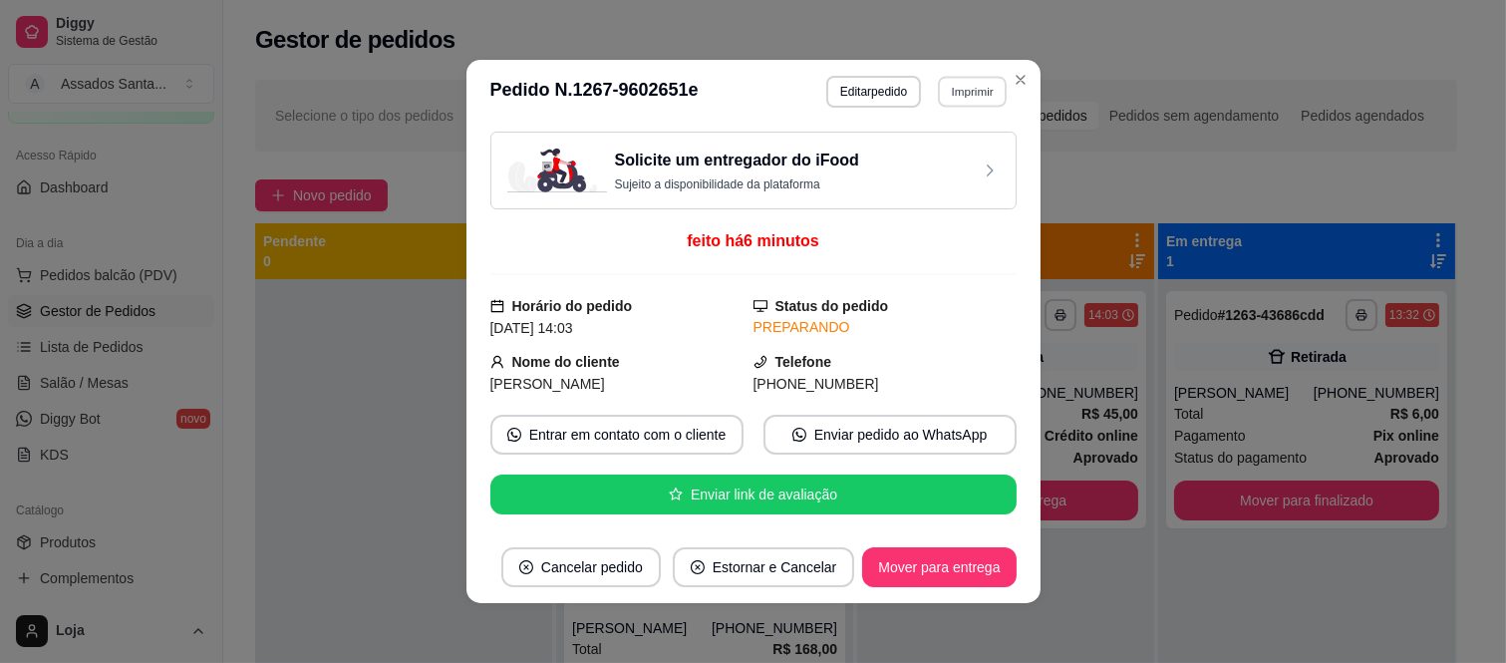
click at [974, 96] on button "Imprimir" at bounding box center [972, 91] width 69 height 31
click at [960, 170] on button "IMPRESSORA caixa" at bounding box center [930, 162] width 140 height 31
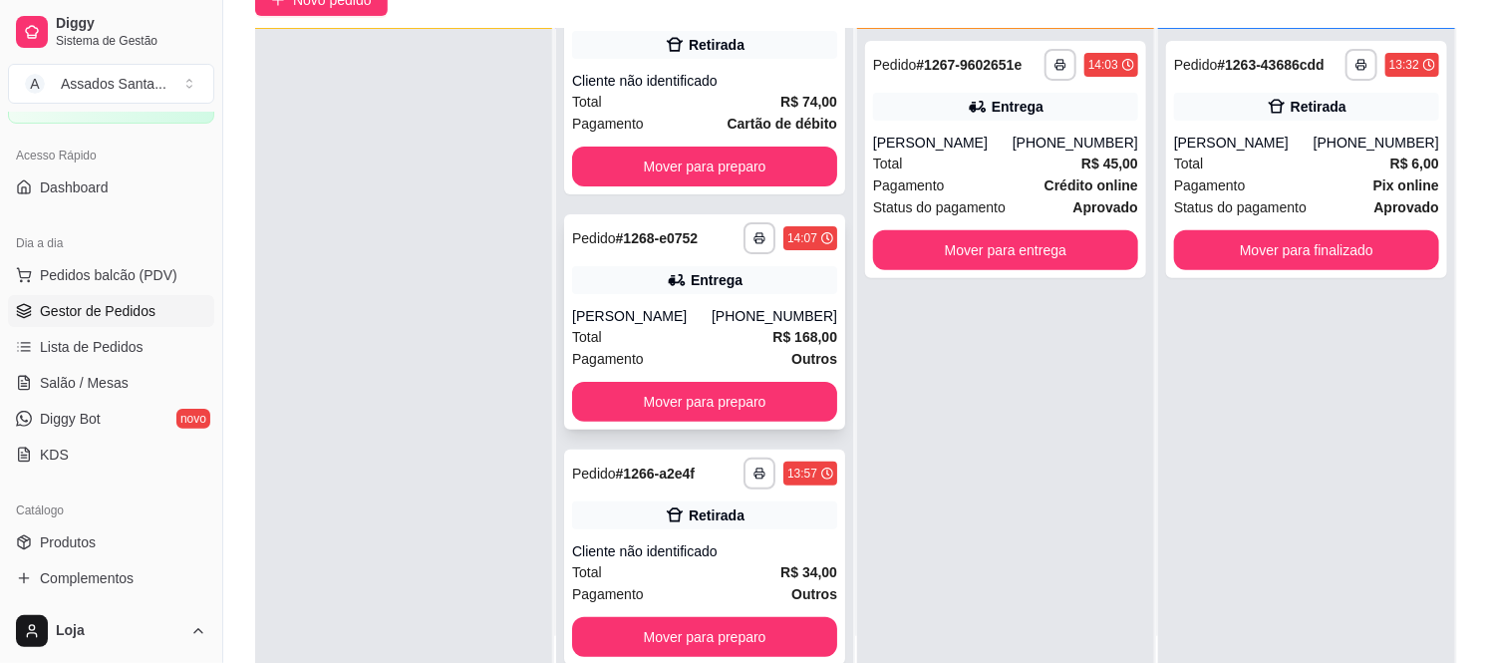
scroll to position [304, 0]
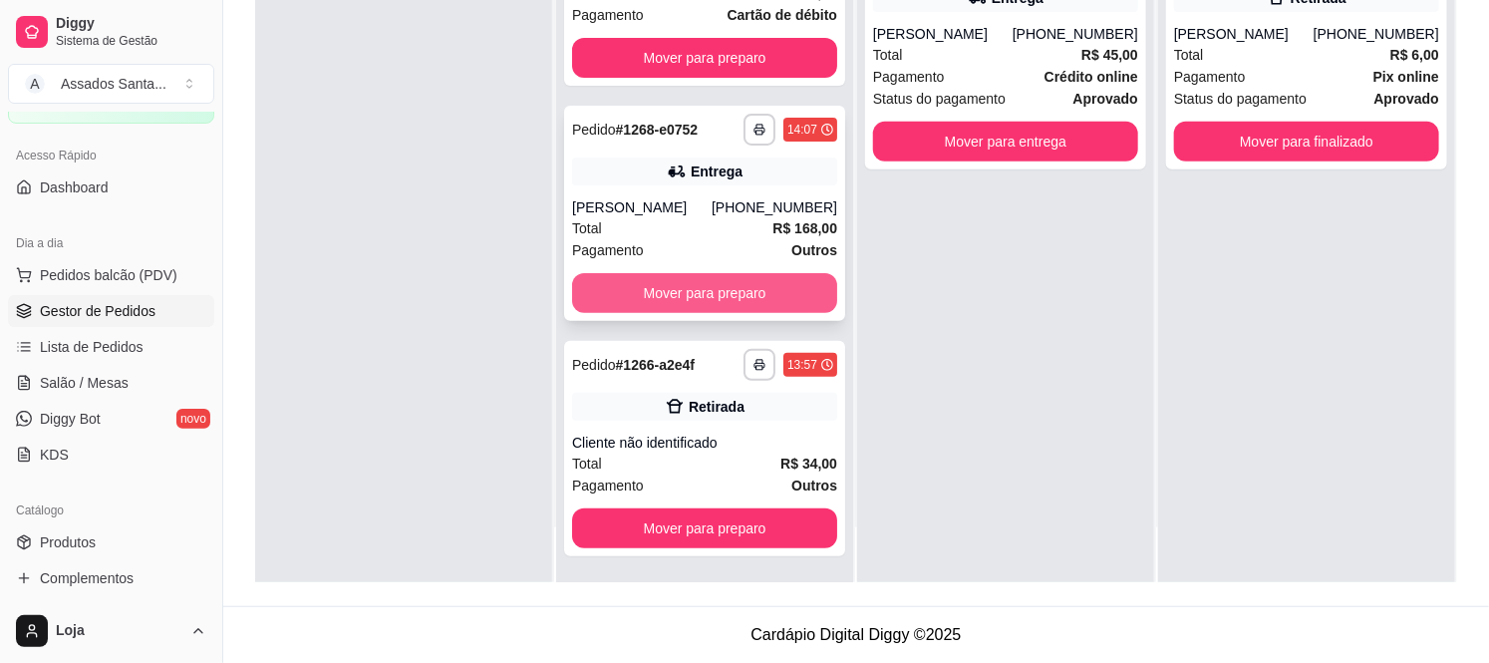
click at [710, 284] on button "Mover para preparo" at bounding box center [704, 293] width 265 height 40
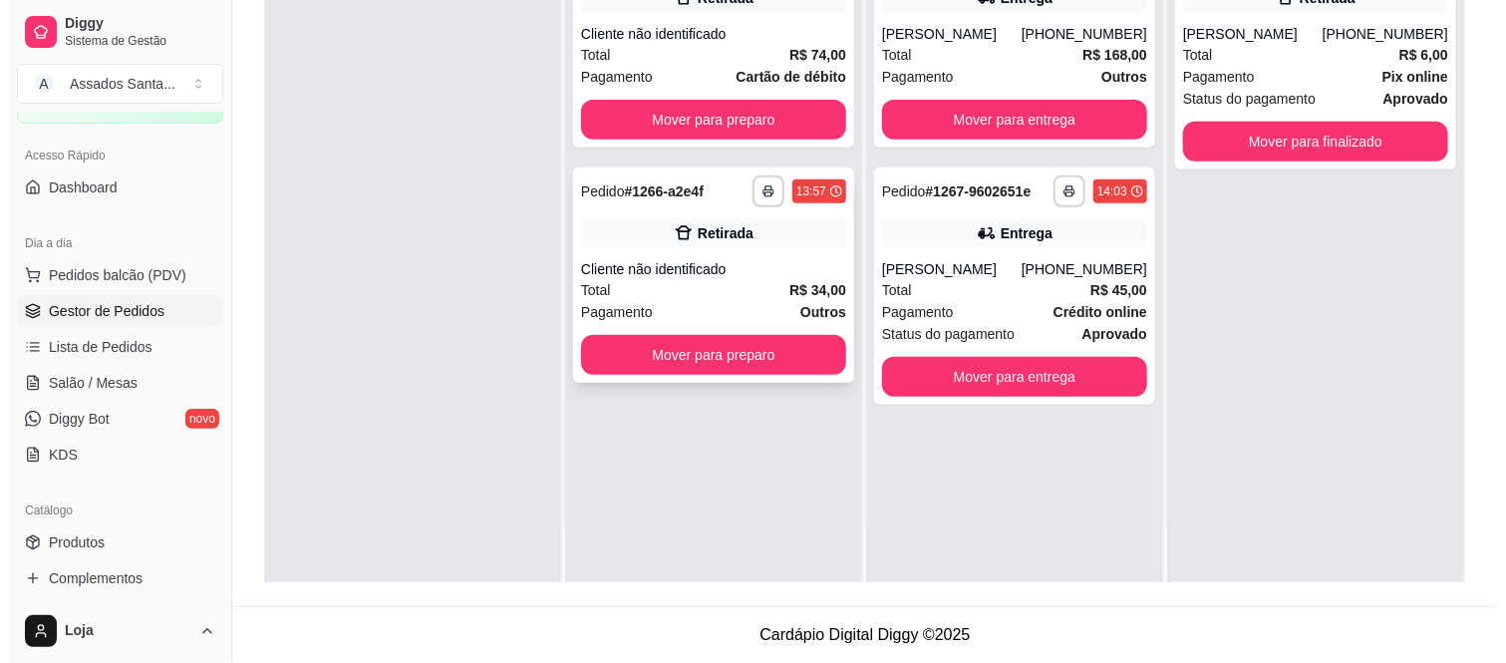
scroll to position [0, 0]
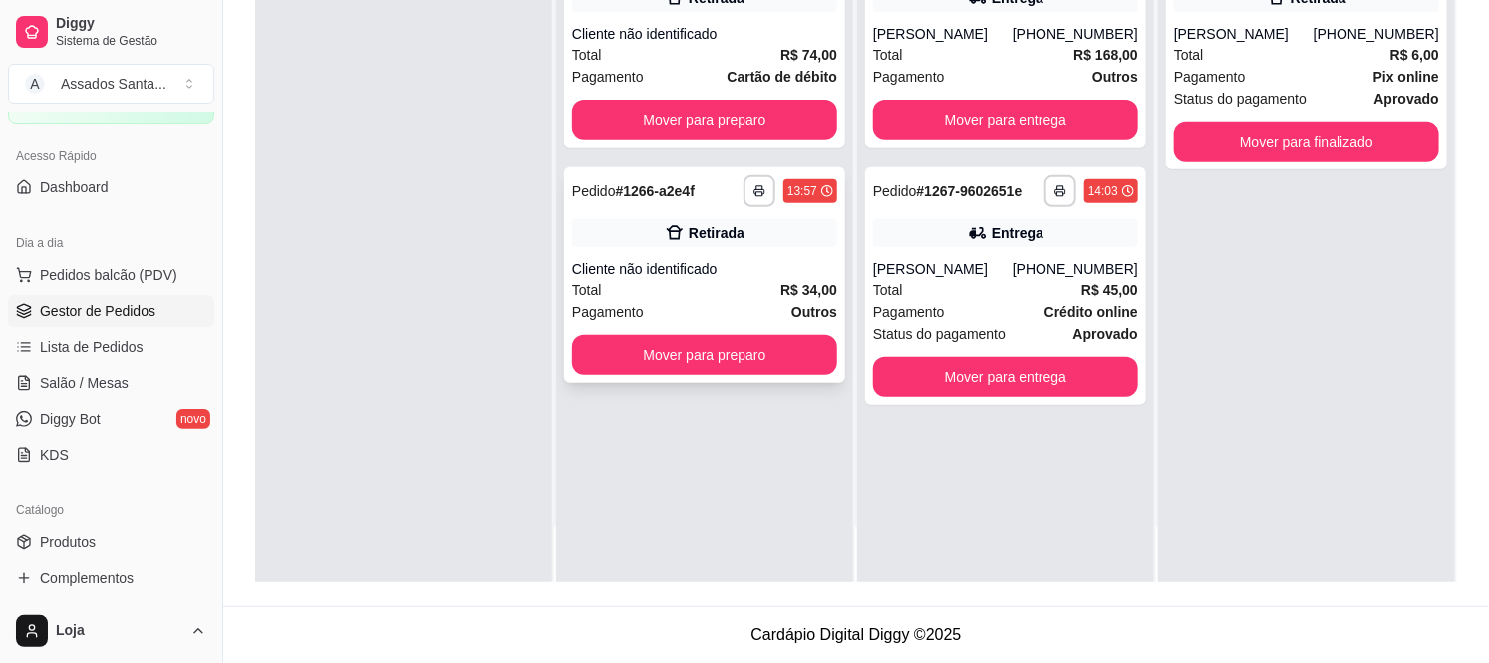
click at [685, 252] on div "**********" at bounding box center [704, 274] width 281 height 215
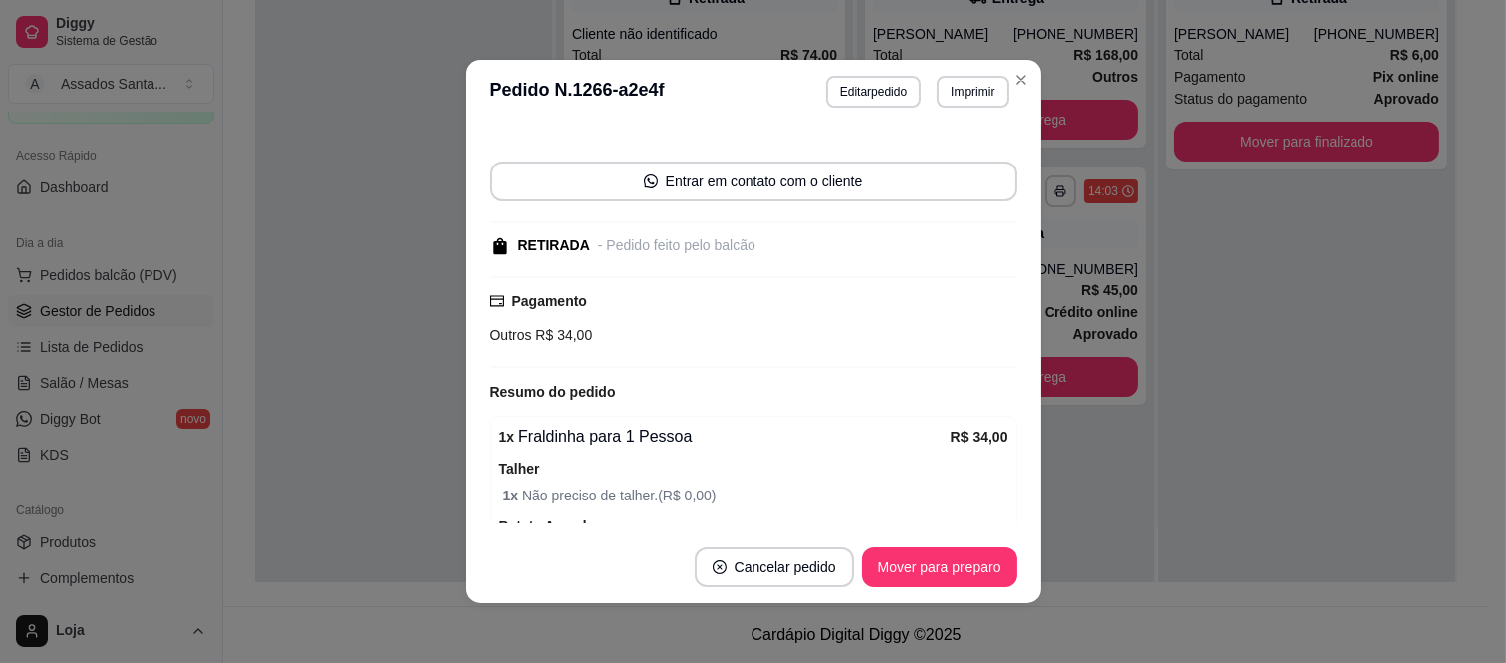
scroll to position [241, 0]
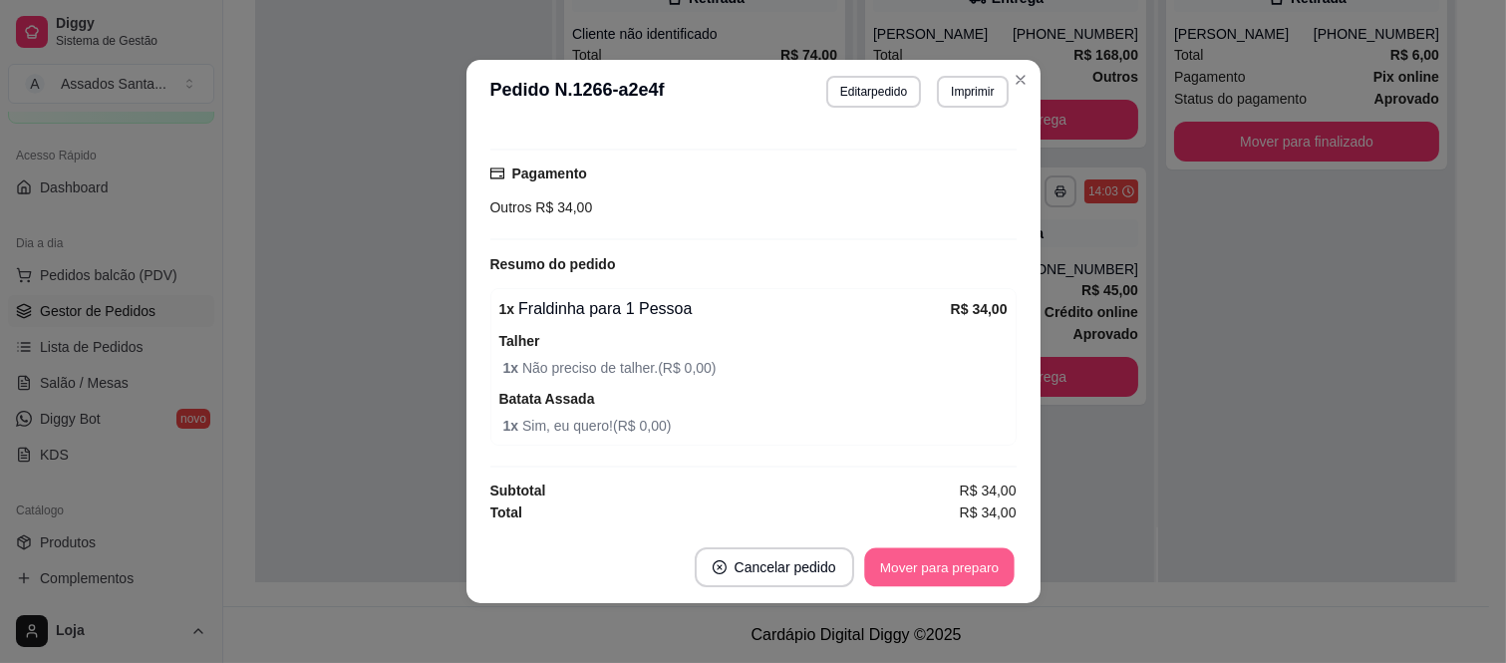
click at [908, 573] on button "Mover para preparo" at bounding box center [939, 567] width 150 height 39
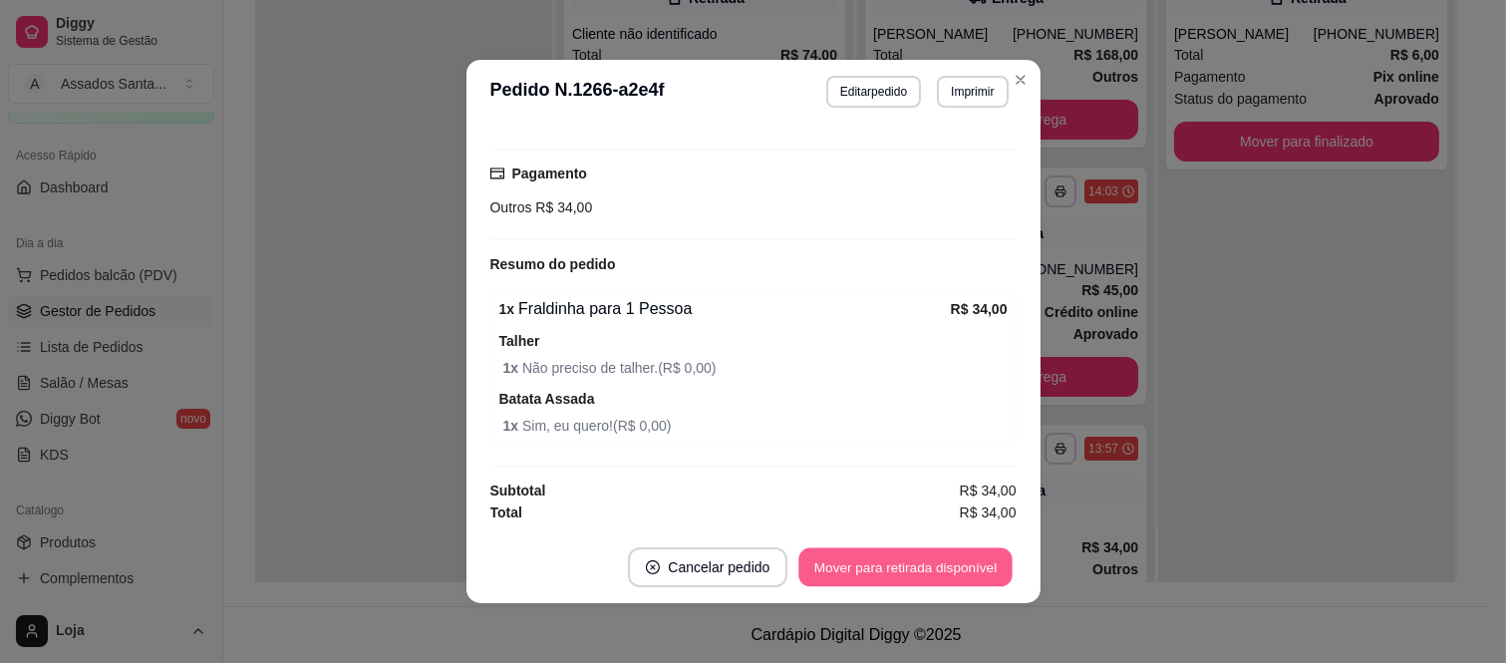
click at [908, 573] on button "Mover para retirada disponível" at bounding box center [905, 567] width 213 height 39
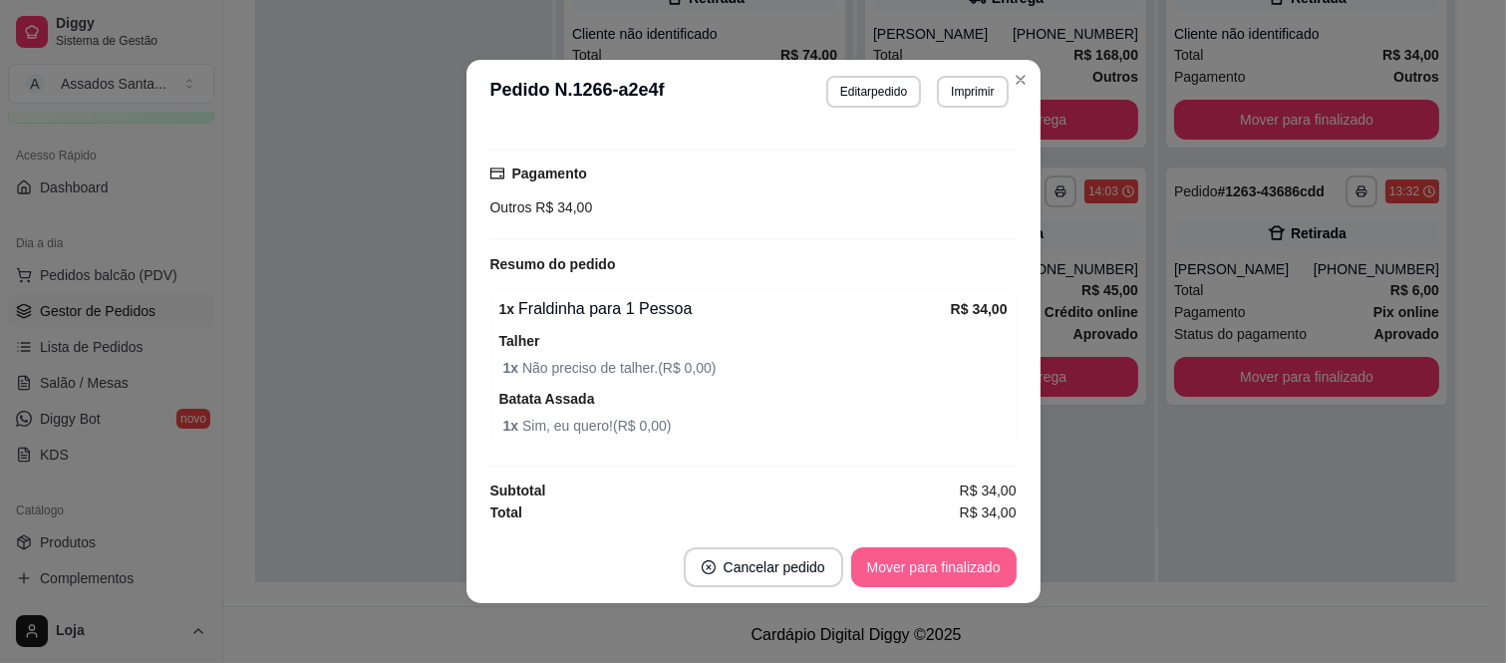
click at [933, 561] on button "Mover para finalizado" at bounding box center [933, 567] width 165 height 40
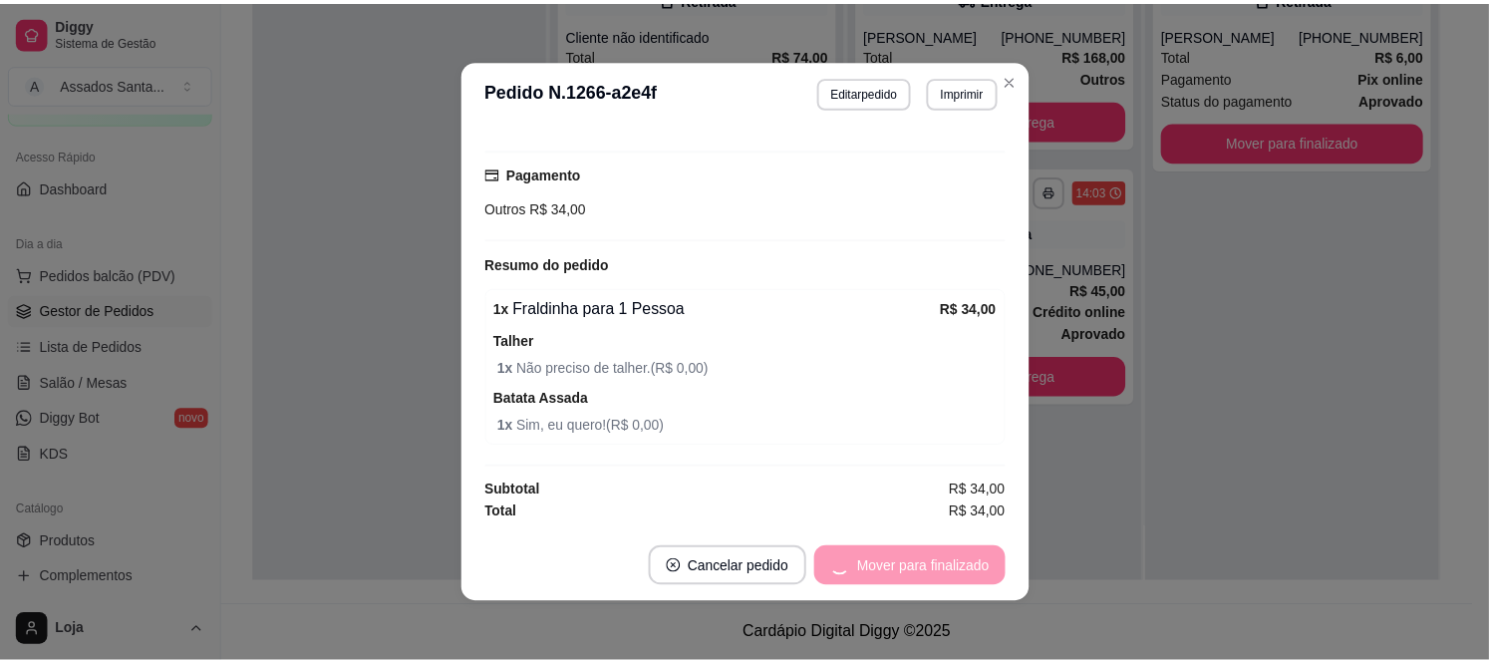
scroll to position [154, 0]
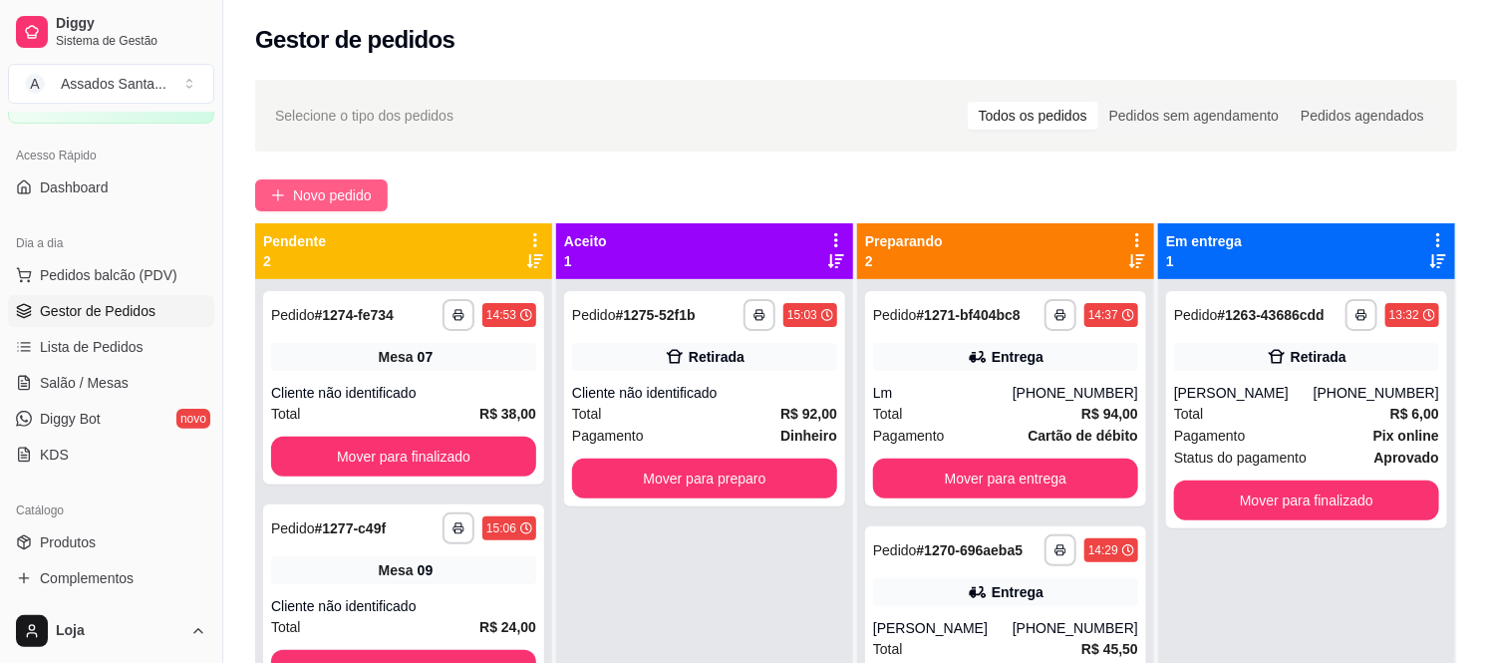
click at [354, 201] on span "Novo pedido" at bounding box center [332, 195] width 79 height 22
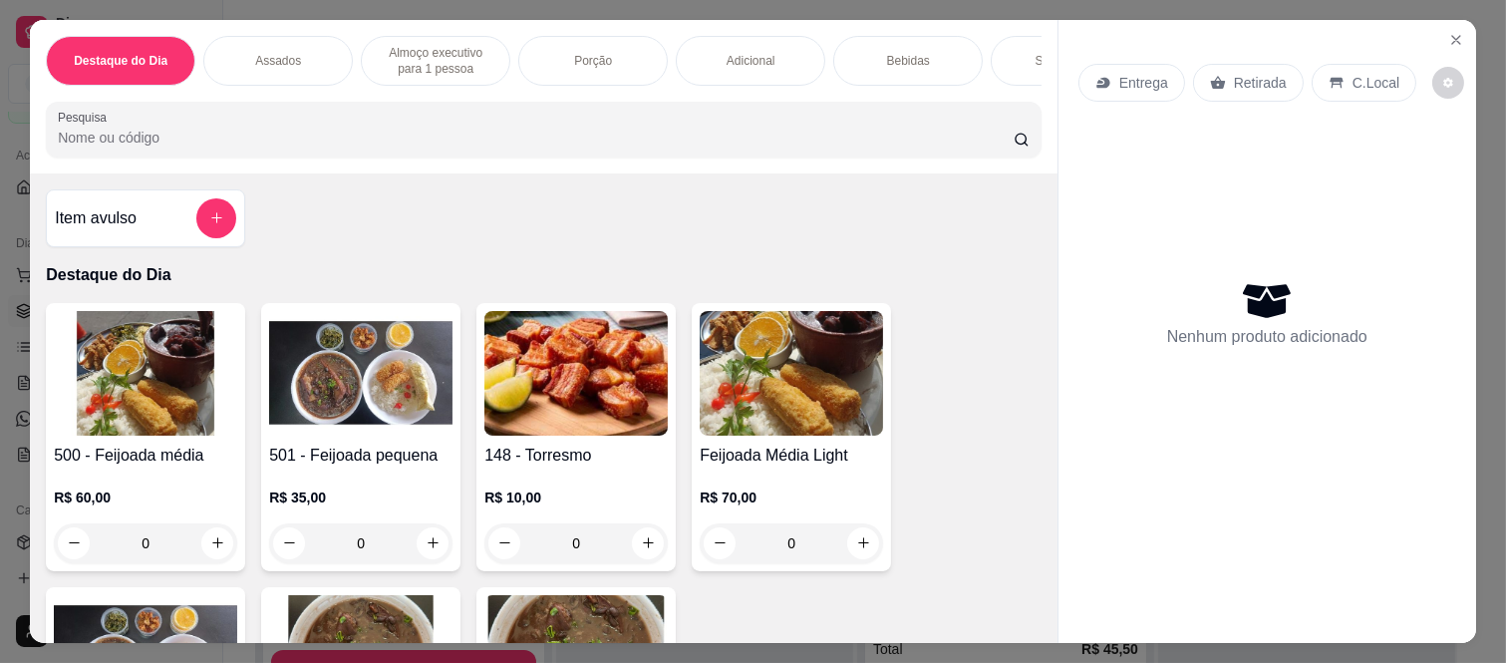
click at [181, 221] on div "Item avulso" at bounding box center [145, 218] width 181 height 40
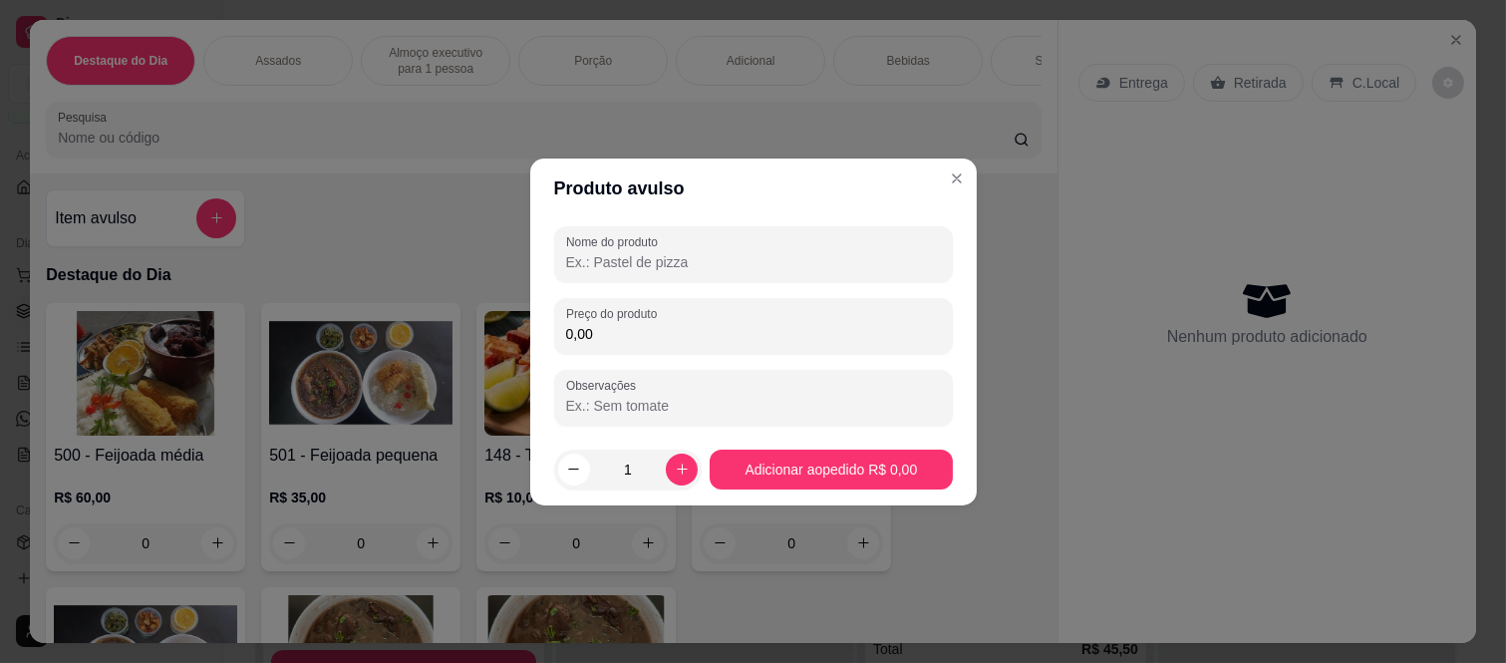
click at [733, 332] on input "0,00" at bounding box center [753, 334] width 375 height 20
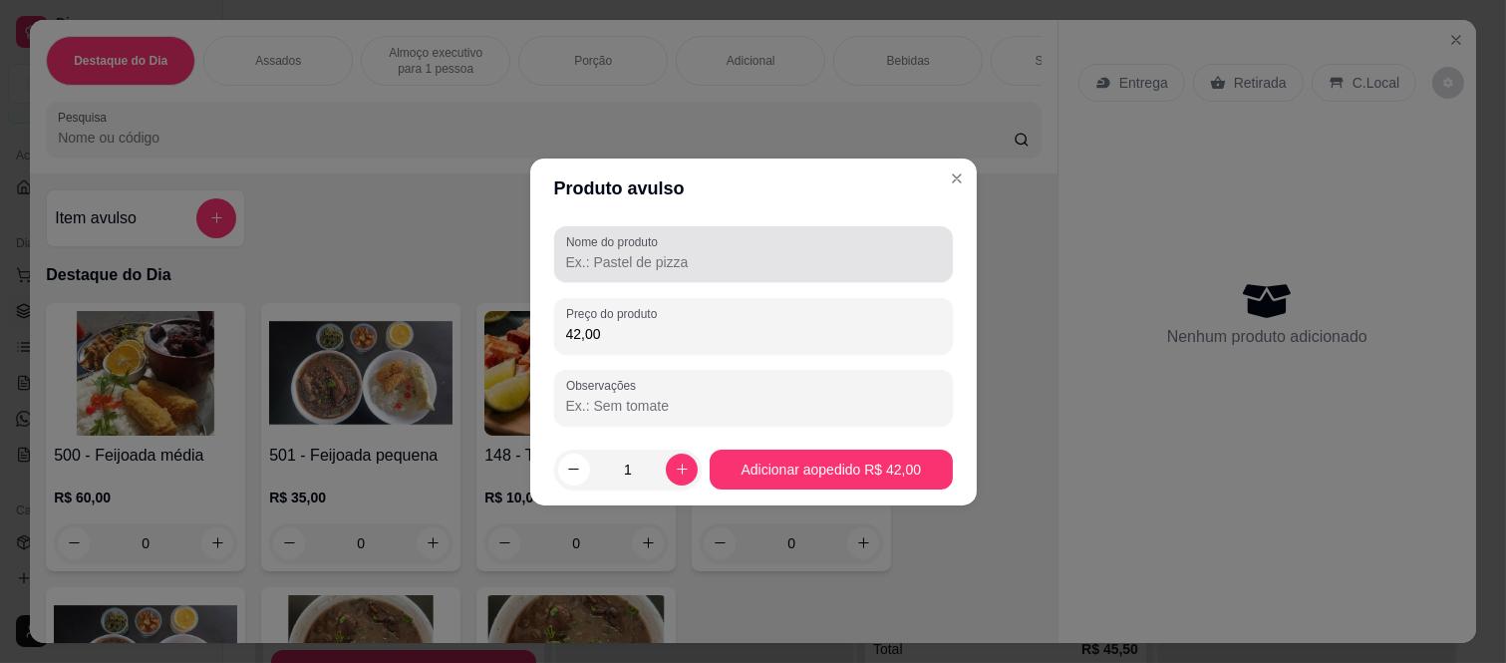
type input "42,00"
click at [745, 260] on input "Nome do produto" at bounding box center [753, 262] width 375 height 20
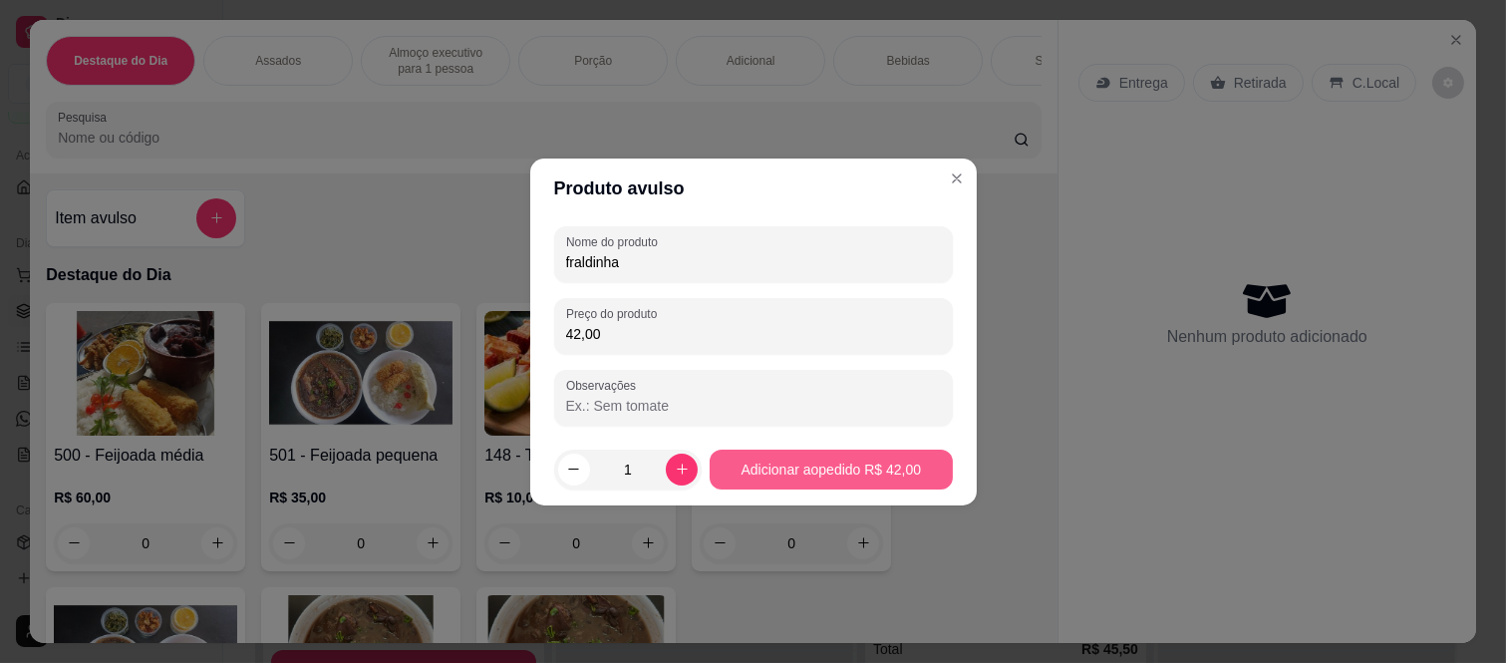
type input "fraldinha"
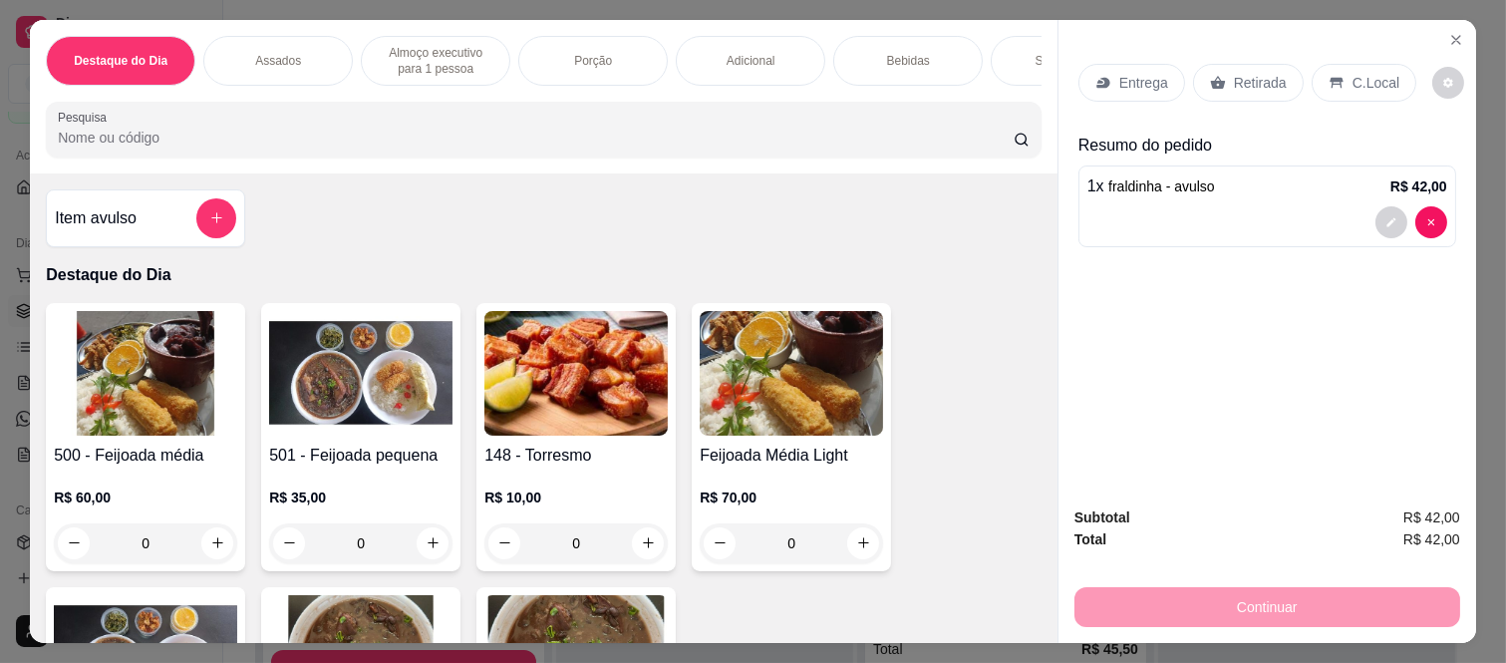
click at [1264, 73] on p "Retirada" at bounding box center [1260, 83] width 53 height 20
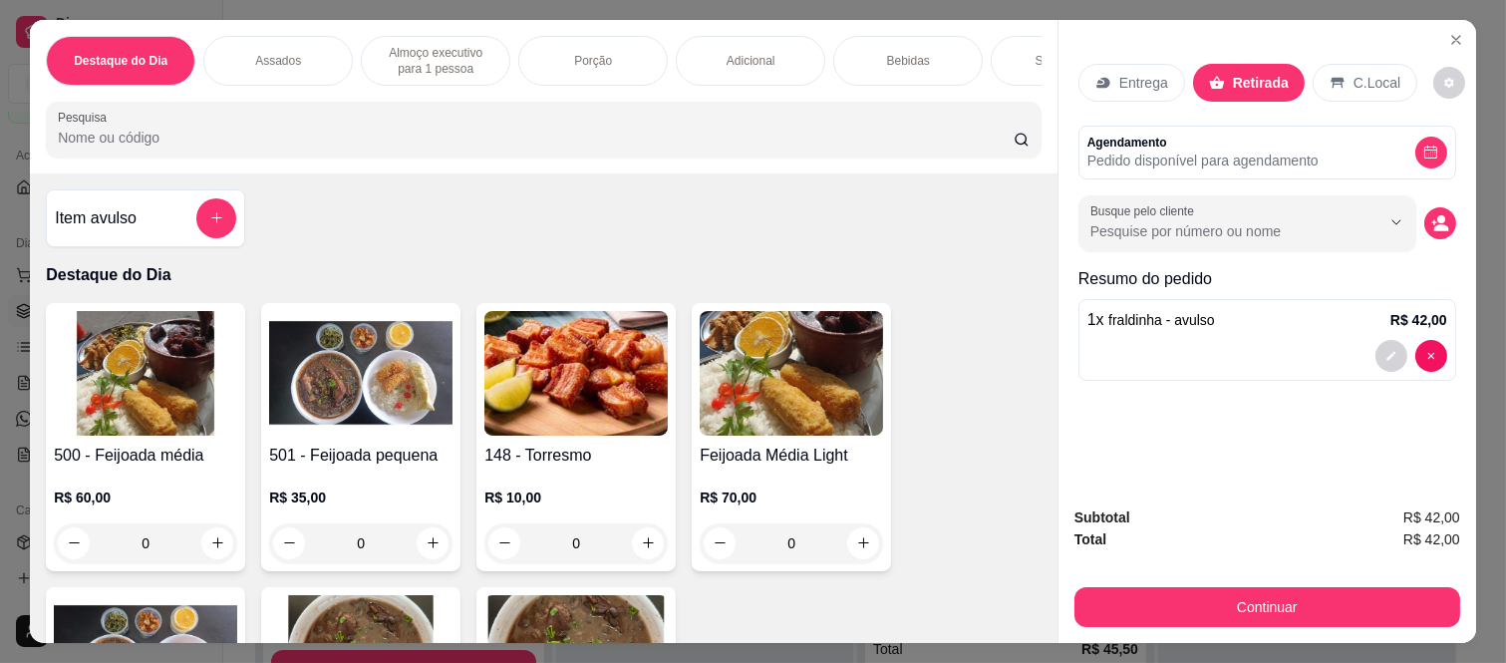
click at [1271, 582] on div "Continuar" at bounding box center [1267, 604] width 386 height 45
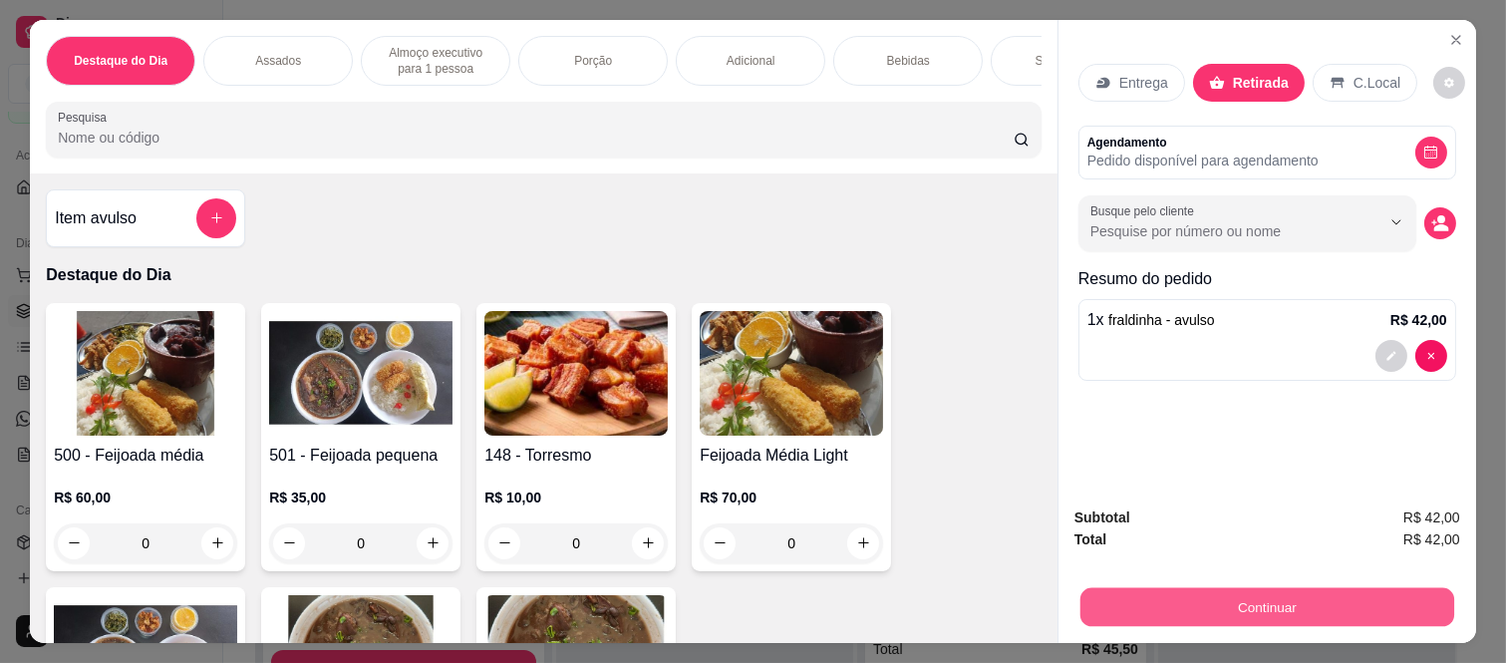
click at [1262, 594] on button "Continuar" at bounding box center [1267, 607] width 374 height 39
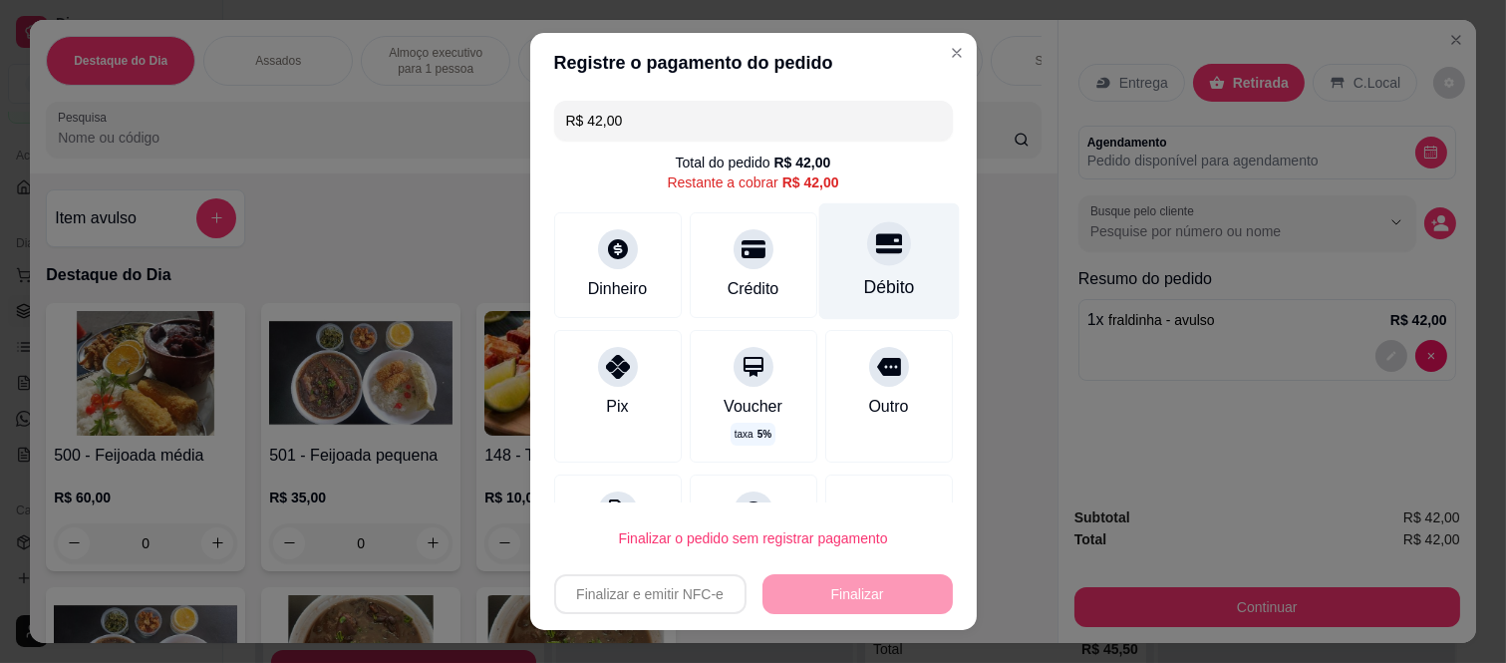
click at [867, 261] on div at bounding box center [889, 244] width 44 height 44
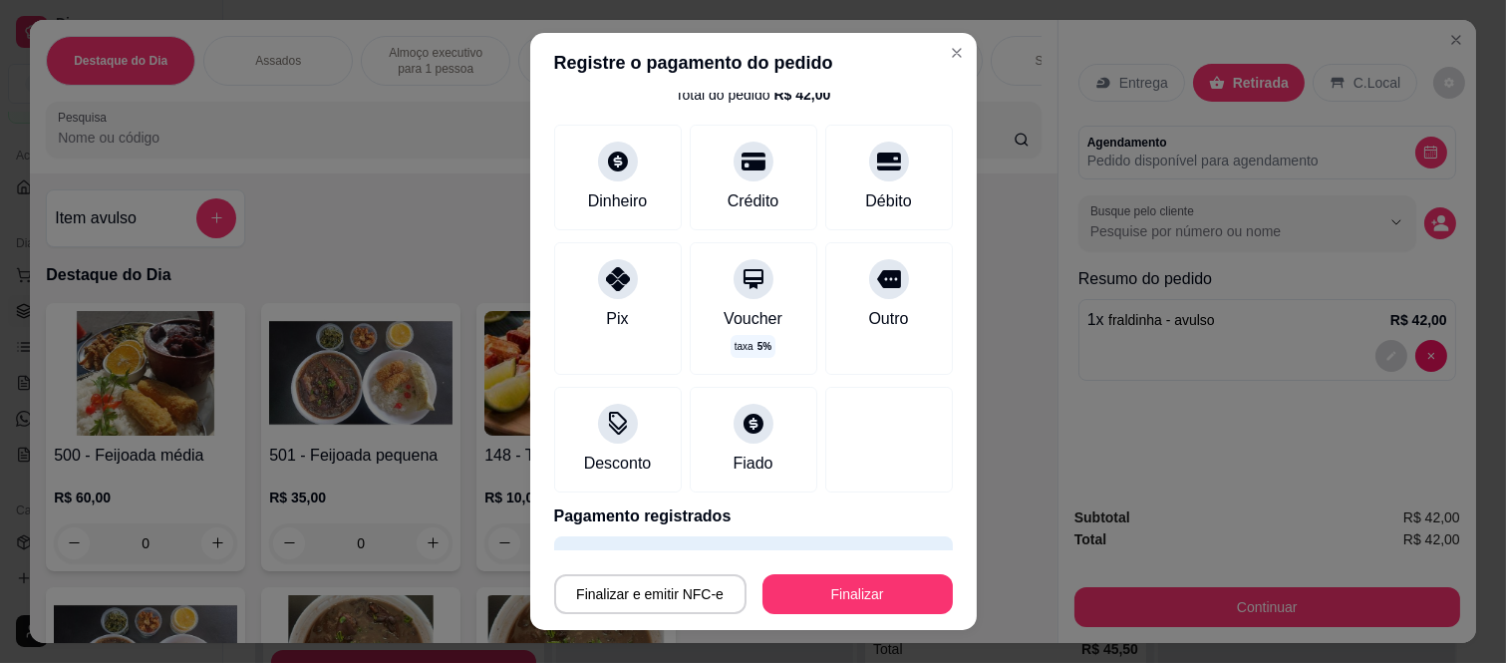
scroll to position [122, 0]
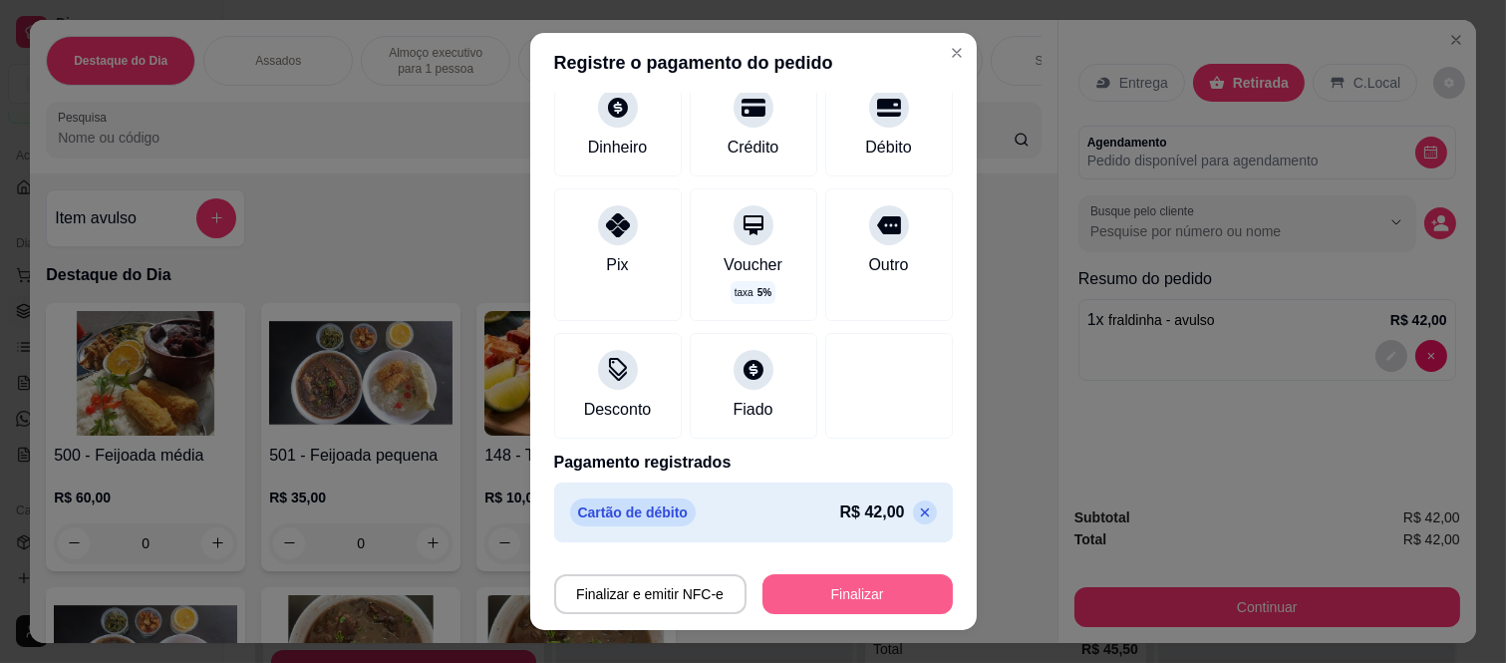
click at [813, 581] on button "Finalizar" at bounding box center [857, 594] width 190 height 40
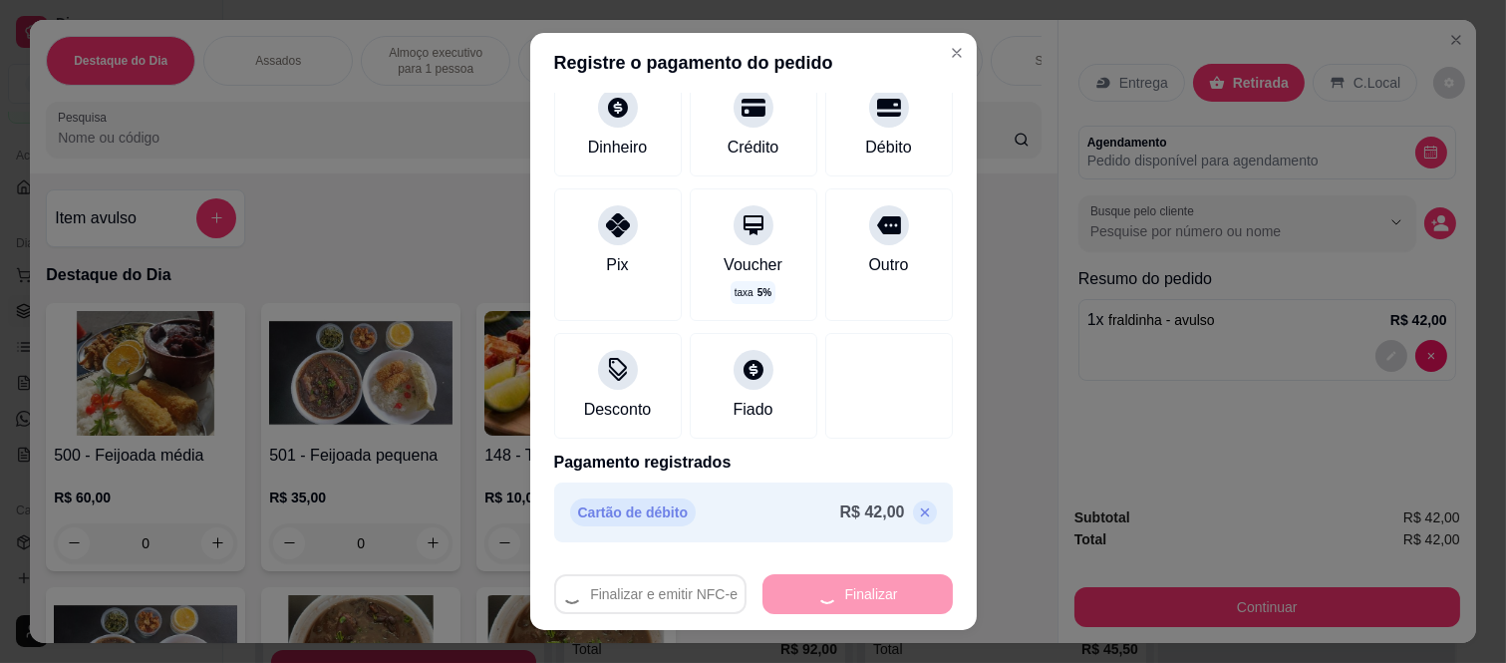
type input "-R$ 42,00"
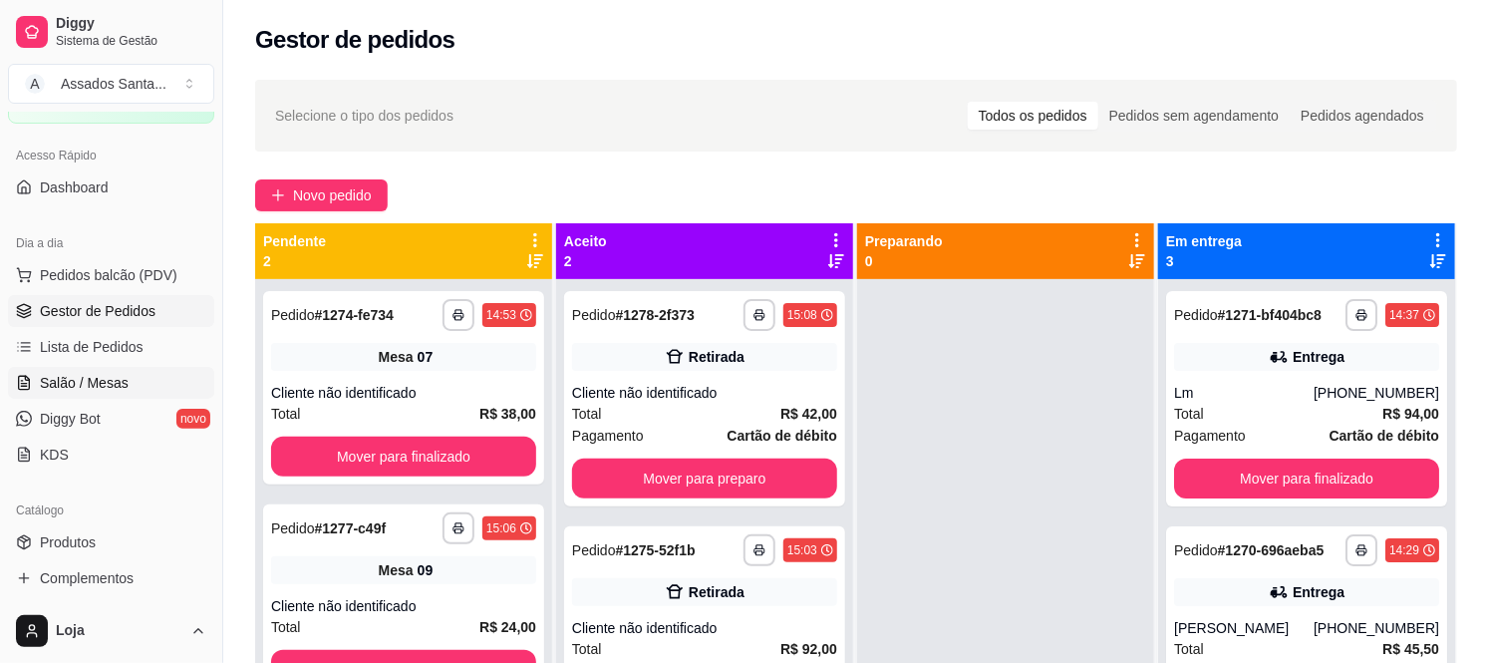
click at [53, 386] on span "Salão / Mesas" at bounding box center [84, 383] width 89 height 20
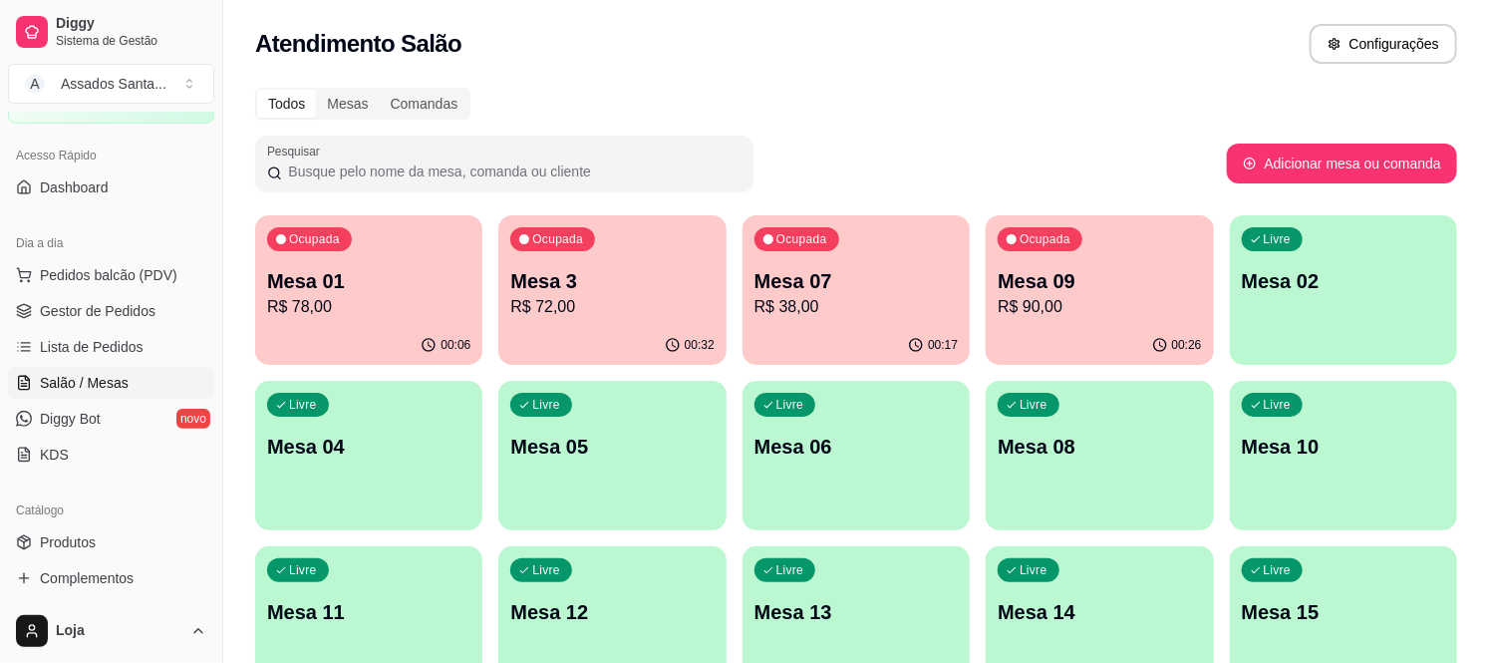
click at [334, 295] on p "R$ 78,00" at bounding box center [368, 307] width 203 height 24
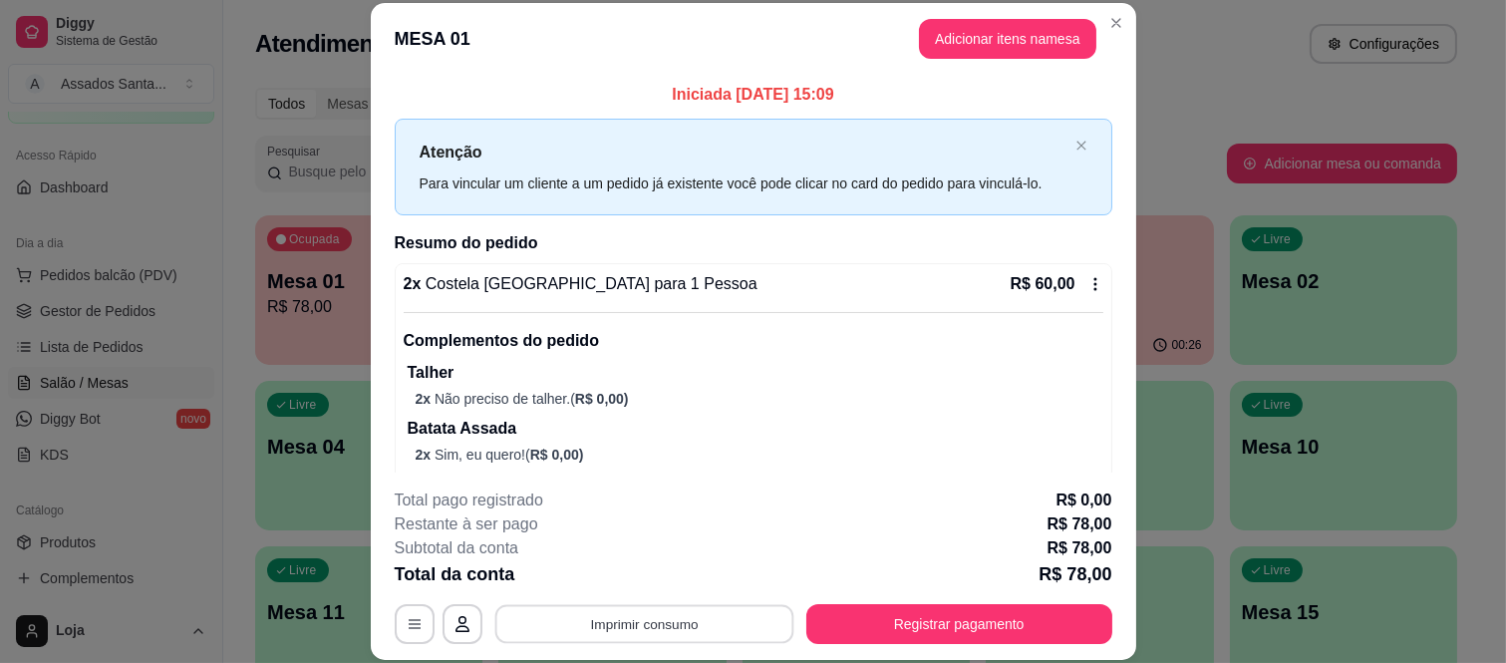
click at [659, 614] on button "Imprimir consumo" at bounding box center [643, 623] width 299 height 39
click at [663, 573] on button "IMPRESSORA caixa" at bounding box center [642, 577] width 140 height 31
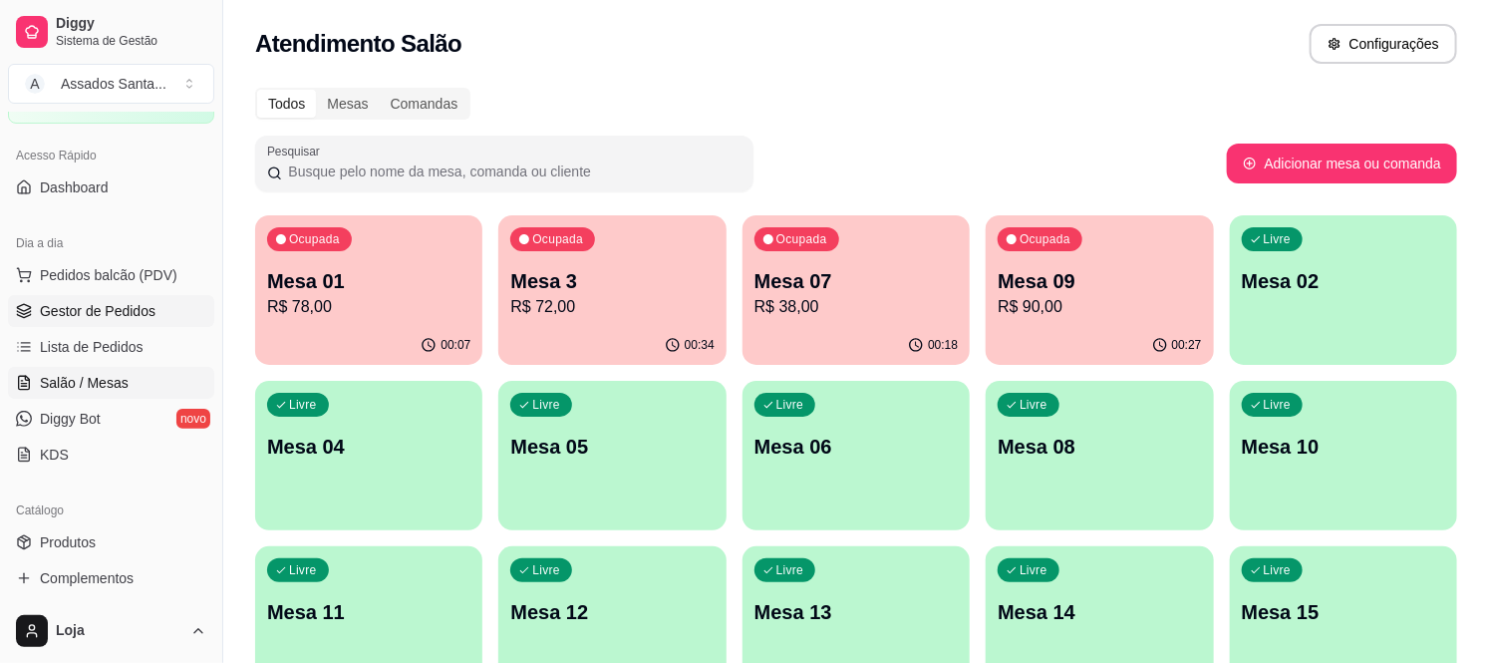
click at [75, 306] on span "Gestor de Pedidos" at bounding box center [98, 311] width 116 height 20
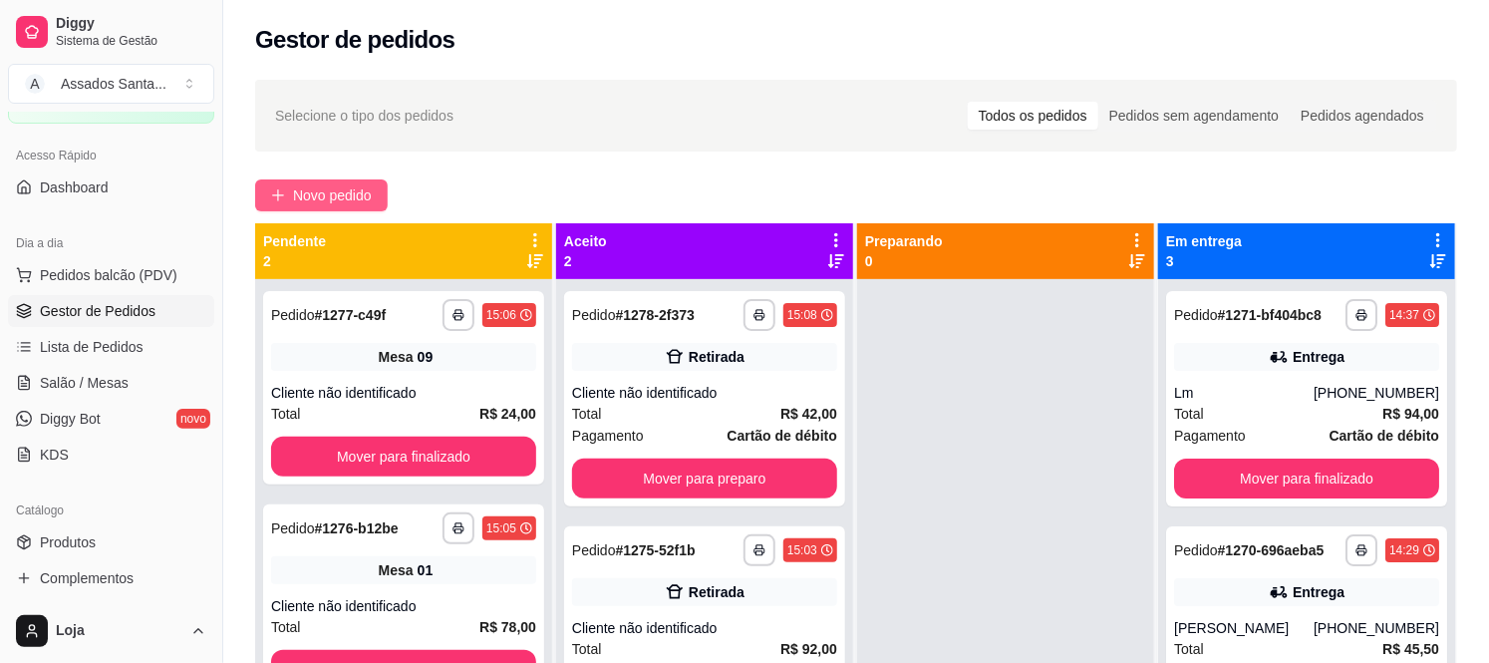
click at [314, 201] on span "Novo pedido" at bounding box center [332, 195] width 79 height 22
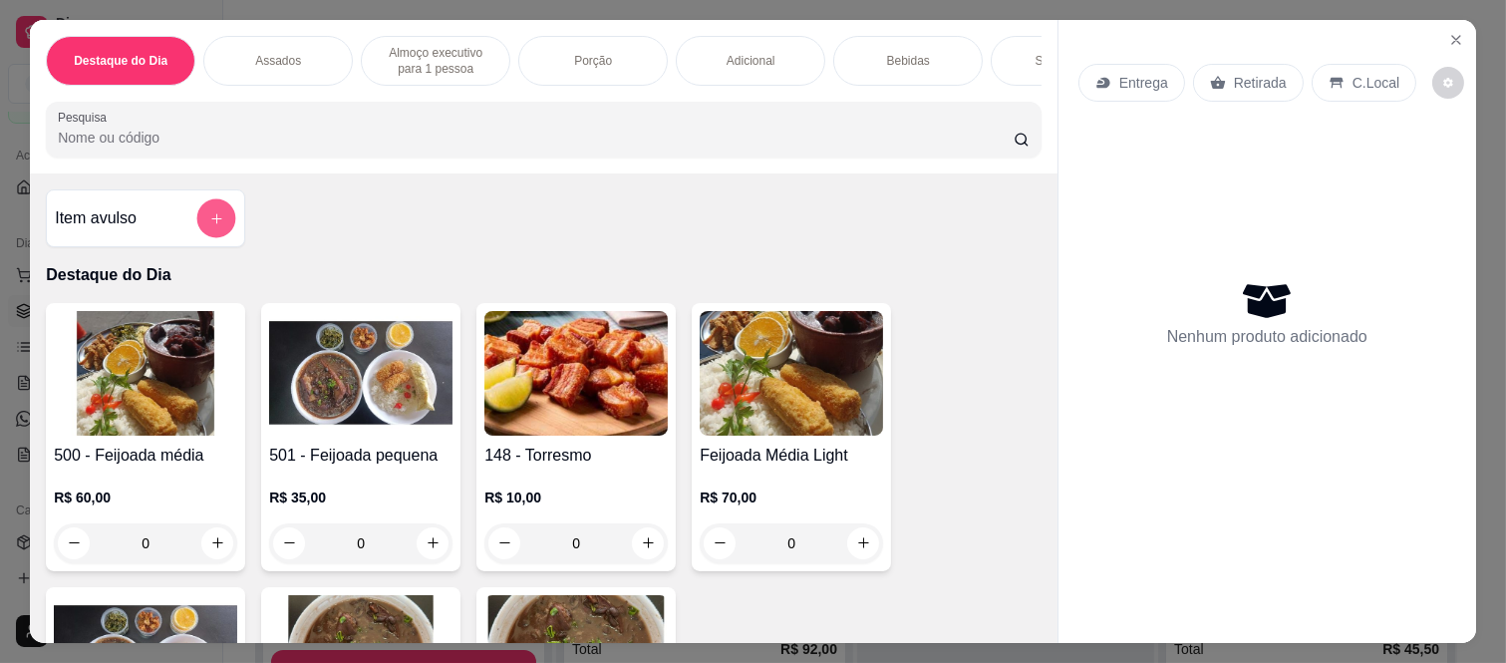
click at [201, 215] on button "add-separate-item" at bounding box center [216, 218] width 39 height 39
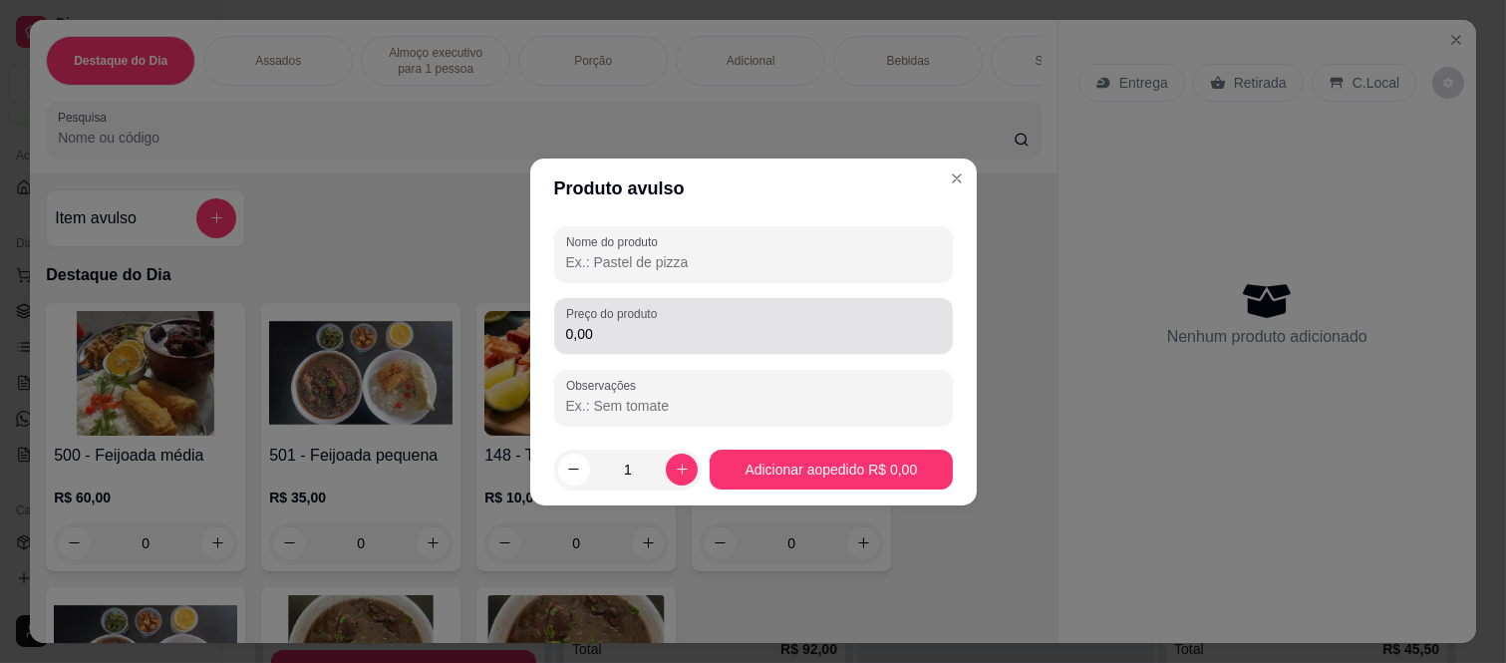
click at [614, 330] on input "0,00" at bounding box center [753, 334] width 375 height 20
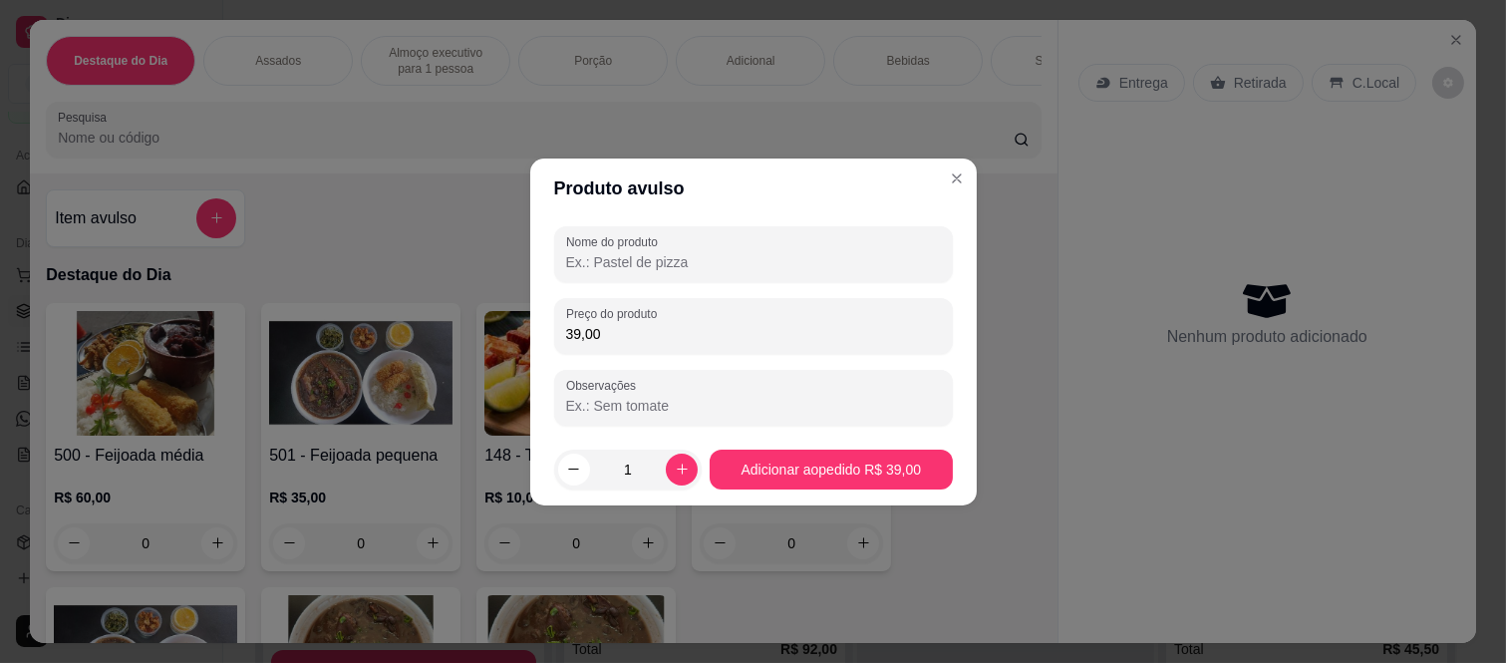
type input "39,00"
click at [628, 282] on div "Nome do produto Preço do produto 39,00 Observações" at bounding box center [753, 325] width 399 height 199
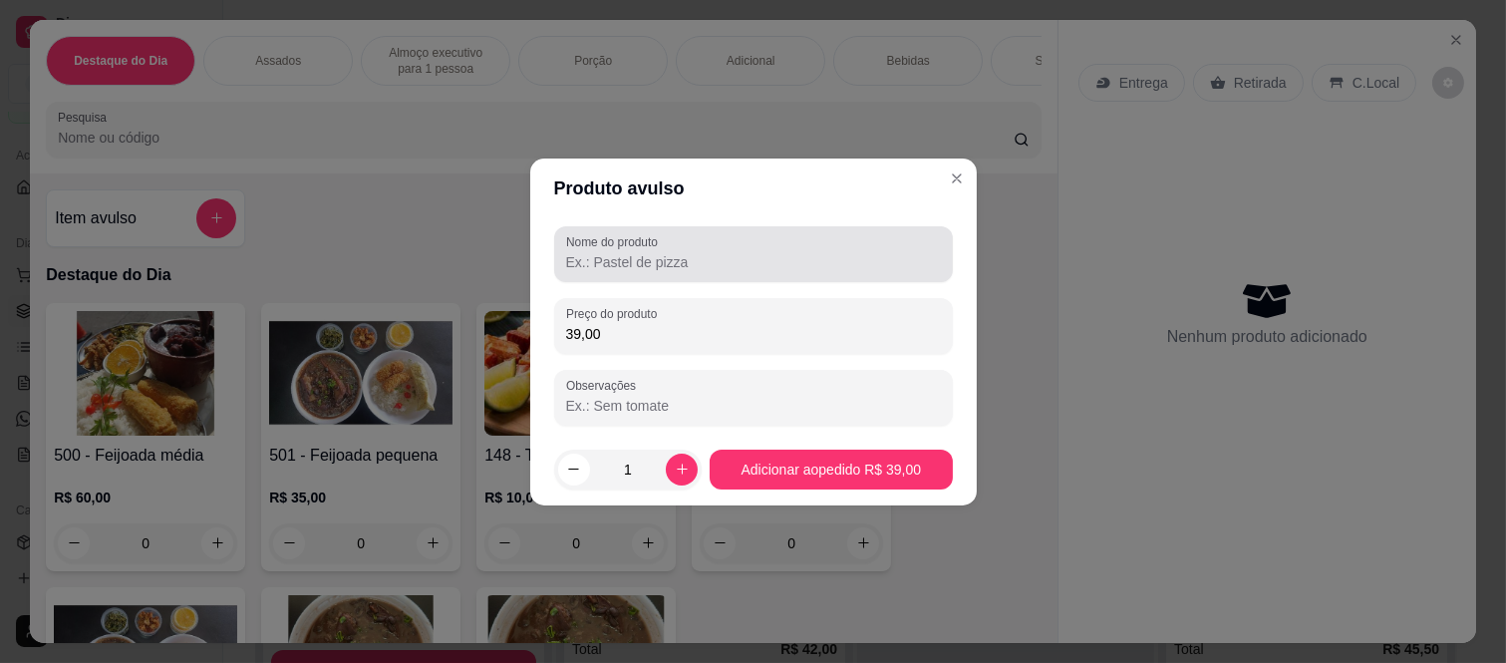
click at [628, 249] on label "Nome do produto" at bounding box center [615, 241] width 99 height 17
click at [628, 252] on input "Nome do produto" at bounding box center [753, 262] width 375 height 20
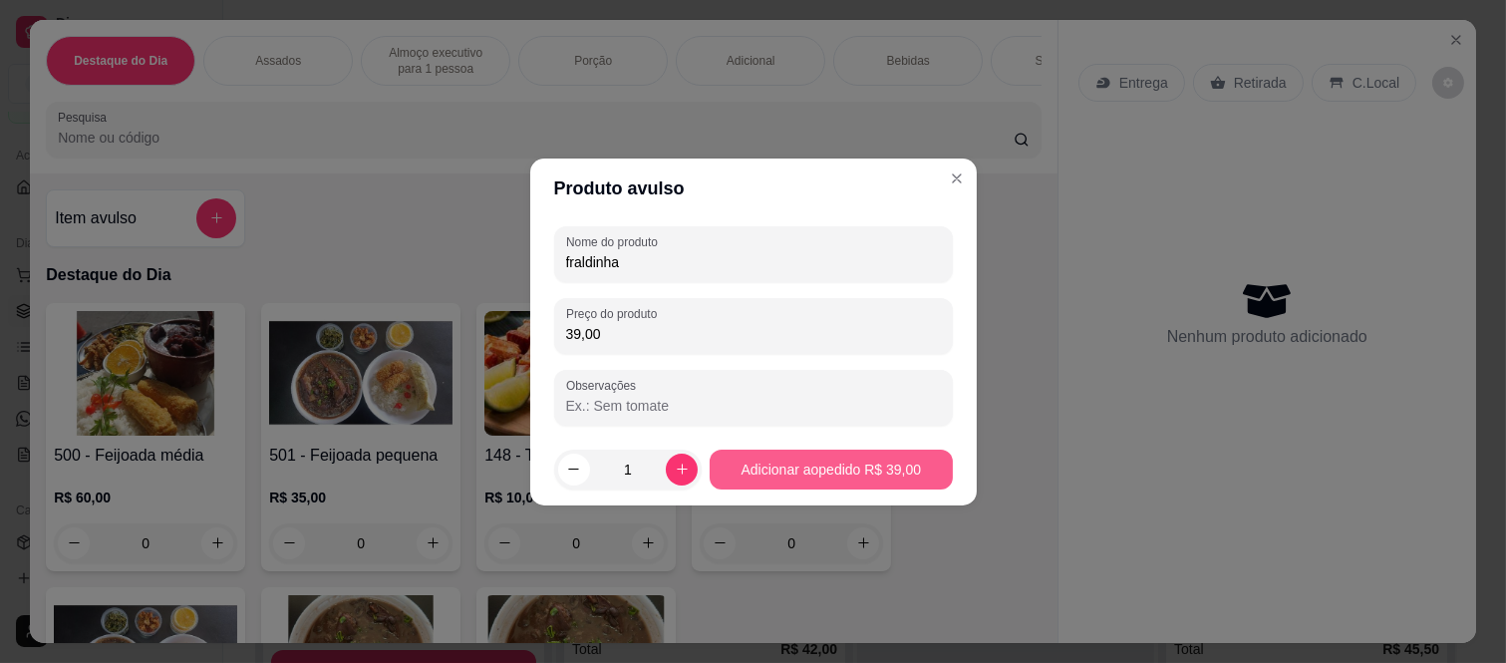
type input "fraldinha"
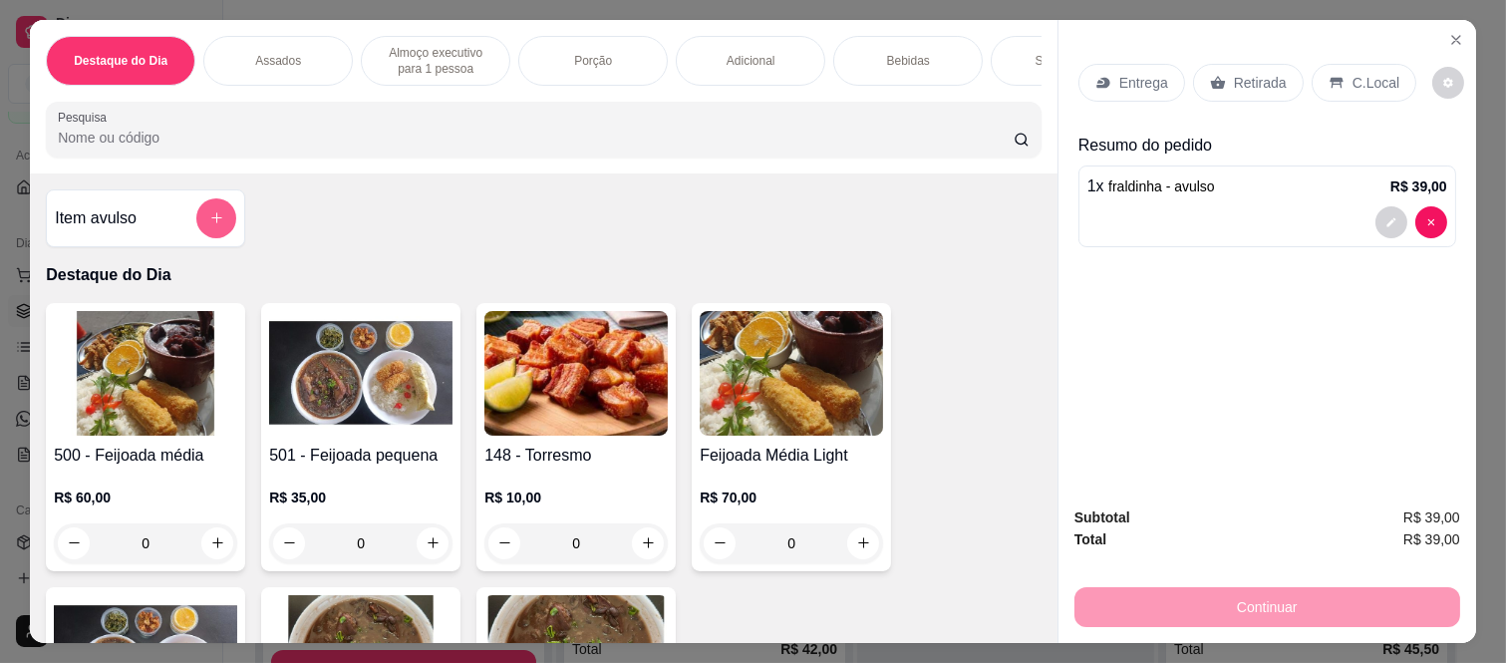
click at [209, 219] on icon "add-separate-item" at bounding box center [216, 217] width 15 height 15
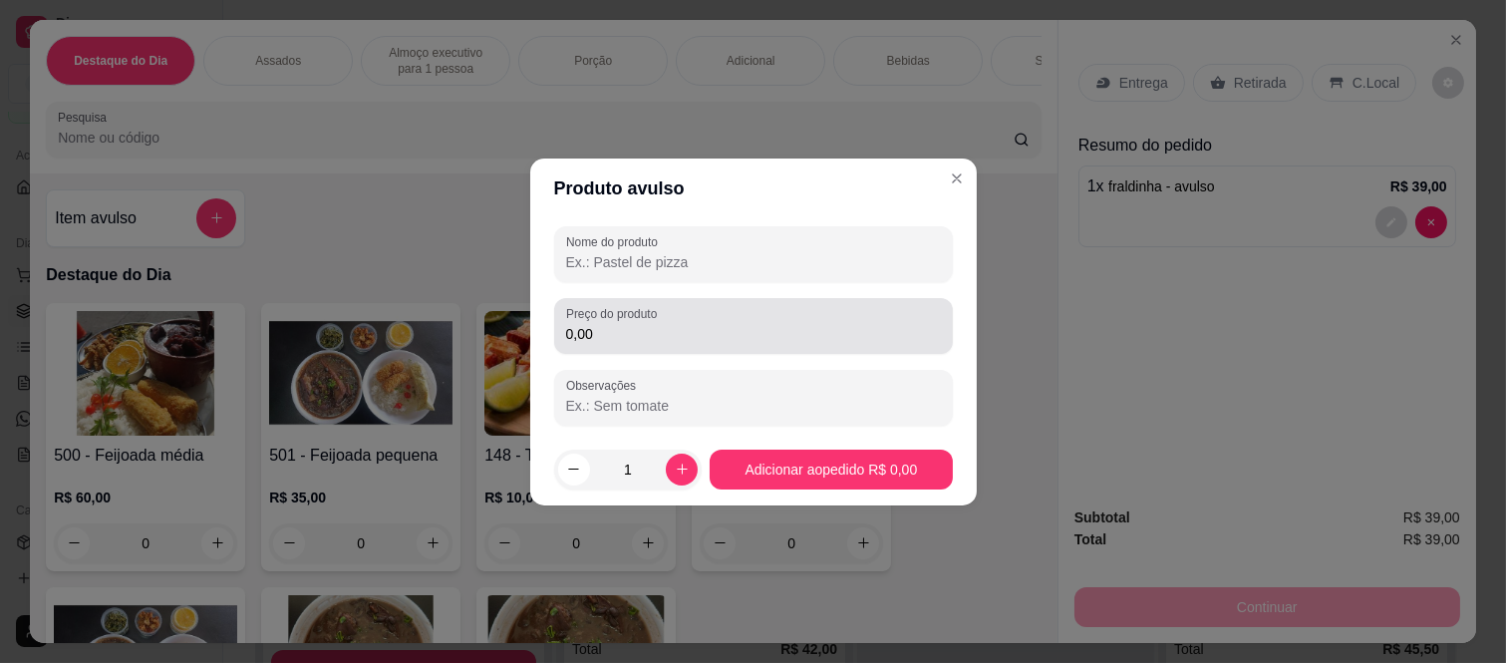
click at [689, 336] on input "0,00" at bounding box center [753, 334] width 375 height 20
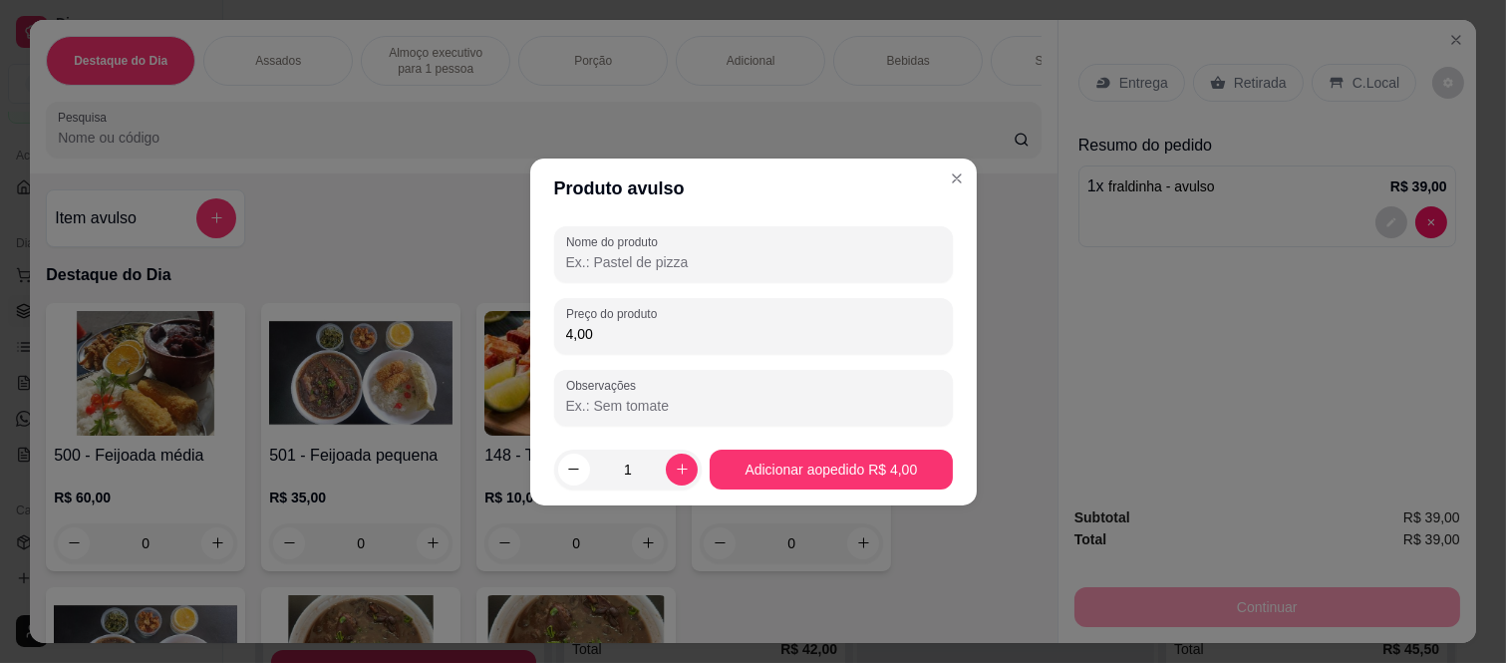
type input "4,00"
click at [674, 264] on input "Nome do produto" at bounding box center [753, 262] width 375 height 20
type input "embalagem"
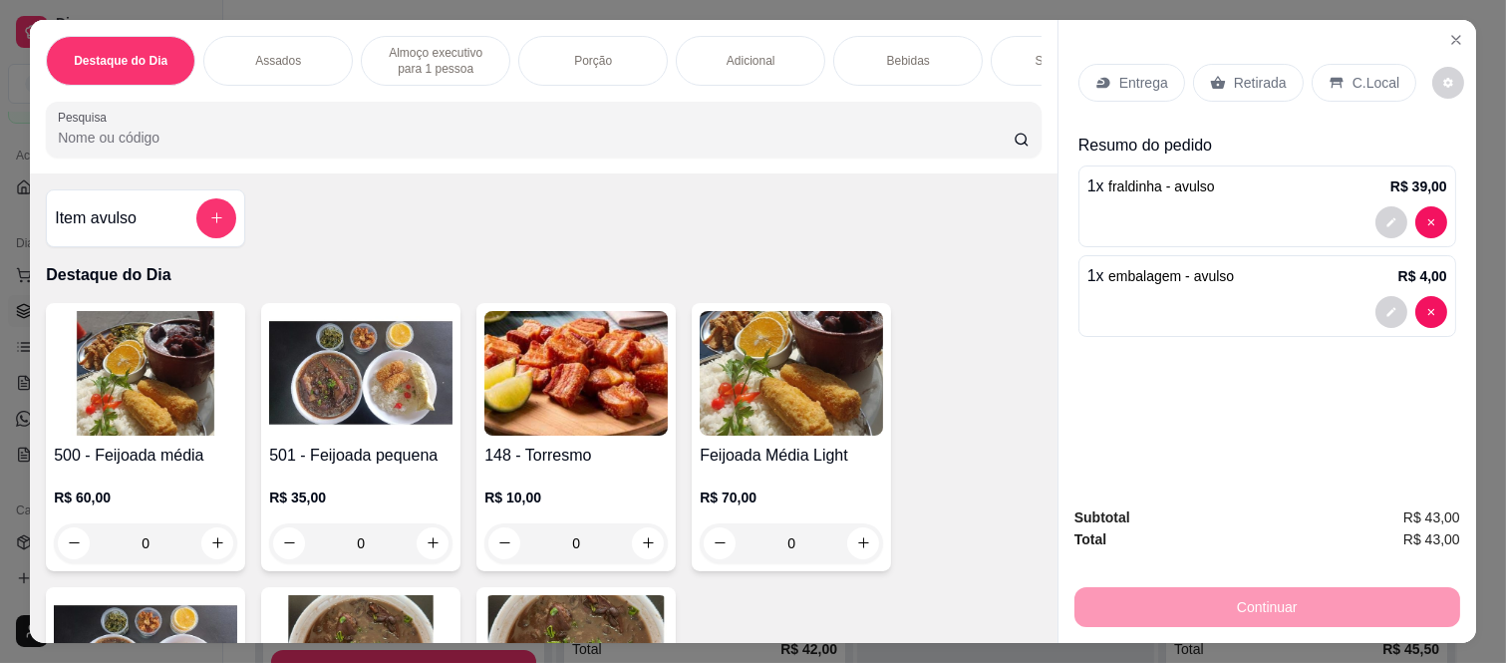
click at [855, 47] on div "Bebidas" at bounding box center [908, 61] width 150 height 50
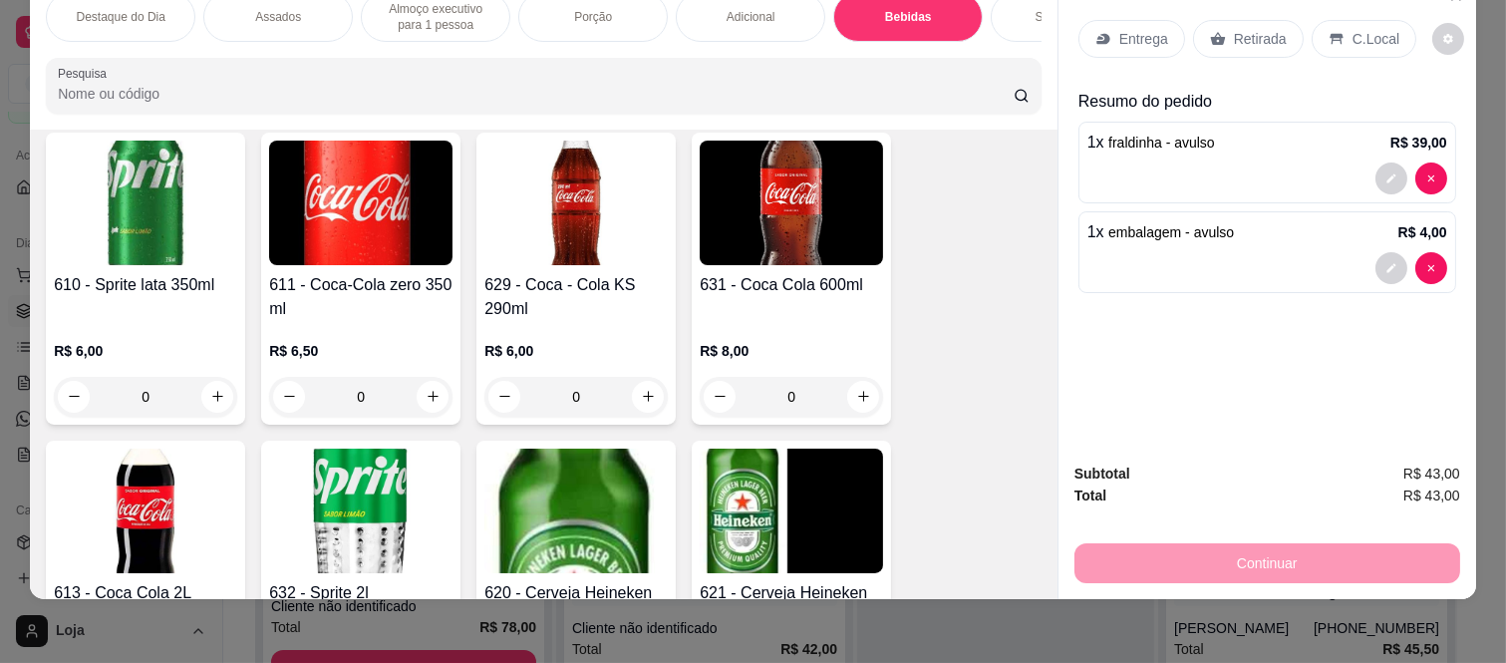
scroll to position [4601, 0]
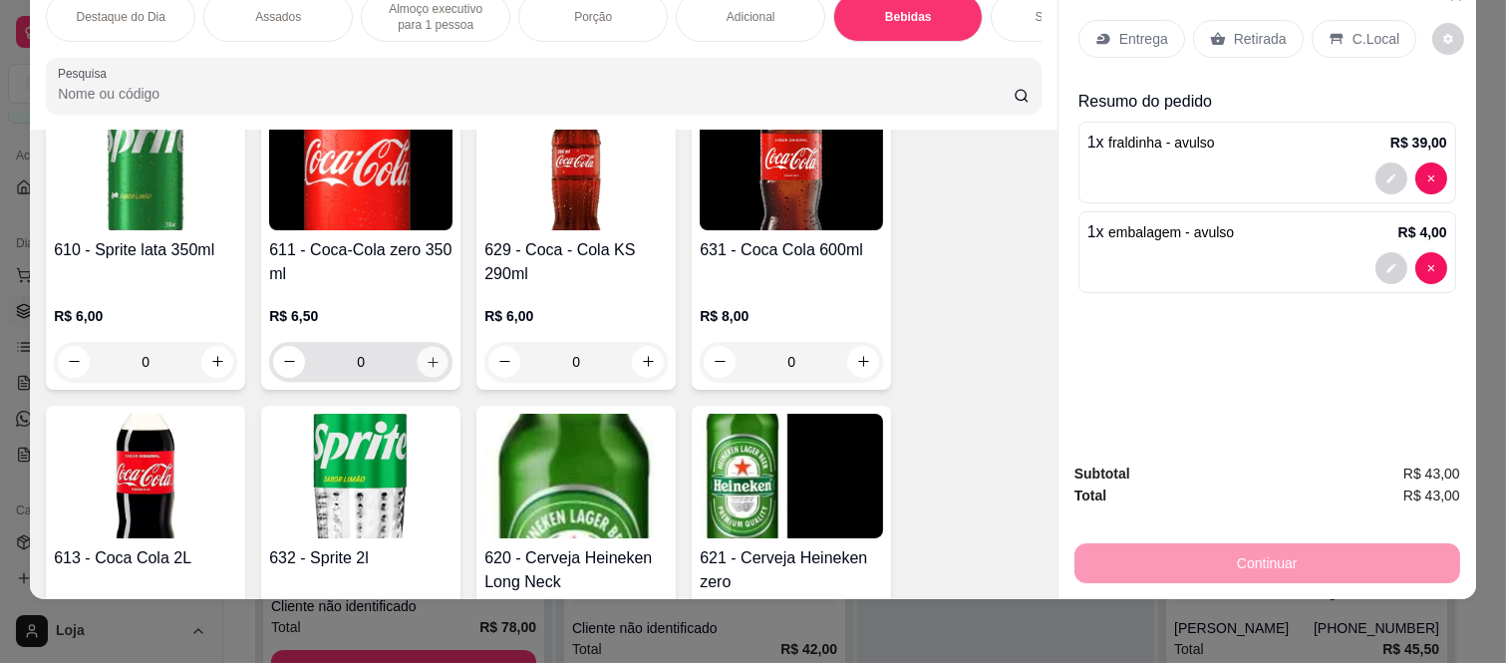
click at [427, 363] on icon "increase-product-quantity" at bounding box center [433, 362] width 15 height 15
type input "1"
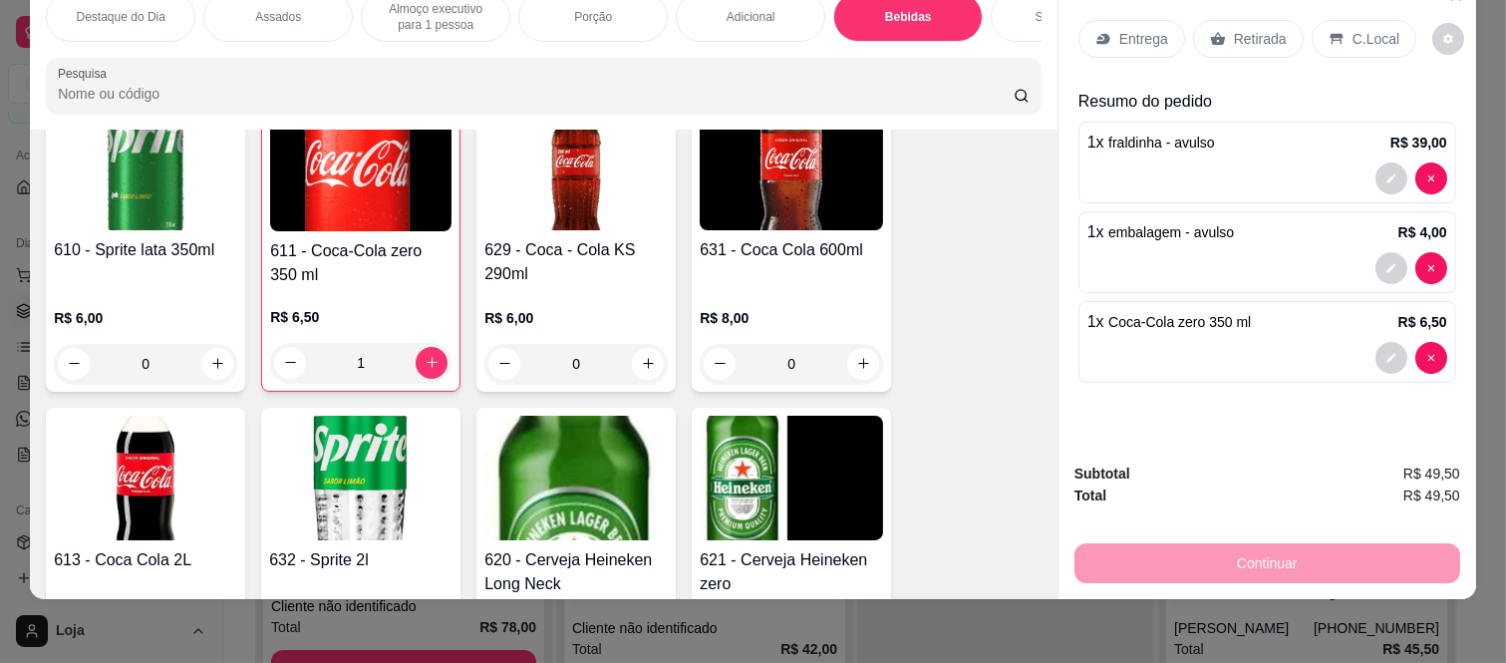
click at [1256, 20] on div "Retirada" at bounding box center [1248, 39] width 111 height 38
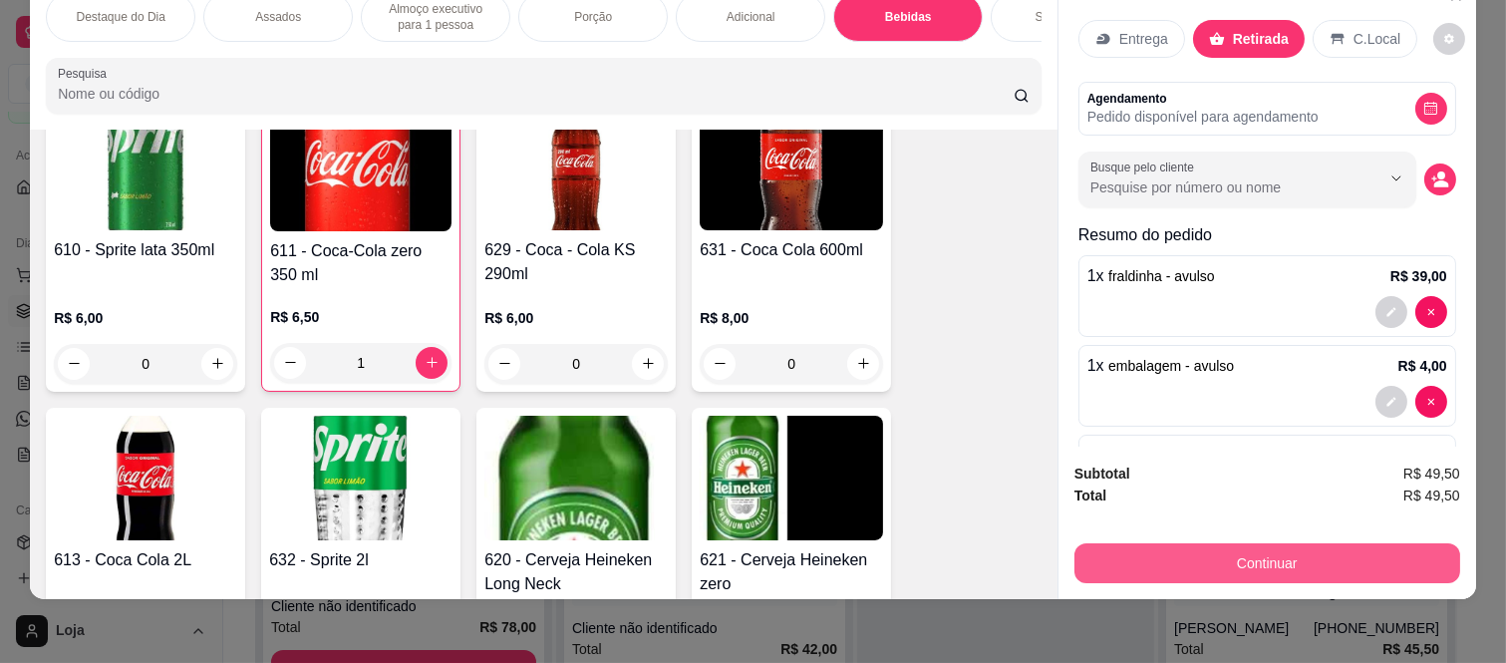
click at [1177, 545] on button "Continuar" at bounding box center [1267, 563] width 386 height 40
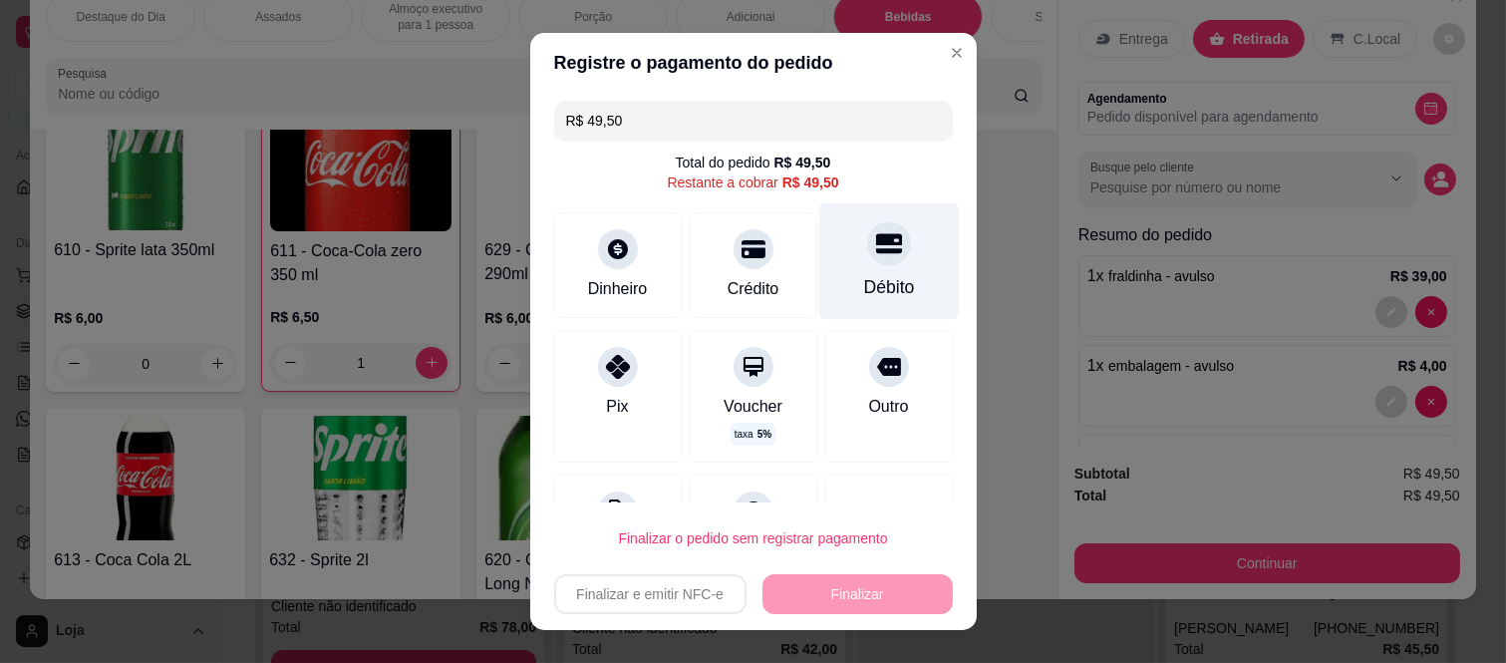
click at [849, 267] on div "Débito" at bounding box center [888, 261] width 141 height 117
type input "R$ 0,00"
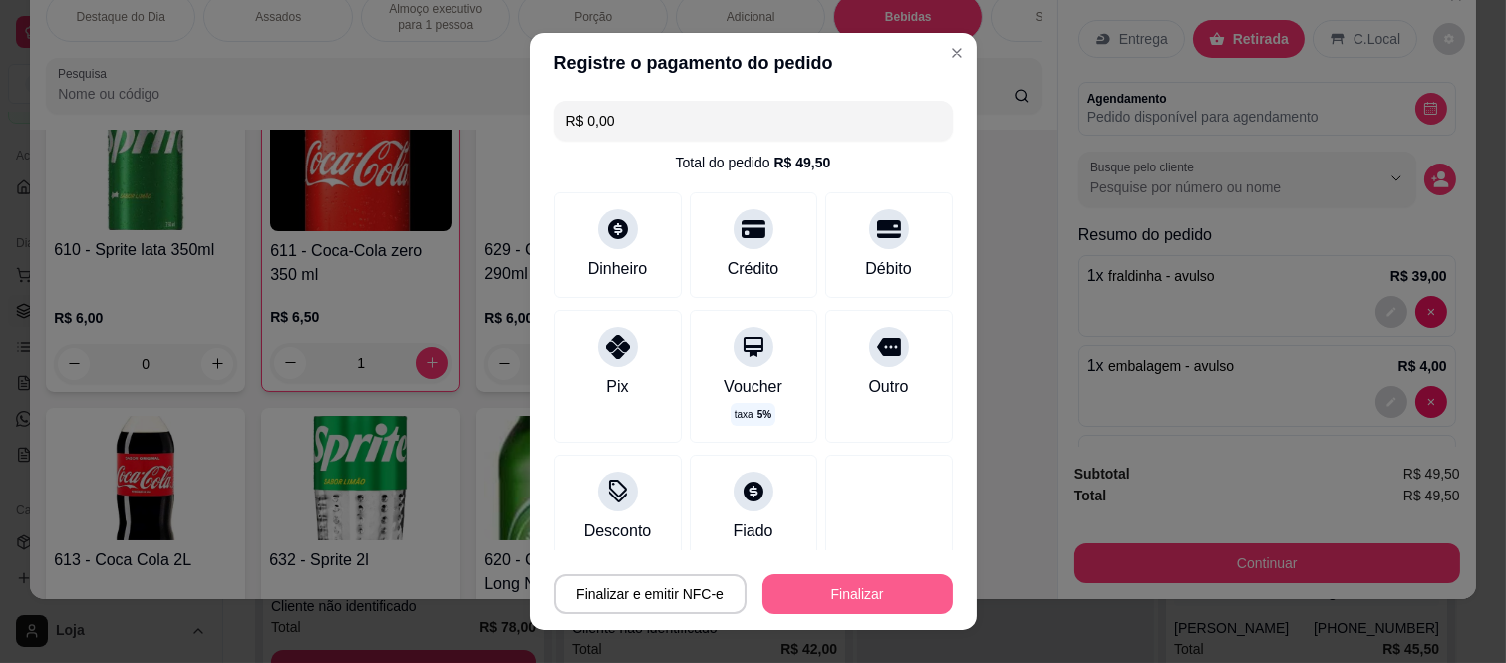
click at [809, 584] on button "Finalizar" at bounding box center [857, 594] width 190 height 40
type input "0"
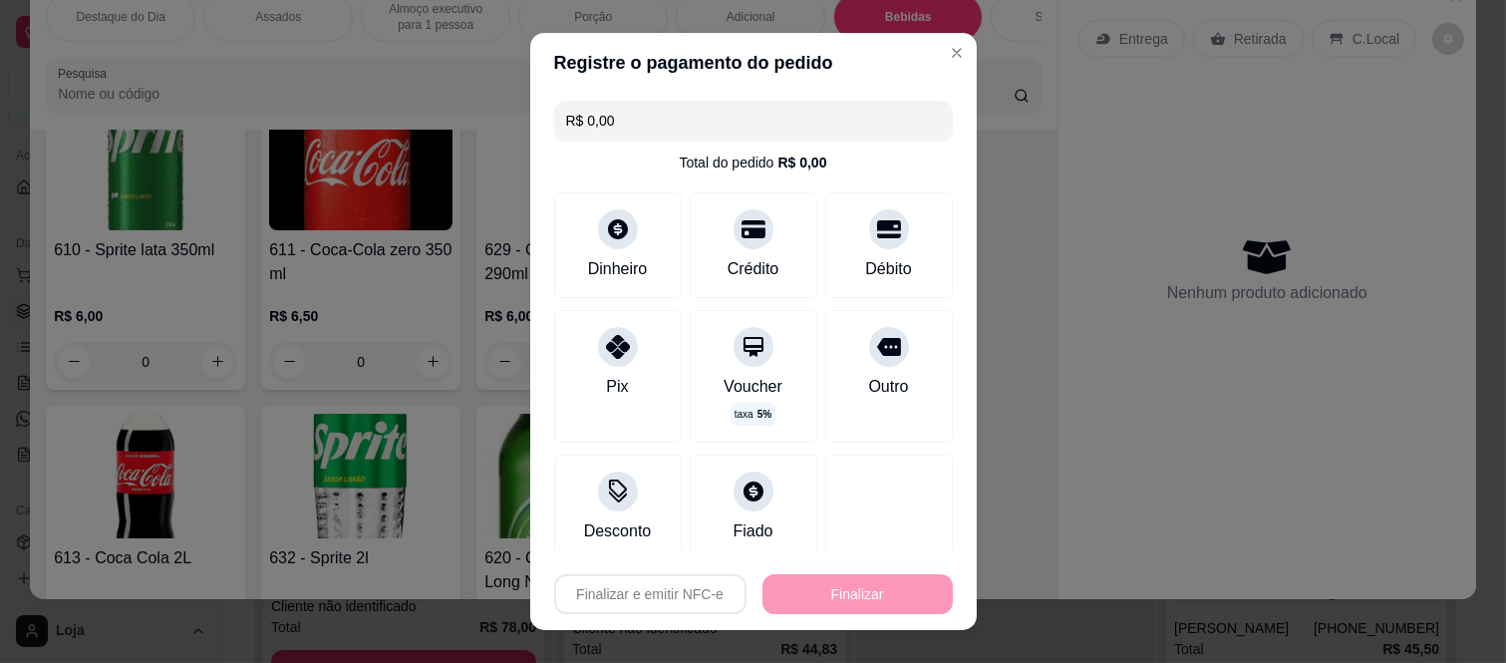
type input "-R$ 49,50"
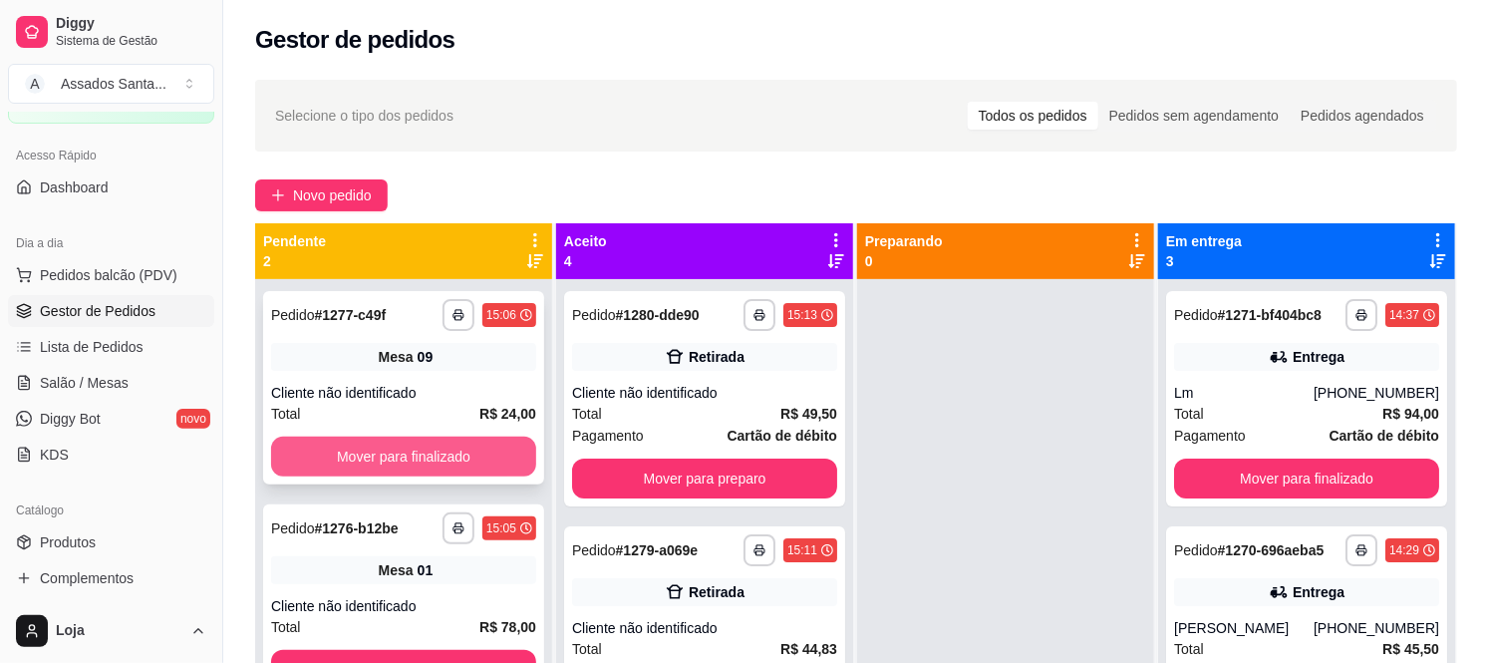
click at [422, 465] on button "Mover para finalizado" at bounding box center [403, 457] width 265 height 40
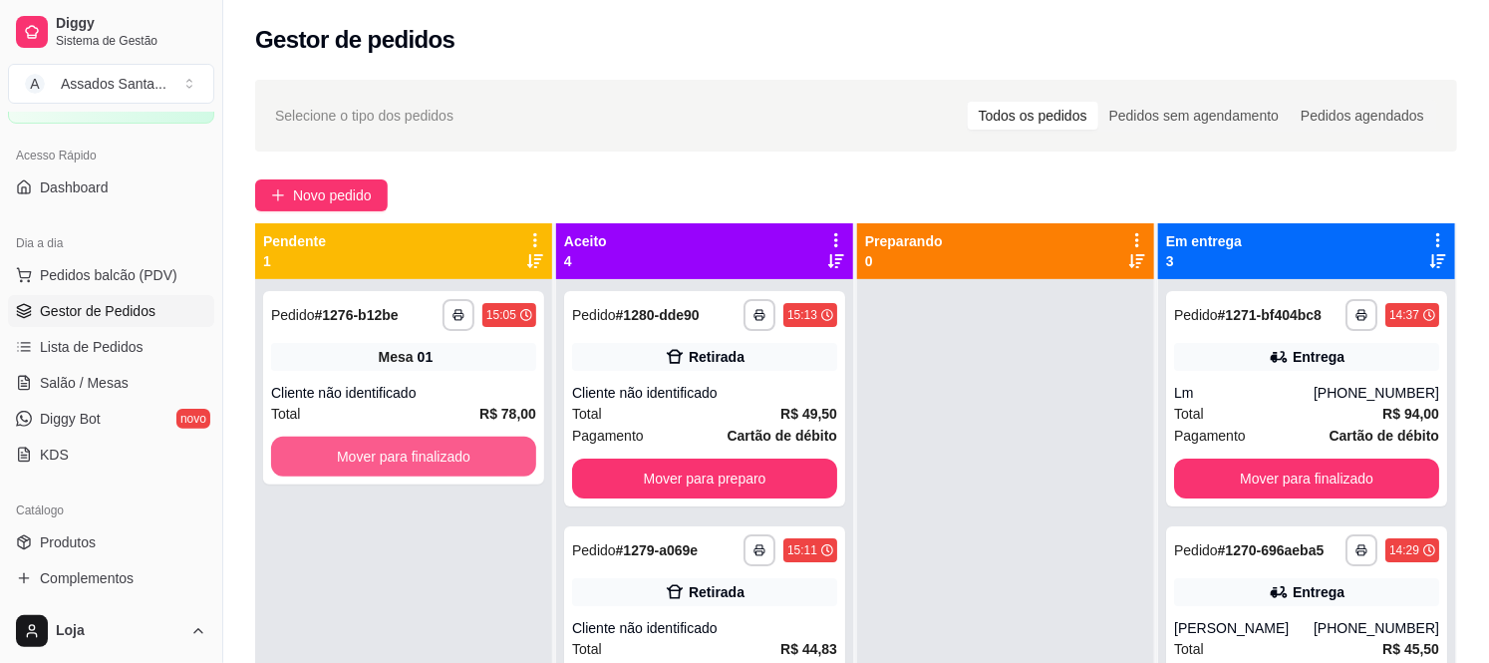
click at [422, 465] on button "Mover para finalizado" at bounding box center [403, 457] width 265 height 40
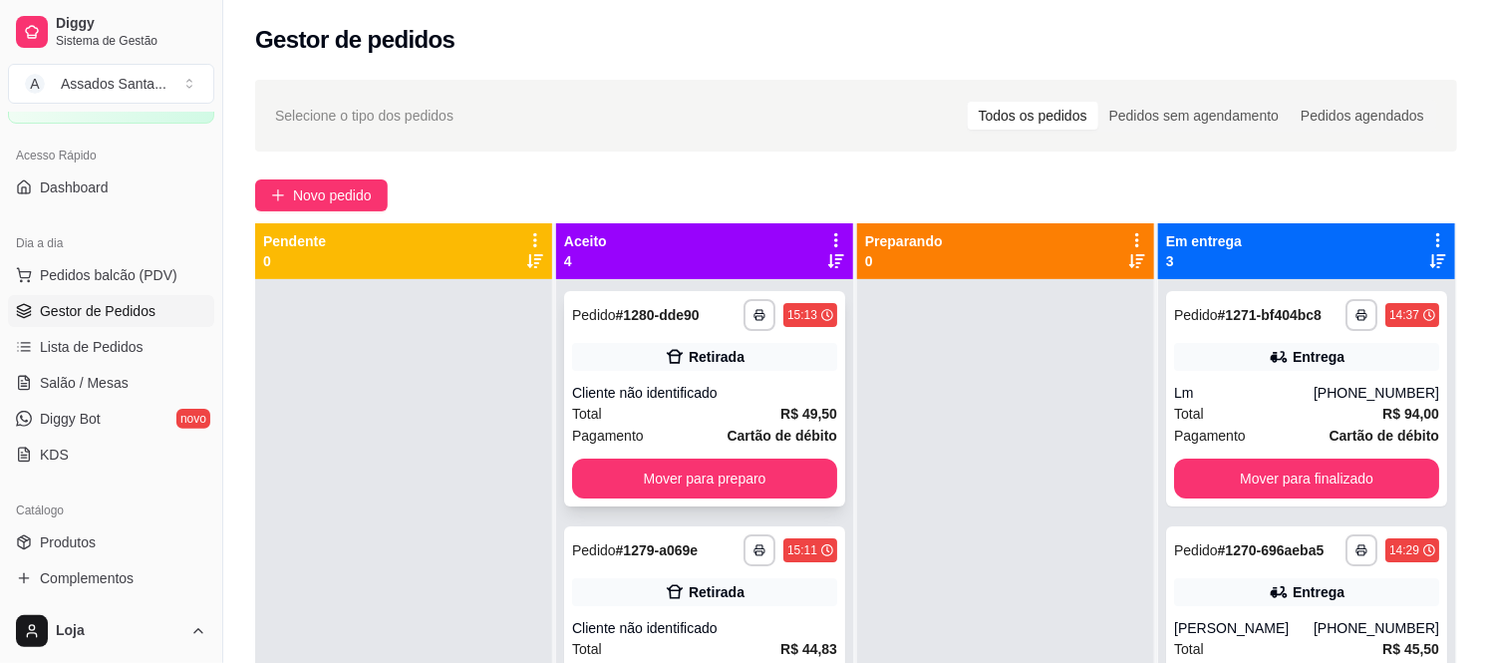
click at [631, 416] on div "Total R$ 49,50" at bounding box center [704, 414] width 265 height 22
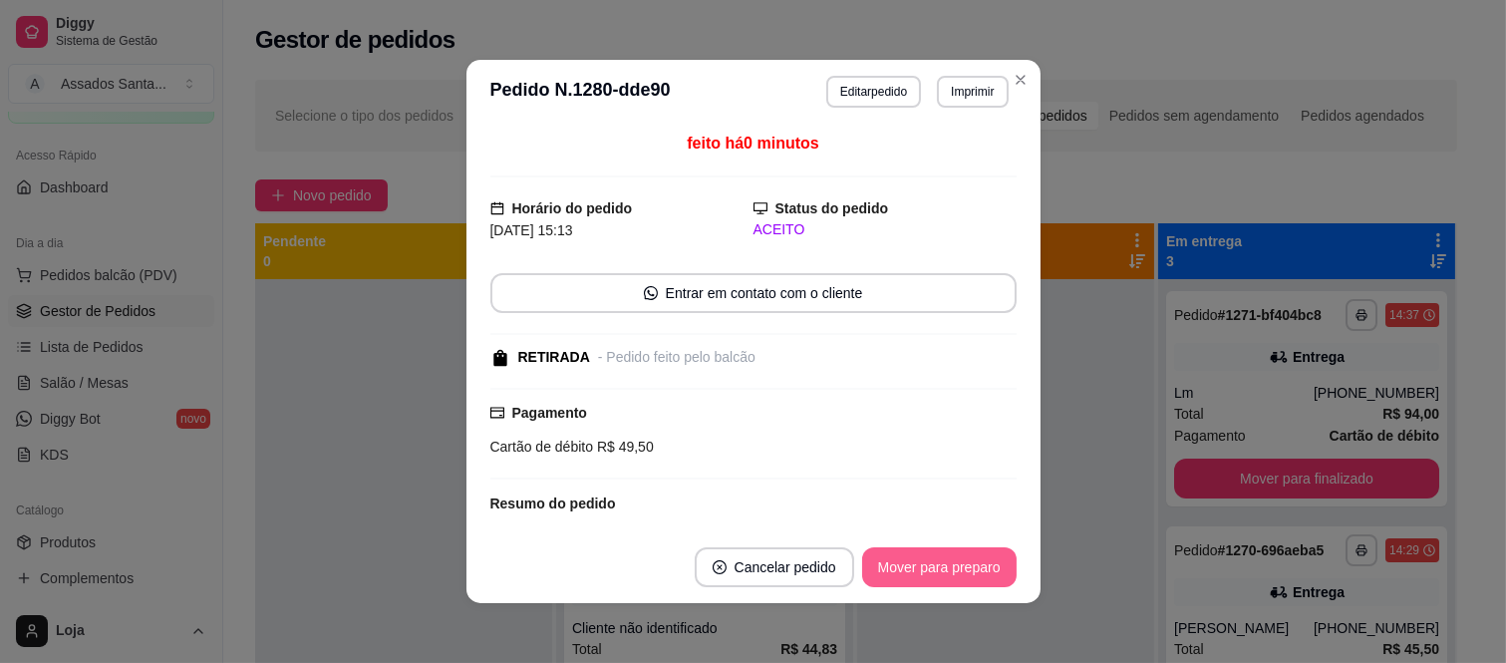
click at [919, 566] on button "Mover para preparo" at bounding box center [939, 567] width 154 height 40
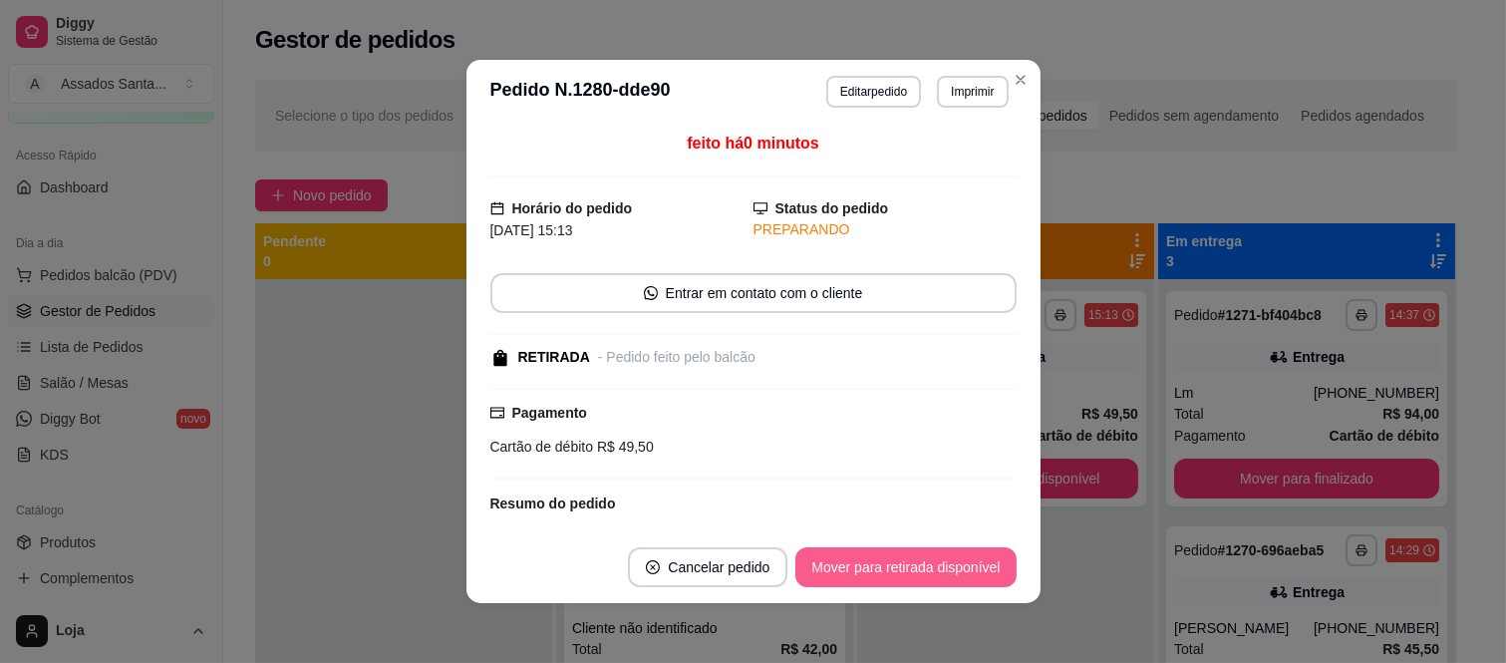
click at [919, 566] on button "Mover para retirada disponível" at bounding box center [905, 567] width 220 height 40
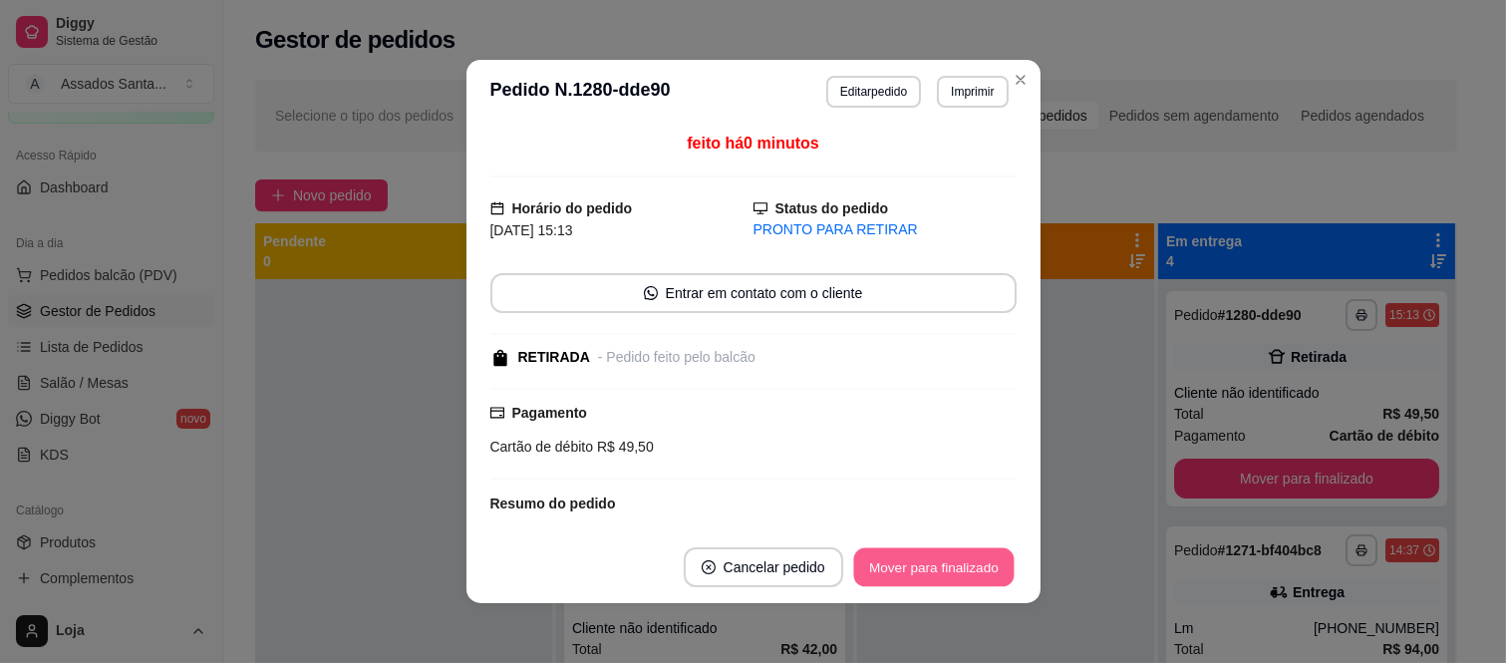
click at [919, 566] on button "Mover para finalizado" at bounding box center [933, 567] width 160 height 39
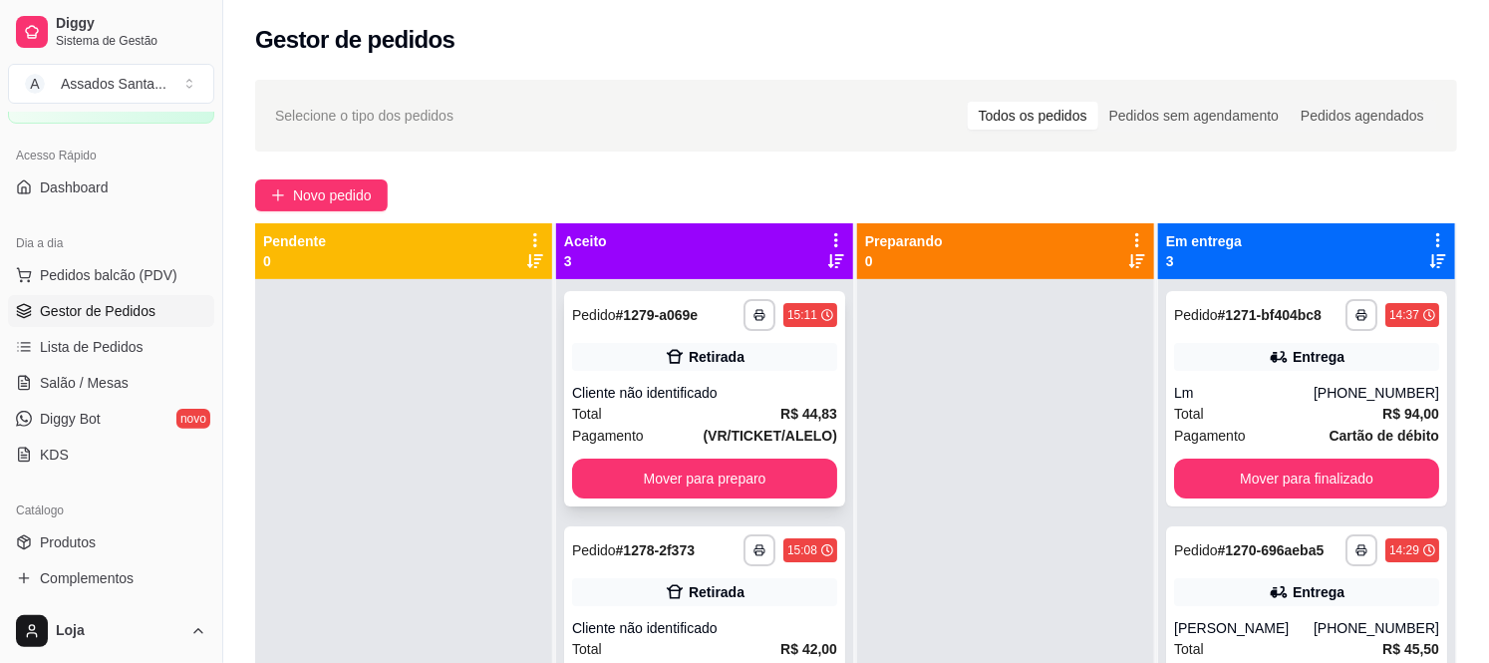
click at [719, 405] on div "Total R$ 44,83" at bounding box center [704, 414] width 265 height 22
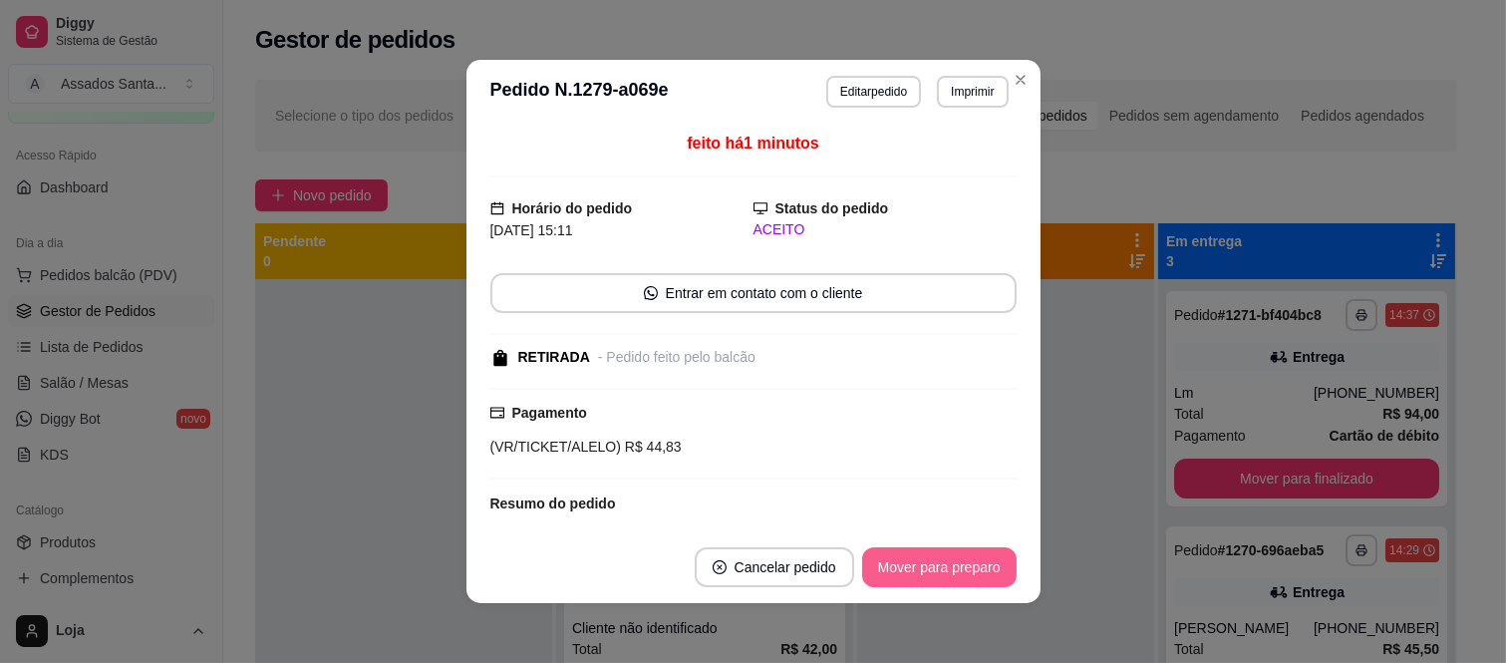
click at [944, 562] on button "Mover para preparo" at bounding box center [939, 567] width 154 height 40
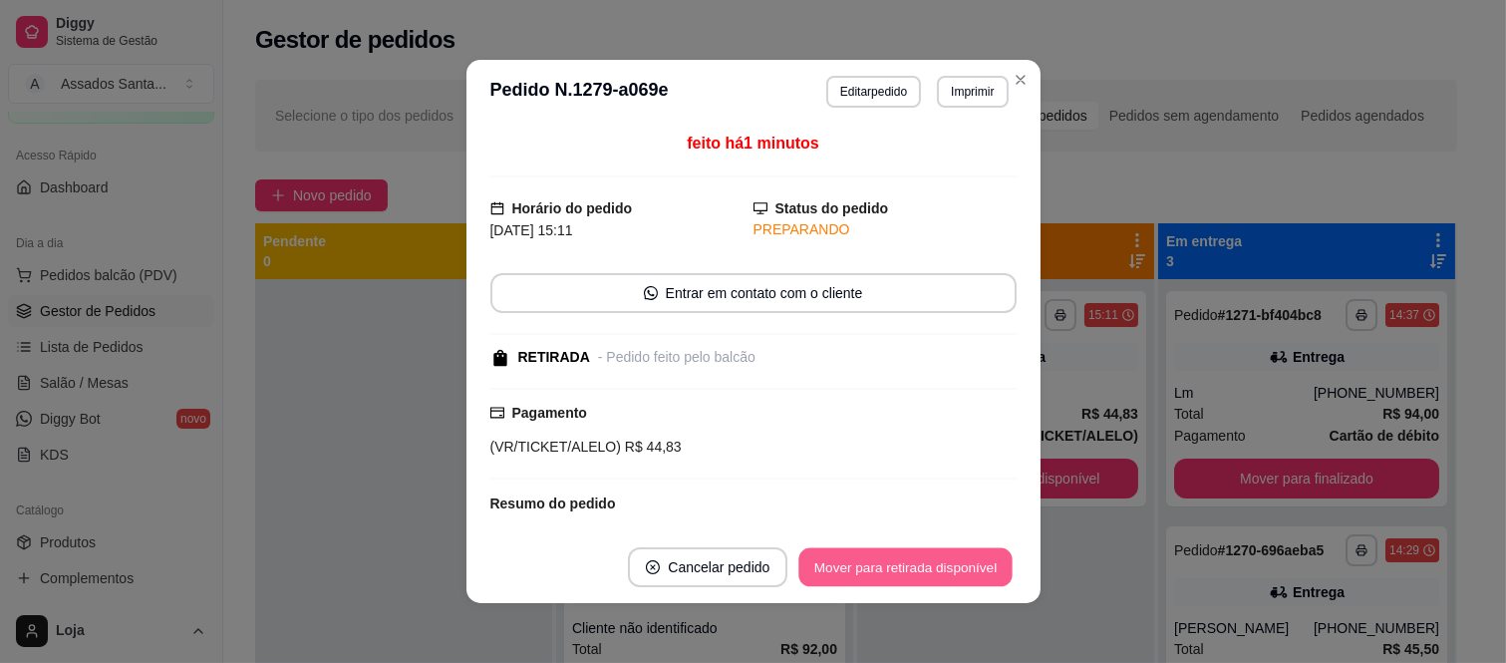
click at [944, 562] on button "Mover para retirada disponível" at bounding box center [905, 567] width 213 height 39
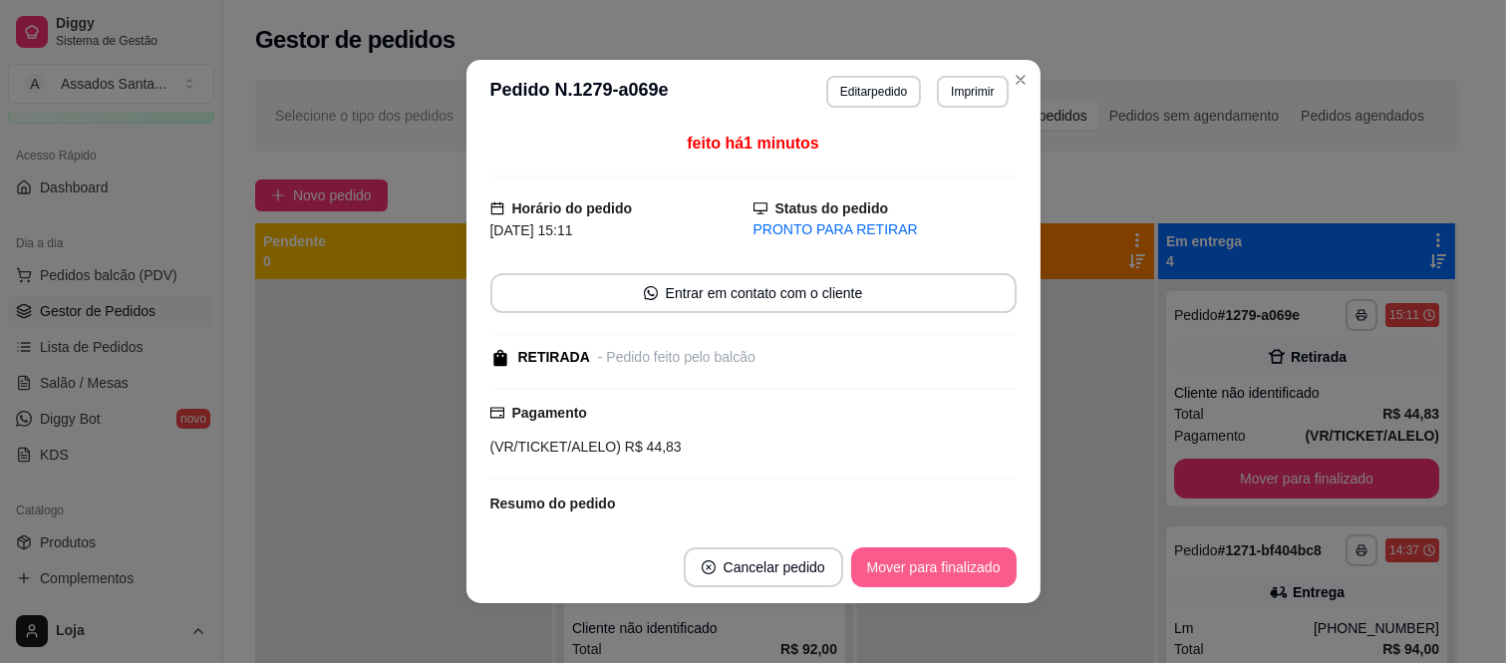
click at [944, 562] on button "Mover para finalizado" at bounding box center [933, 567] width 165 height 40
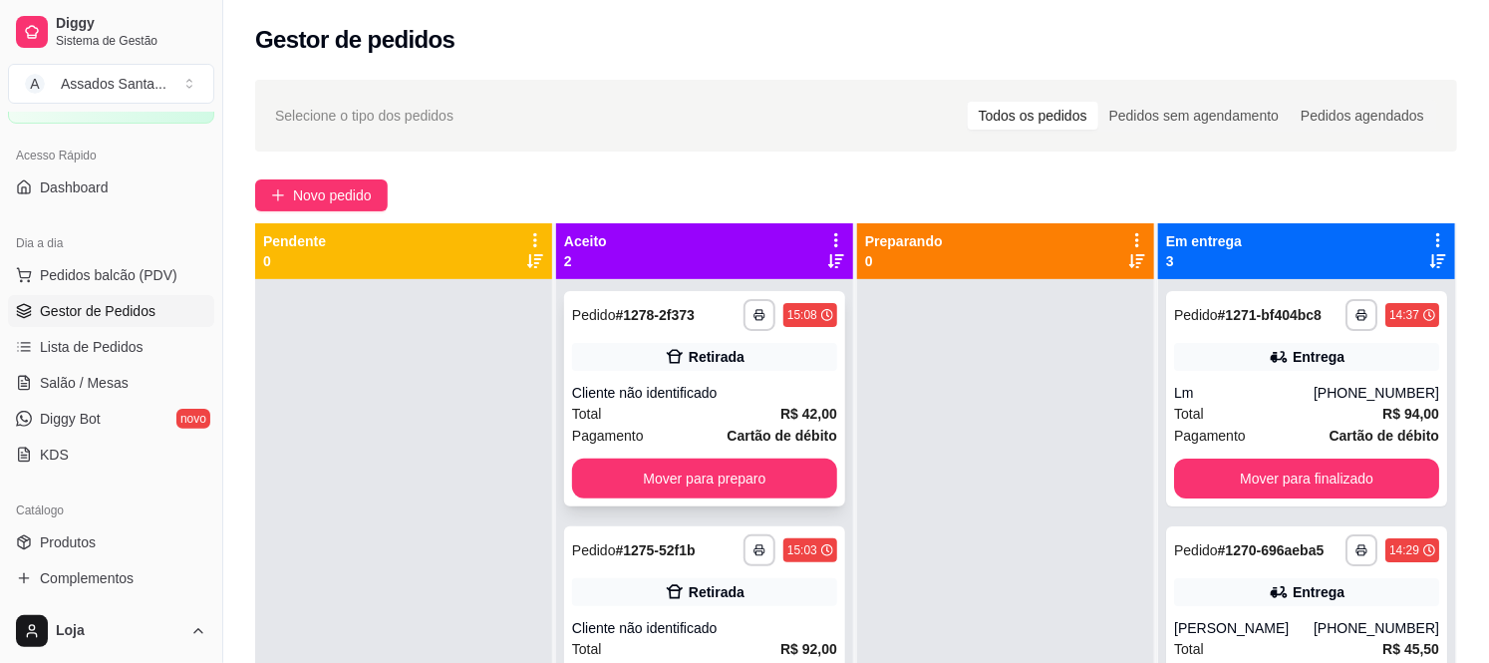
click at [711, 370] on div "Retirada" at bounding box center [704, 357] width 265 height 28
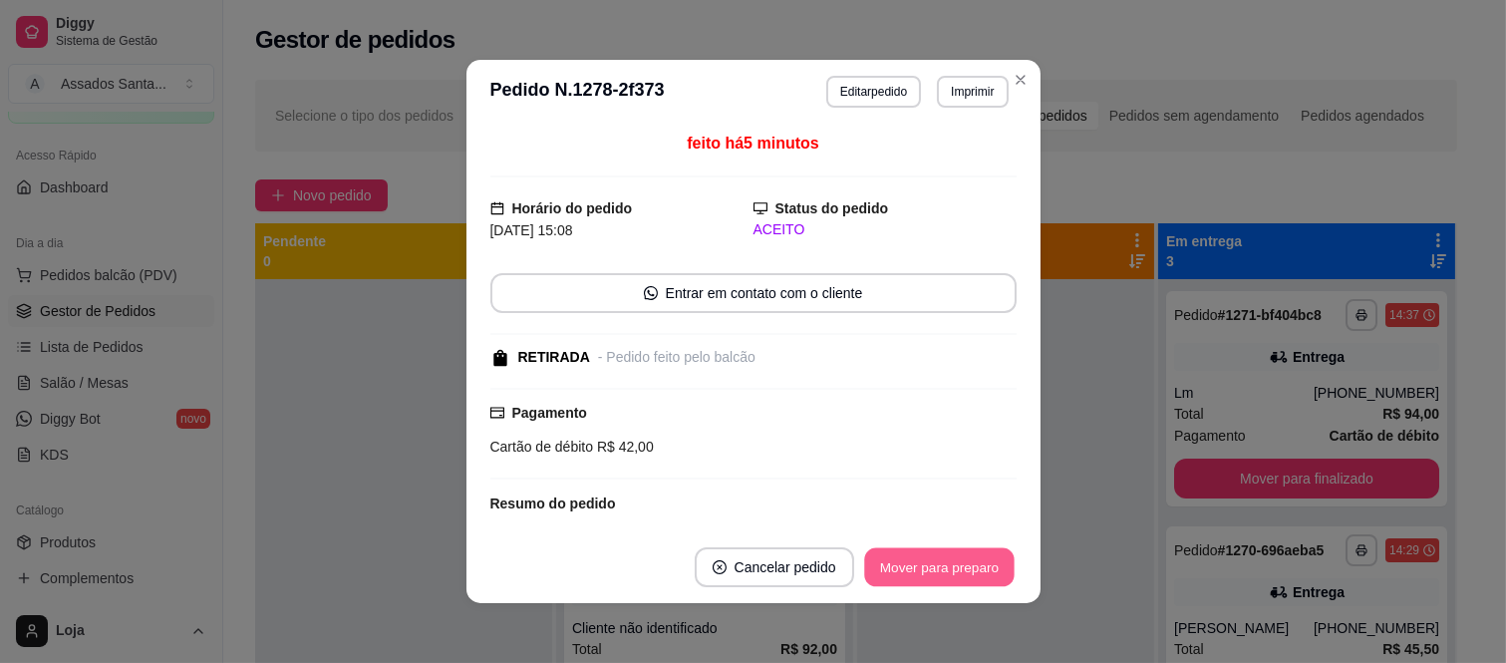
click at [879, 566] on button "Mover para preparo" at bounding box center [939, 567] width 150 height 39
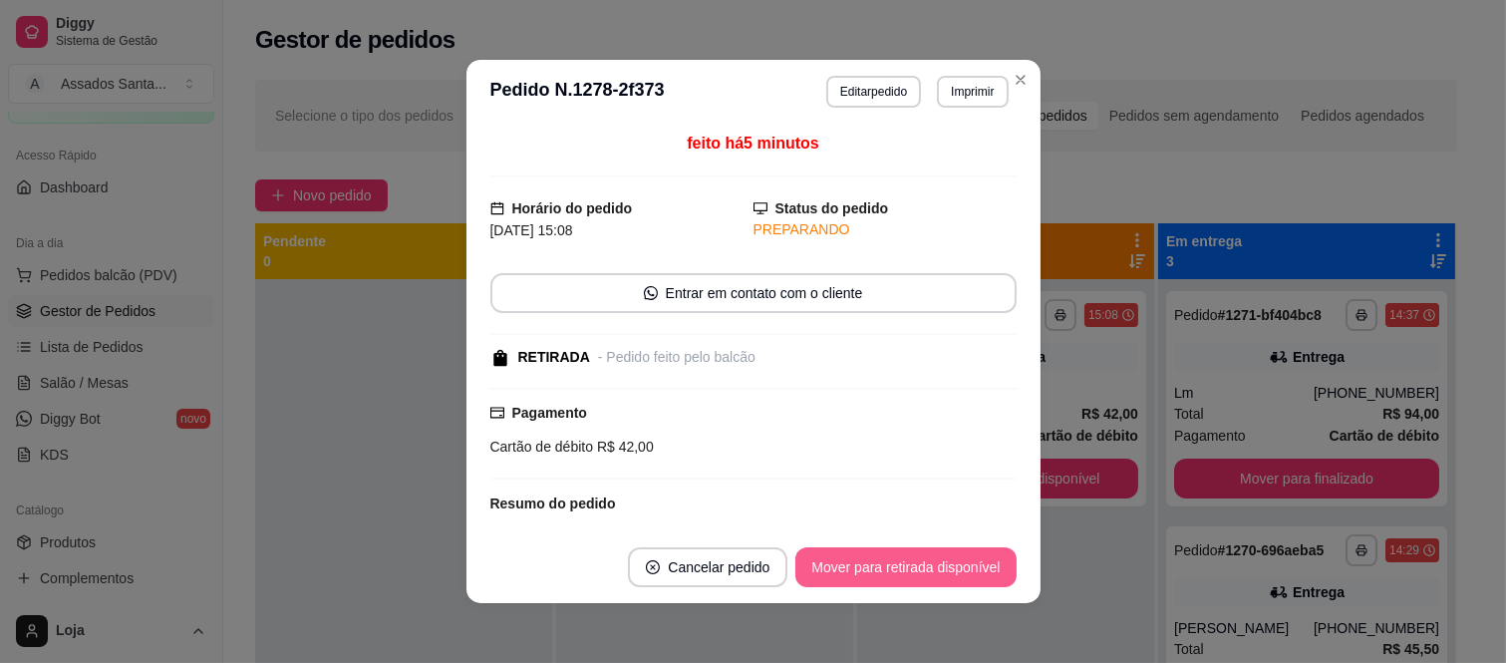
click at [879, 553] on button "Mover para retirada disponível" at bounding box center [905, 567] width 220 height 40
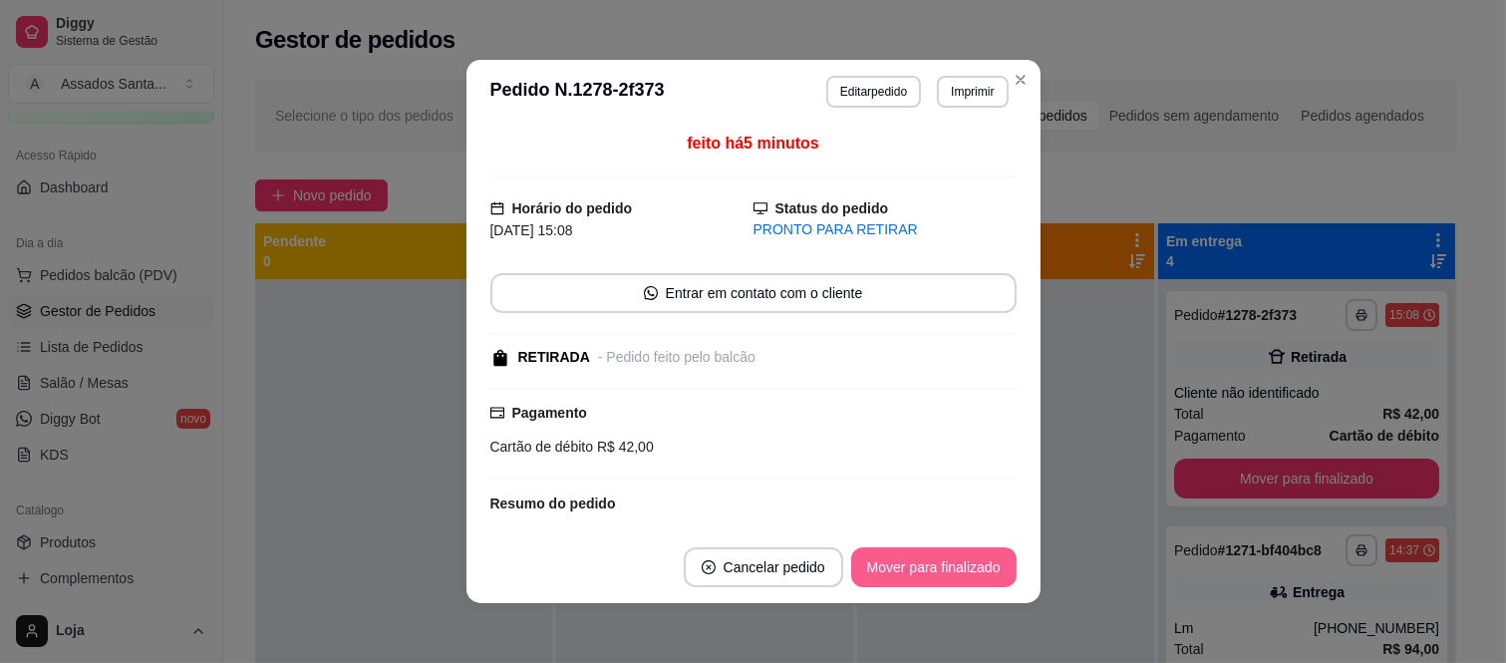
click at [880, 563] on button "Mover para finalizado" at bounding box center [933, 567] width 165 height 40
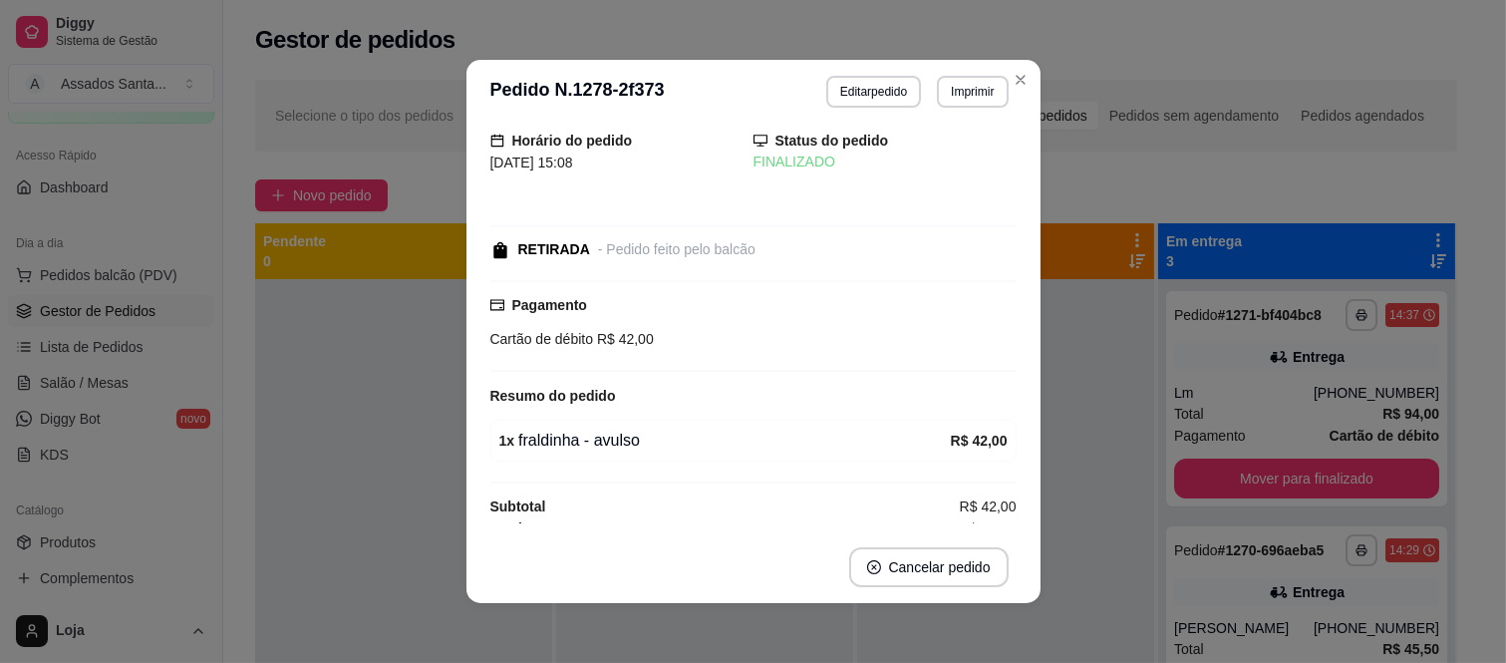
scroll to position [40, 0]
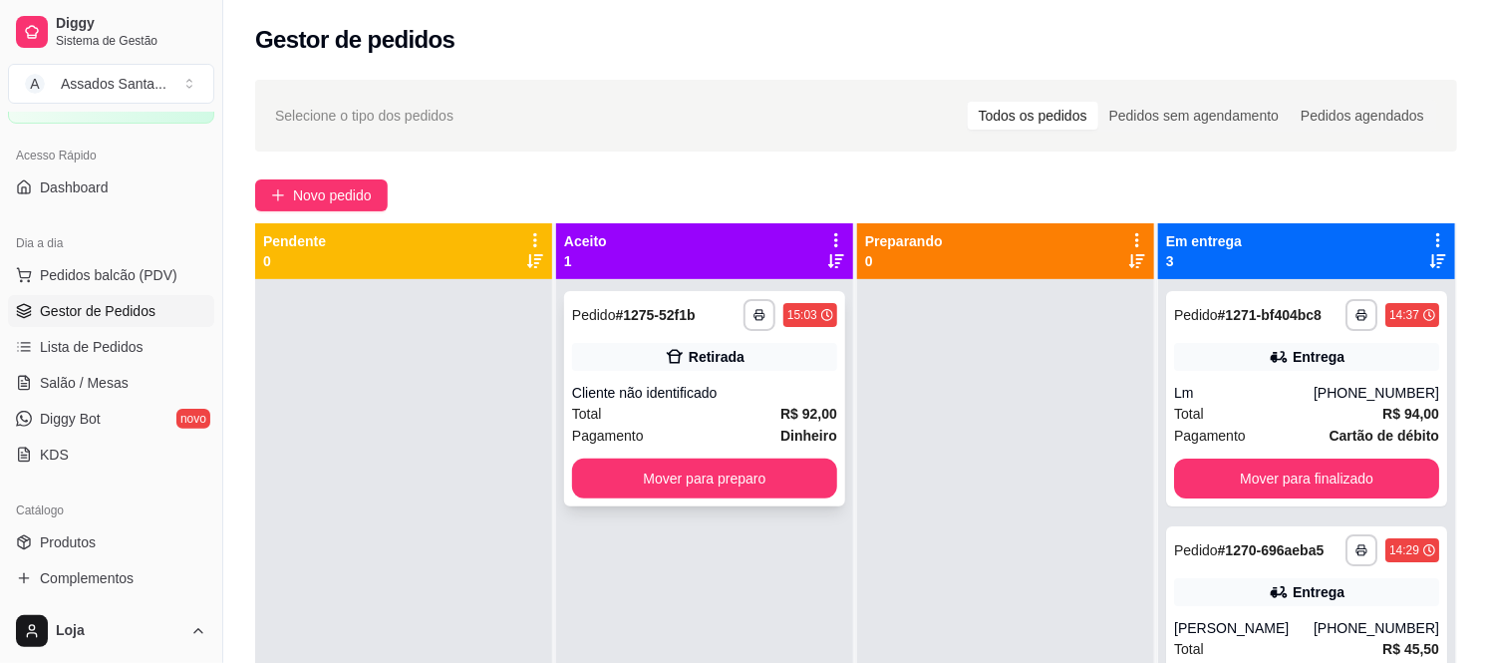
click at [754, 392] on div "Cliente não identificado" at bounding box center [704, 393] width 265 height 20
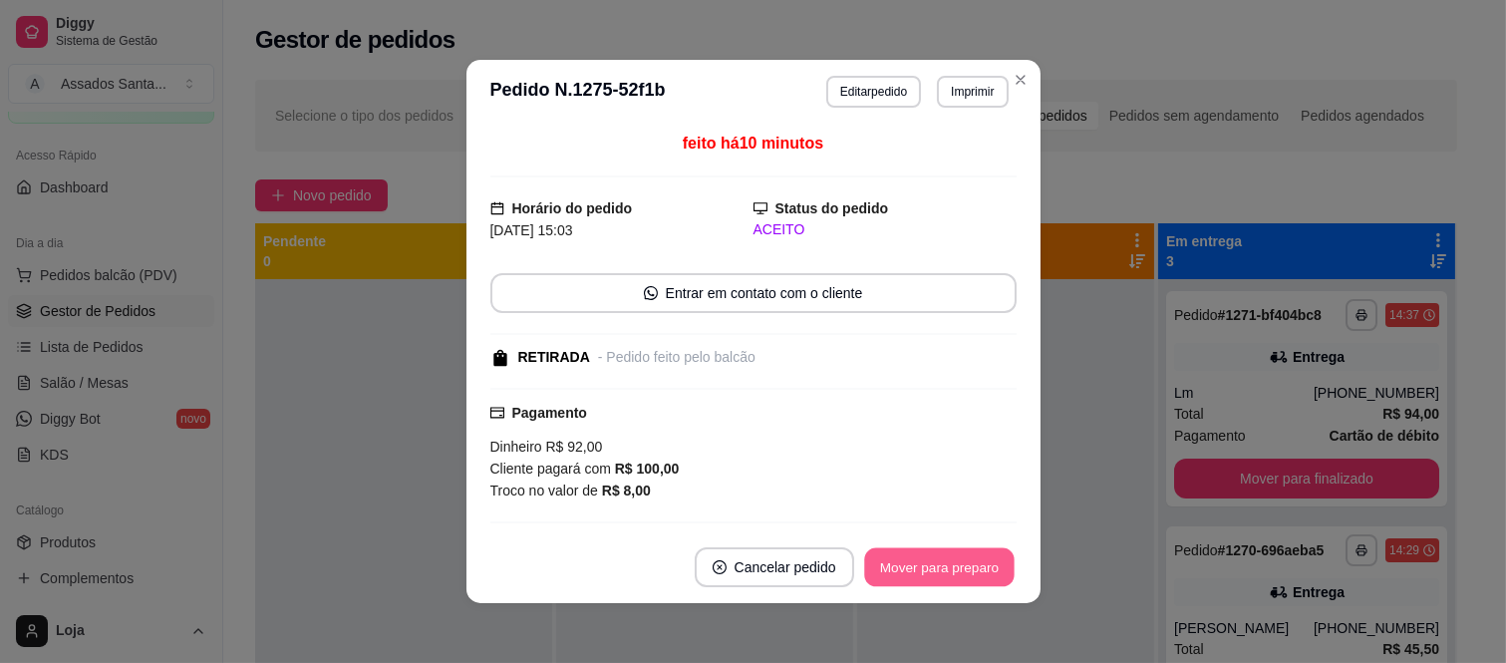
click at [903, 549] on button "Mover para preparo" at bounding box center [939, 567] width 150 height 39
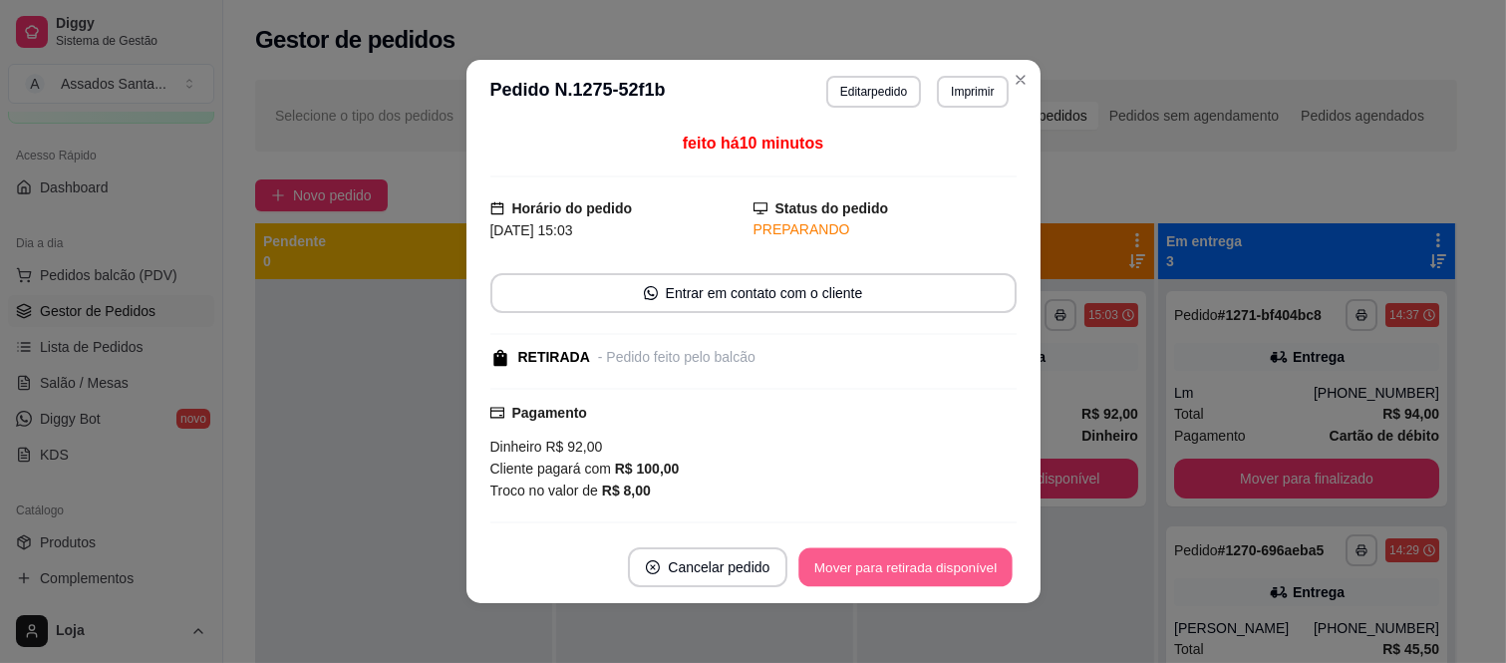
click at [903, 549] on button "Mover para retirada disponível" at bounding box center [905, 567] width 213 height 39
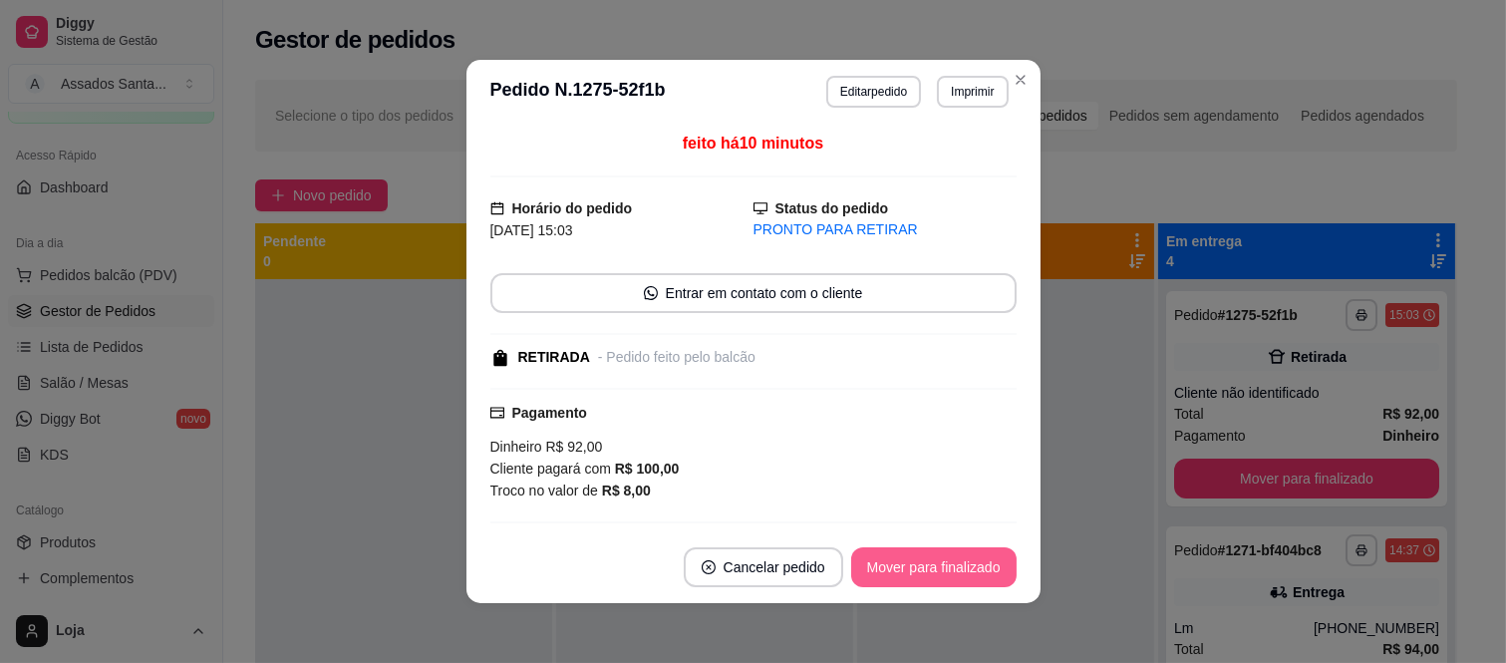
click at [903, 549] on button "Mover para finalizado" at bounding box center [933, 567] width 165 height 40
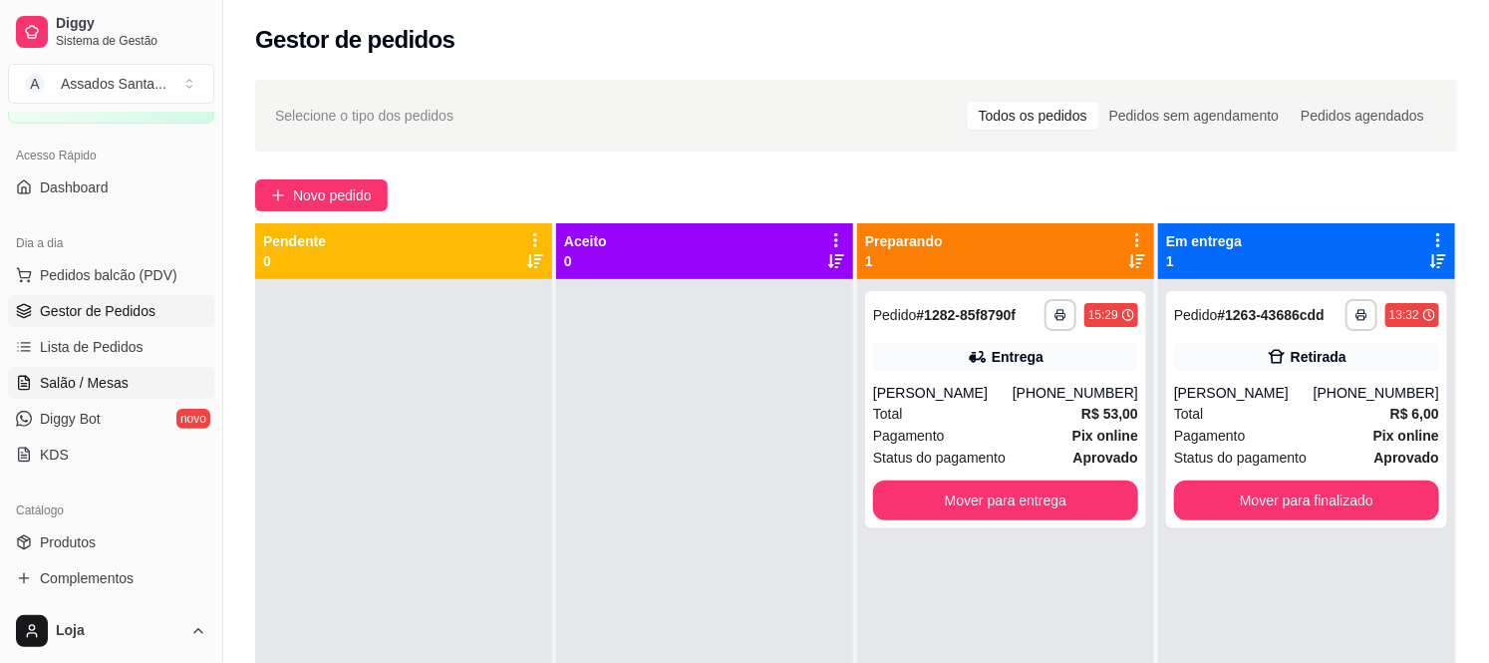
click at [82, 387] on span "Salão / Mesas" at bounding box center [84, 383] width 89 height 20
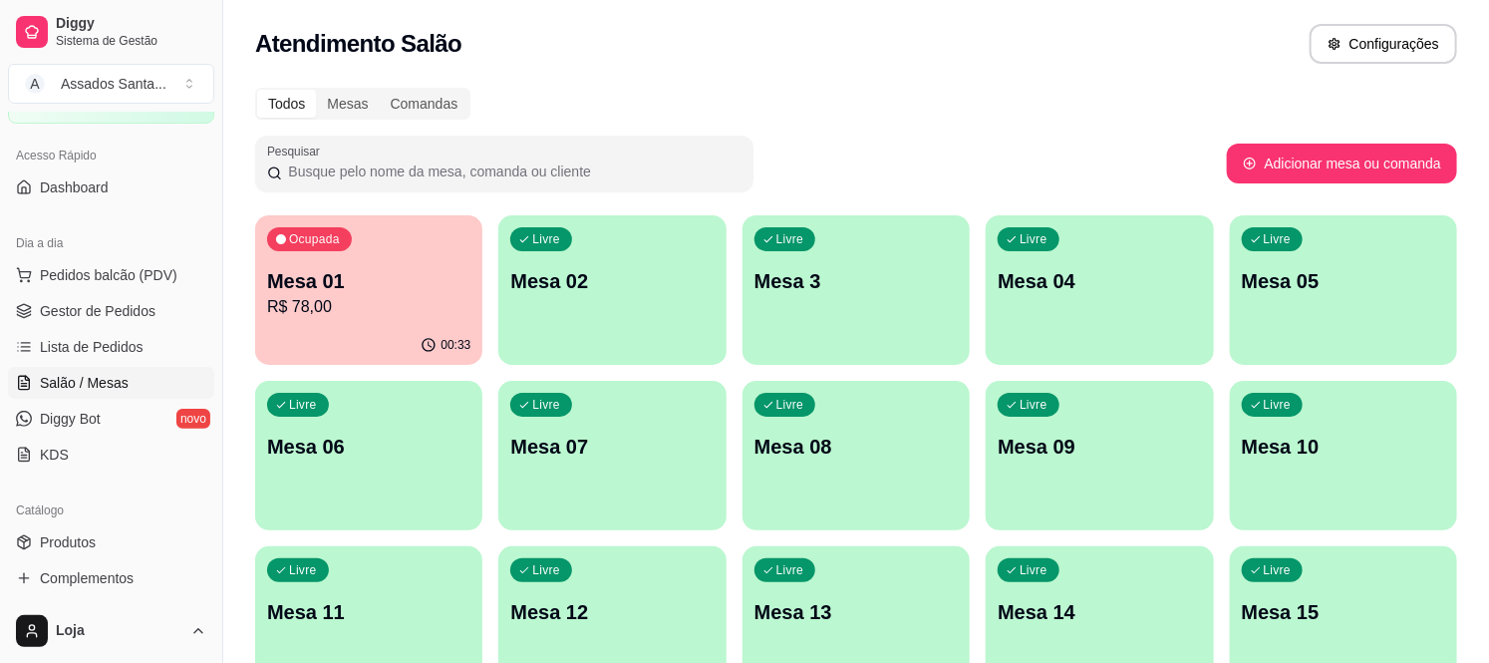
click at [439, 267] on p "Mesa 01" at bounding box center [368, 281] width 203 height 28
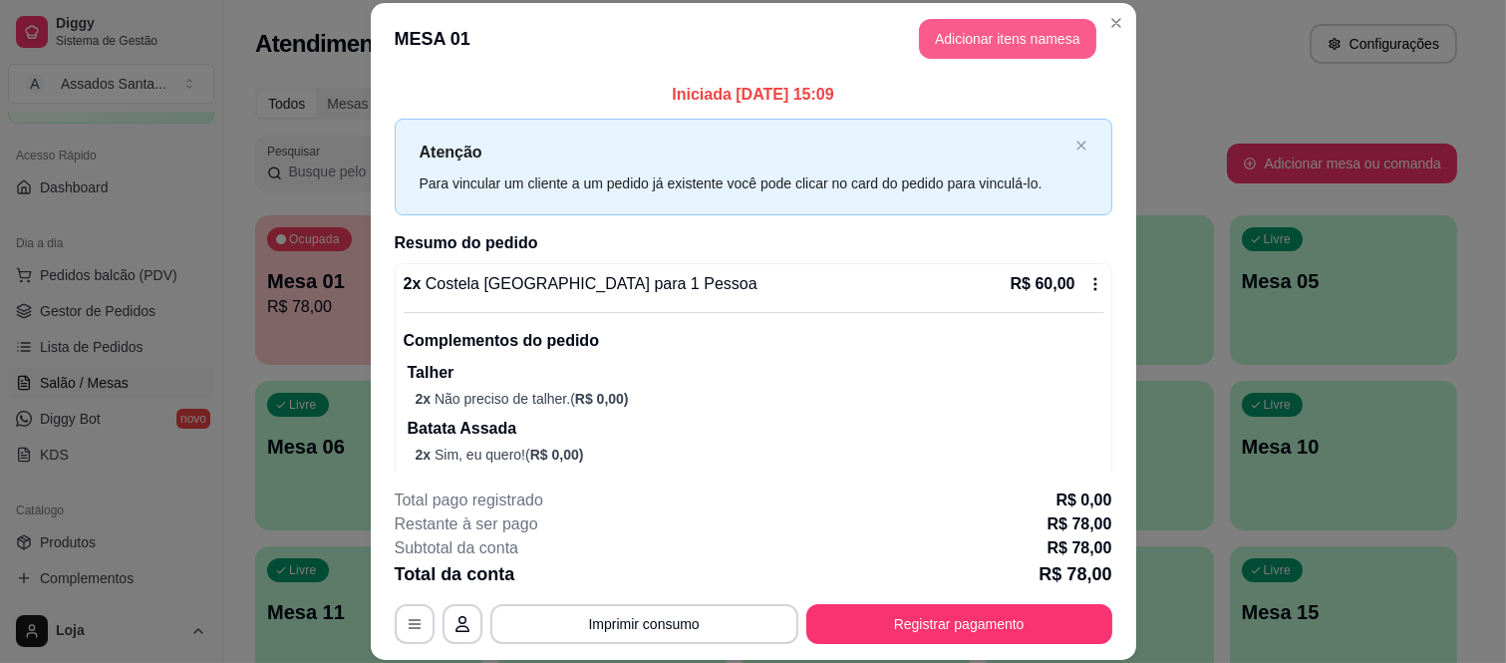
click at [1031, 33] on button "Adicionar itens na mesa" at bounding box center [1007, 39] width 177 height 40
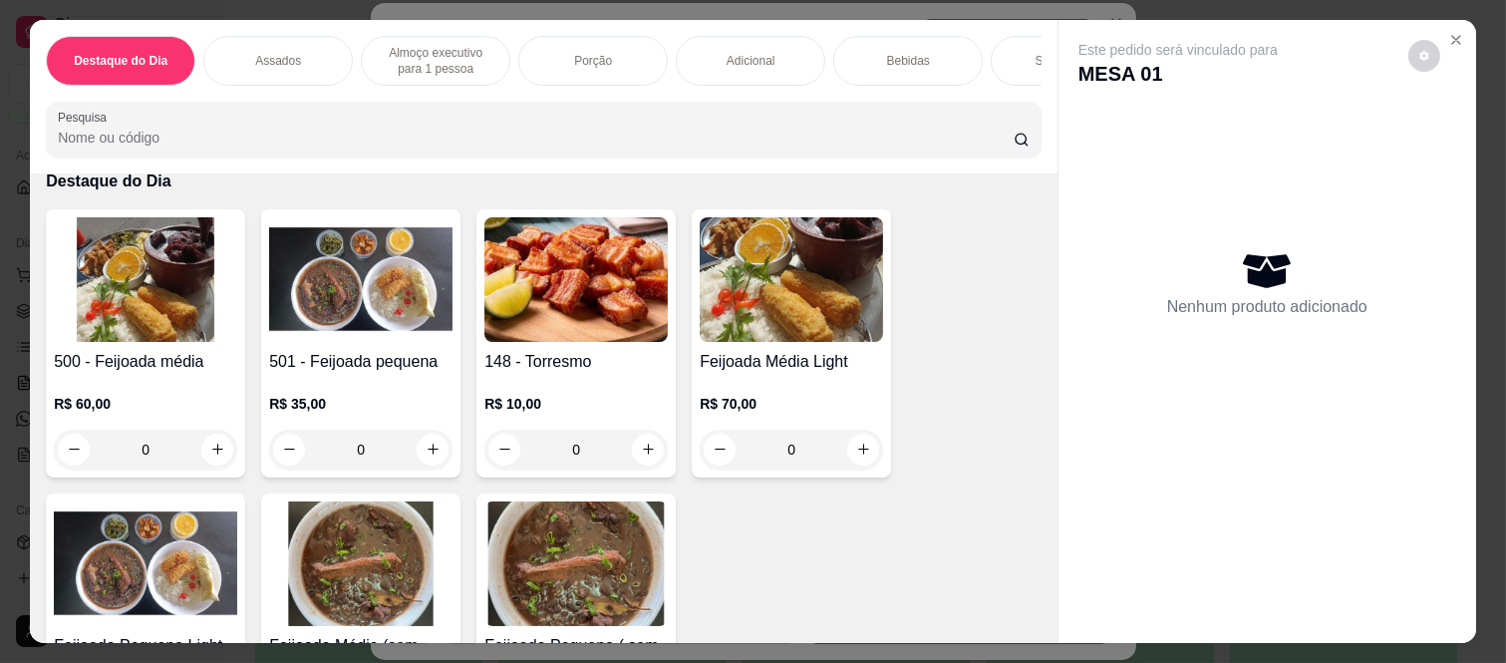
scroll to position [221, 0]
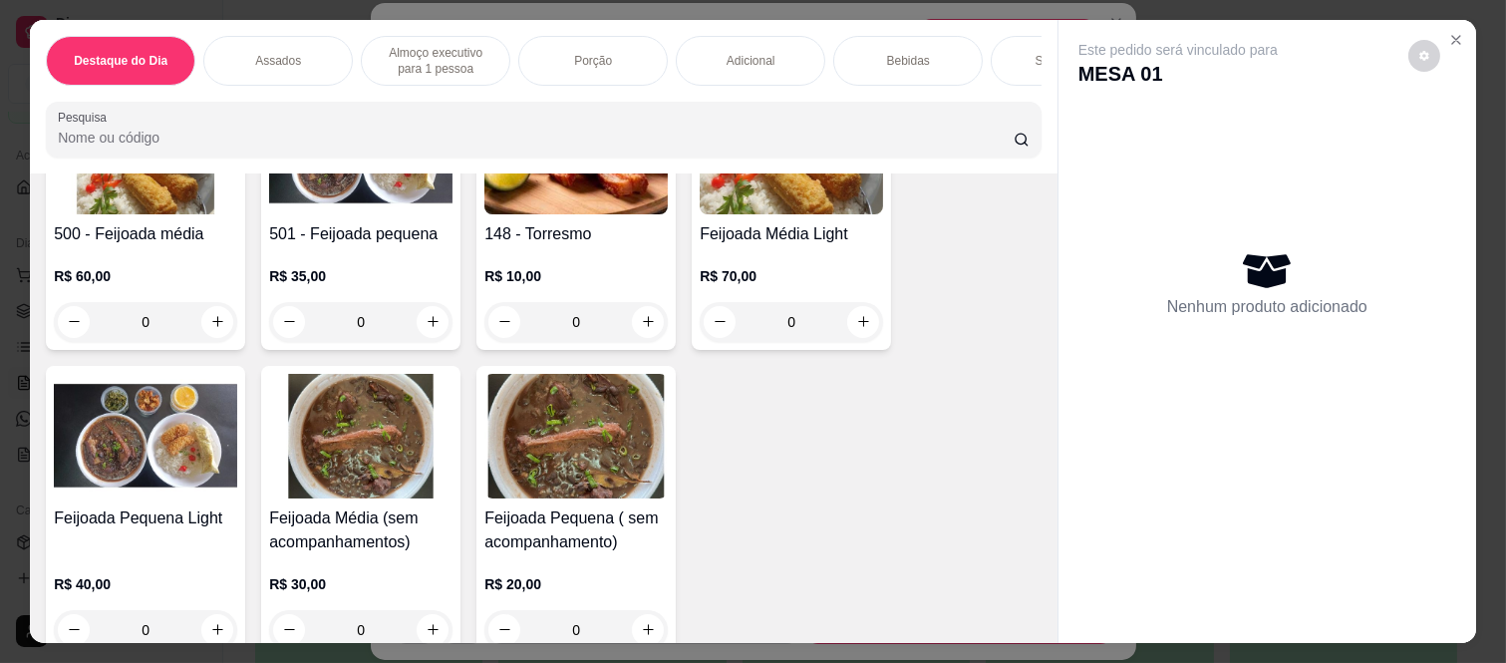
click at [423, 335] on div "0" at bounding box center [360, 322] width 183 height 40
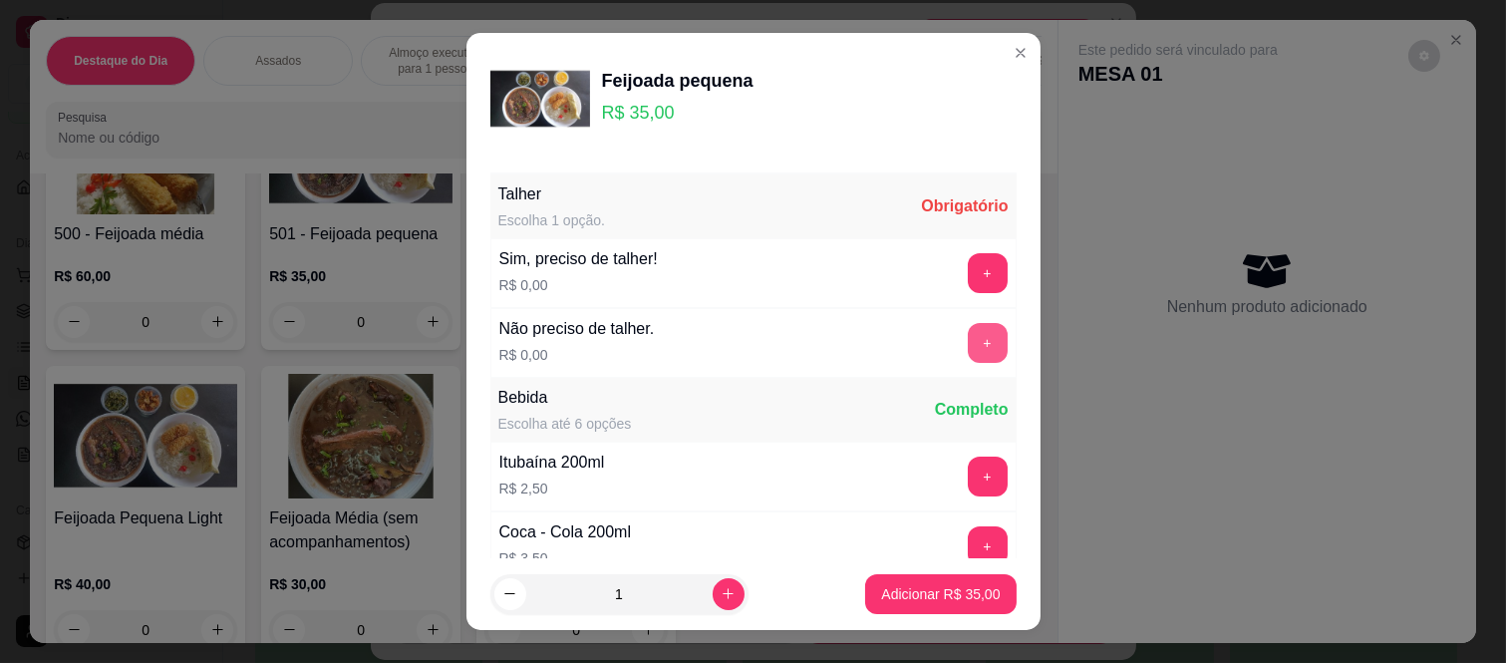
click at [968, 346] on button "+" at bounding box center [988, 343] width 40 height 40
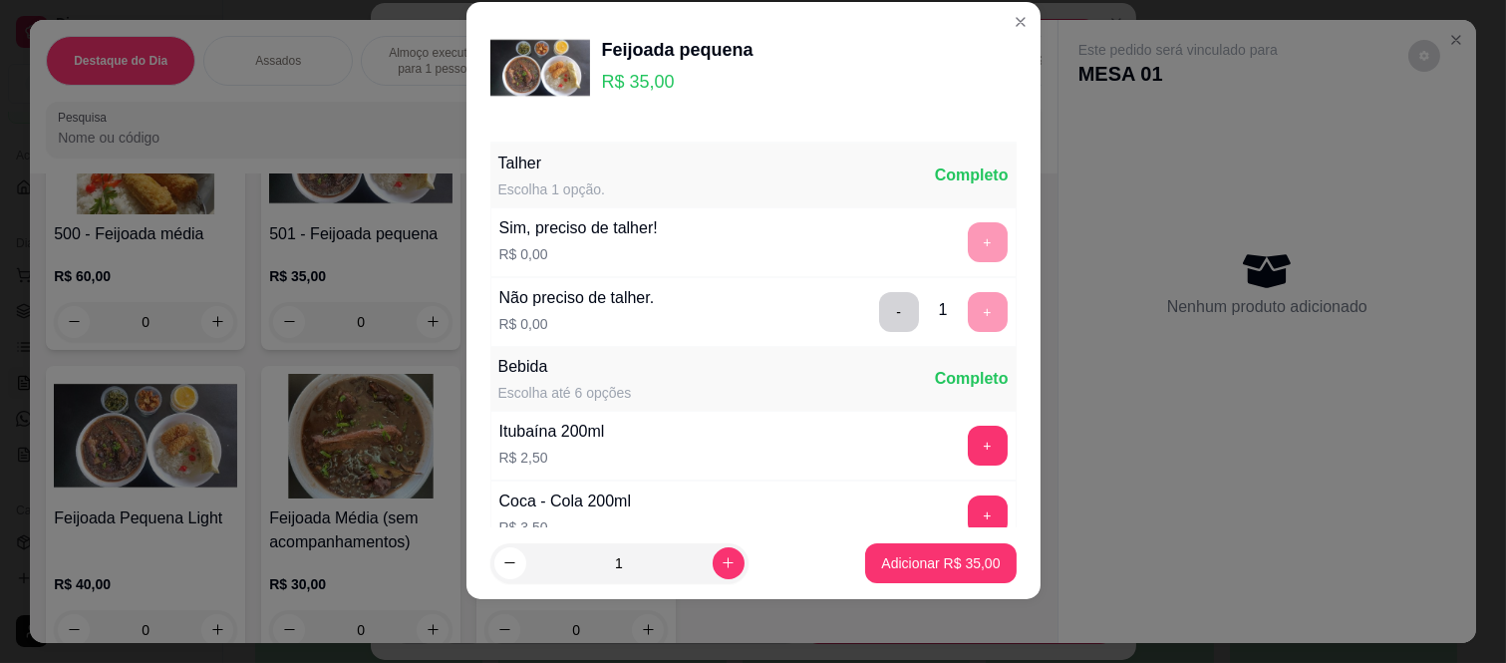
scroll to position [213, 0]
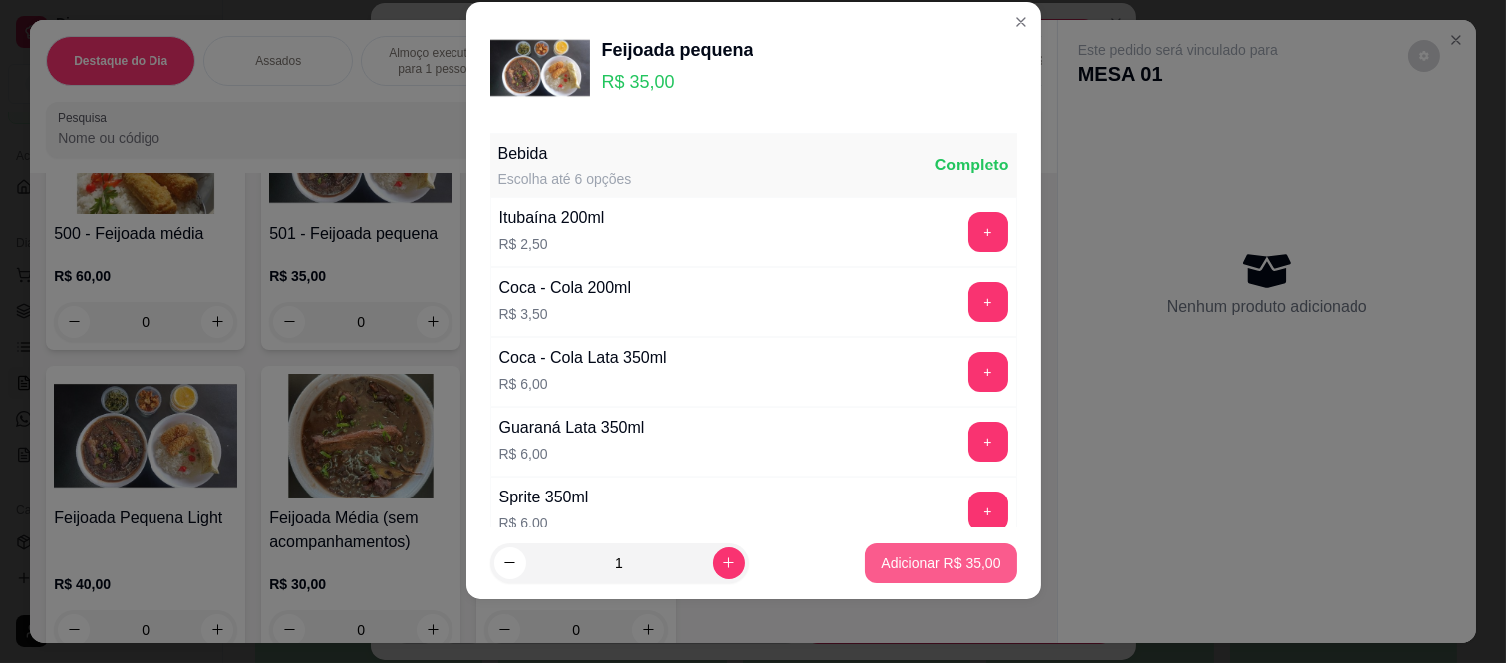
click at [901, 554] on p "Adicionar R$ 35,00" at bounding box center [940, 563] width 119 height 20
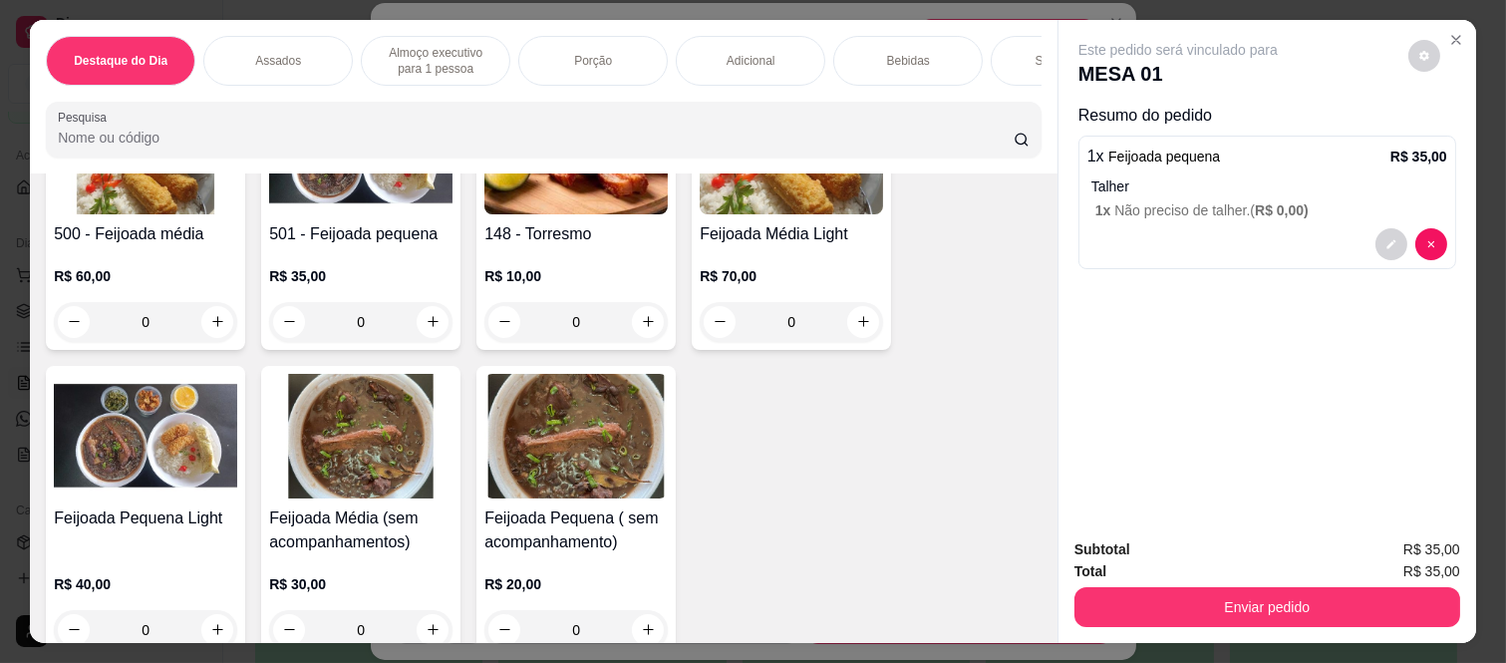
click at [1178, 587] on button "Enviar pedido" at bounding box center [1267, 607] width 386 height 40
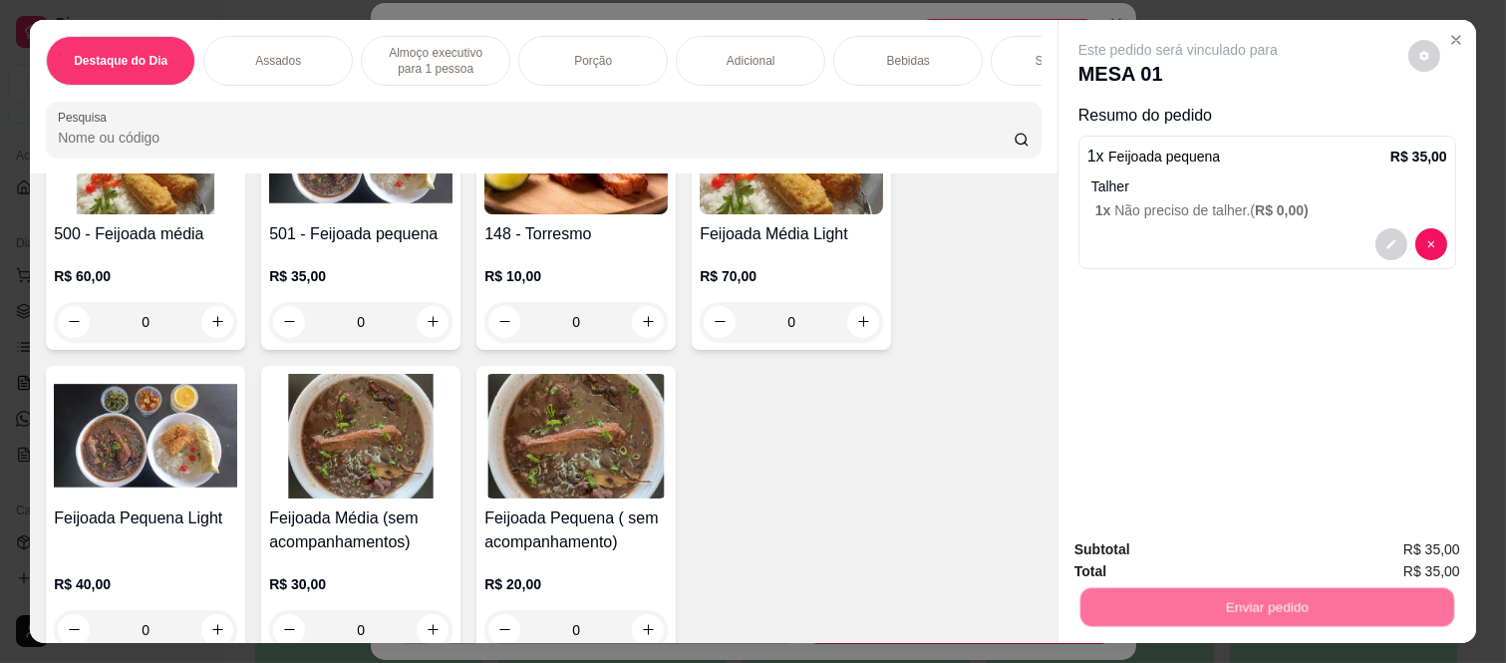
click at [1191, 553] on button "Não registrar e enviar pedido" at bounding box center [1199, 550] width 207 height 38
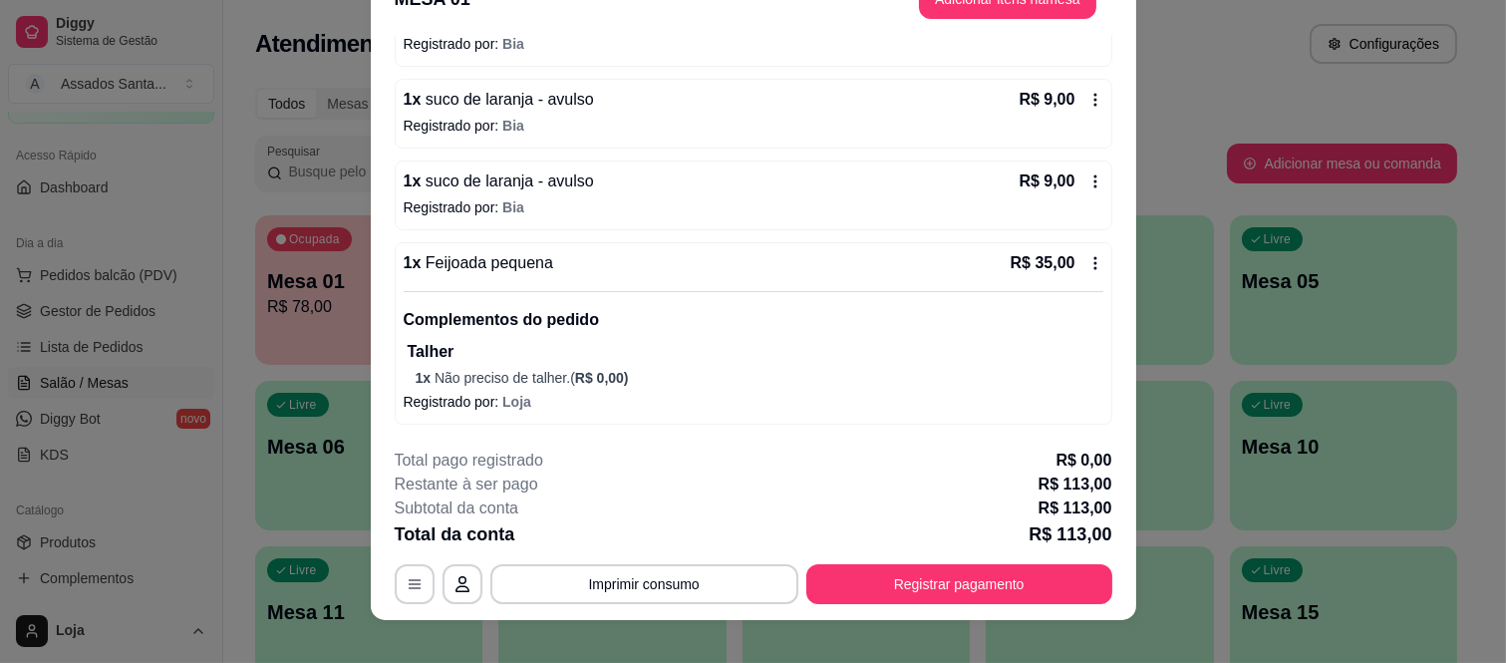
scroll to position [61, 0]
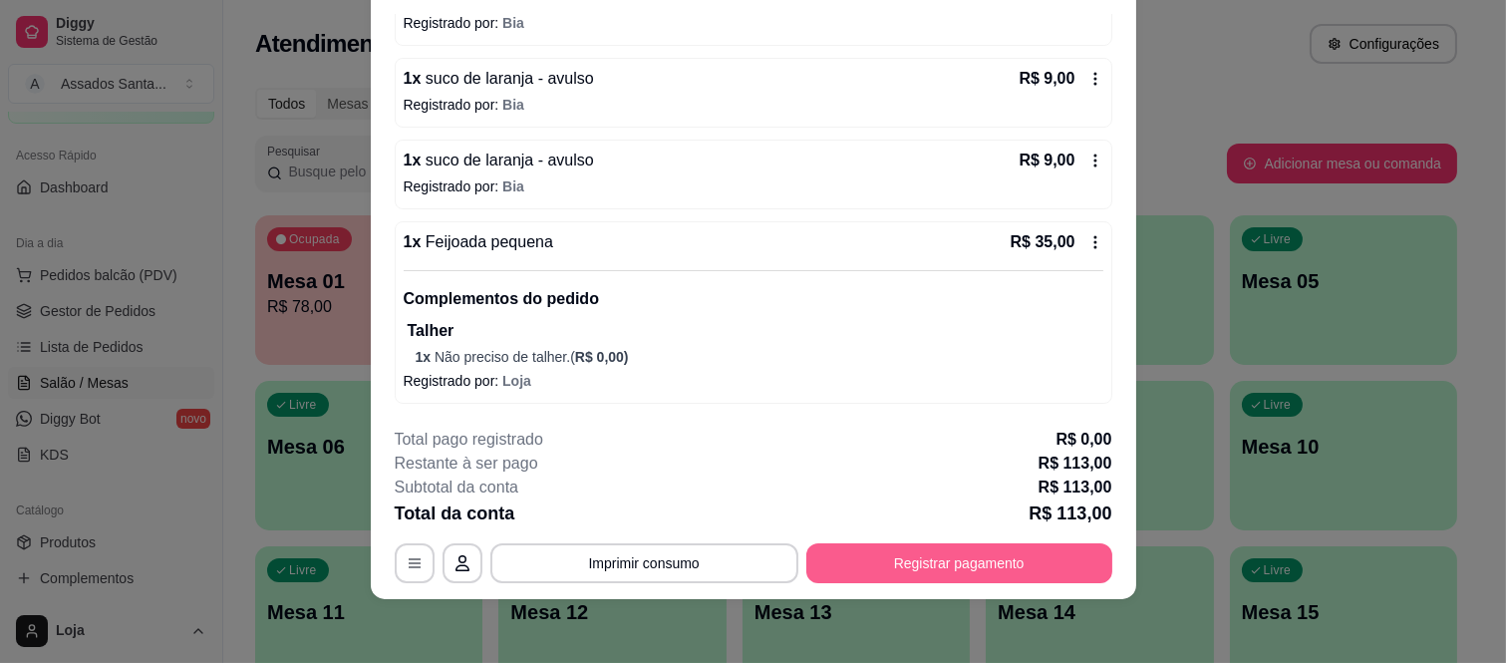
click at [971, 555] on button "Registrar pagamento" at bounding box center [959, 563] width 306 height 40
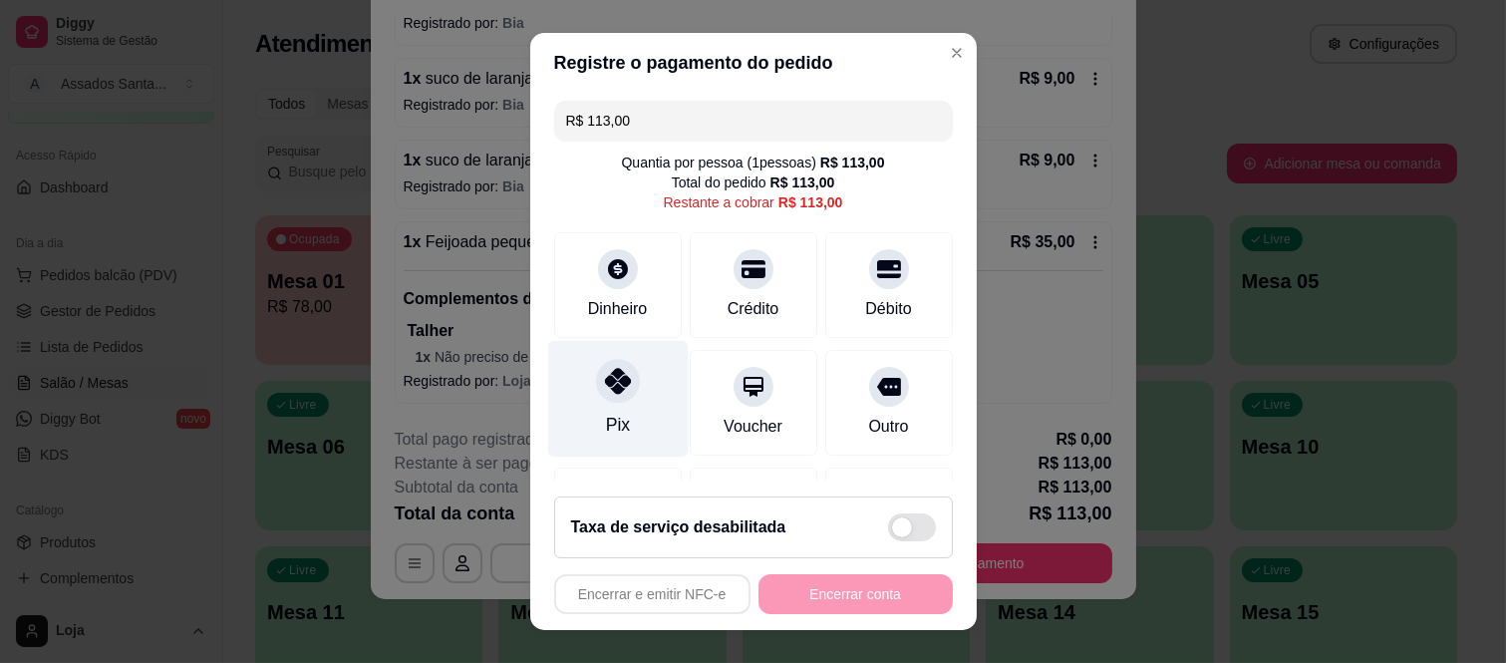
click at [596, 401] on div at bounding box center [618, 382] width 44 height 44
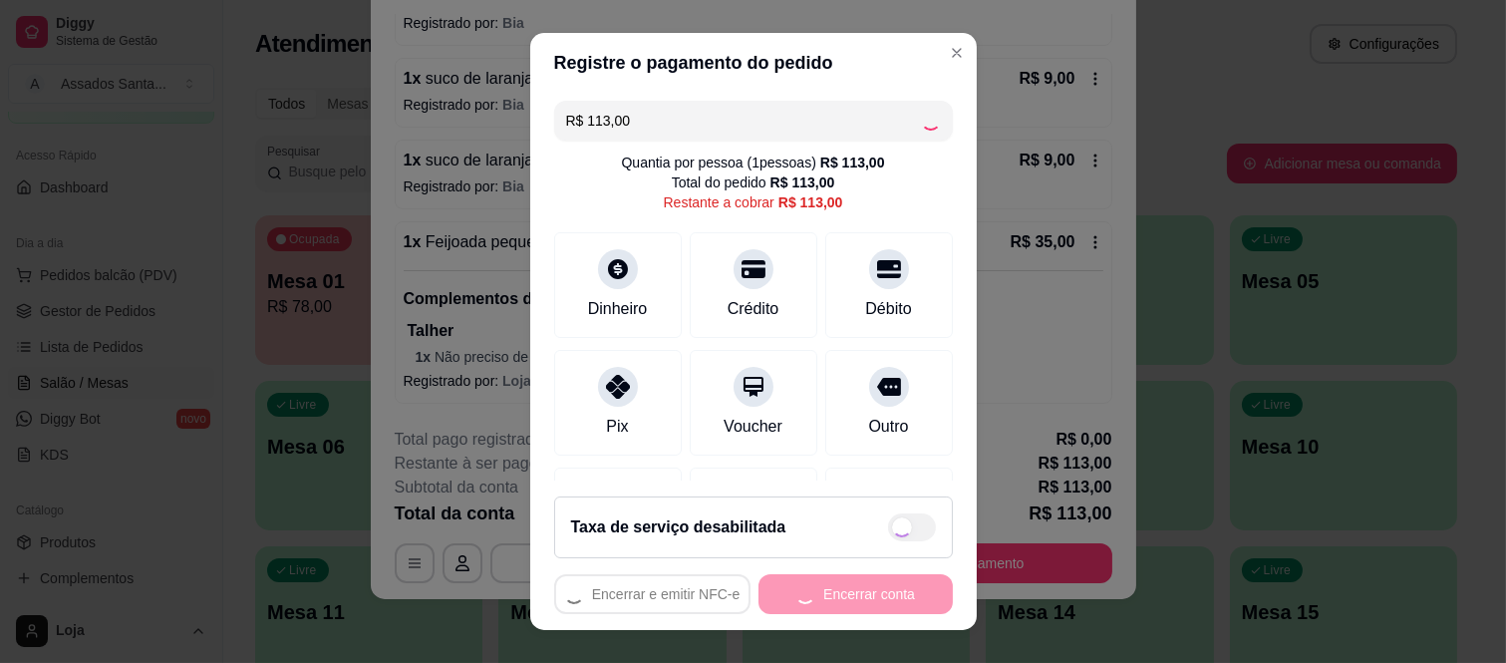
type input "R$ 0,00"
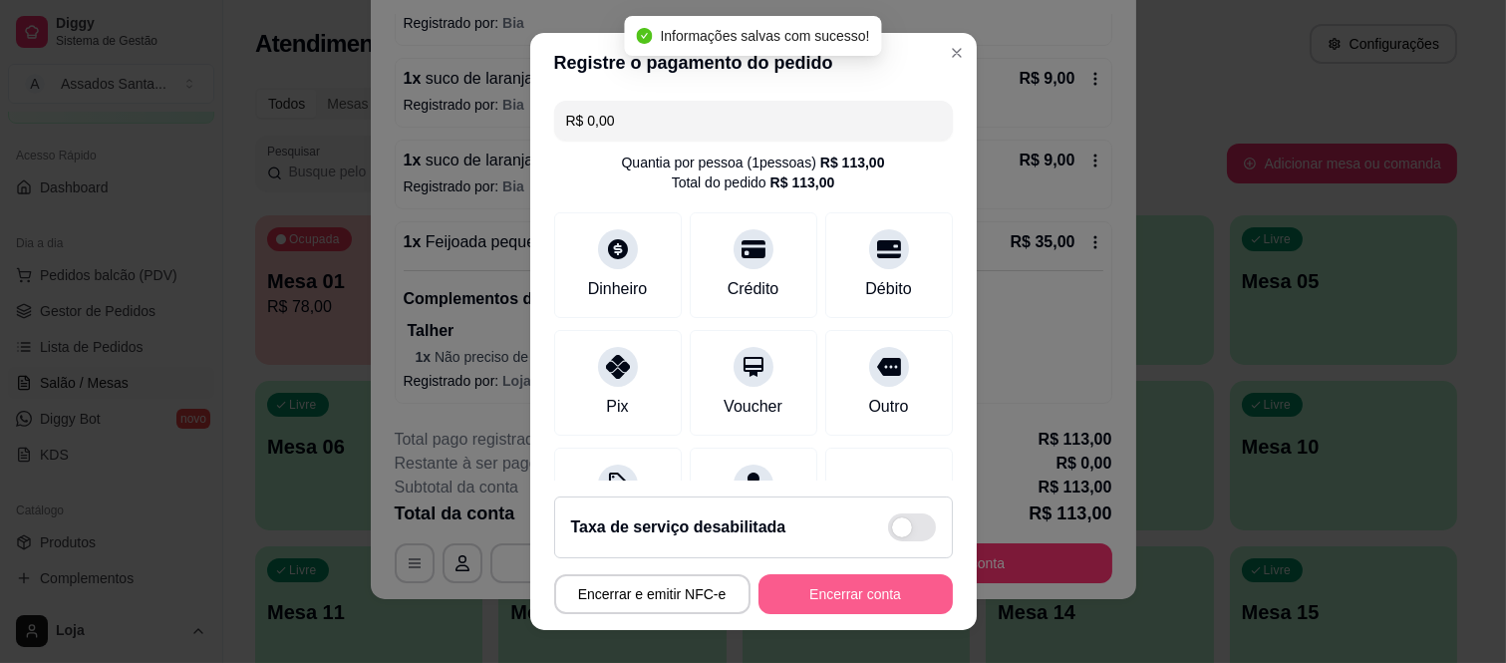
click at [822, 600] on button "Encerrar conta" at bounding box center [856, 594] width 194 height 40
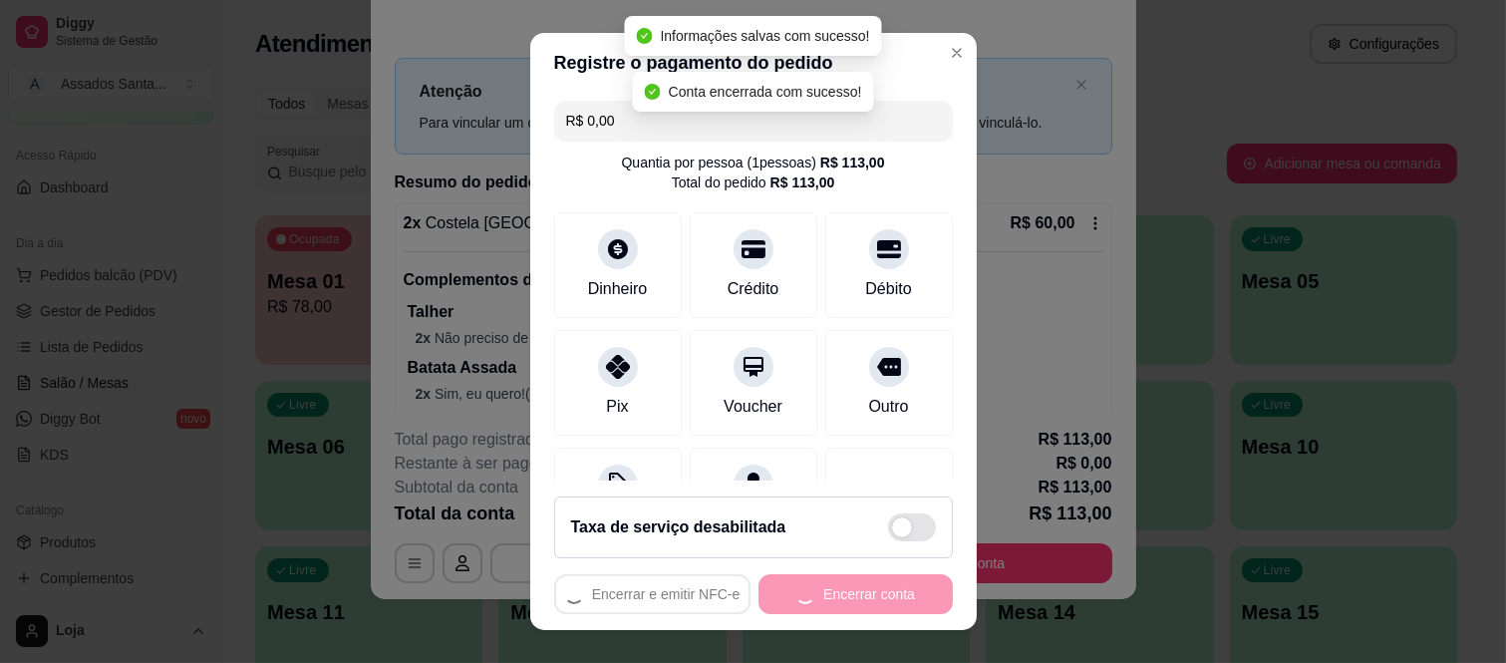
scroll to position [0, 0]
